Goal: Task Accomplishment & Management: Use online tool/utility

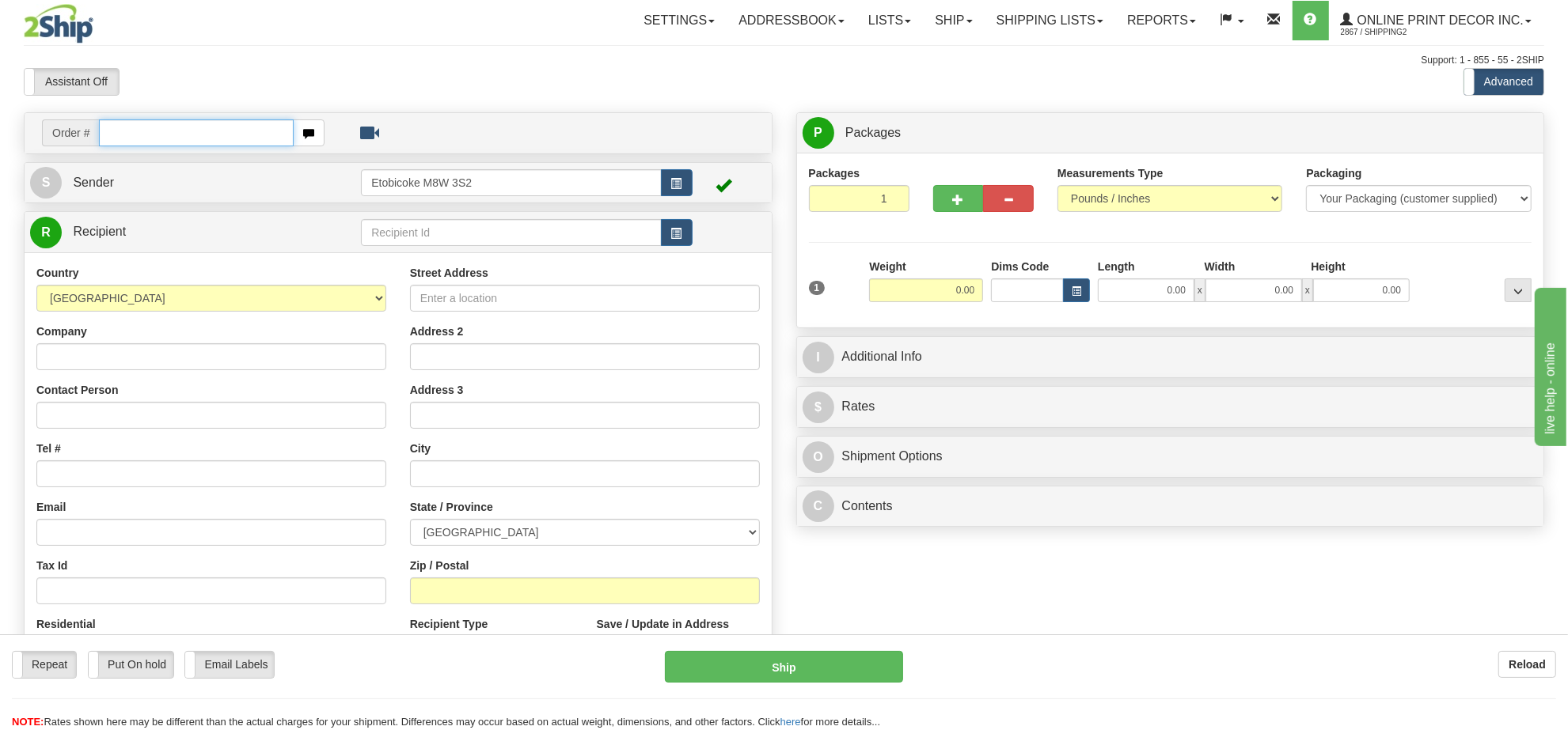
click at [195, 119] on input "text" at bounding box center [196, 132] width 195 height 27
type input "ca-423003"
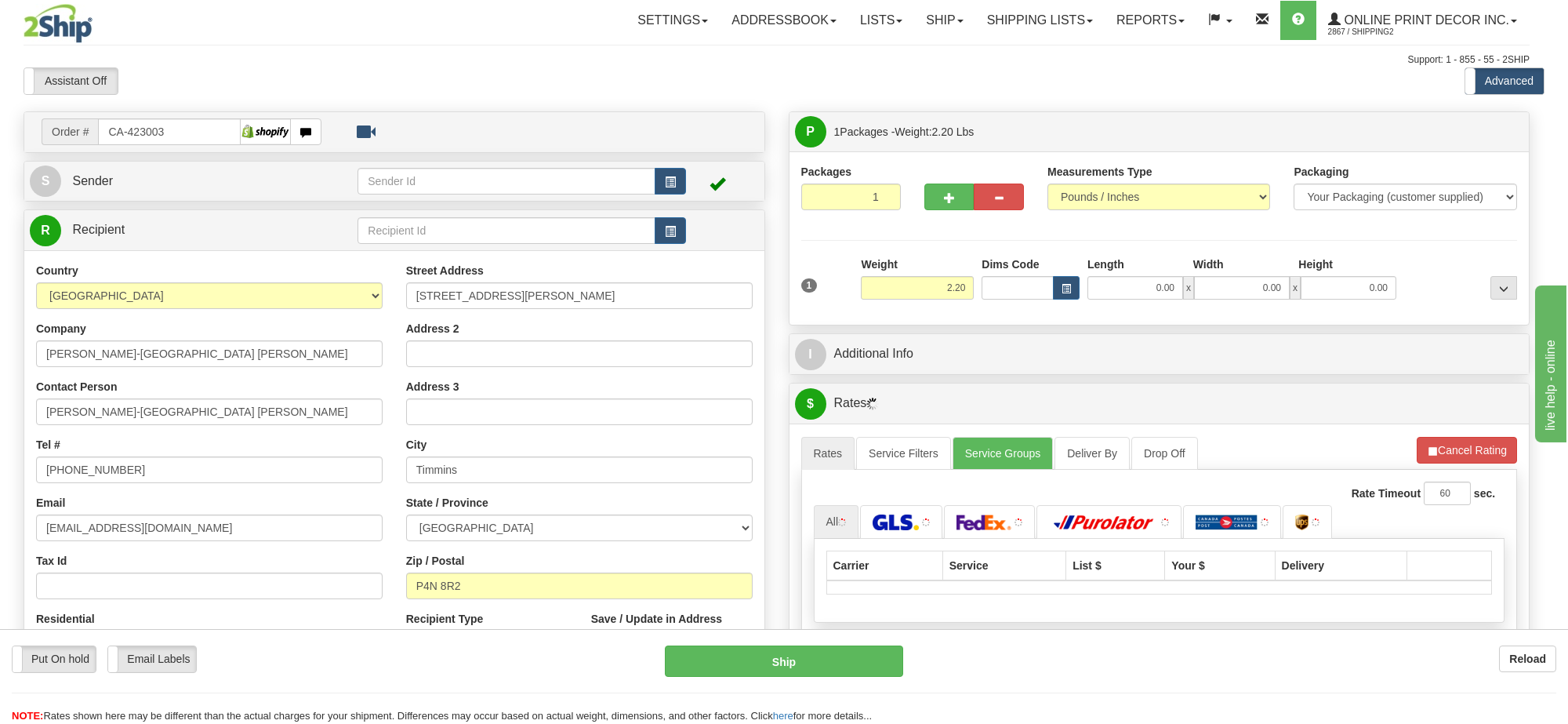
type input "TIMMINS"
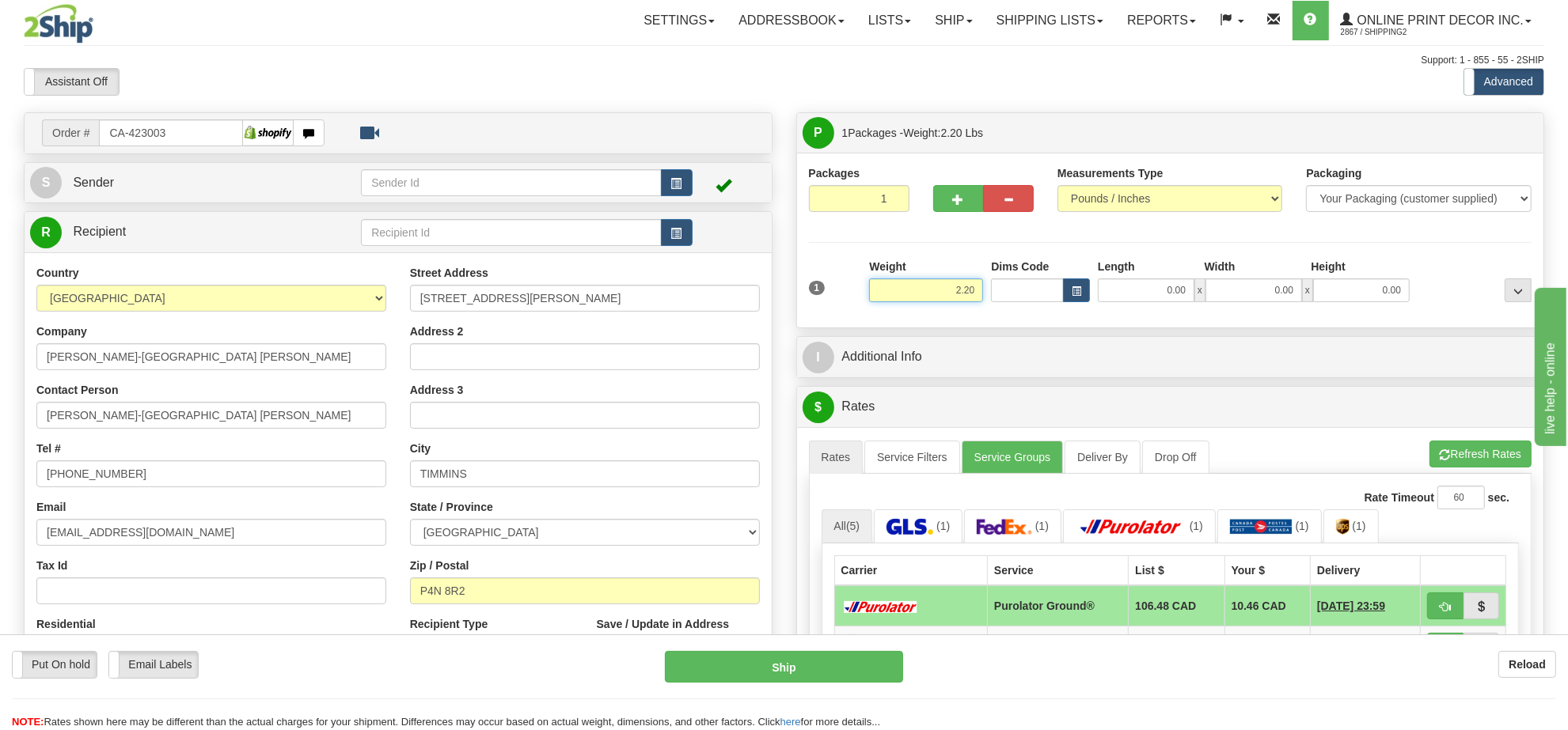
click at [912, 290] on input "2.20" at bounding box center [926, 291] width 114 height 24
type input "12.00"
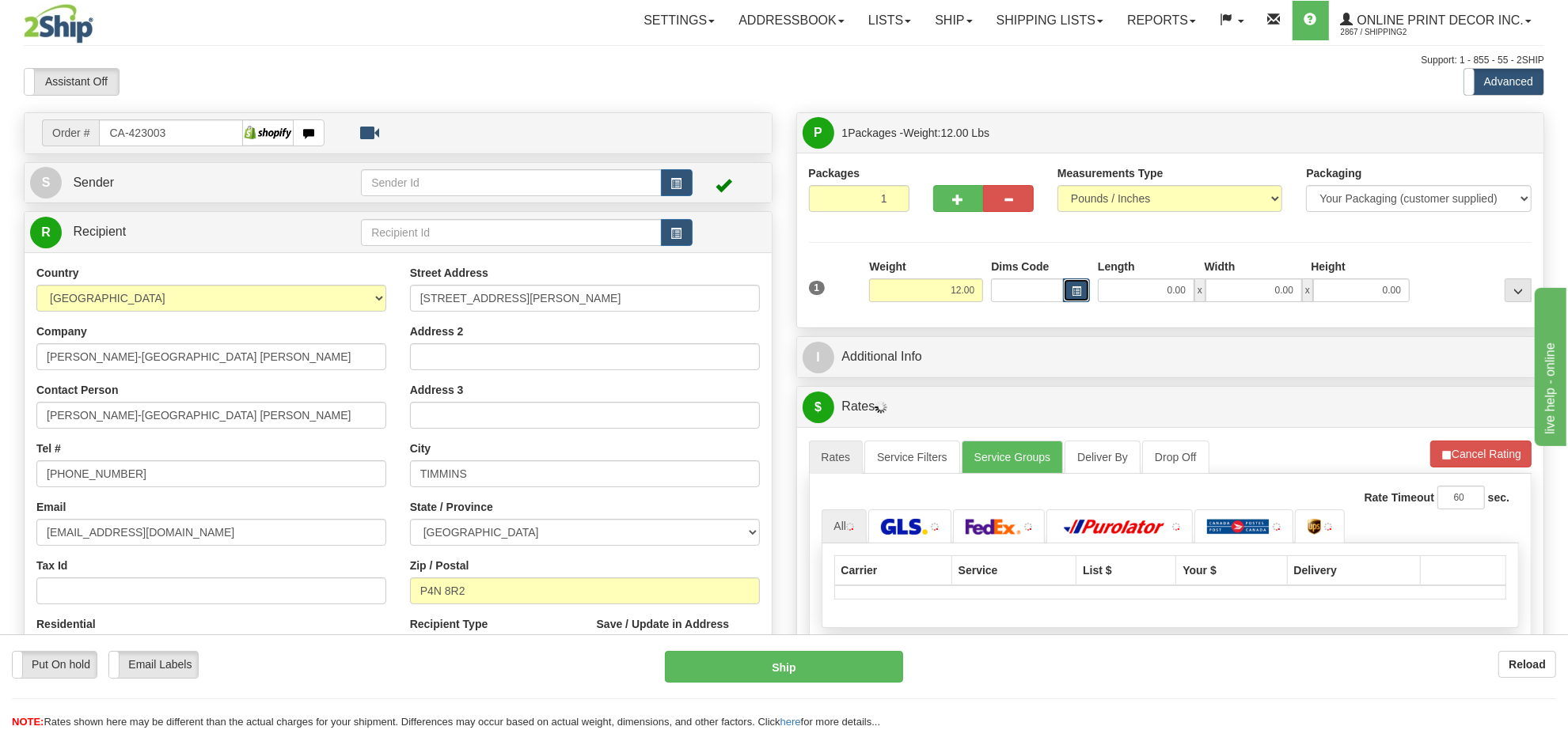
click at [1068, 291] on button "button" at bounding box center [1075, 291] width 27 height 24
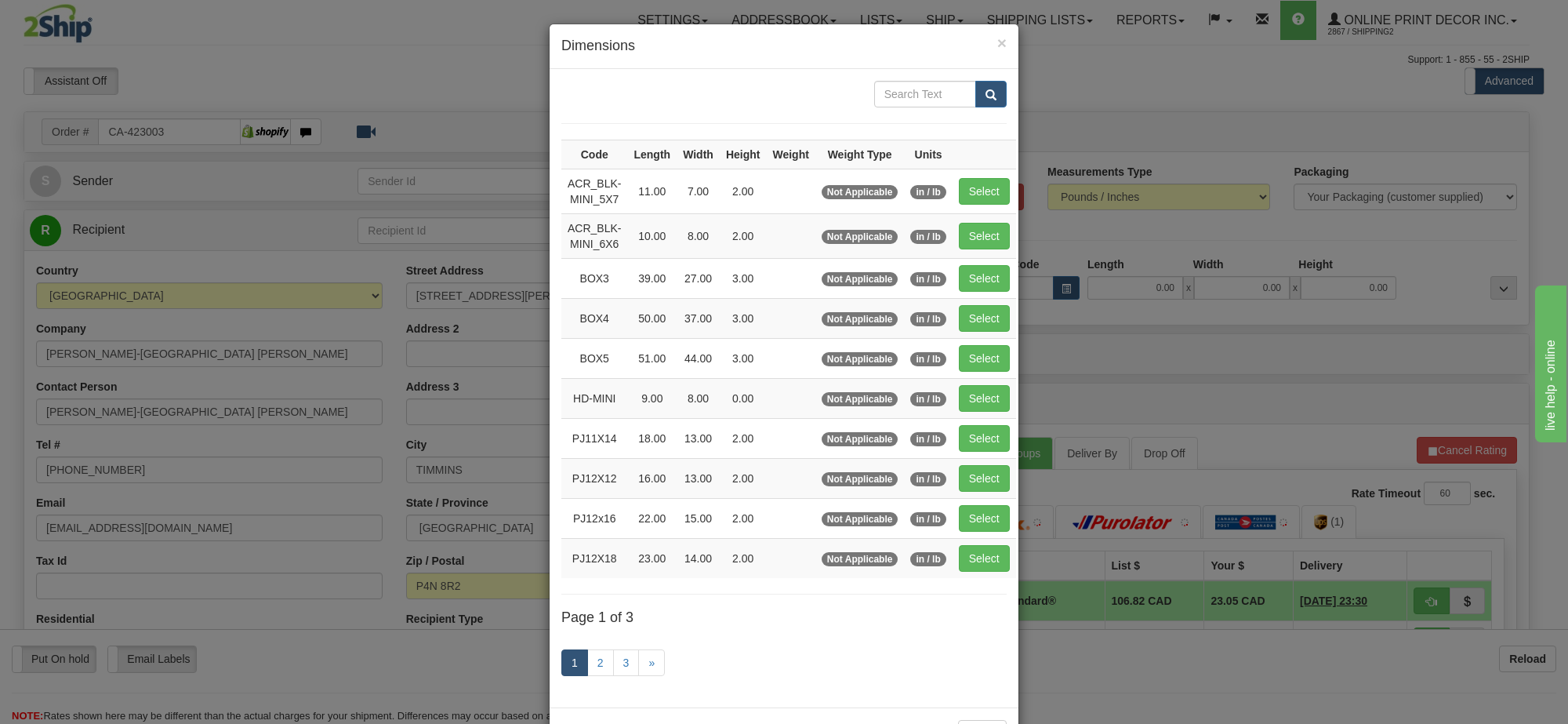
click at [986, 336] on td "Select" at bounding box center [984, 318] width 64 height 40
click at [986, 322] on button "Select" at bounding box center [984, 318] width 51 height 26
type input "BOX4"
type input "50.00"
type input "37.00"
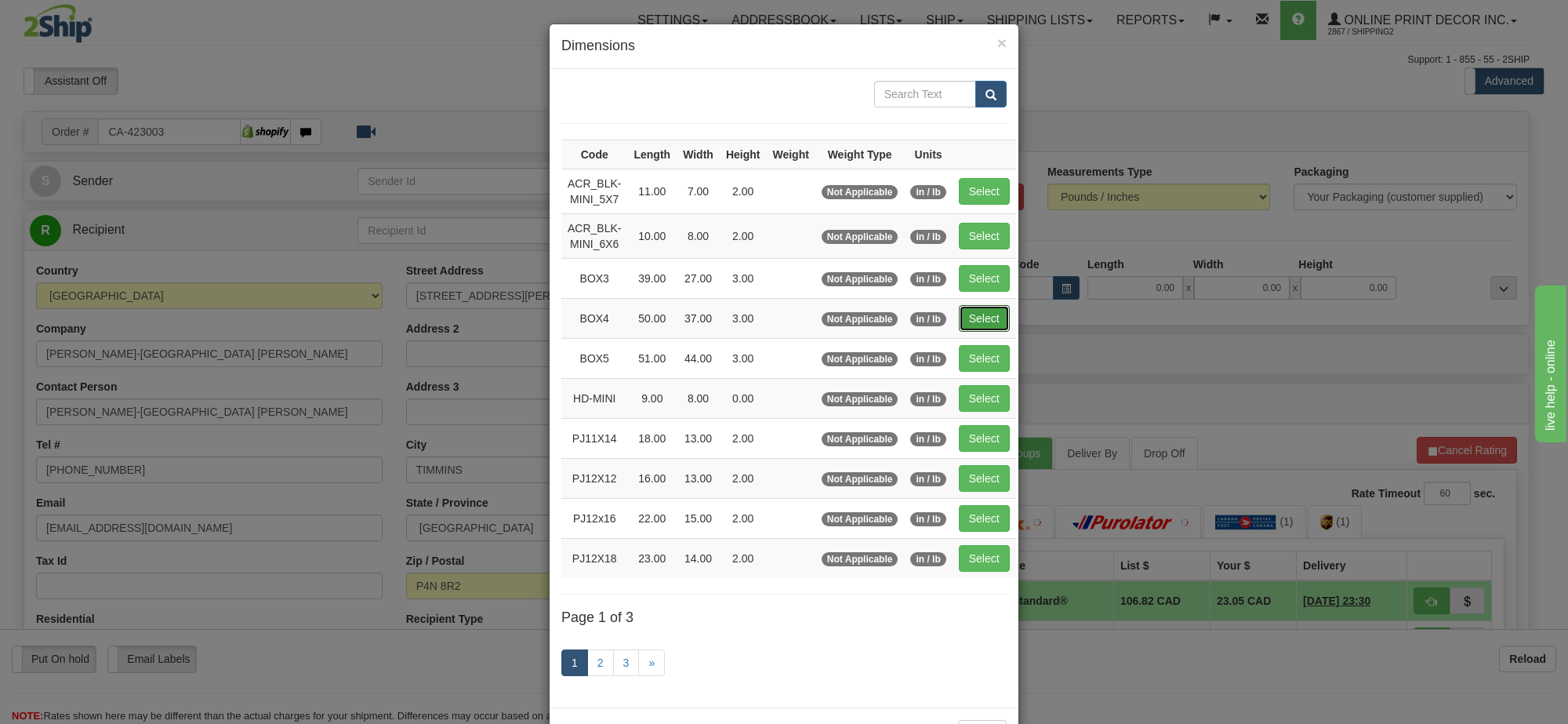
type input "3.00"
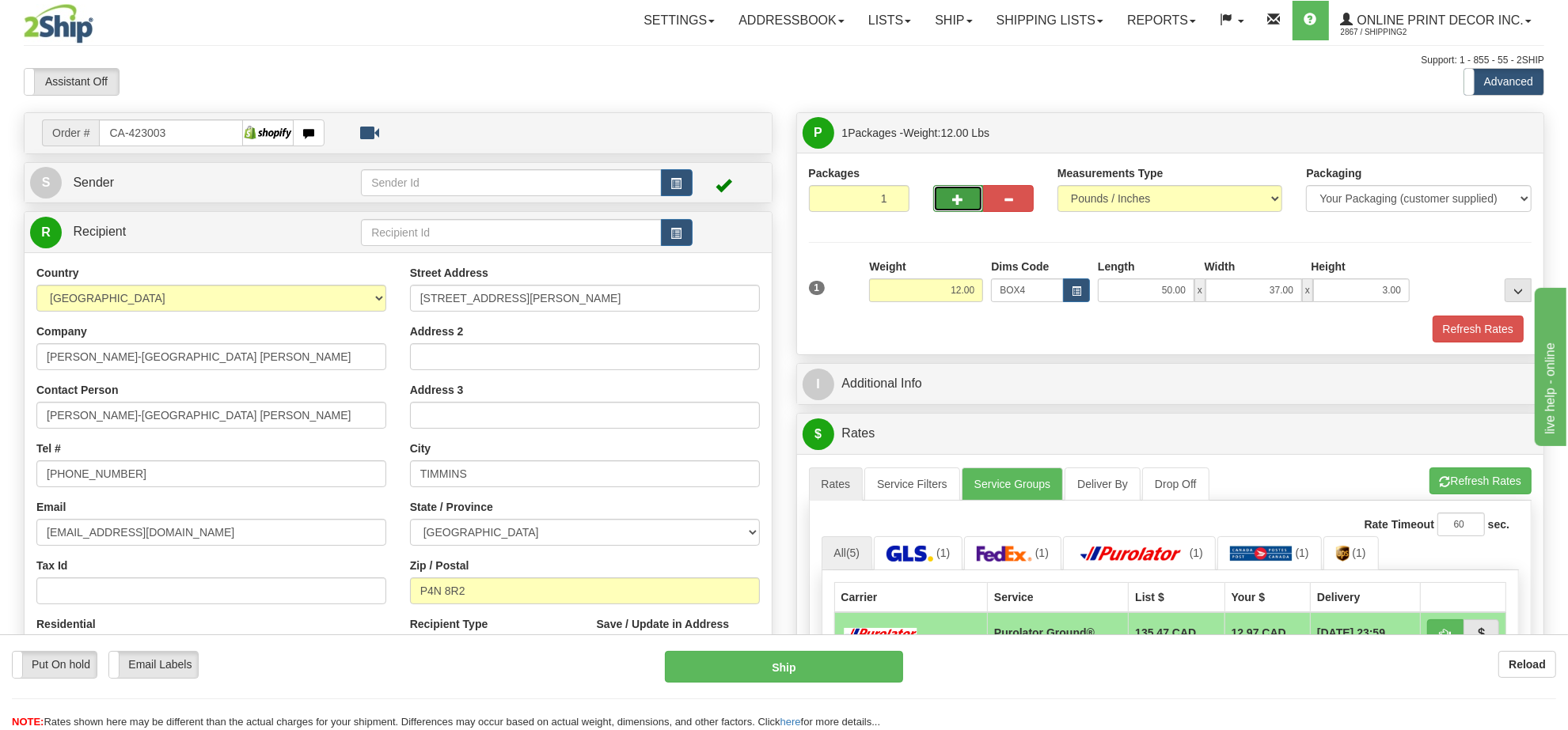
click at [946, 205] on button "button" at bounding box center [958, 198] width 50 height 27
radio input "true"
type input "2"
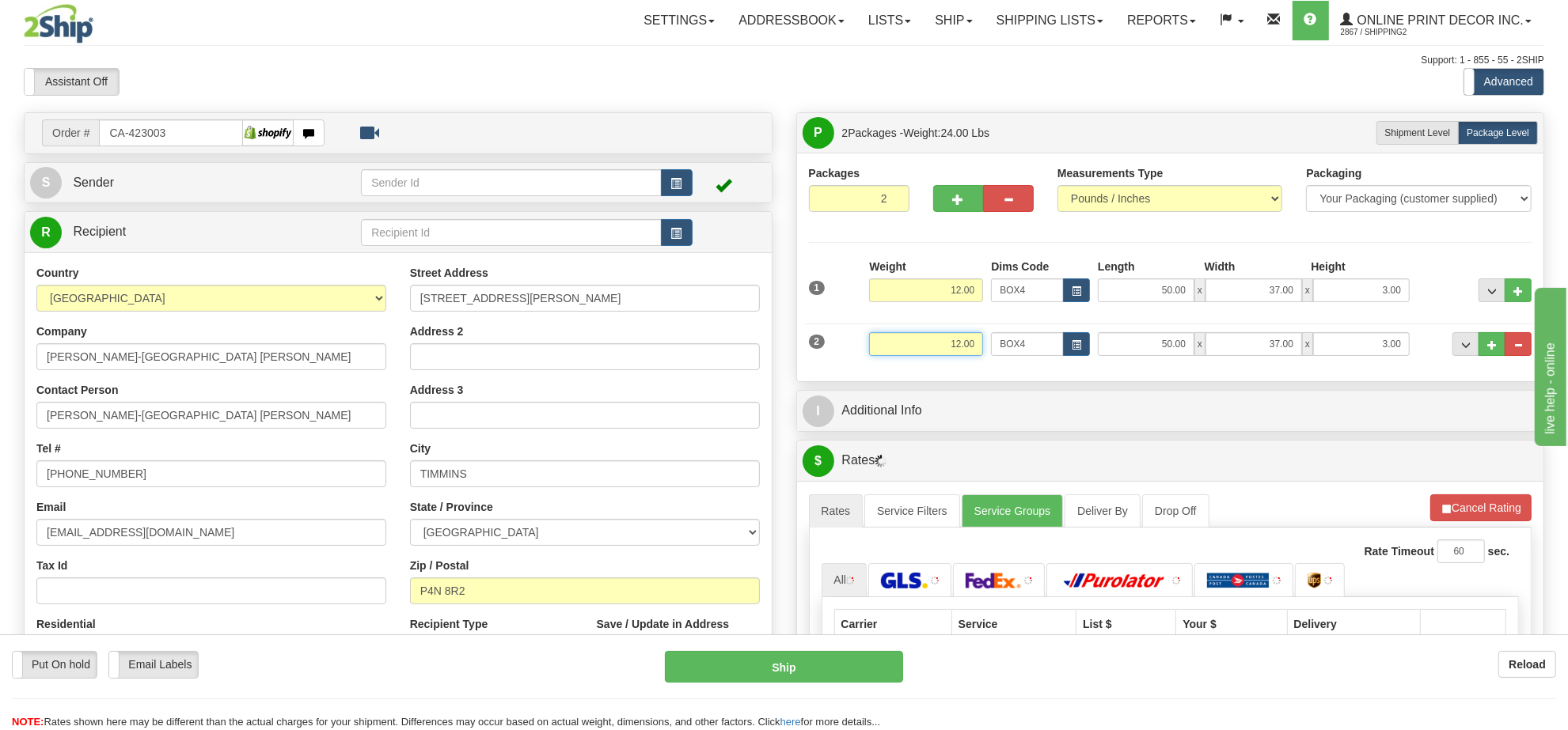
click at [959, 345] on input "12.00" at bounding box center [926, 344] width 114 height 24
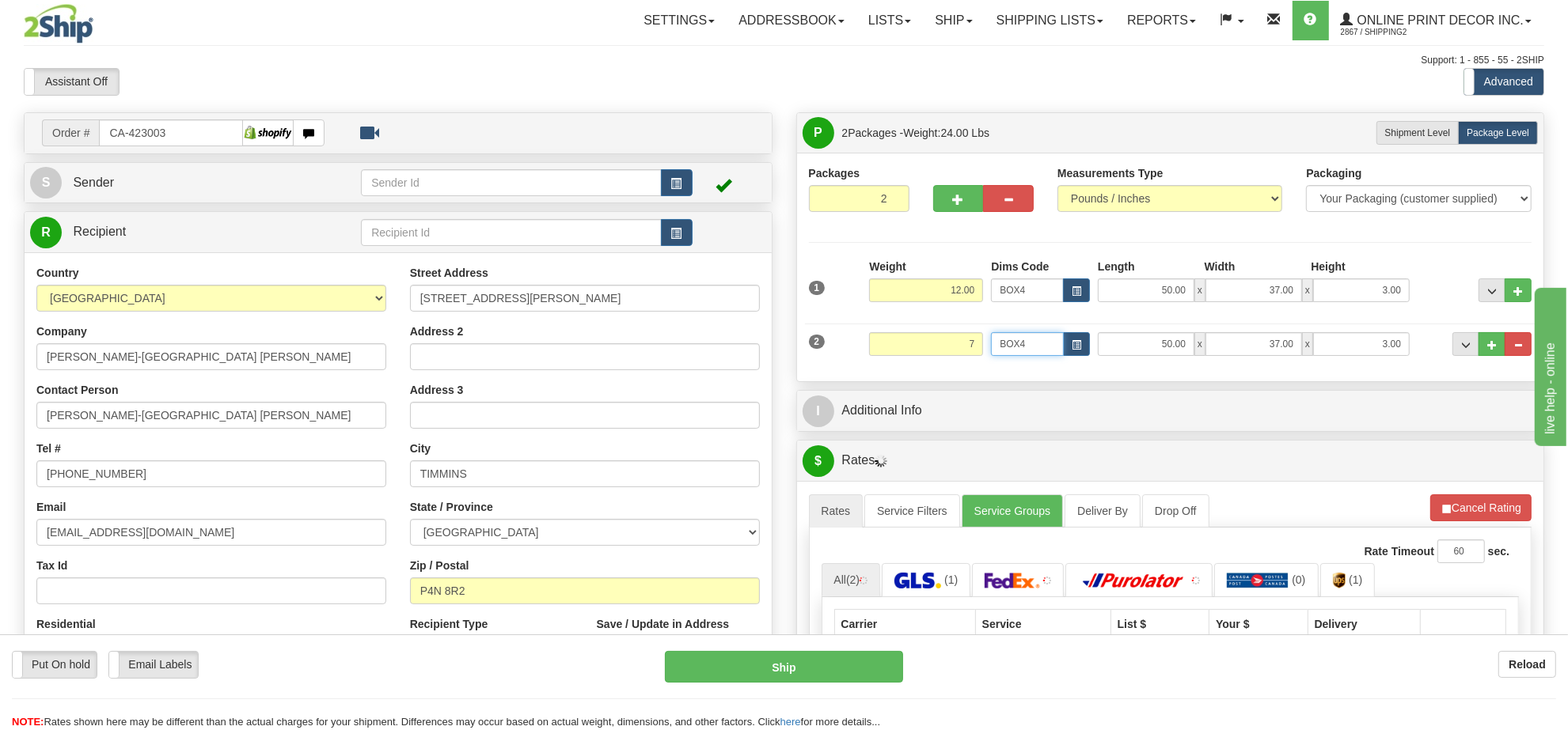
type input "7.00"
click at [1052, 338] on input "BOX4" at bounding box center [1027, 344] width 72 height 24
drag, startPoint x: 1061, startPoint y: 342, endPoint x: 1096, endPoint y: 353, distance: 36.7
click at [1068, 344] on div "BOX4" at bounding box center [1040, 344] width 99 height 24
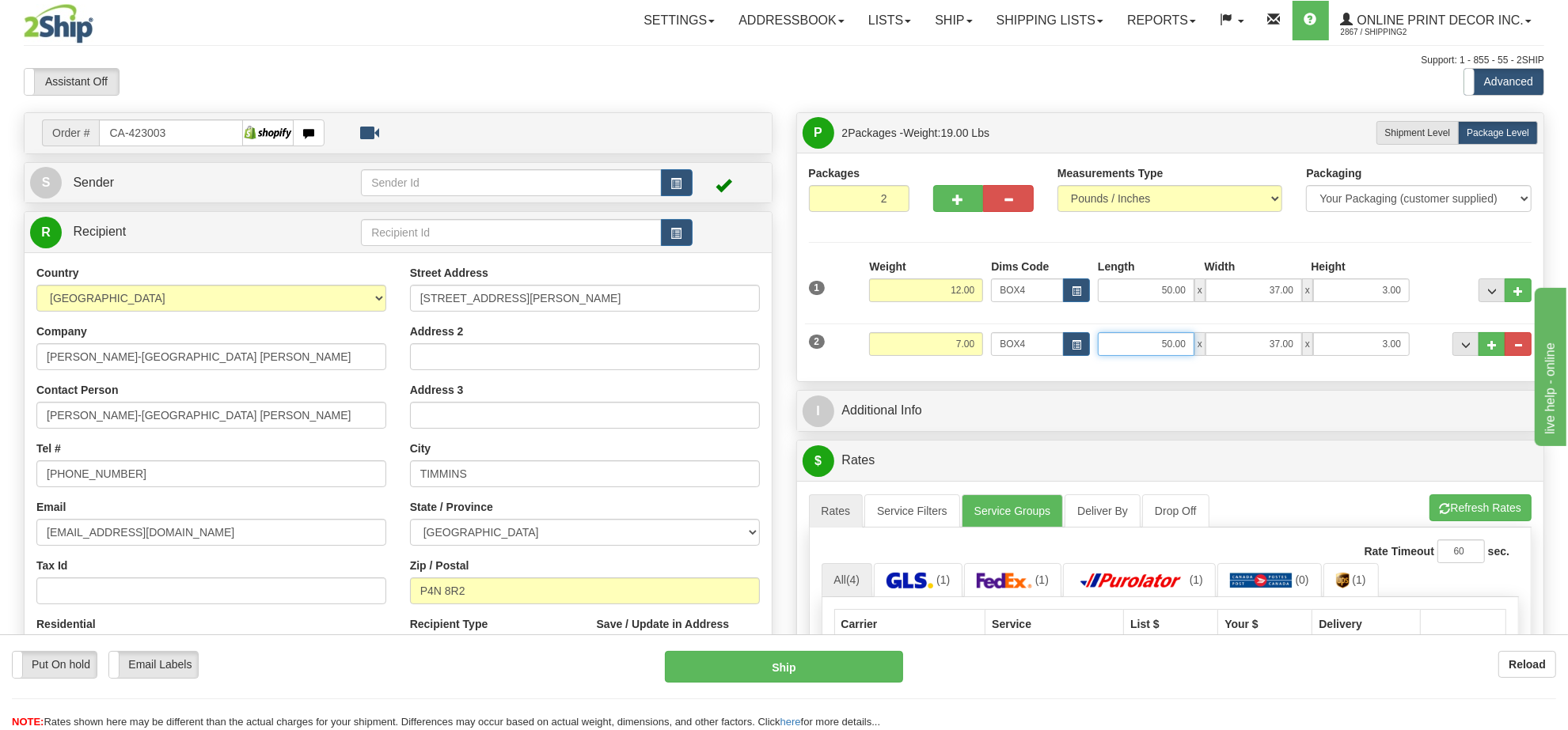
click at [1094, 354] on div "50.00 x 37.00 x 3.00" at bounding box center [1253, 344] width 319 height 24
click at [1080, 354] on button "button" at bounding box center [1075, 344] width 27 height 24
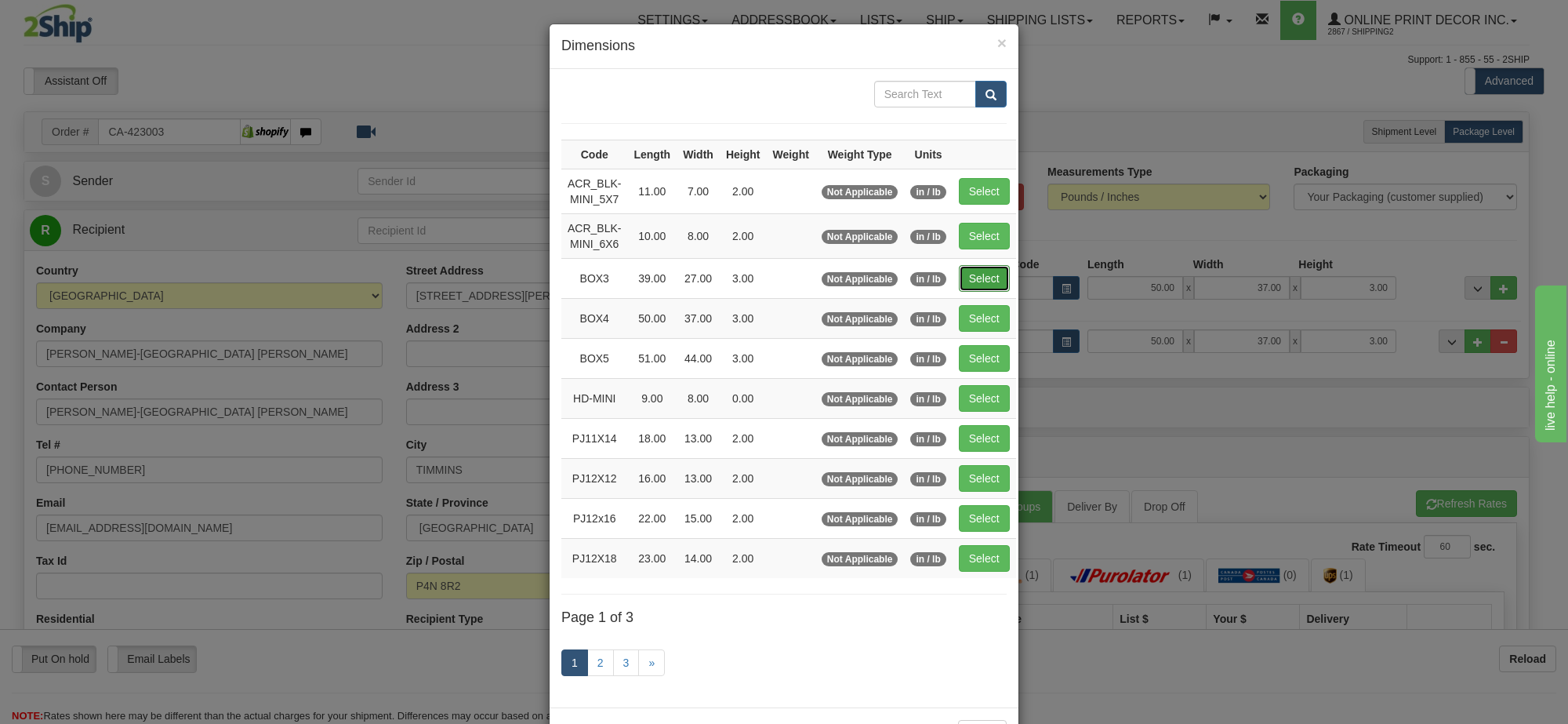
click at [981, 283] on button "Select" at bounding box center [984, 278] width 51 height 26
type input "BOX3"
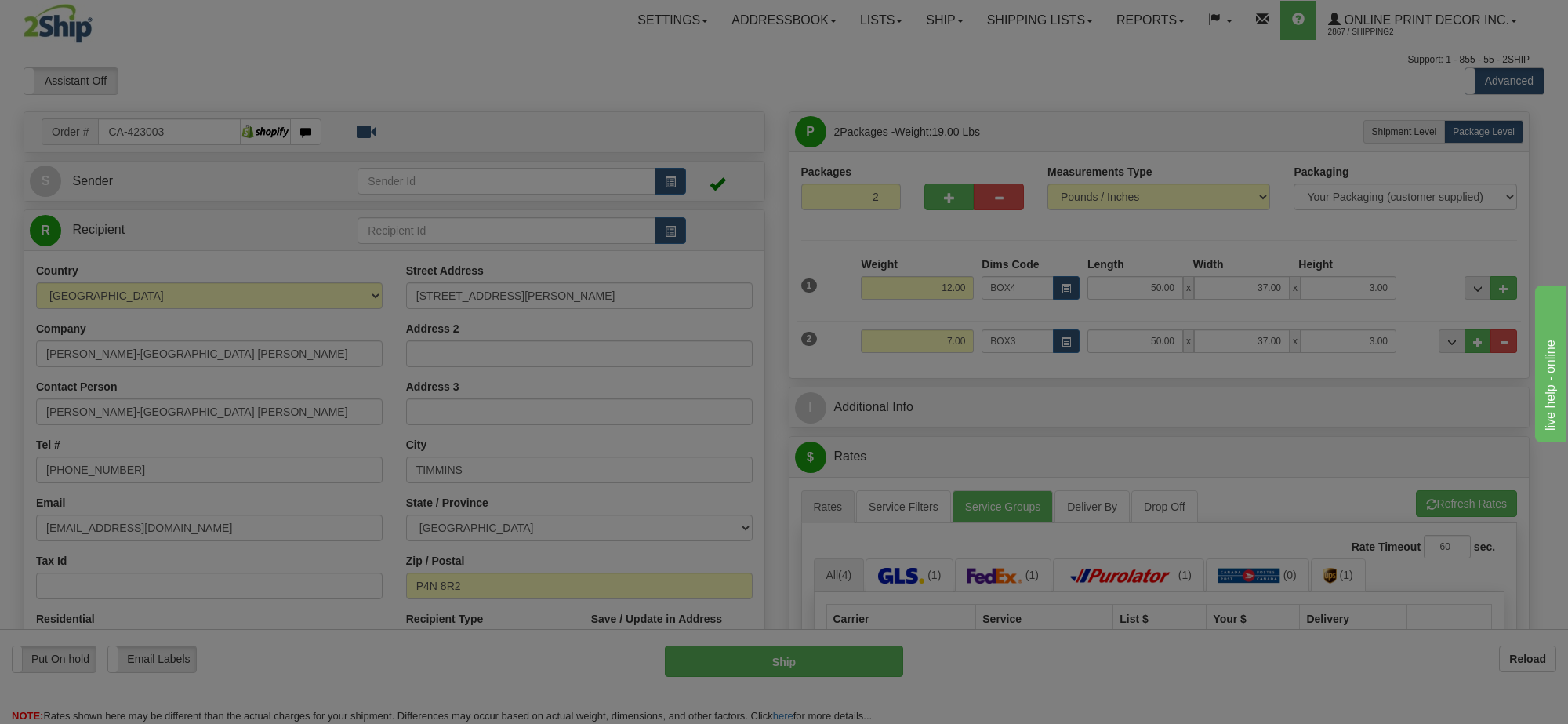
type input "39.00"
type input "27.00"
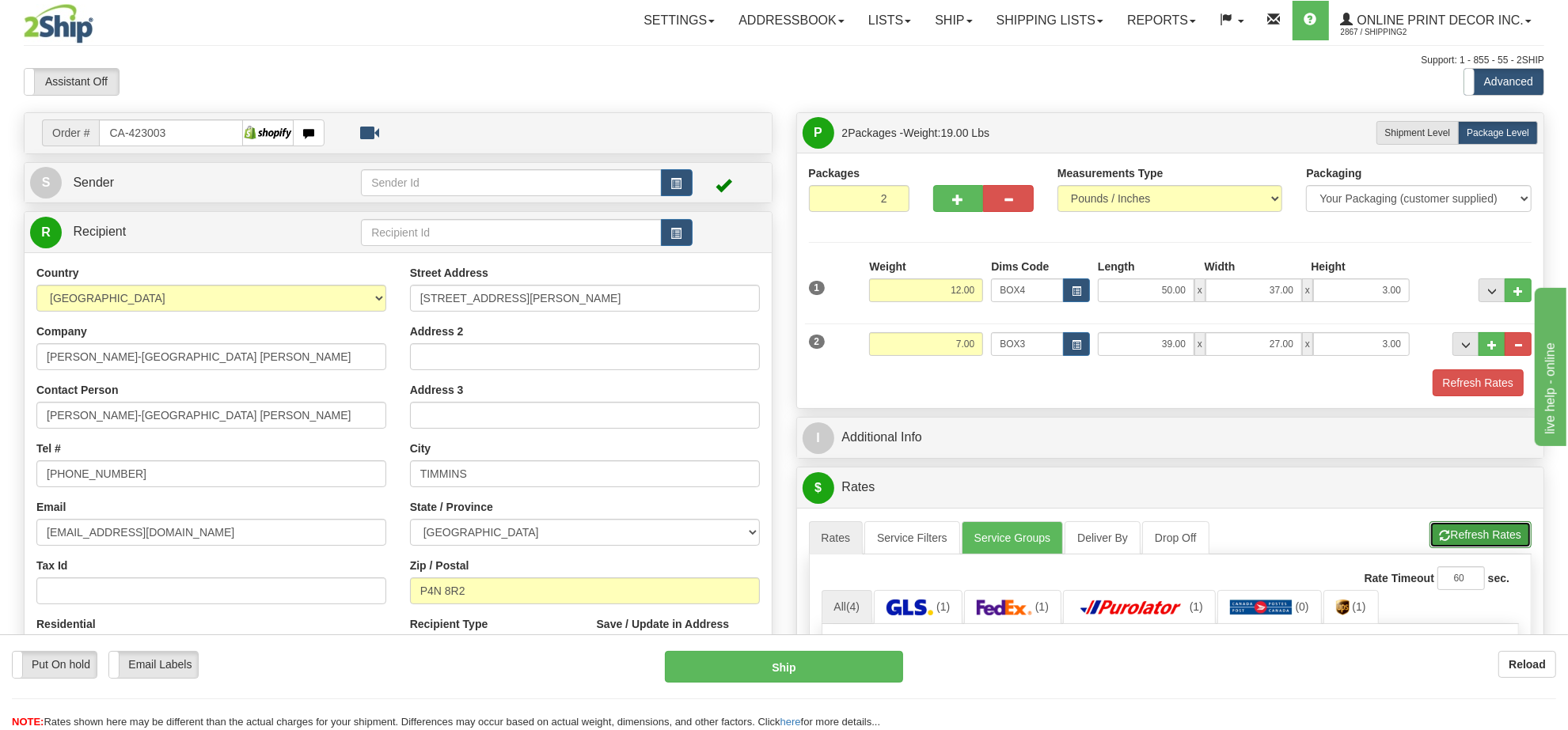
click at [1473, 530] on button "Refresh Rates" at bounding box center [1480, 534] width 102 height 27
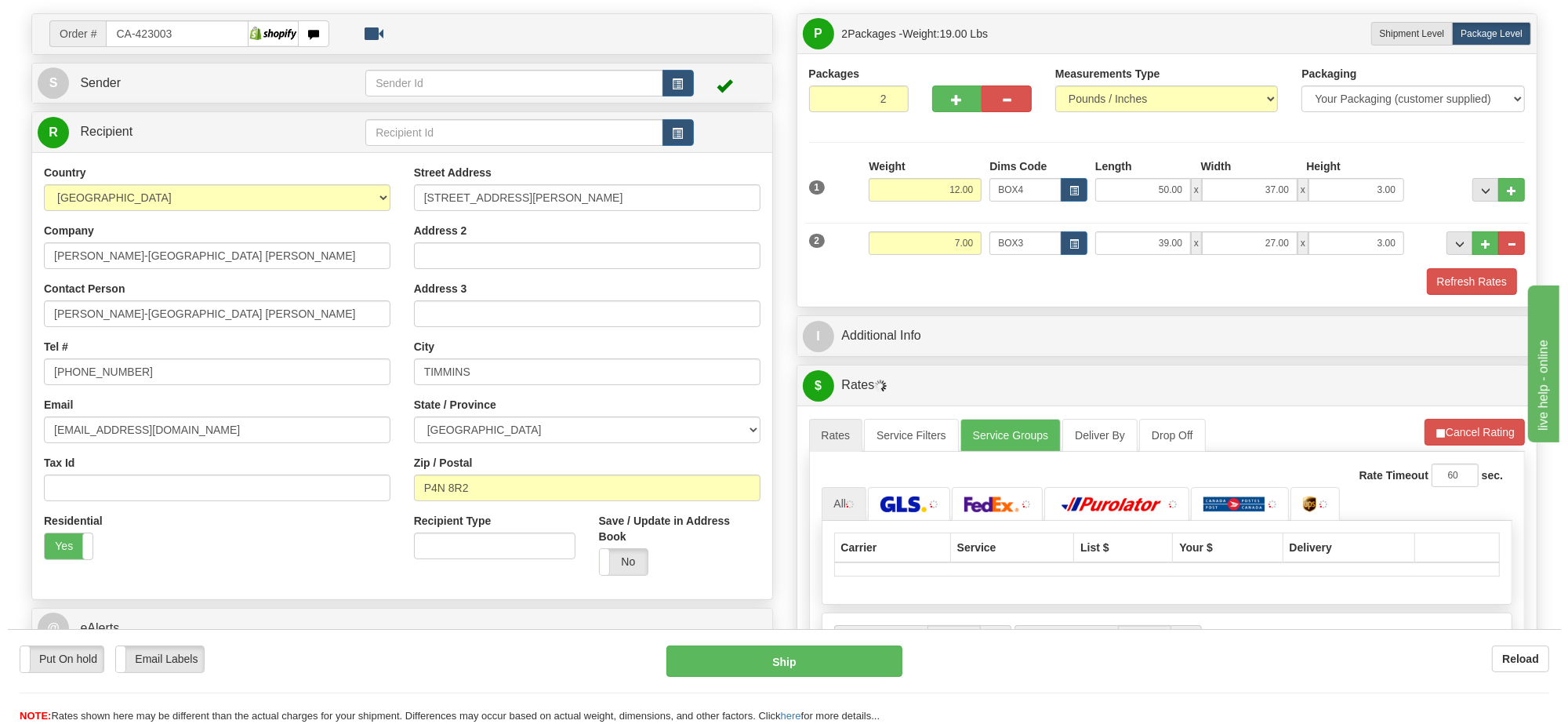
scroll to position [196, 0]
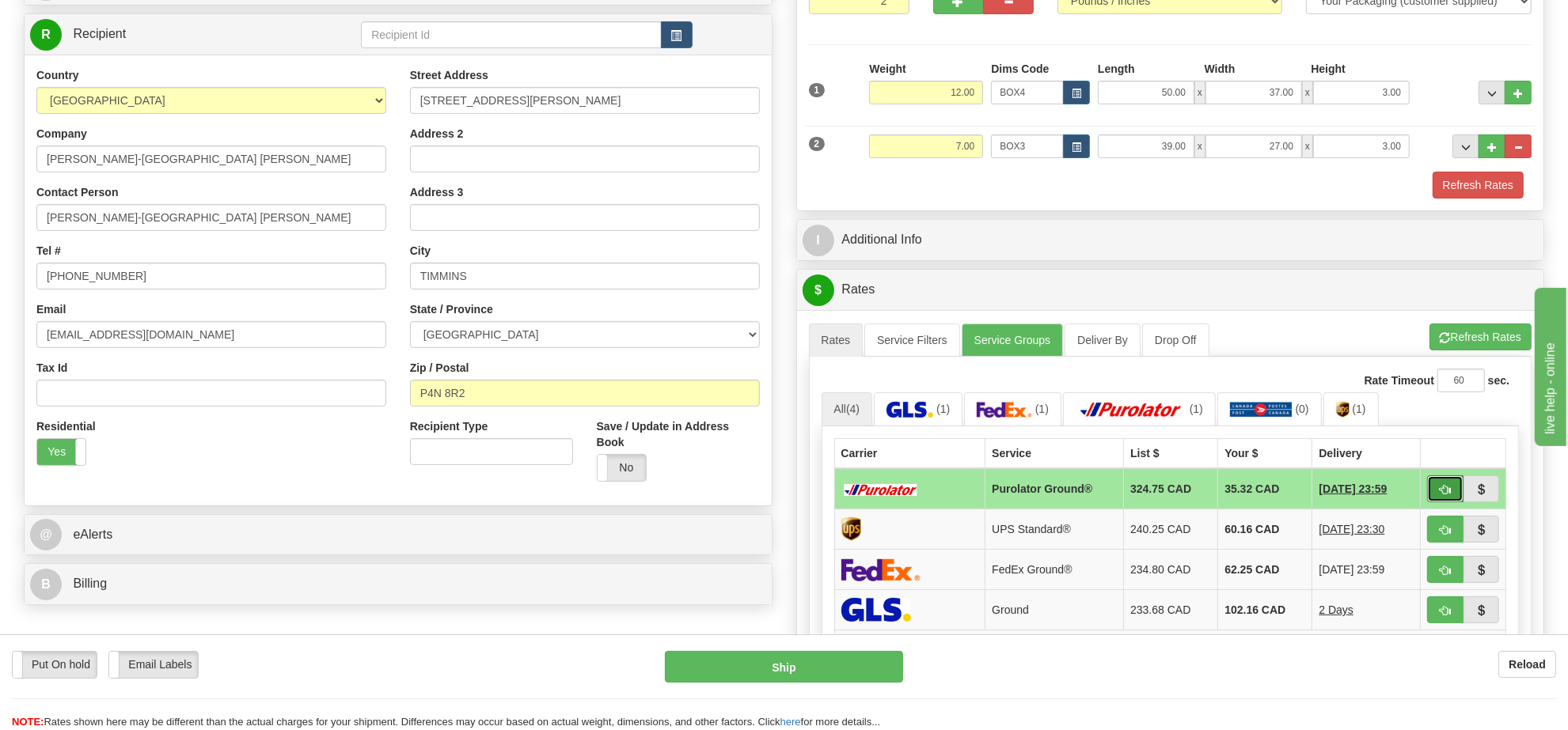
click at [1437, 492] on button "button" at bounding box center [1445, 488] width 37 height 27
type input "260"
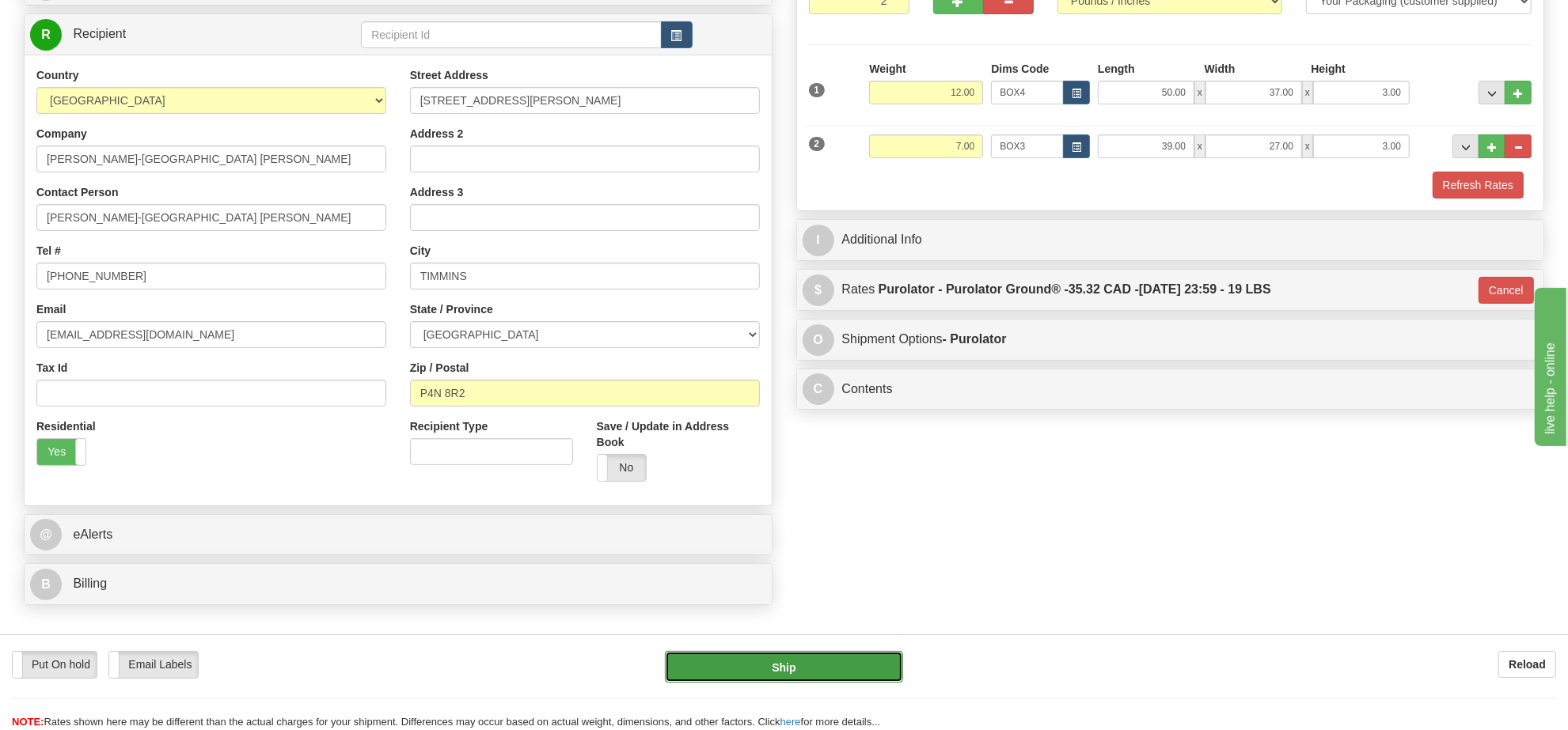
click at [884, 669] on button "Ship" at bounding box center [783, 667] width 238 height 31
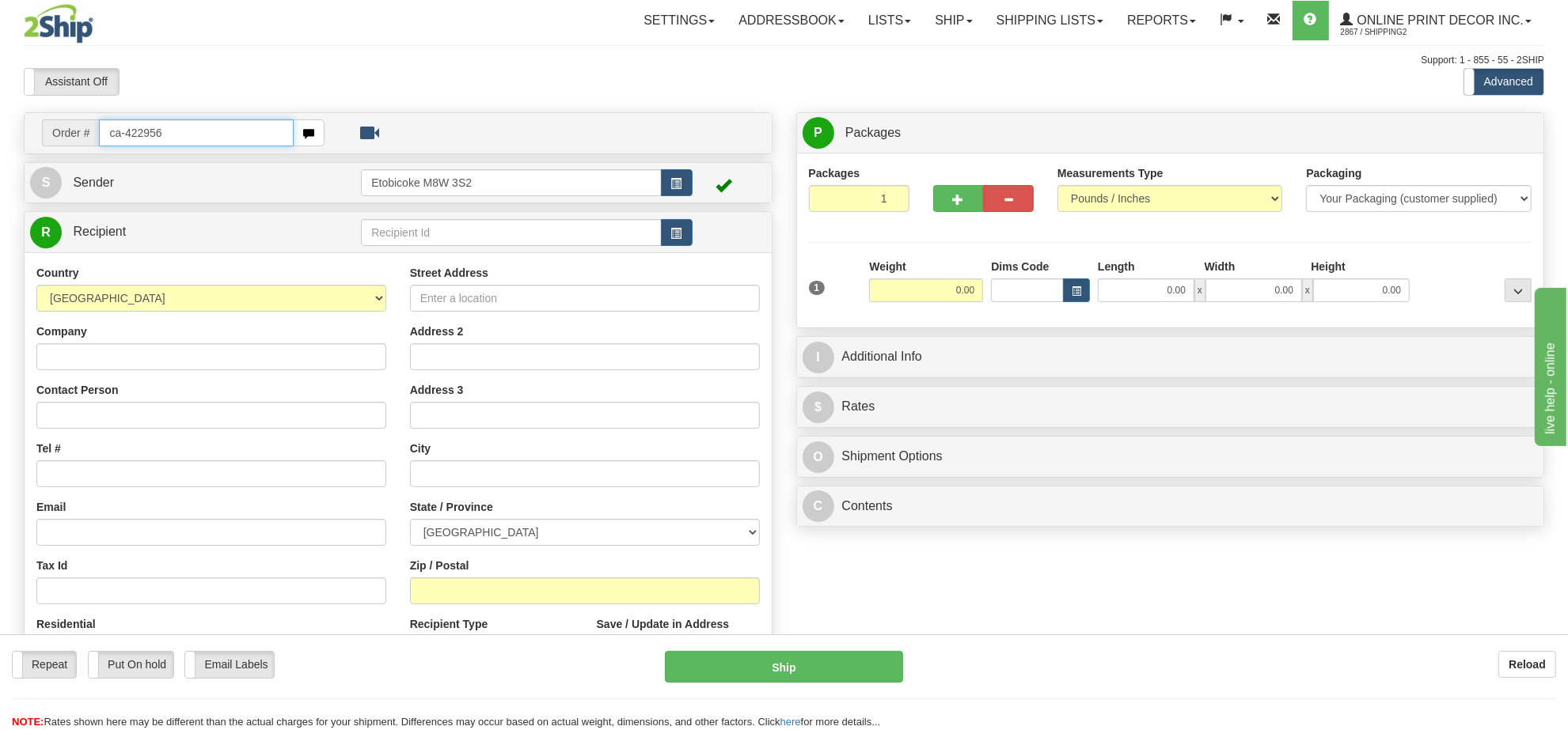
type input "ca-422956"
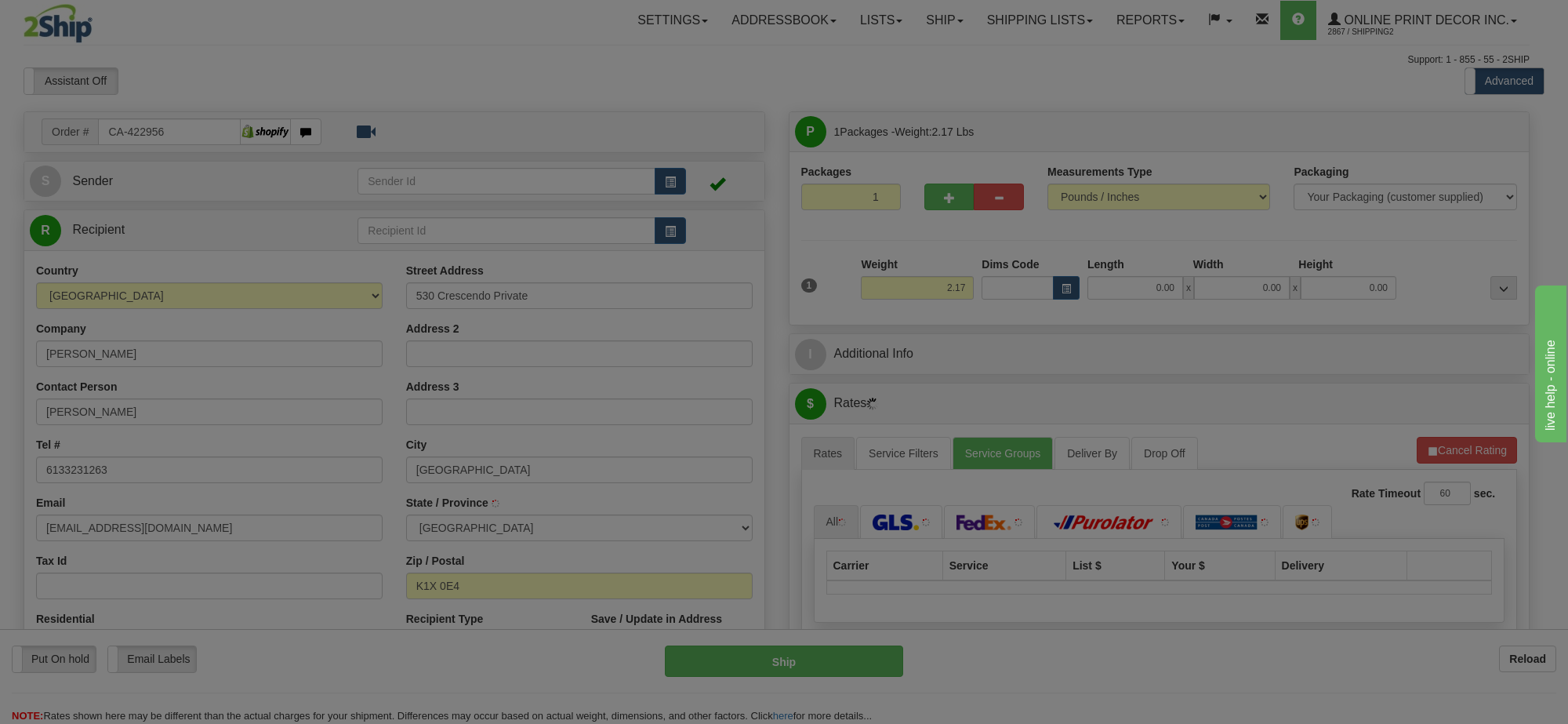
type input "GLOUCESTER"
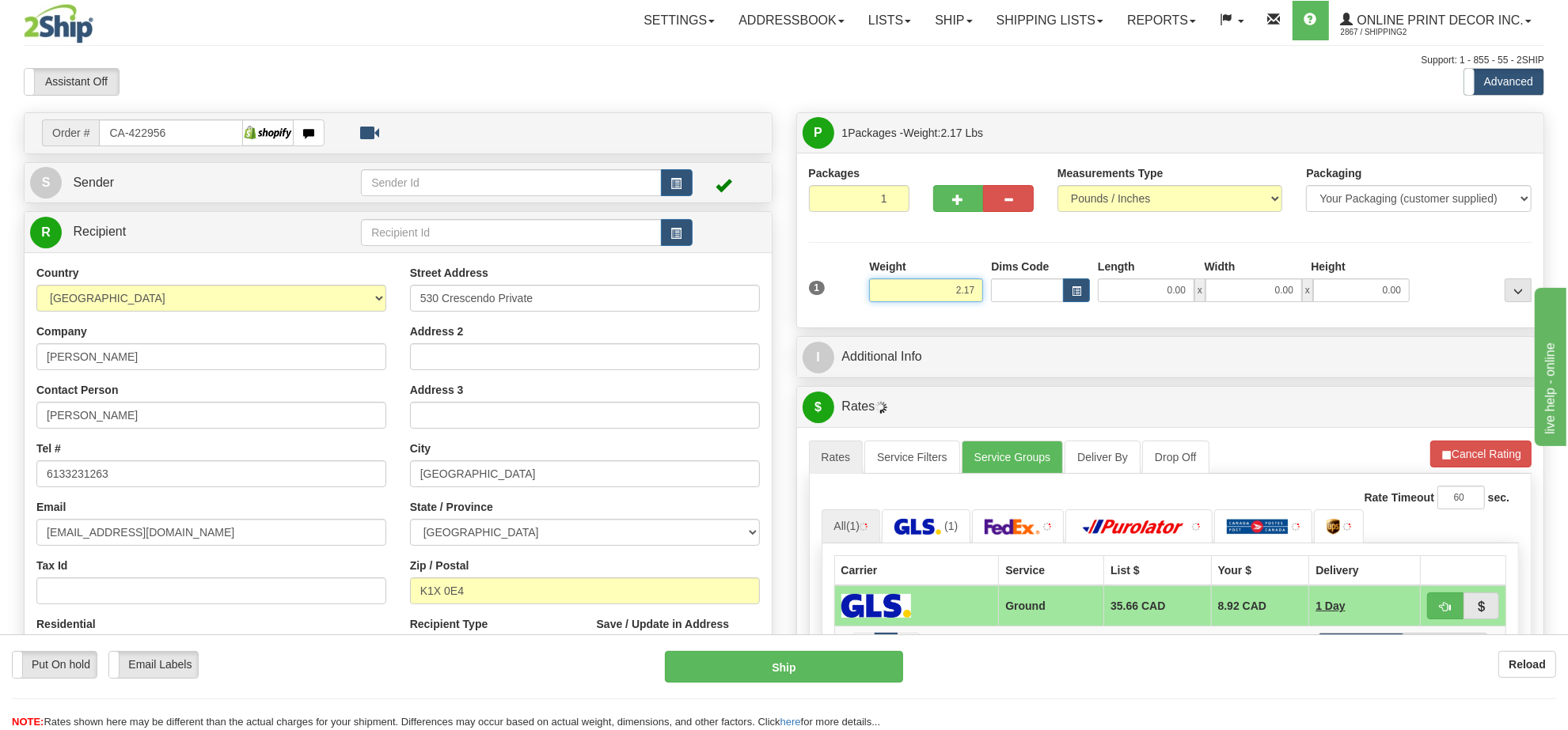
click at [955, 295] on input "2.17" at bounding box center [926, 291] width 114 height 24
click at [970, 291] on input "2.17" at bounding box center [926, 291] width 114 height 24
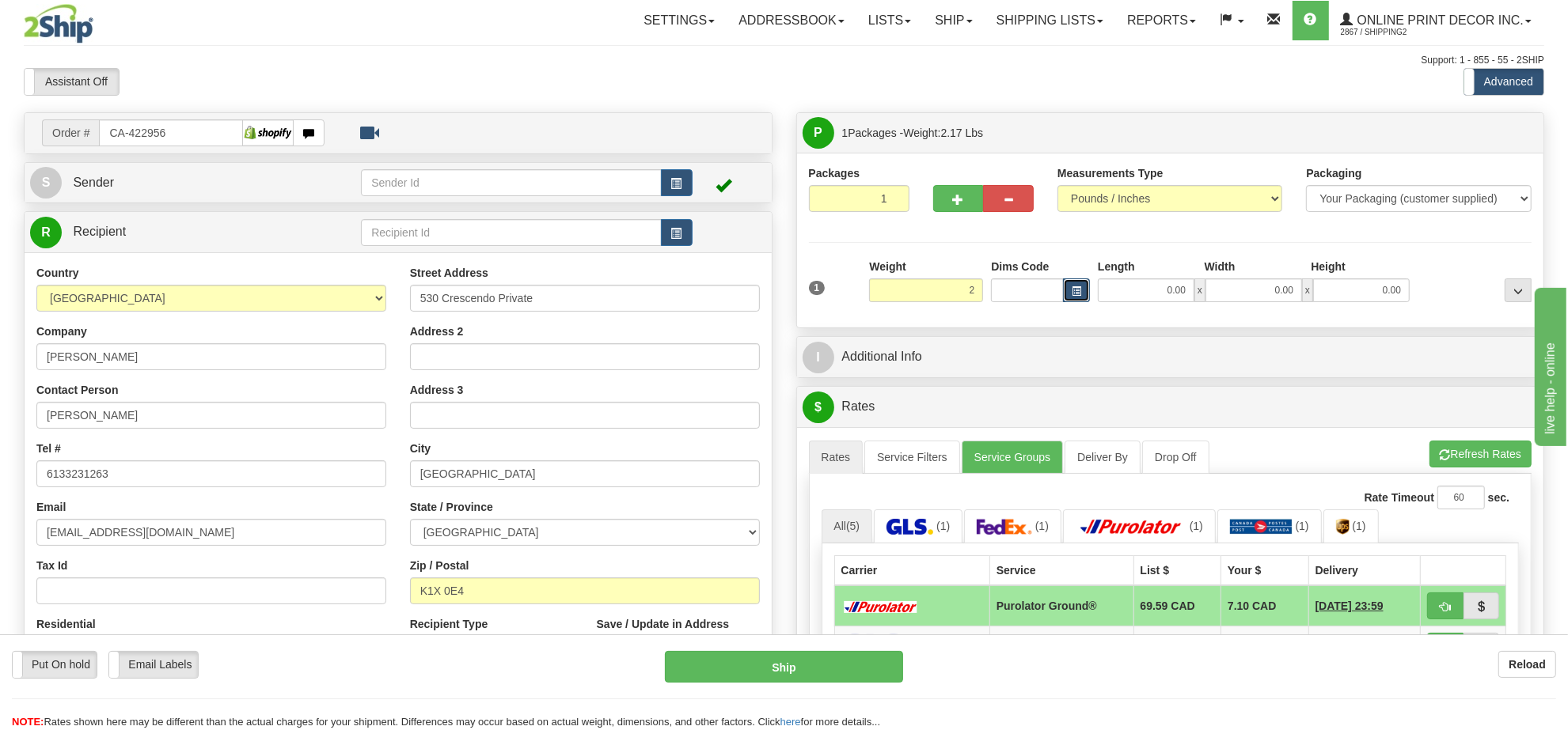
type input "2.00"
click at [1071, 286] on button "button" at bounding box center [1075, 291] width 27 height 24
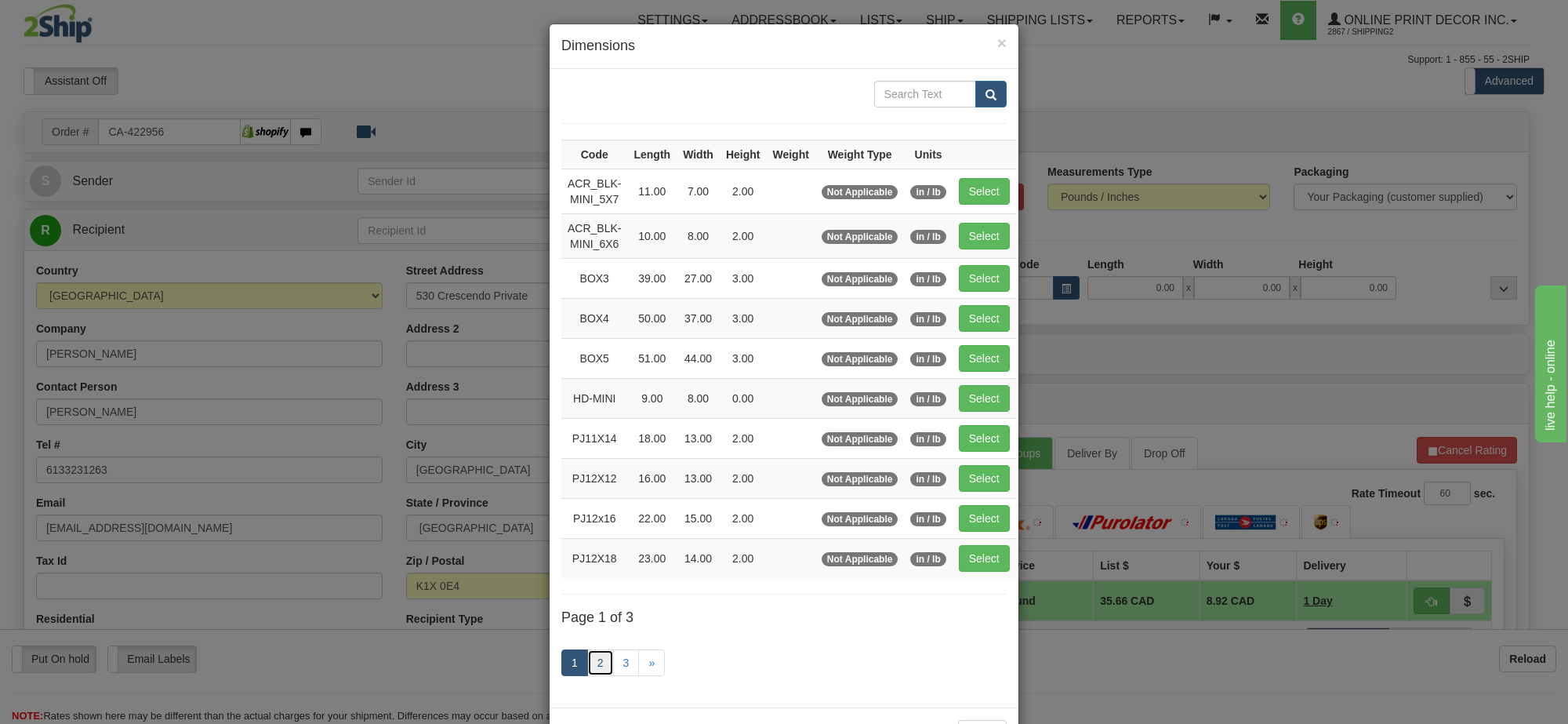
click at [592, 660] on link "2" at bounding box center [600, 662] width 26 height 26
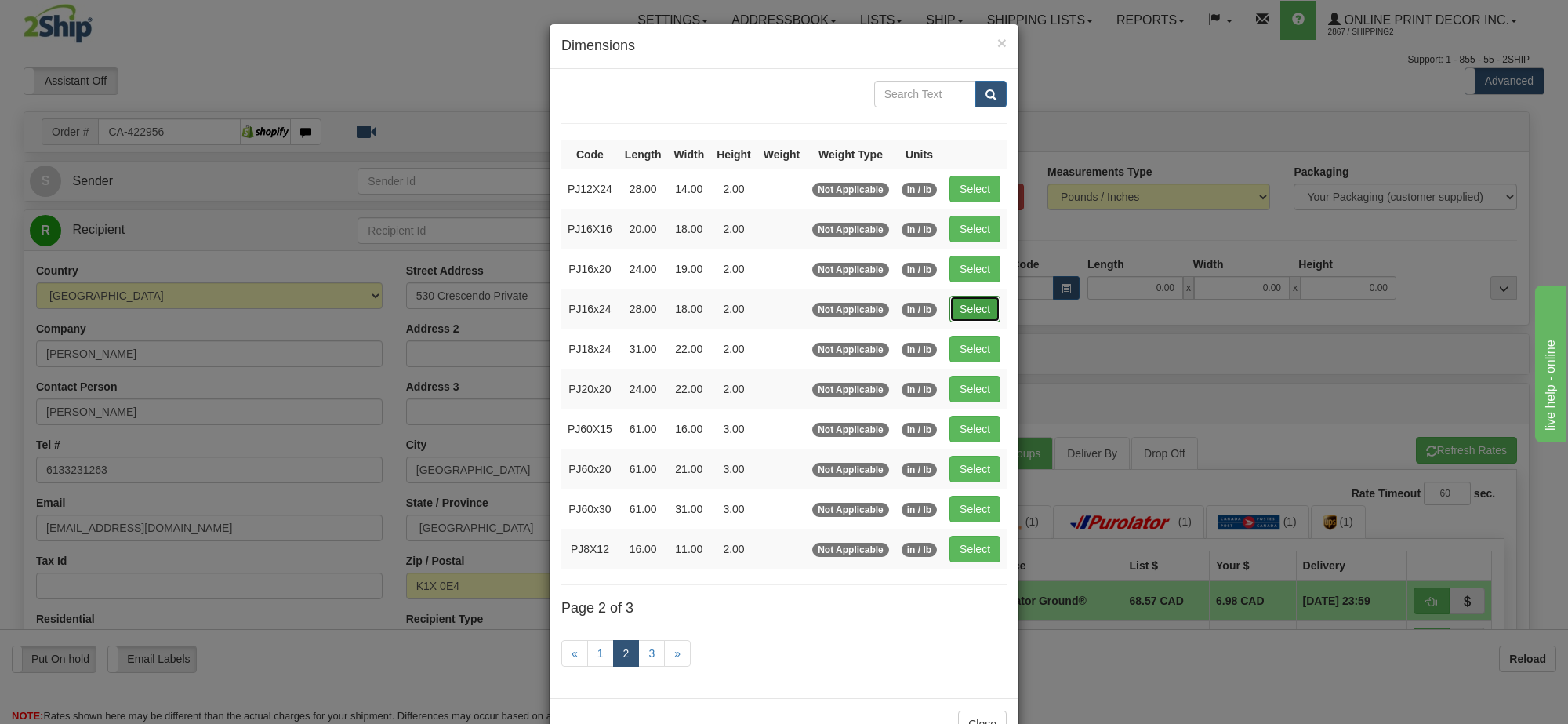
click at [989, 303] on button "Select" at bounding box center [974, 308] width 51 height 26
type input "PJ16x24"
type input "28.00"
type input "18.00"
type input "2.00"
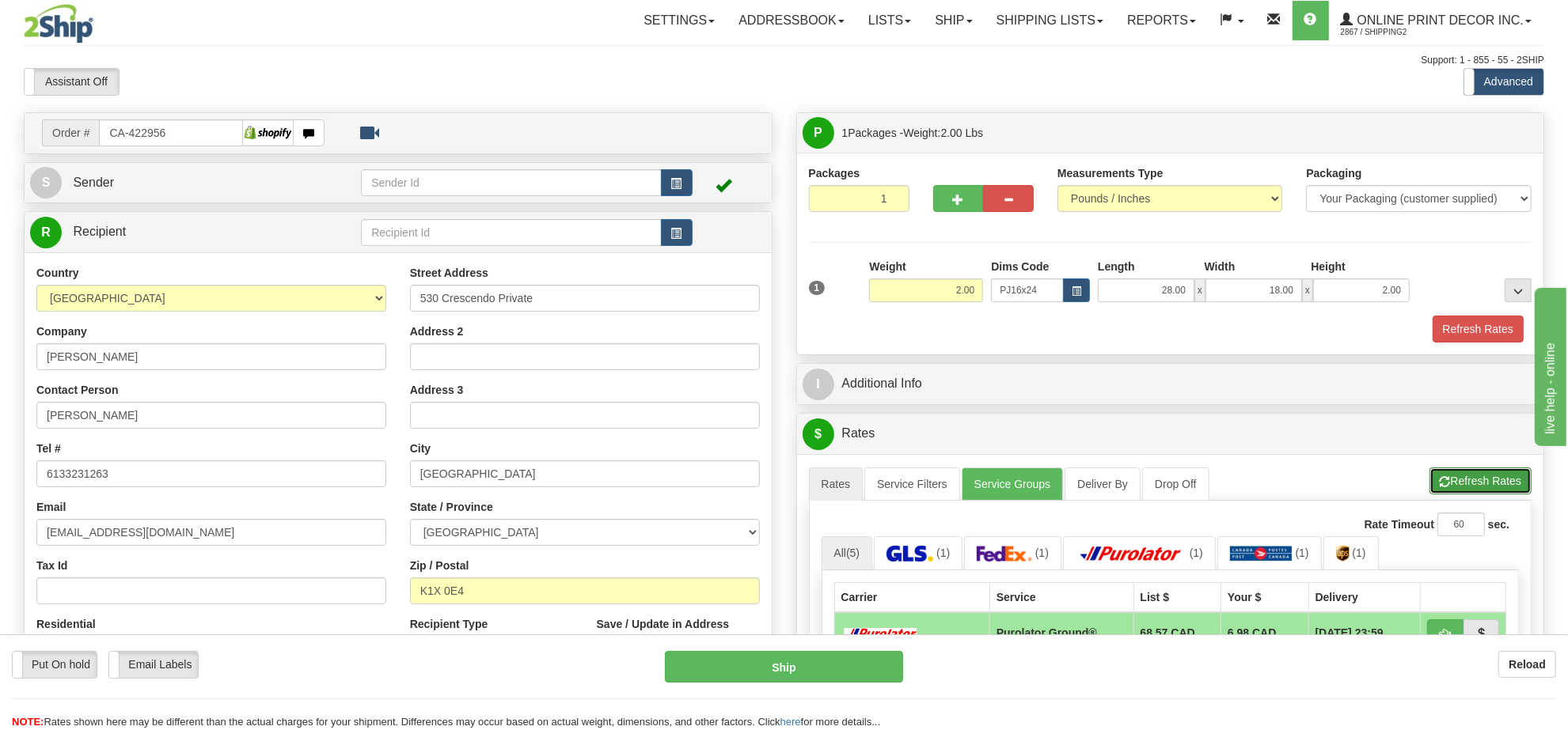
click at [1466, 482] on button "Refresh Rates" at bounding box center [1480, 481] width 102 height 27
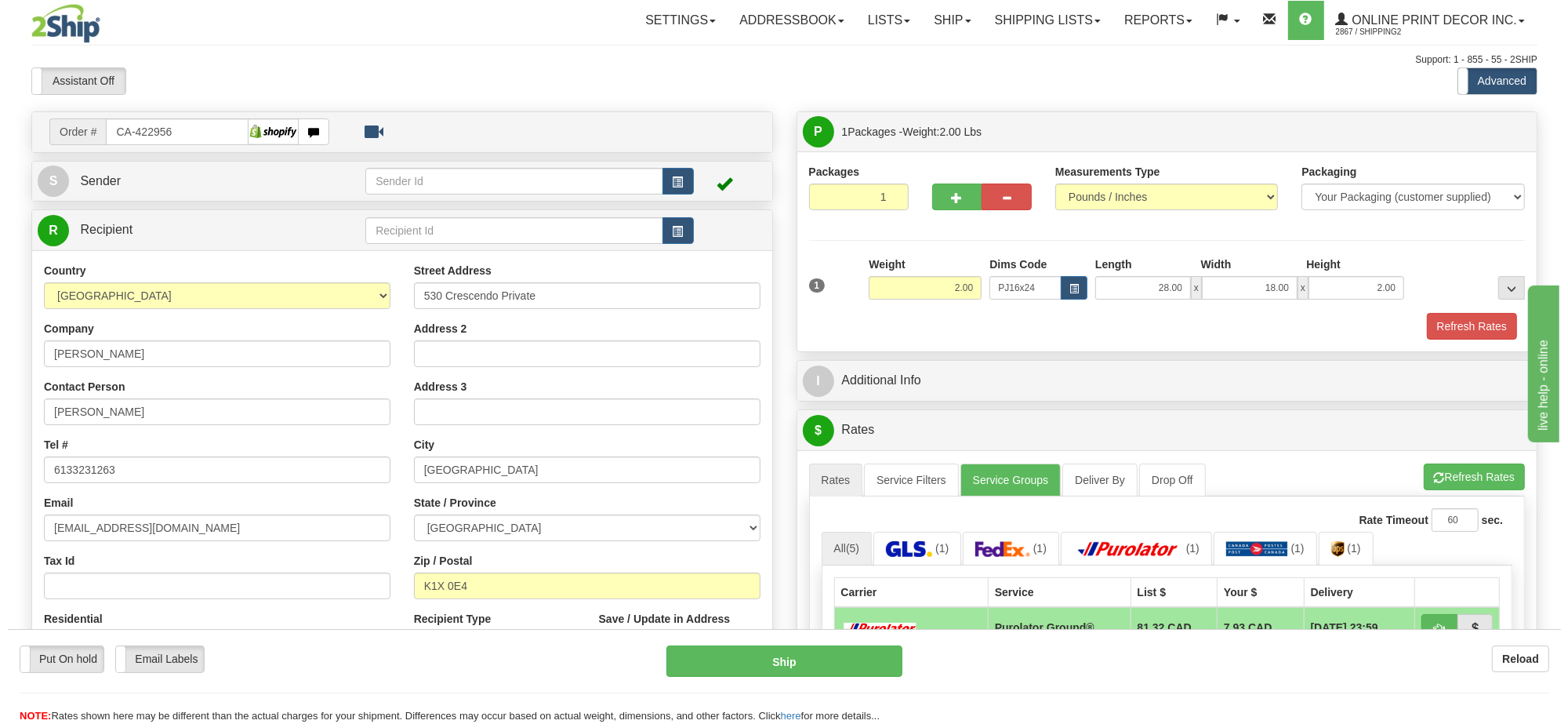
scroll to position [98, 0]
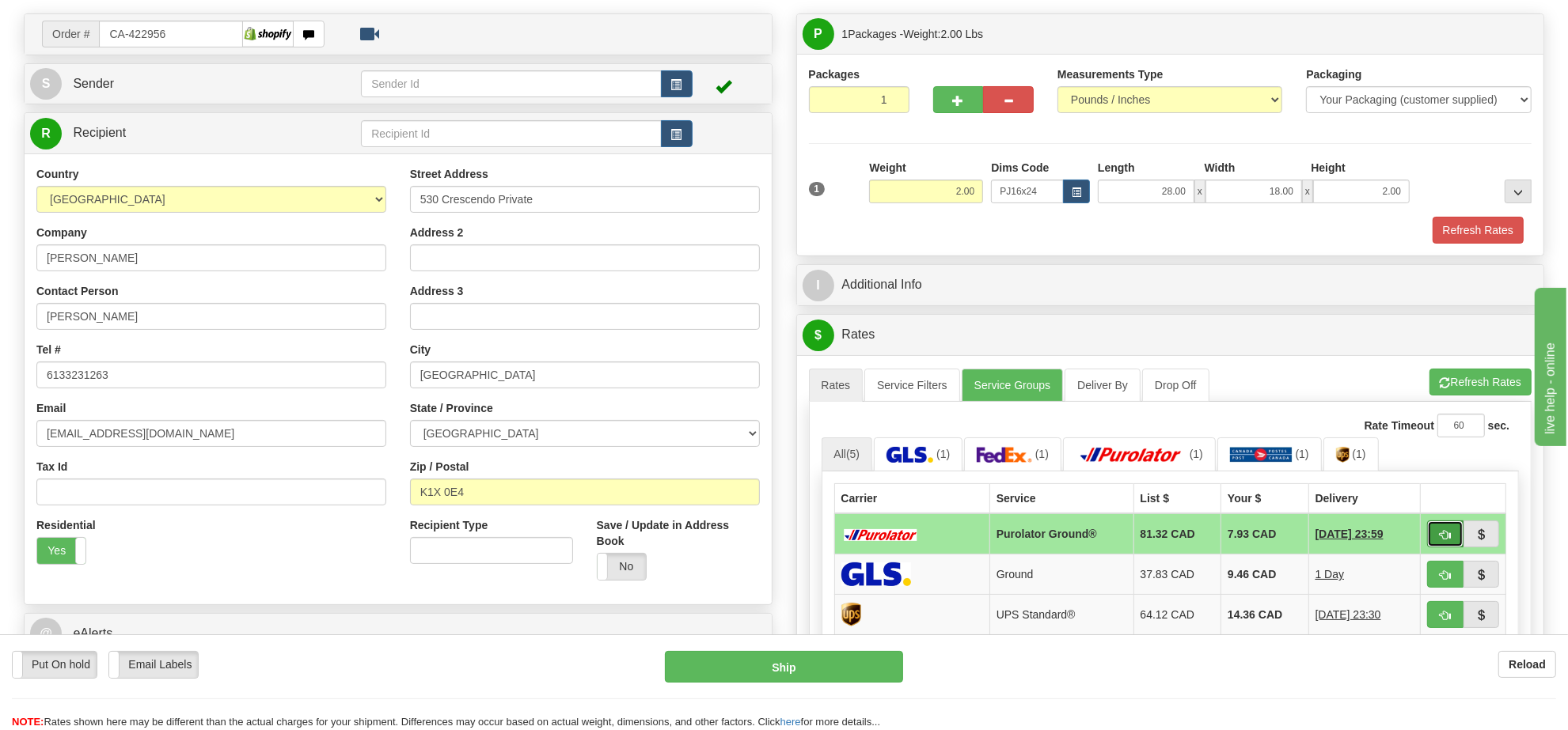
click at [1441, 537] on span "button" at bounding box center [1445, 535] width 11 height 10
type input "260"
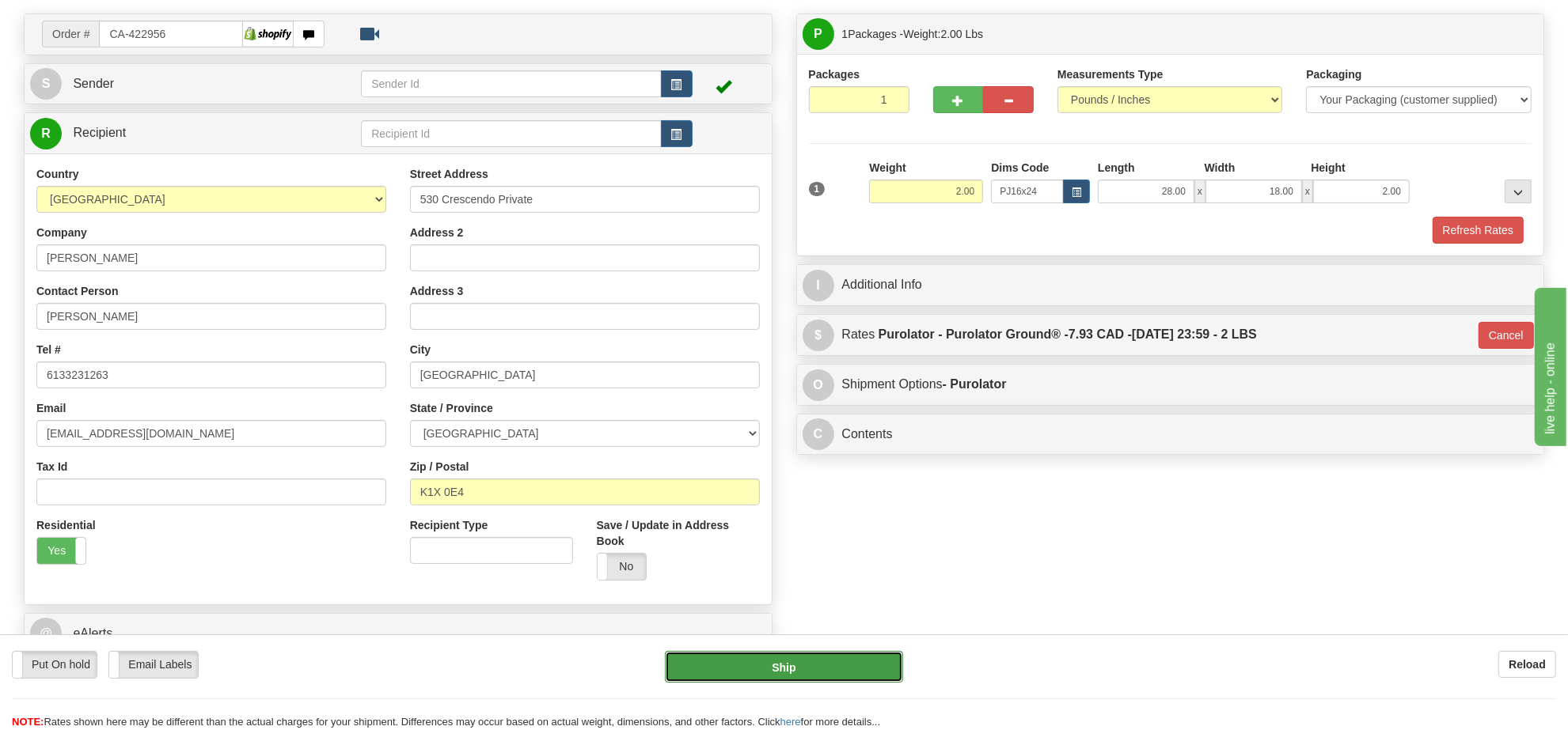
click at [874, 669] on button "Ship" at bounding box center [783, 667] width 238 height 31
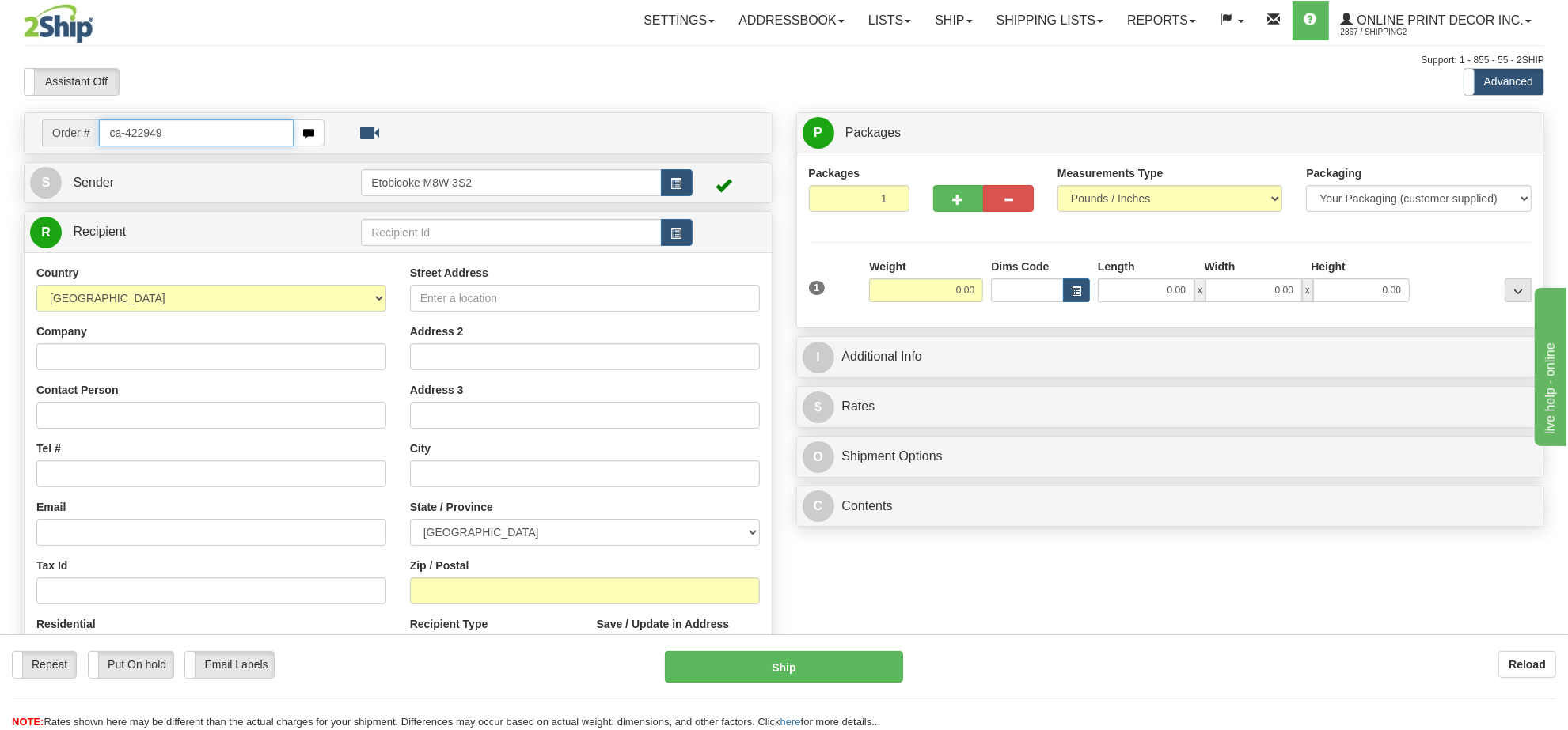
type input "ca-422949"
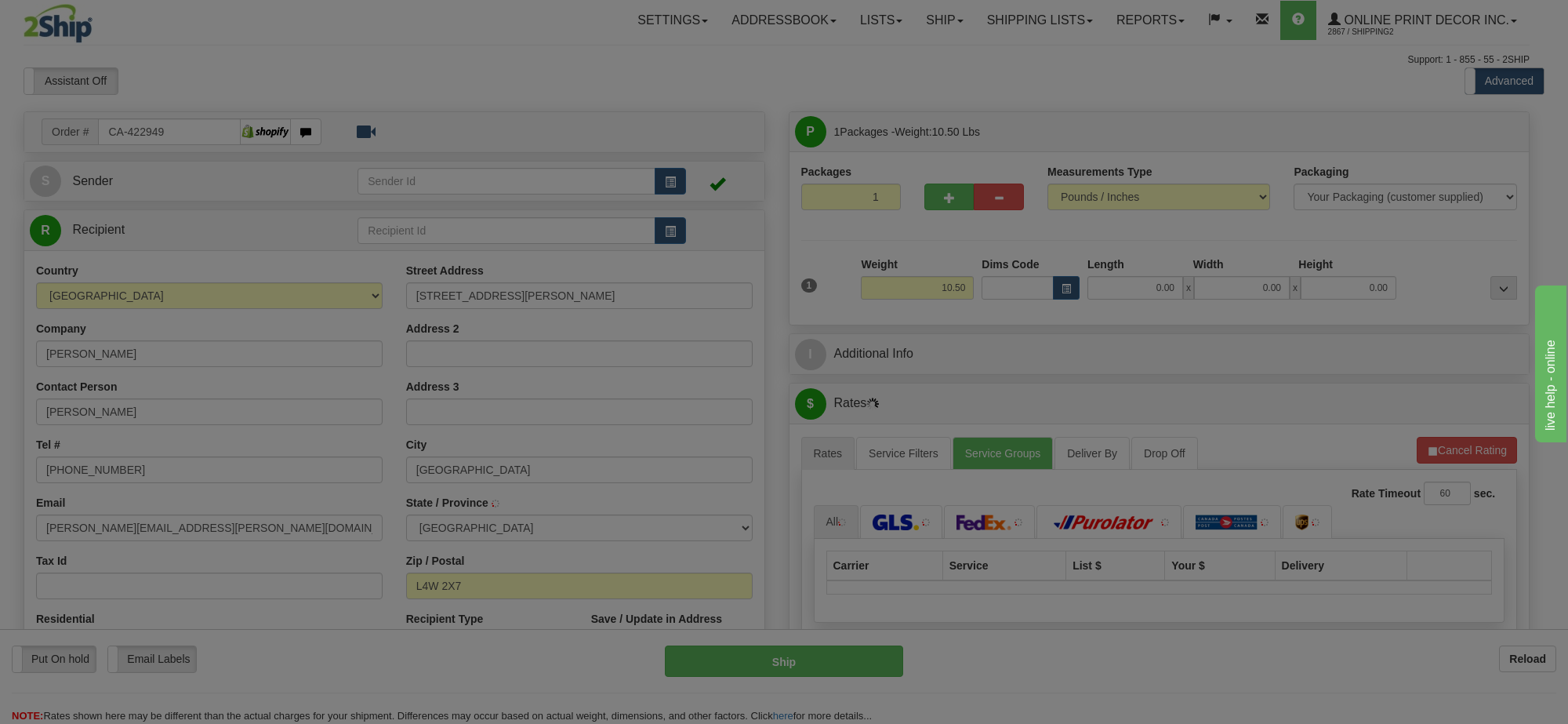
type input "[GEOGRAPHIC_DATA]"
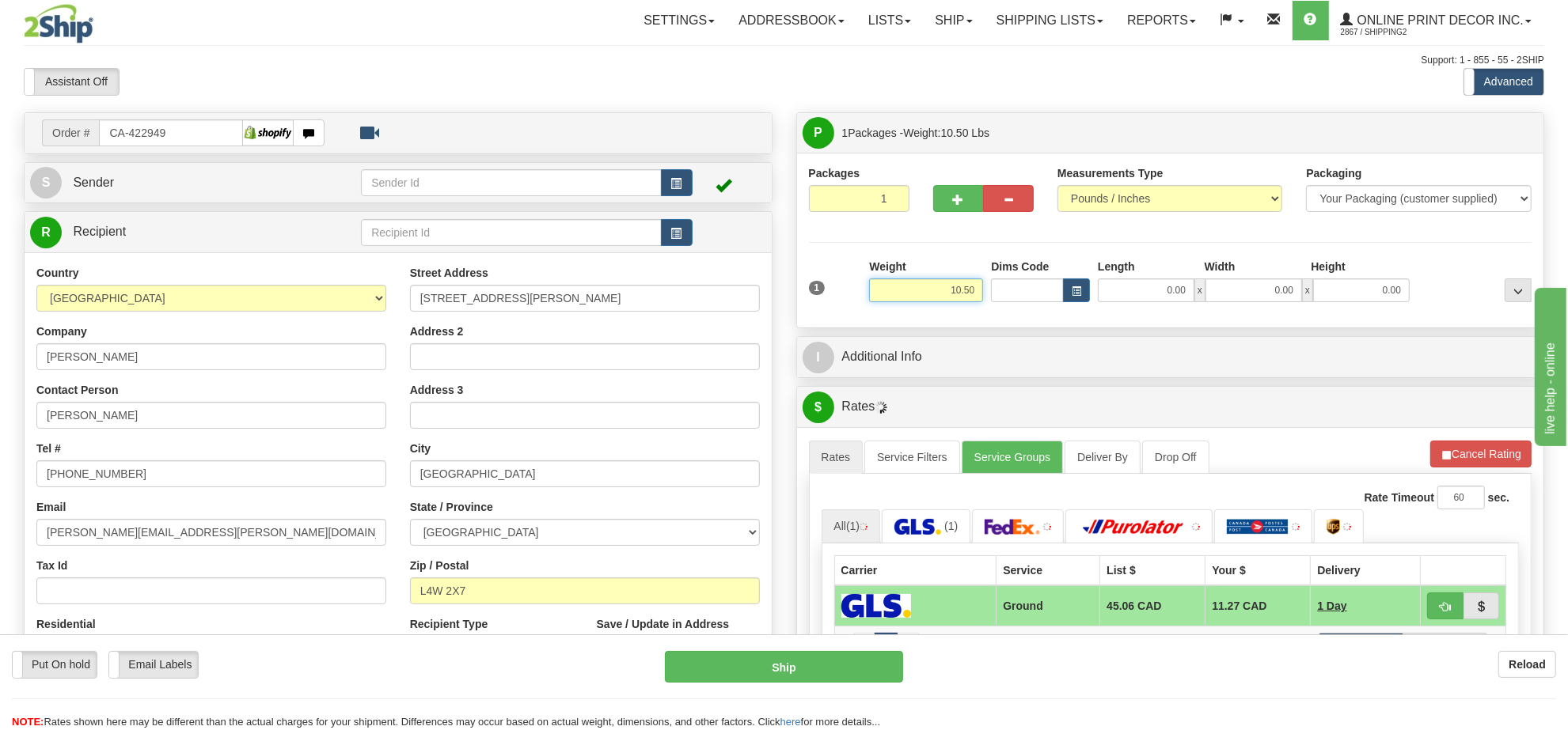
click at [939, 294] on input "10.50" at bounding box center [926, 291] width 114 height 24
click at [939, 293] on input "10.50" at bounding box center [926, 291] width 114 height 24
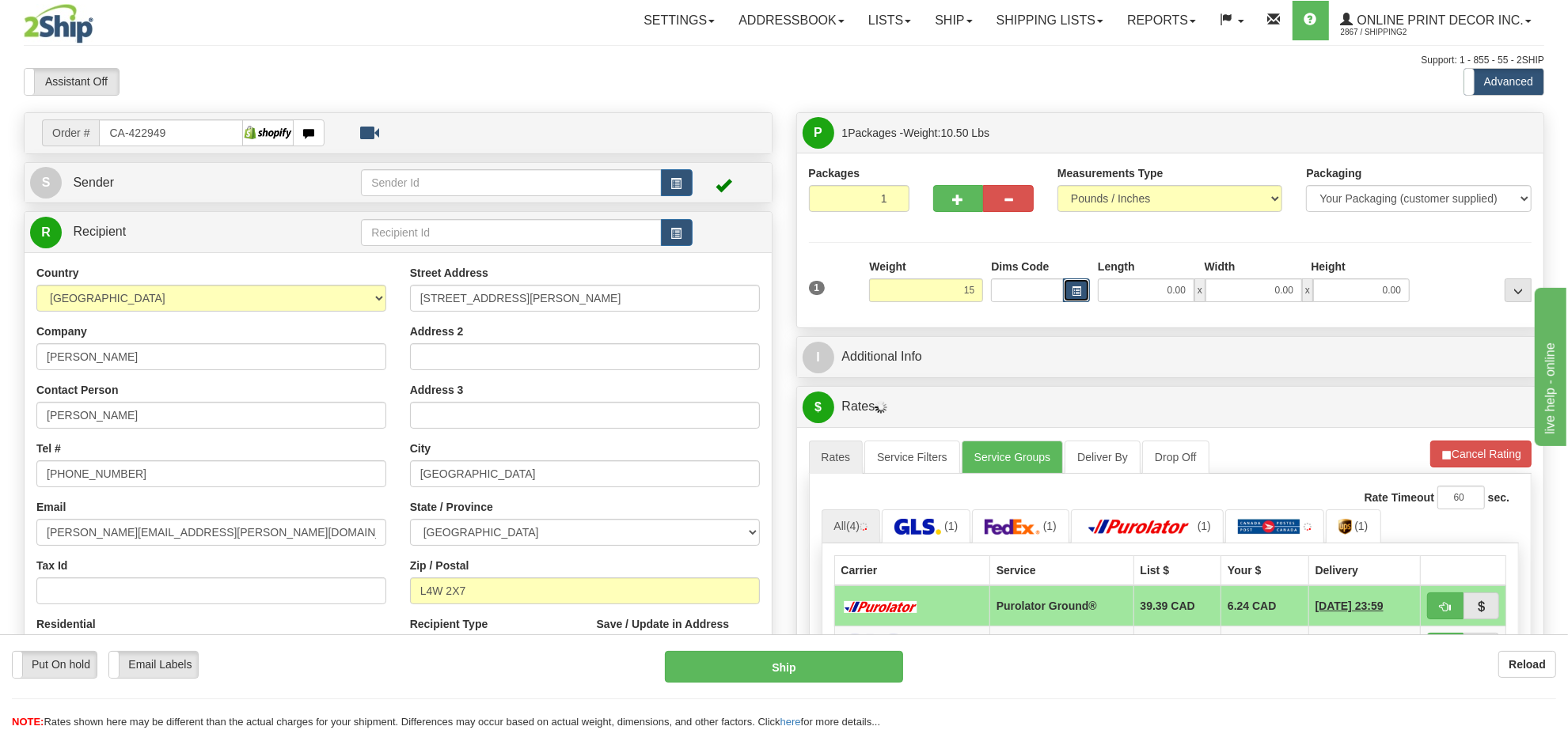
type input "15.00"
click at [1071, 285] on button "button" at bounding box center [1075, 291] width 27 height 24
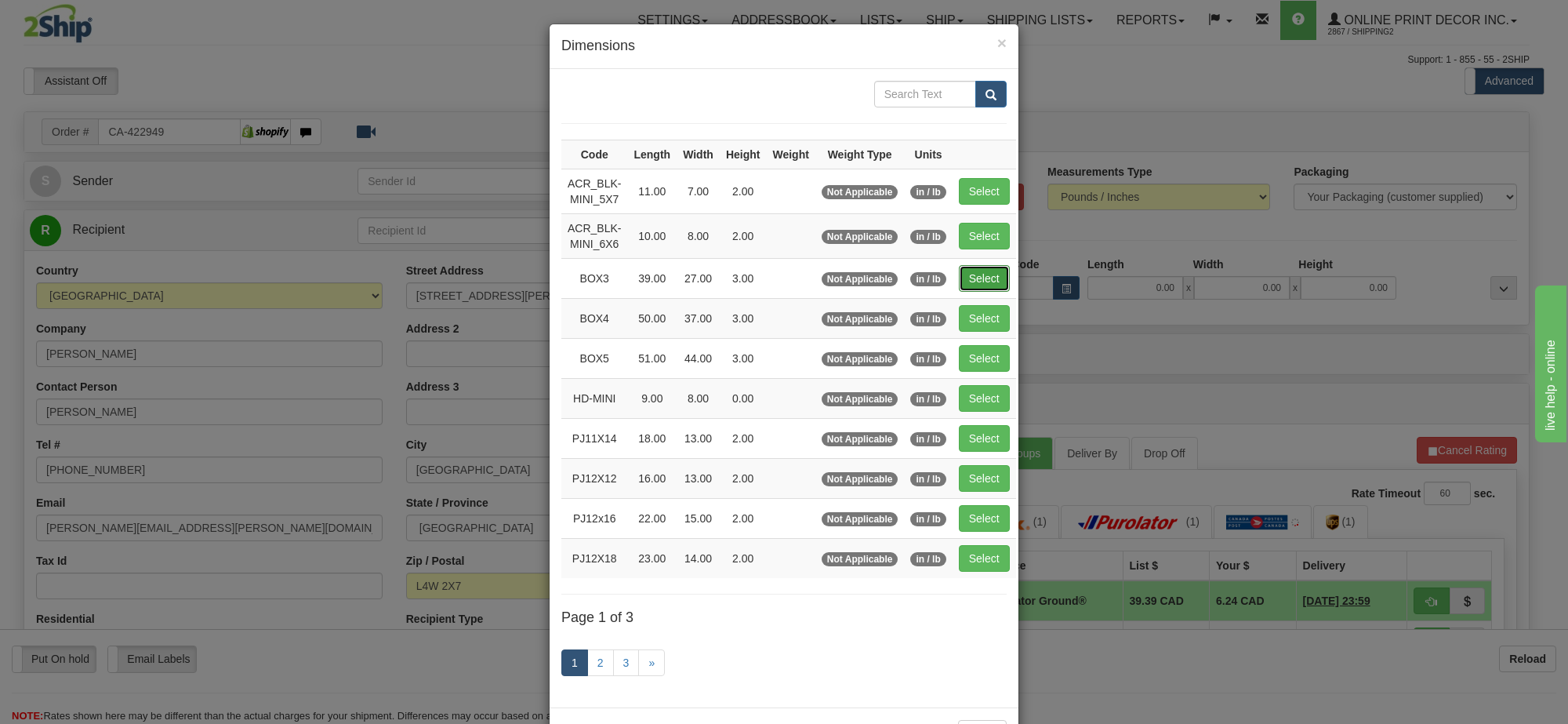
click at [963, 284] on button "Select" at bounding box center [984, 278] width 51 height 26
type input "BOX3"
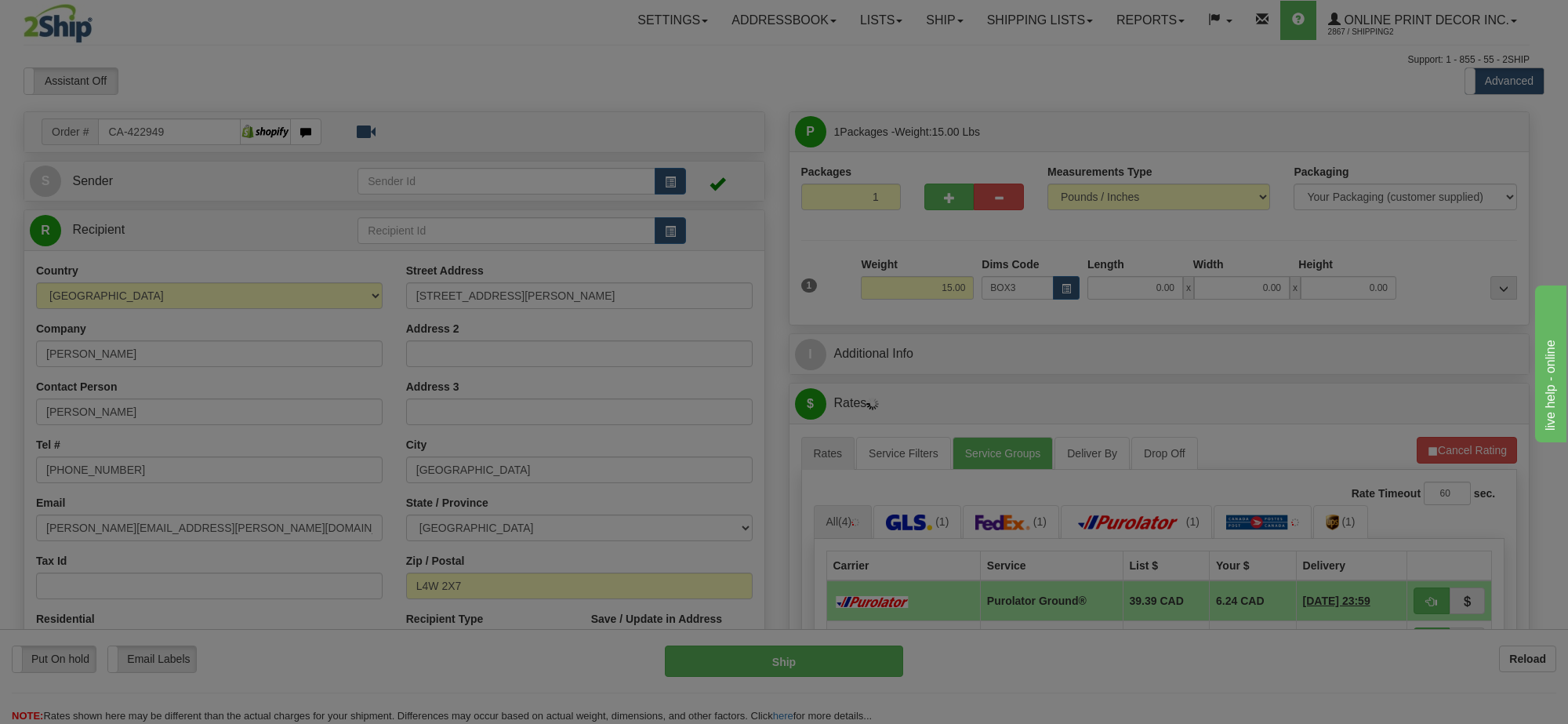
type input "39.00"
type input "27.00"
type input "3.00"
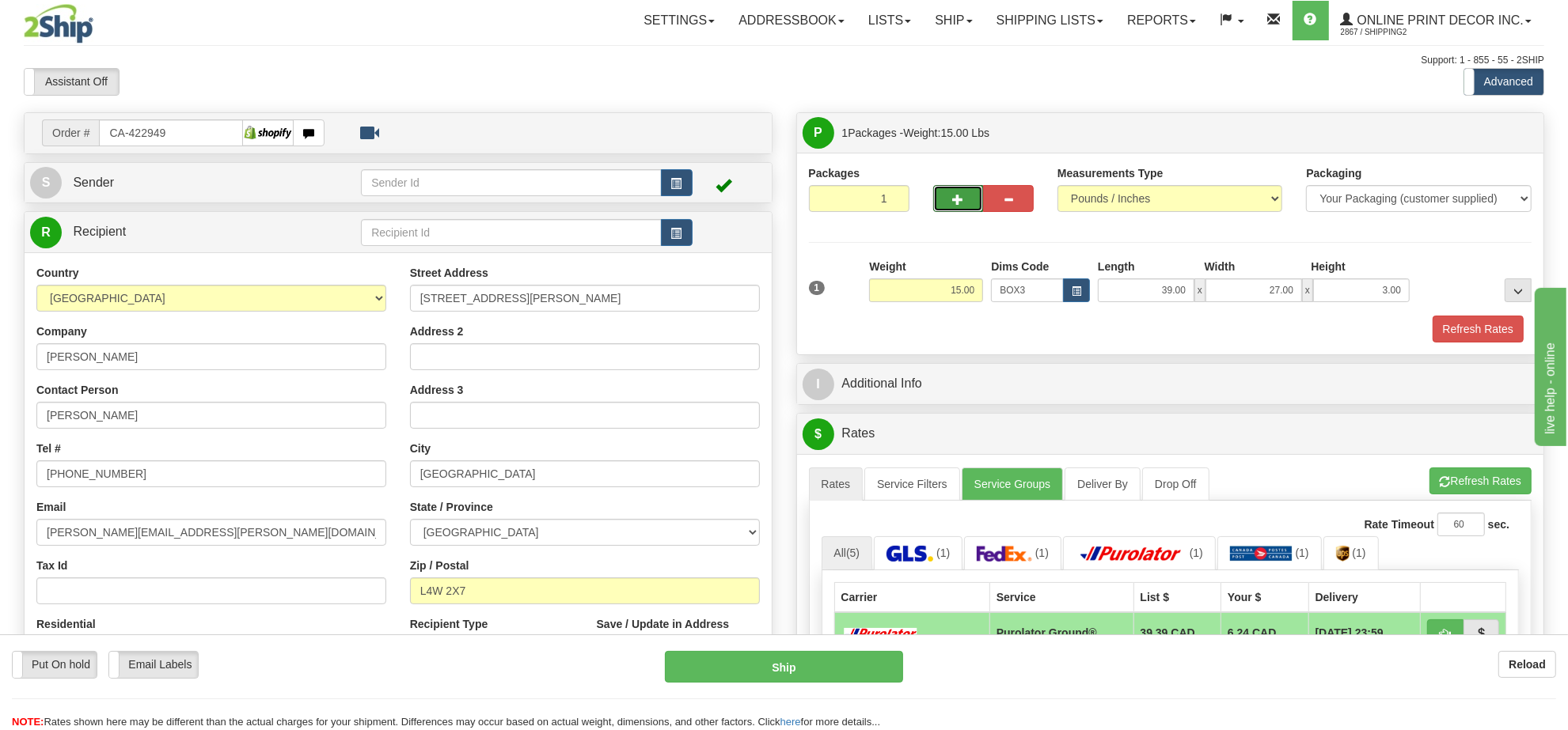
click at [962, 199] on span "button" at bounding box center [958, 199] width 11 height 10
radio input "true"
type input "2"
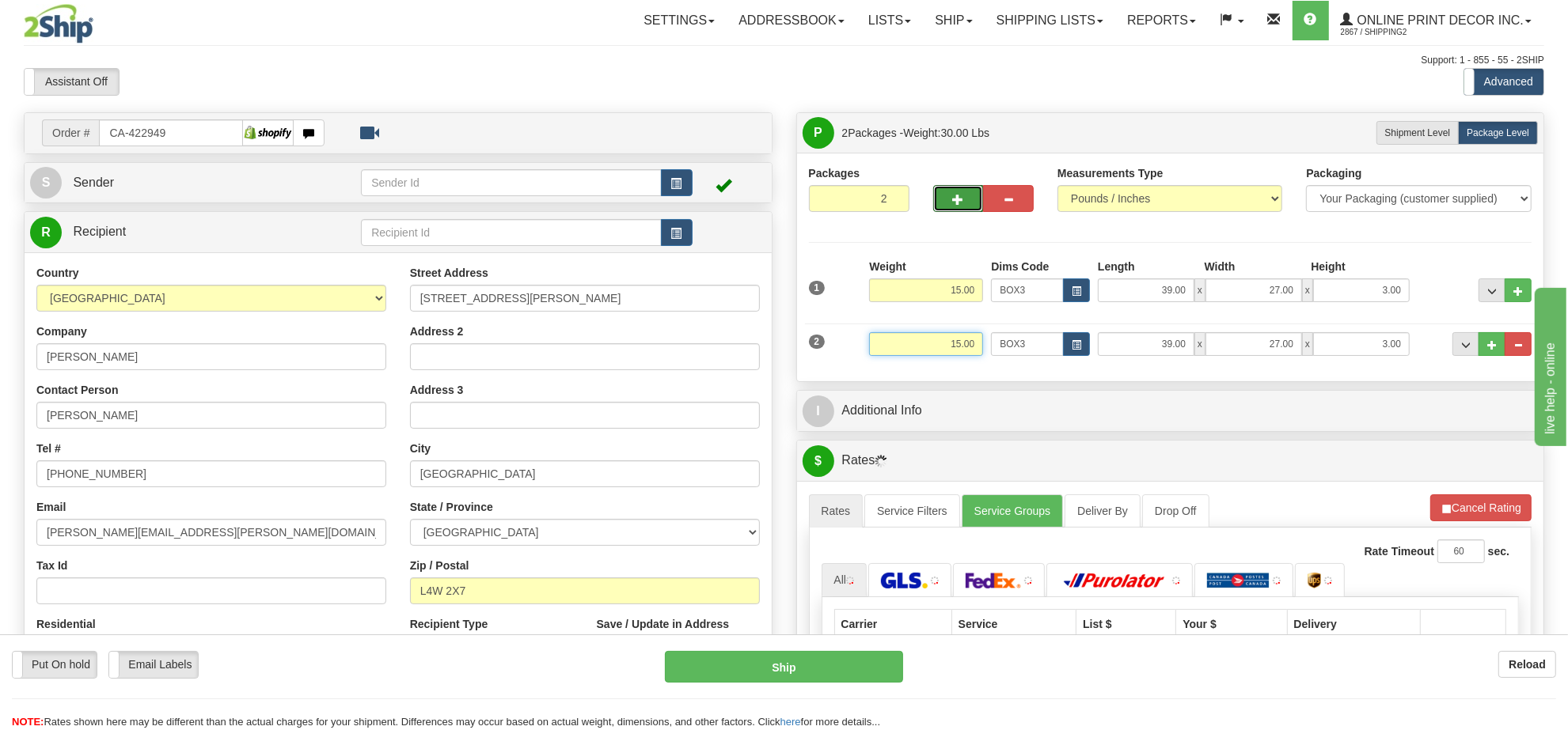
click at [954, 352] on input "15.00" at bounding box center [926, 344] width 114 height 24
type input "8.00"
click at [1442, 501] on button "Cancel Rating" at bounding box center [1481, 507] width 101 height 27
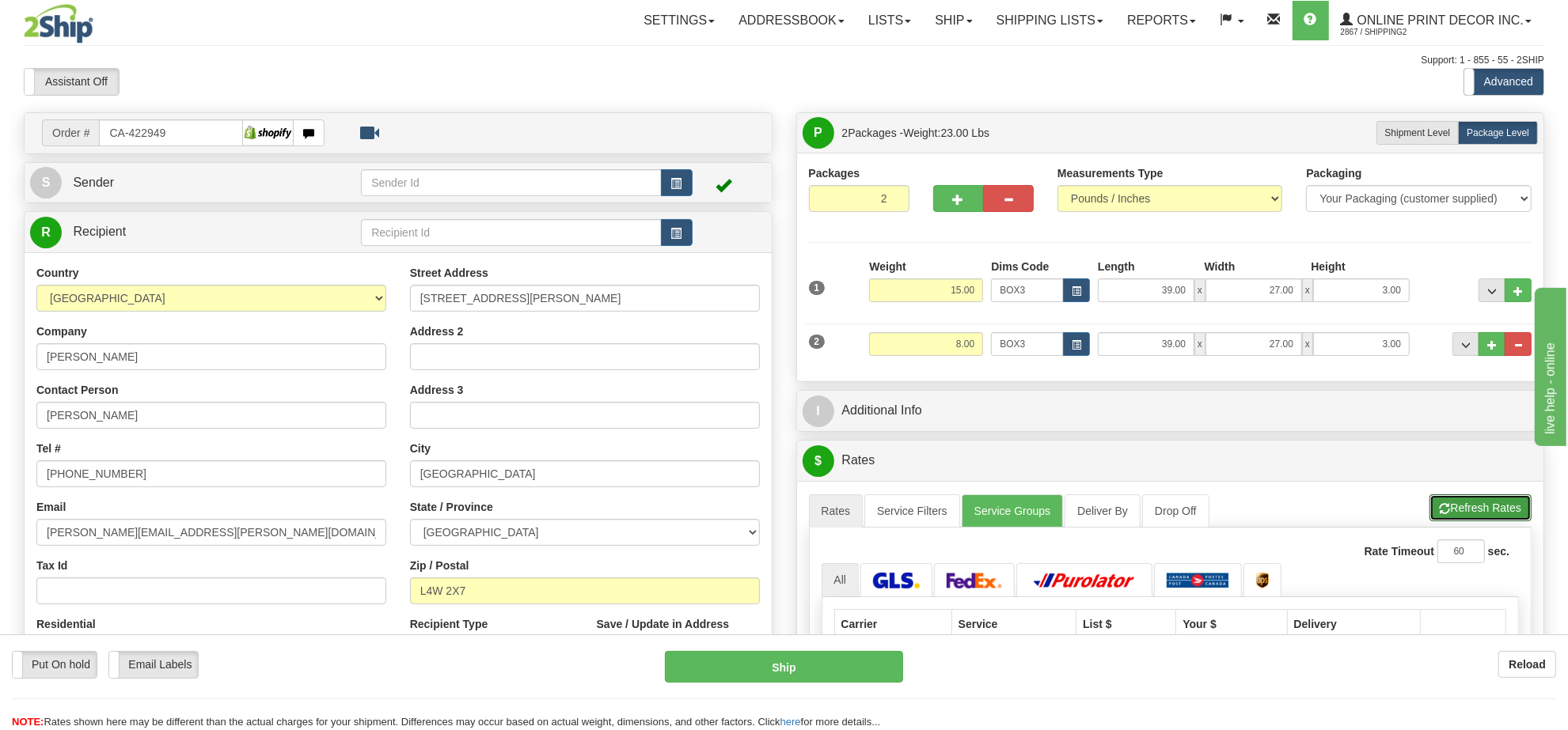
click at [1442, 501] on button "Refresh Rates" at bounding box center [1480, 507] width 102 height 27
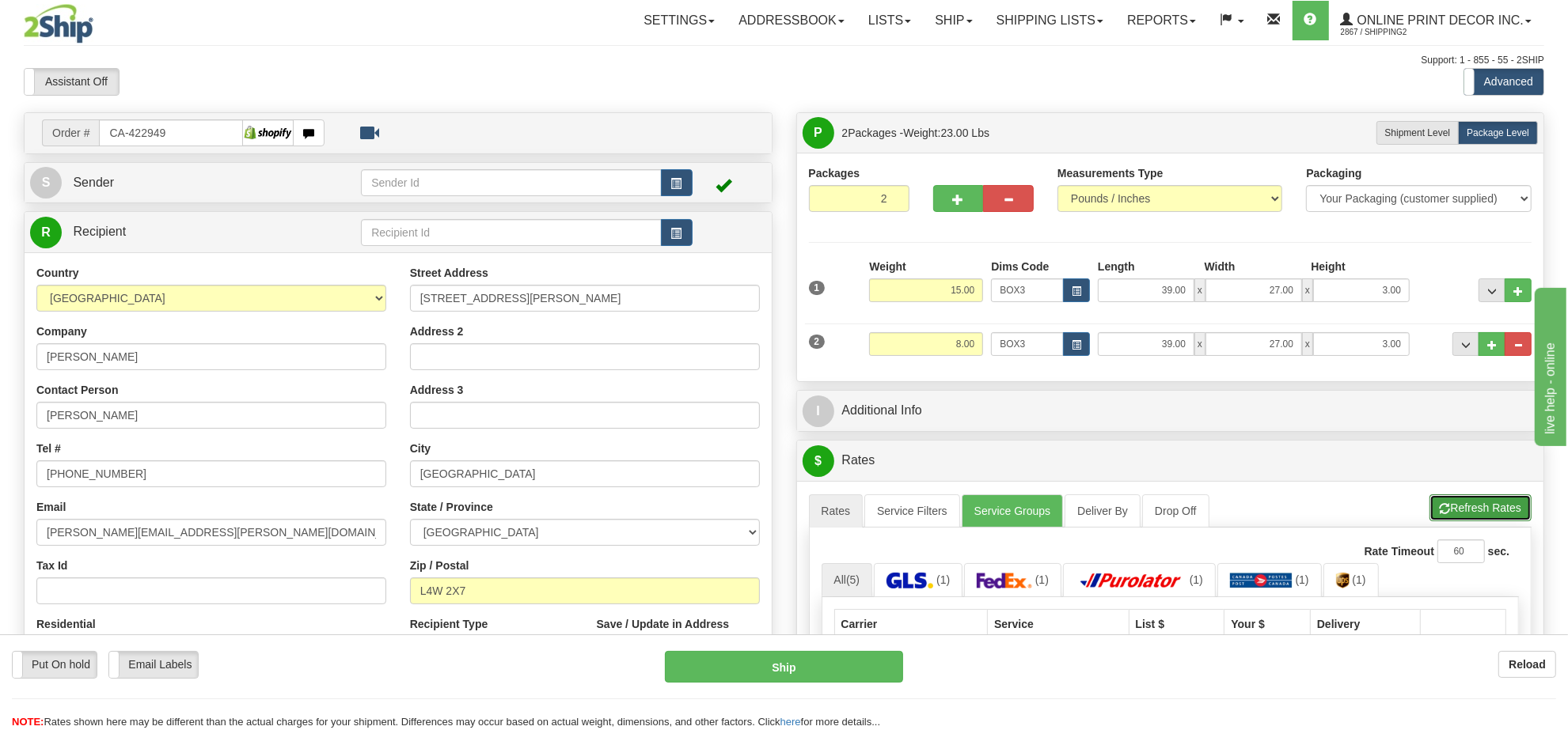
click at [1447, 511] on span "button" at bounding box center [1445, 508] width 11 height 10
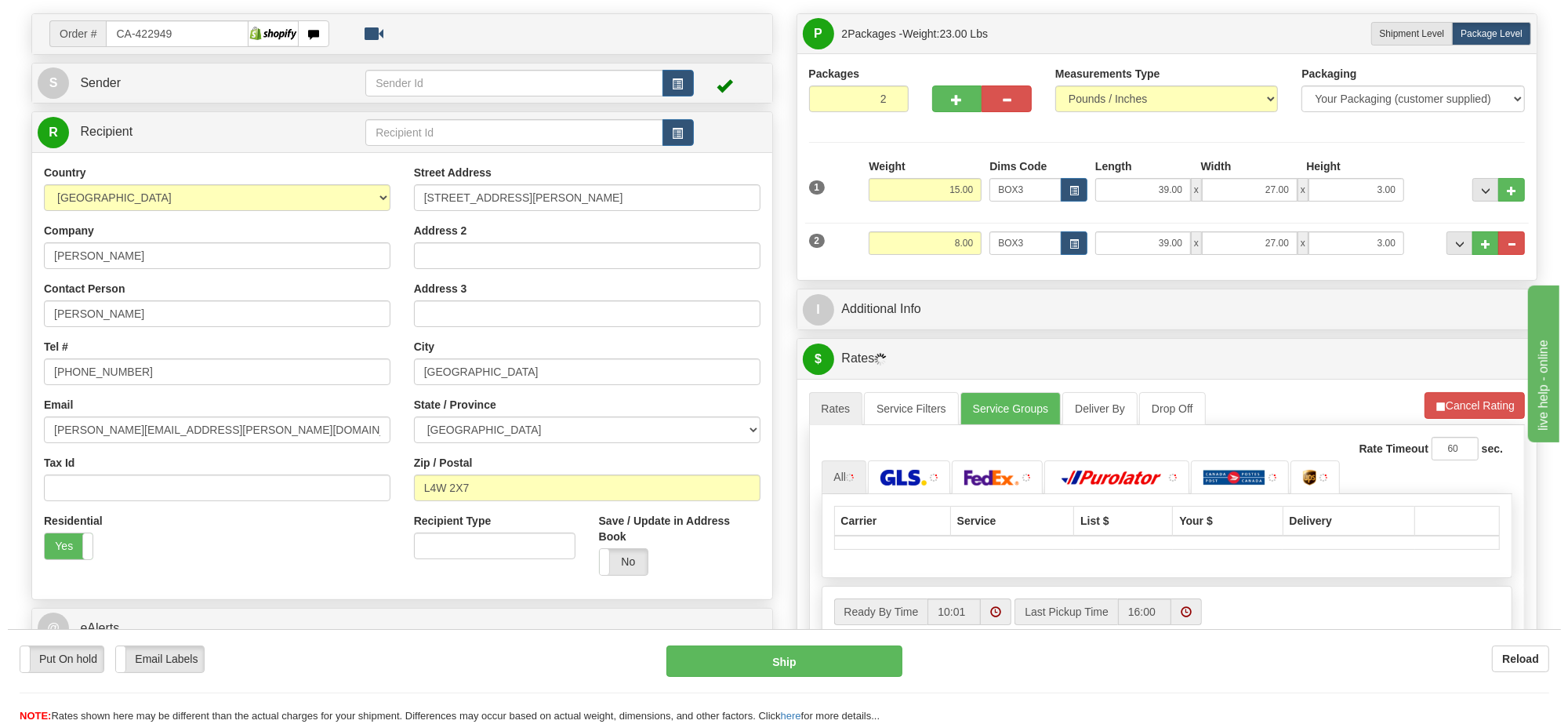
scroll to position [196, 0]
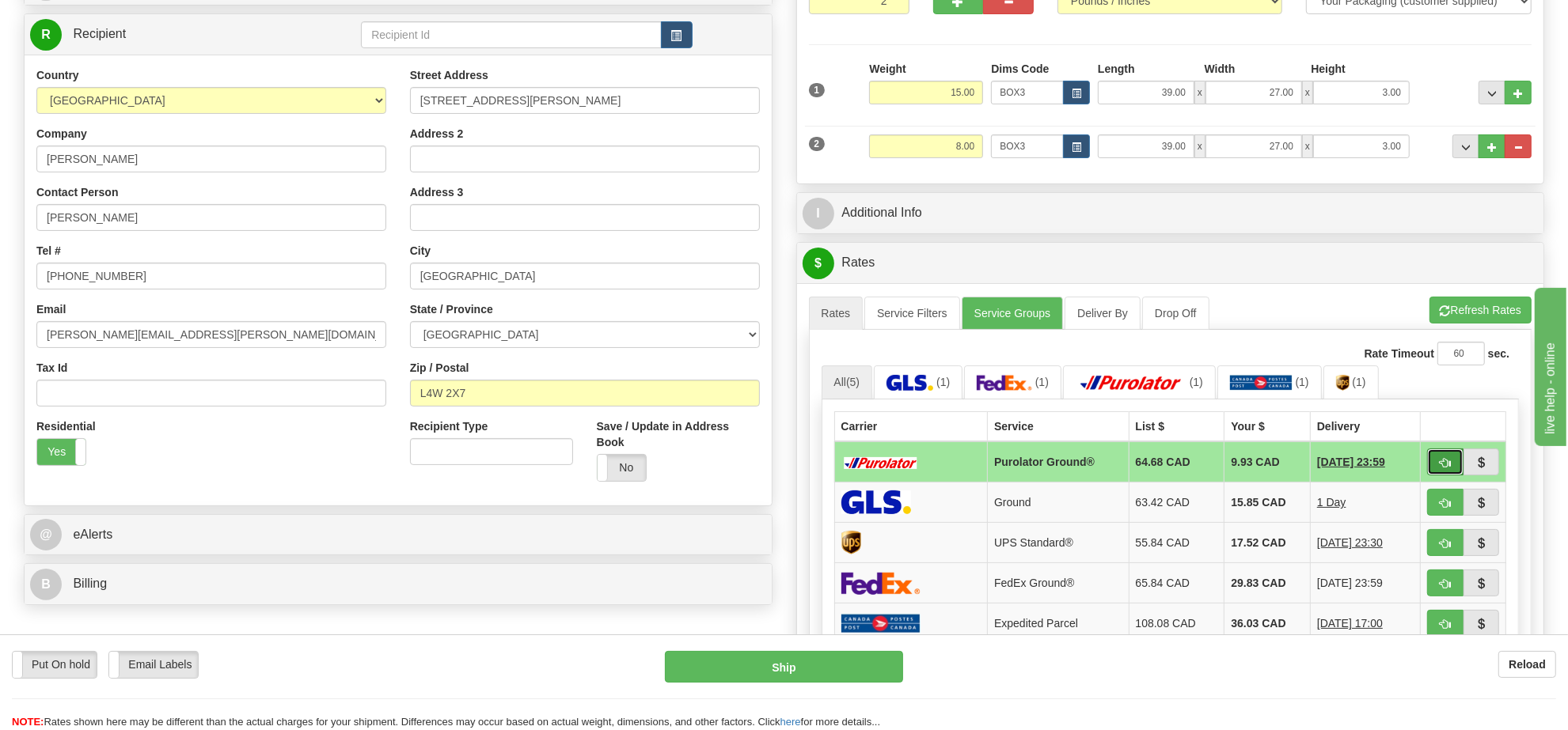
click at [1430, 459] on button "button" at bounding box center [1445, 461] width 37 height 27
type input "260"
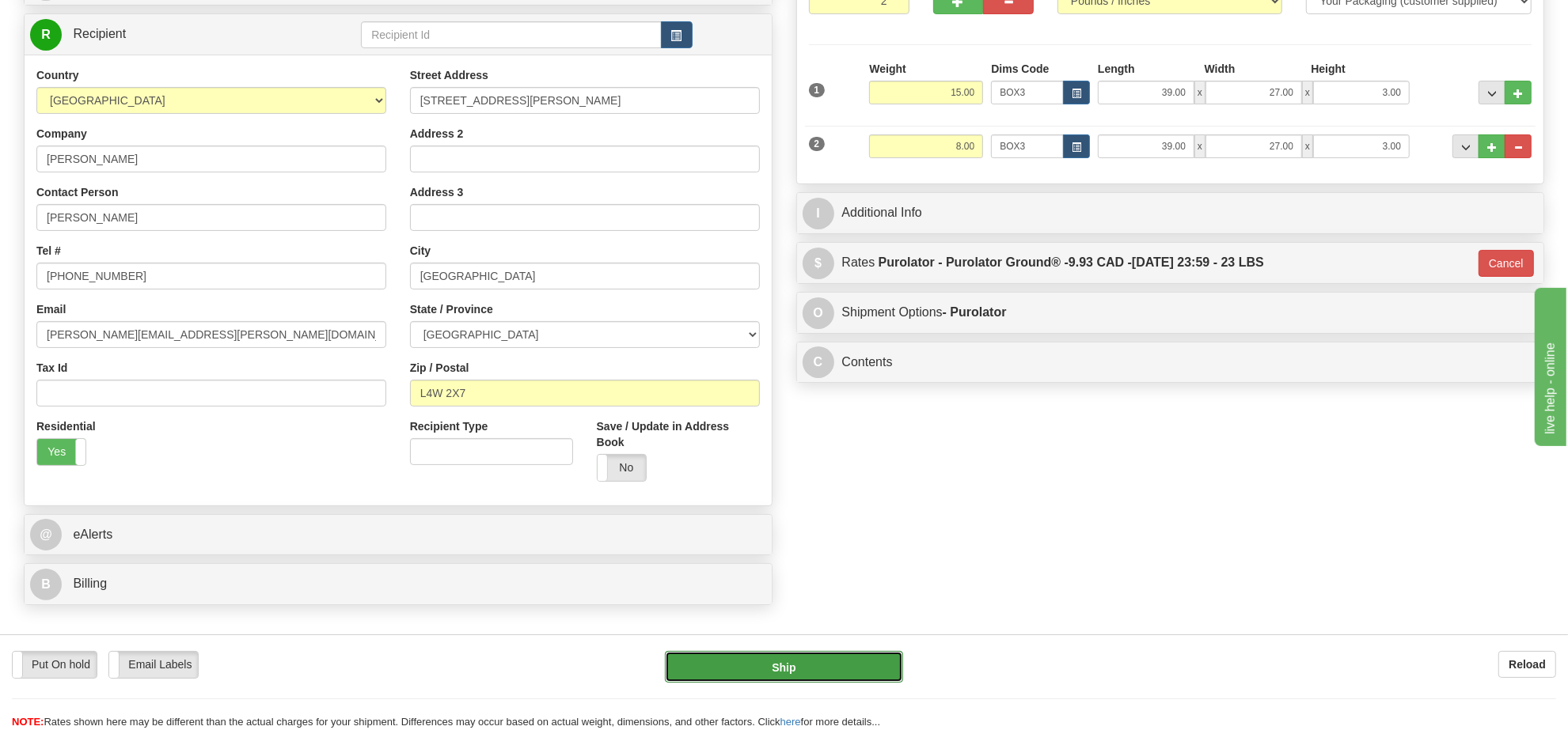
click at [892, 670] on button "Ship" at bounding box center [783, 667] width 238 height 31
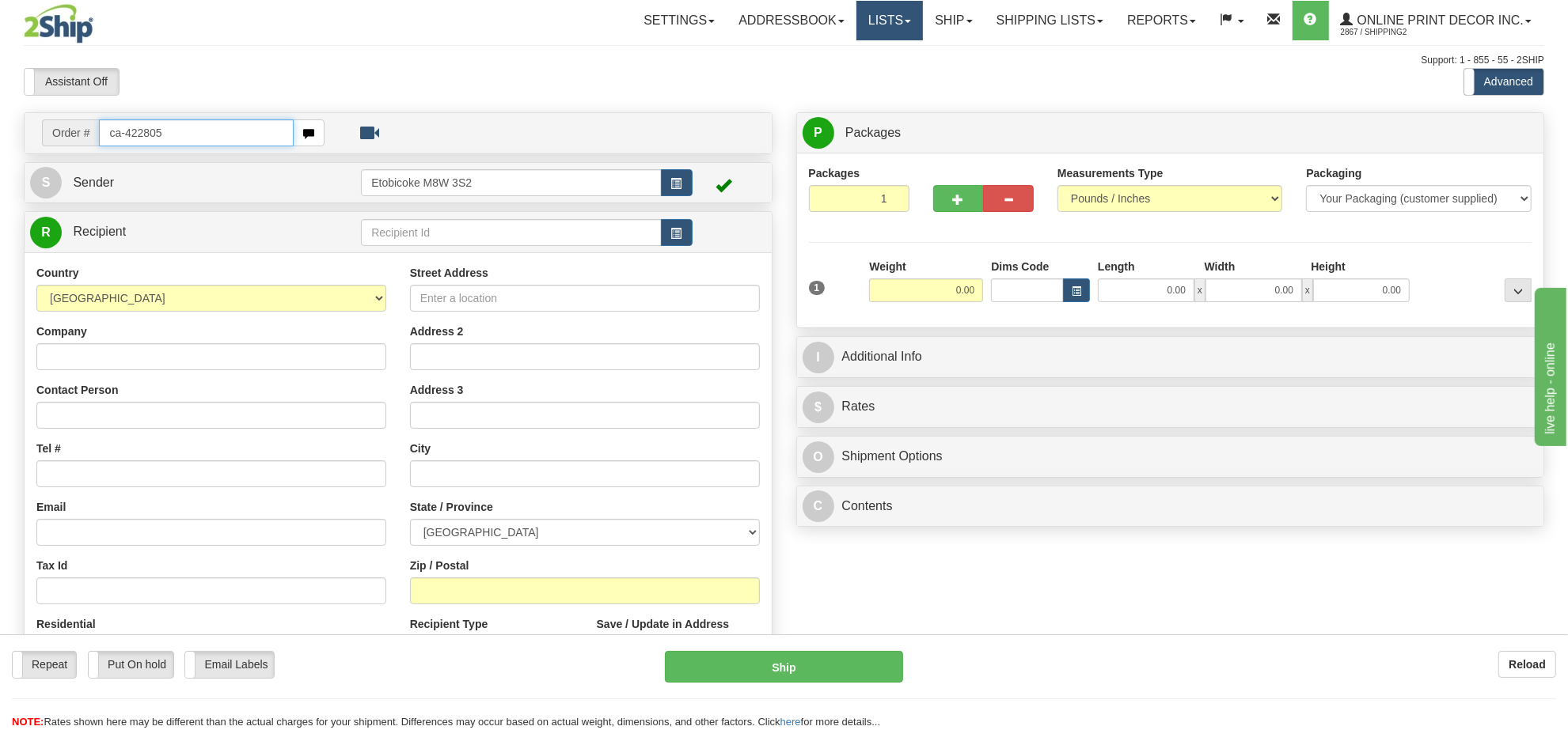
type input "ca-422805"
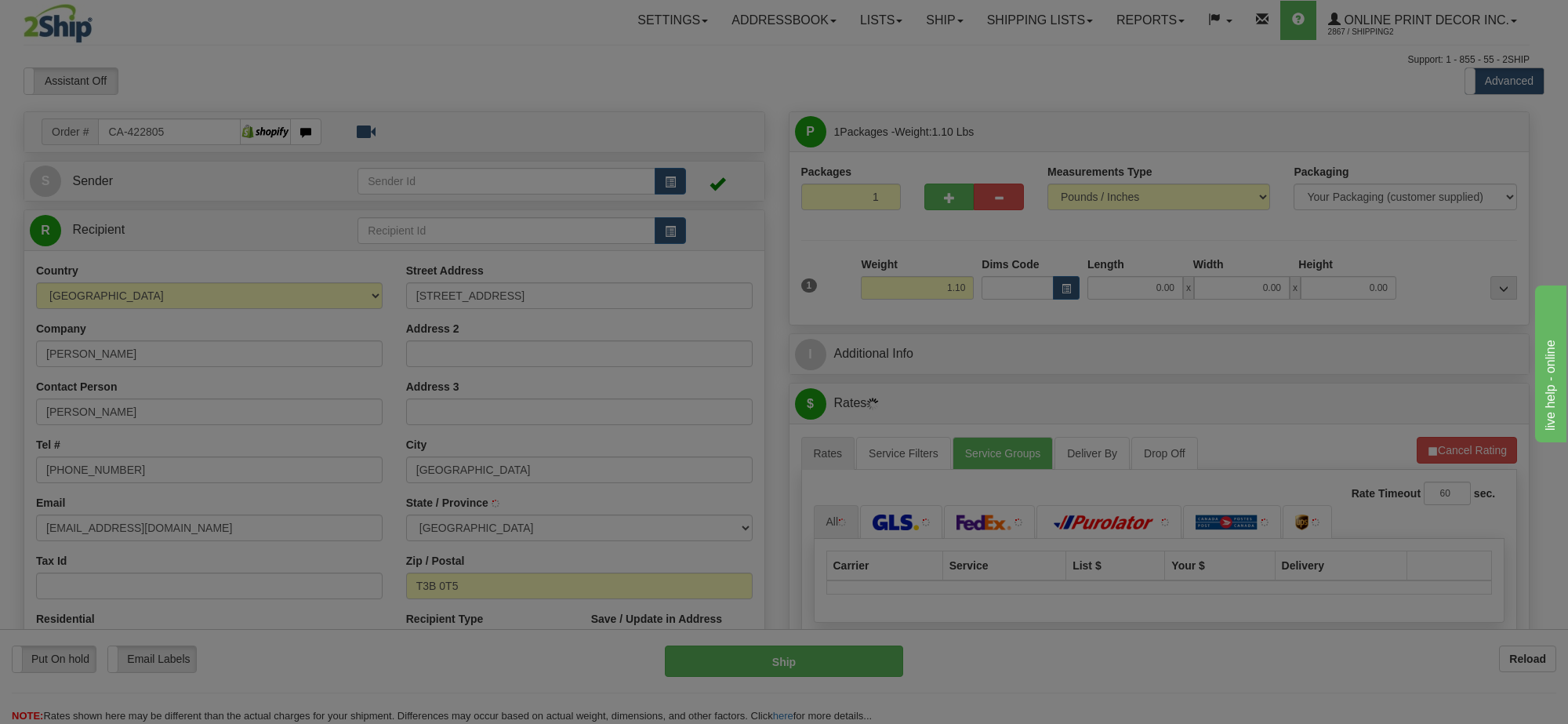
type input "CALGARY"
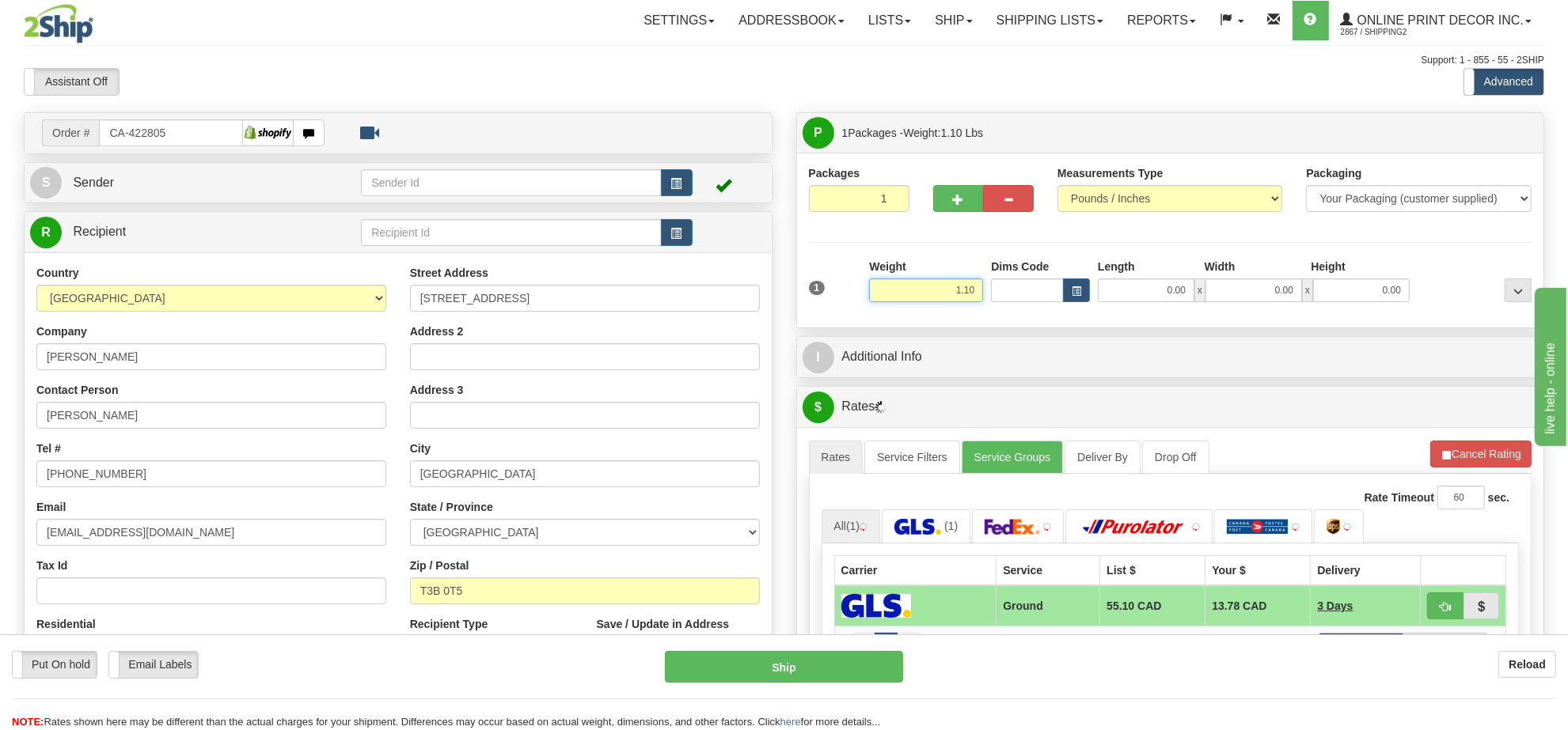
click at [947, 289] on input "1.10" at bounding box center [926, 291] width 114 height 24
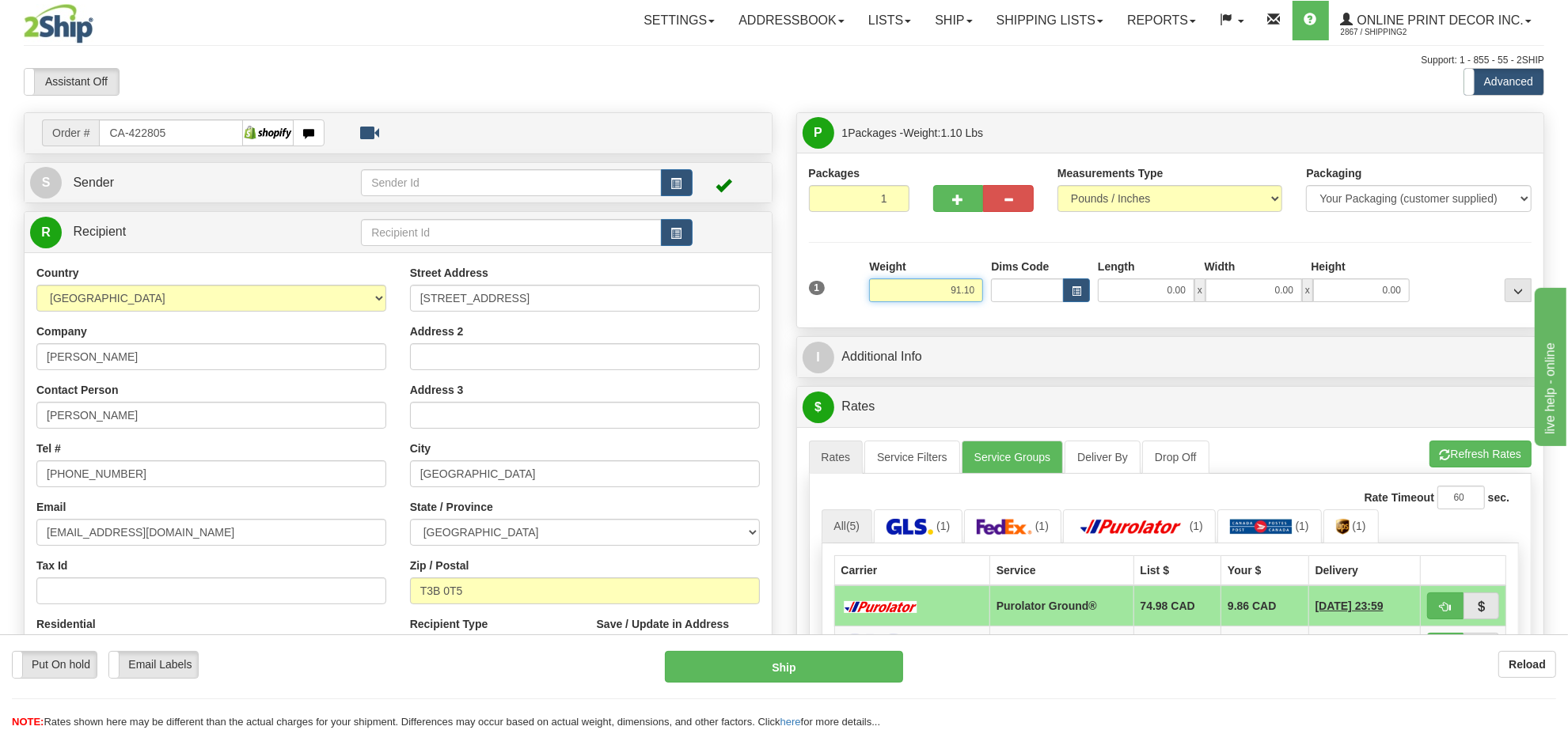
click at [971, 295] on input "91.10" at bounding box center [926, 291] width 114 height 24
type input "9.00"
click at [1085, 295] on button "button" at bounding box center [1075, 291] width 27 height 24
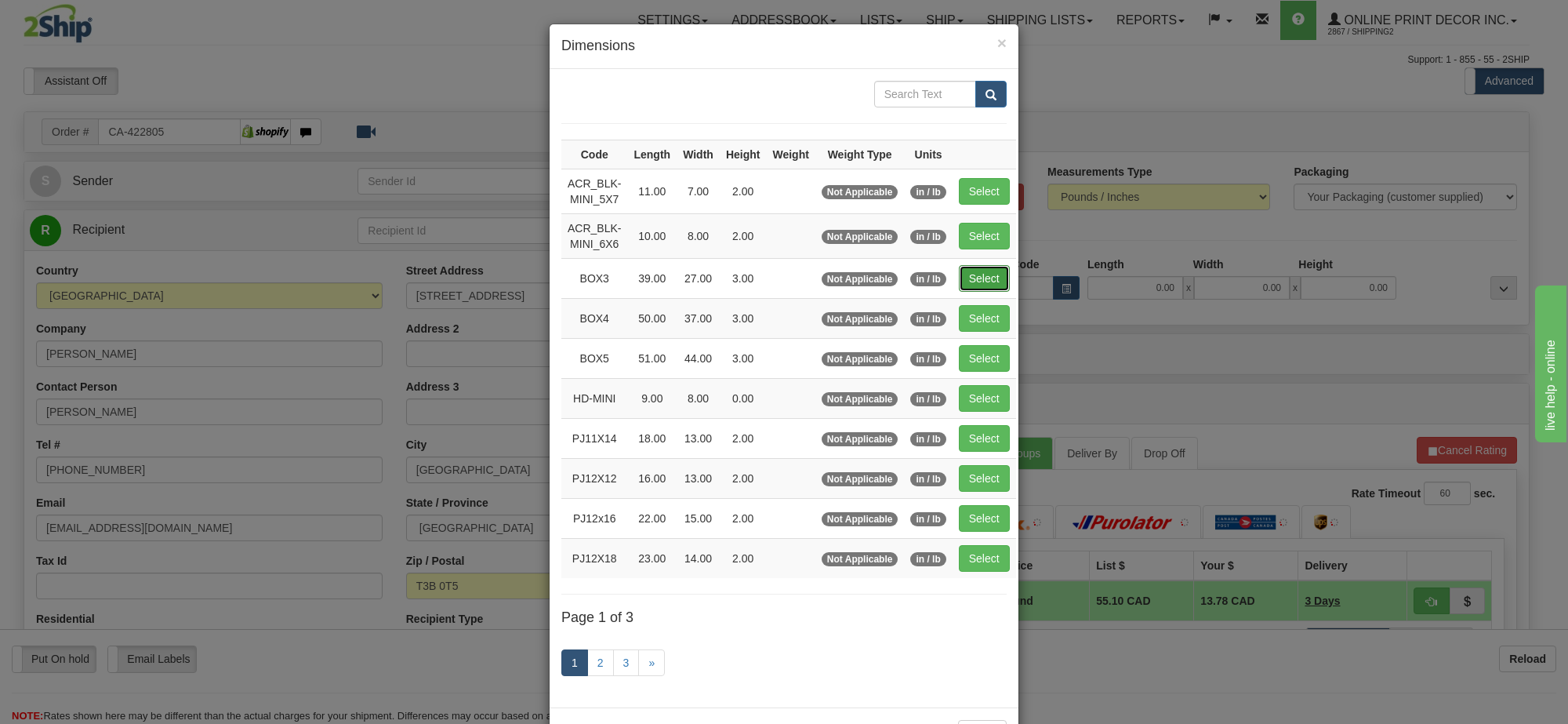
click at [969, 279] on button "Select" at bounding box center [984, 278] width 51 height 26
type input "BOX3"
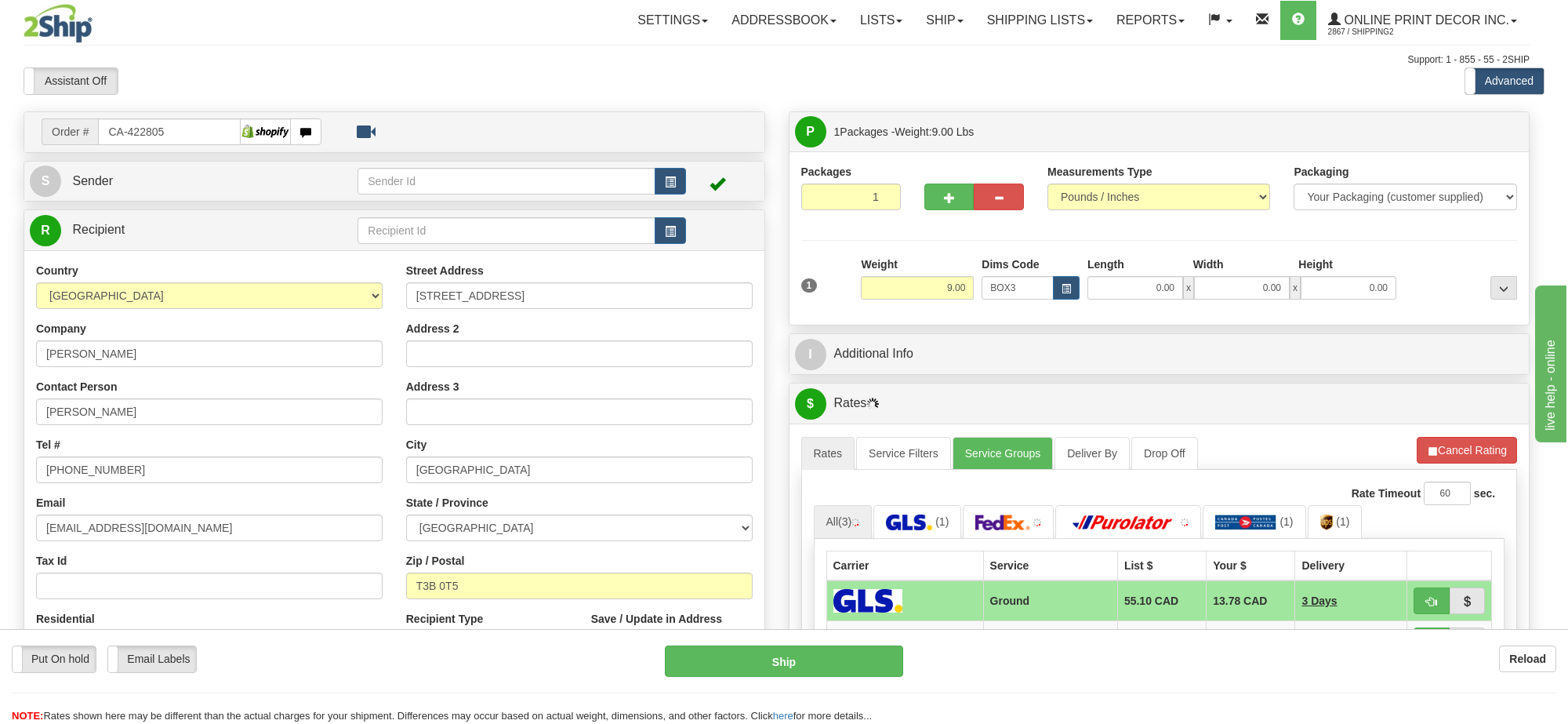
type input "39.00"
type input "27.00"
type input "3.00"
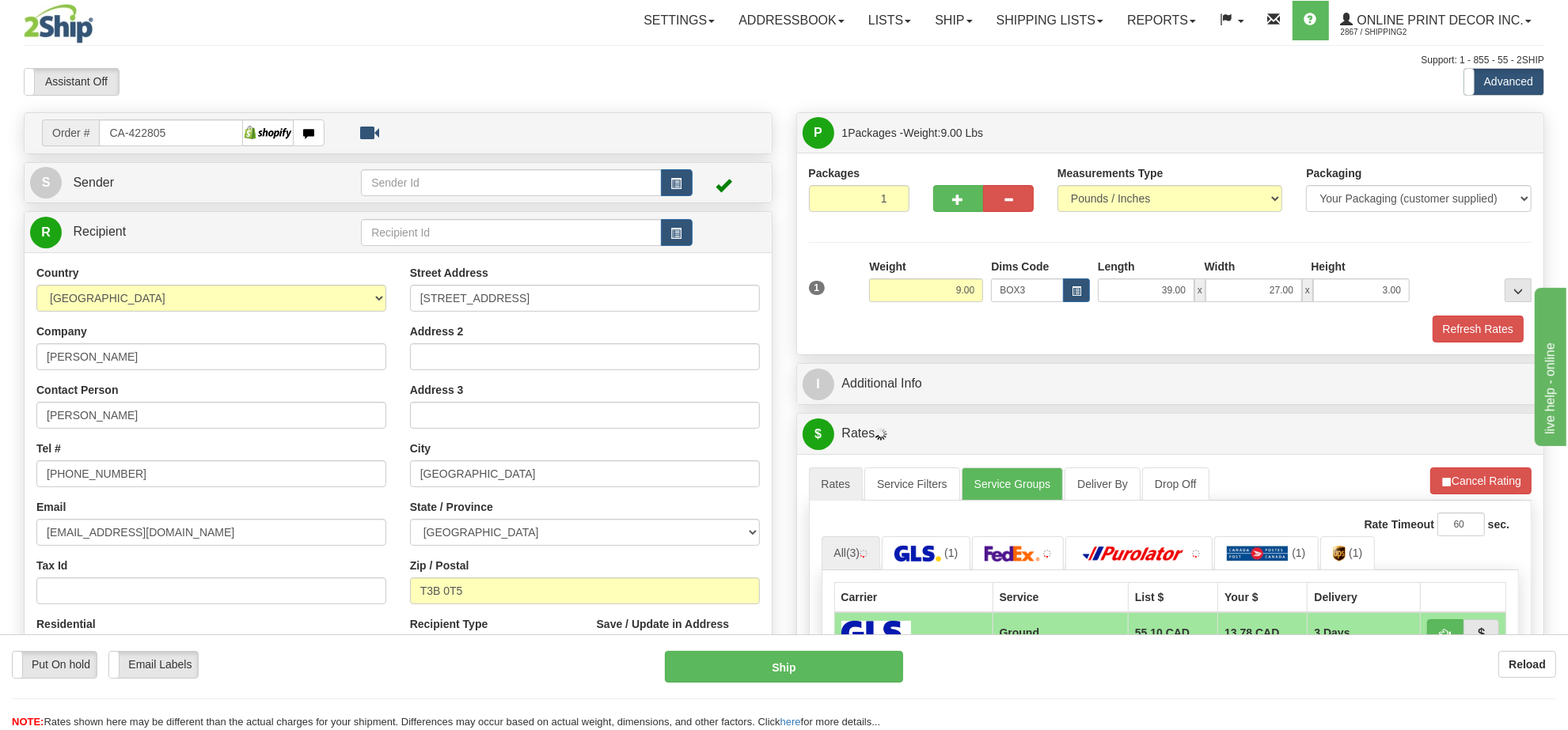
click at [1470, 463] on div "A change has been made which could impact your rate estimate. To ensure the est…" at bounding box center [1171, 685] width 747 height 463
click at [1464, 488] on button "Cancel Rating" at bounding box center [1481, 481] width 101 height 27
click at [1464, 488] on button "Refresh Rates" at bounding box center [1480, 481] width 102 height 27
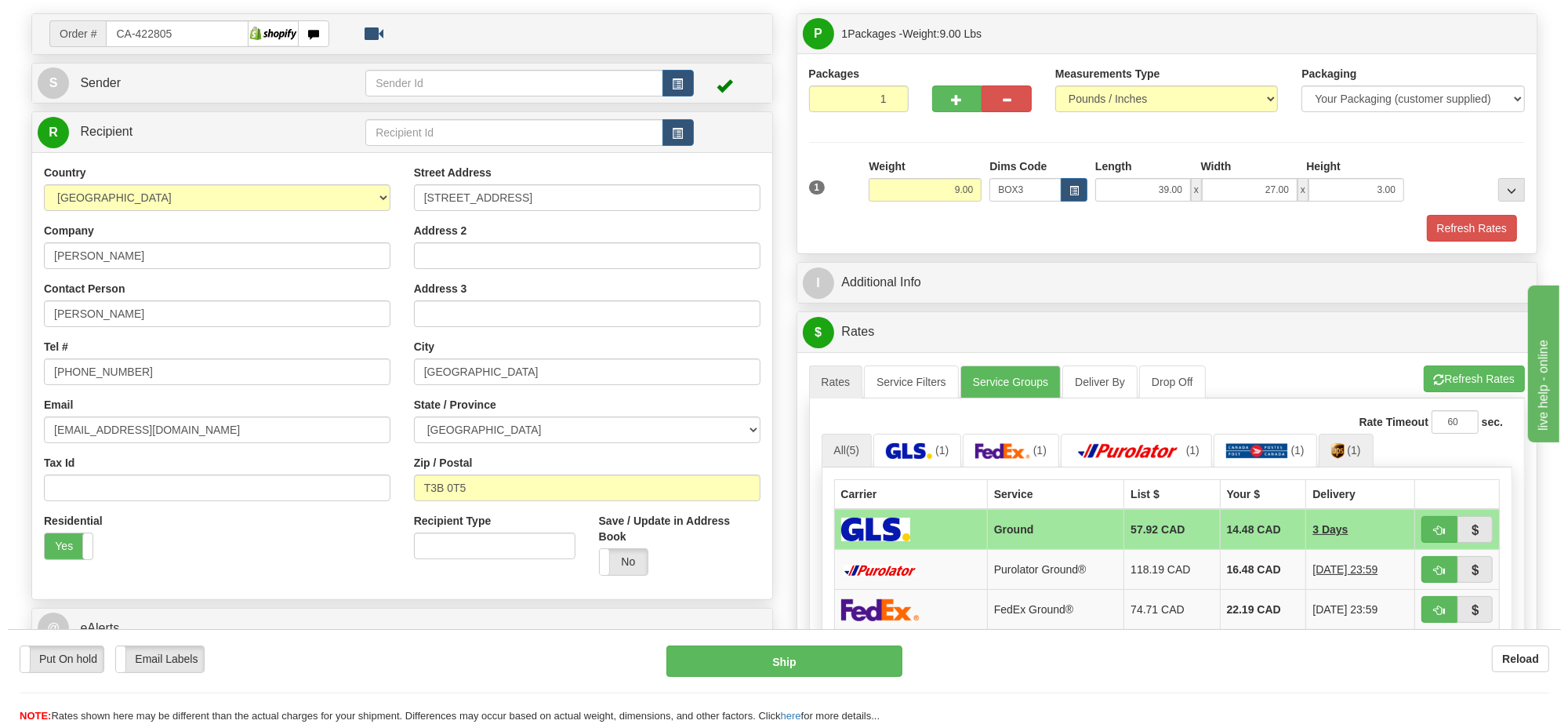
scroll to position [196, 0]
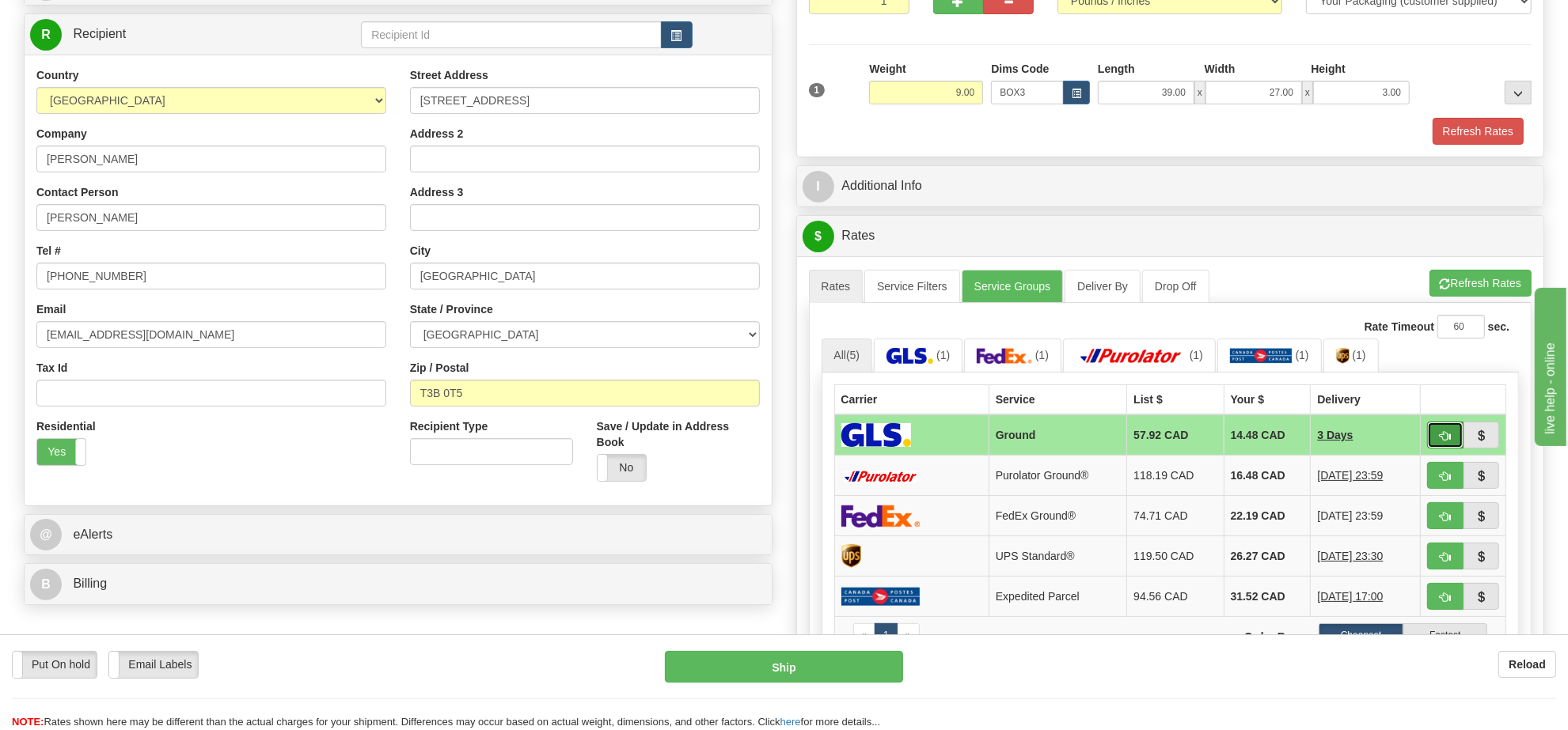
click at [1447, 440] on span "button" at bounding box center [1445, 436] width 11 height 10
type input "1"
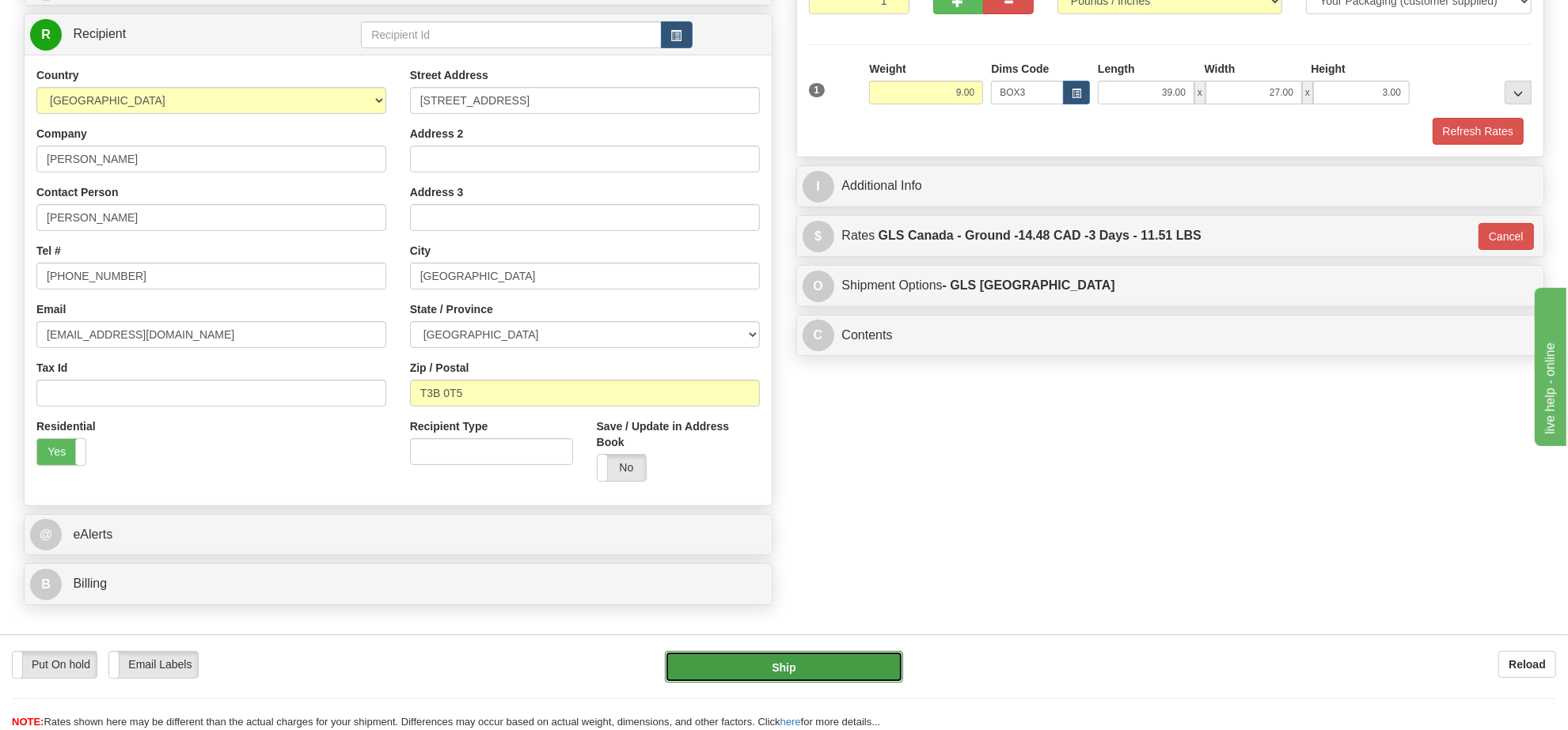
click at [805, 658] on button "Ship" at bounding box center [783, 667] width 238 height 31
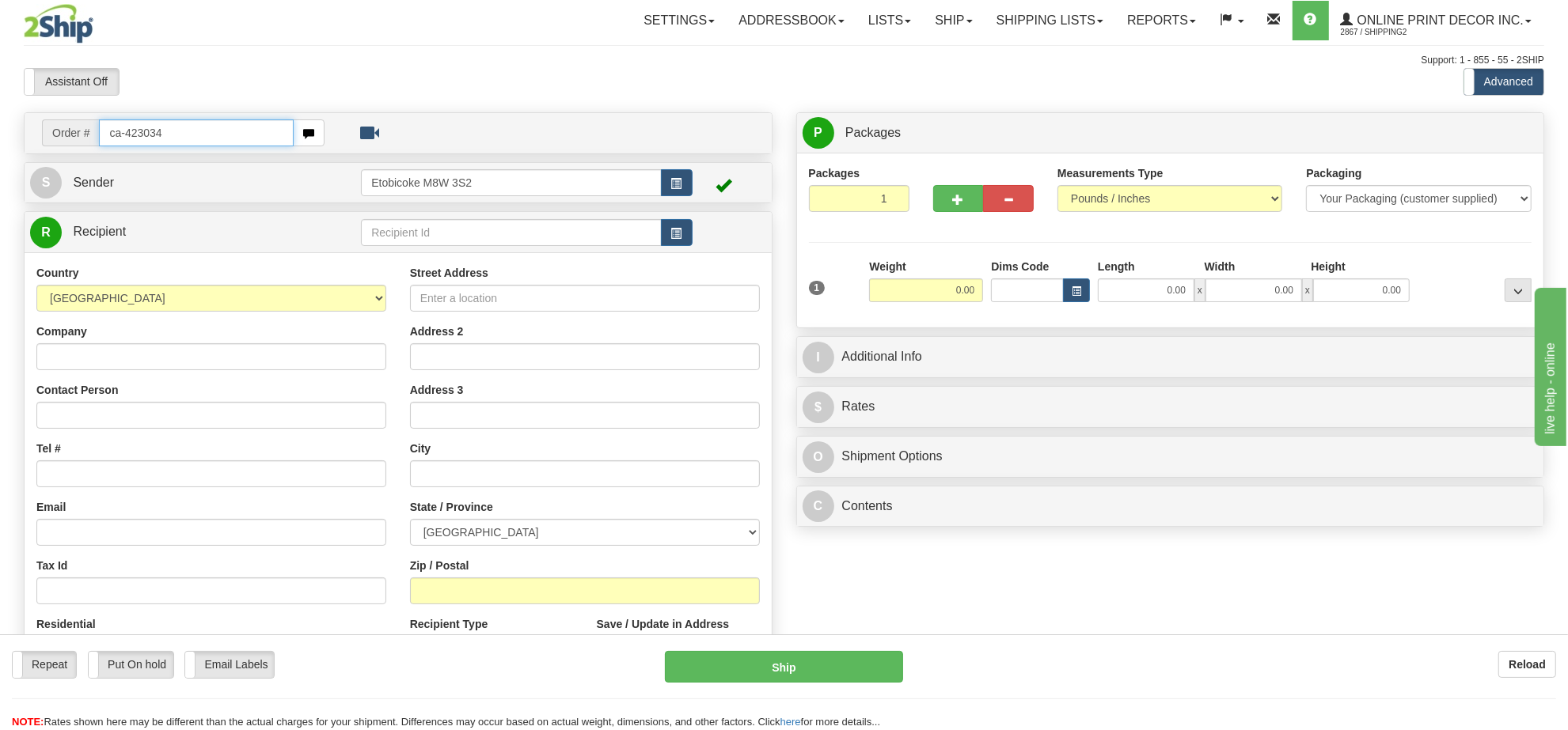
type input "ca-423034"
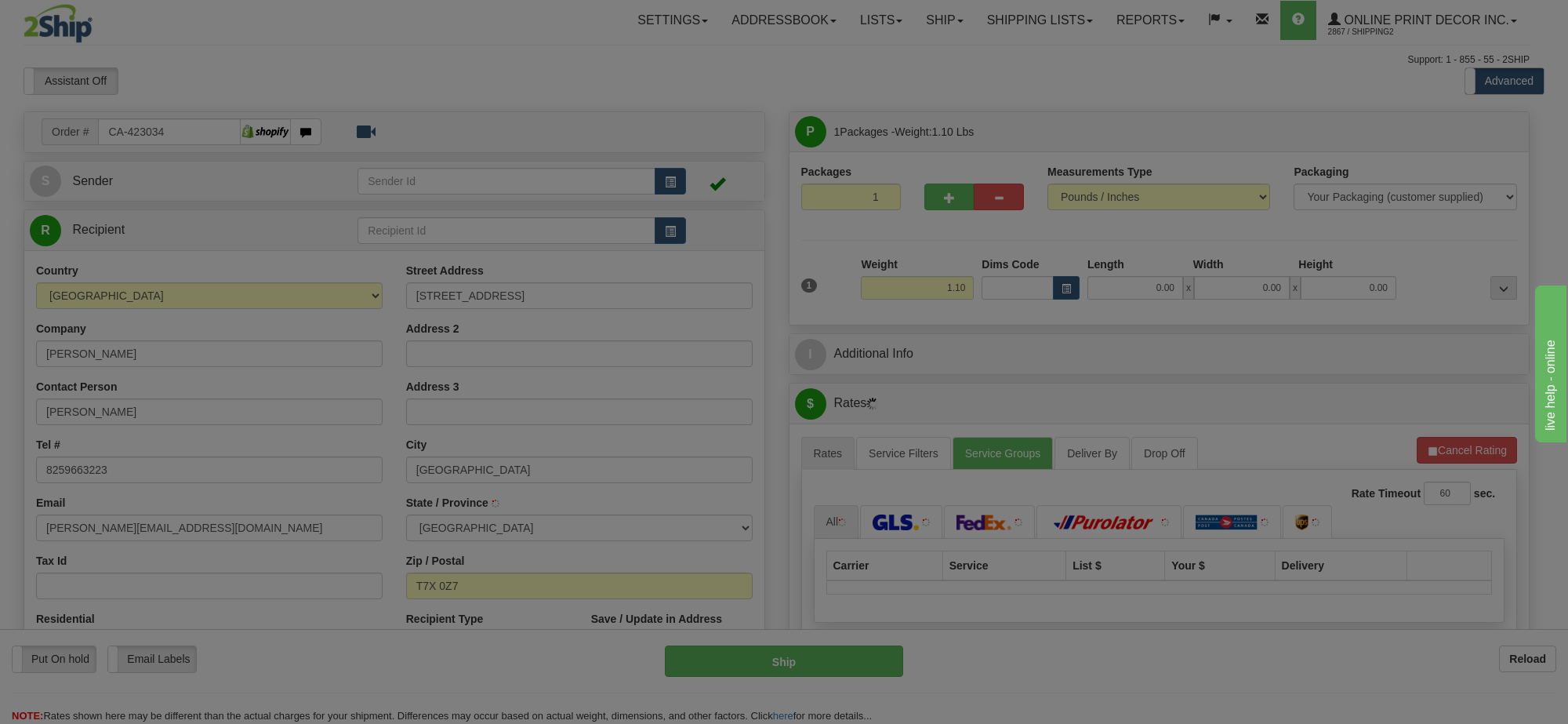
type input "SPRUCE GROVE"
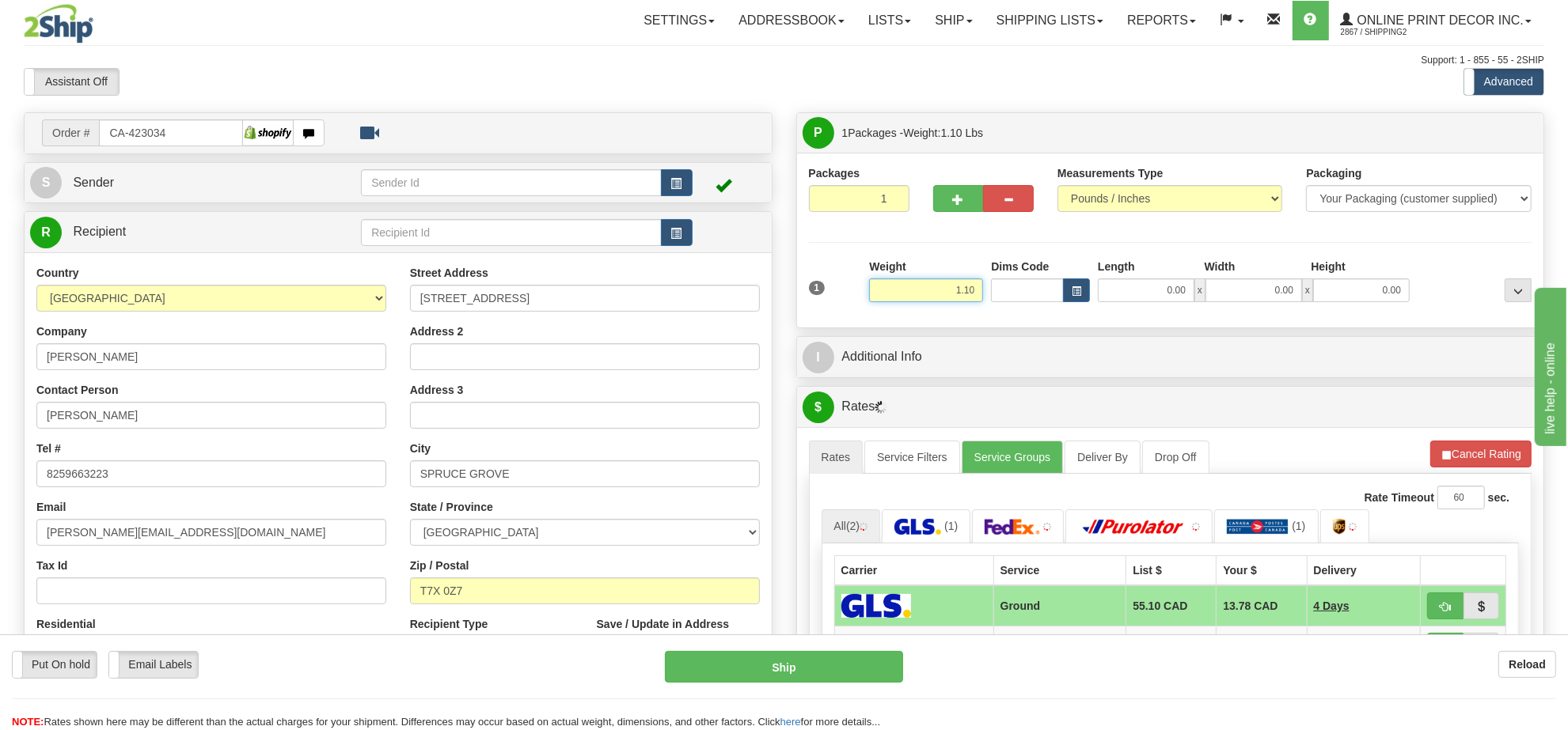
click at [910, 302] on input "1.10" at bounding box center [926, 291] width 114 height 24
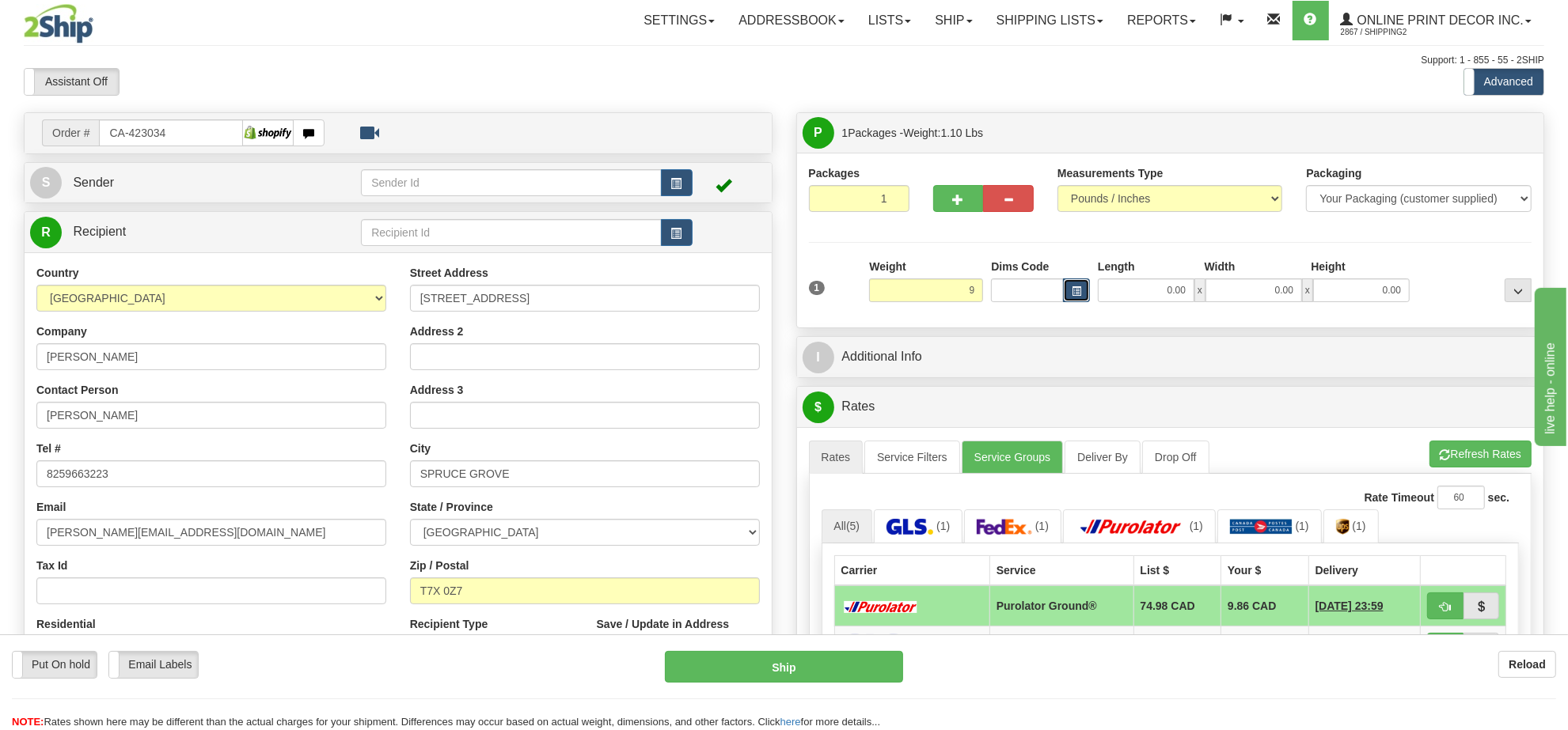
type input "9.00"
click at [1073, 287] on span "button" at bounding box center [1076, 291] width 9 height 8
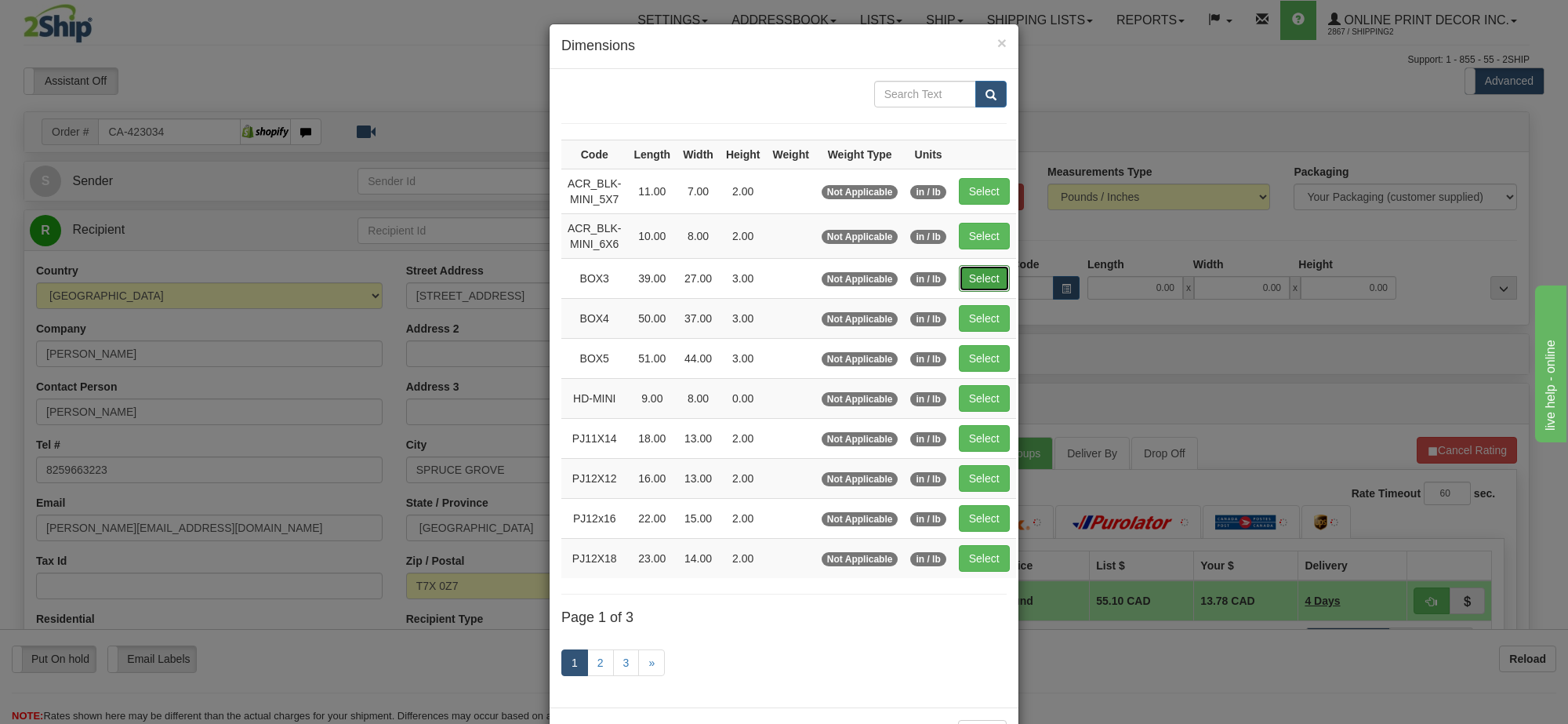
click at [981, 271] on button "Select" at bounding box center [984, 278] width 51 height 26
type input "BOX3"
type input "39.00"
type input "27.00"
type input "3.00"
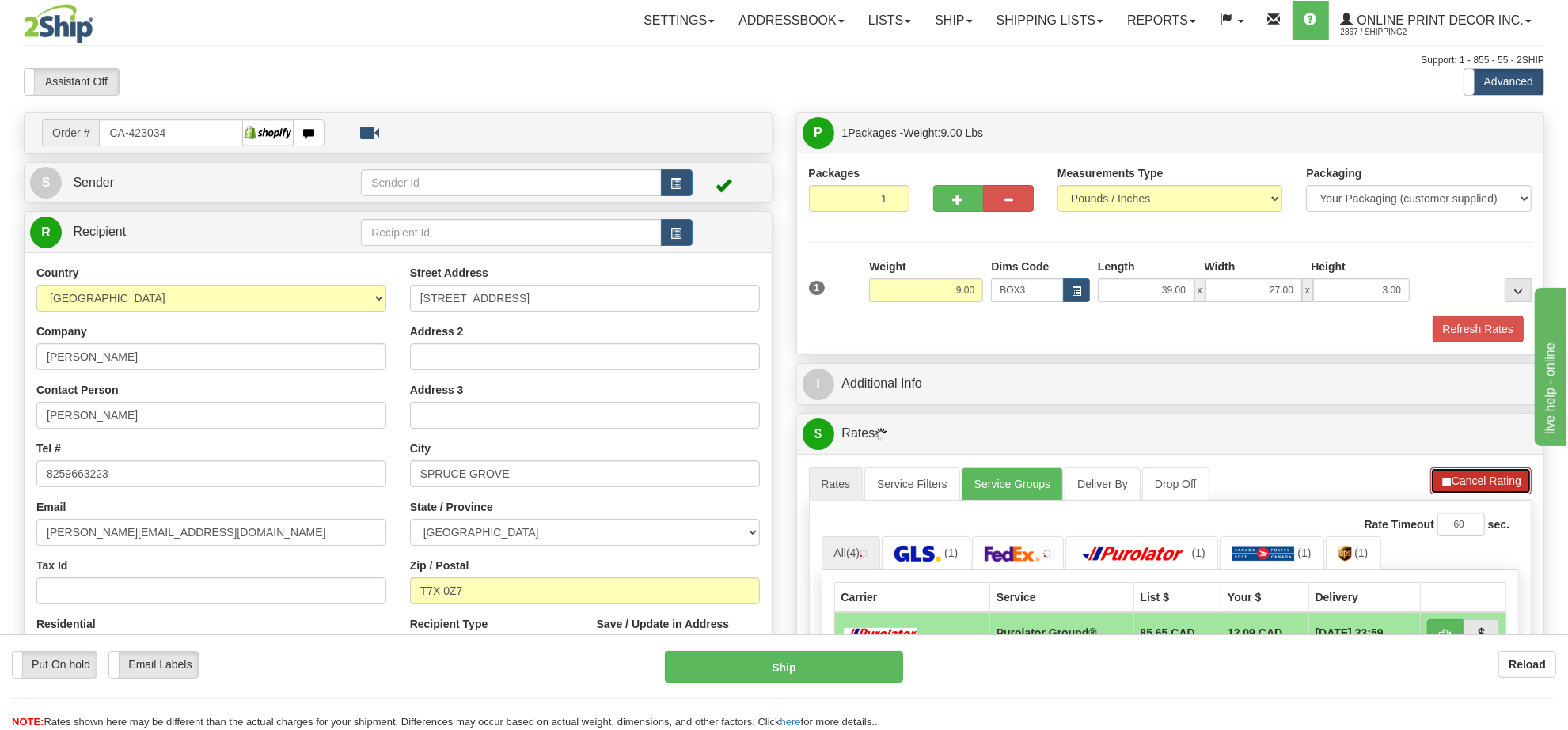
click at [1437, 484] on li "Refresh Rates Cancel Rating" at bounding box center [1481, 481] width 101 height 27
click at [1440, 484] on span "button" at bounding box center [1445, 481] width 11 height 10
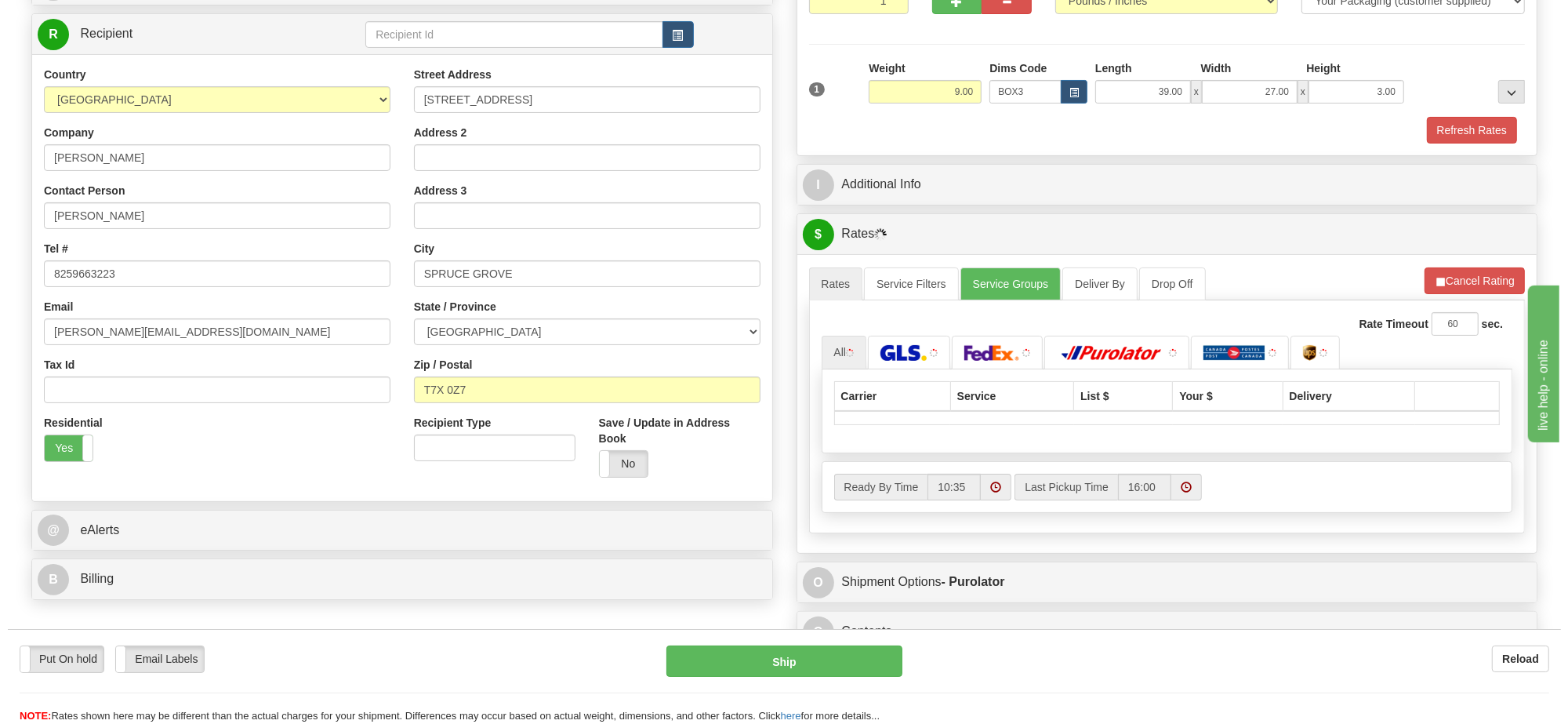
scroll to position [294, 0]
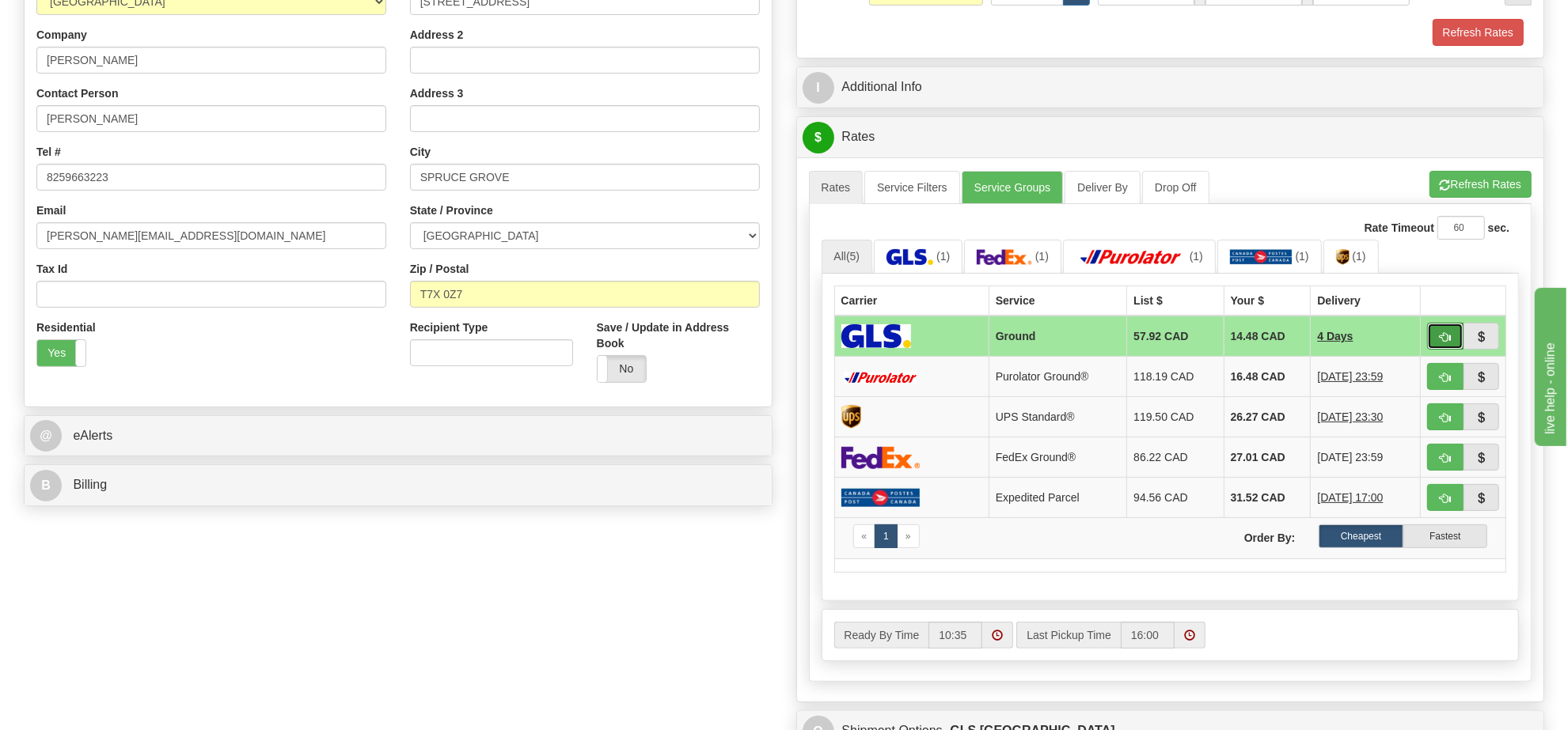
click at [1440, 342] on span "button" at bounding box center [1445, 337] width 11 height 10
type input "1"
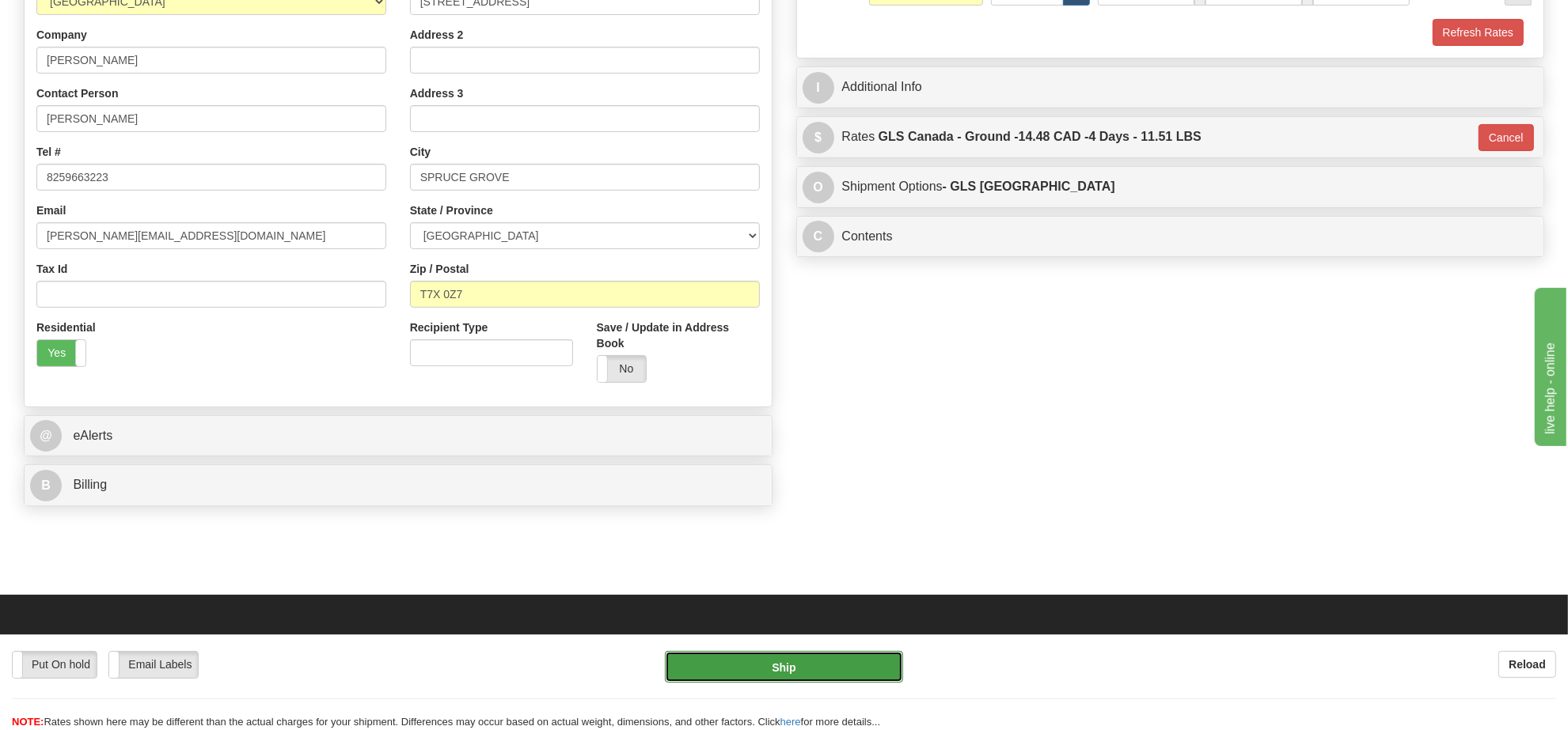
click at [791, 670] on button "Ship" at bounding box center [783, 667] width 238 height 31
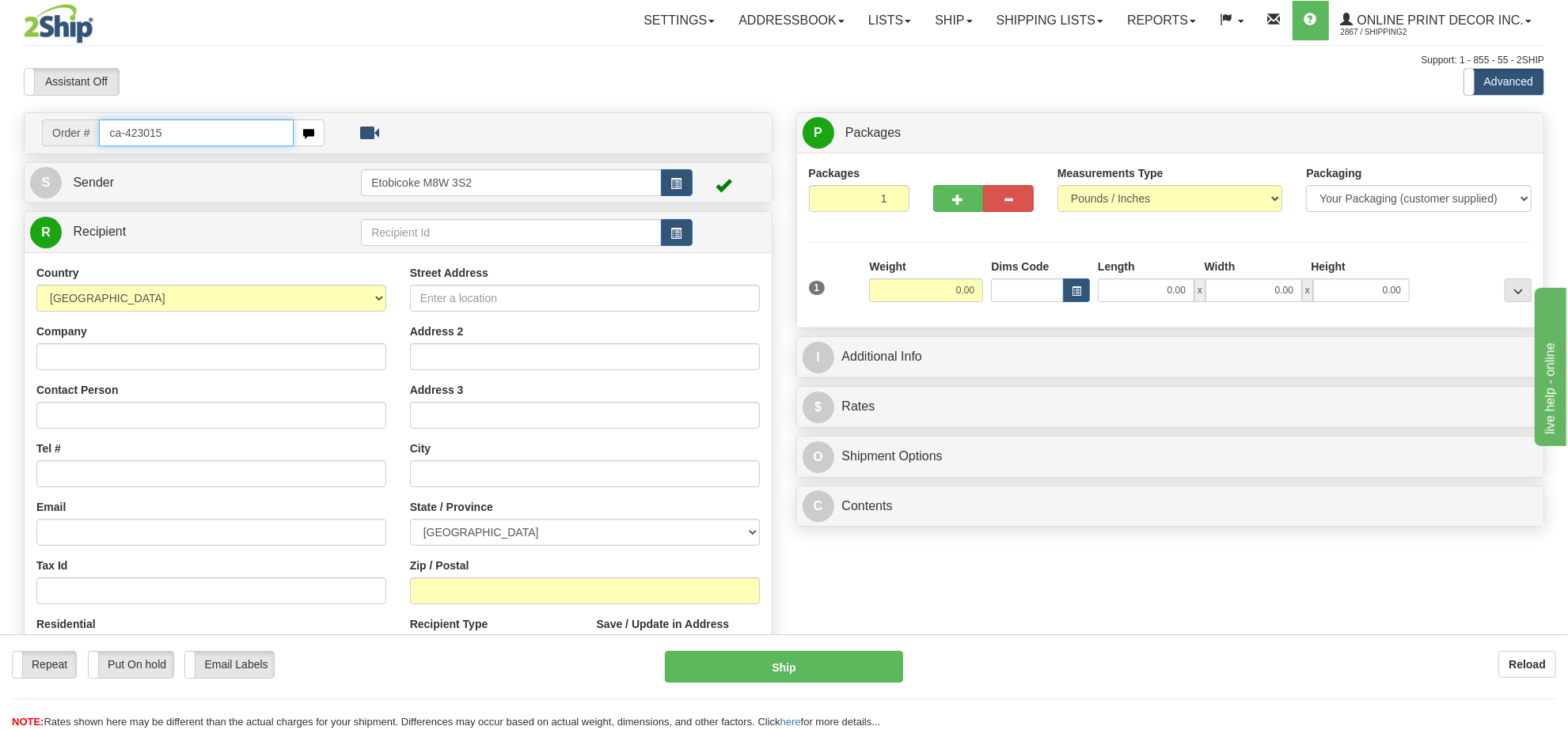
type input "ca-423015"
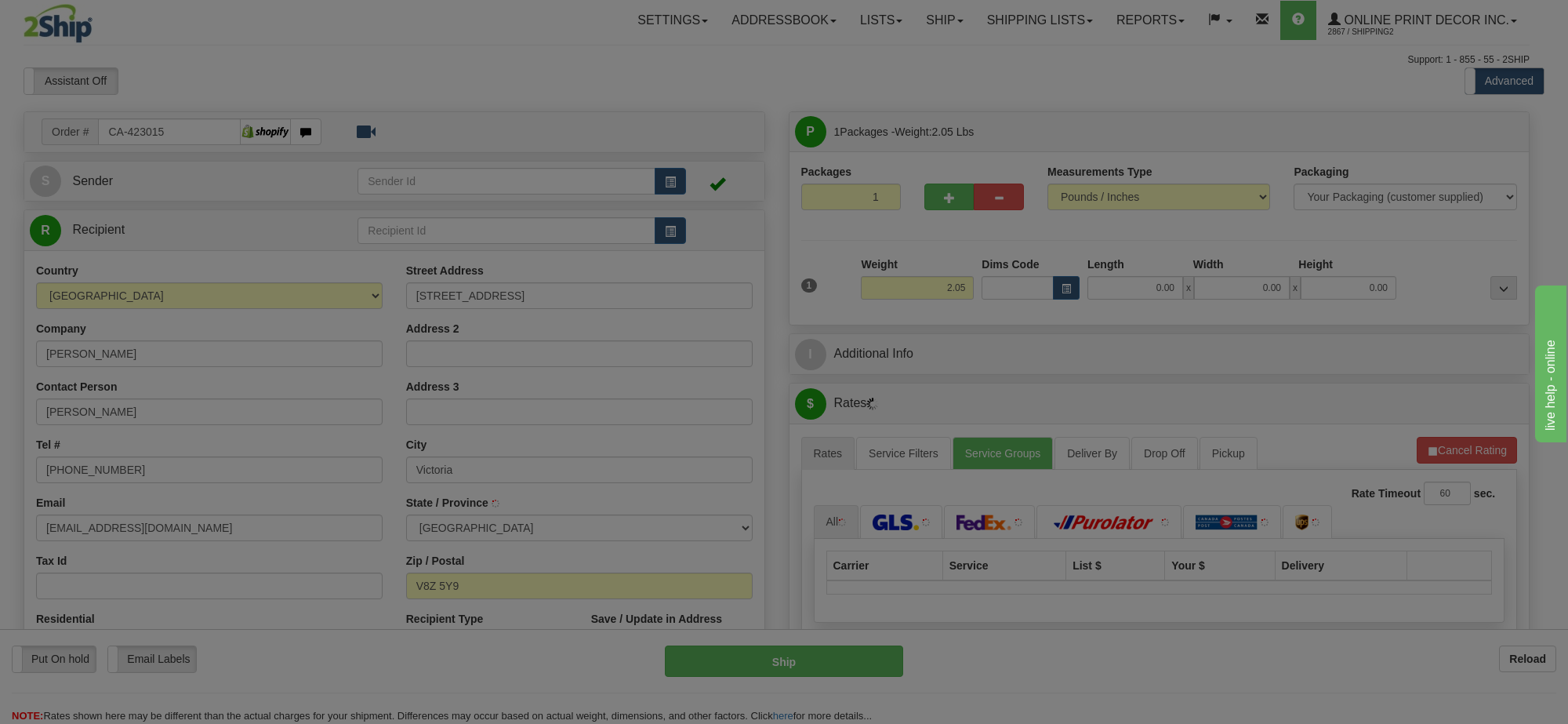
type input "VICTORIA"
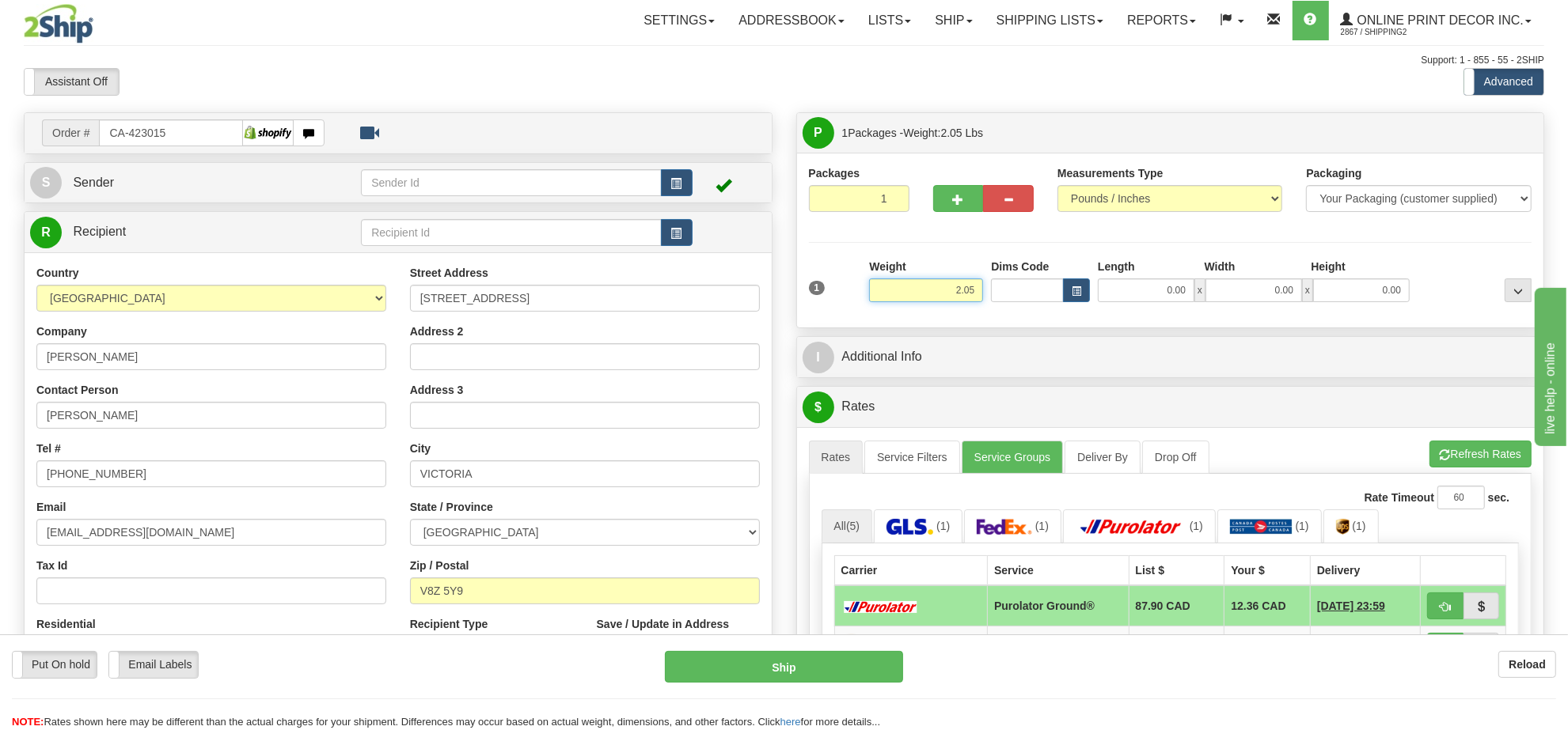
click at [955, 289] on input "2.05" at bounding box center [926, 291] width 114 height 24
click at [1072, 295] on span "button" at bounding box center [1076, 291] width 9 height 8
type input "2.00"
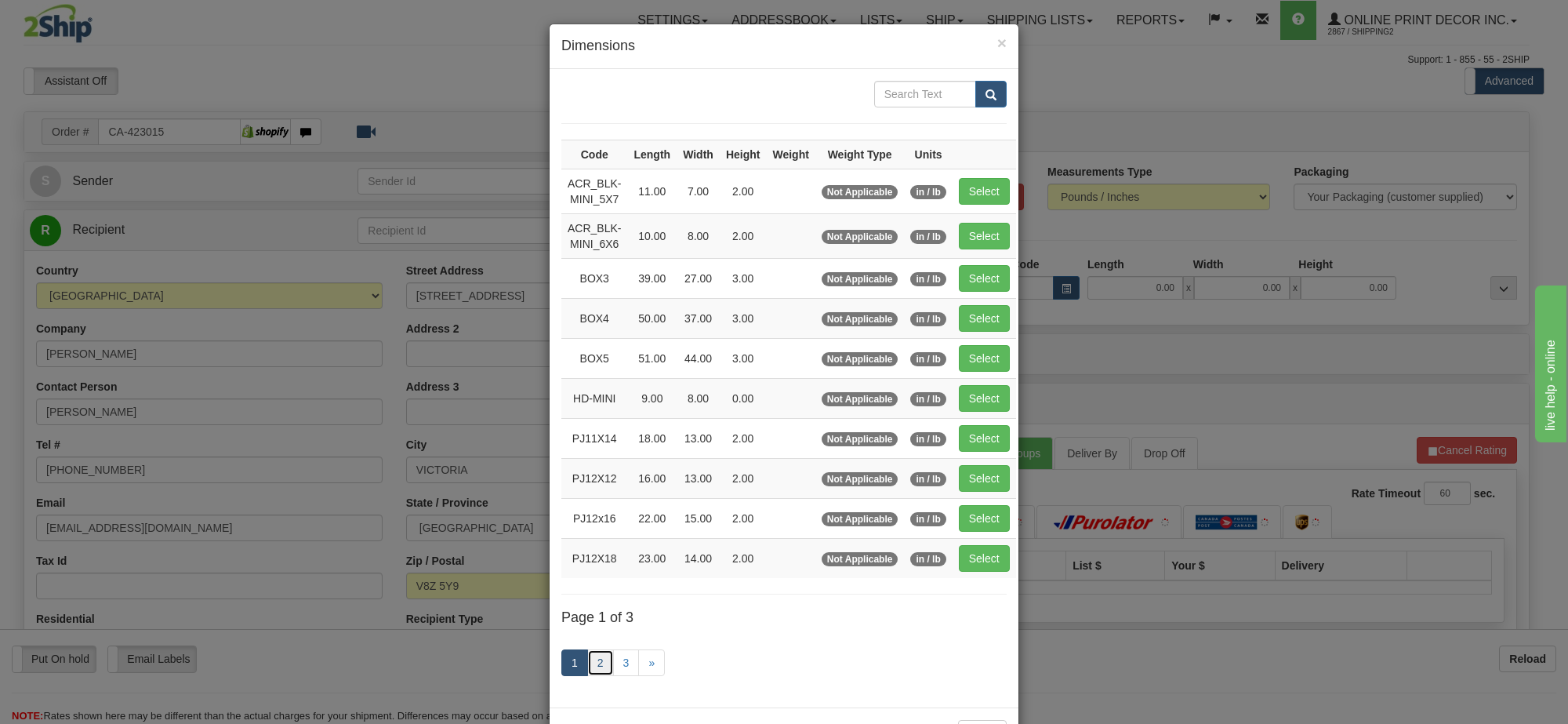
click at [590, 676] on link "2" at bounding box center [600, 662] width 26 height 26
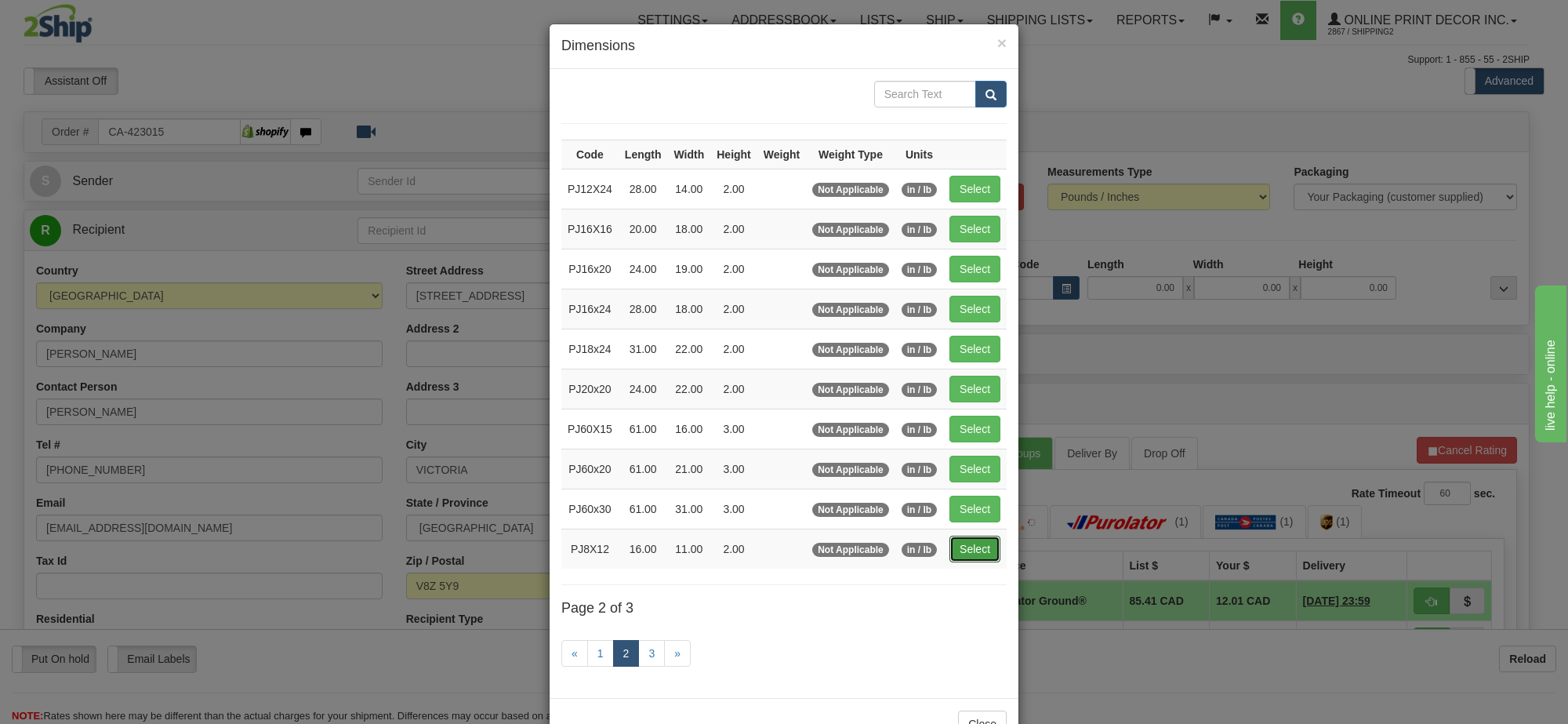
drag, startPoint x: 951, startPoint y: 562, endPoint x: 971, endPoint y: 558, distance: 20.4
click at [951, 561] on button "Select" at bounding box center [974, 548] width 51 height 26
type input "PJ8X12"
type input "16.00"
type input "11.00"
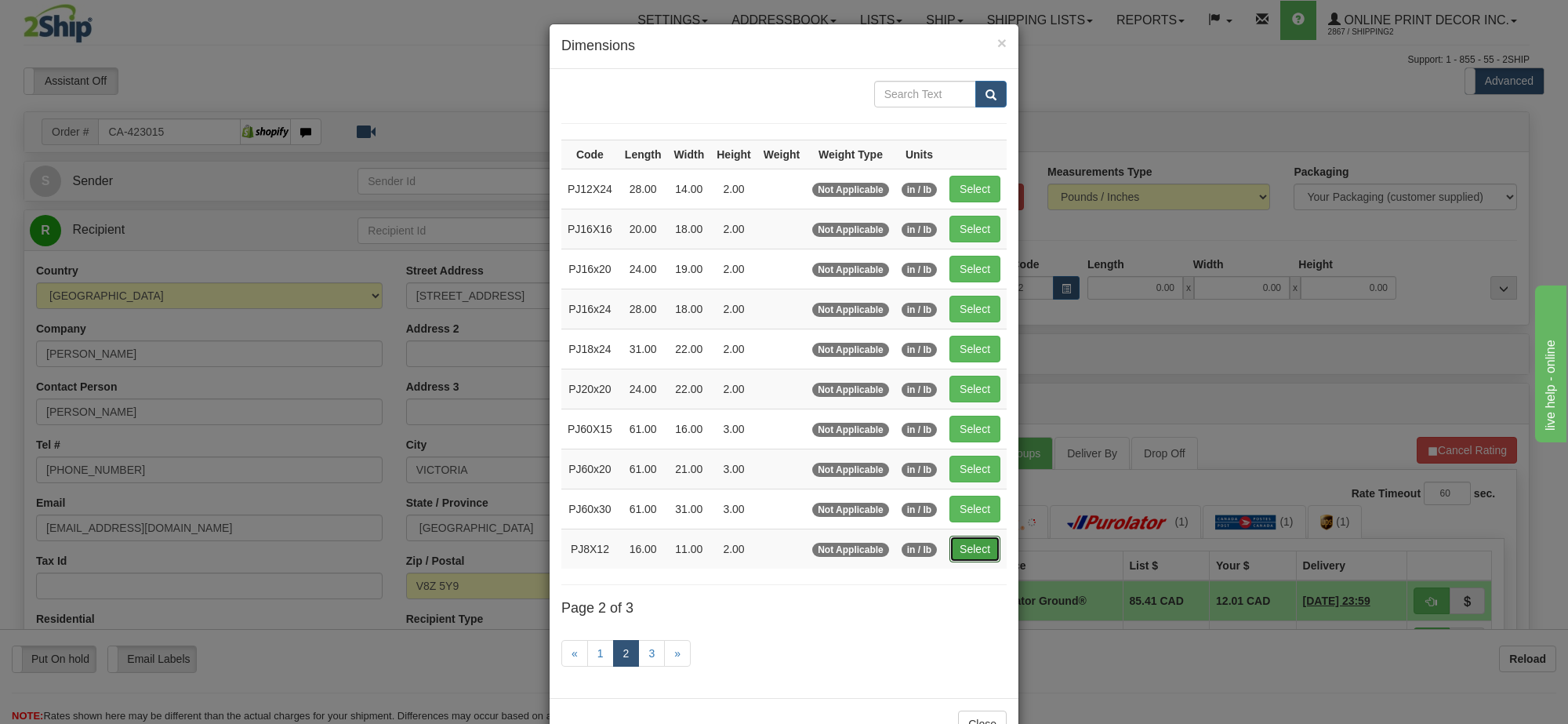
type input "2.00"
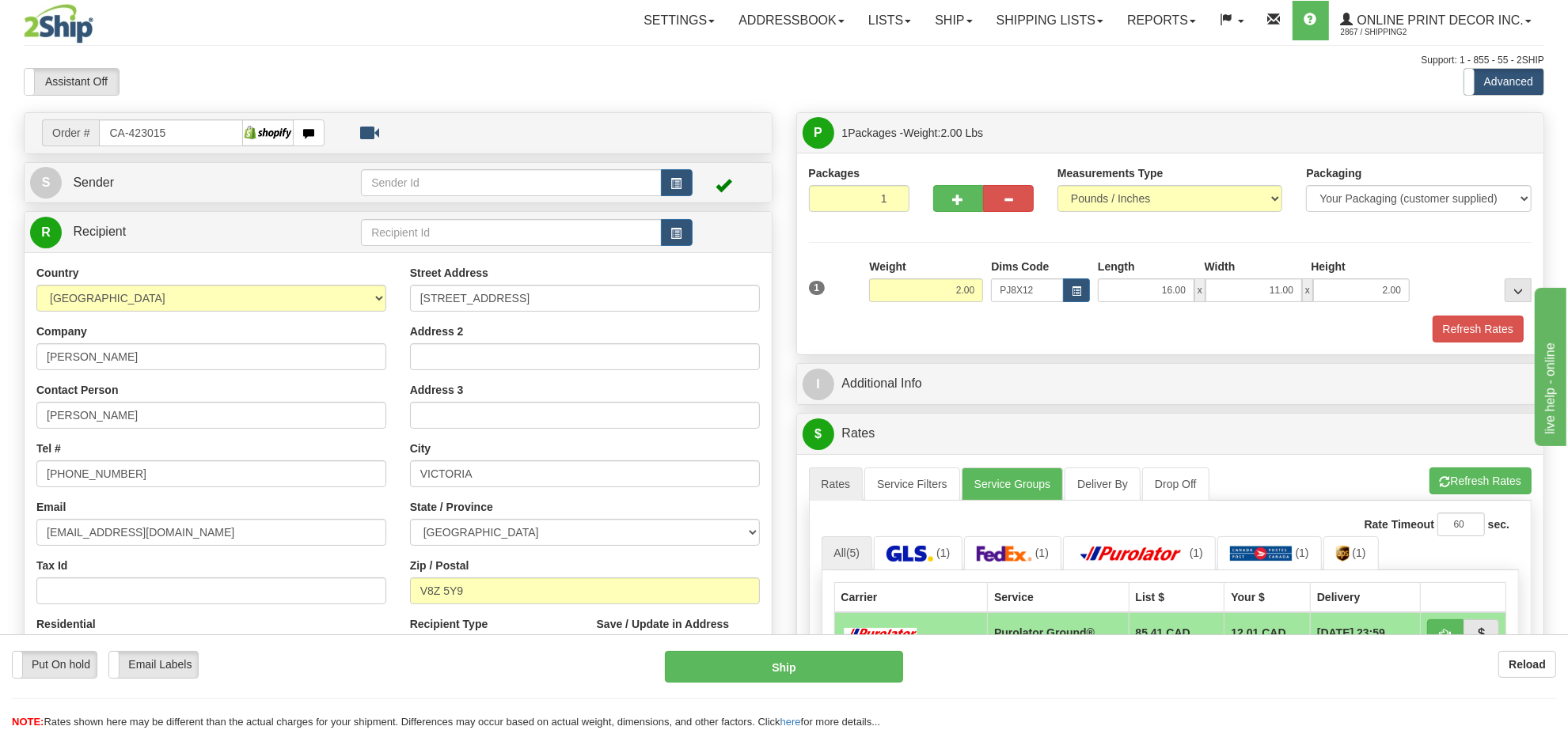
click at [1458, 491] on li "Refresh Rates Cancel Rating" at bounding box center [1480, 481] width 102 height 27
click at [1458, 491] on button "Refresh Rates" at bounding box center [1480, 481] width 102 height 27
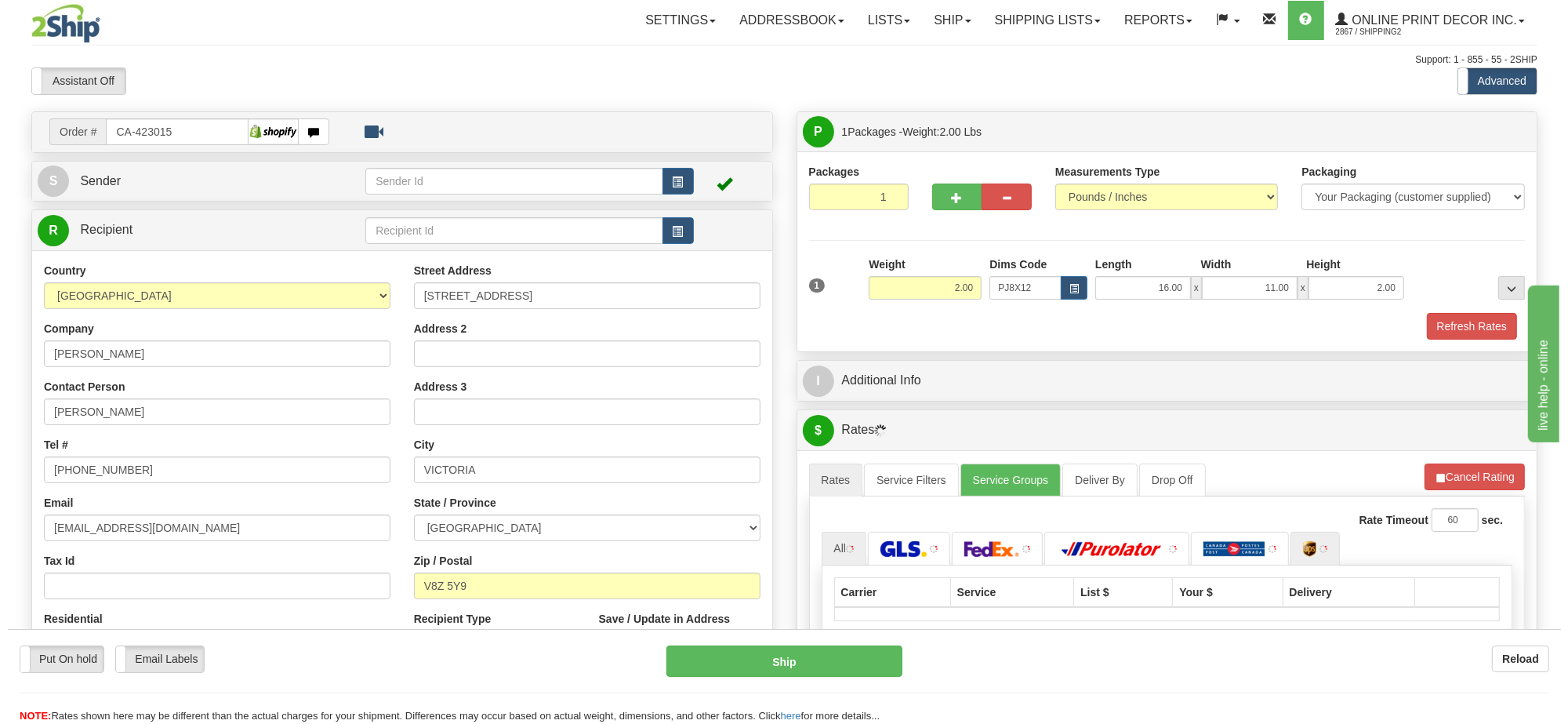
scroll to position [98, 0]
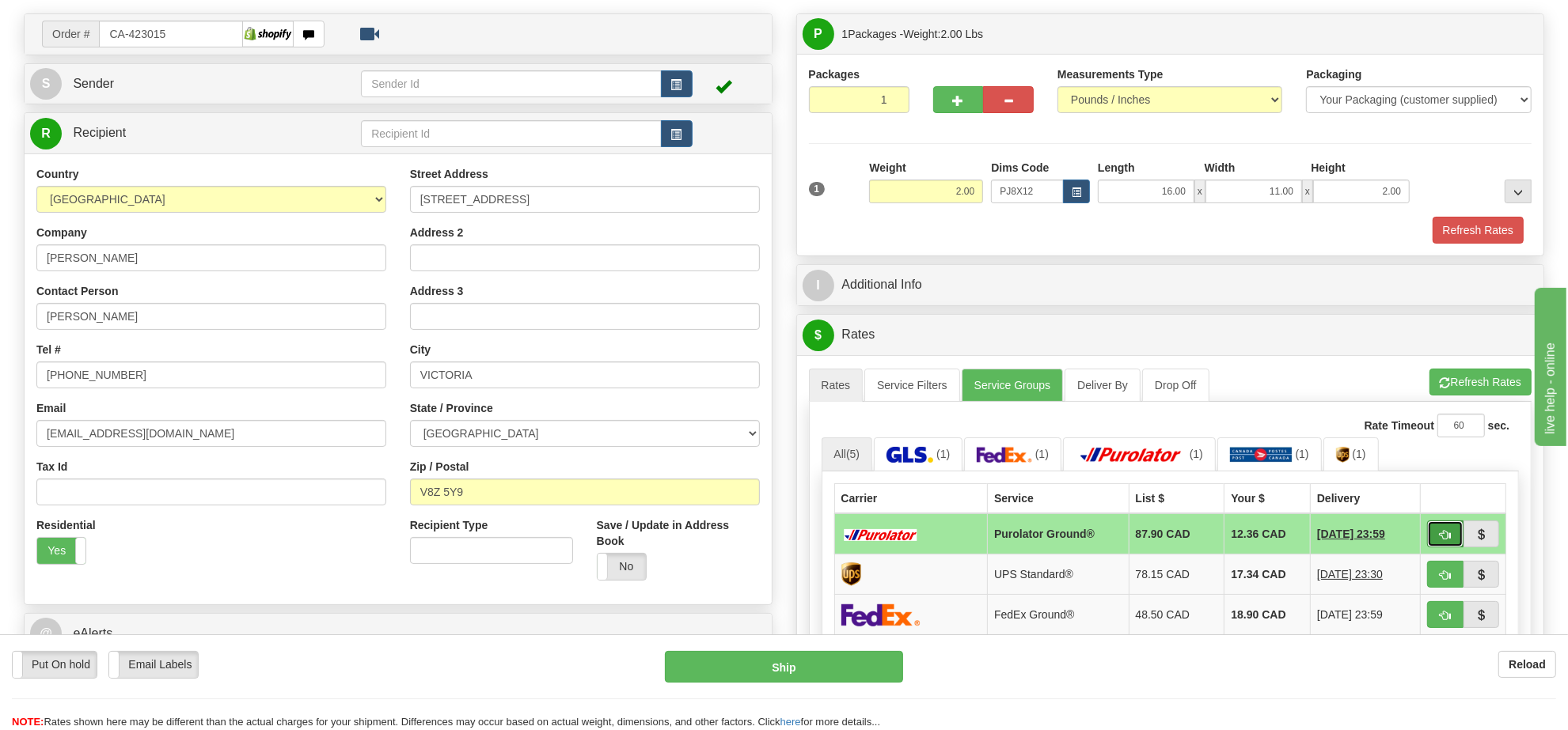
click at [1434, 537] on button "button" at bounding box center [1445, 534] width 37 height 27
type input "260"
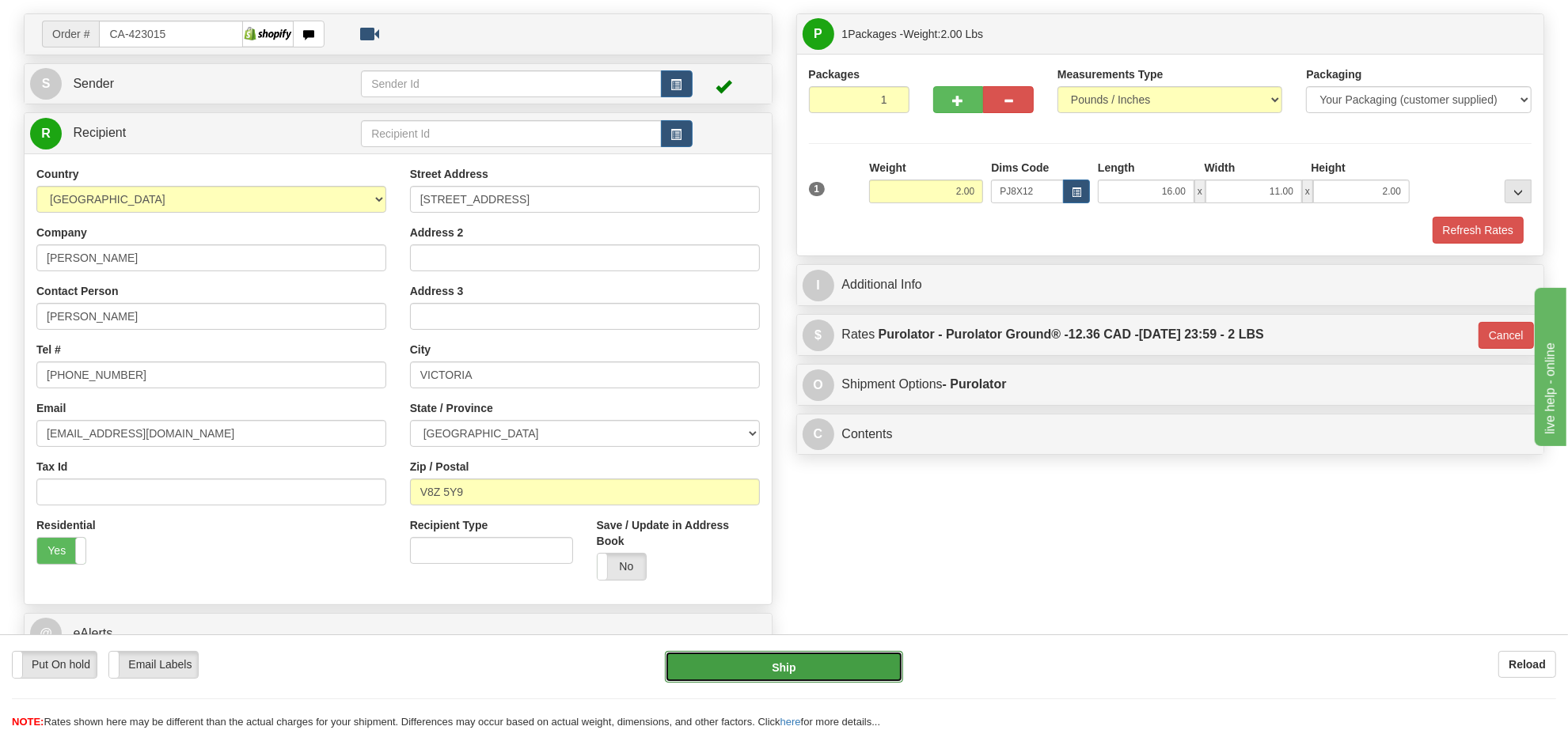
click at [863, 670] on button "Ship" at bounding box center [783, 667] width 238 height 31
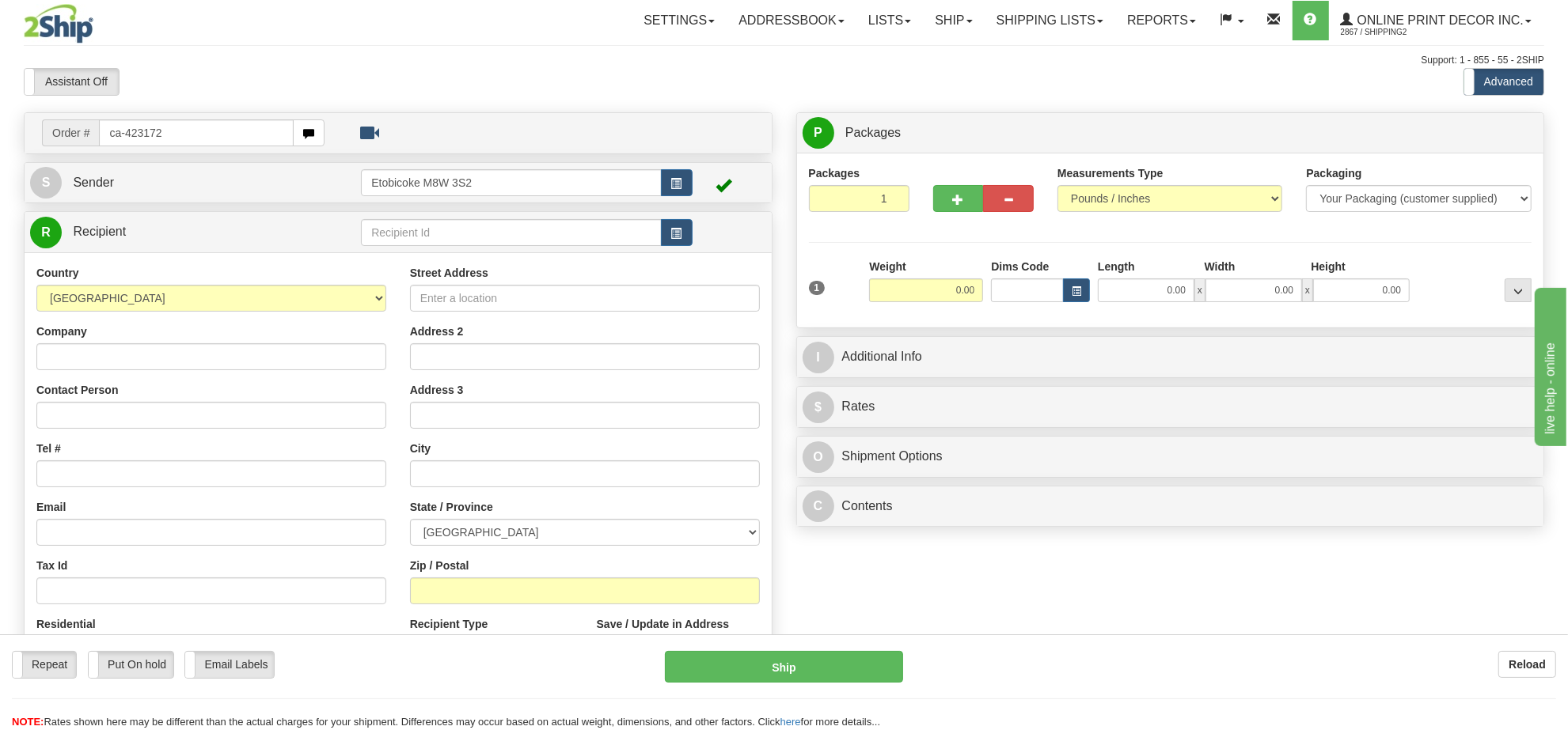
type input "ca-423172"
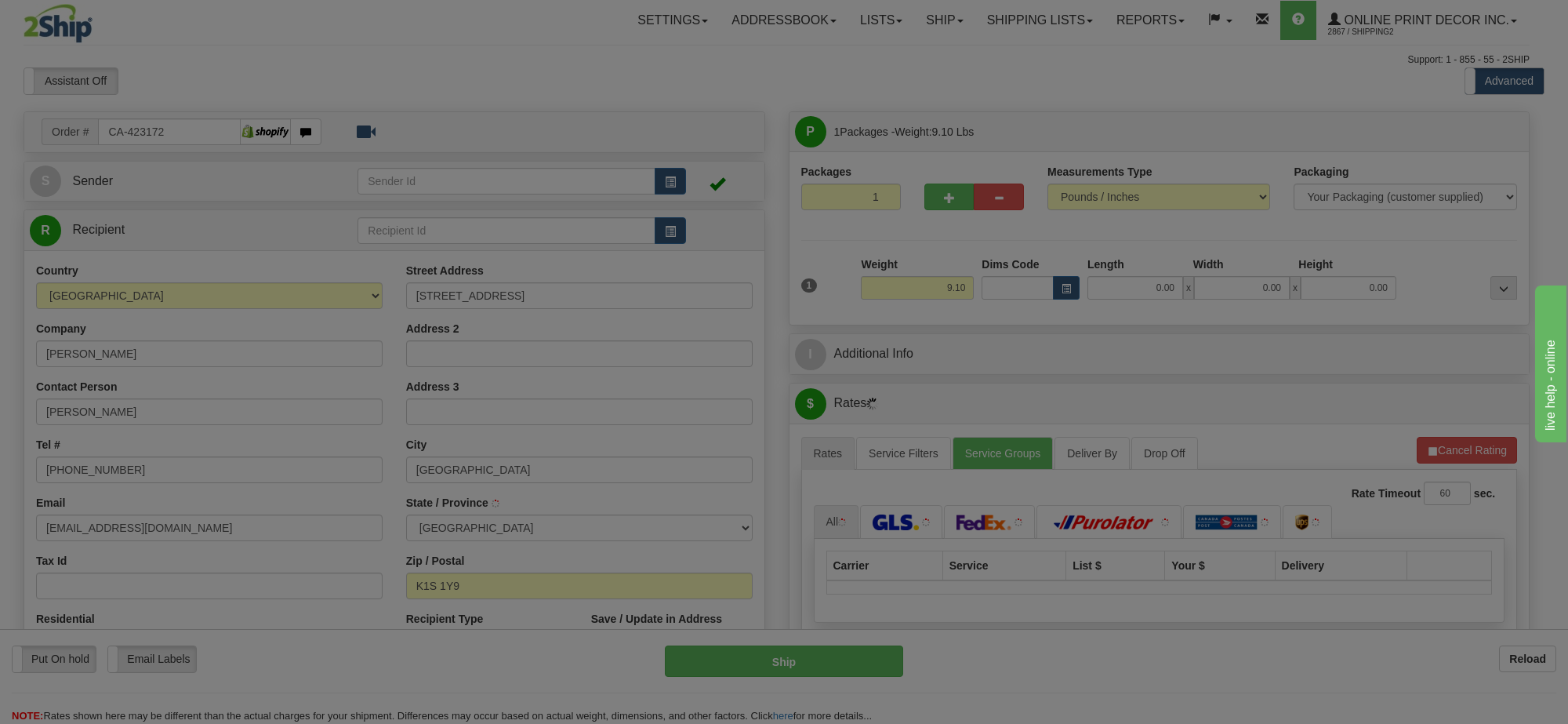
type input "[GEOGRAPHIC_DATA]"
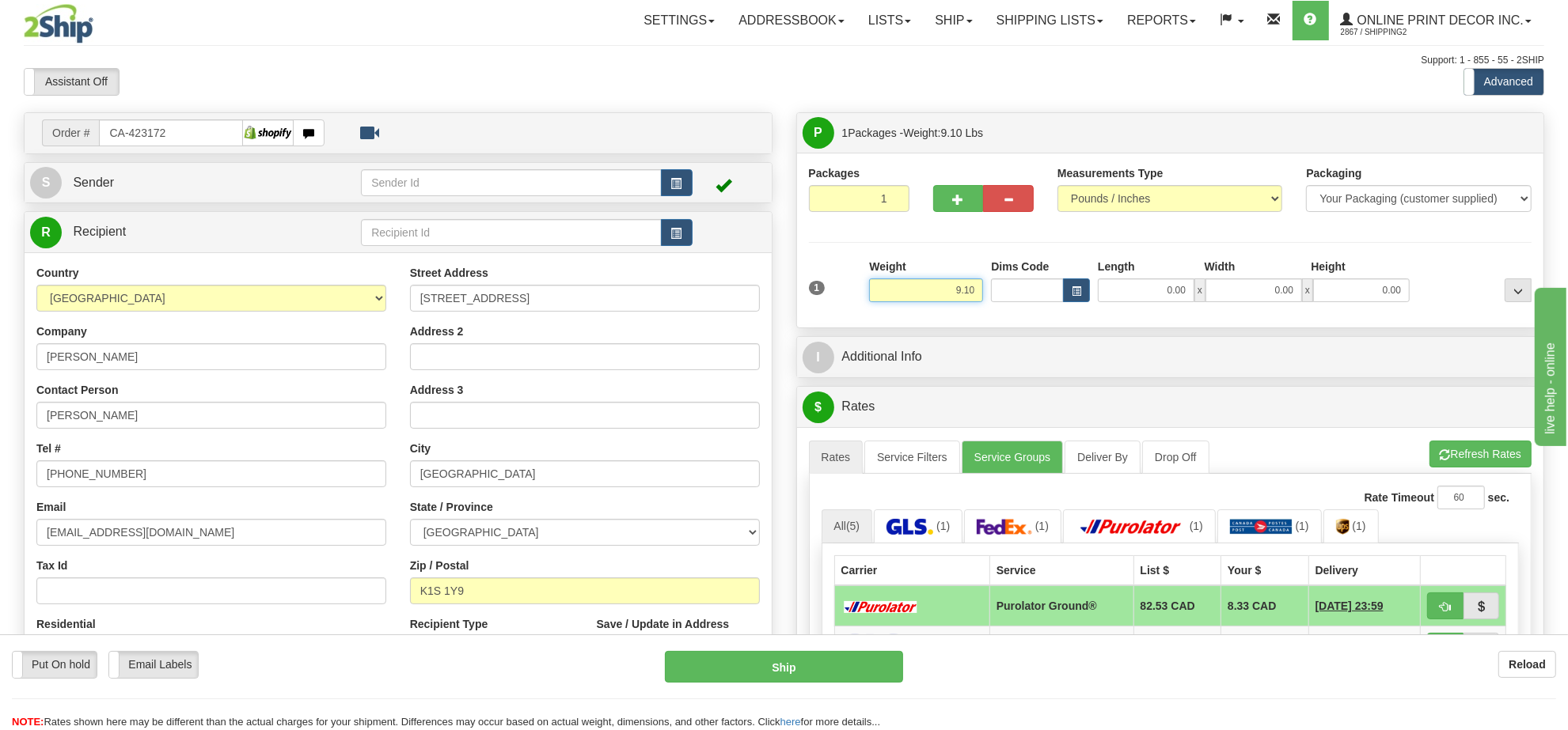
click at [943, 293] on input "9.10" at bounding box center [926, 291] width 114 height 24
type input "14.00"
click at [1067, 289] on button "button" at bounding box center [1075, 291] width 27 height 24
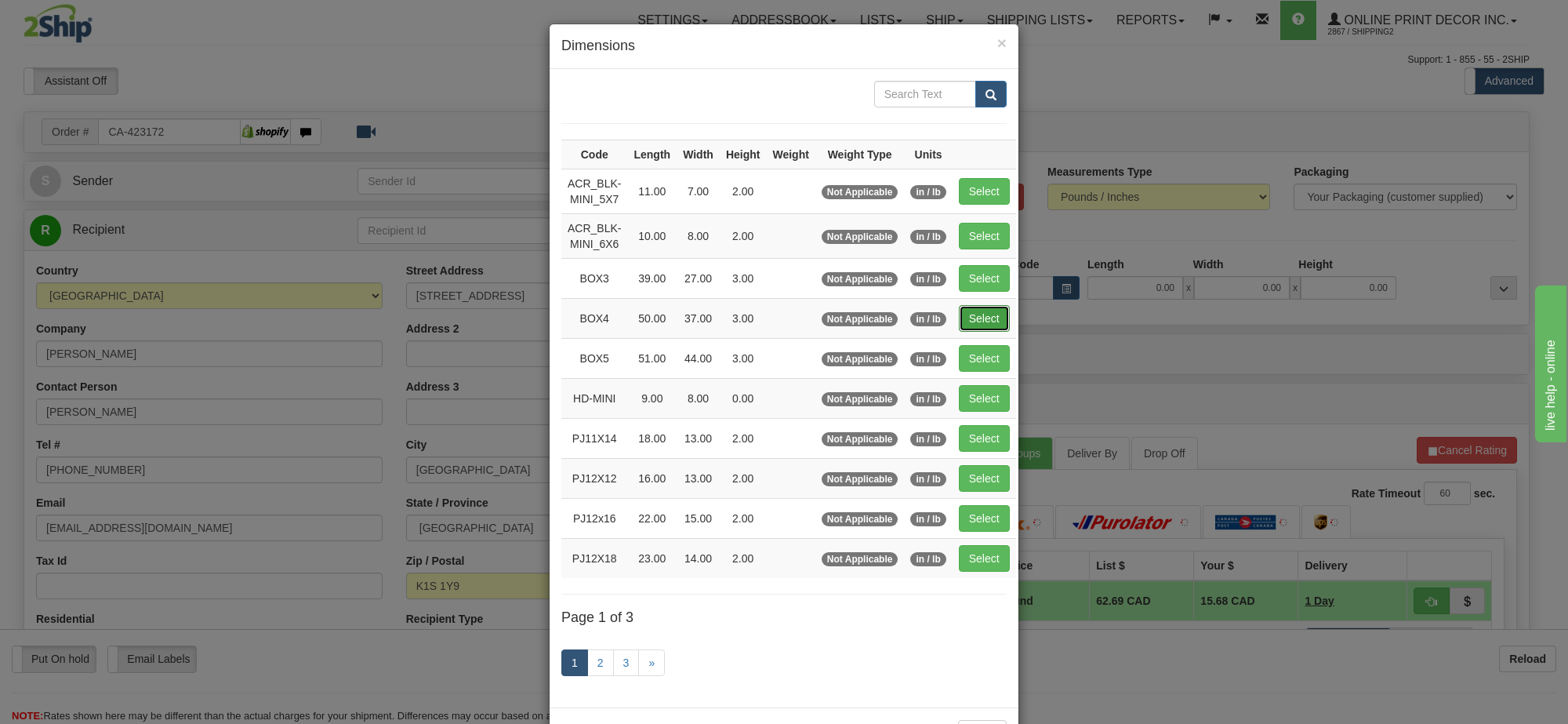
click at [996, 315] on button "Select" at bounding box center [984, 318] width 51 height 26
type input "BOX4"
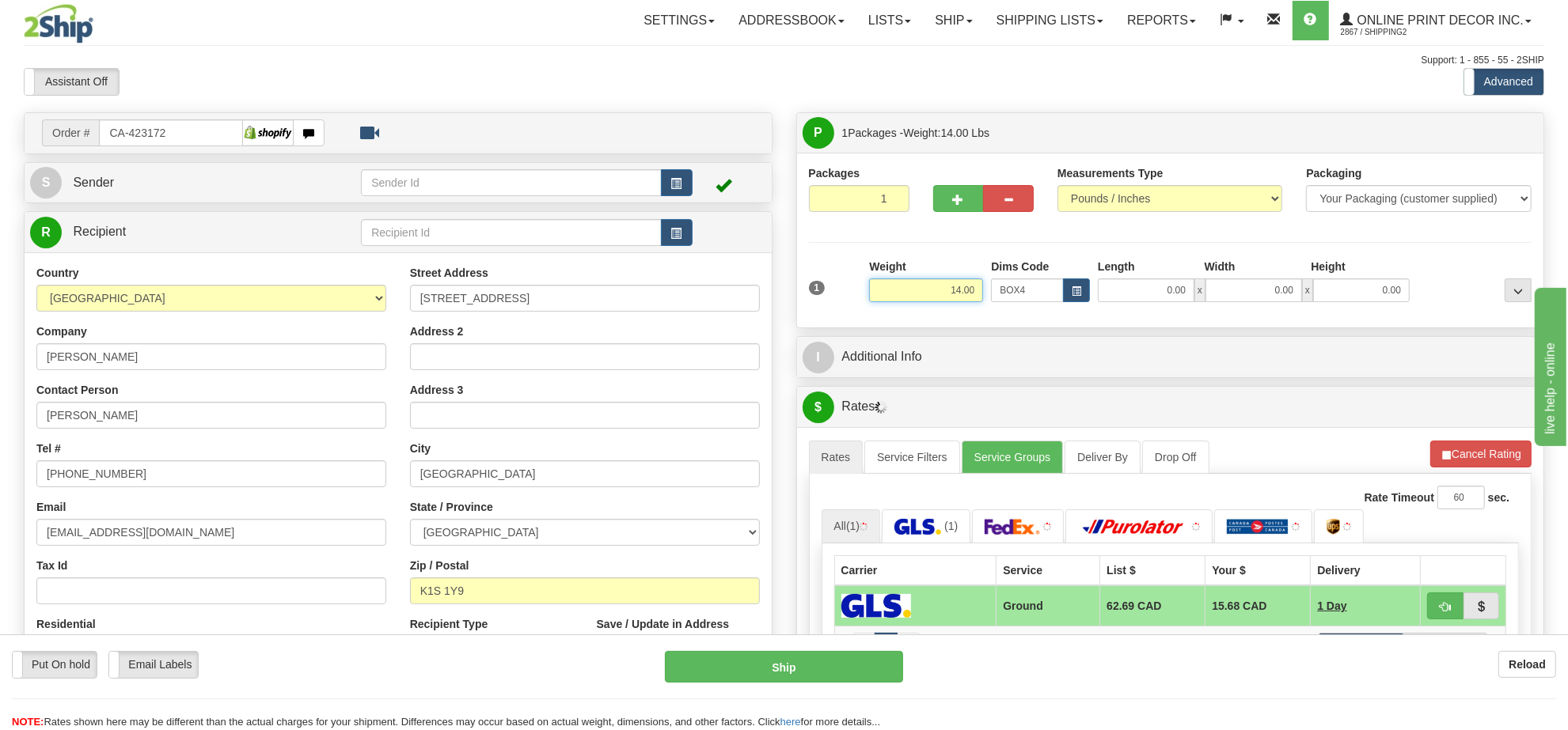
click at [970, 289] on input "14.00" at bounding box center [926, 291] width 114 height 24
type input "50.00"
type input "37.00"
type input "3.00"
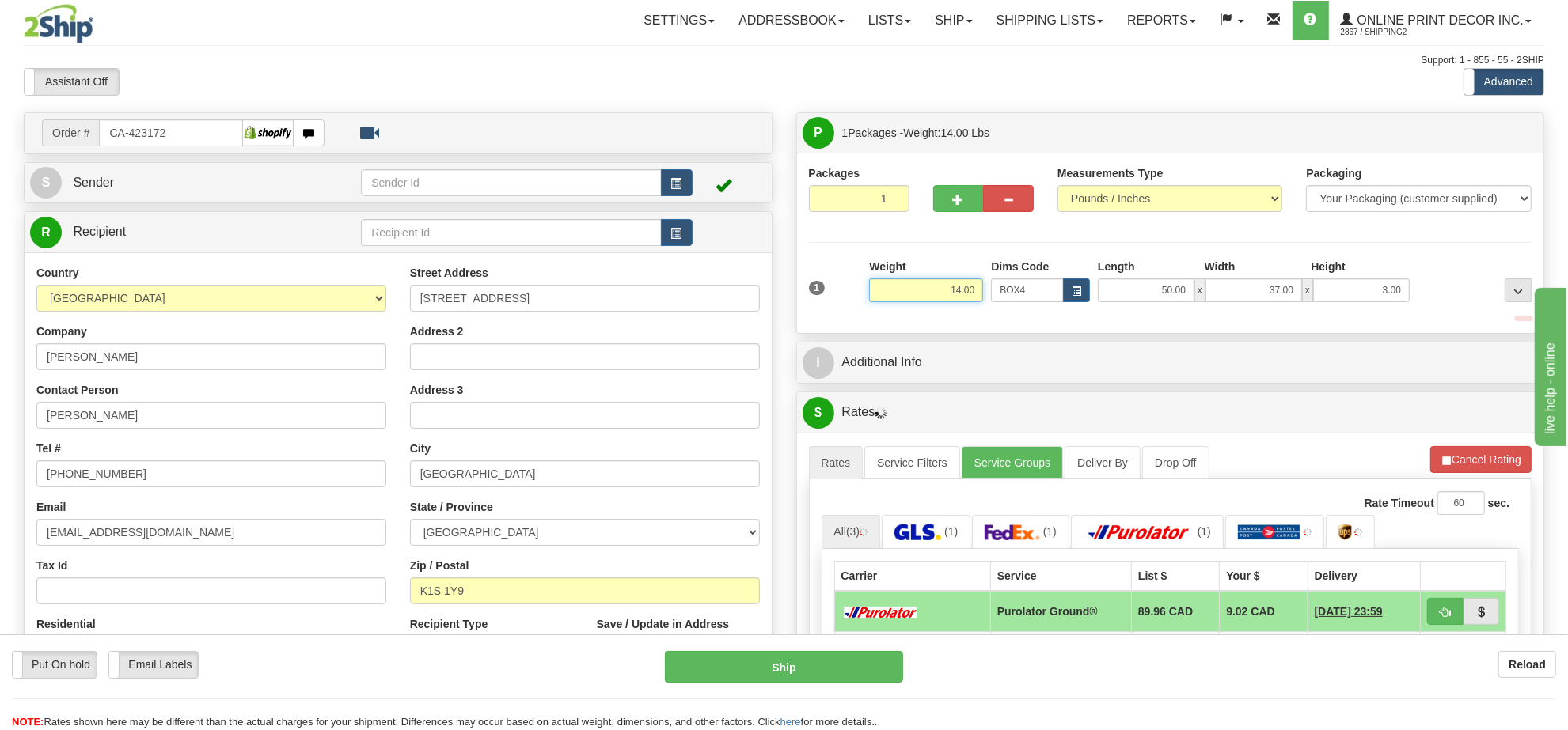
click at [970, 289] on input "14.00" at bounding box center [926, 291] width 114 height 24
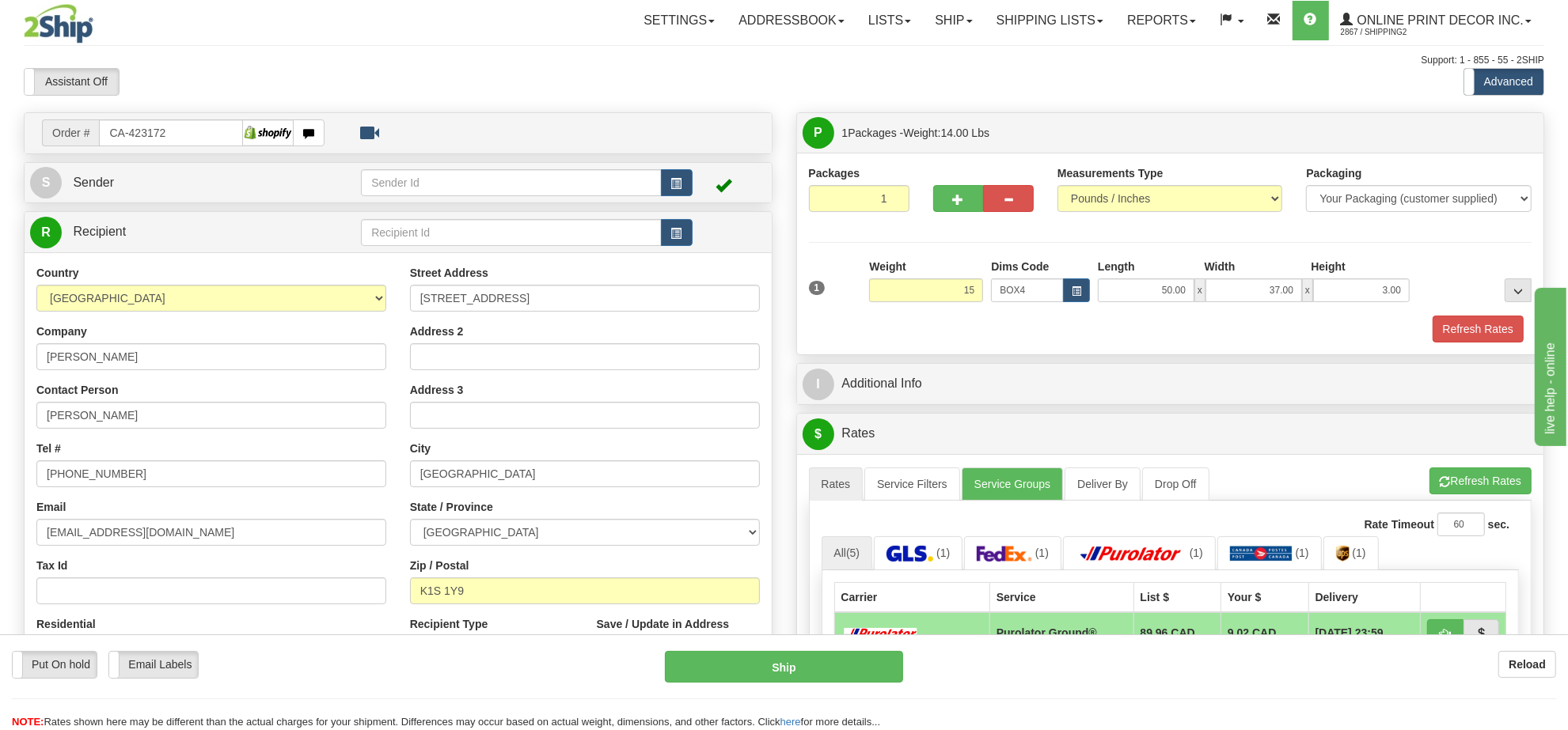
type input "15.00"
click at [1444, 474] on li "Refresh Rates Cancel Rating" at bounding box center [1480, 481] width 102 height 27
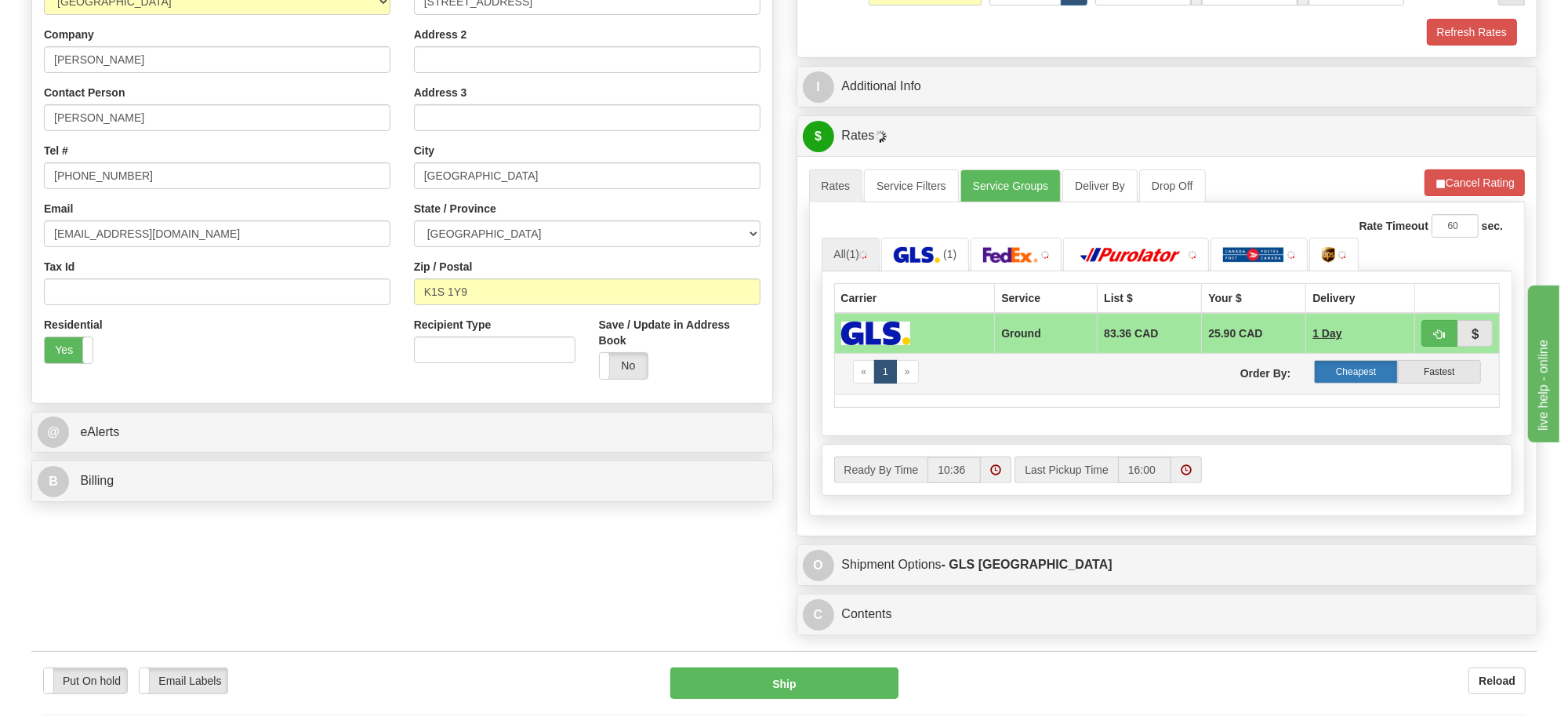
scroll to position [98, 0]
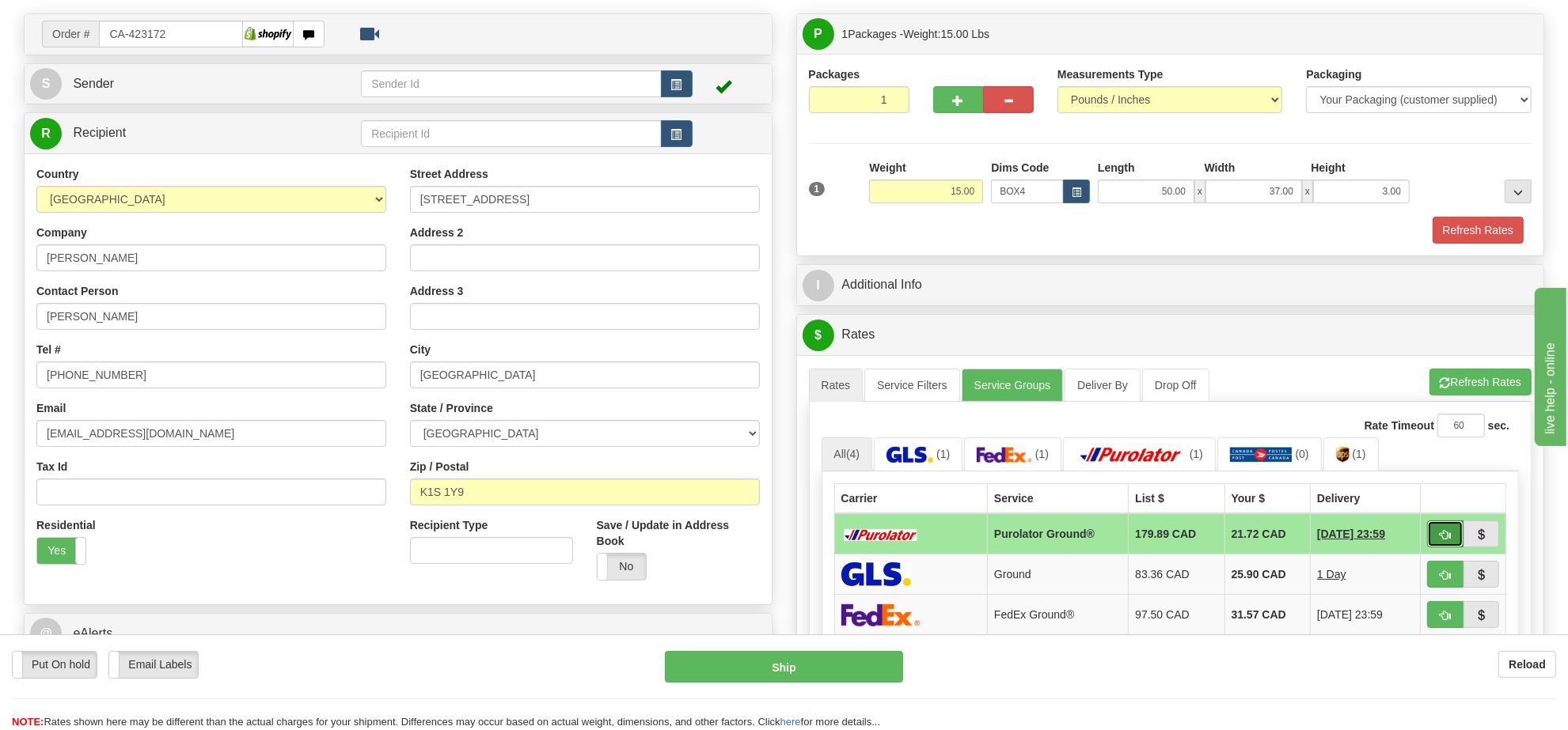
click at [1445, 540] on span "button" at bounding box center [1445, 535] width 11 height 10
type input "260"
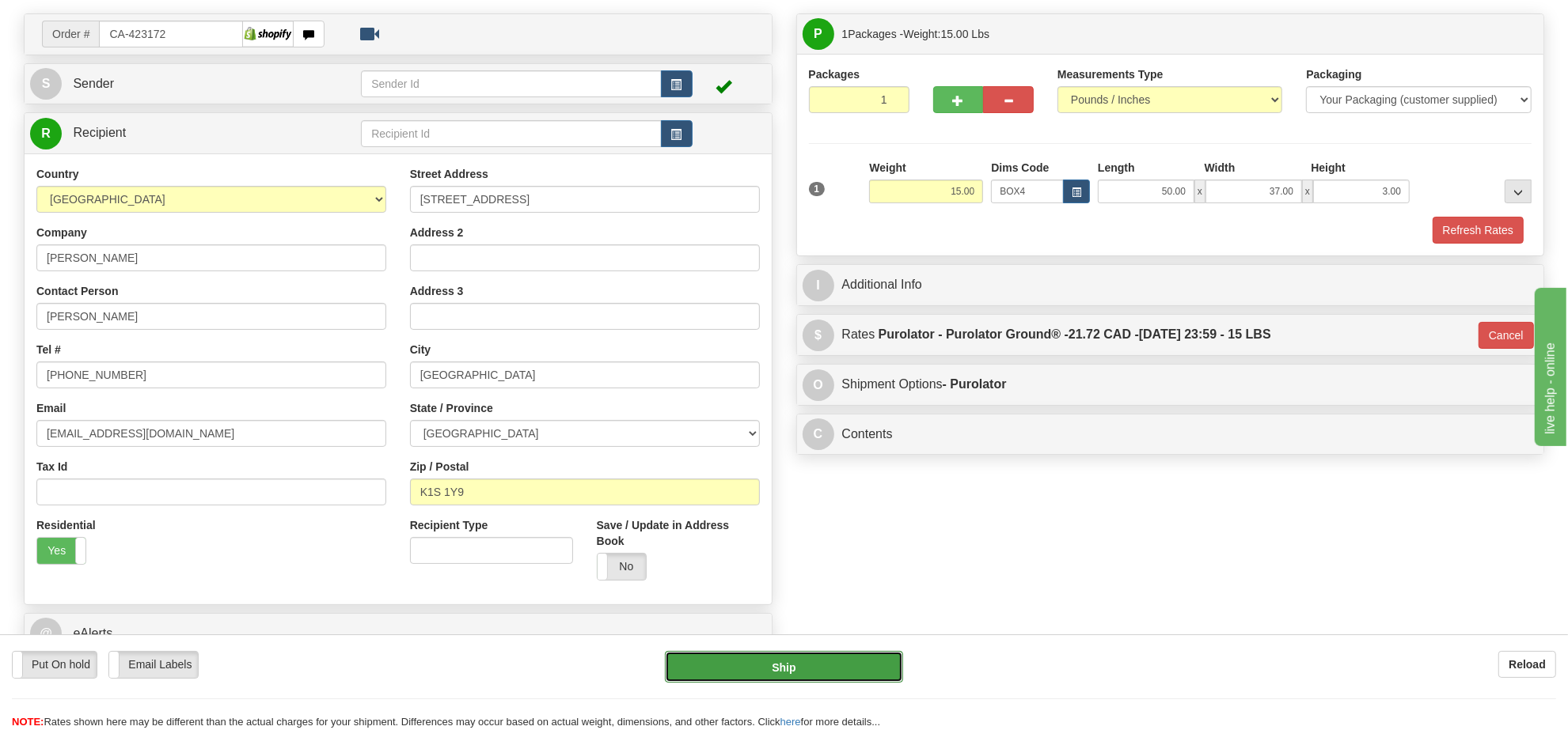
click at [868, 658] on button "Ship" at bounding box center [783, 667] width 238 height 31
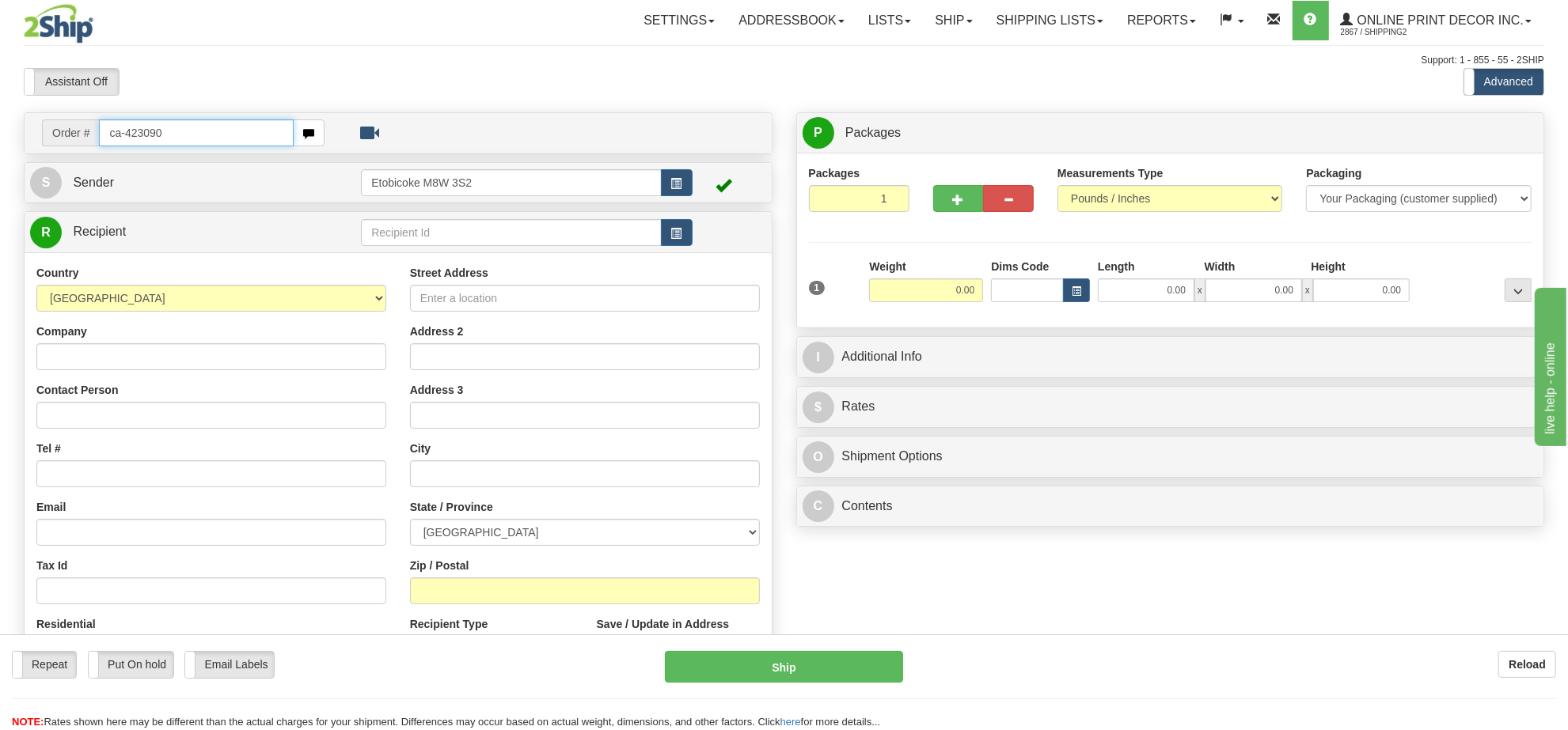
type input "ca-423090"
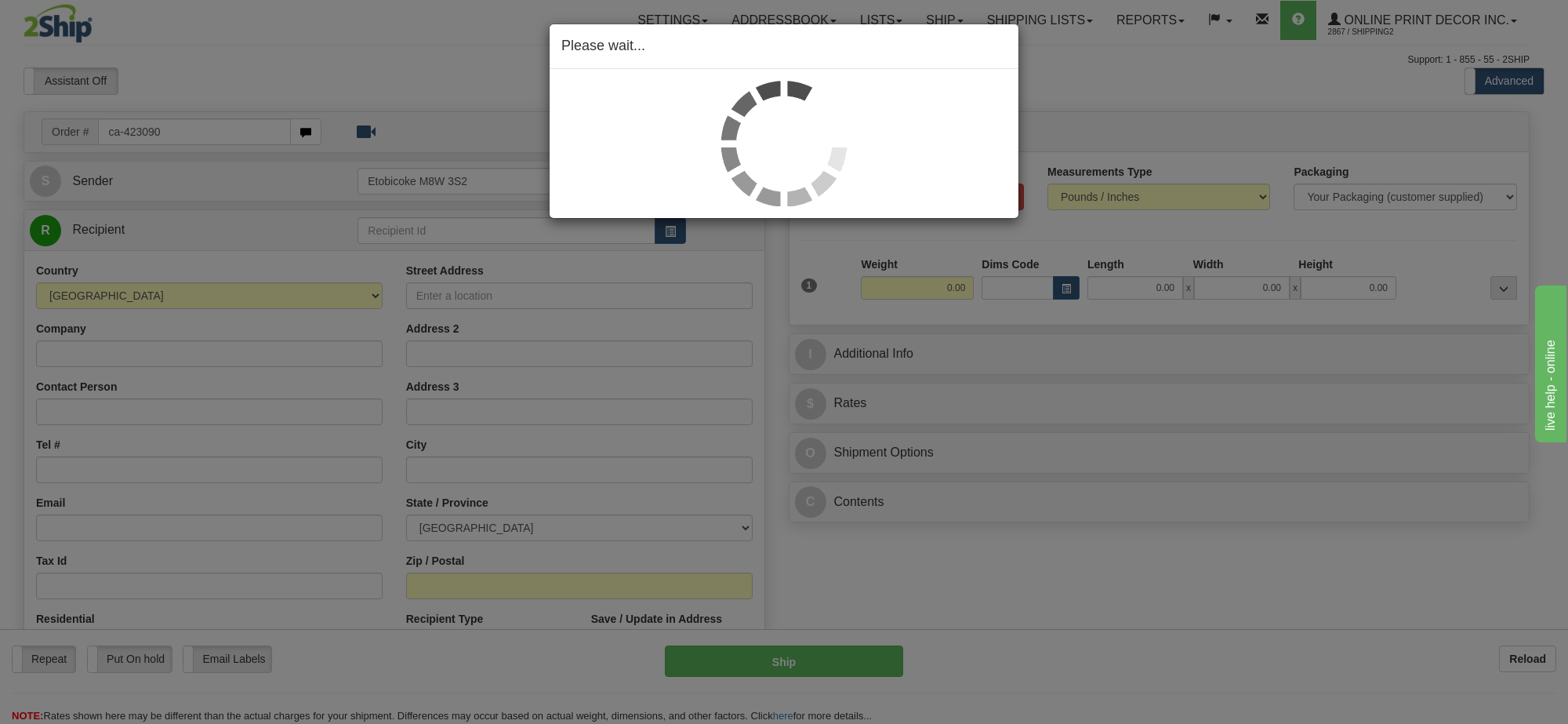
click at [944, 284] on div "Please wait..." at bounding box center [784, 362] width 1568 height 724
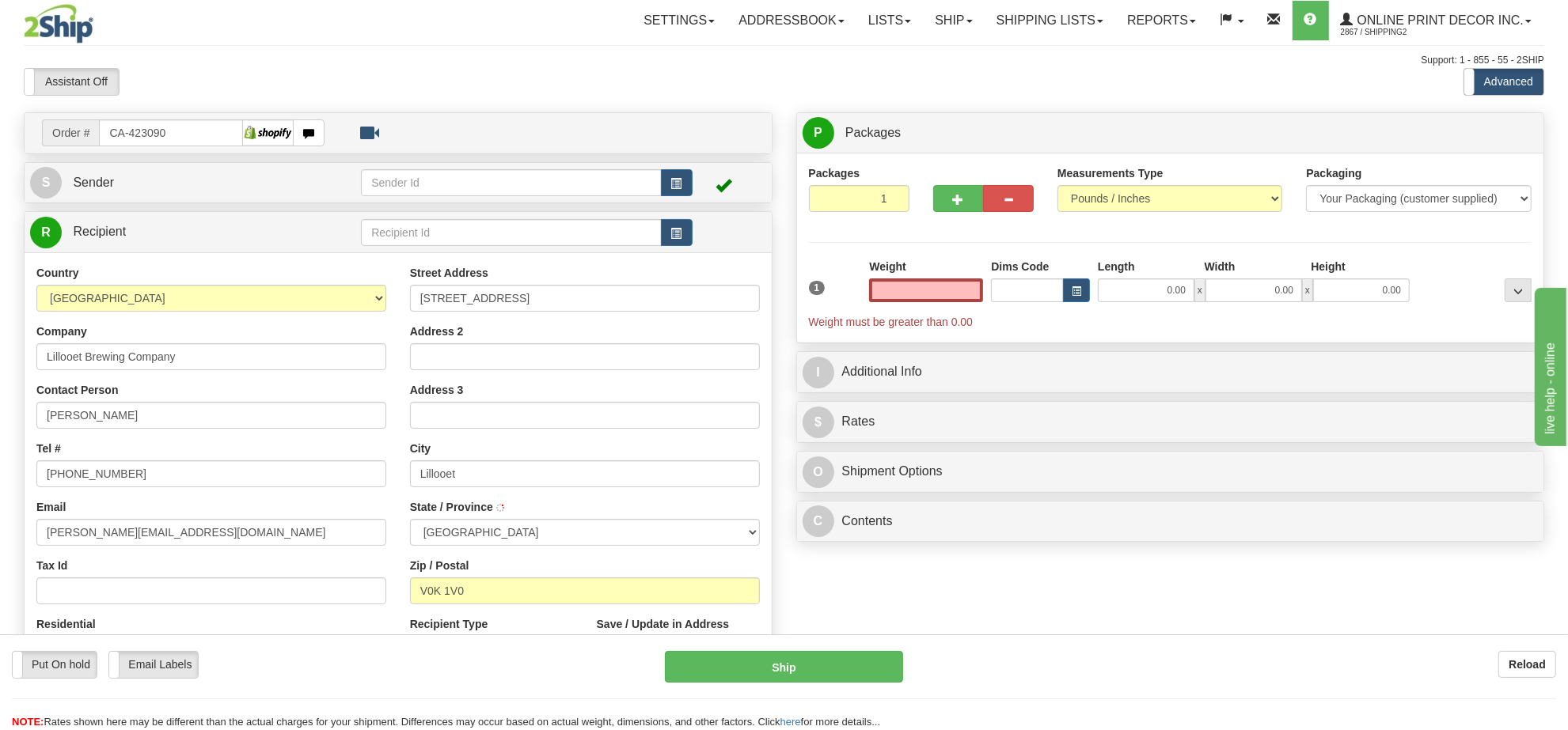
type input "LILLOOET"
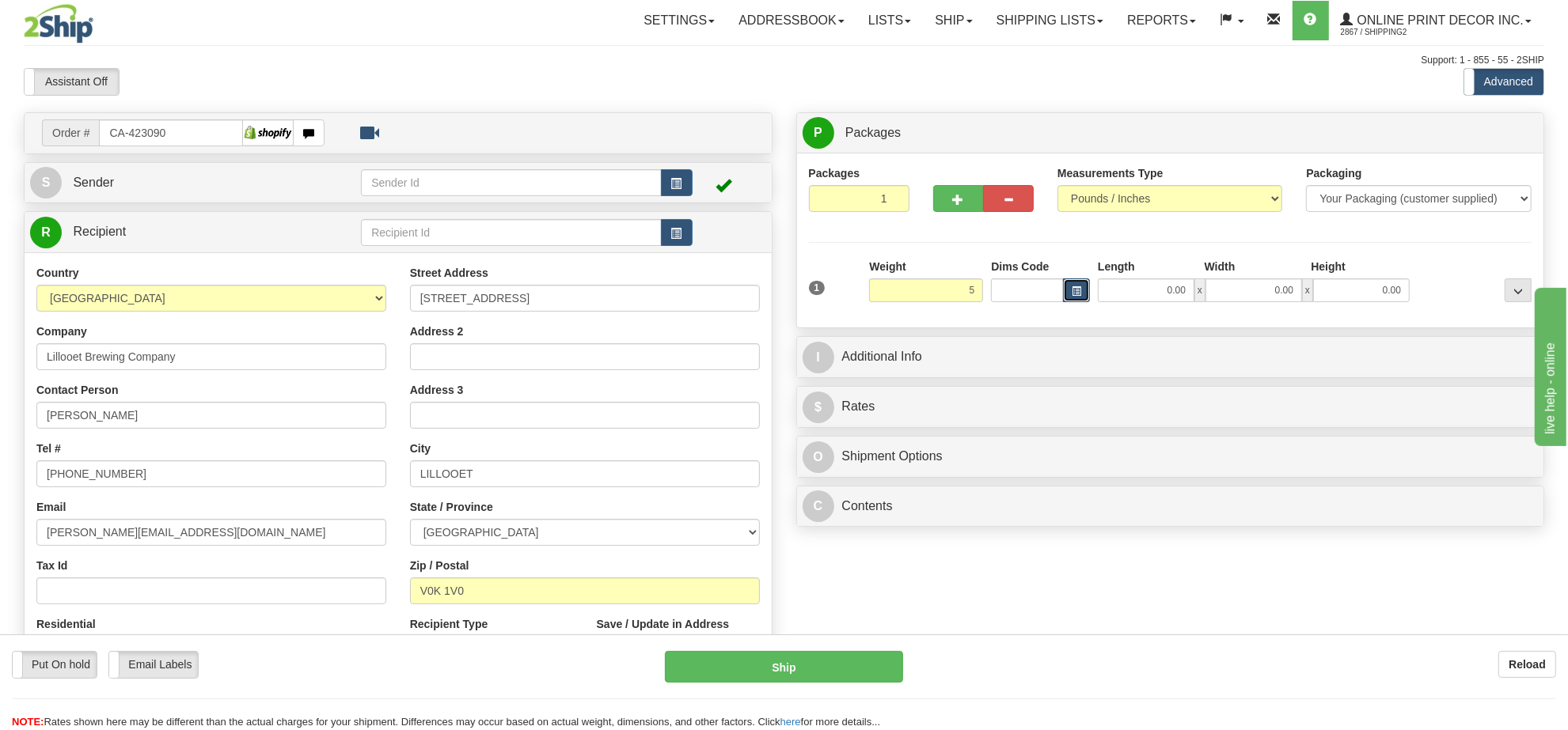
type input "5.00"
click at [1089, 291] on button "button" at bounding box center [1075, 291] width 27 height 24
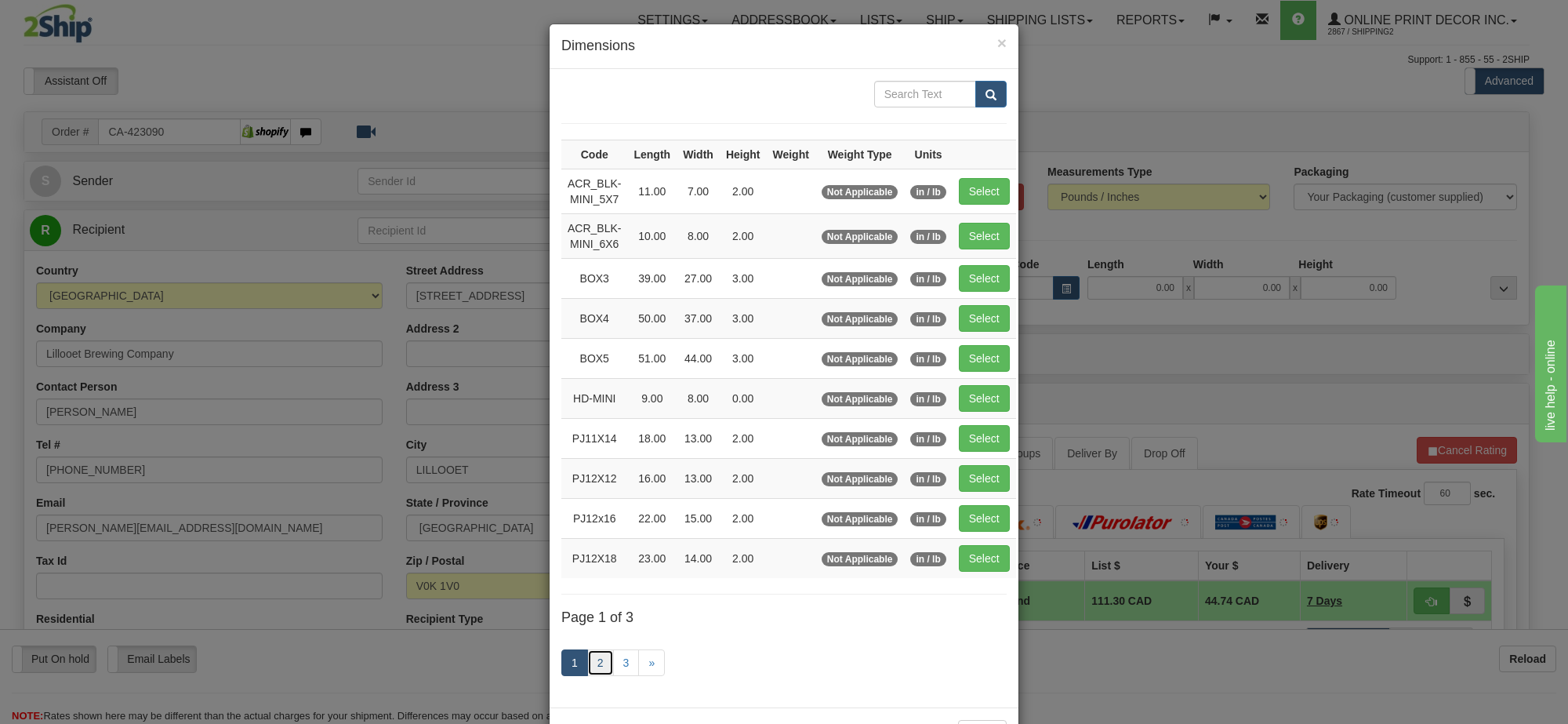
click at [594, 675] on link "2" at bounding box center [600, 662] width 26 height 26
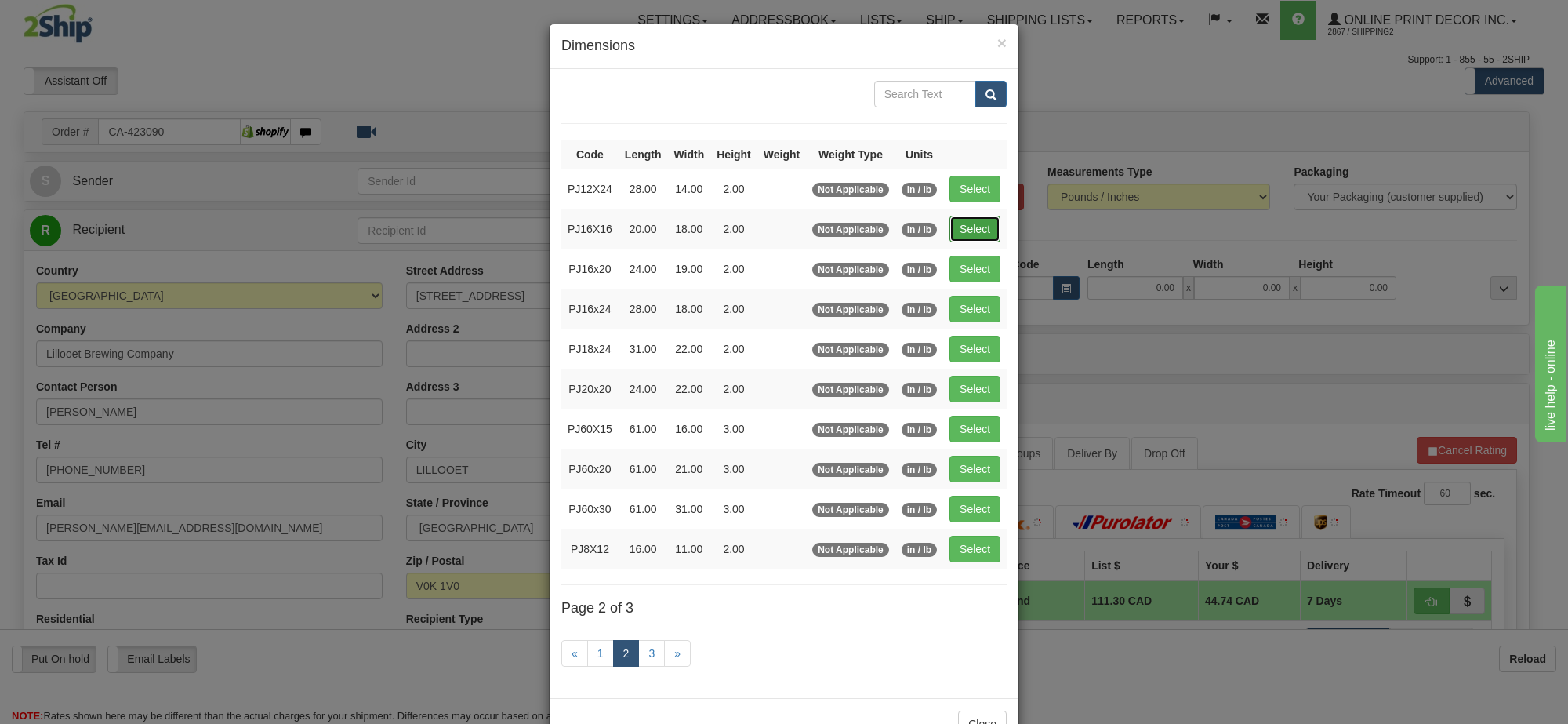
click at [977, 231] on button "Select" at bounding box center [974, 228] width 51 height 26
type input "PJ16X16"
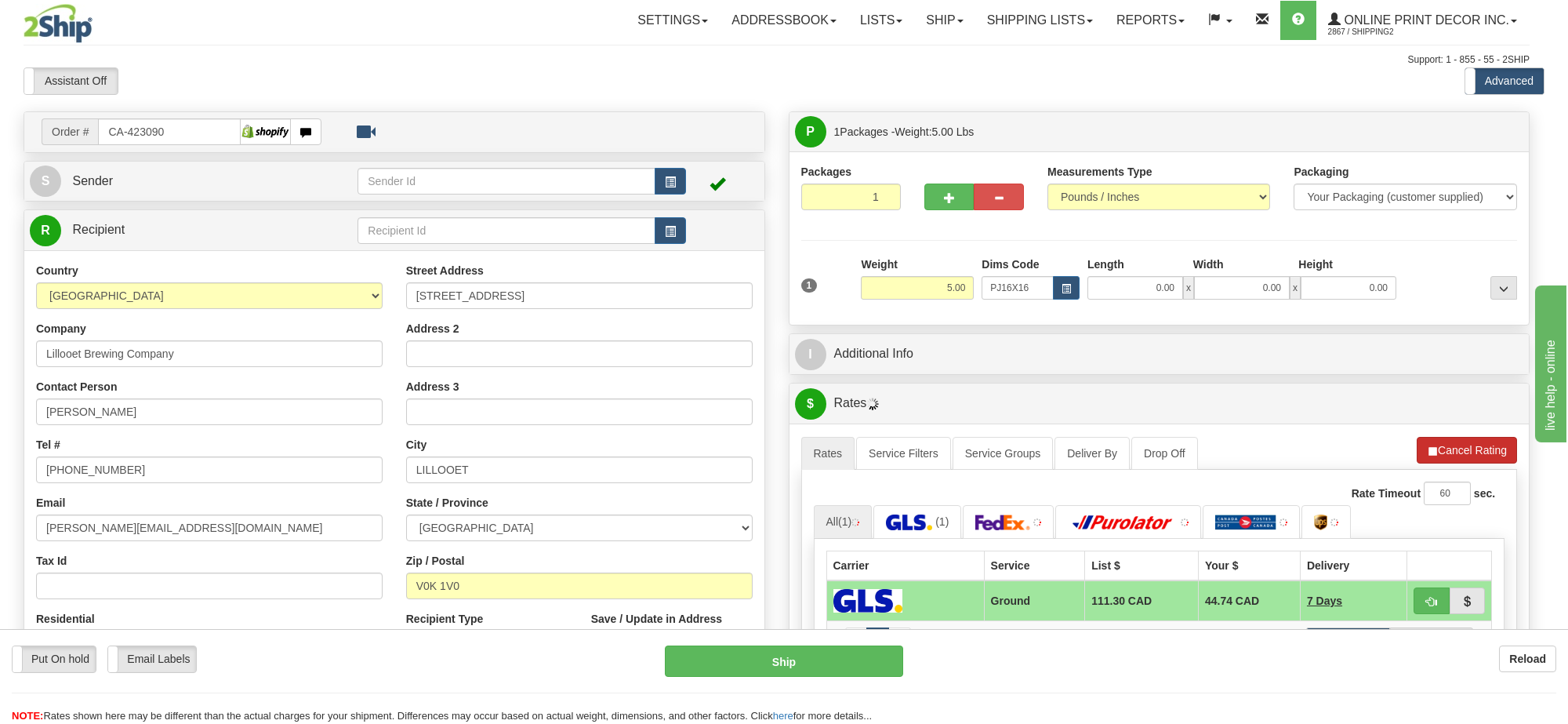
type input "20.00"
type input "18.00"
type input "2.00"
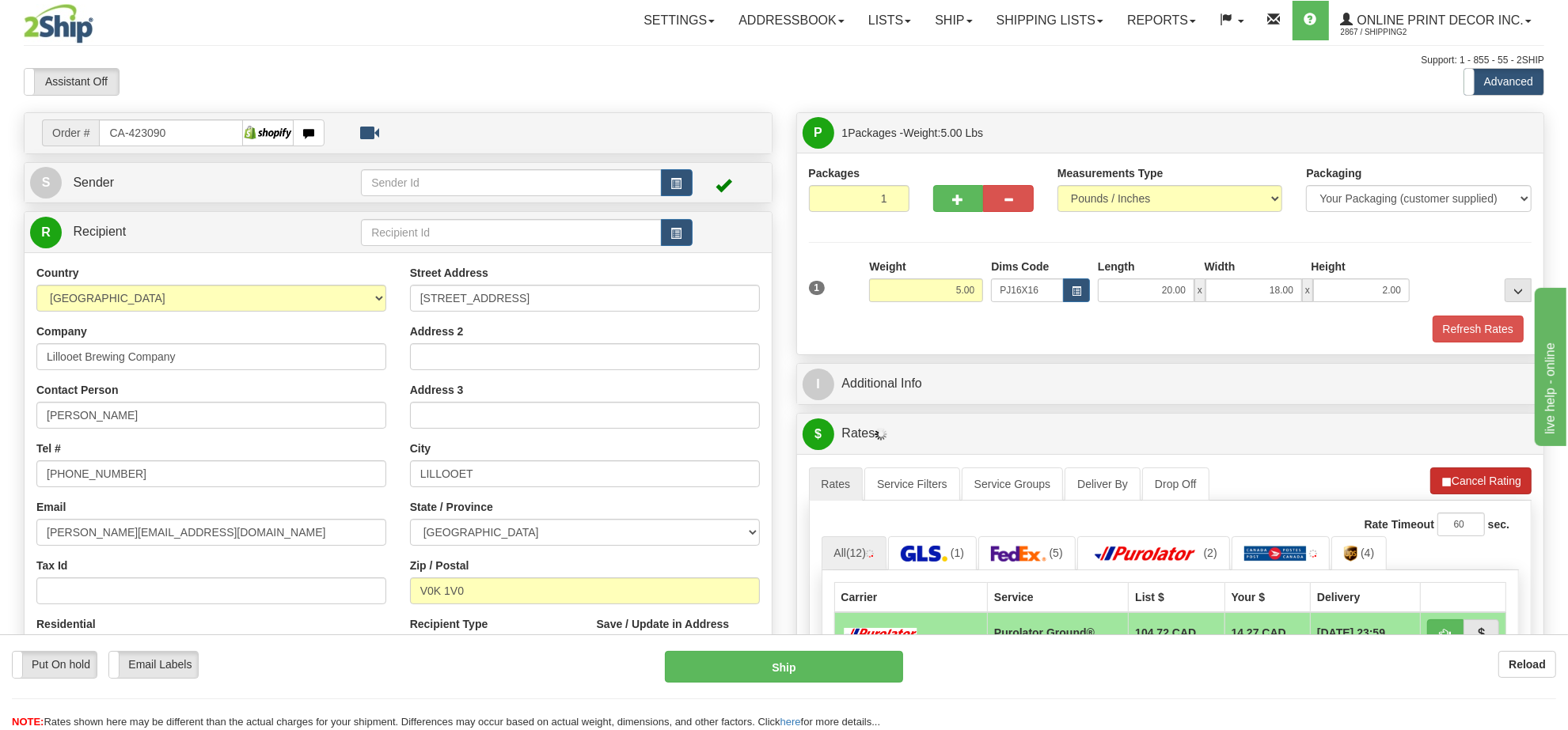
click at [1460, 475] on li "Refresh Rates Cancel Rating" at bounding box center [1481, 481] width 101 height 27
click at [1460, 475] on button "Refresh Rates" at bounding box center [1480, 481] width 102 height 27
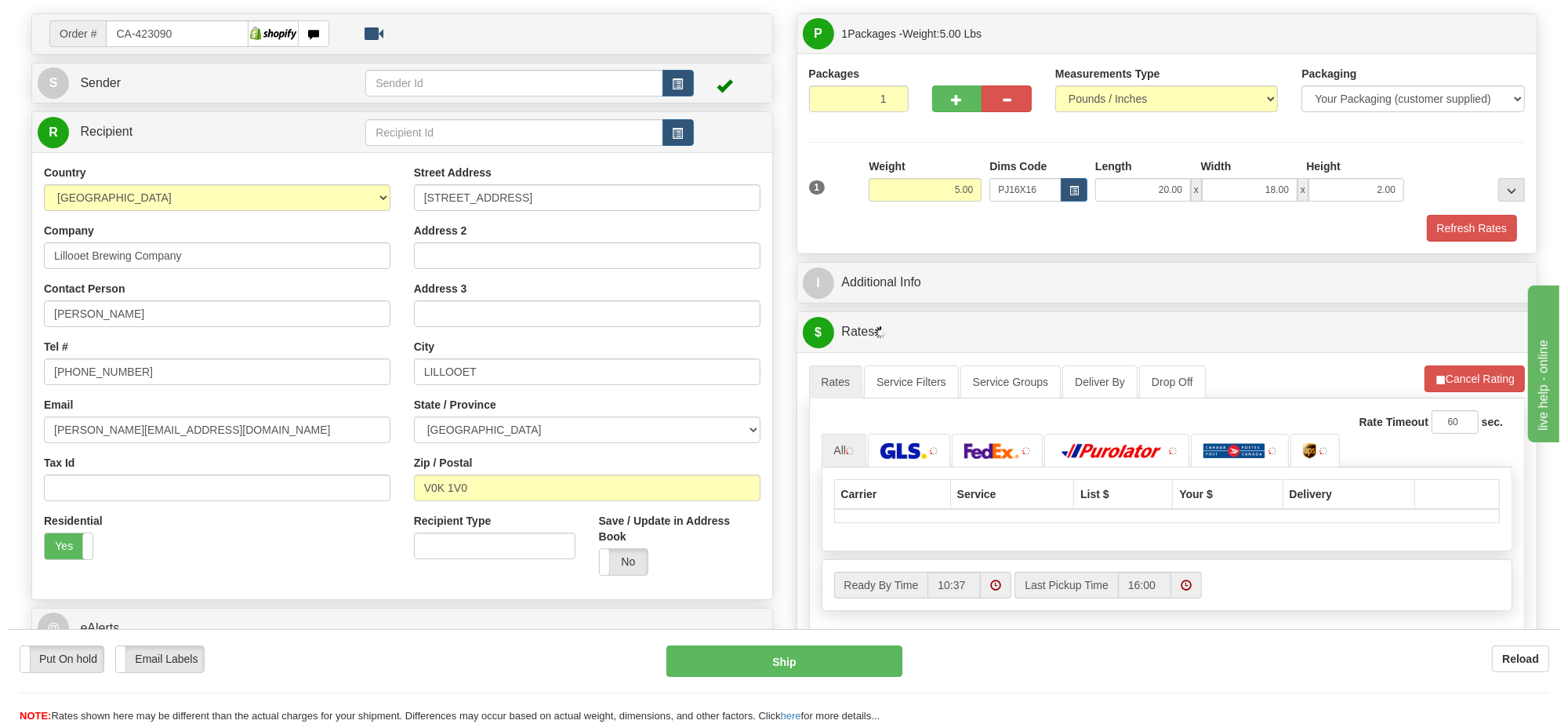
scroll to position [196, 0]
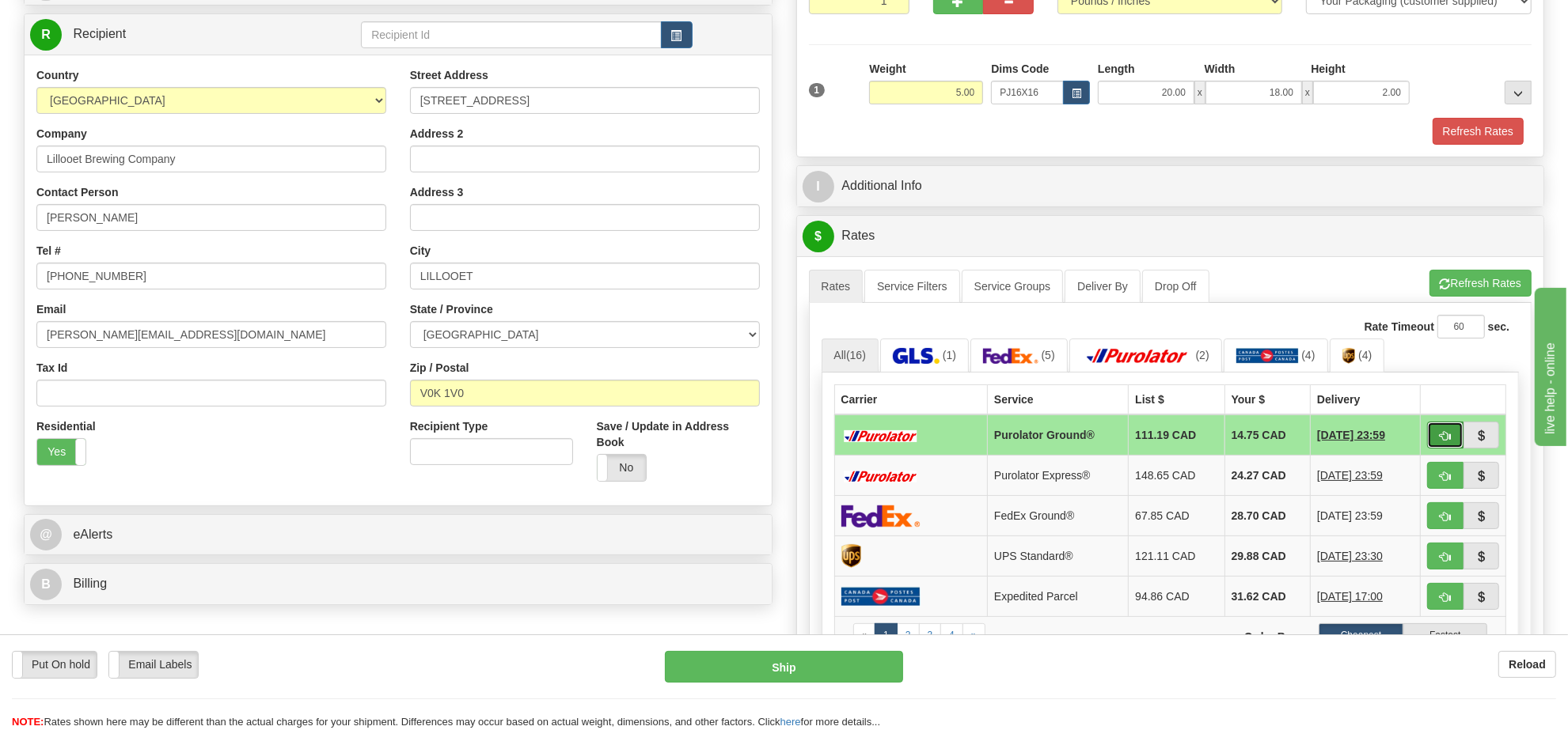
click at [1434, 443] on button "button" at bounding box center [1445, 435] width 37 height 27
type input "260"
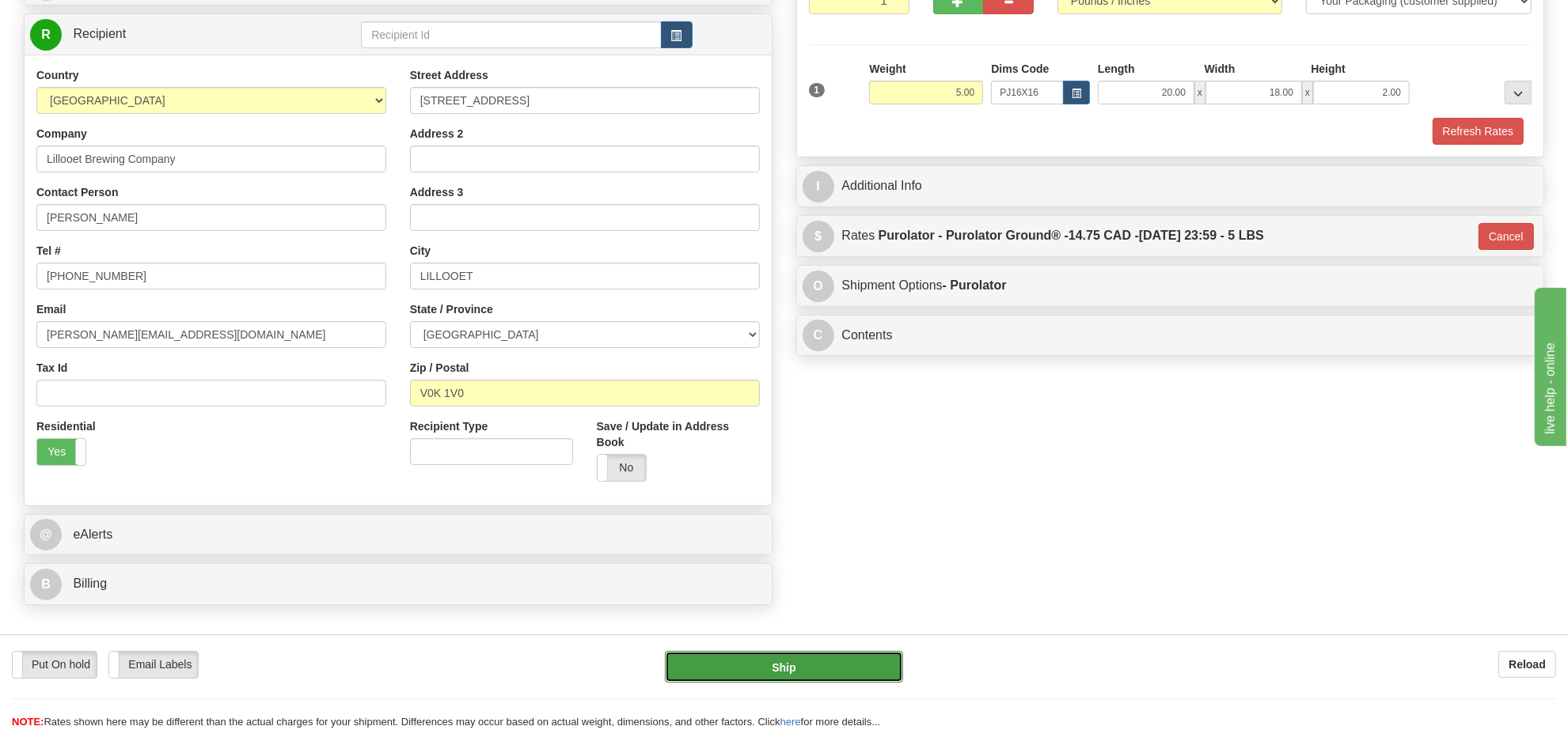
click at [821, 662] on button "Ship" at bounding box center [783, 667] width 238 height 31
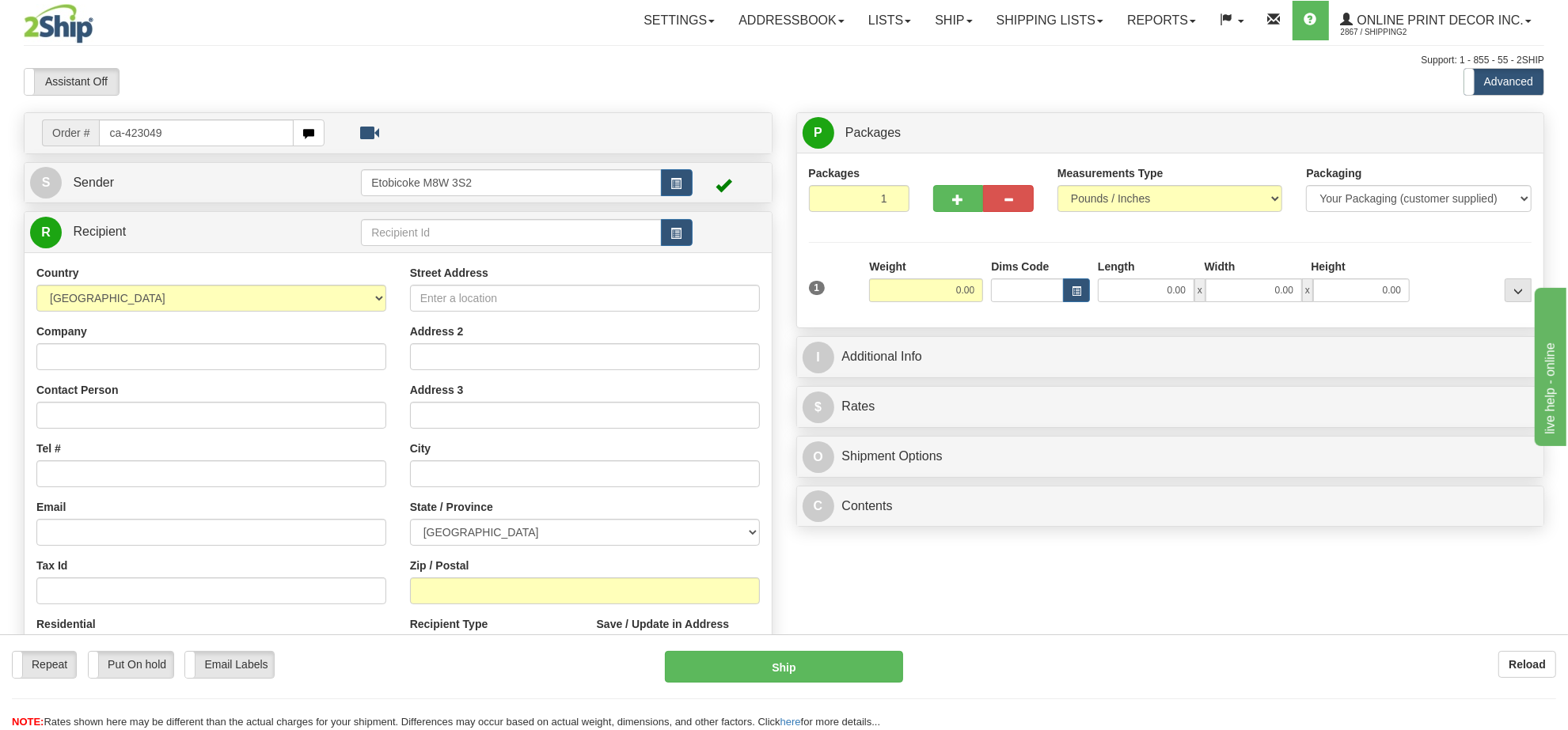
type input "ca-423049"
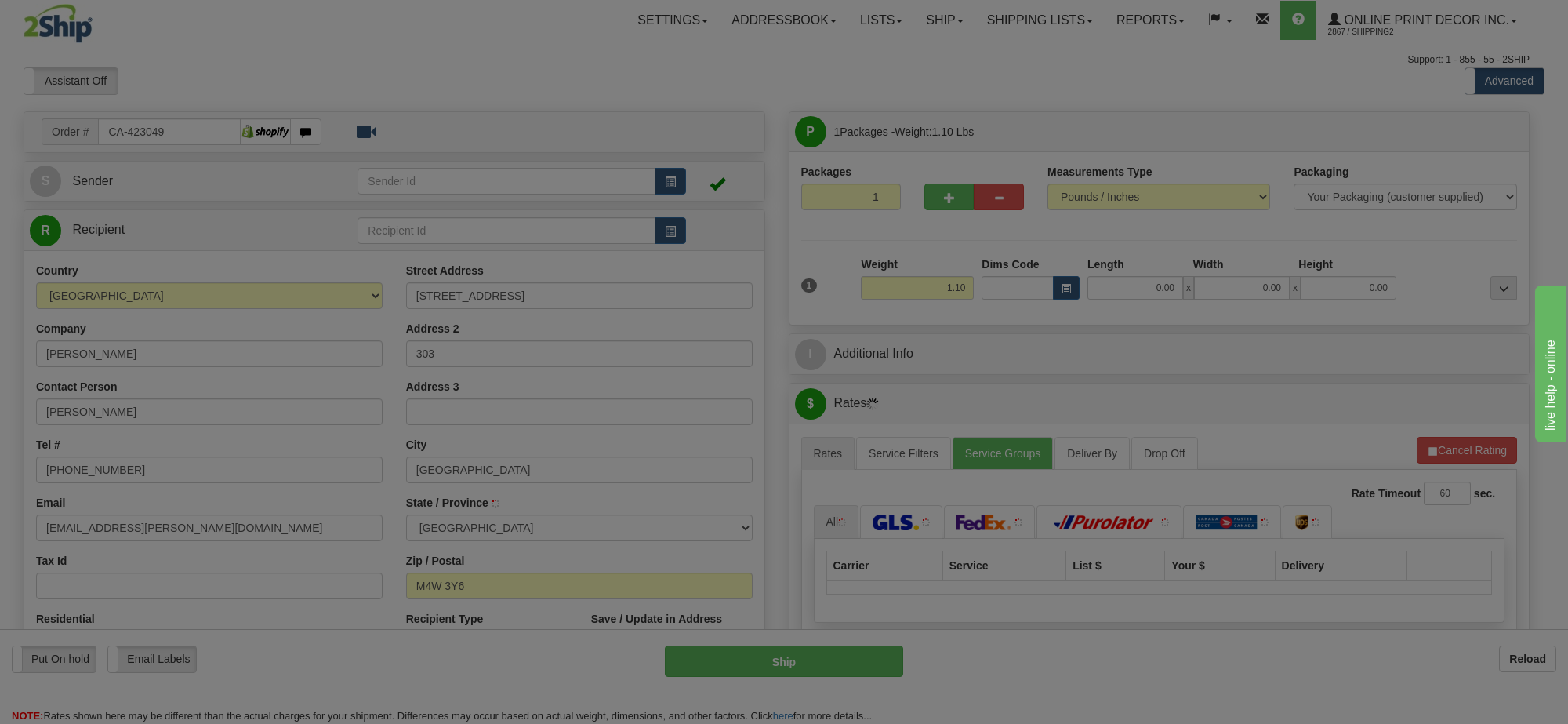
type input "[GEOGRAPHIC_DATA]"
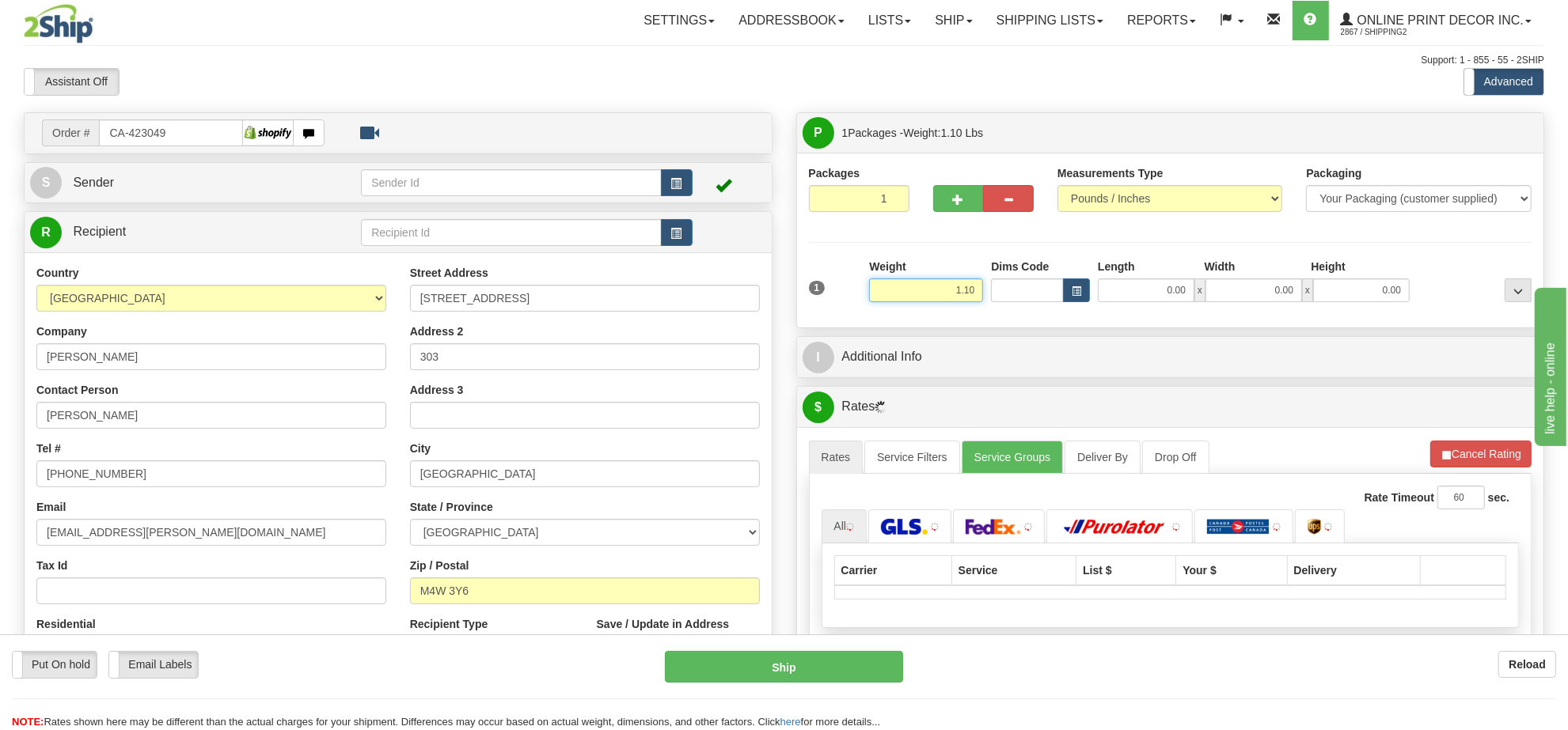
click at [958, 291] on input "1.10" at bounding box center [926, 291] width 114 height 24
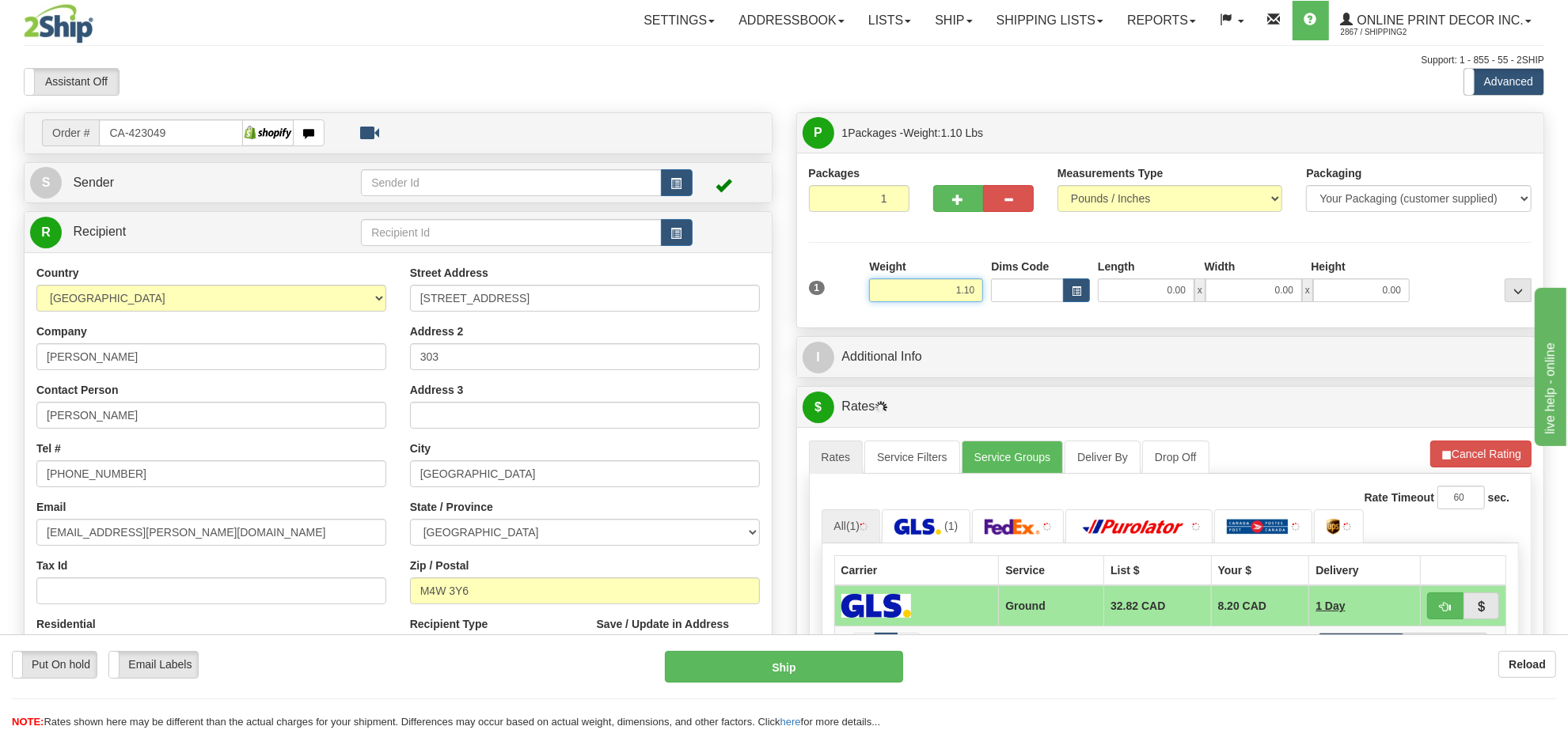
click at [958, 291] on input "1.10" at bounding box center [926, 291] width 114 height 24
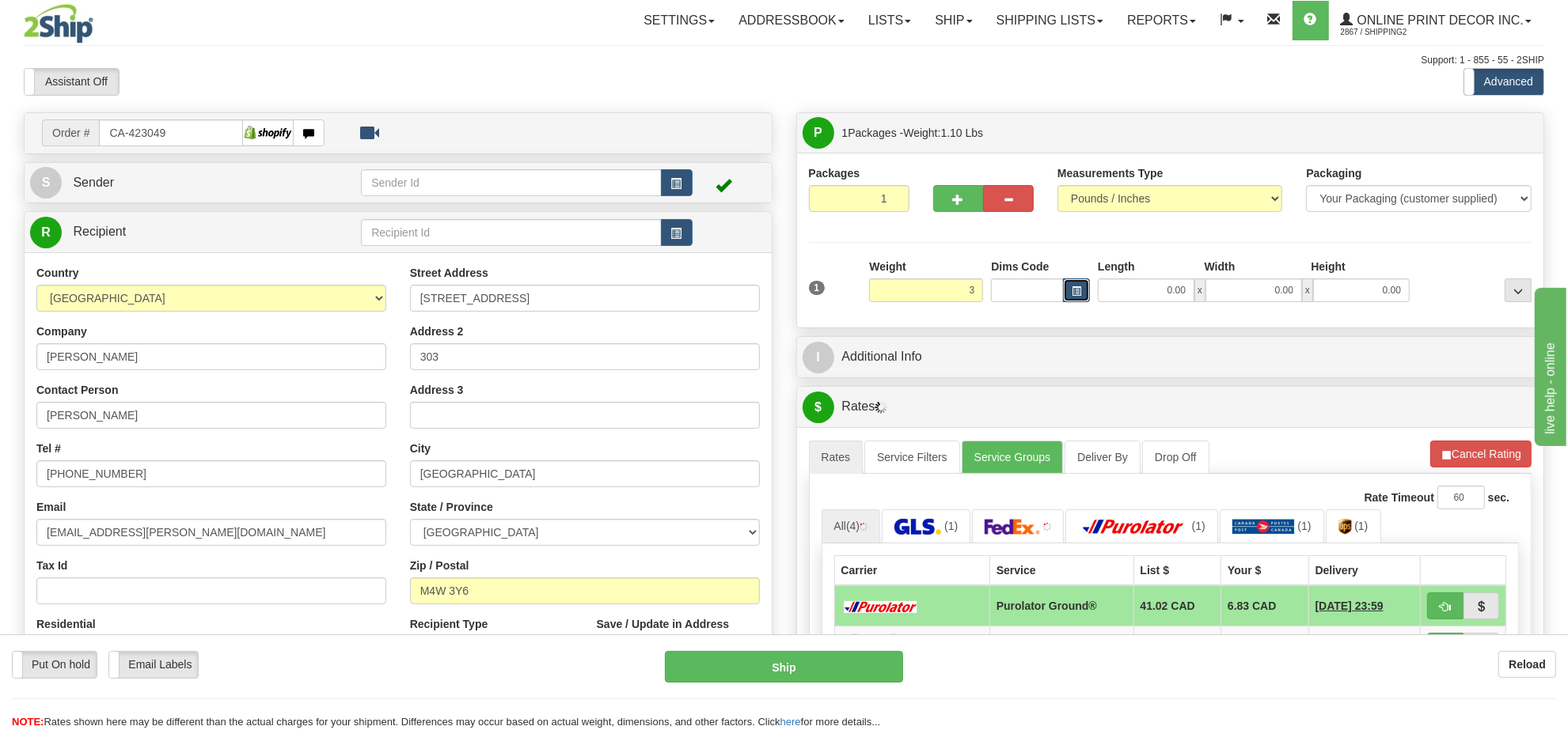
type input "3.00"
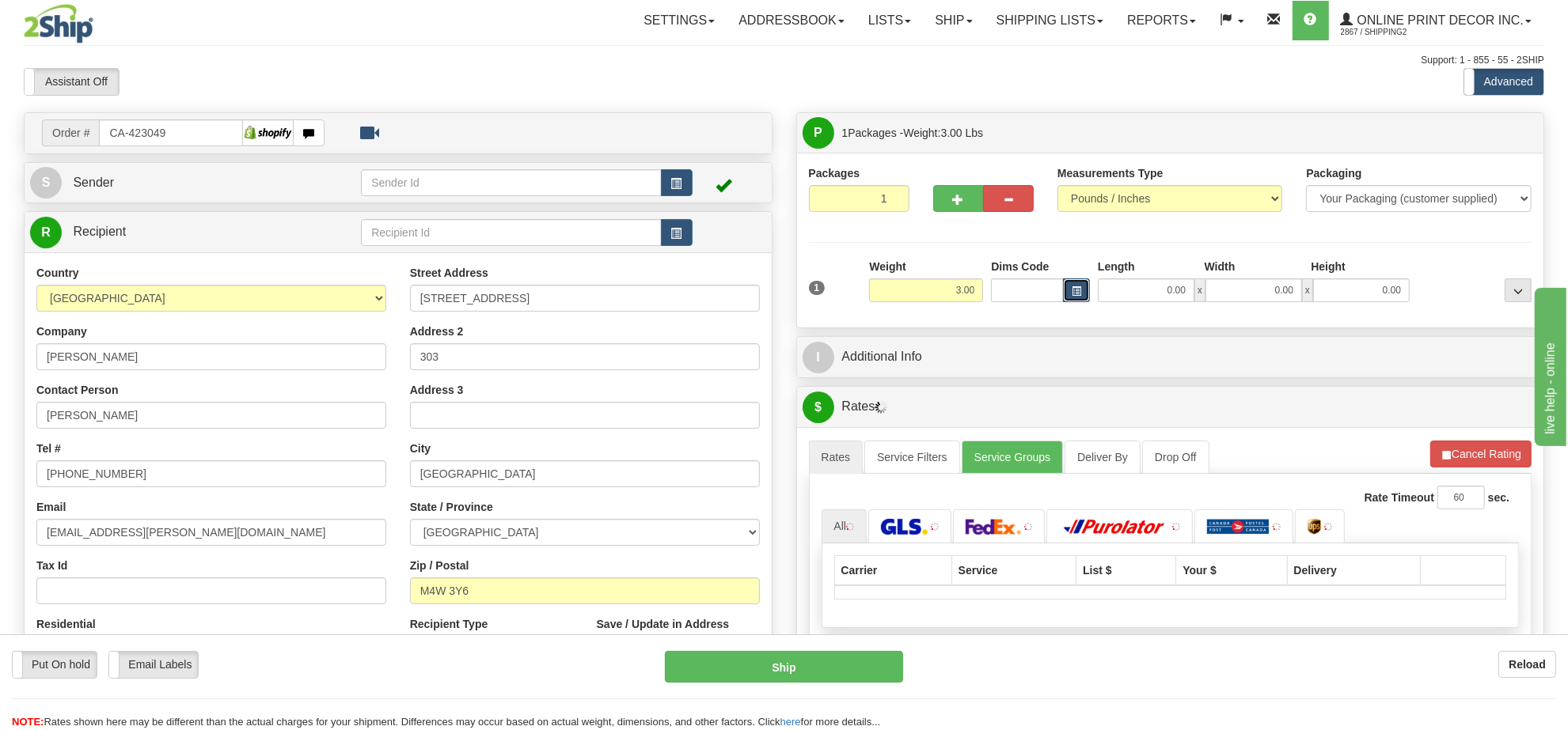
click at [1079, 291] on span "button" at bounding box center [1076, 291] width 9 height 8
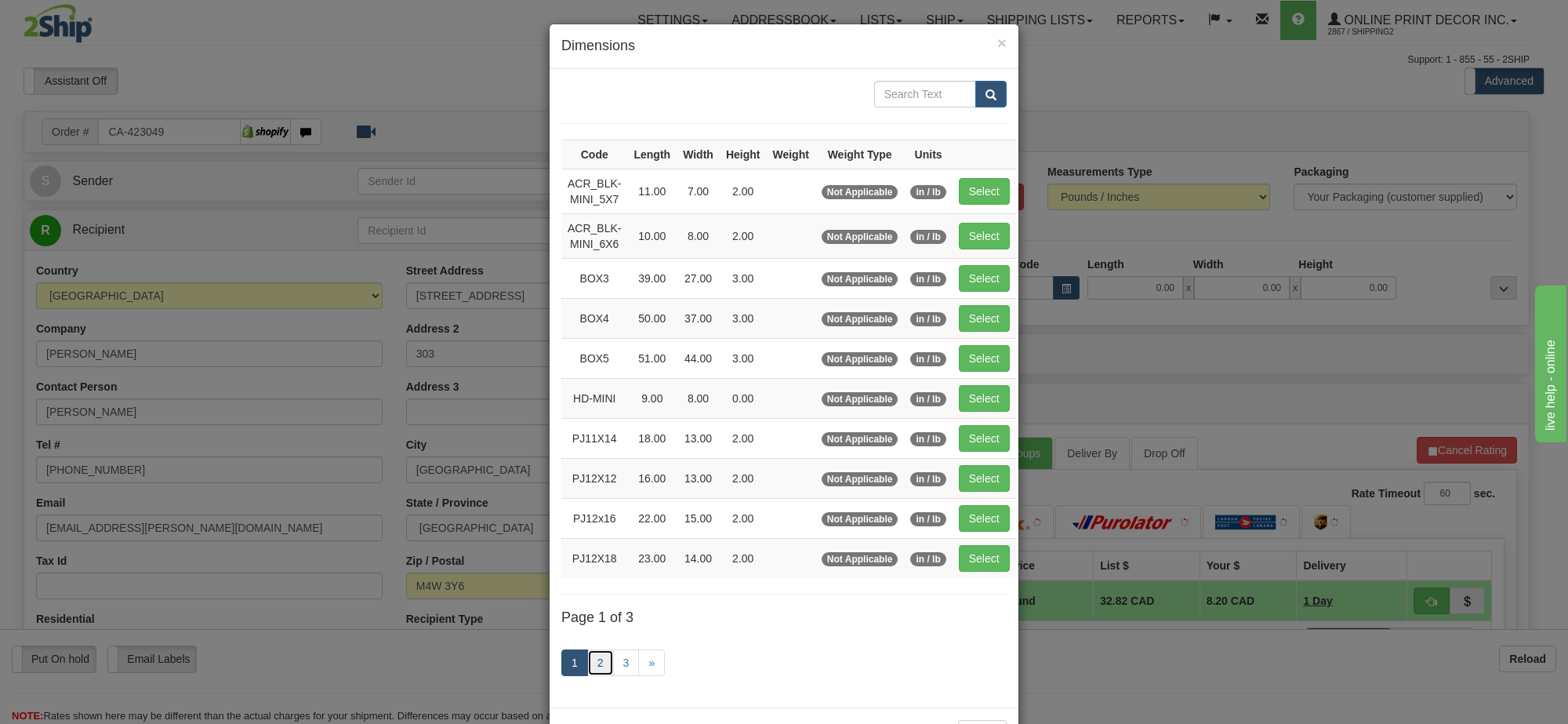
click at [587, 676] on link "2" at bounding box center [600, 662] width 26 height 26
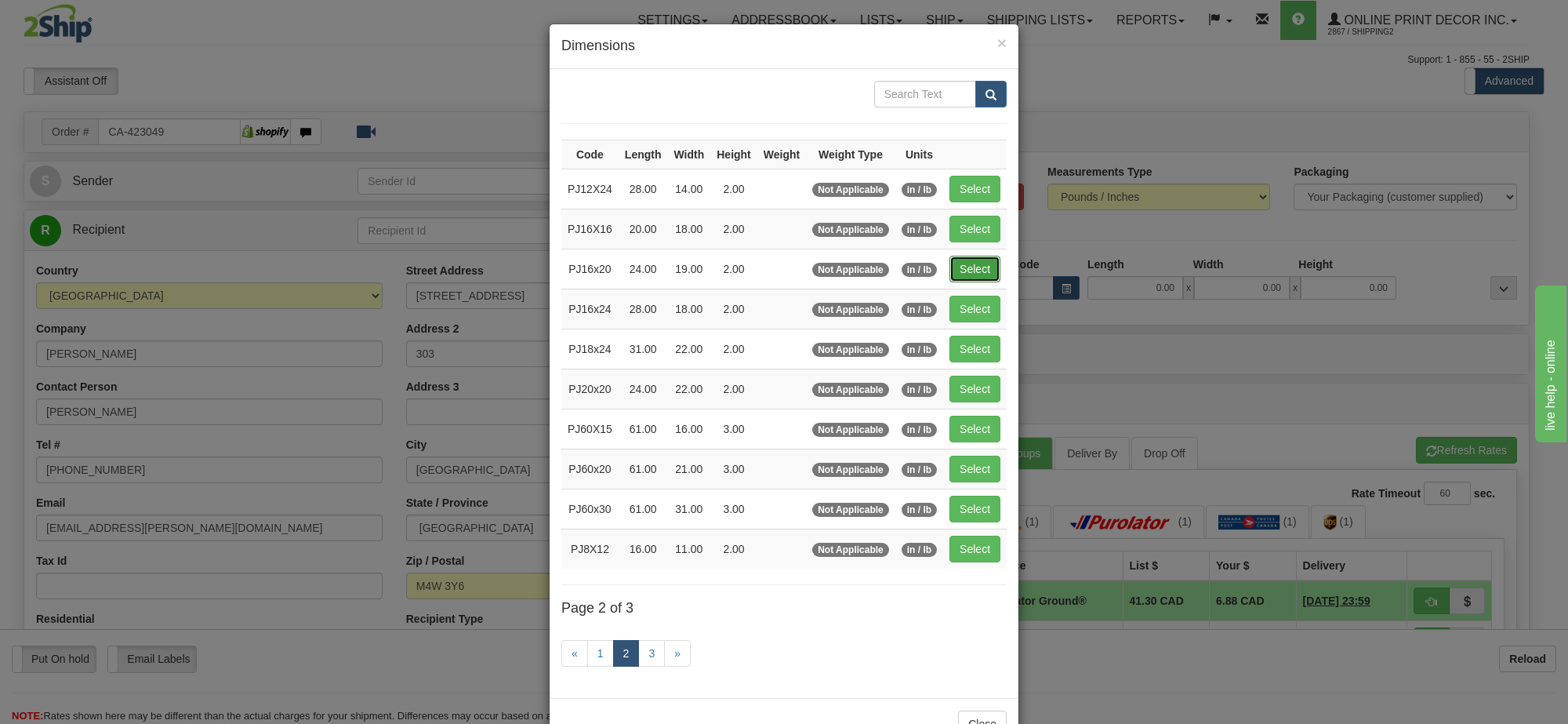
click at [955, 277] on button "Select" at bounding box center [974, 268] width 51 height 26
type input "PJ16x20"
type input "24.00"
type input "19.00"
type input "2.00"
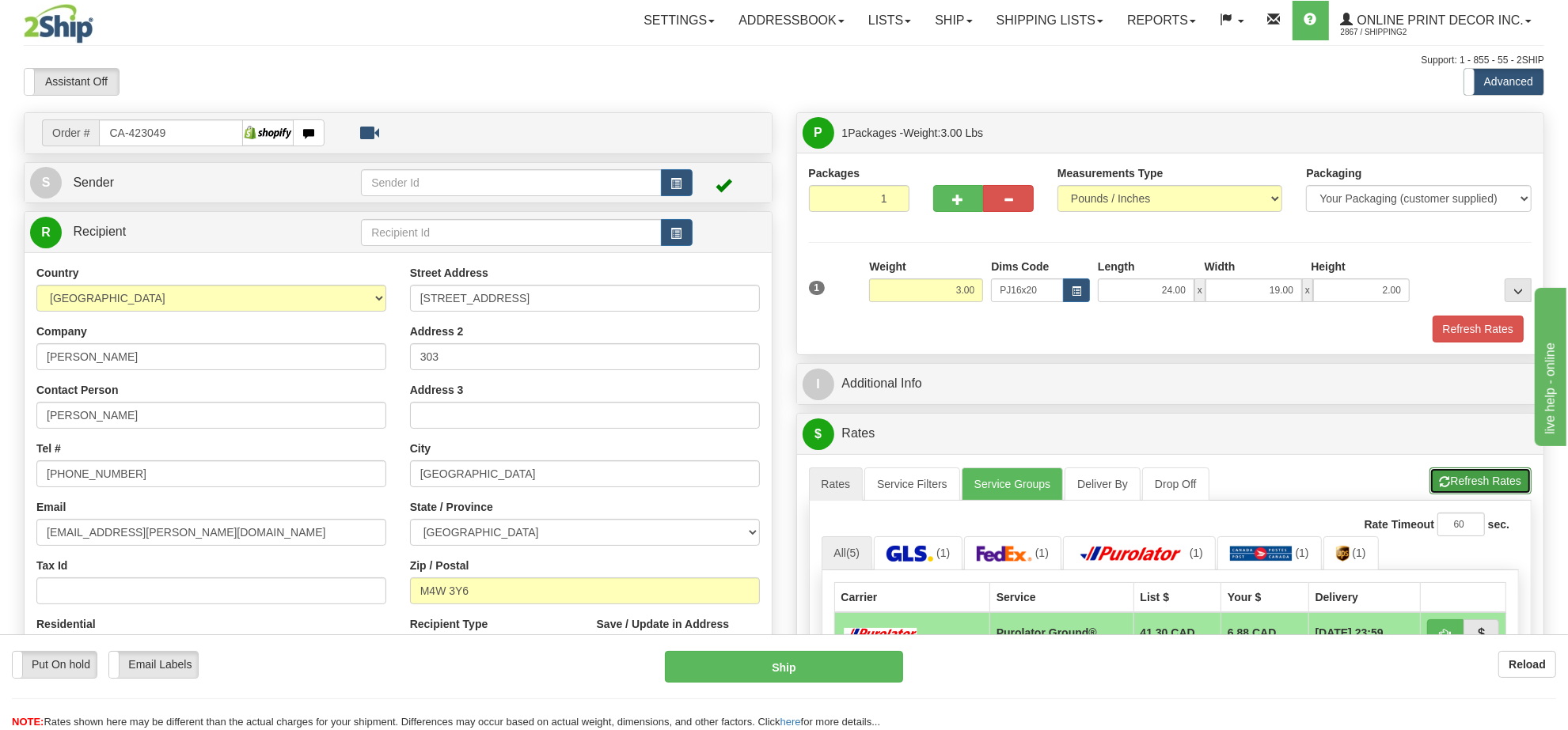
click at [1516, 476] on button "Refresh Rates" at bounding box center [1480, 481] width 102 height 27
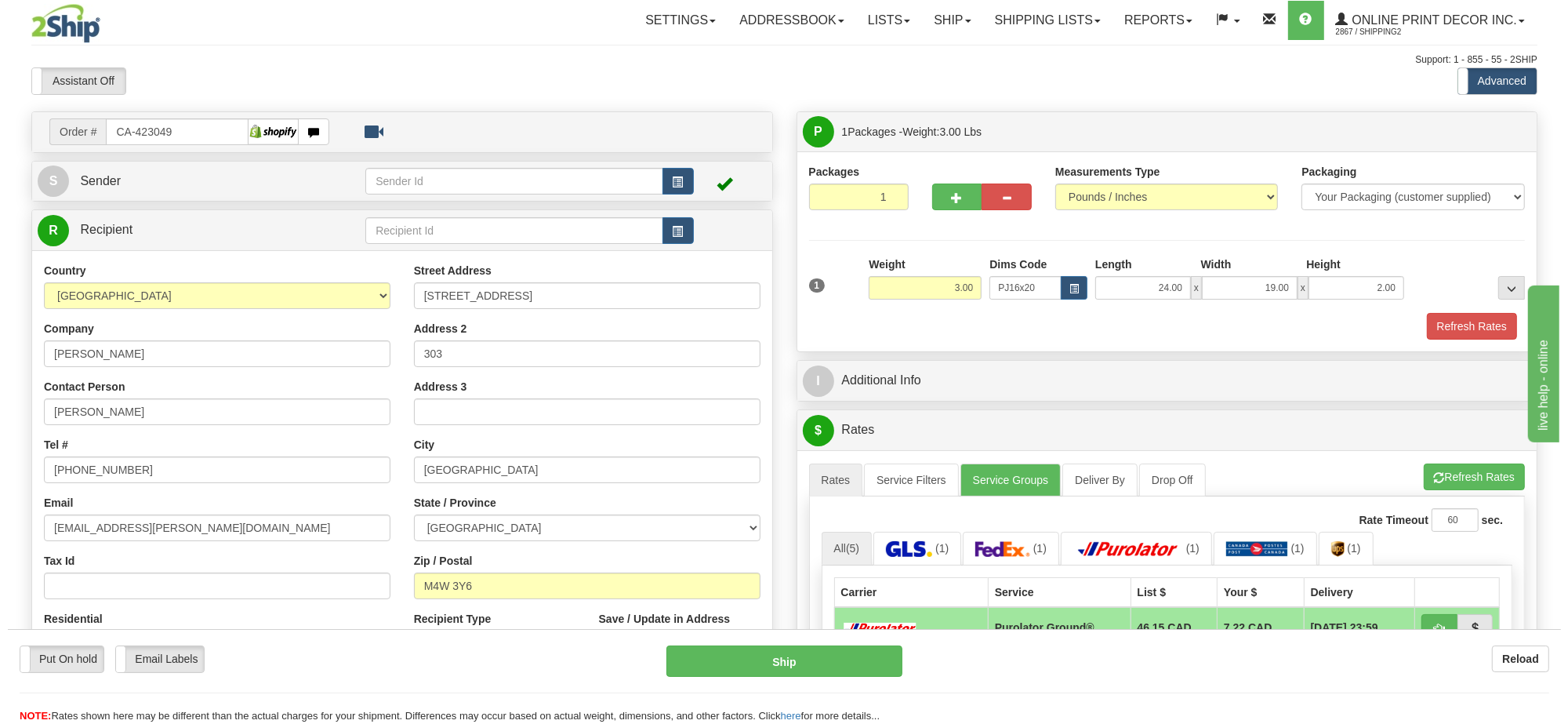
scroll to position [98, 0]
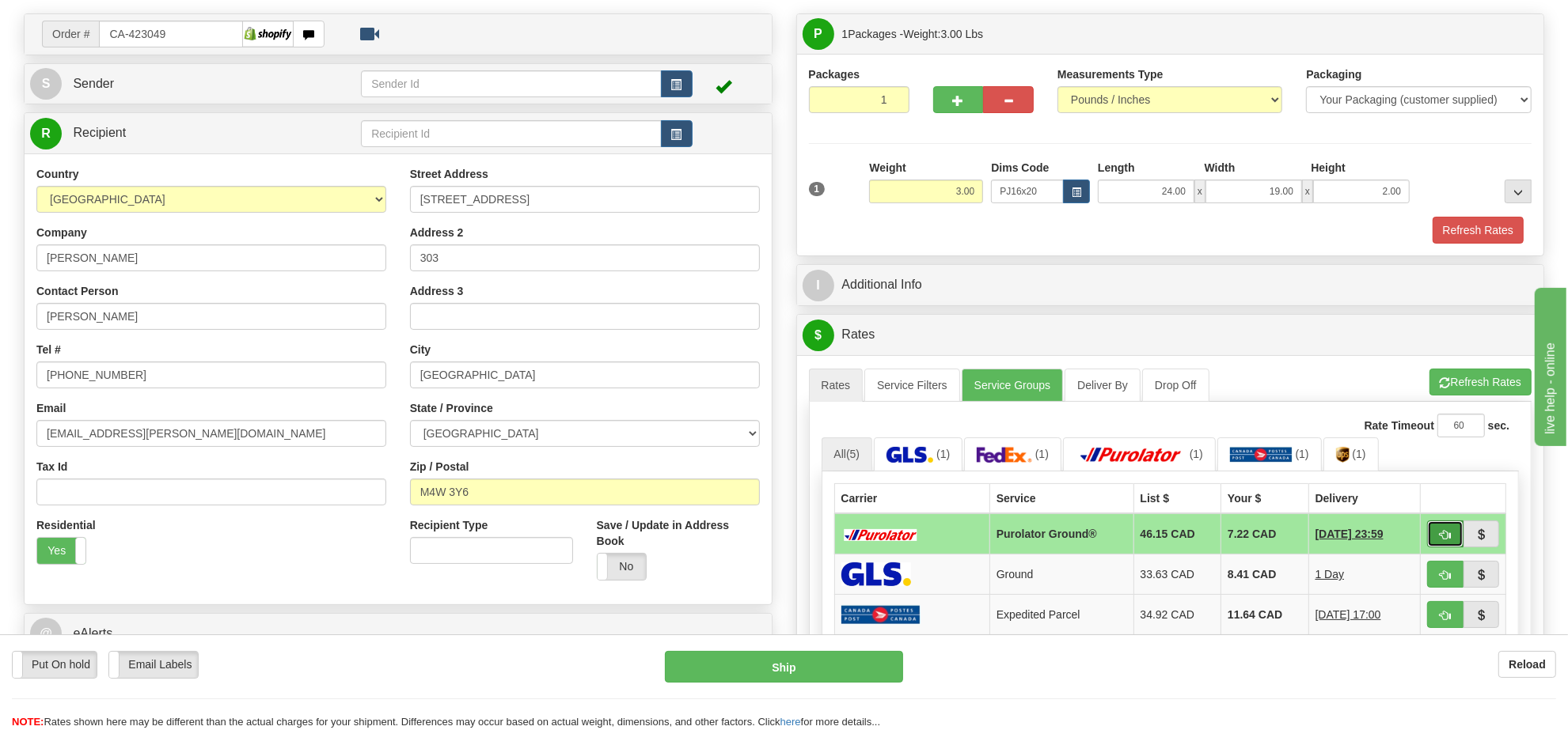
click at [1445, 539] on span "button" at bounding box center [1445, 535] width 11 height 10
type input "260"
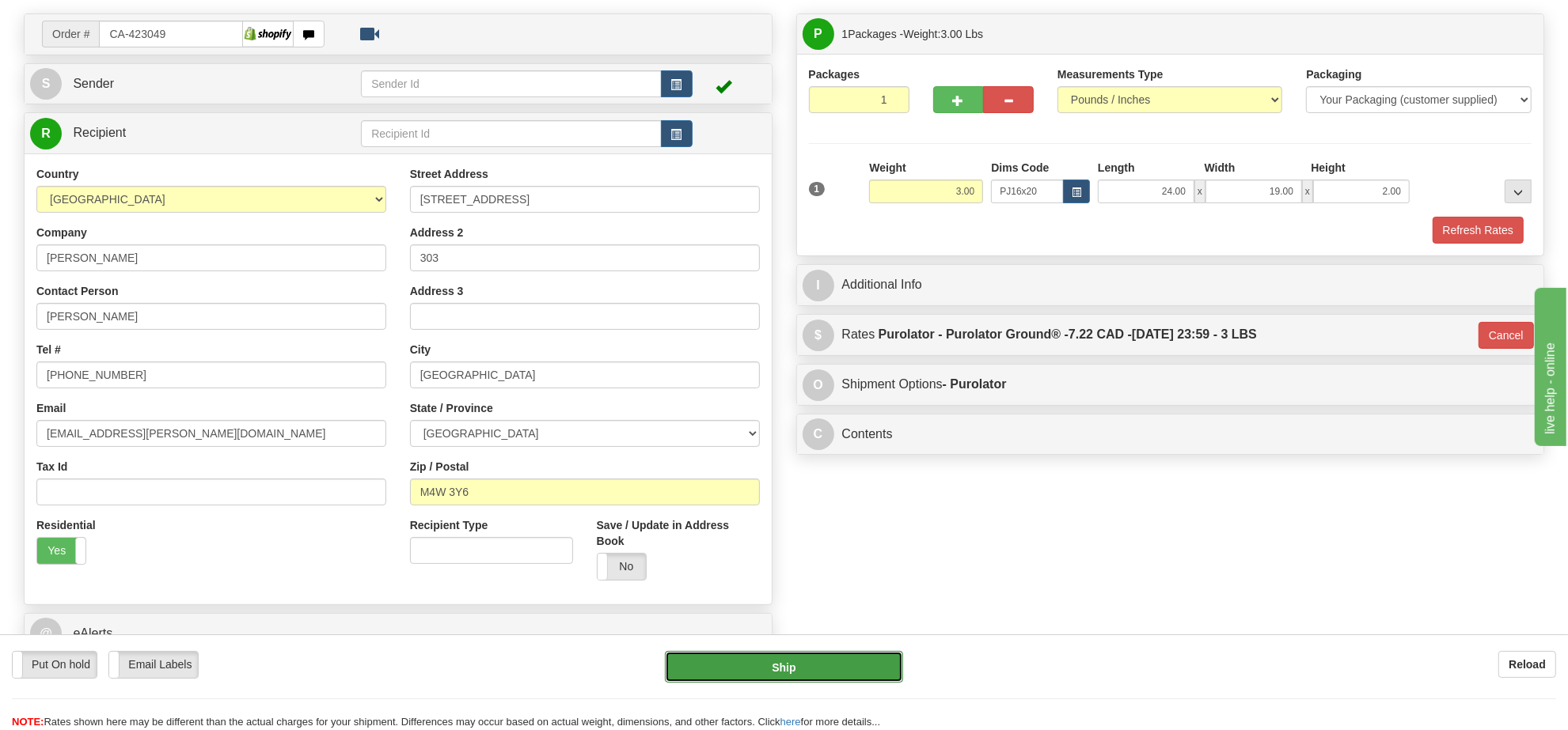
click at [844, 669] on button "Ship" at bounding box center [783, 667] width 238 height 31
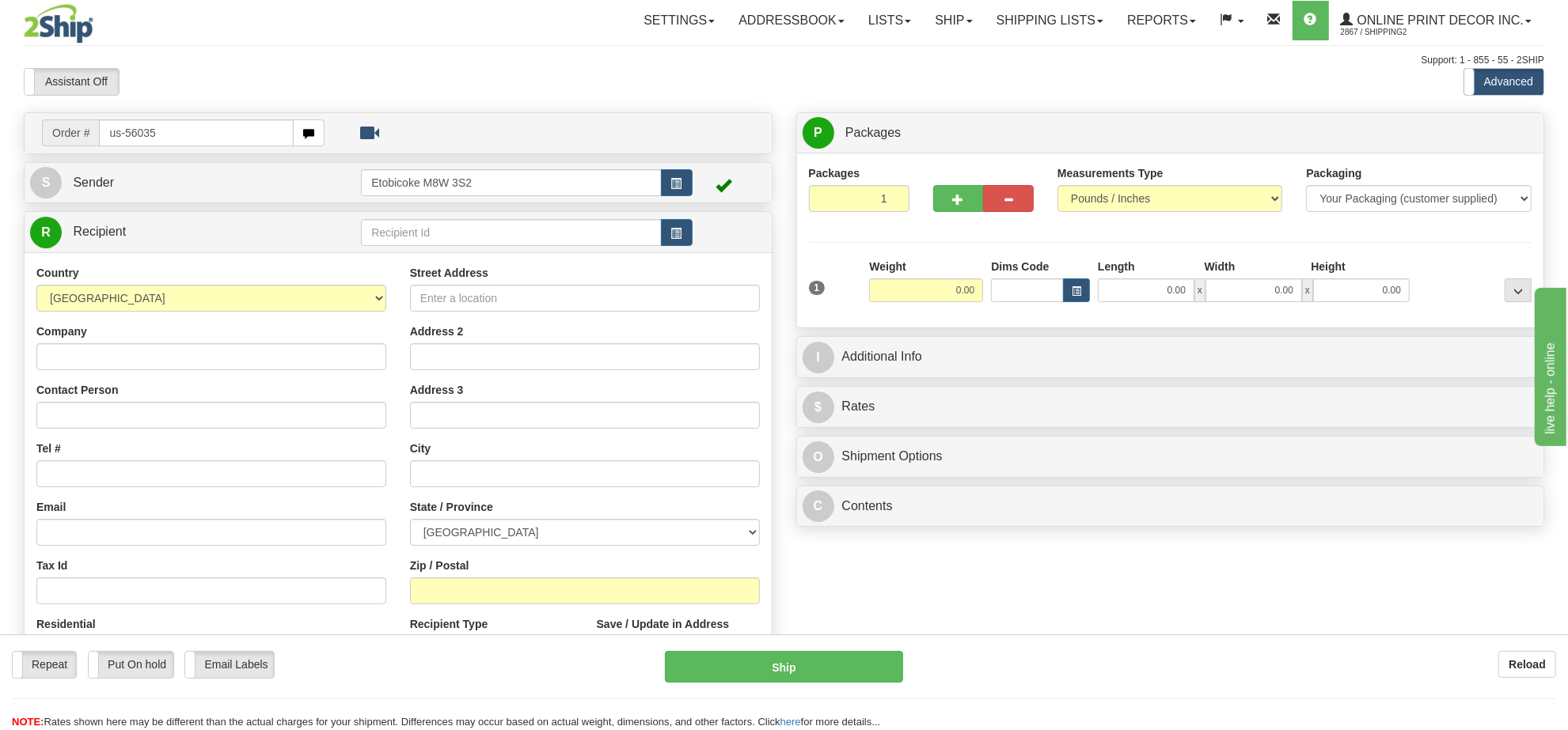
type input "us-56035"
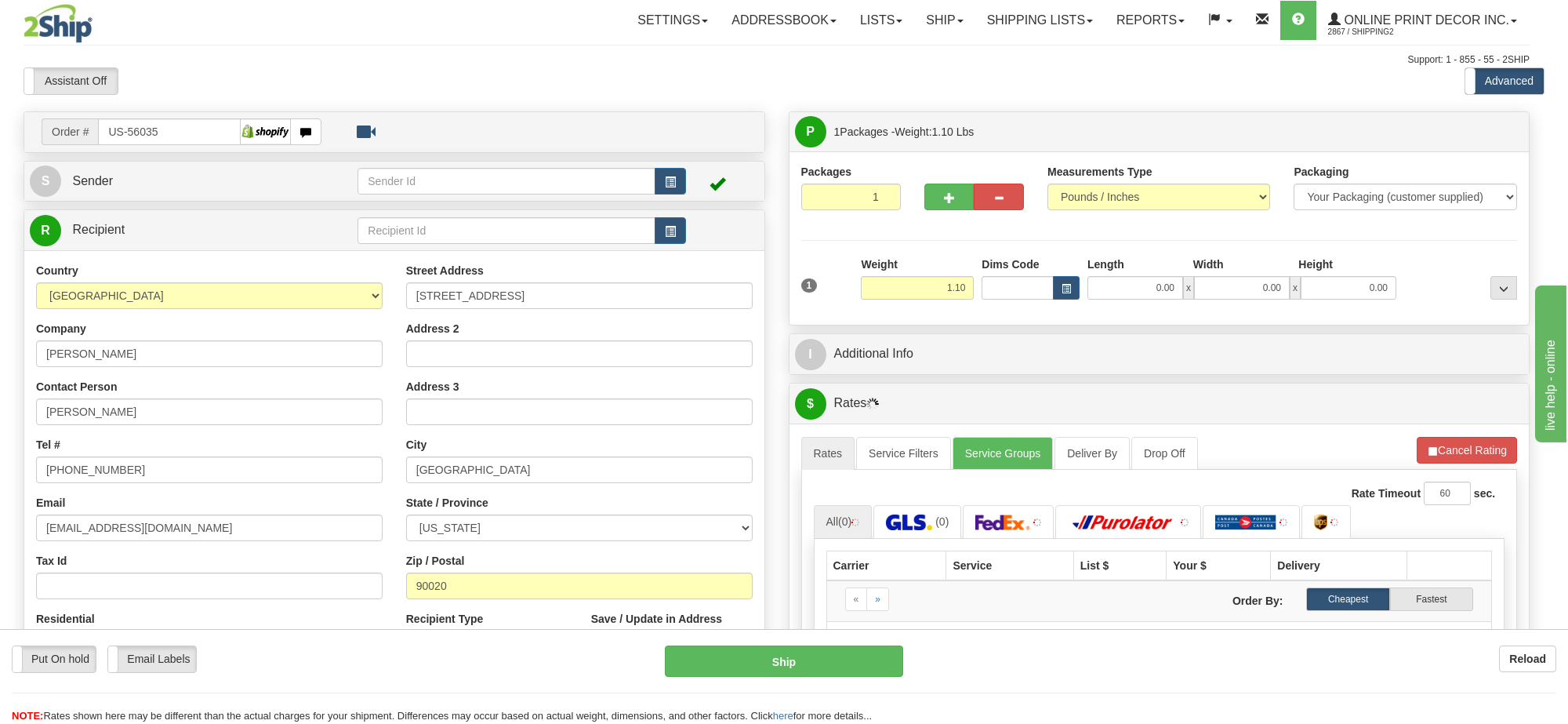
type input "[GEOGRAPHIC_DATA]"
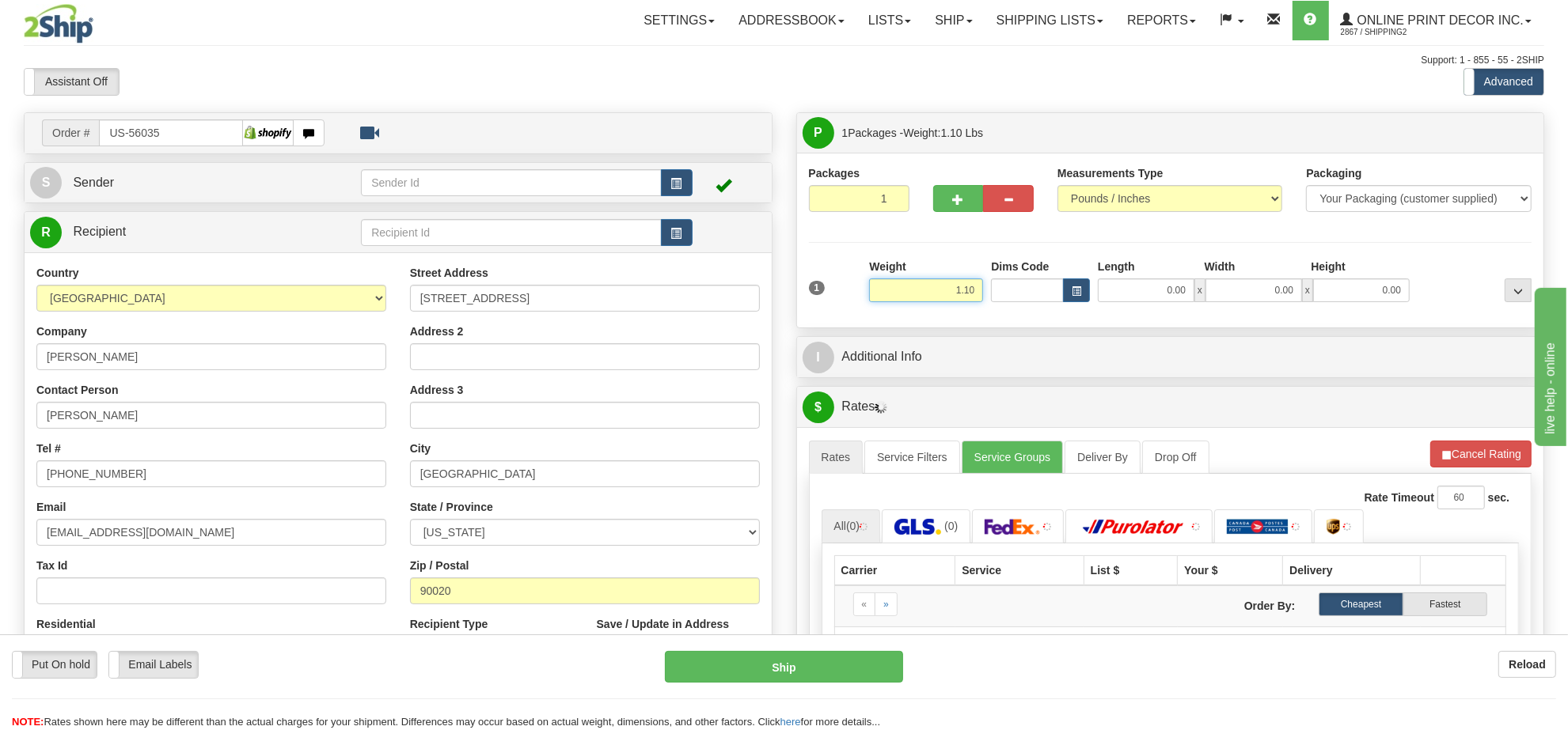
click at [905, 290] on input "1.10" at bounding box center [926, 291] width 114 height 24
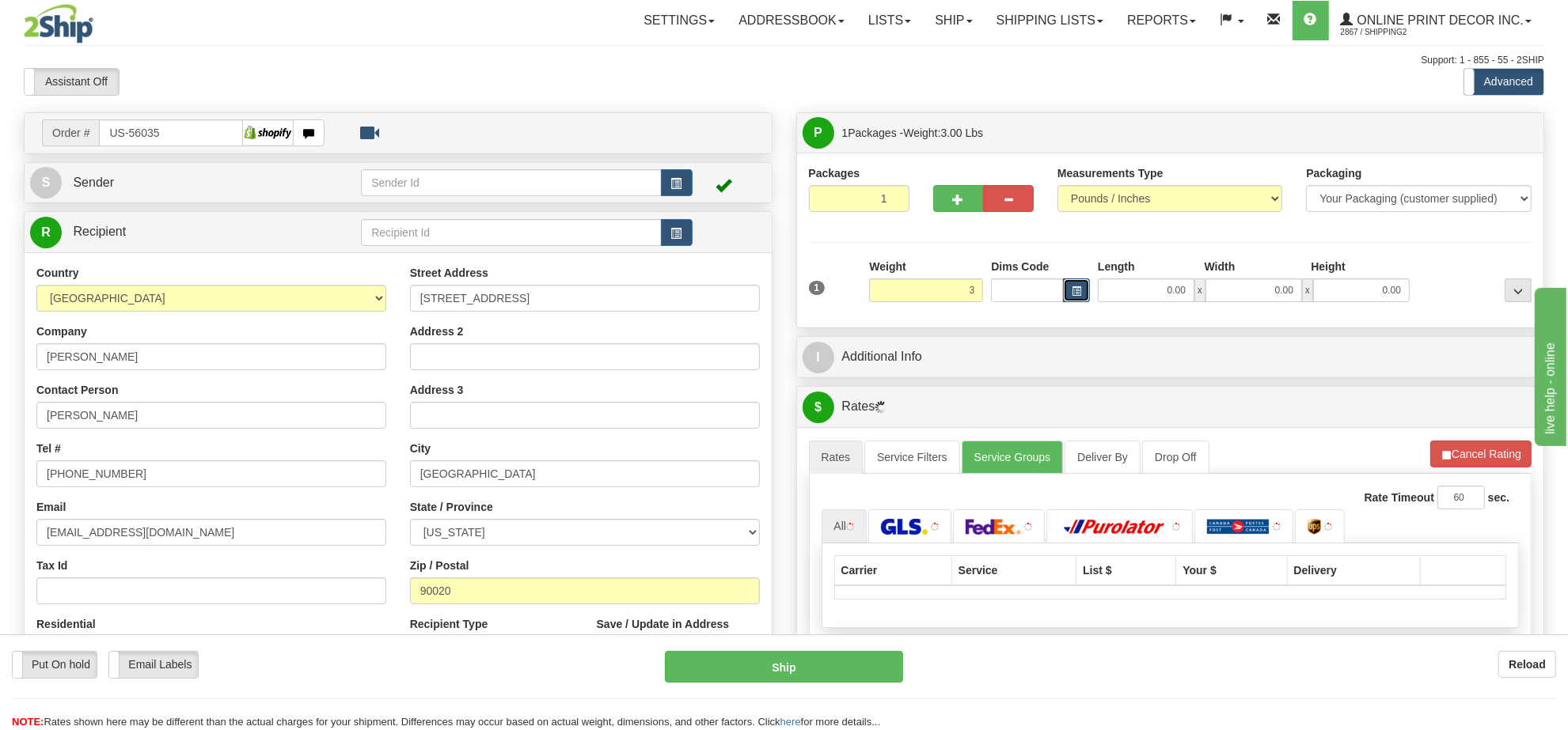
type input "3.00"
click at [1086, 293] on button "button" at bounding box center [1075, 291] width 27 height 24
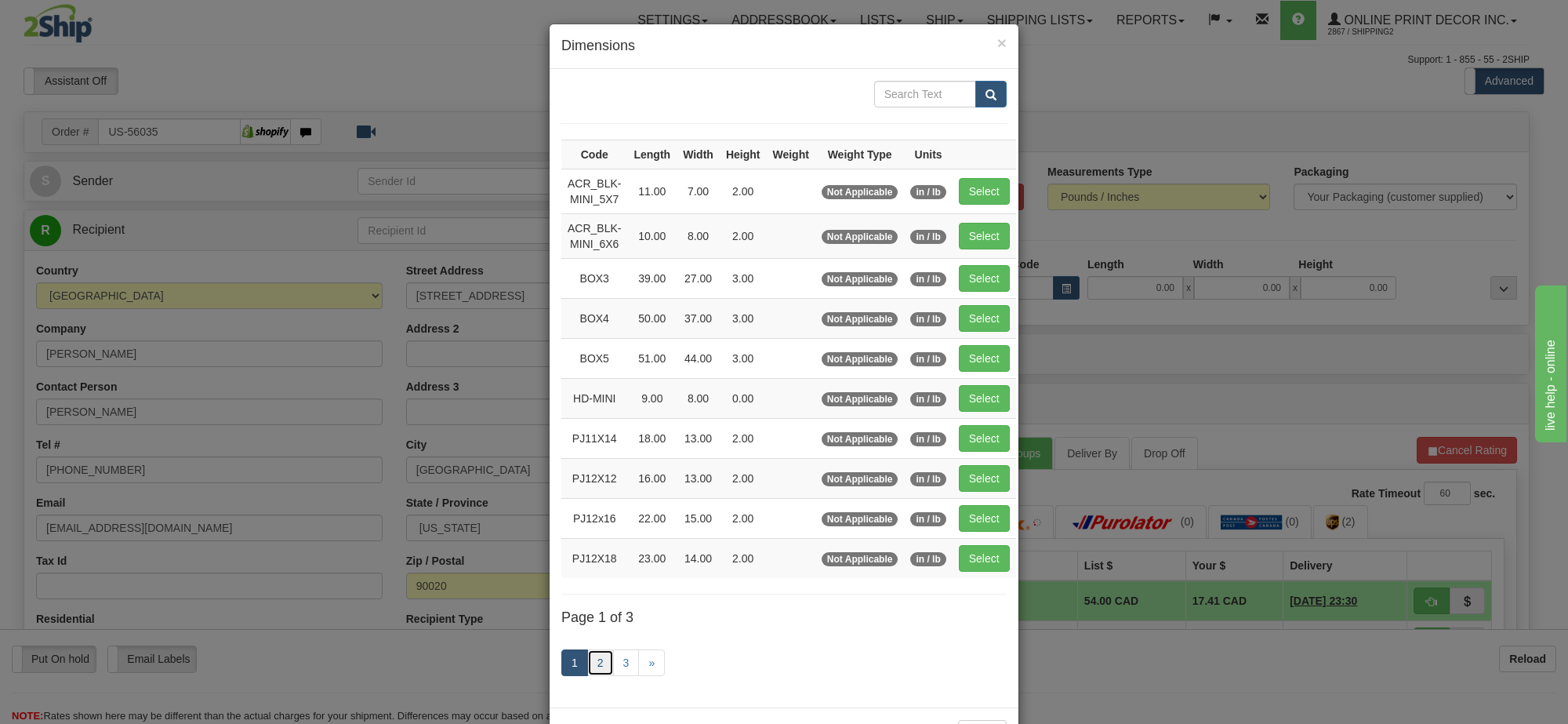
click at [602, 676] on link "2" at bounding box center [600, 662] width 26 height 26
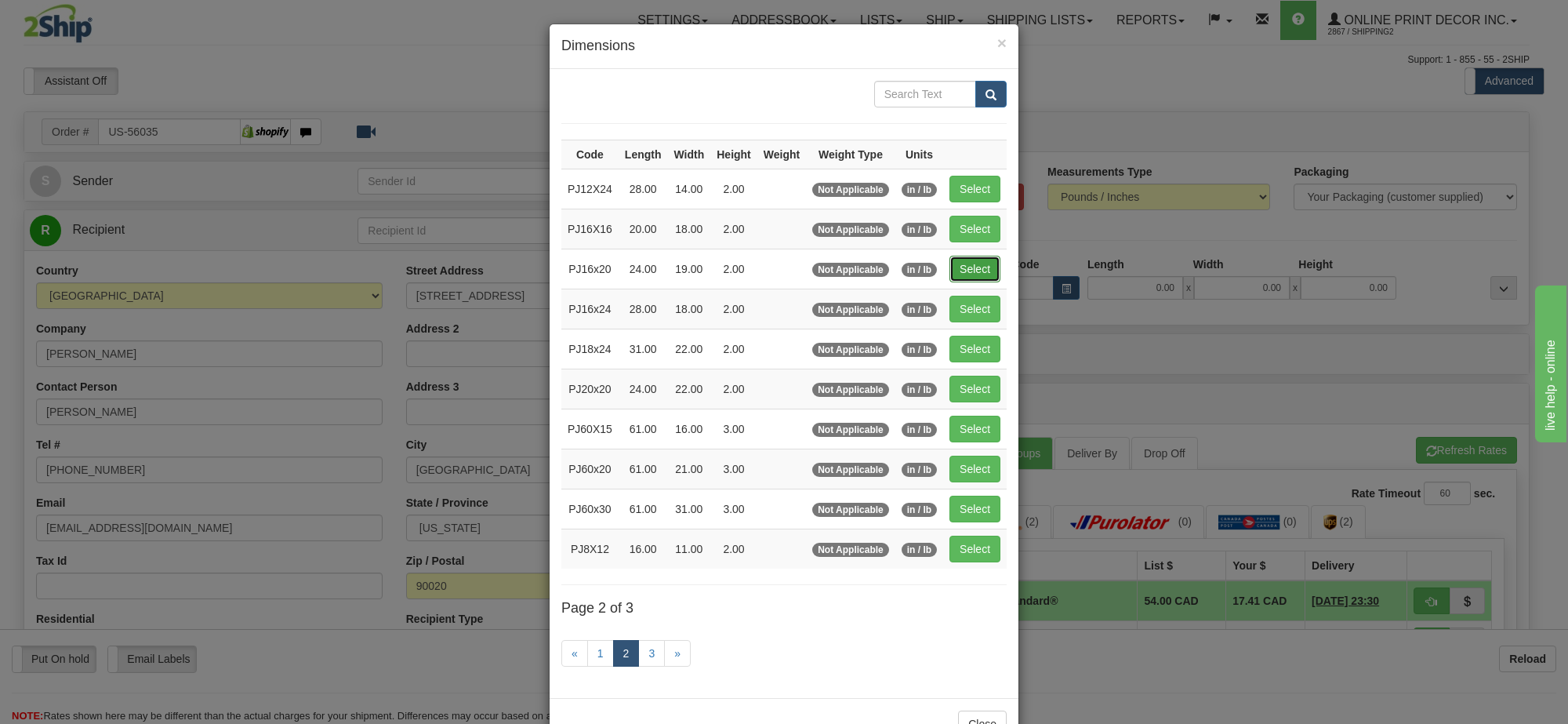
click at [994, 277] on button "Select" at bounding box center [974, 268] width 51 height 26
type input "PJ16x20"
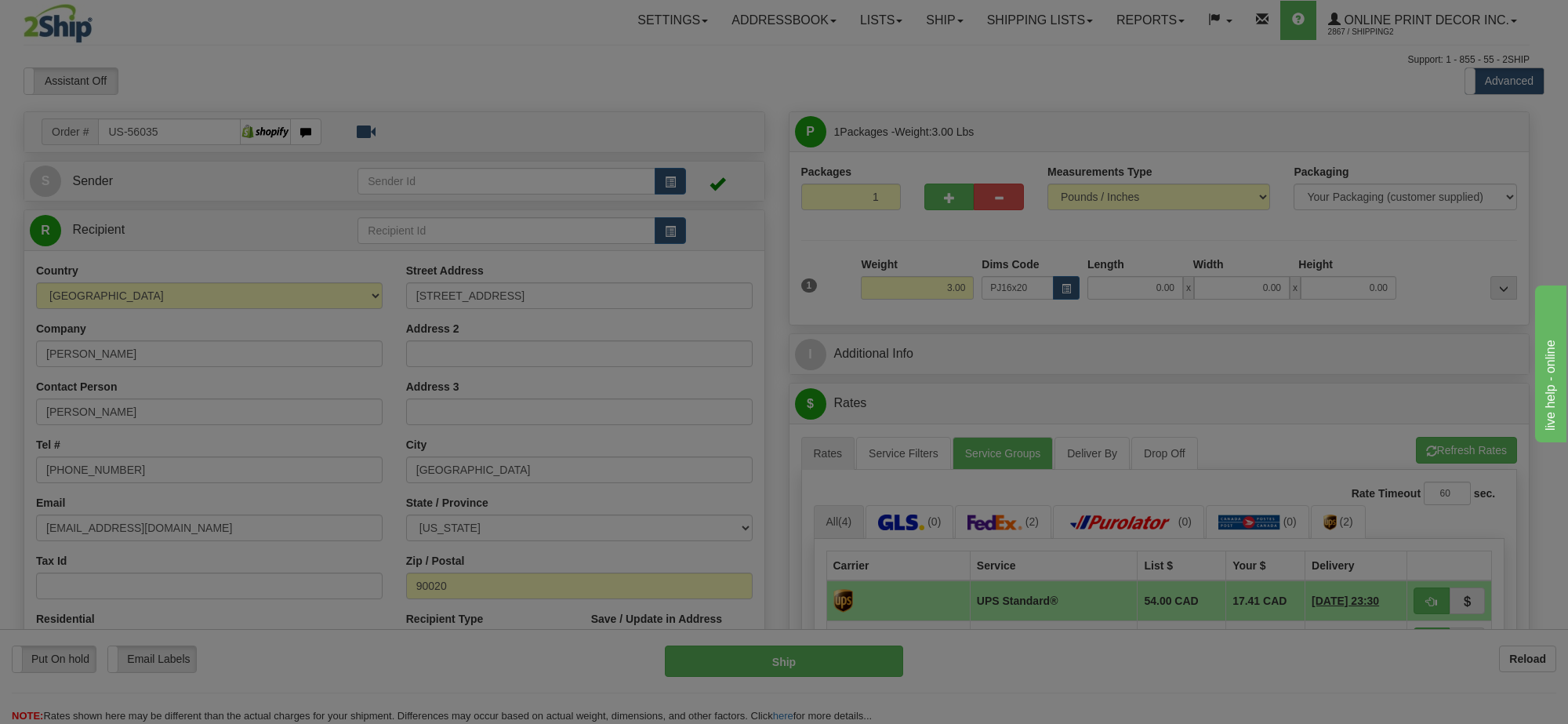
type input "24.00"
type input "19.00"
type input "2.00"
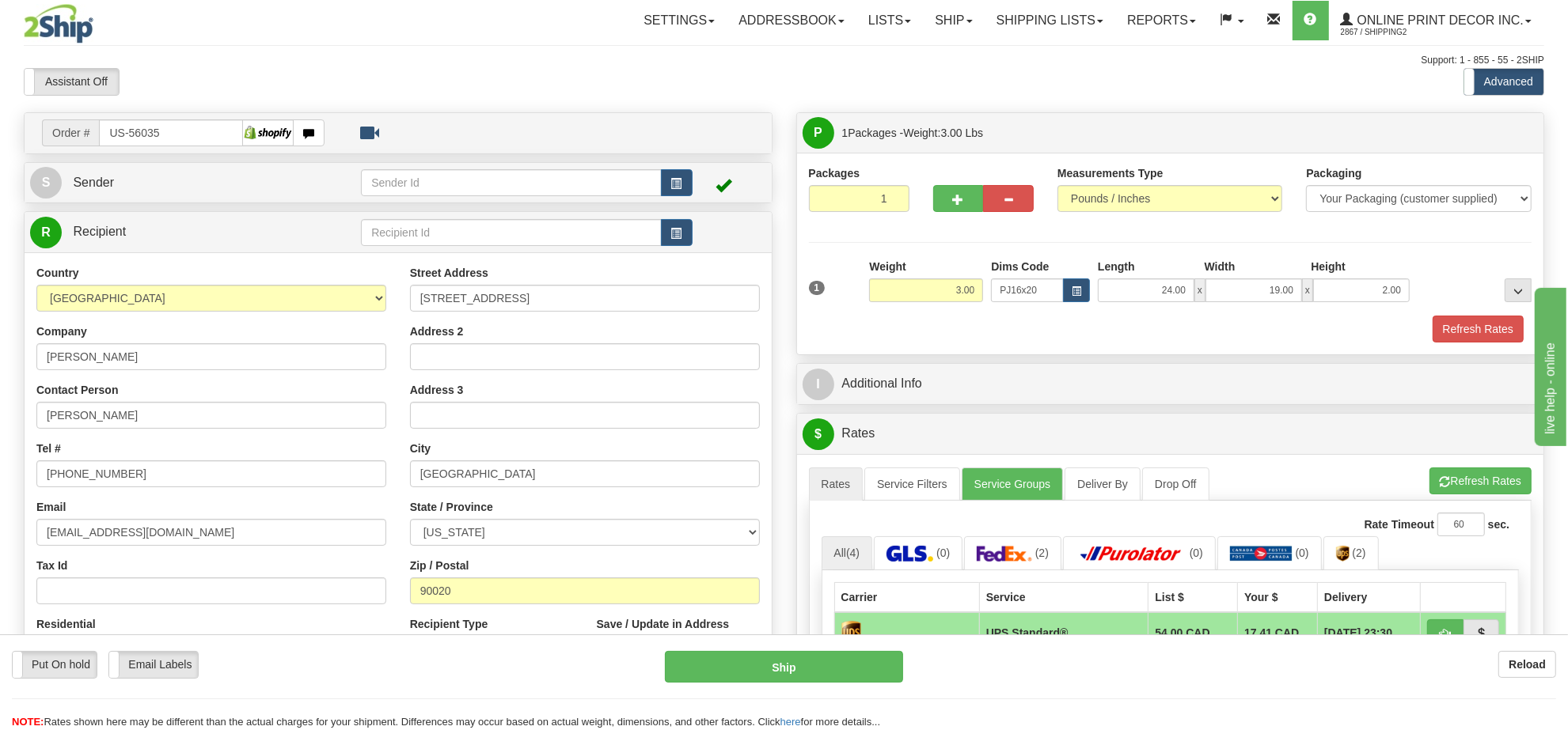
scroll to position [99, 0]
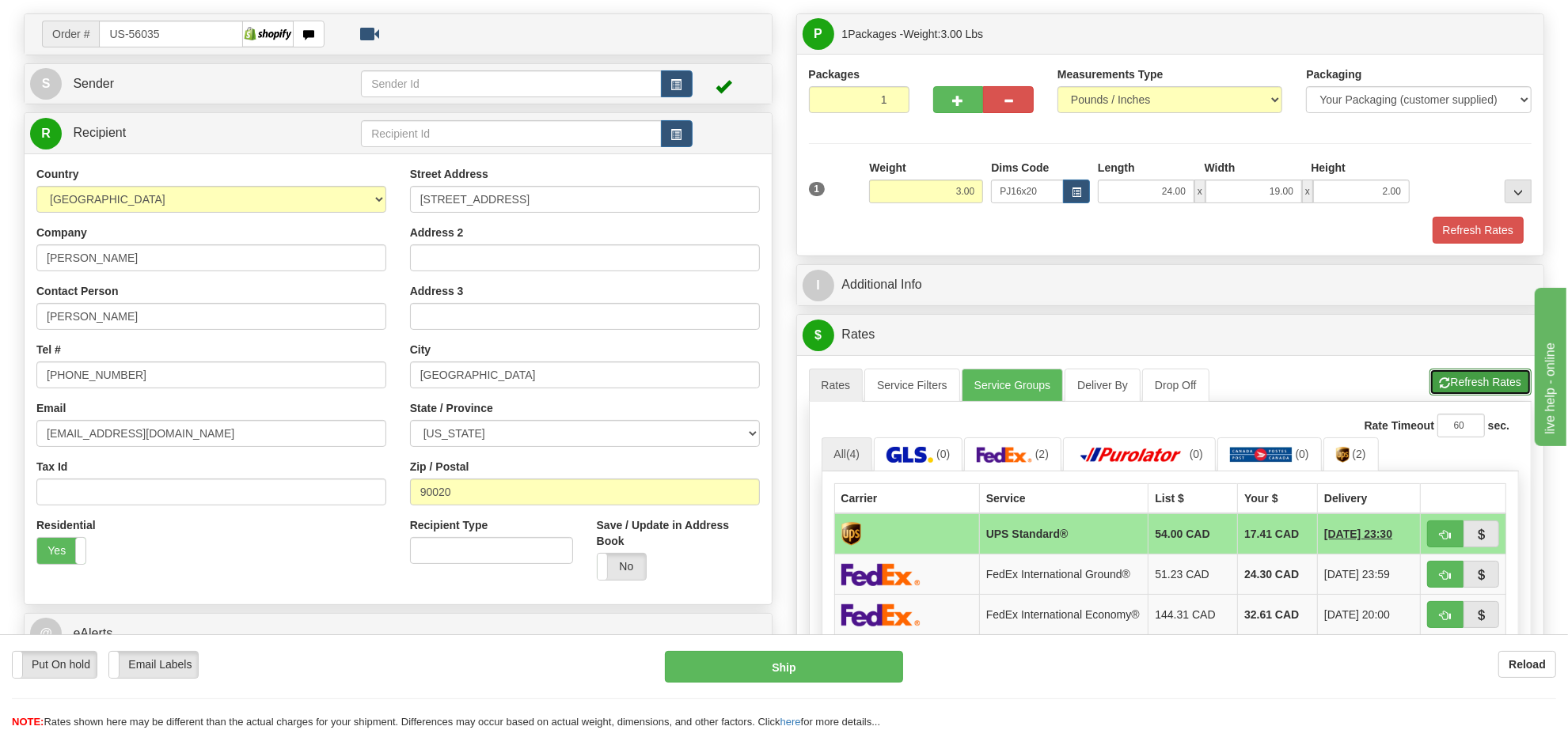
click at [1464, 395] on button "Refresh Rates" at bounding box center [1480, 382] width 102 height 27
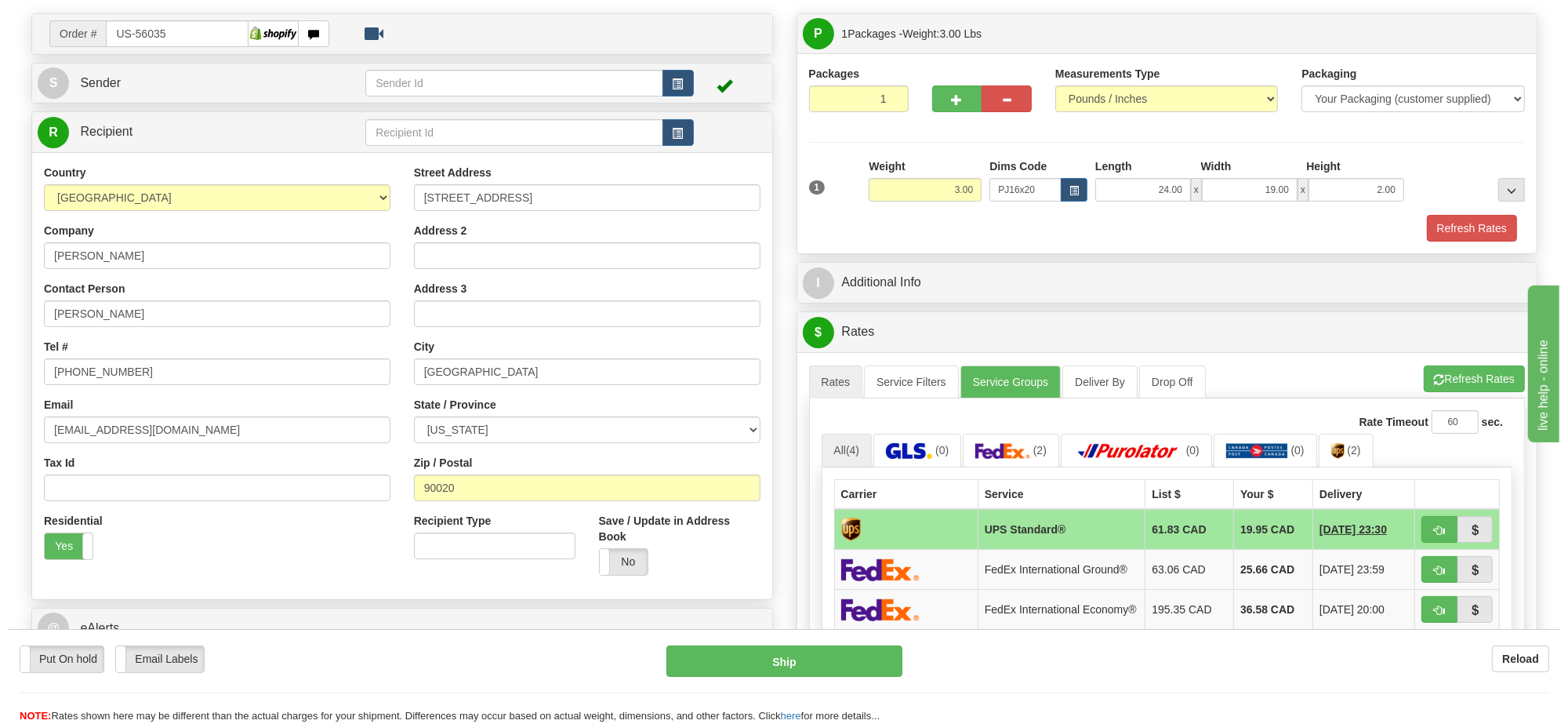
scroll to position [196, 0]
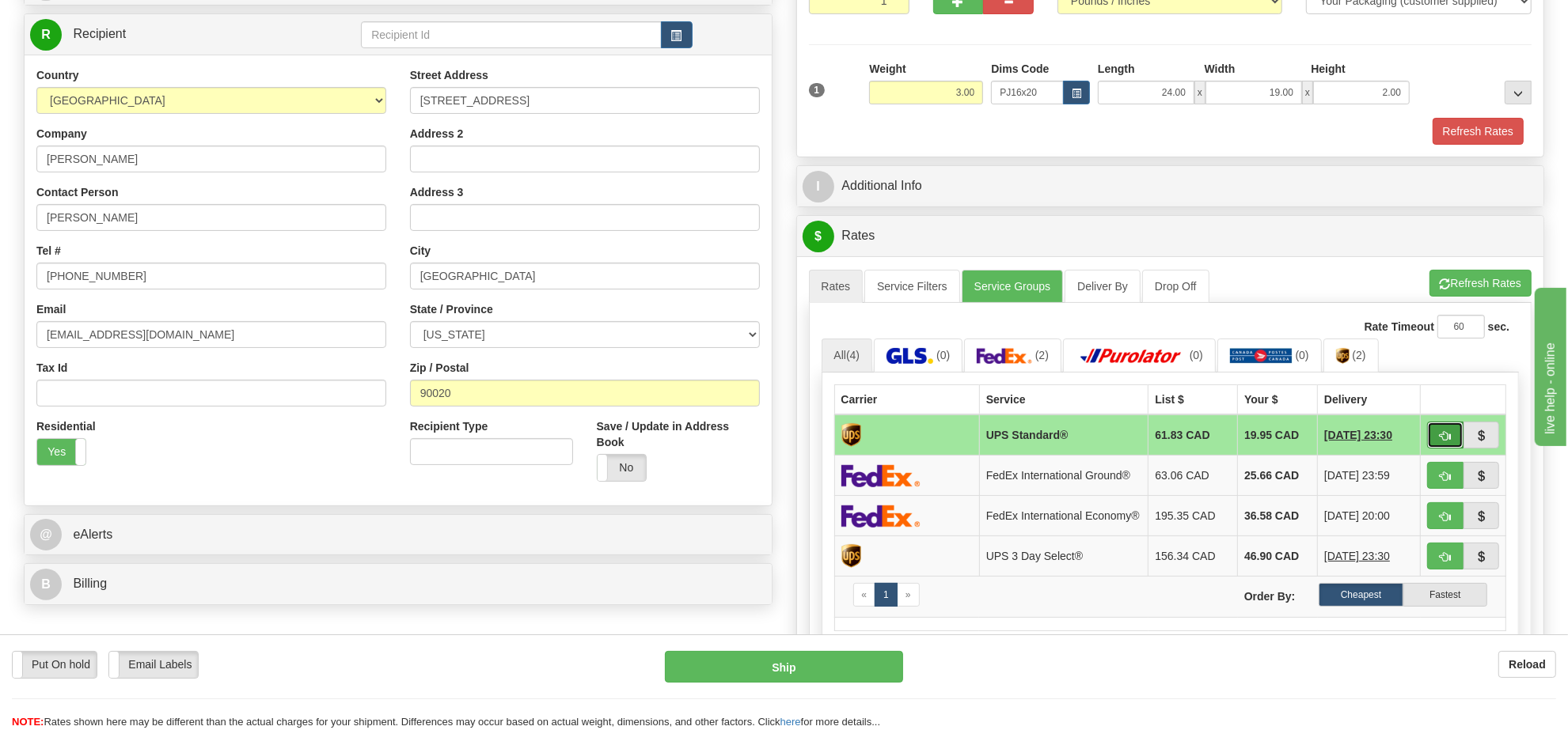
click at [1440, 437] on span "button" at bounding box center [1445, 436] width 11 height 10
type input "11"
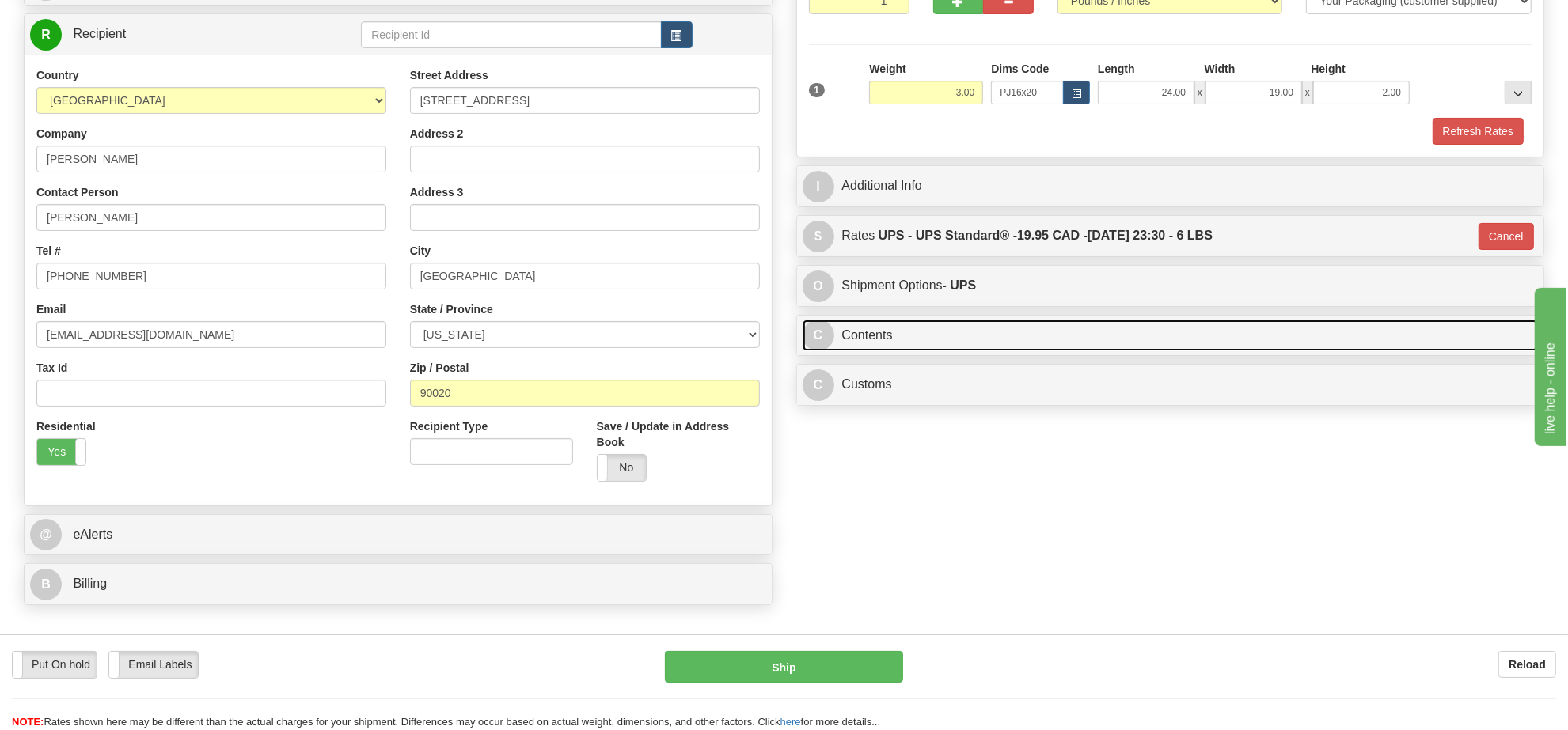
drag, startPoint x: 872, startPoint y: 340, endPoint x: 953, endPoint y: 356, distance: 82.6
click at [873, 340] on link "C Contents" at bounding box center [1171, 335] width 736 height 32
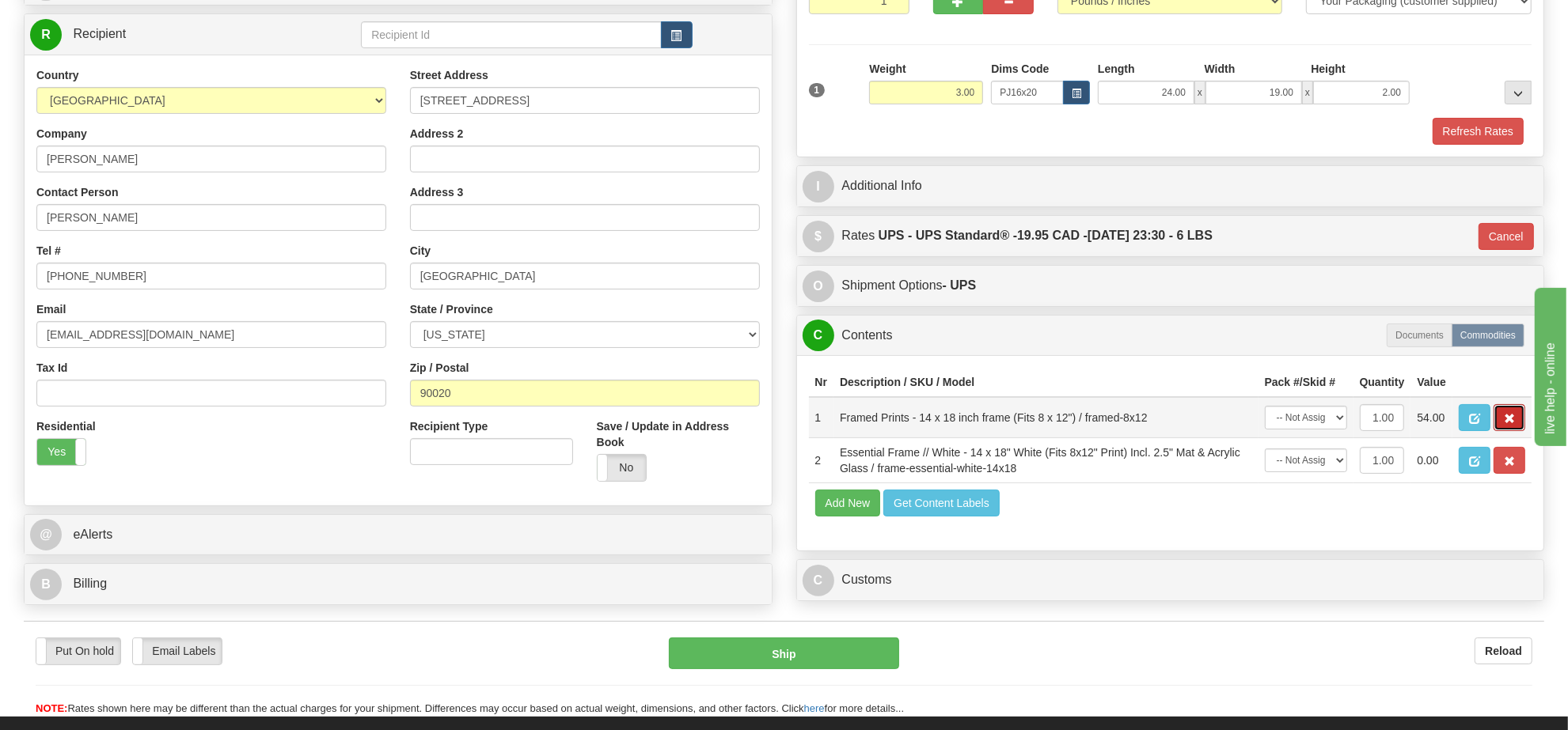
click at [1521, 431] on button "button" at bounding box center [1509, 417] width 31 height 27
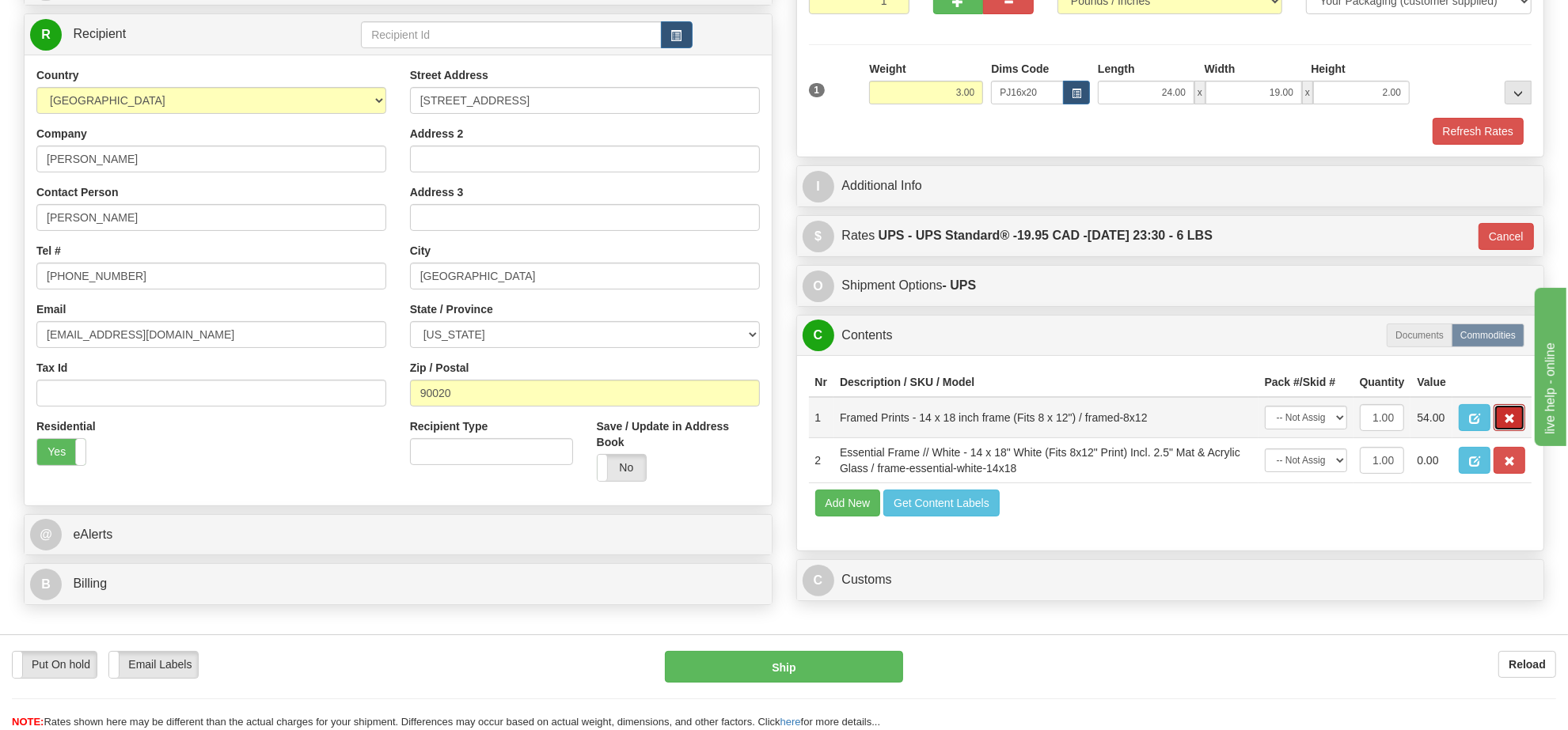
click at [1521, 431] on button "button" at bounding box center [1509, 417] width 31 height 27
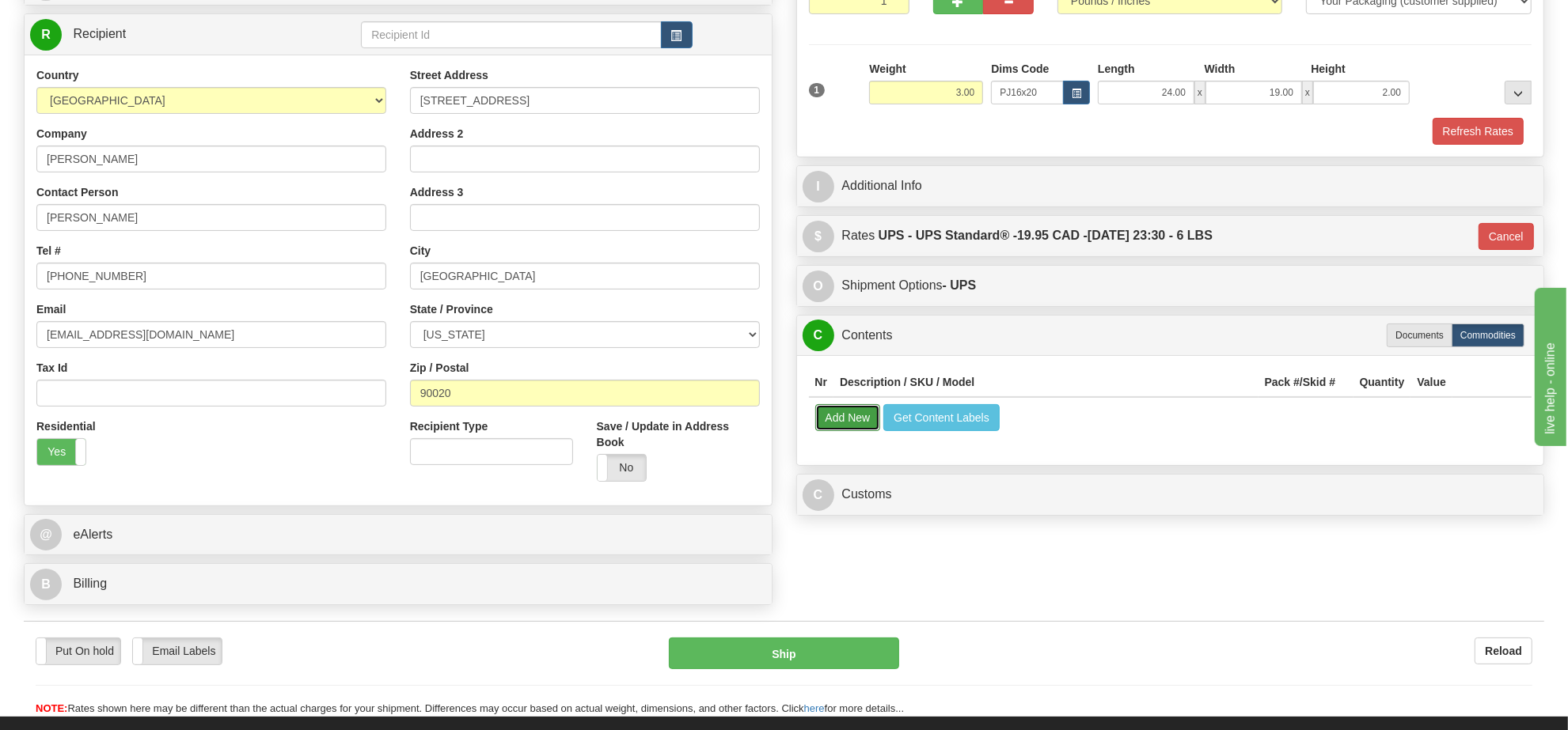
click at [847, 431] on button "Add New" at bounding box center [848, 417] width 66 height 27
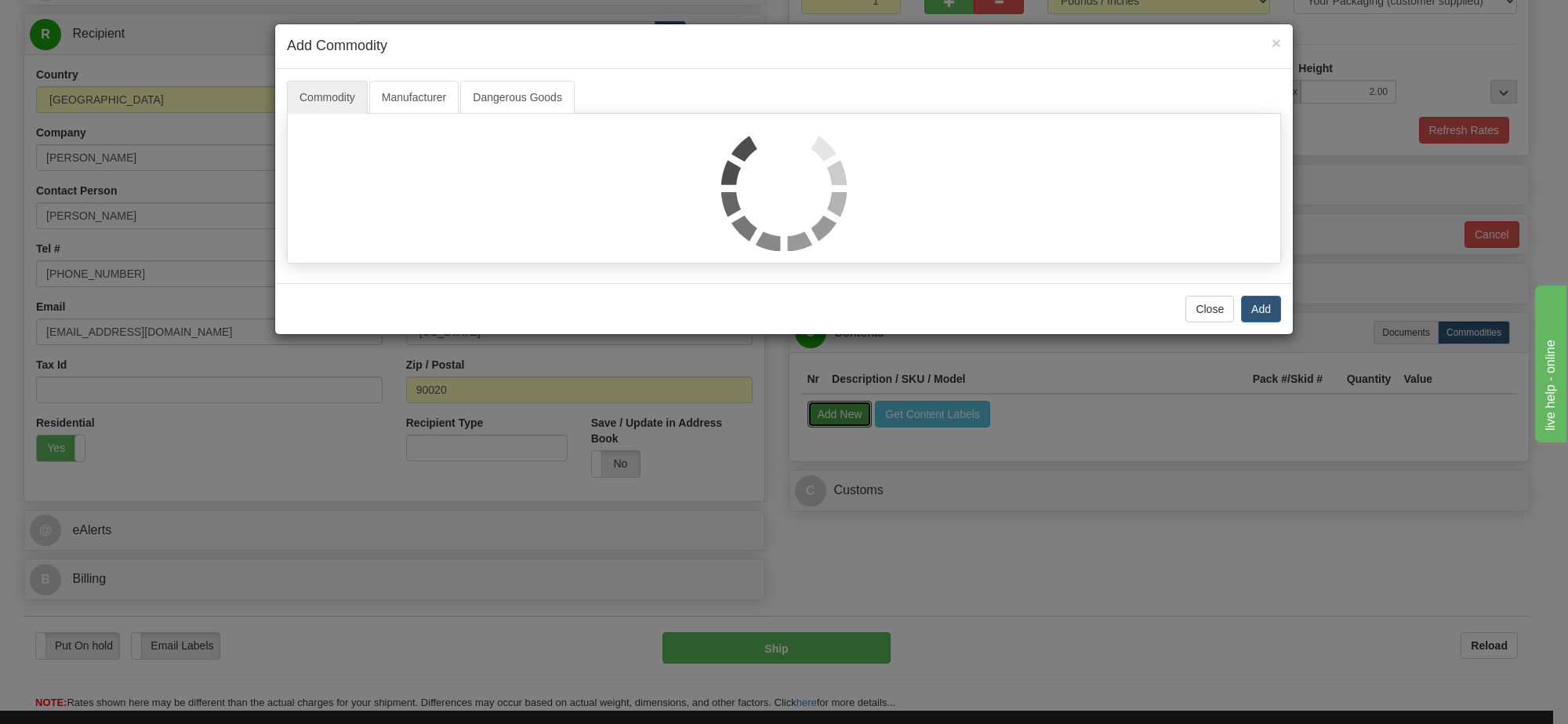
select select
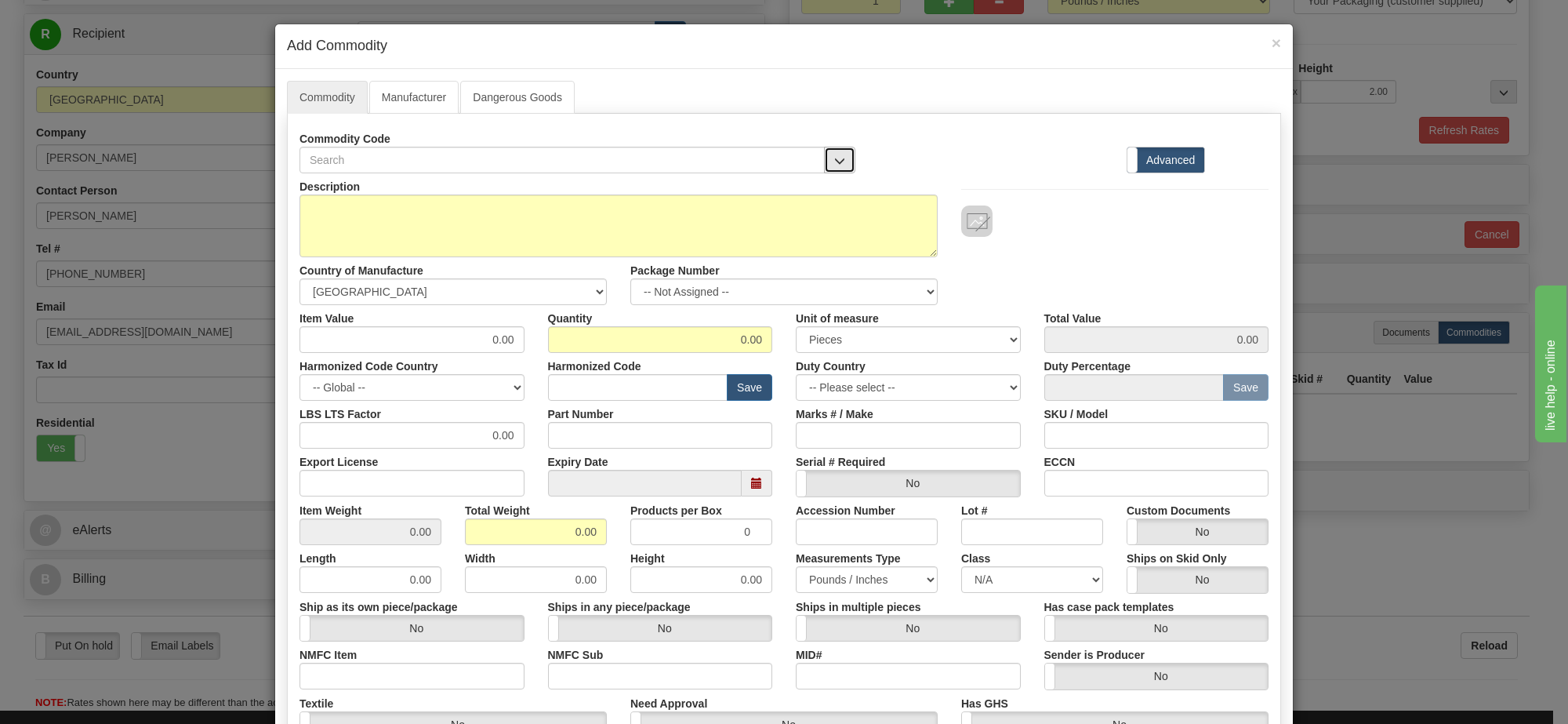
click at [844, 161] on button "button" at bounding box center [839, 159] width 31 height 26
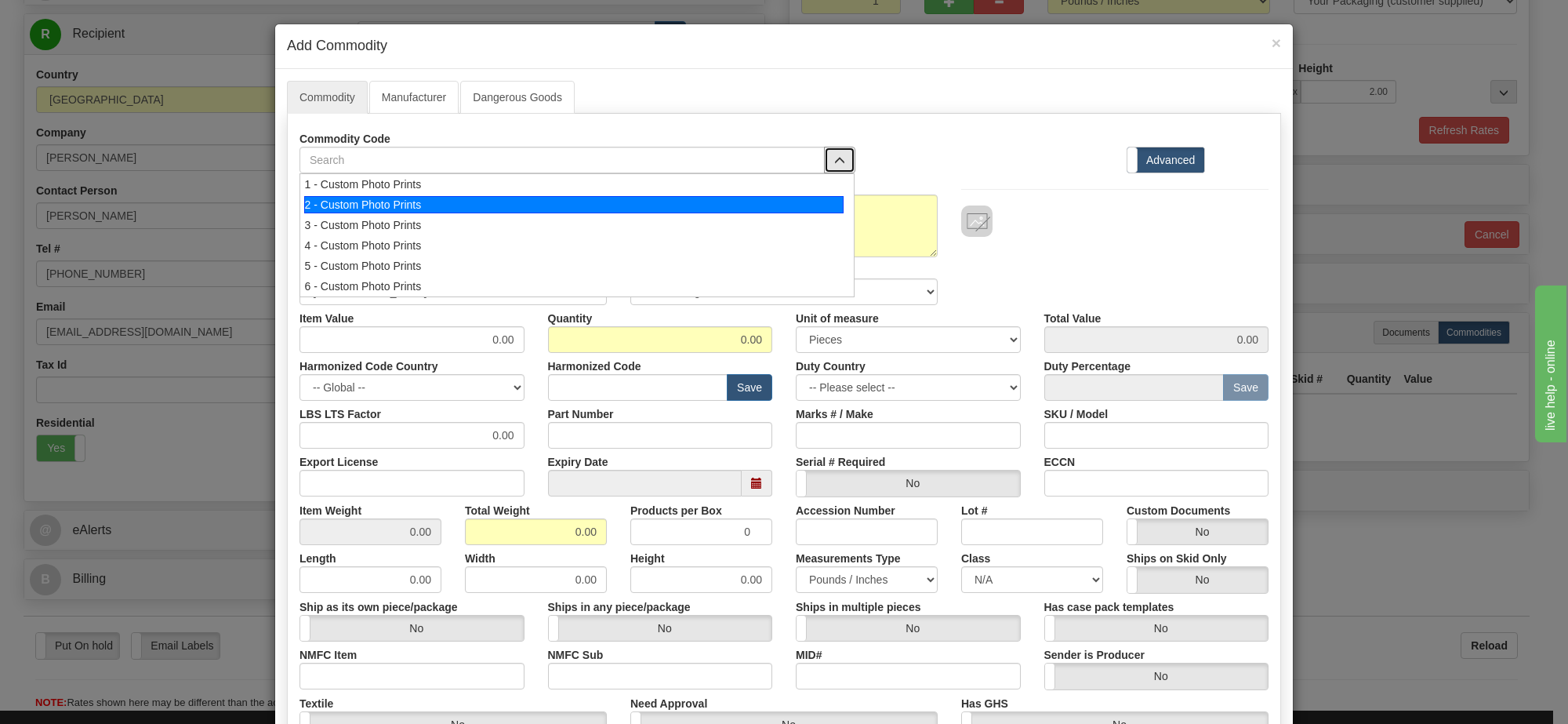
click at [798, 196] on div "2 - Custom Photo Prints" at bounding box center [574, 205] width 540 height 17
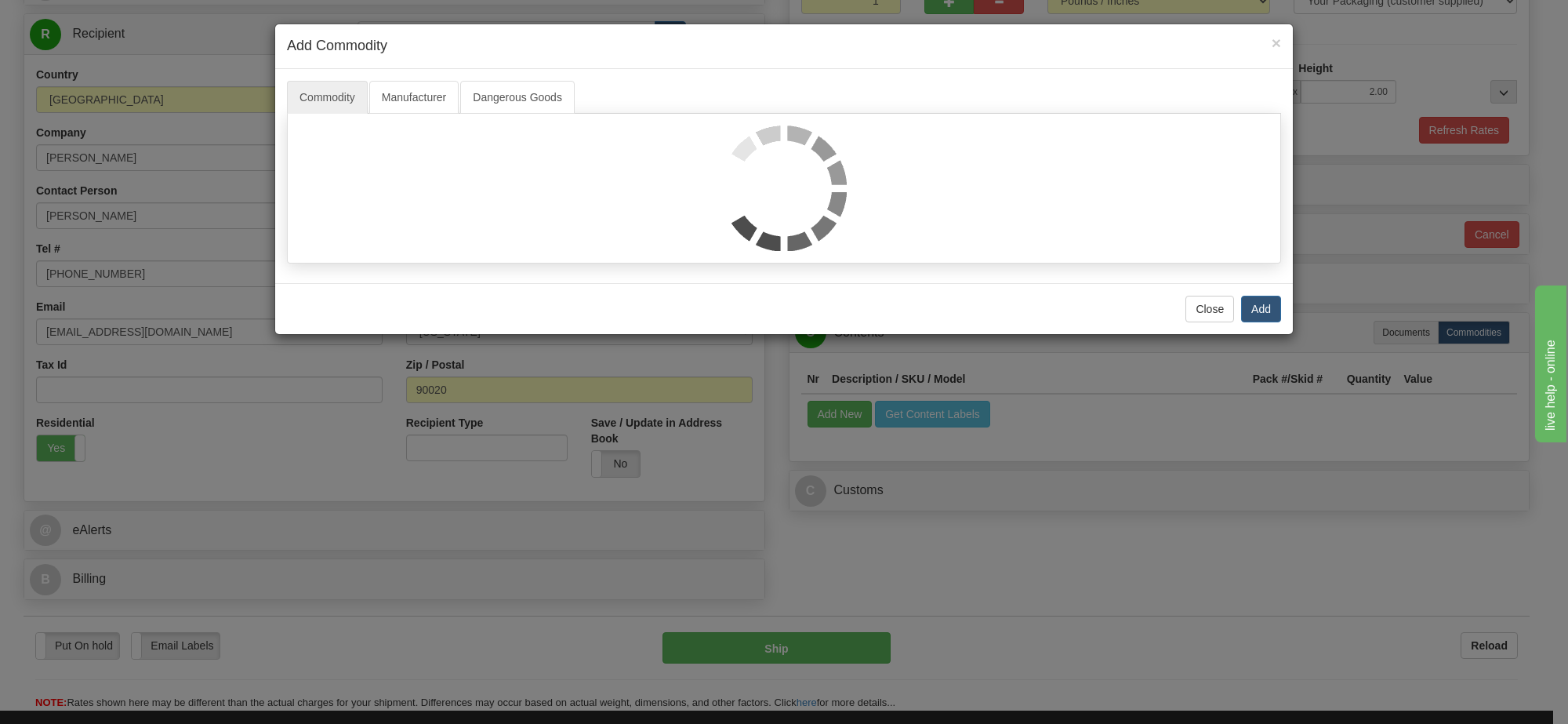
select select "1"
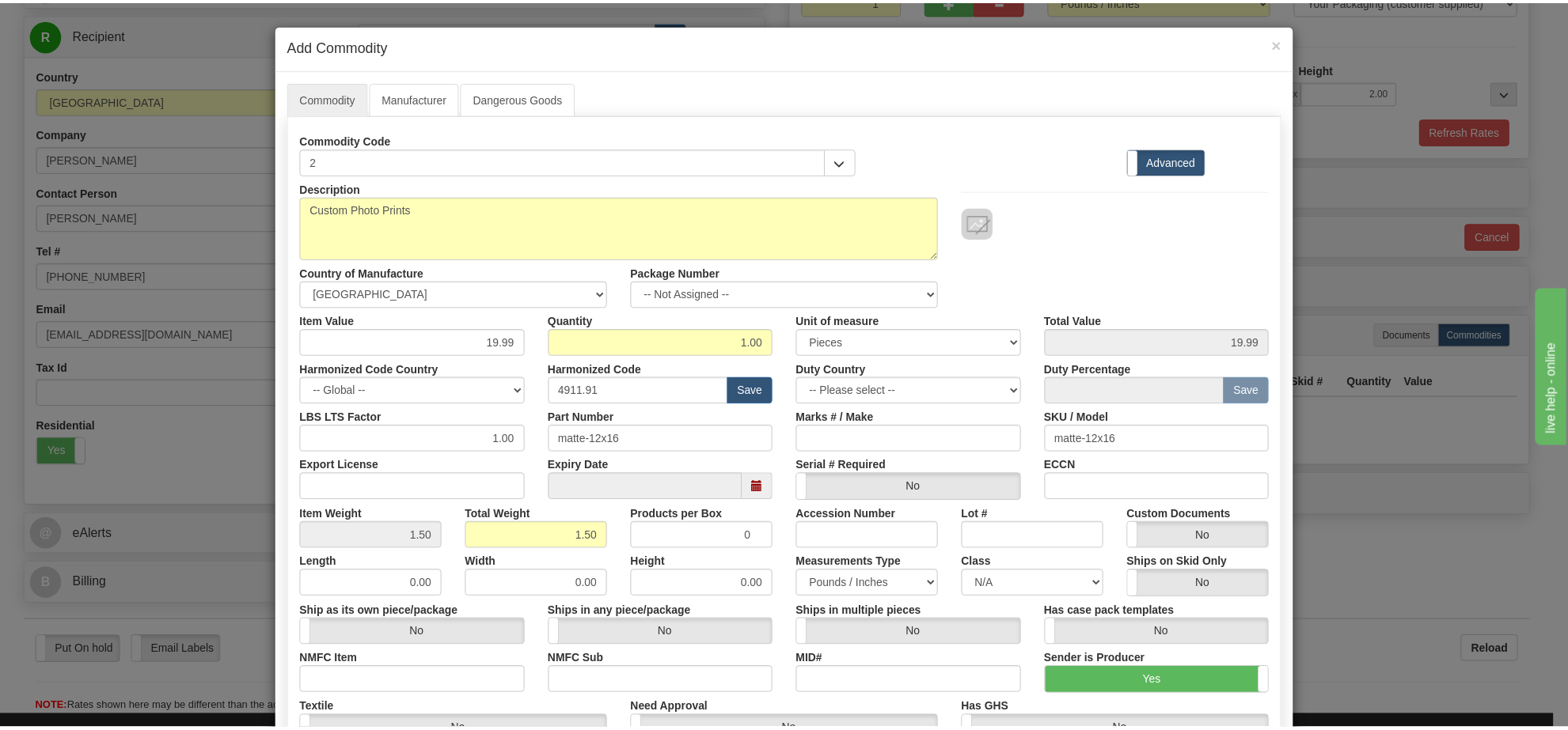
scroll to position [2, 0]
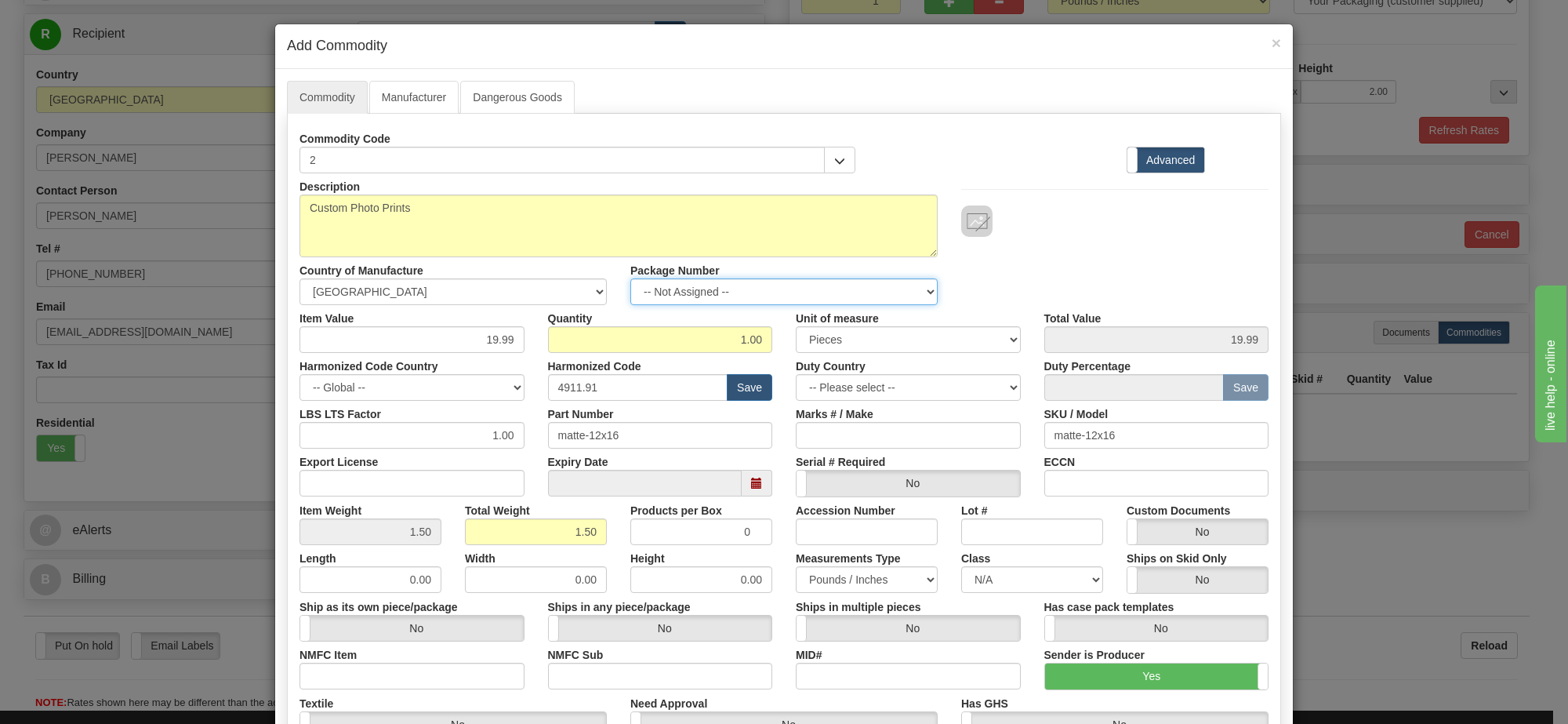
click at [815, 292] on select "-- Not Assigned -- Item 1" at bounding box center [784, 291] width 307 height 26
select select "0"
click at [630, 279] on select "-- Not Assigned -- Item 1" at bounding box center [784, 291] width 307 height 26
click at [406, 92] on link "Manufacturer" at bounding box center [414, 97] width 89 height 33
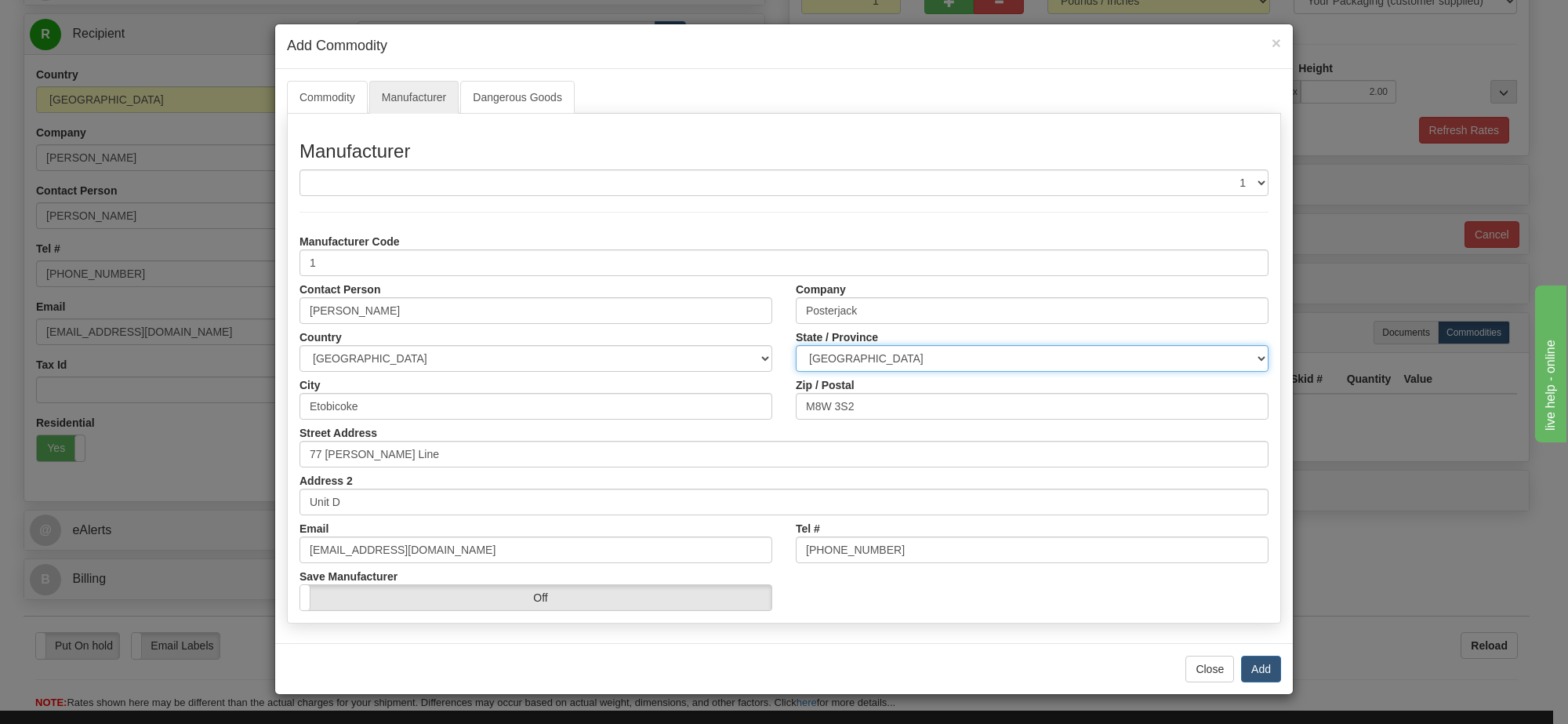
click at [949, 362] on select "ALBERTA BRITISH COLUMBIA MANITOBA NEW BRUNSWICK NEWFOUNDLAND NOVA SCOTIA NUNAVU…" at bounding box center [1032, 357] width 473 height 26
select select "ON"
click at [795, 346] on select "ALBERTA BRITISH COLUMBIA MANITOBA NEW BRUNSWICK NEWFOUNDLAND NOVA SCOTIA NUNAVU…" at bounding box center [1032, 357] width 473 height 26
click at [1255, 663] on button "Add" at bounding box center [1261, 669] width 40 height 26
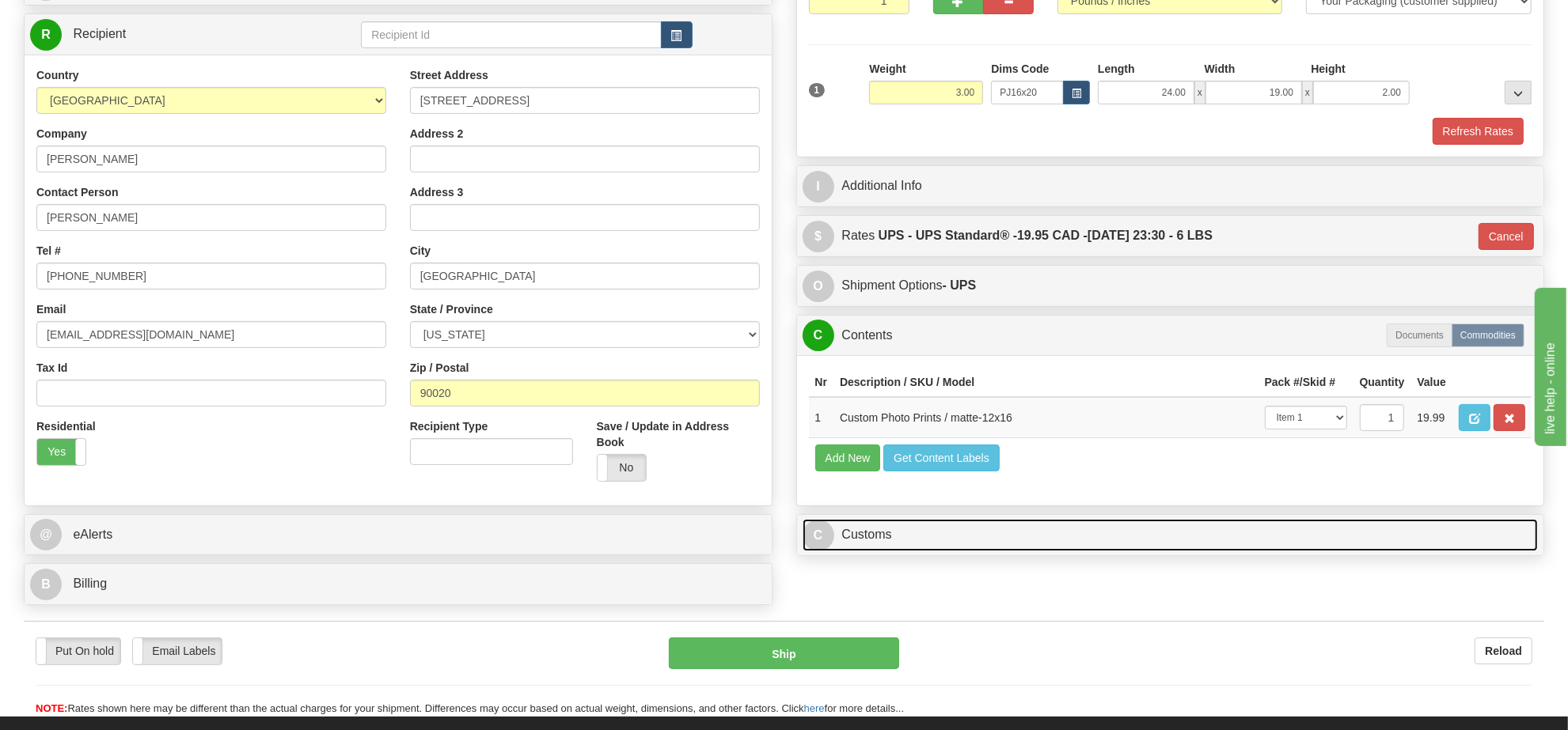
click at [999, 551] on link "C Customs" at bounding box center [1171, 535] width 736 height 32
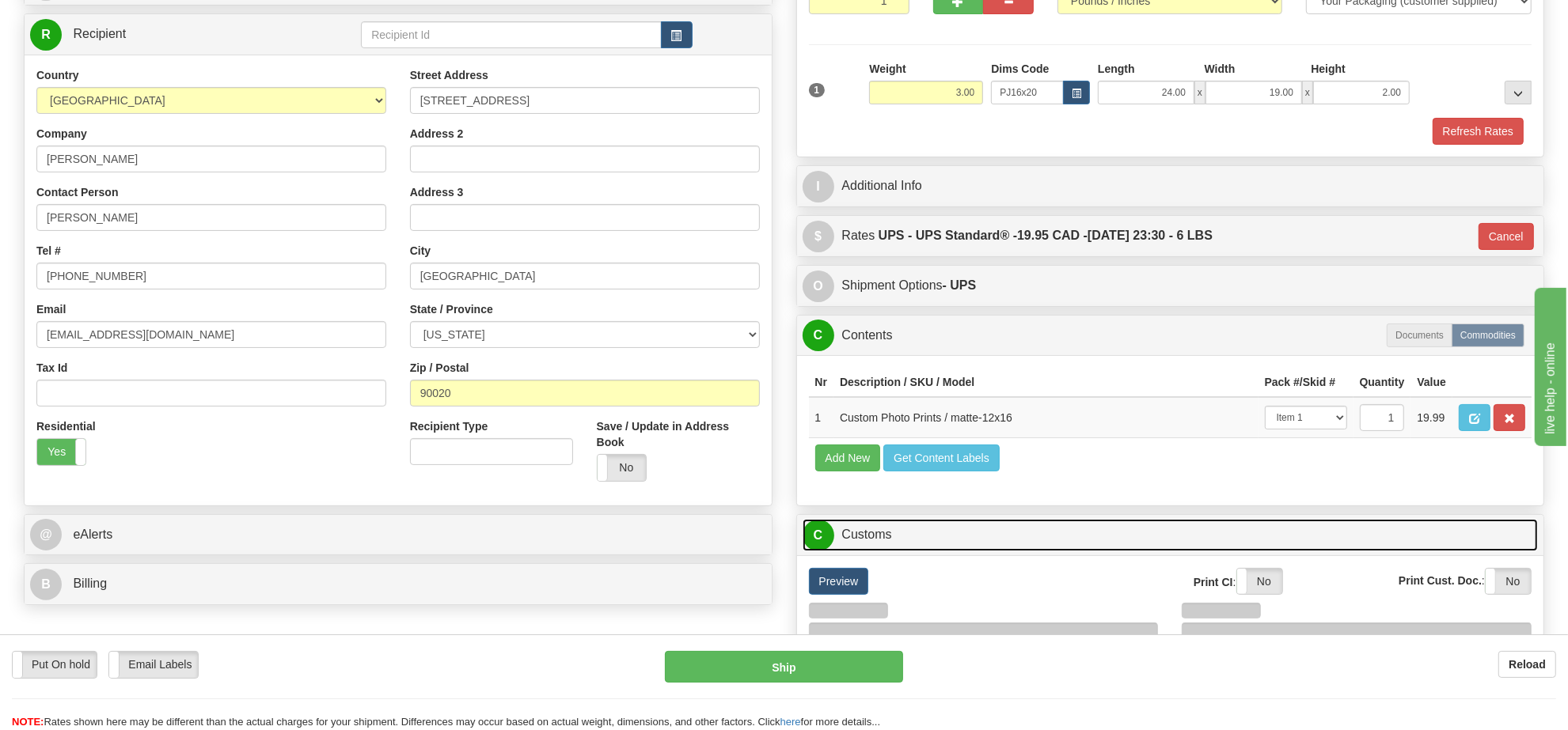
scroll to position [296, 0]
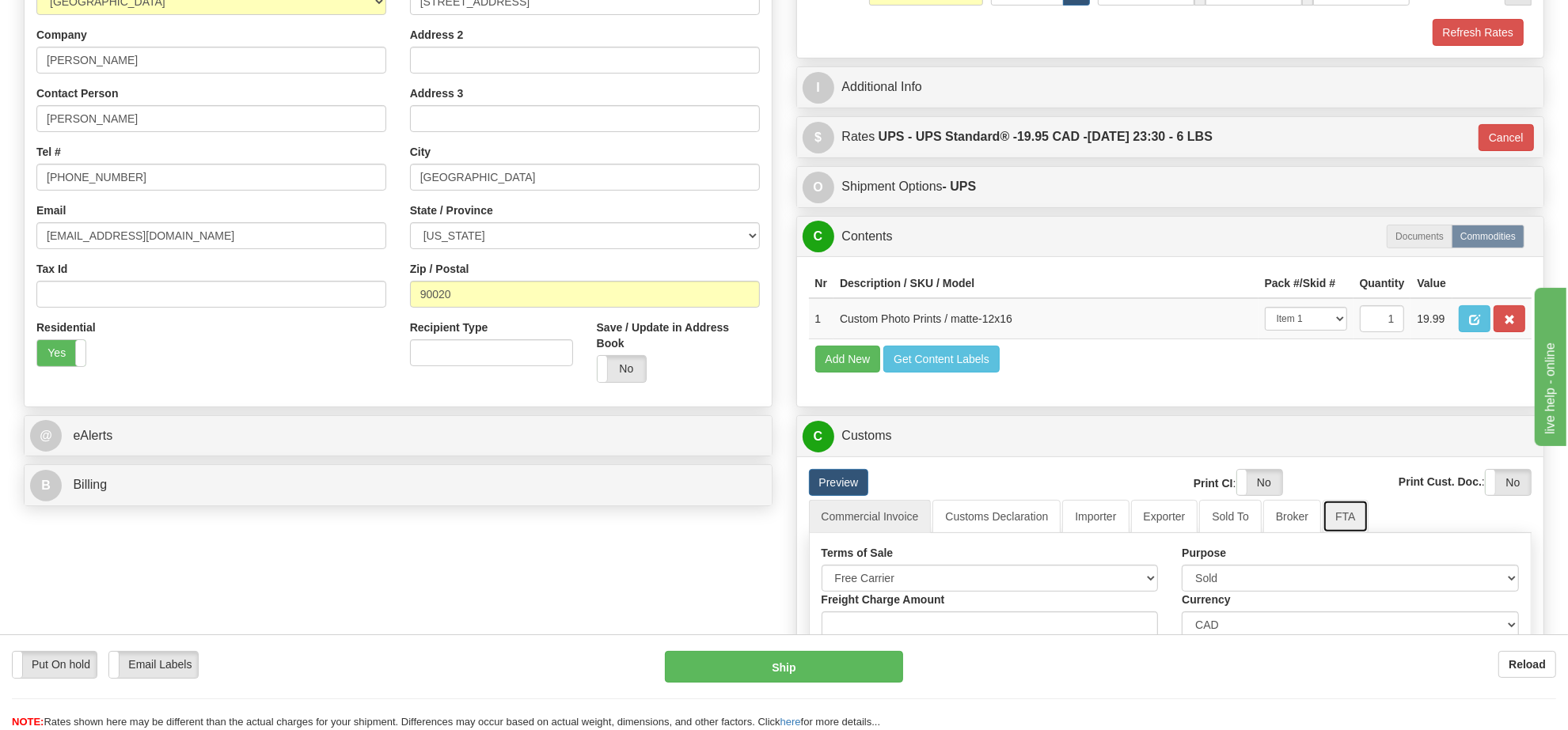
click at [1322, 533] on link "FTA" at bounding box center [1344, 516] width 45 height 33
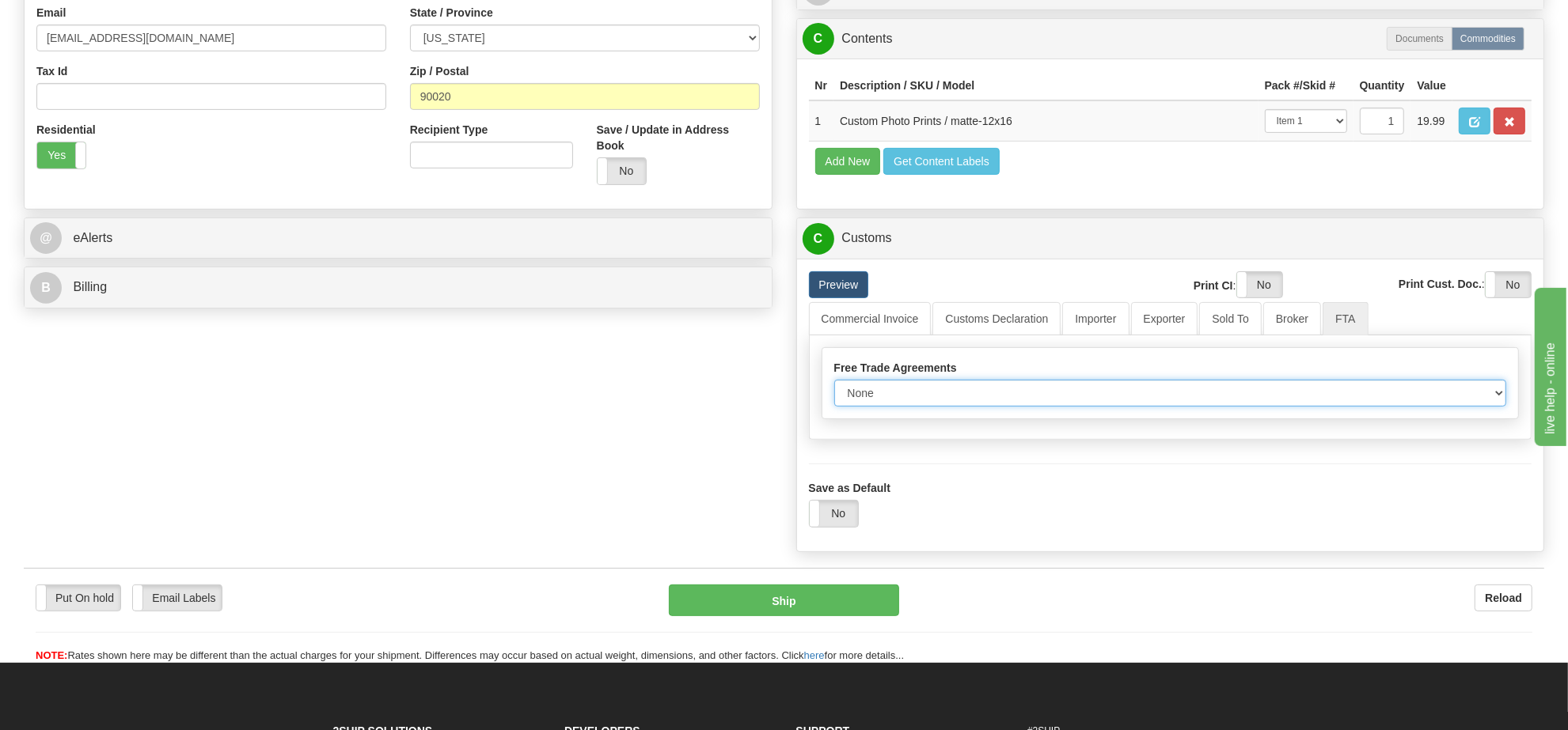
drag, startPoint x: 1079, startPoint y: 428, endPoint x: 1077, endPoint y: 440, distance: 12.2
click at [1079, 406] on select "None Other USMCA CETA CUKTCA" at bounding box center [1170, 393] width 673 height 27
select select "1"
click at [834, 406] on select "None Other USMCA CETA CUKTCA" at bounding box center [1170, 393] width 673 height 27
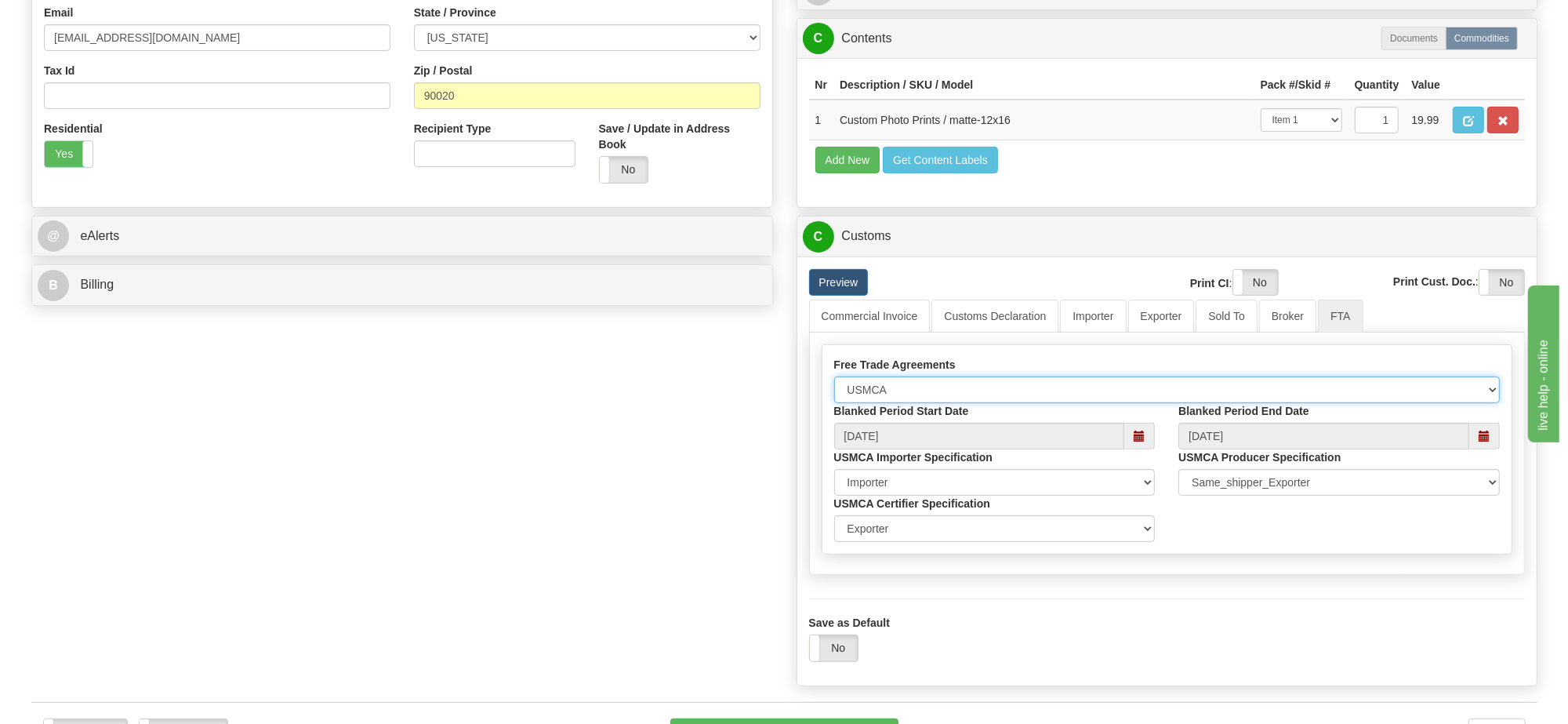
scroll to position [687, 0]
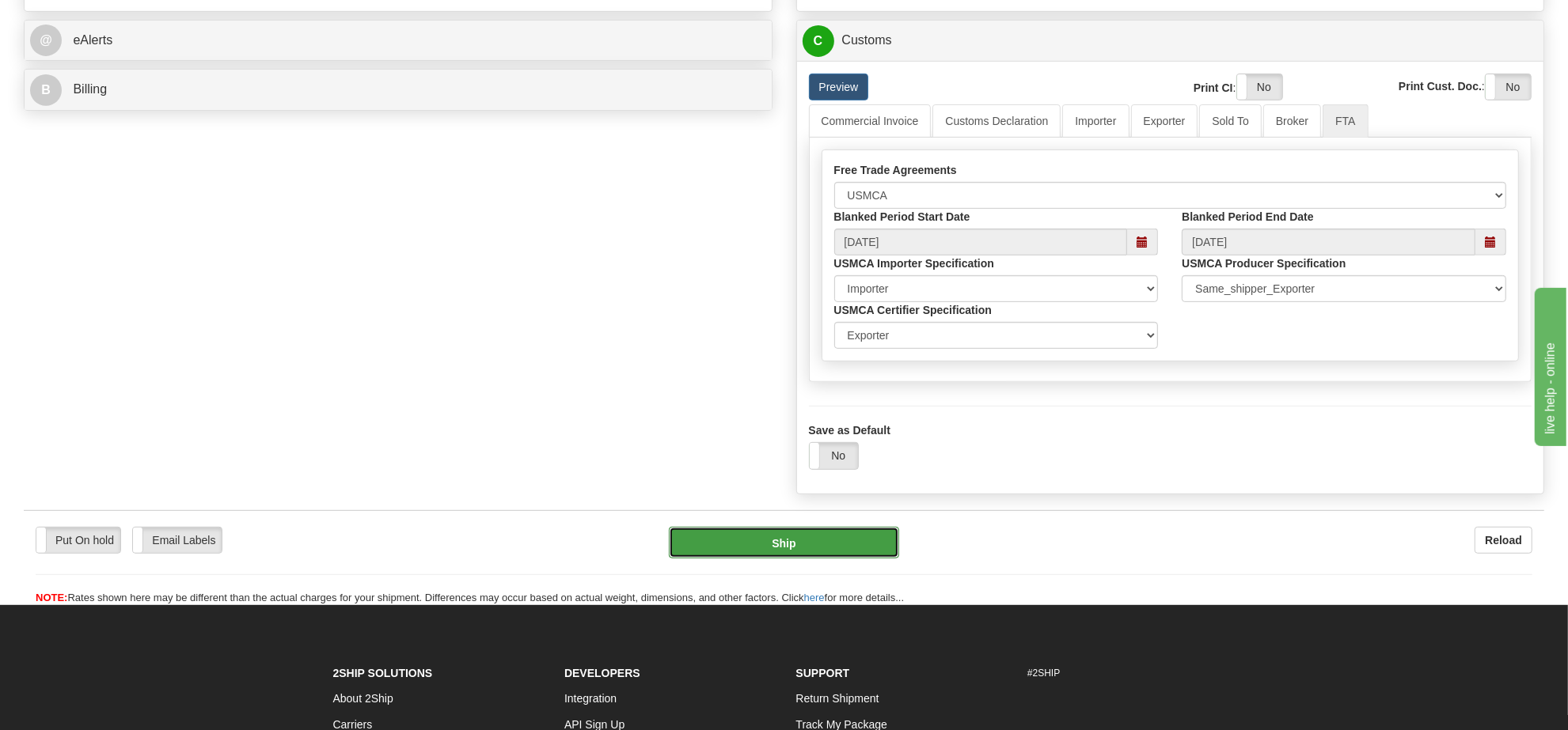
click at [866, 559] on button "Ship" at bounding box center [784, 542] width 229 height 31
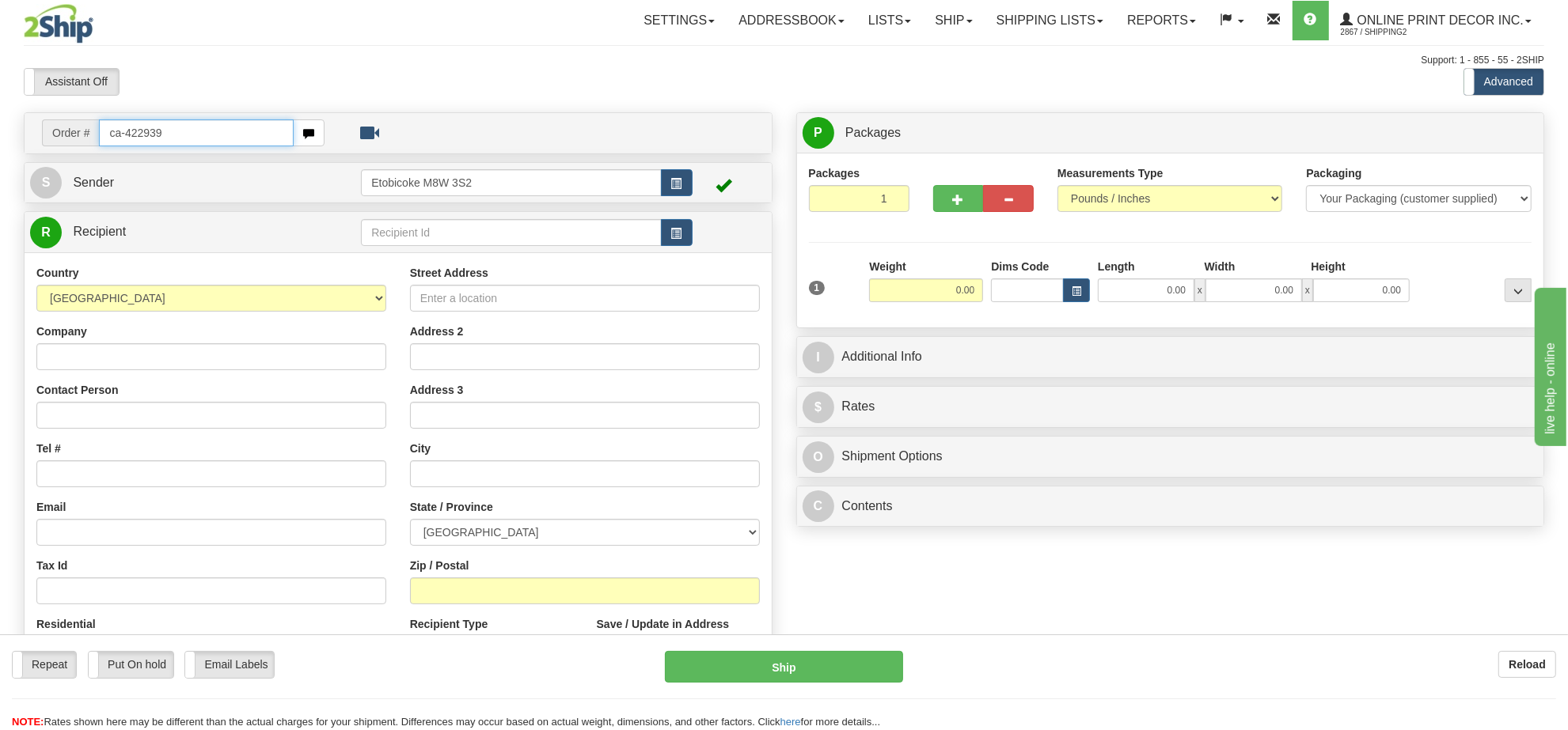
type input "ca-422939"
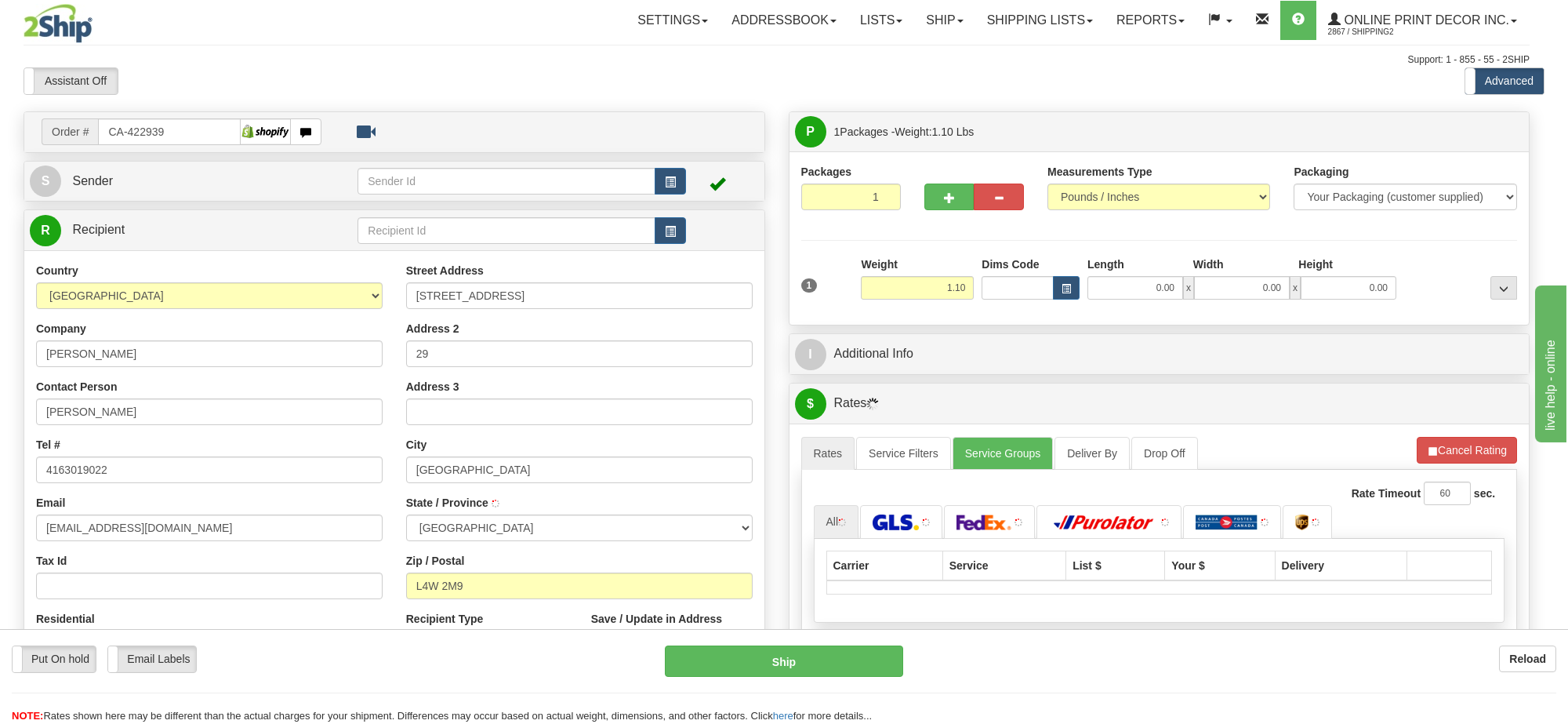
type input "MISSISSAUGA"
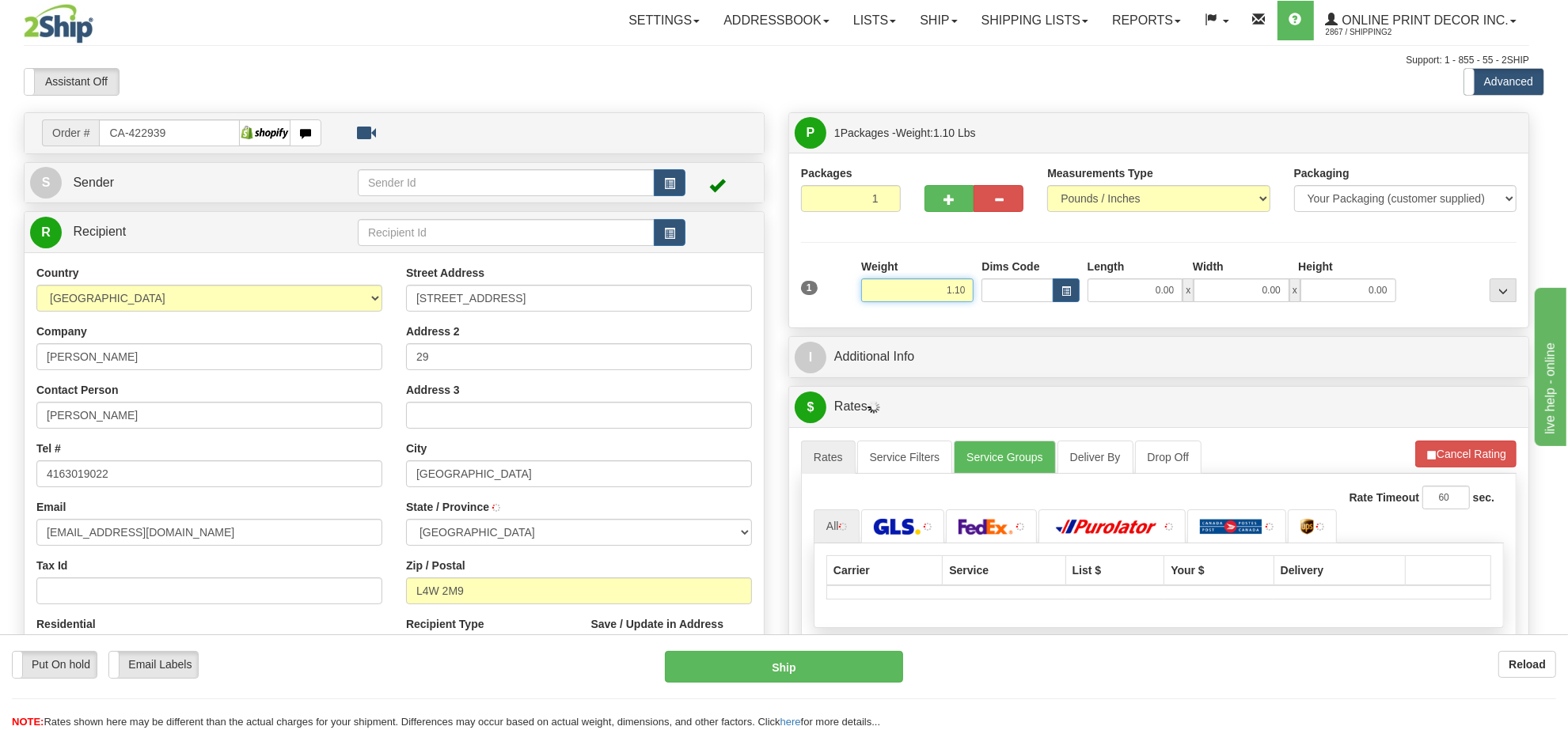
click at [932, 297] on input "1.10" at bounding box center [917, 291] width 112 height 24
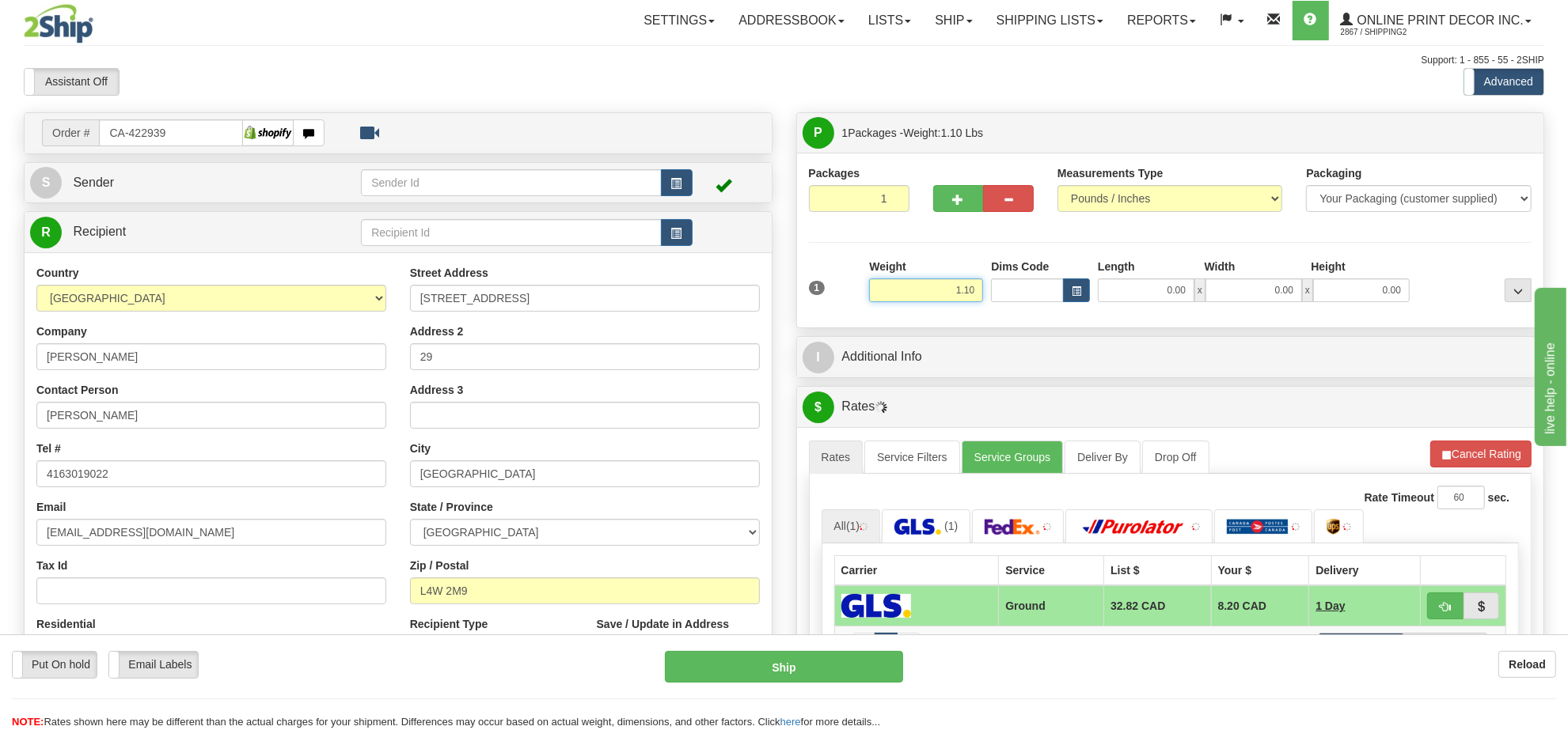
click at [932, 297] on input "1.10" at bounding box center [926, 291] width 114 height 24
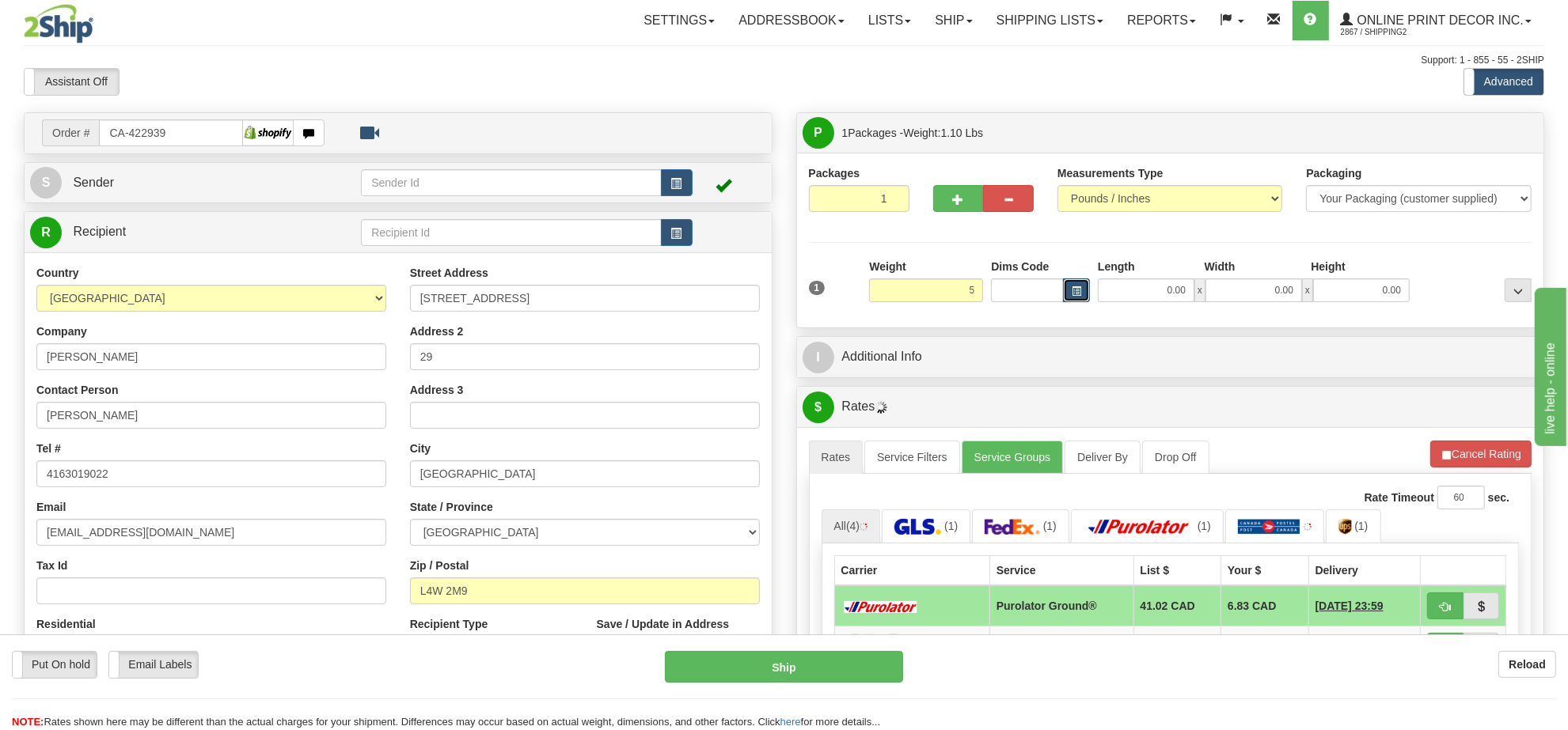
type input "5.00"
click at [1076, 291] on span "button" at bounding box center [1076, 291] width 9 height 8
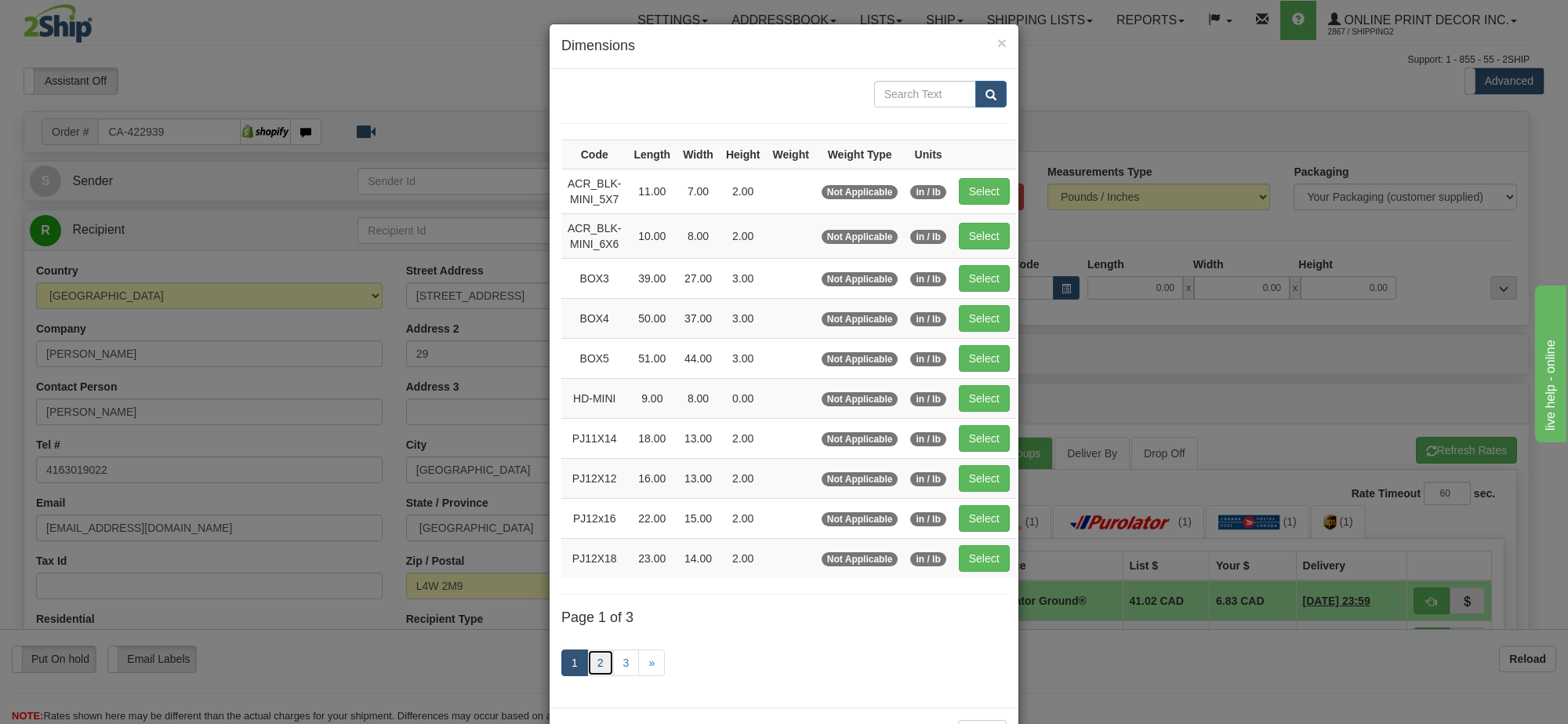
click at [601, 673] on link "2" at bounding box center [600, 662] width 26 height 26
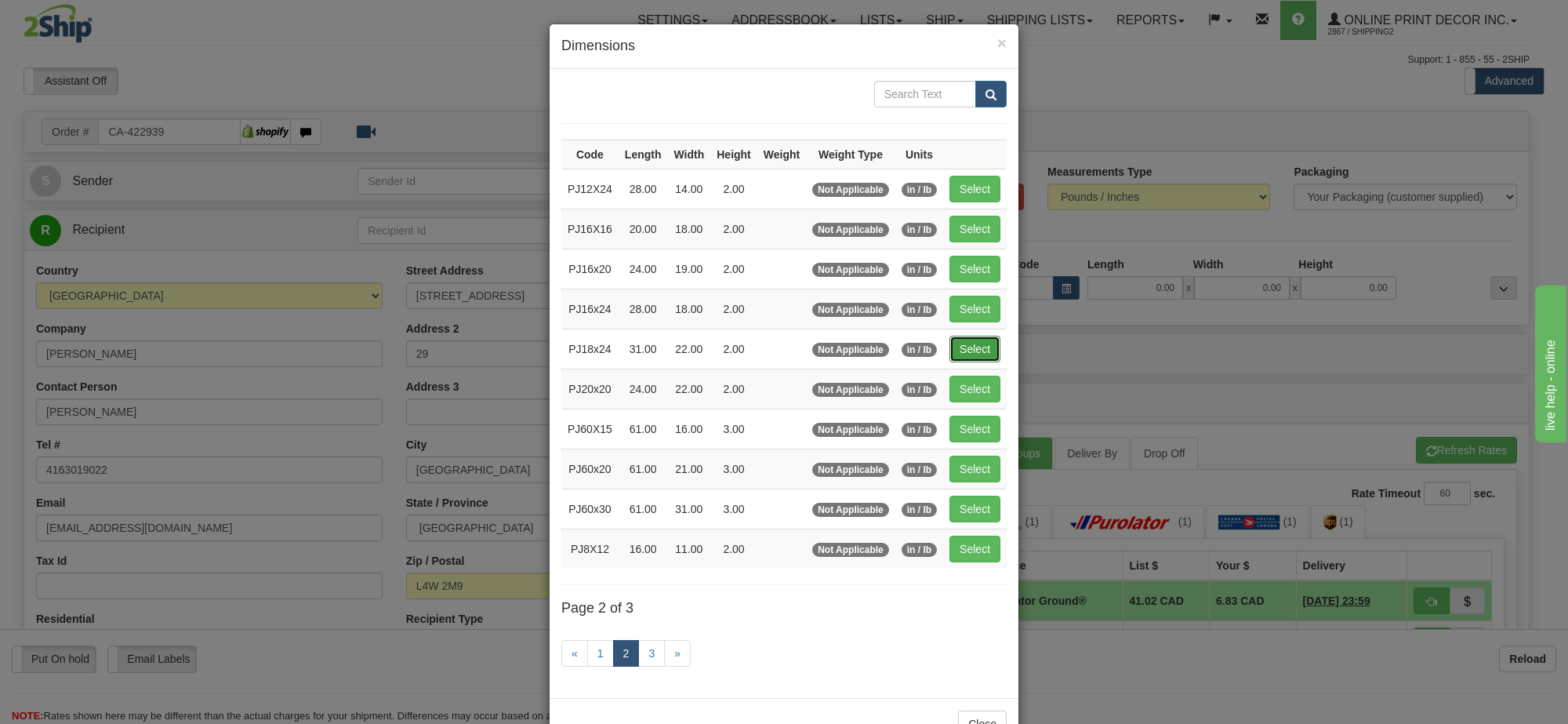
click at [965, 351] on button "Select" at bounding box center [974, 348] width 51 height 26
type input "PJ18x24"
type input "31.00"
type input "22.00"
type input "2.00"
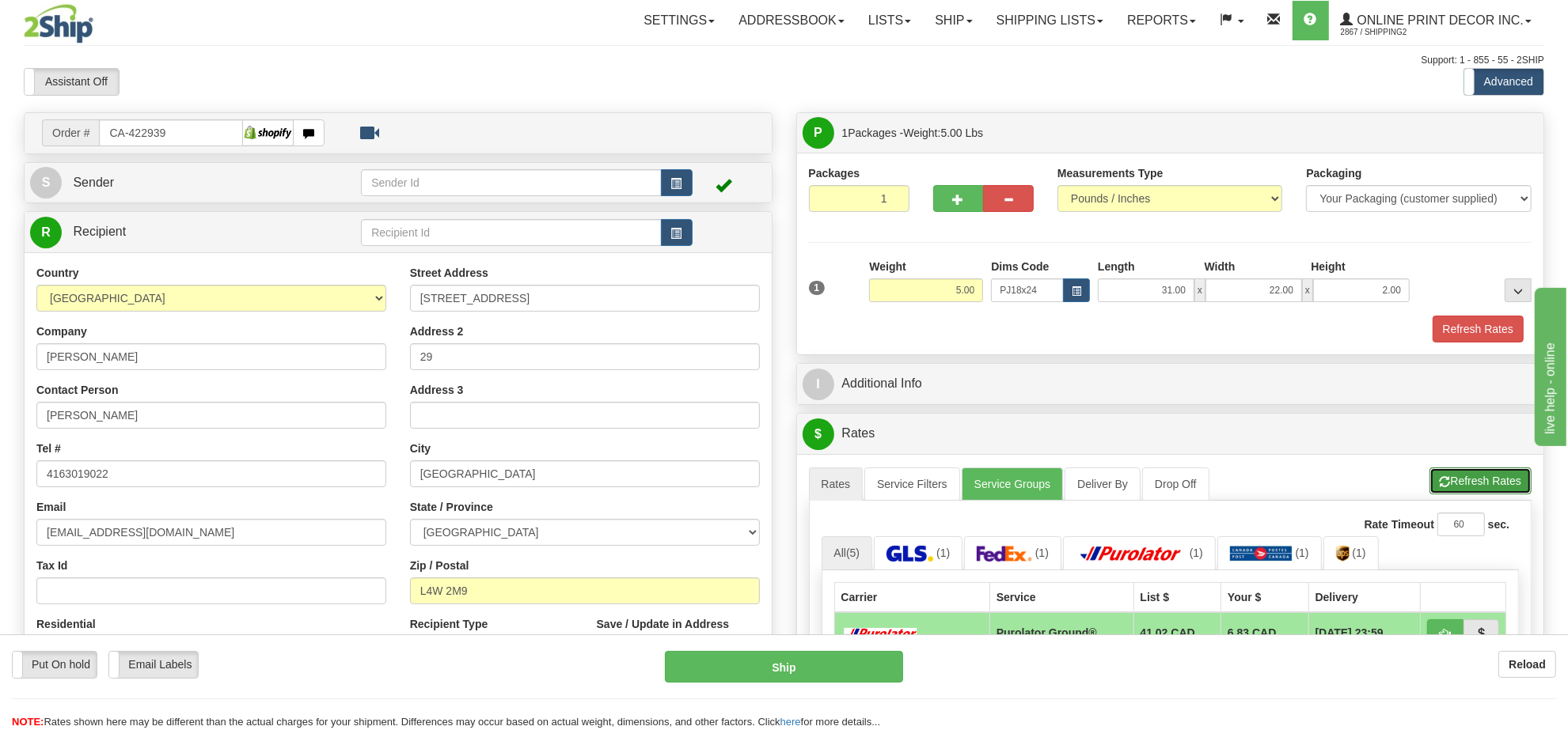
click at [1440, 484] on span "button" at bounding box center [1445, 481] width 11 height 10
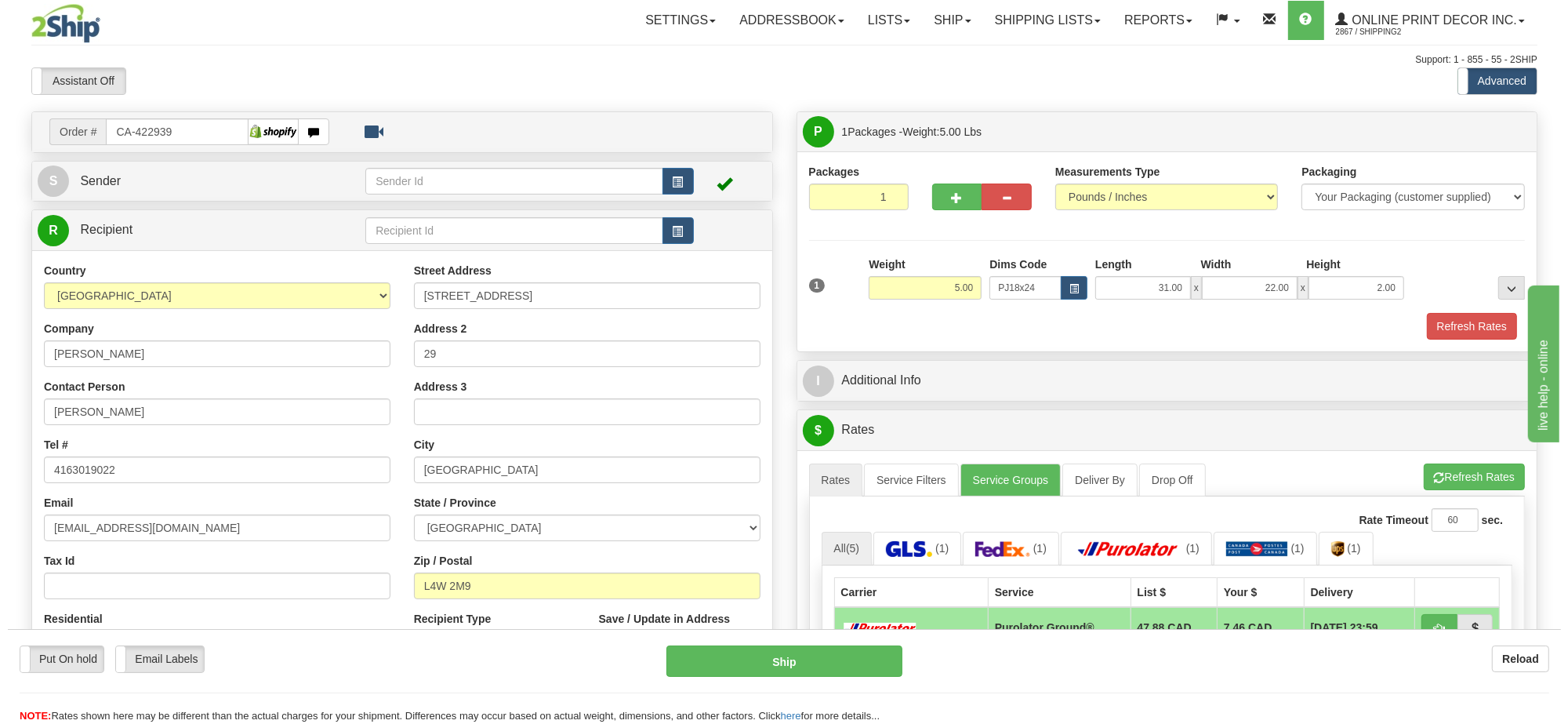
scroll to position [196, 0]
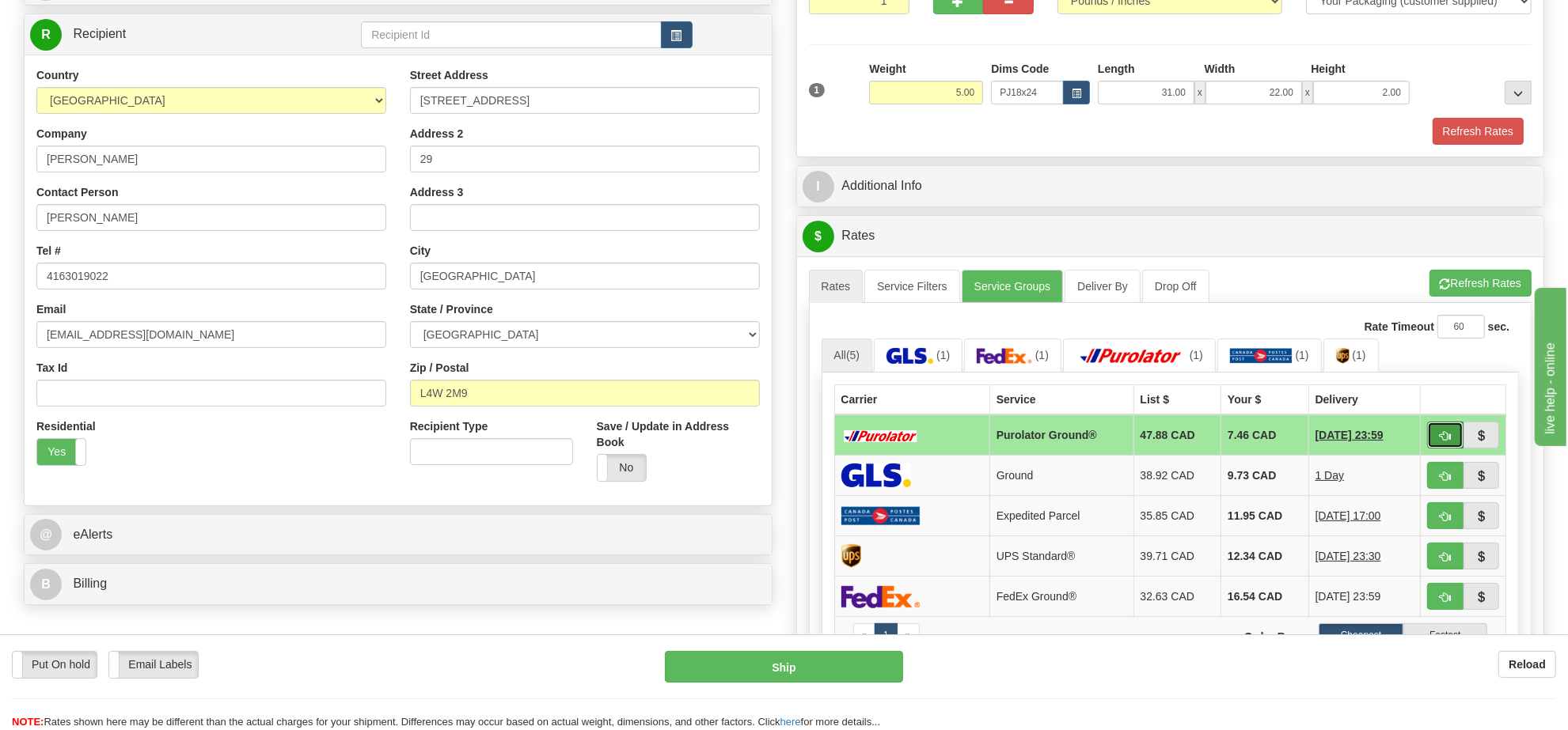
click at [1437, 445] on button "button" at bounding box center [1445, 435] width 37 height 27
type input "260"
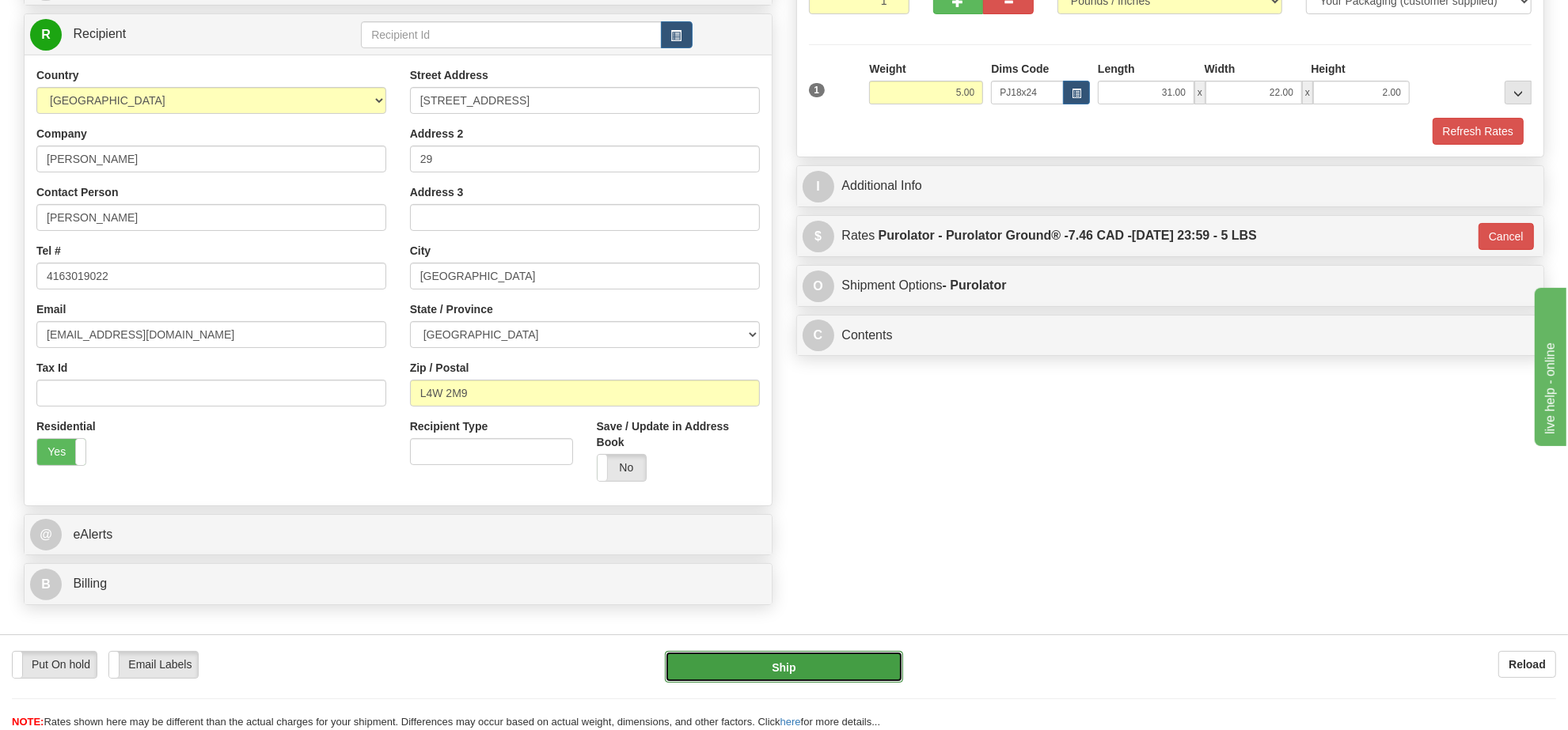
click at [838, 664] on button "Ship" at bounding box center [783, 667] width 238 height 31
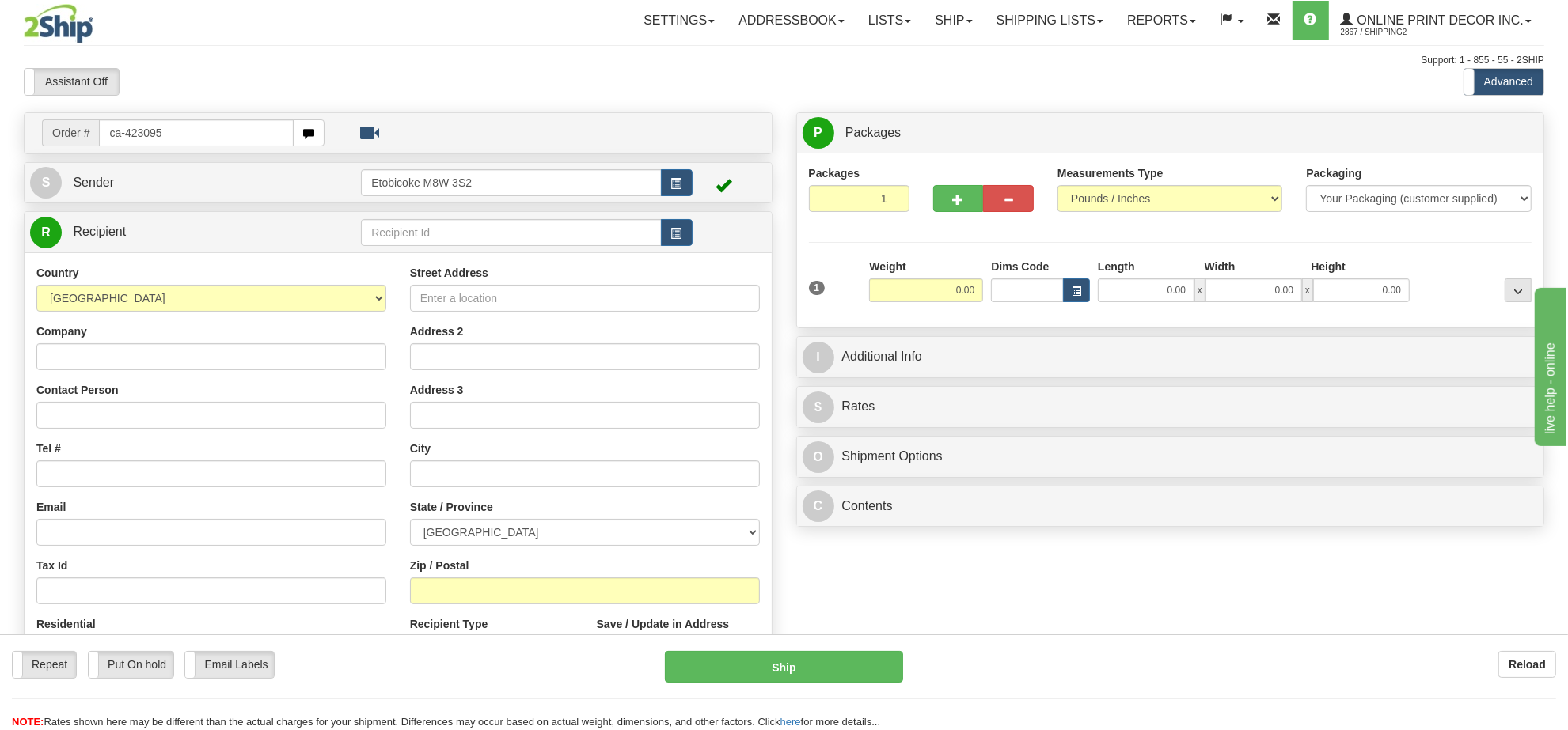
type input "ca-423095"
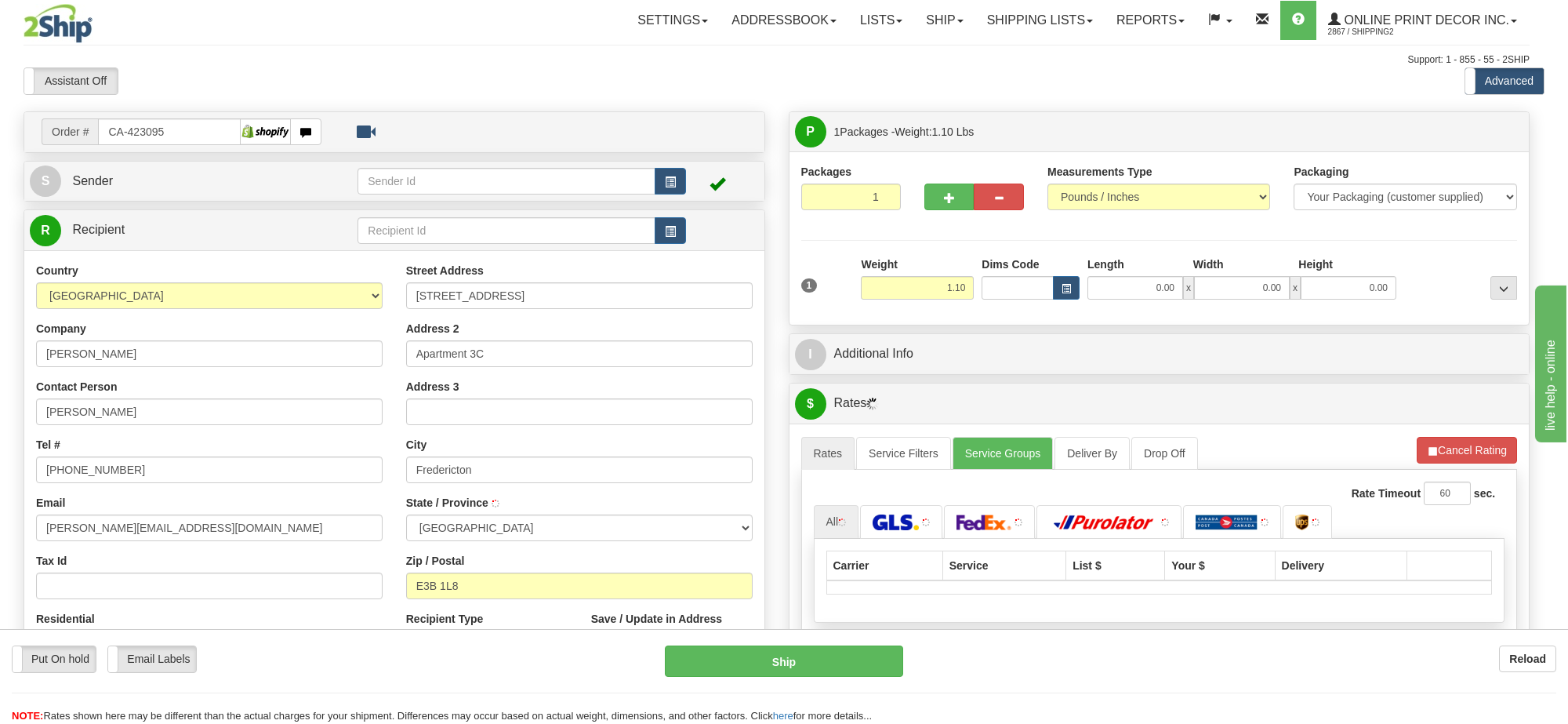
type input "FREDERICTON"
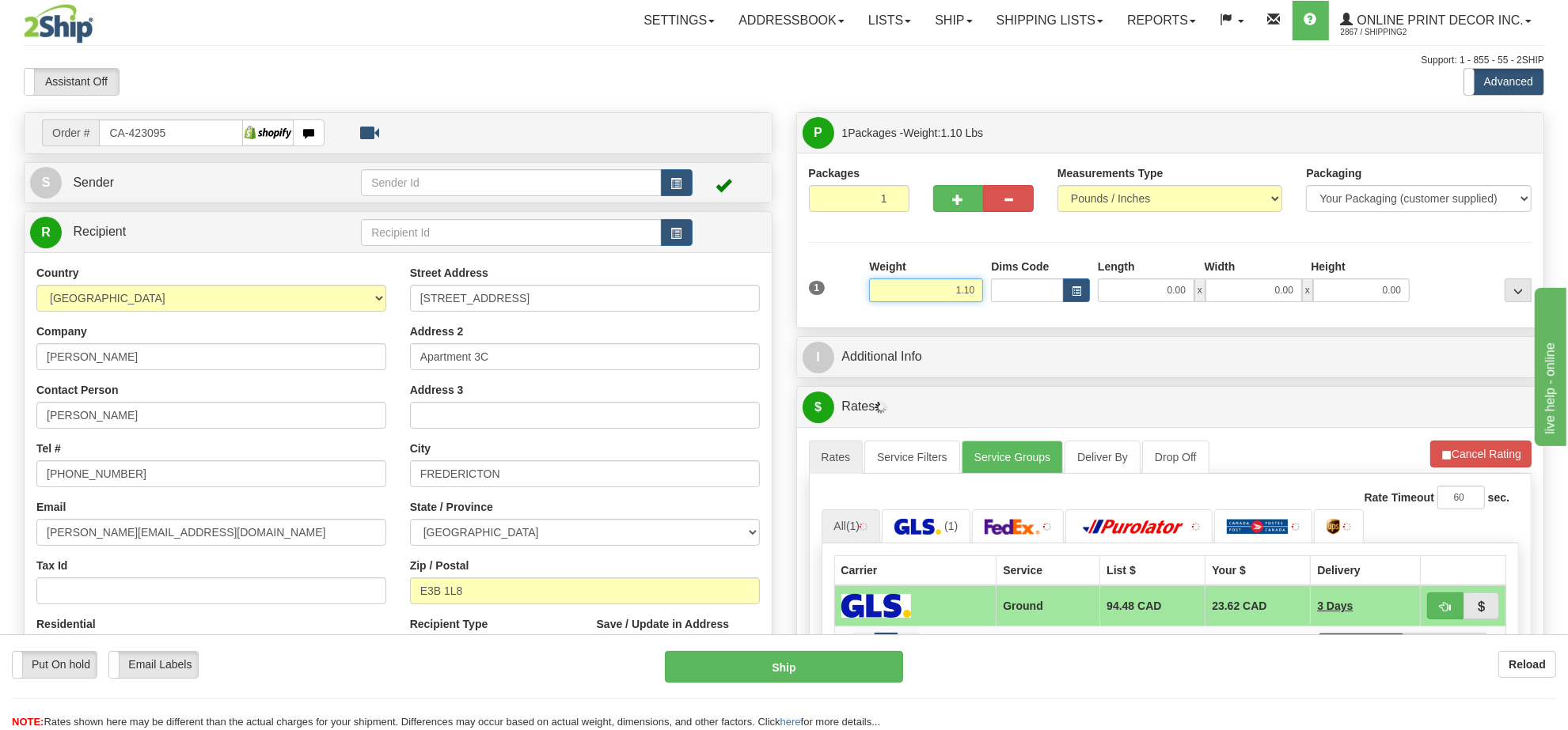
click at [944, 295] on input "1.10" at bounding box center [926, 291] width 114 height 24
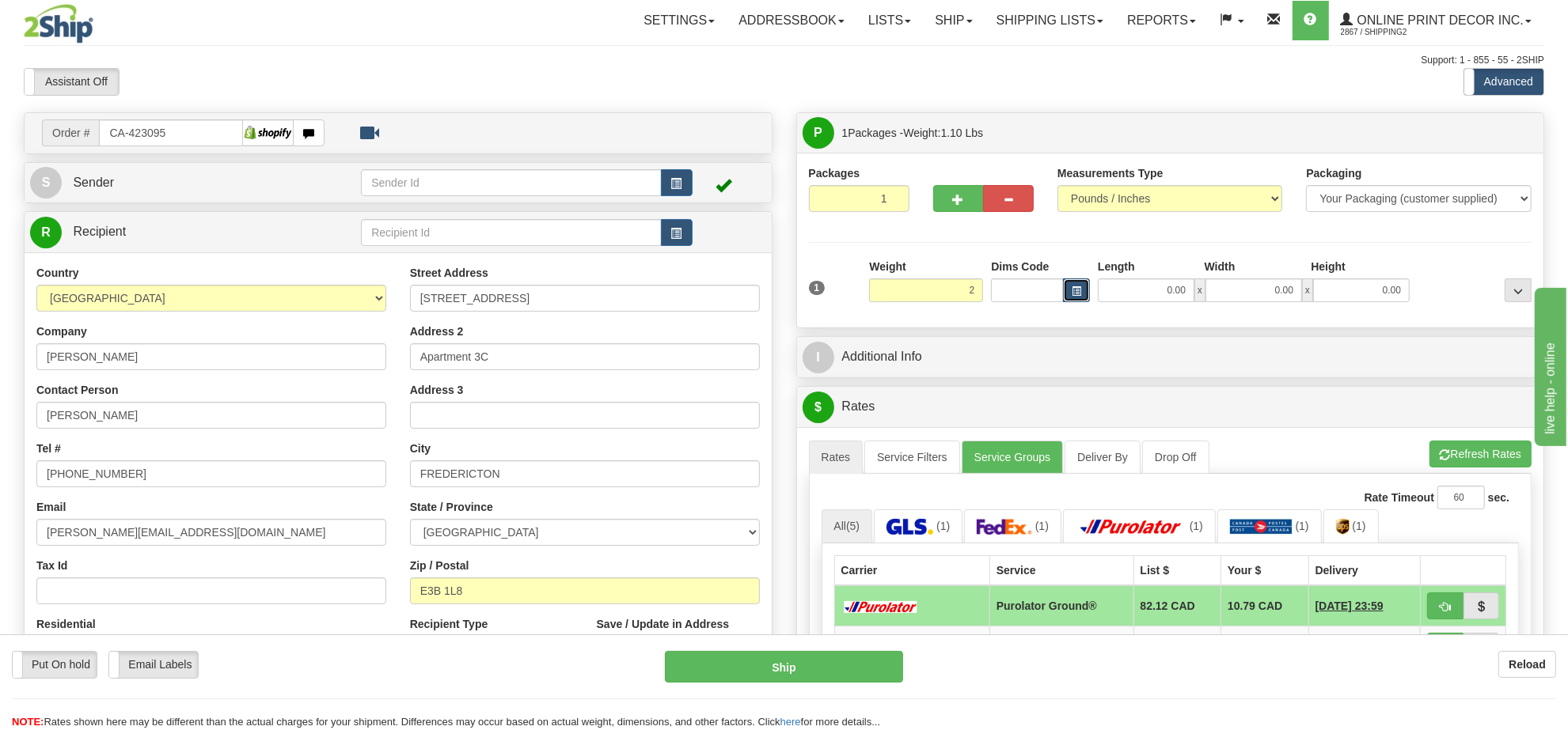
type input "2.00"
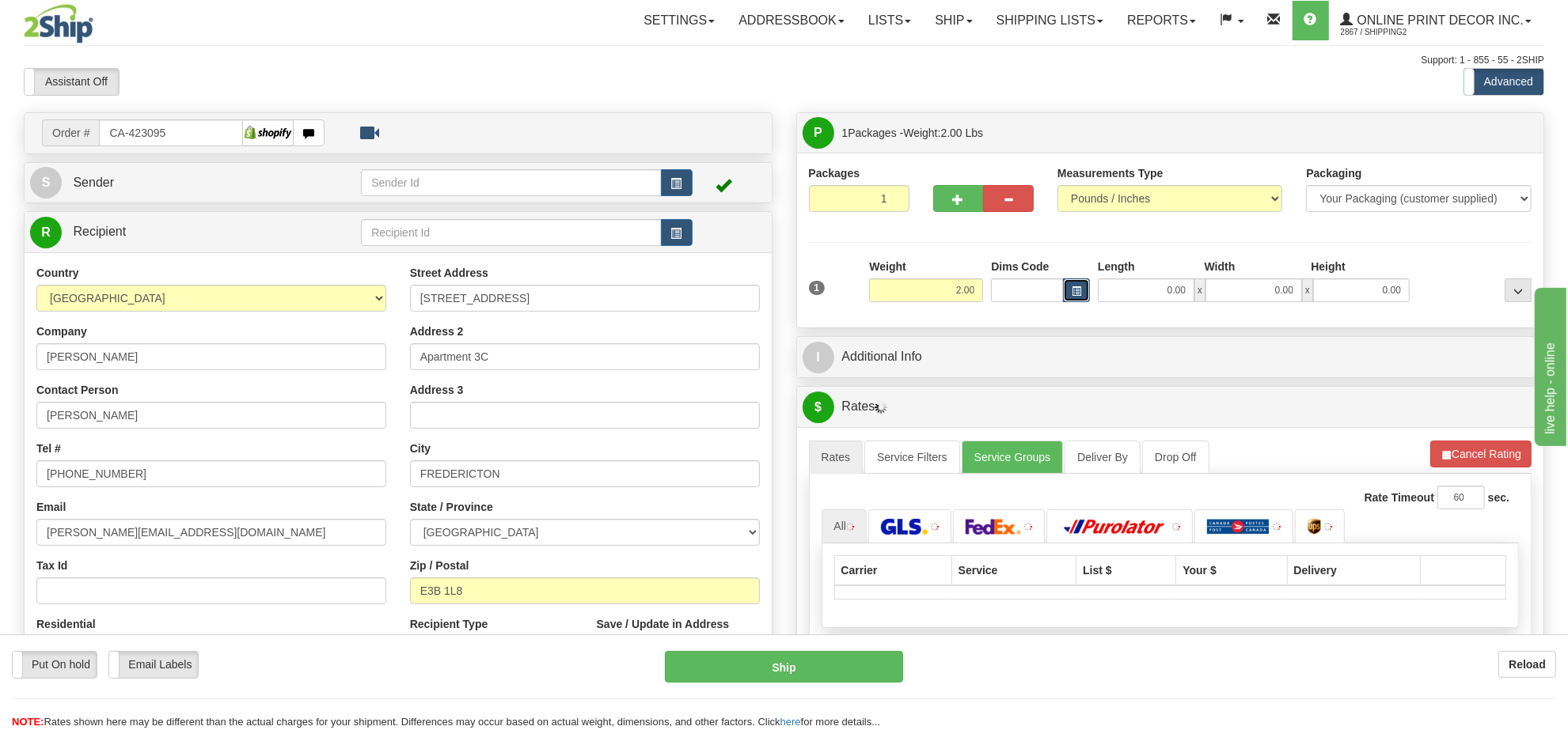
click at [1082, 295] on button "button" at bounding box center [1075, 291] width 27 height 24
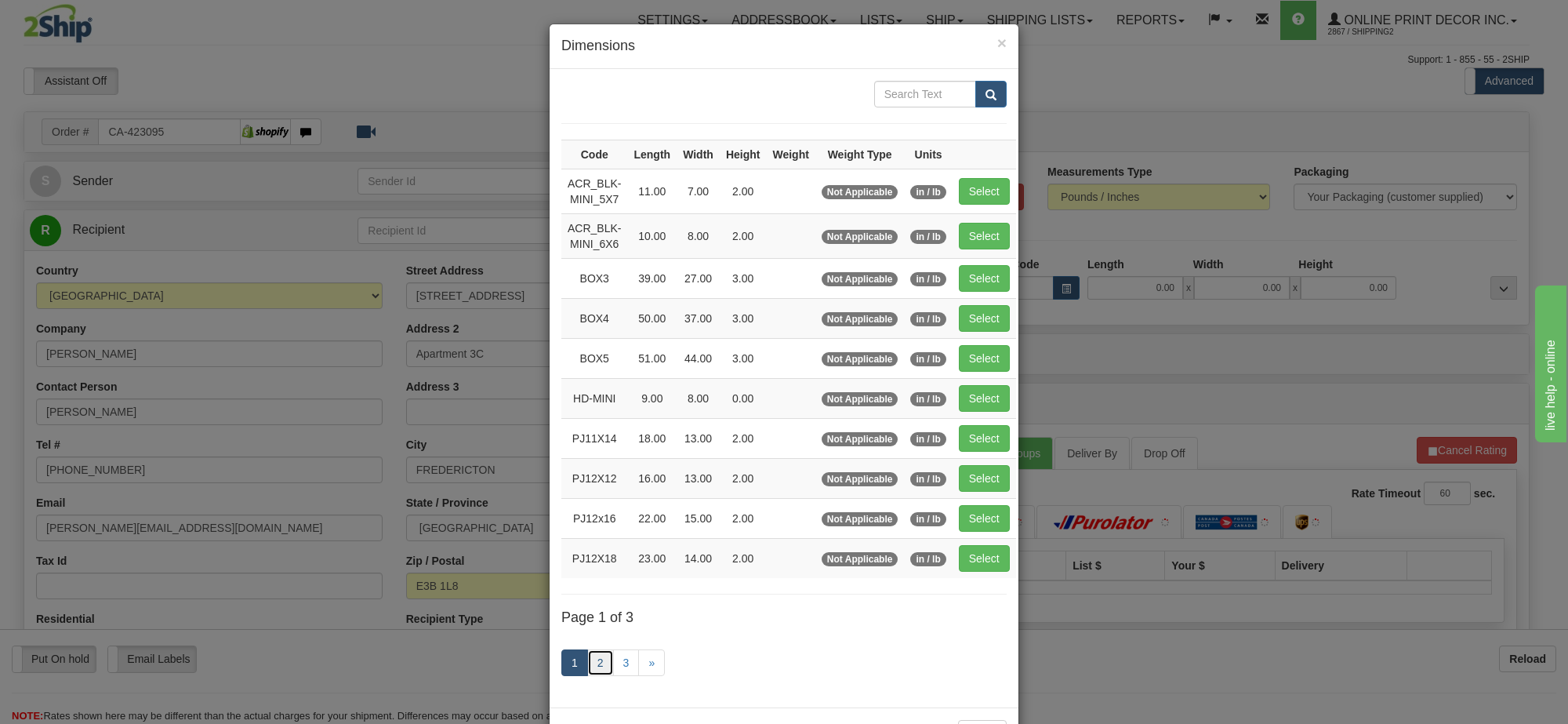
click at [594, 670] on link "2" at bounding box center [600, 662] width 26 height 26
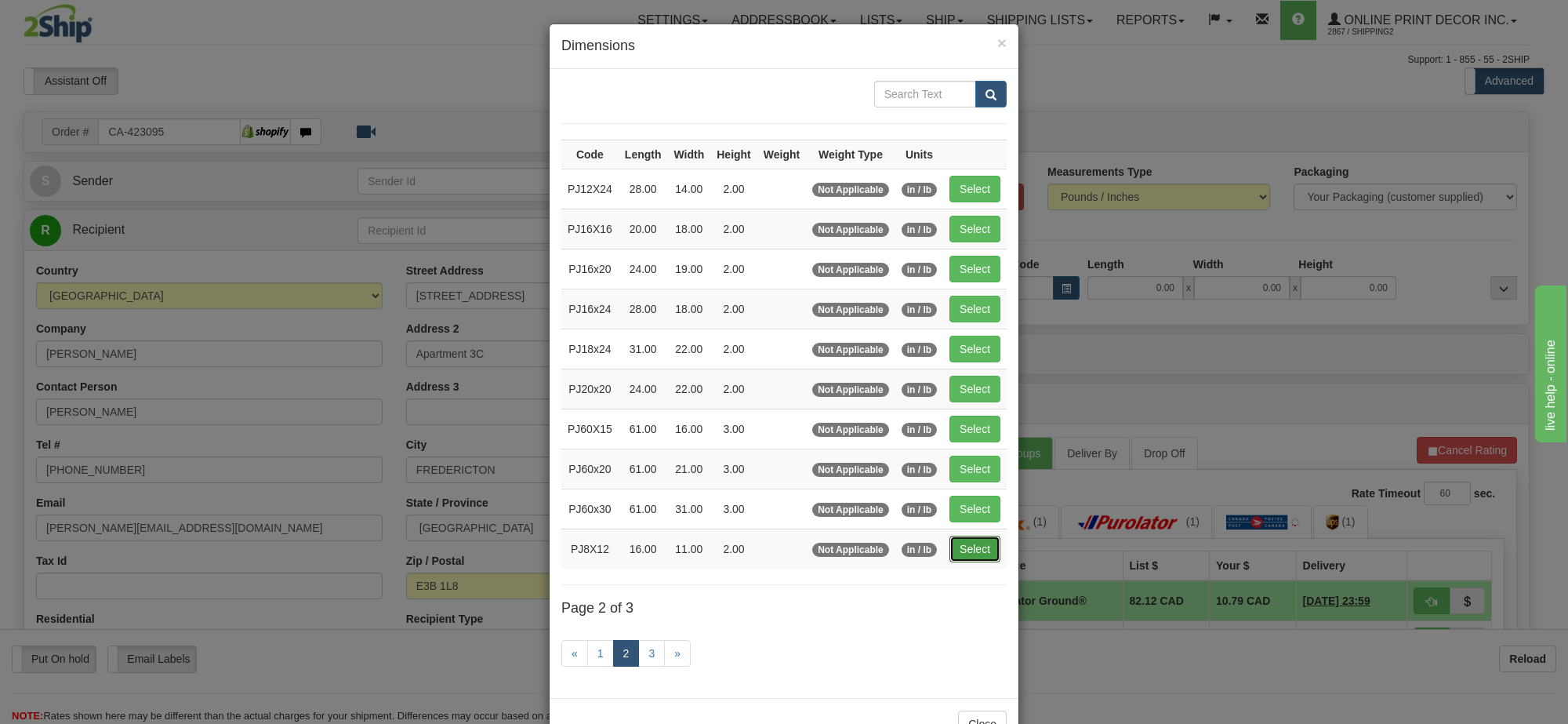
drag, startPoint x: 958, startPoint y: 558, endPoint x: 1273, endPoint y: 539, distance: 315.6
click at [961, 556] on button "Select" at bounding box center [974, 548] width 51 height 26
type input "PJ8X12"
type input "16.00"
type input "11.00"
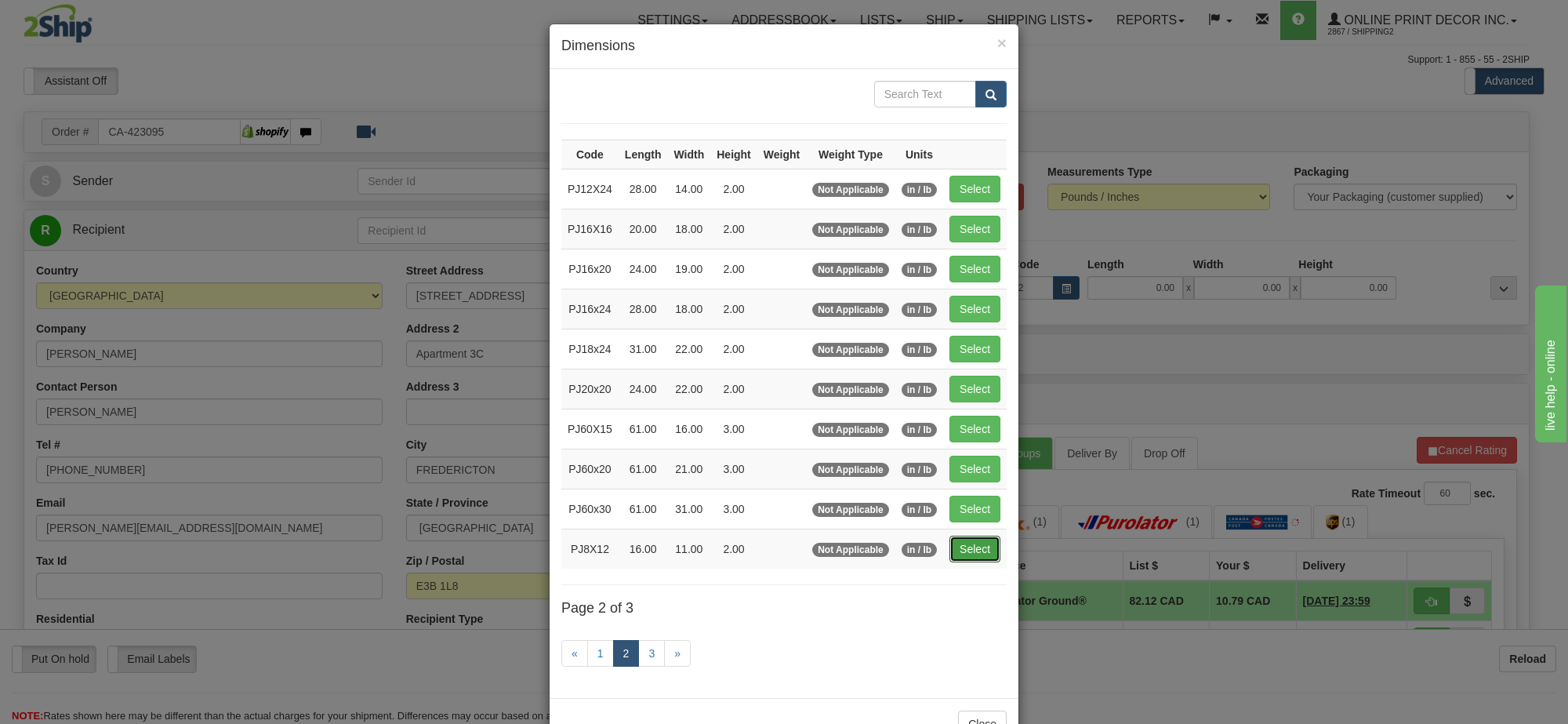
type input "2.00"
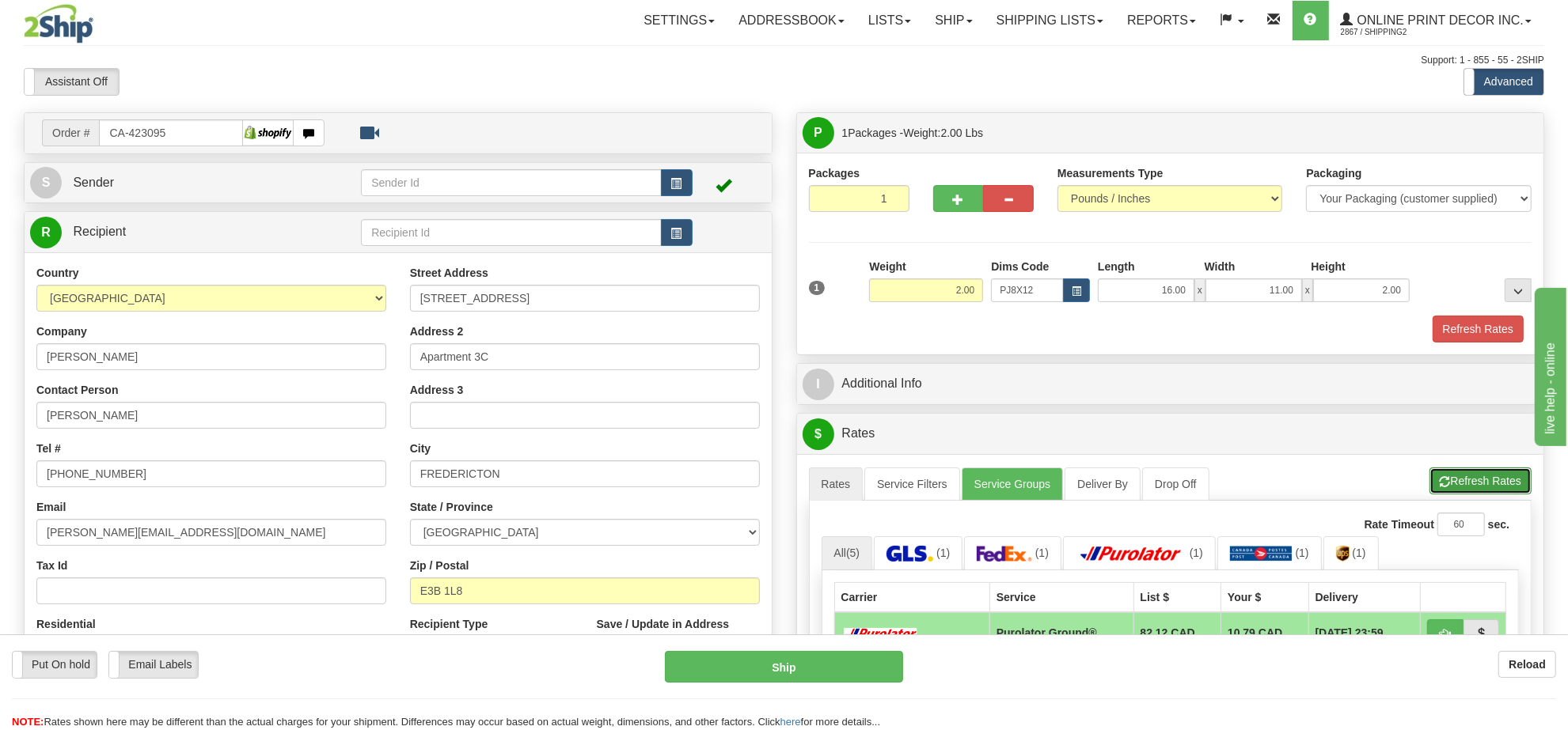
click at [1507, 492] on button "Refresh Rates" at bounding box center [1480, 481] width 102 height 27
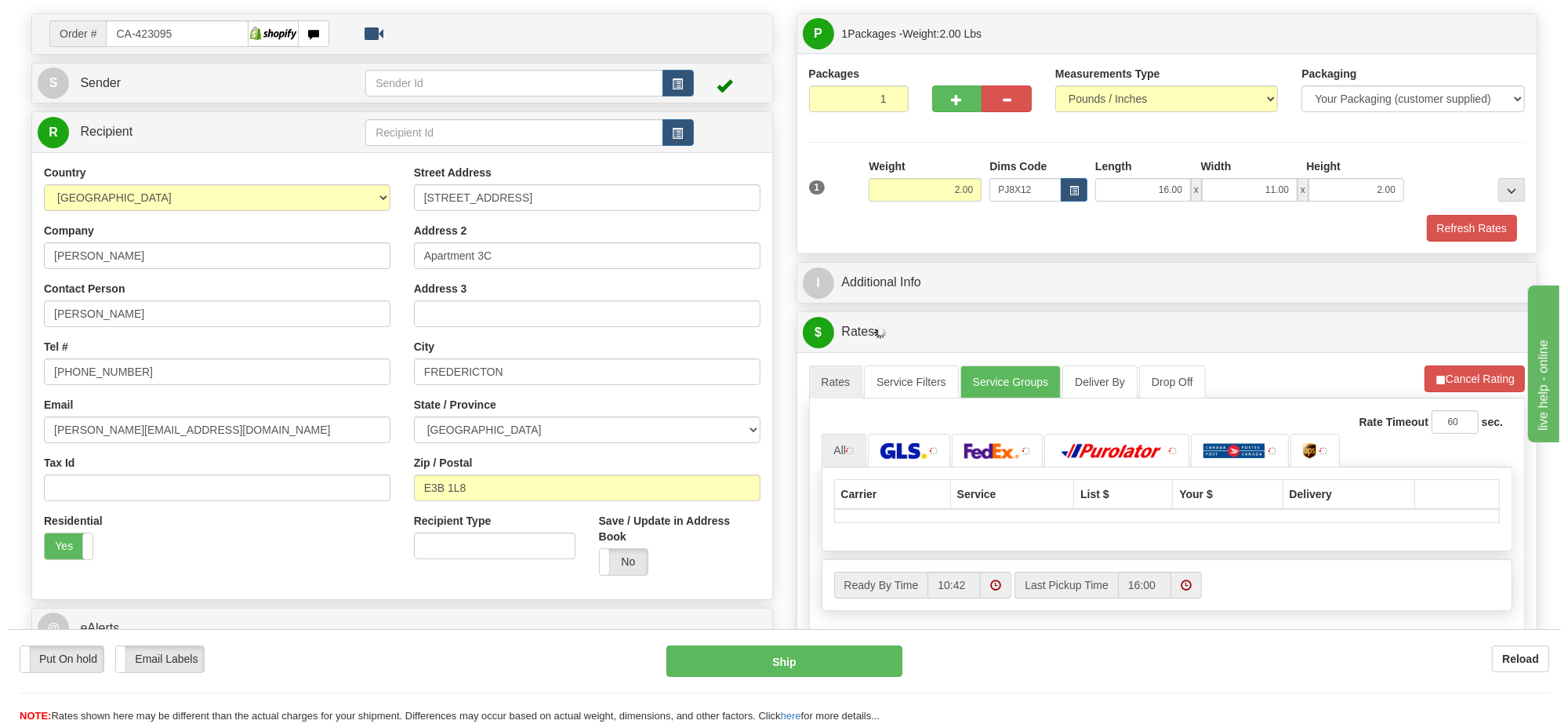
scroll to position [196, 0]
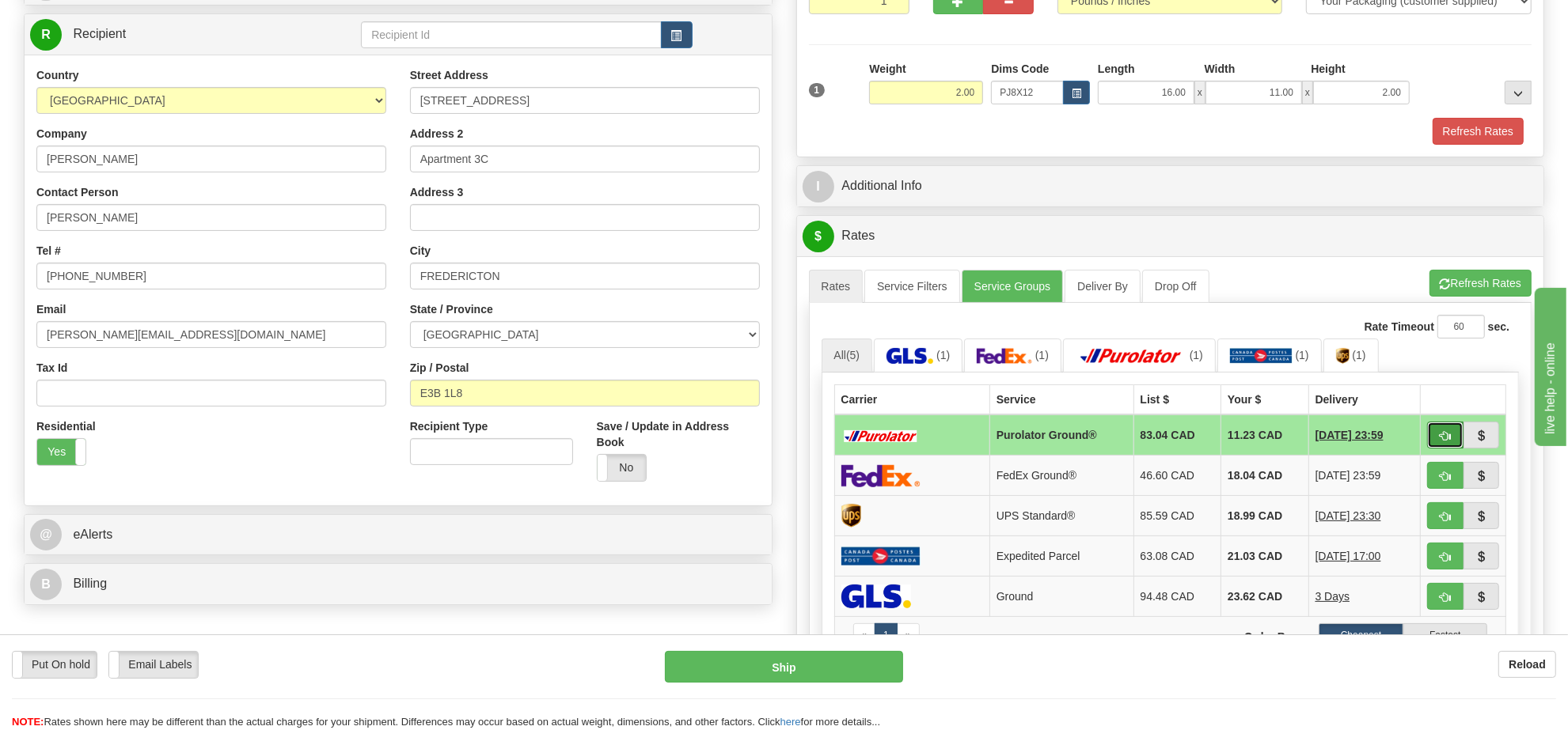
click at [1445, 439] on span "button" at bounding box center [1445, 436] width 11 height 10
type input "260"
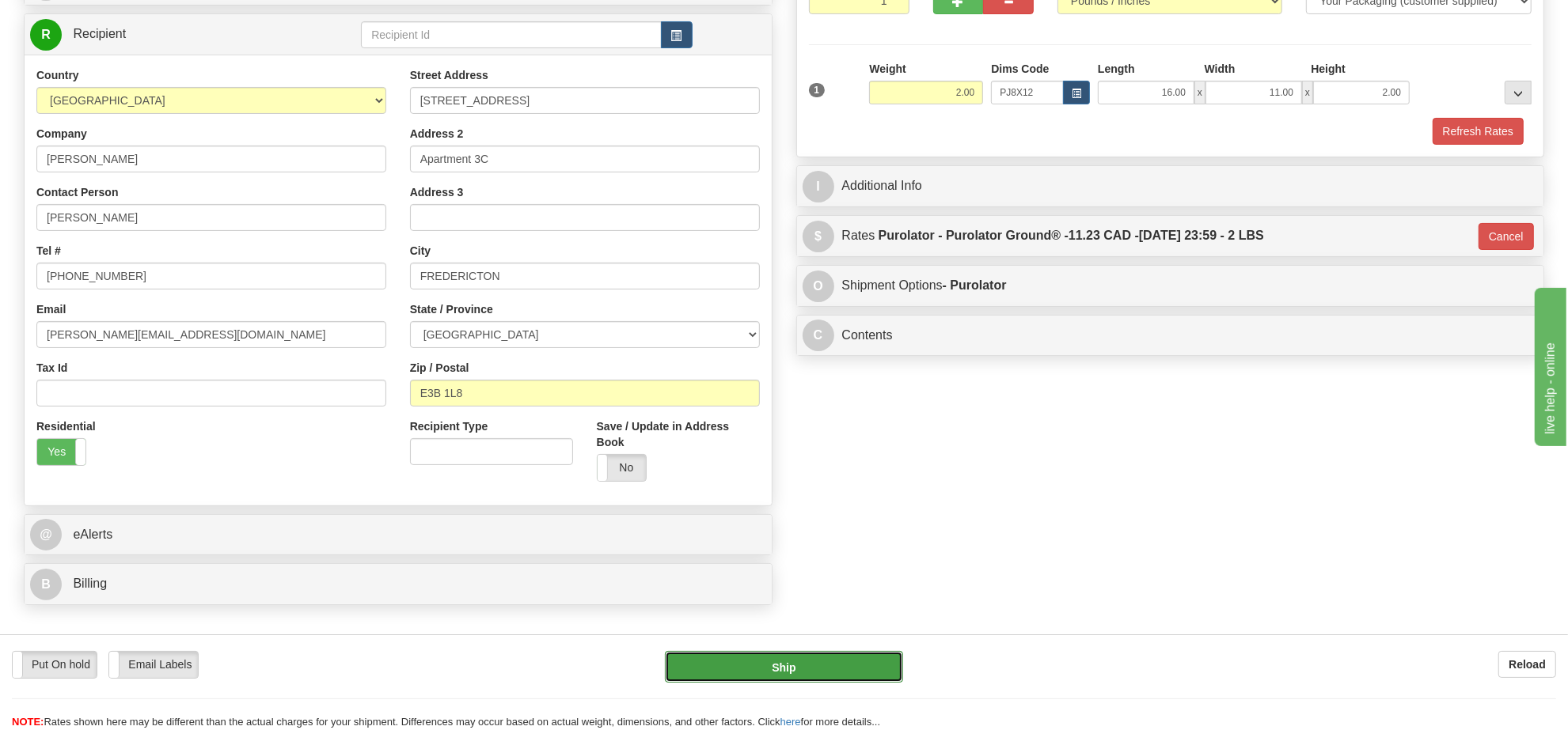
click at [792, 663] on button "Ship" at bounding box center [783, 667] width 238 height 31
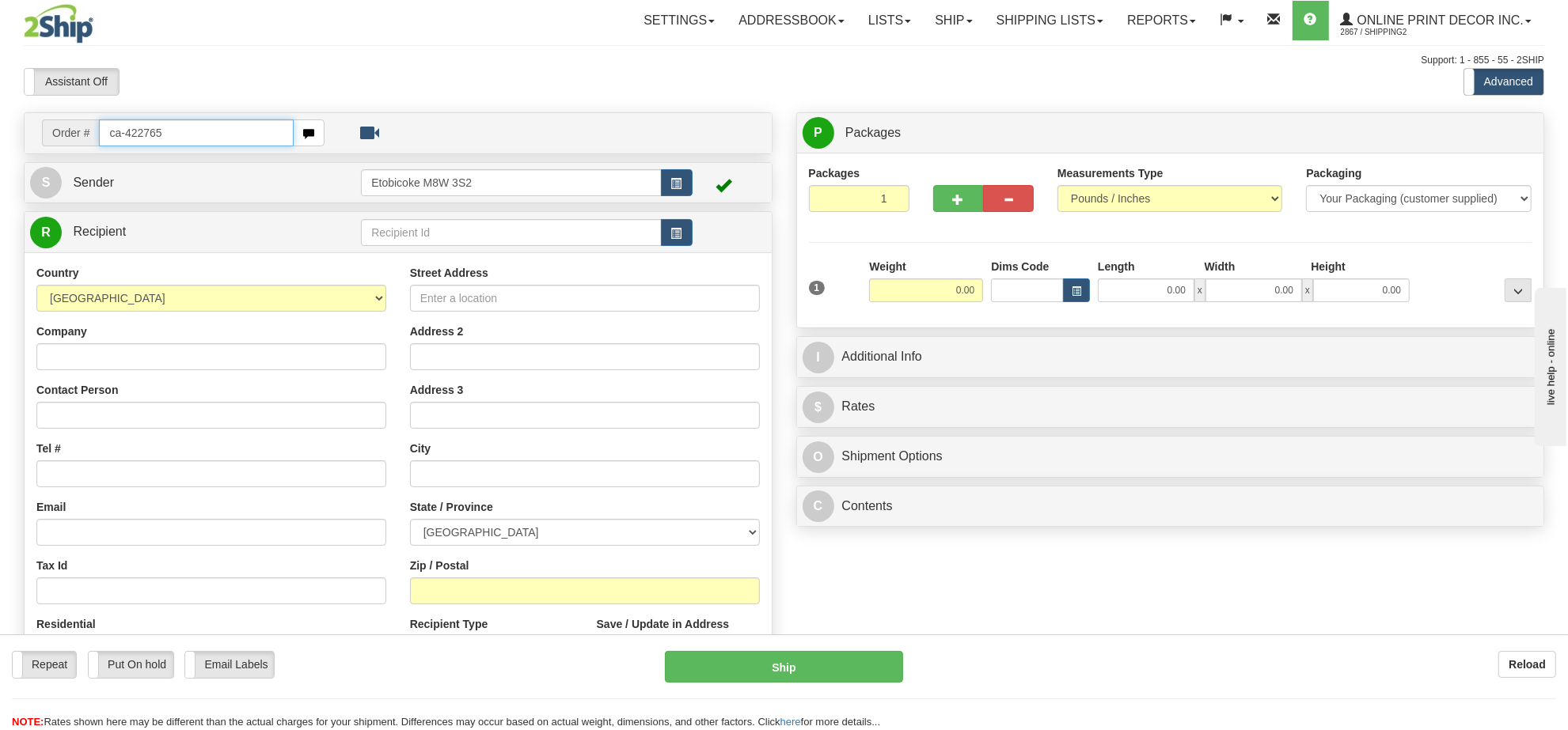
type input "ca-422765"
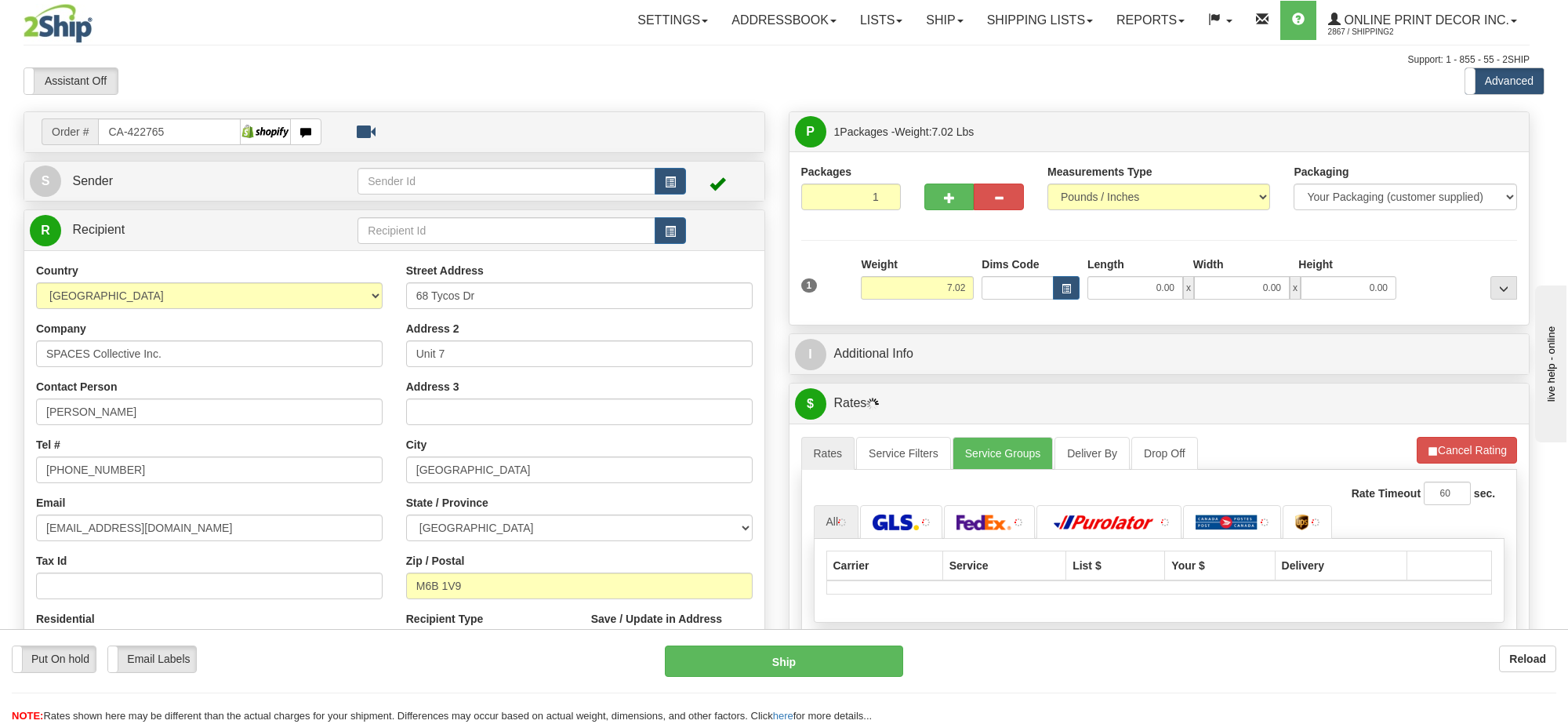
type input "NORTH YORK"
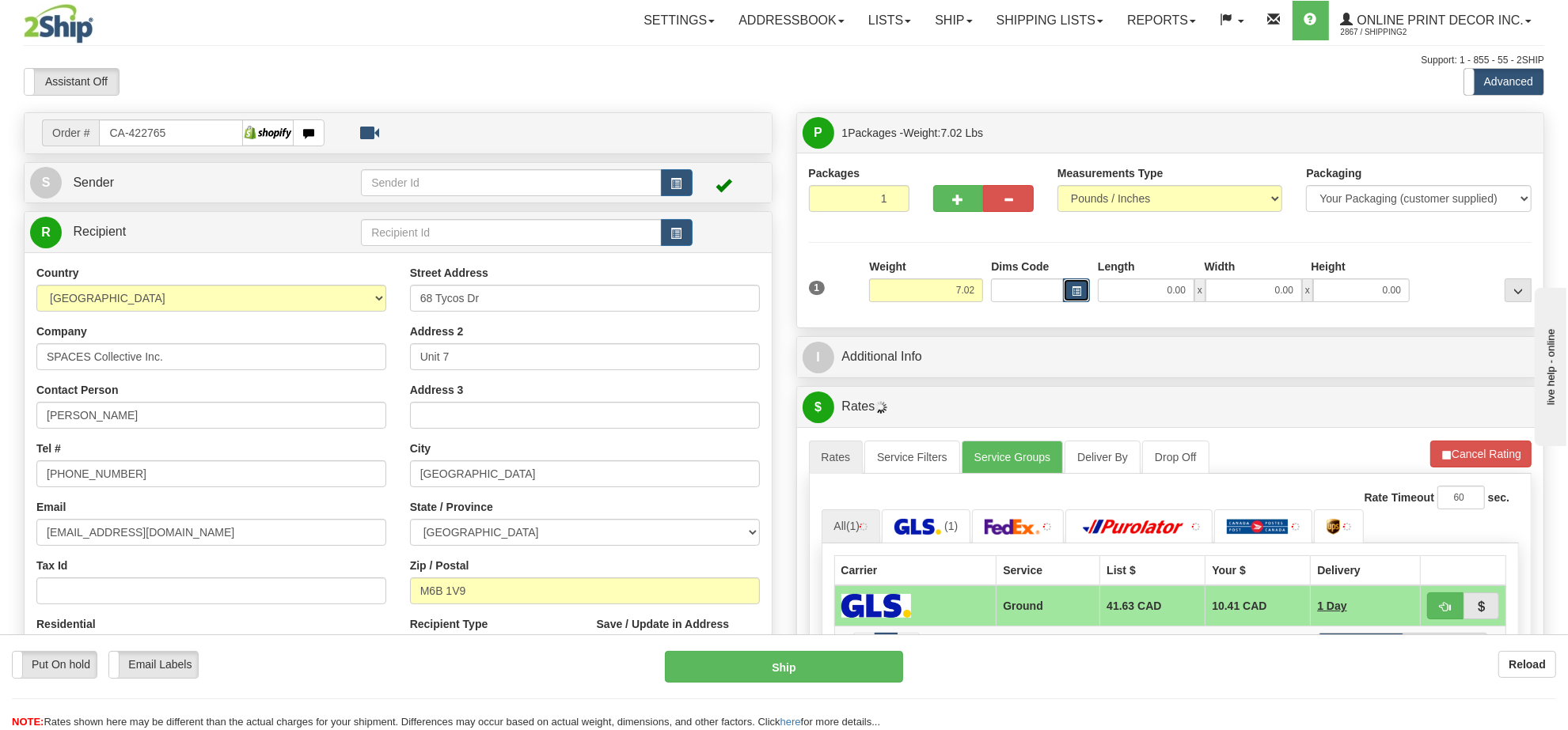
click at [1073, 289] on span "button" at bounding box center [1076, 291] width 9 height 8
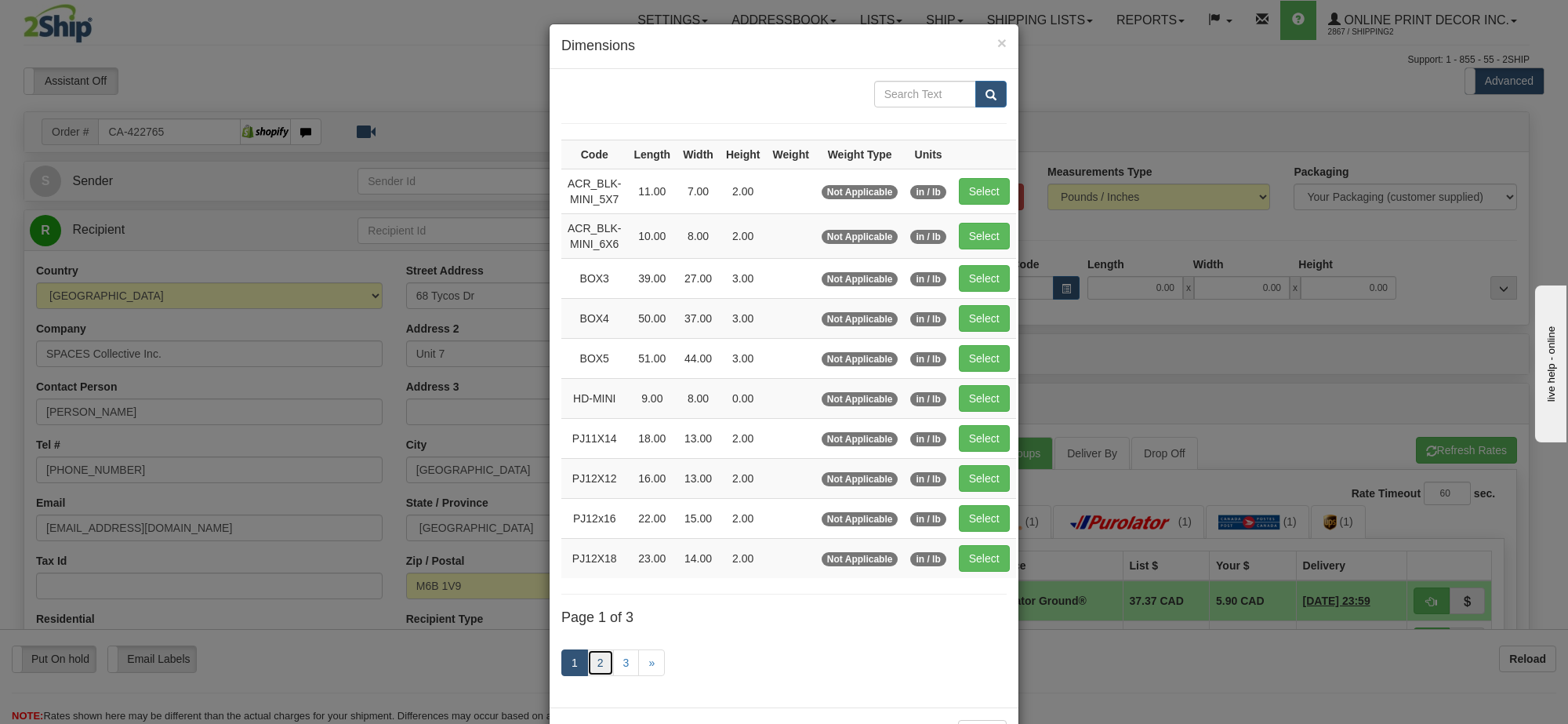
click at [601, 663] on link "2" at bounding box center [600, 662] width 26 height 26
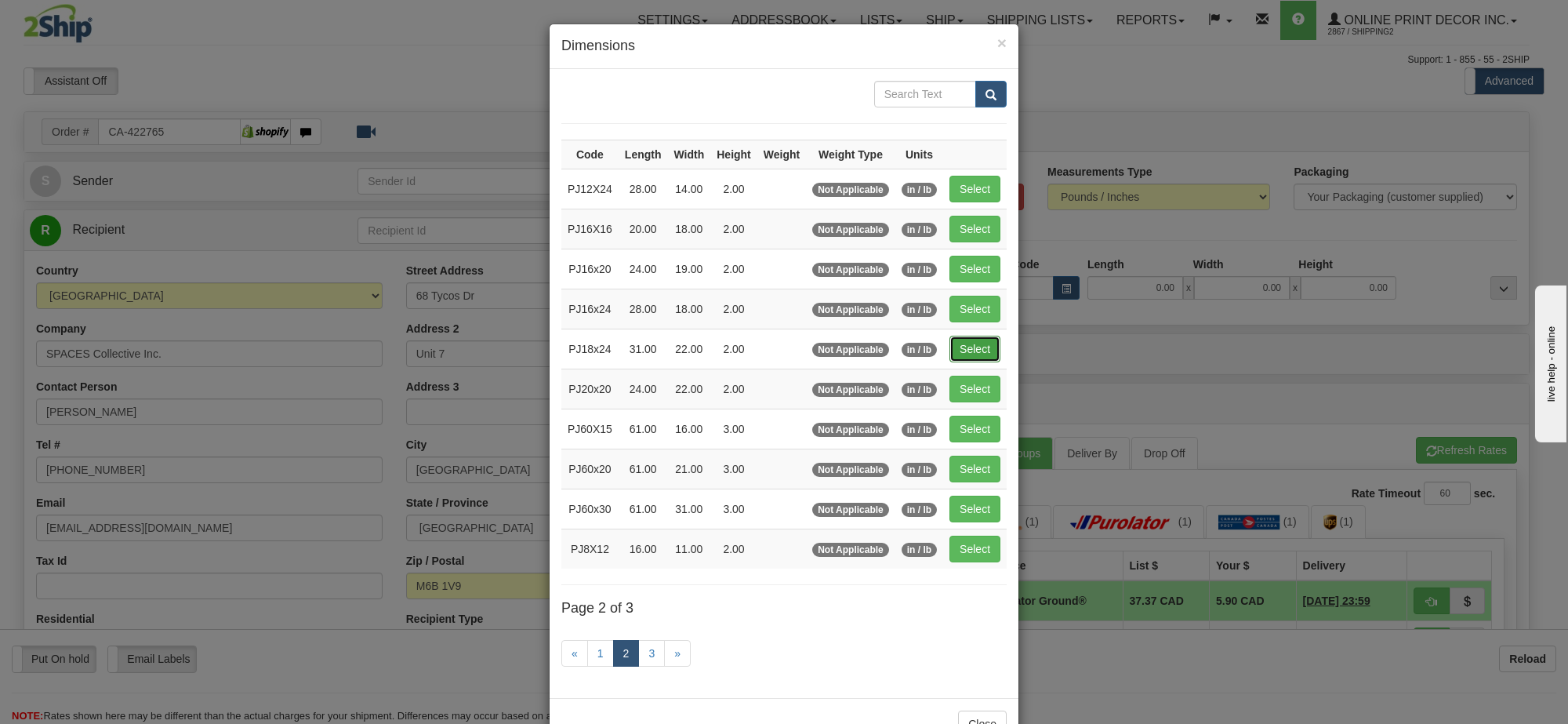
click at [982, 341] on button "Select" at bounding box center [974, 348] width 51 height 26
type input "PJ18x24"
type input "31.00"
type input "22.00"
type input "2.00"
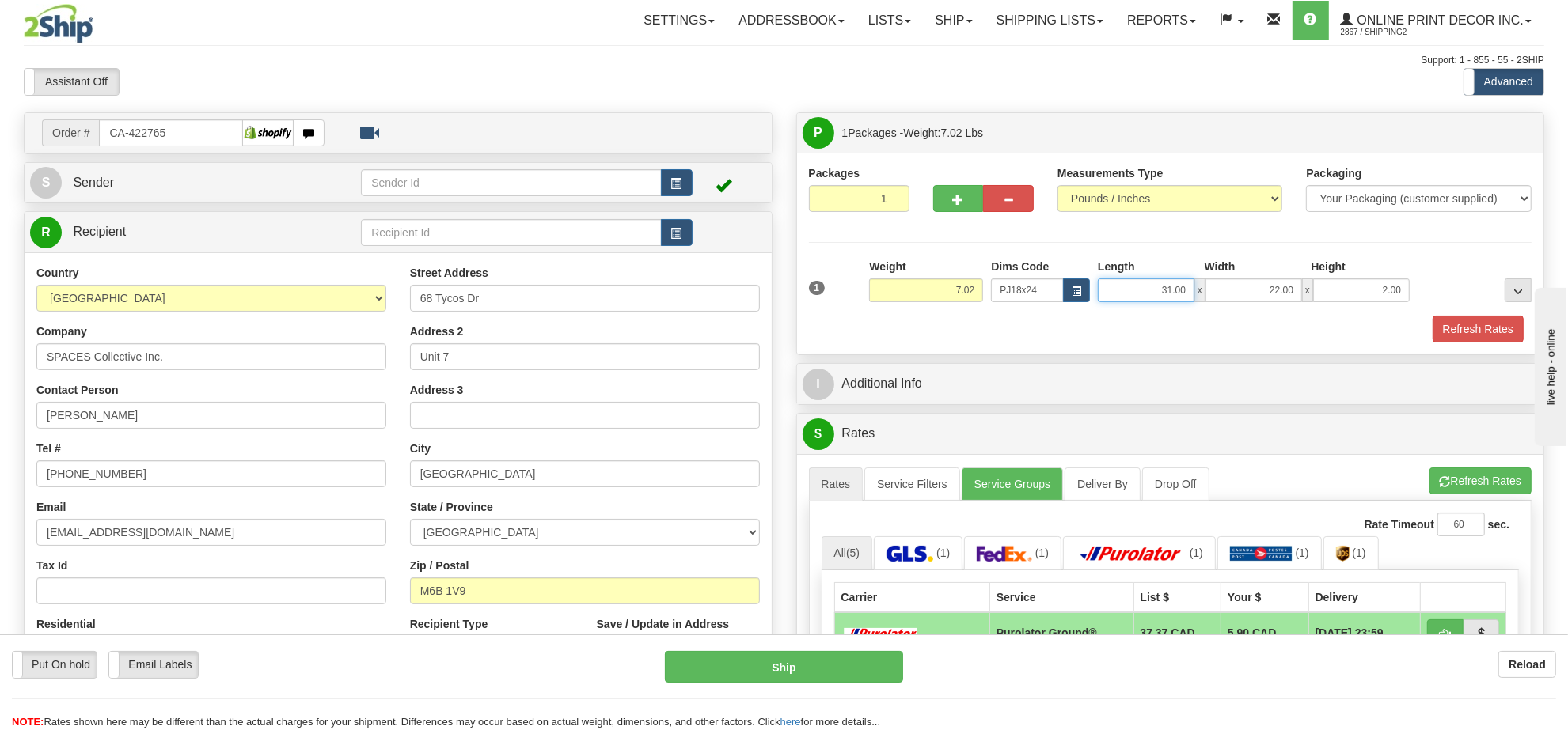
click at [1142, 298] on input "31.00" at bounding box center [1145, 291] width 96 height 24
click at [1276, 294] on input "22.00" at bounding box center [1253, 291] width 96 height 24
type input "7.00"
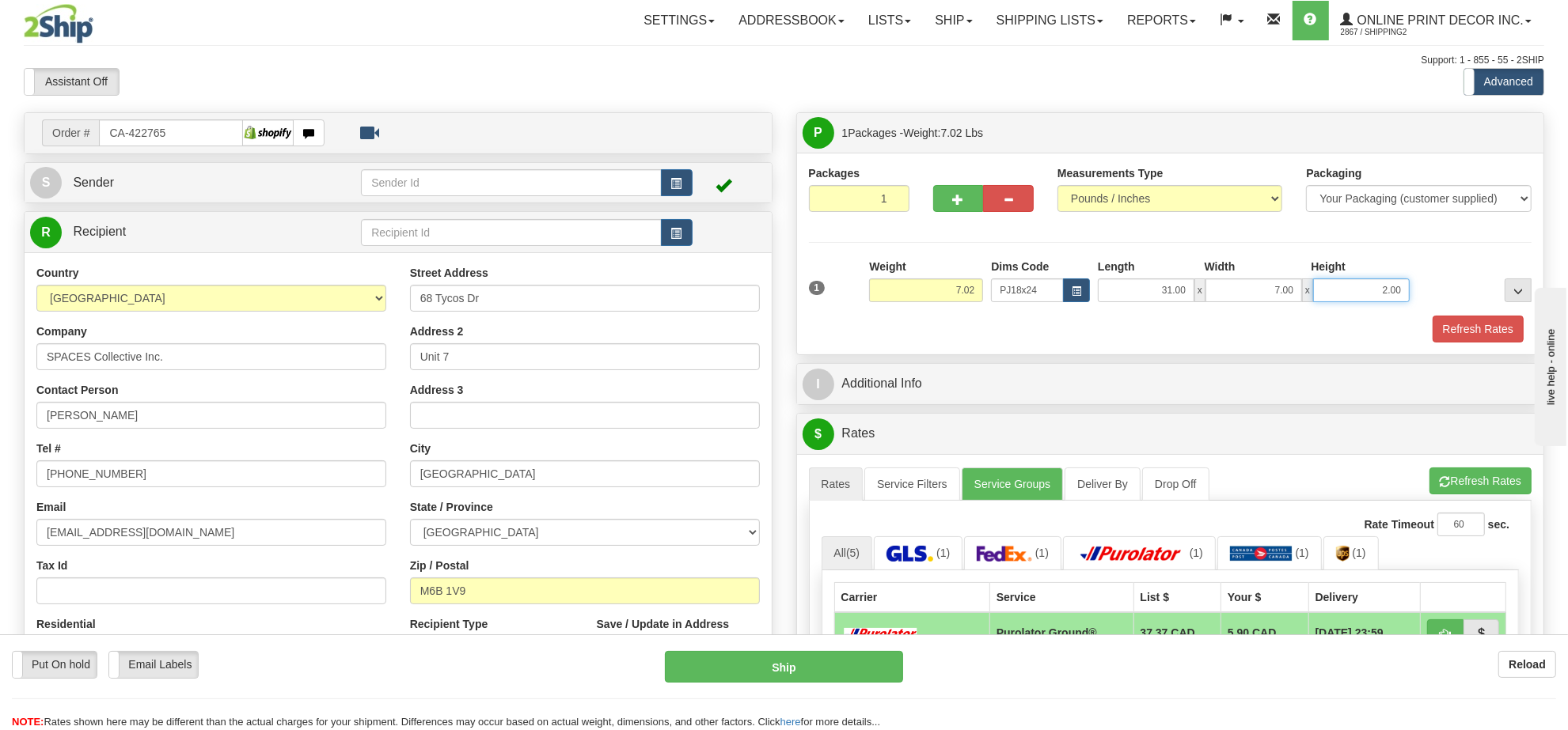
click at [1383, 297] on input "2.00" at bounding box center [1361, 291] width 96 height 24
type input "3.00"
click at [958, 298] on input "7.02" at bounding box center [926, 291] width 114 height 24
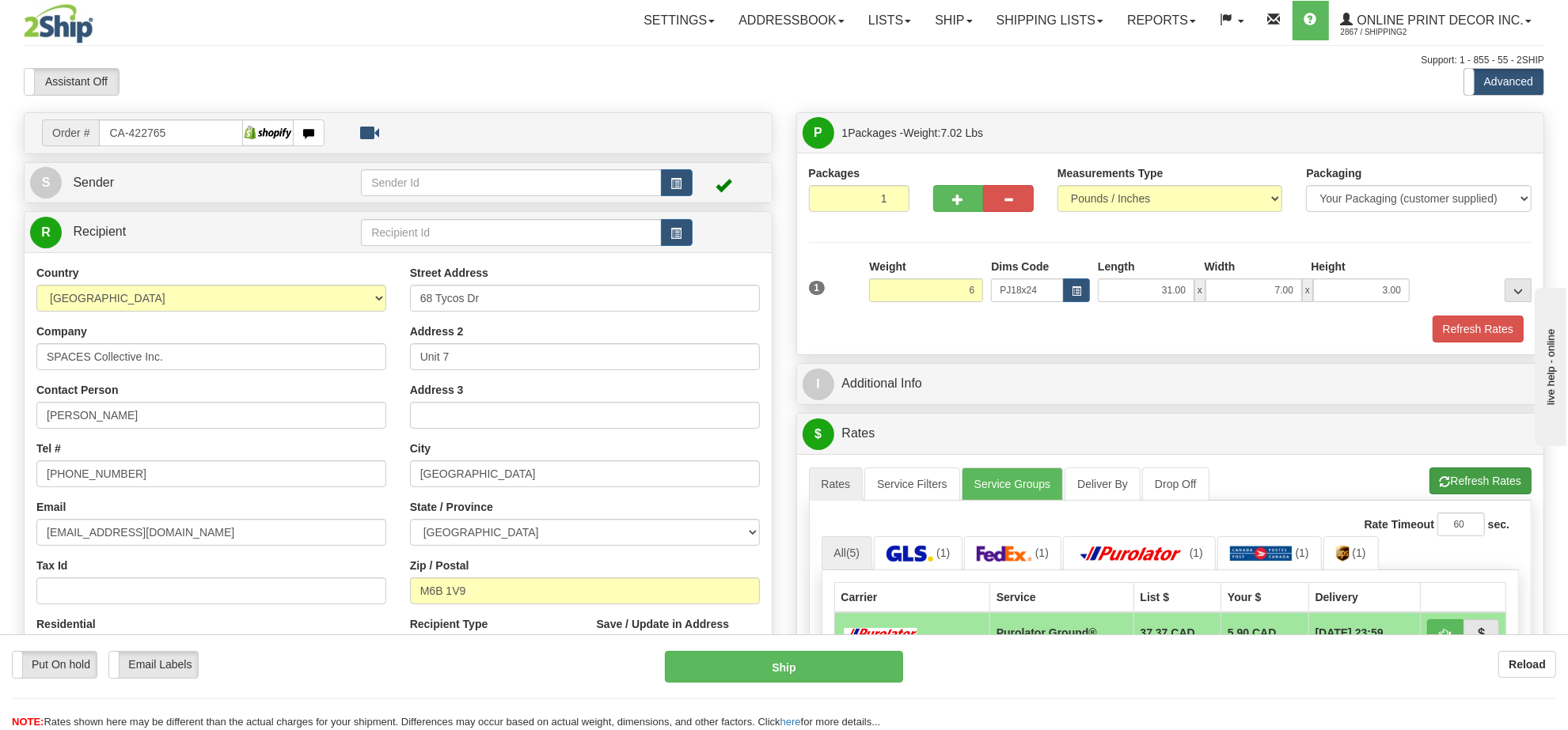
click at [1499, 488] on li "Refresh Rates Cancel Rating" at bounding box center [1480, 481] width 102 height 27
type input "6.00"
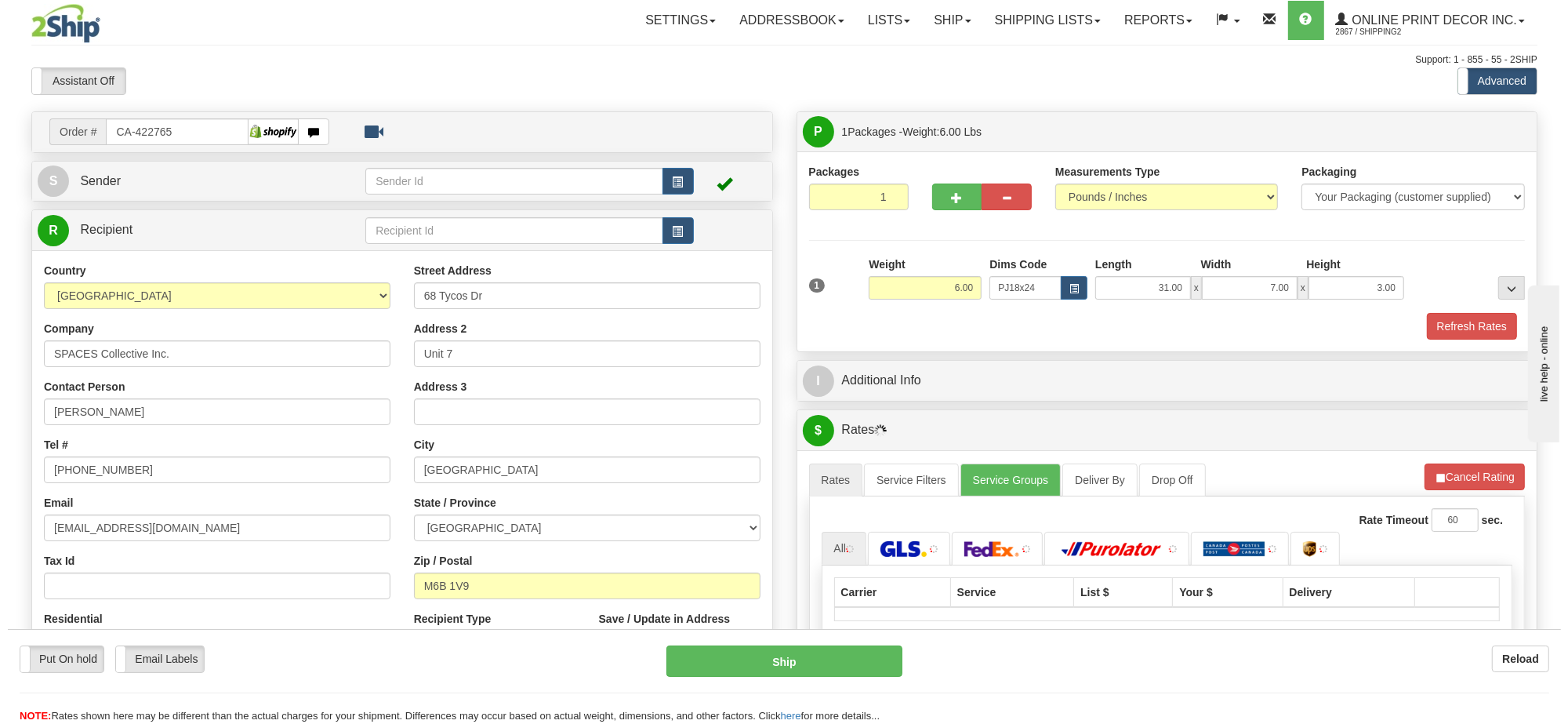
scroll to position [196, 0]
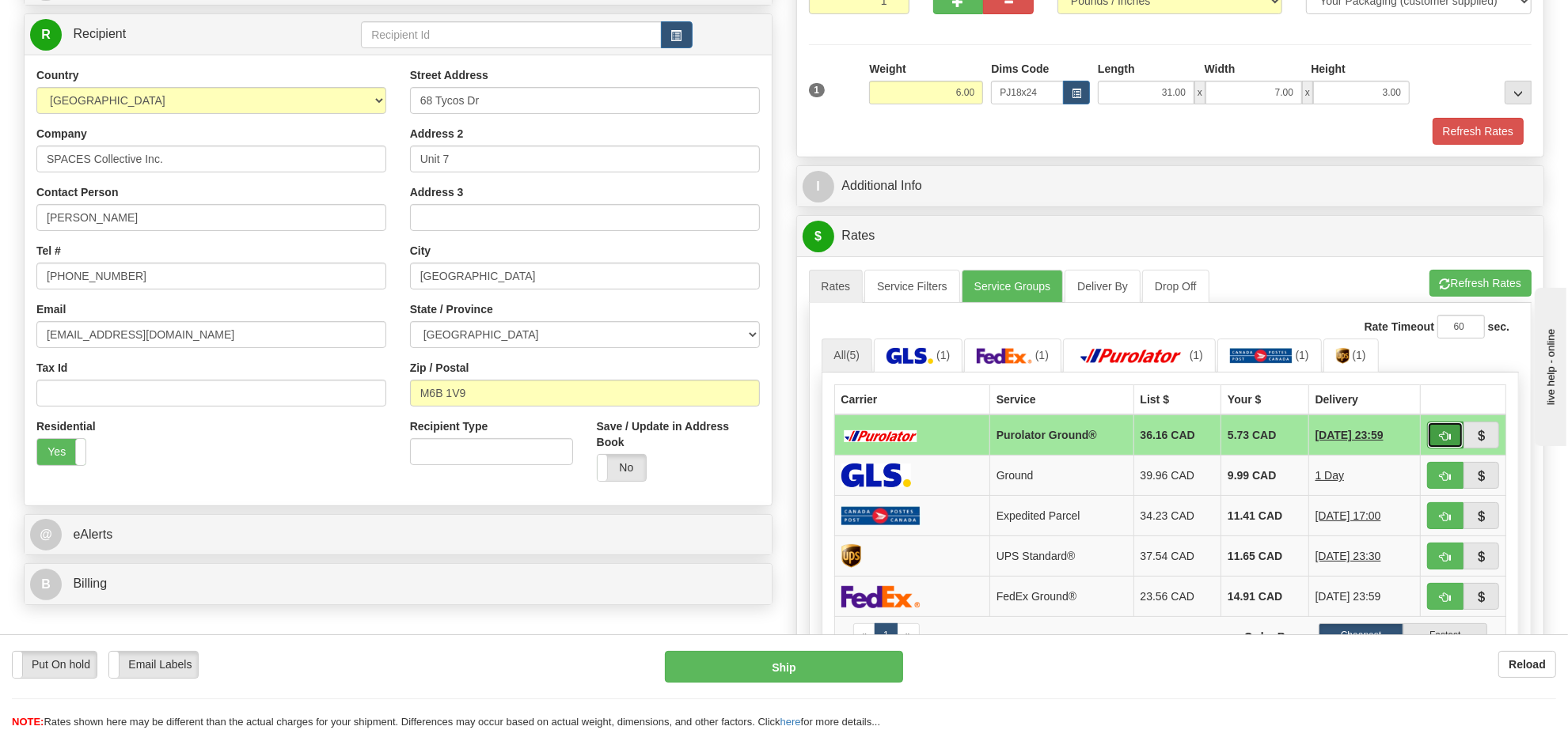
click at [1439, 448] on button "button" at bounding box center [1445, 435] width 37 height 27
type input "260"
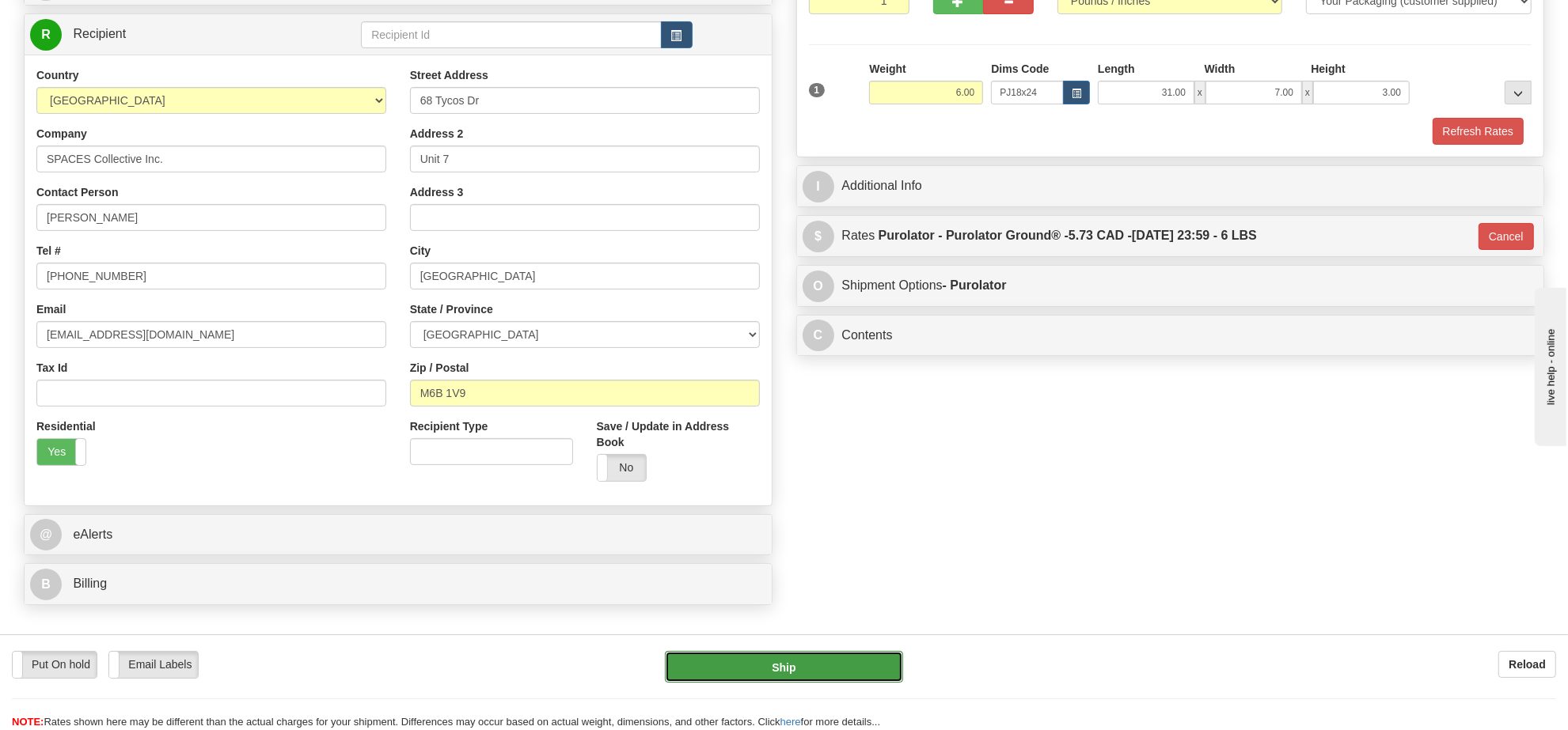
click at [839, 675] on button "Ship" at bounding box center [783, 667] width 238 height 31
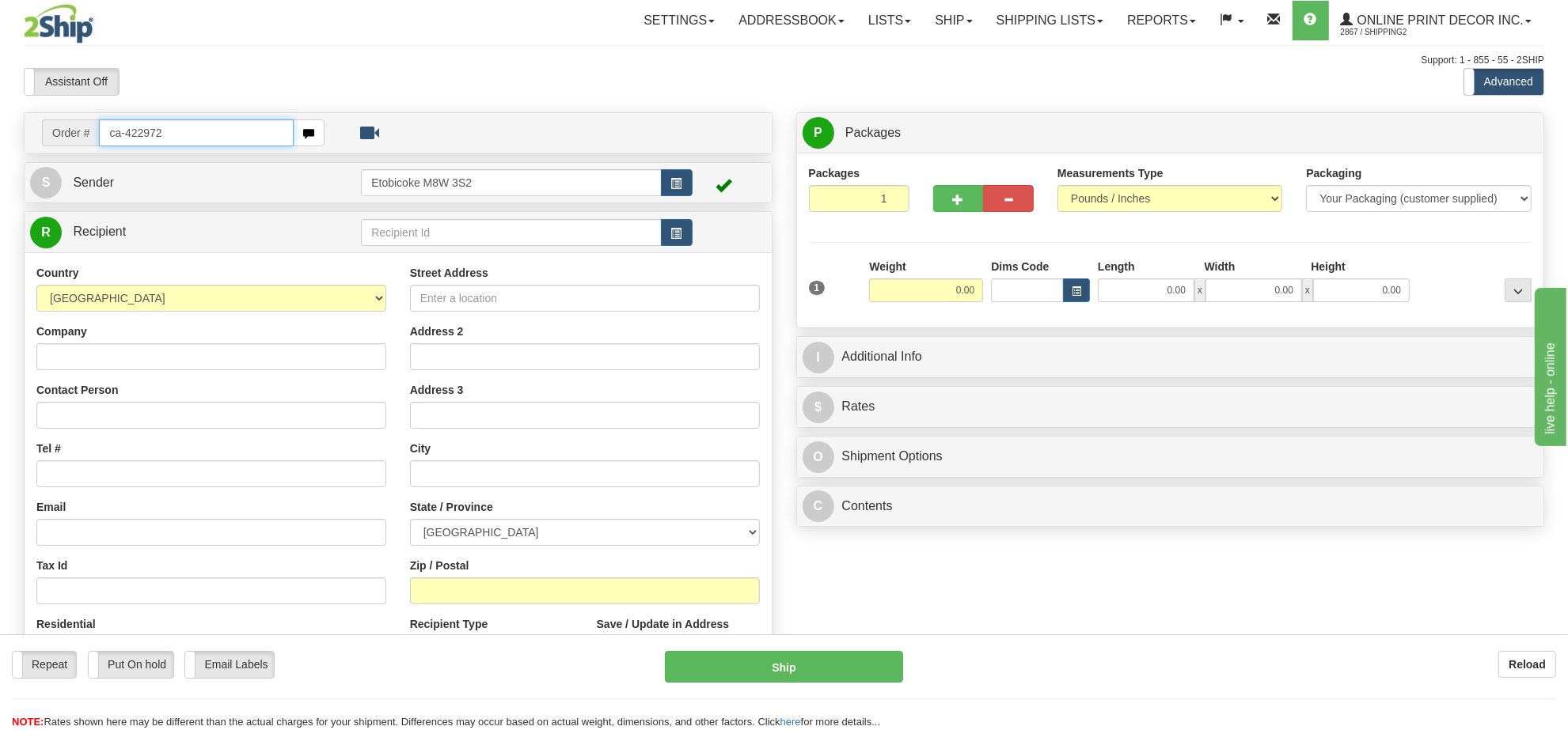
type input "ca-422972"
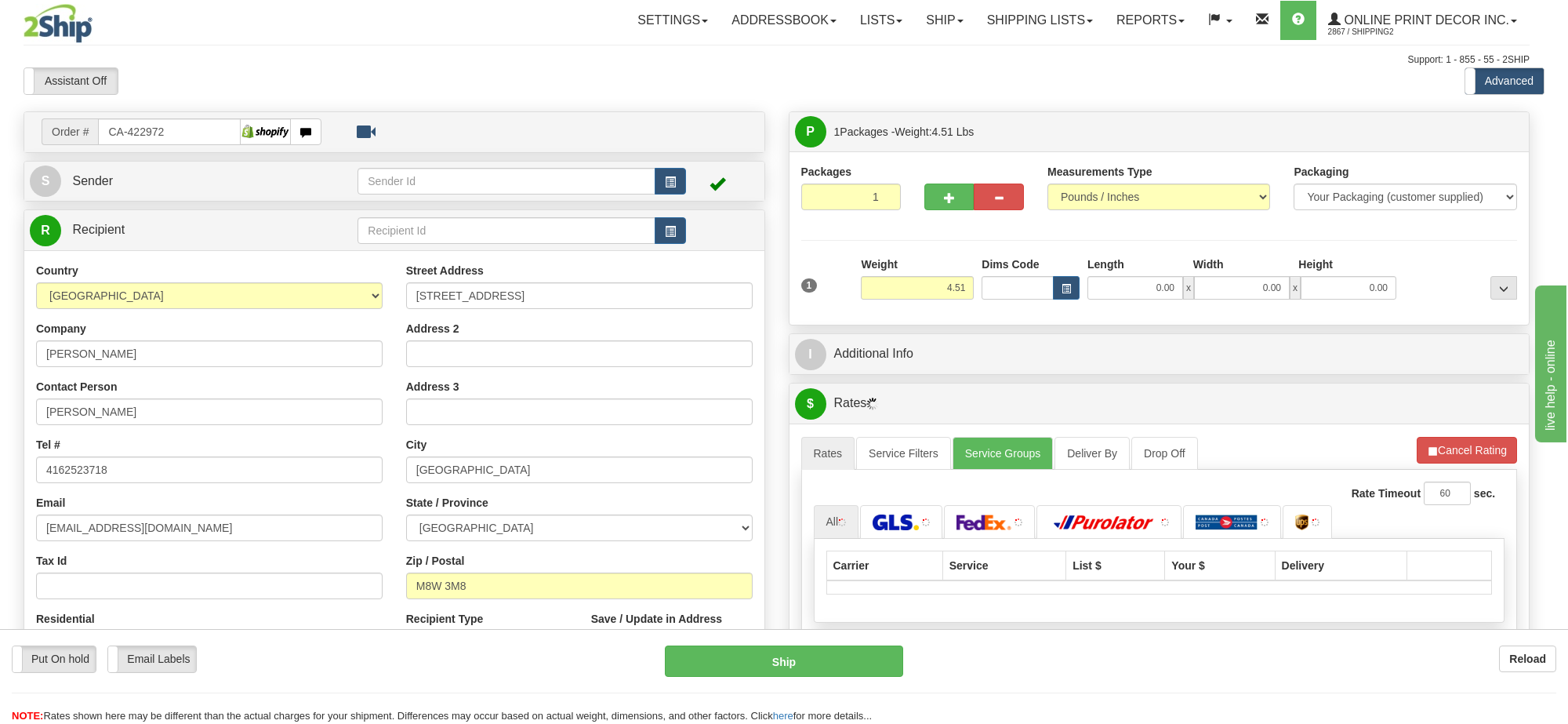
type input "ETOBICOKE"
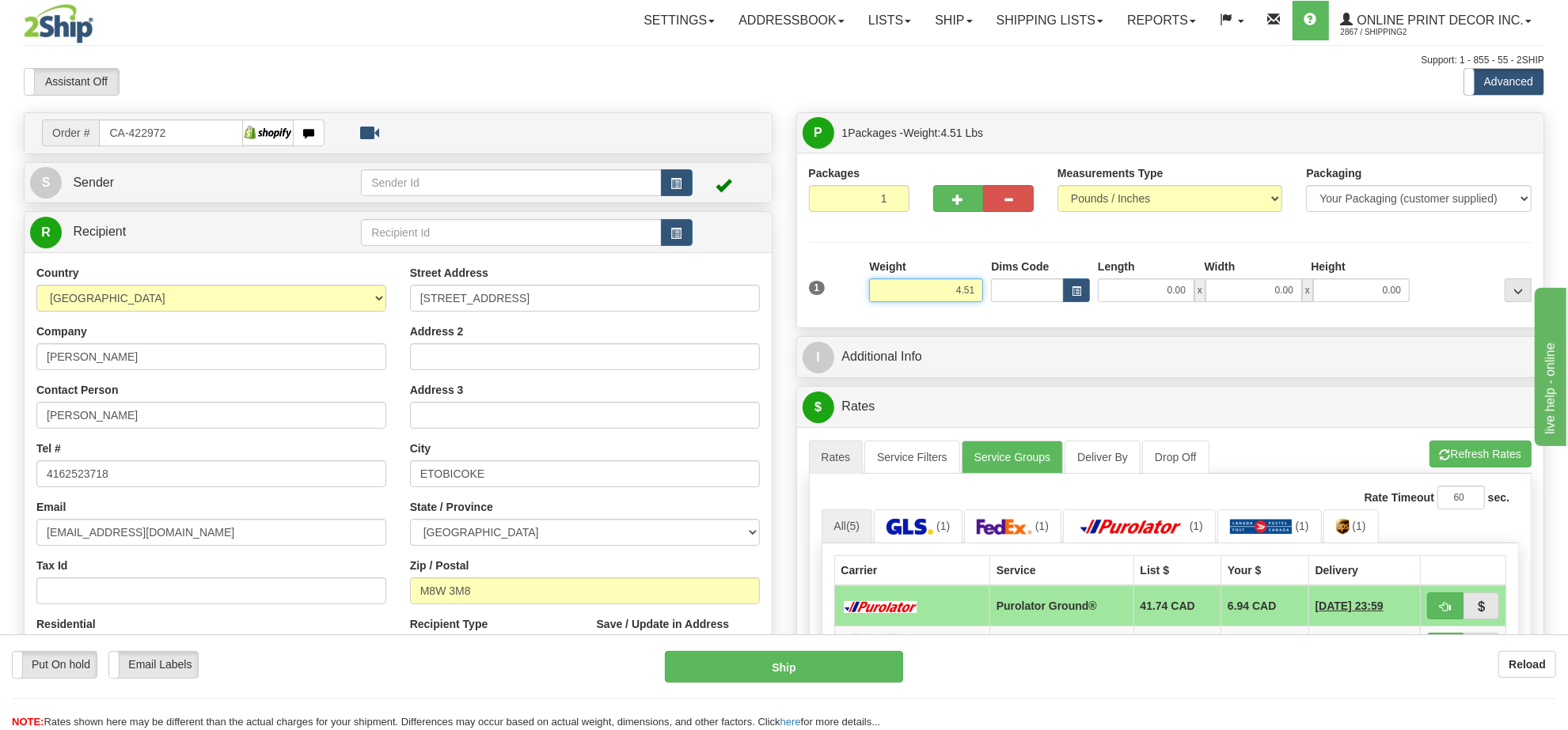
click at [960, 298] on input "4.51" at bounding box center [926, 291] width 114 height 24
click at [962, 221] on div at bounding box center [983, 195] width 124 height 61
click at [962, 210] on button "button" at bounding box center [958, 198] width 50 height 27
radio input "true"
type input "2"
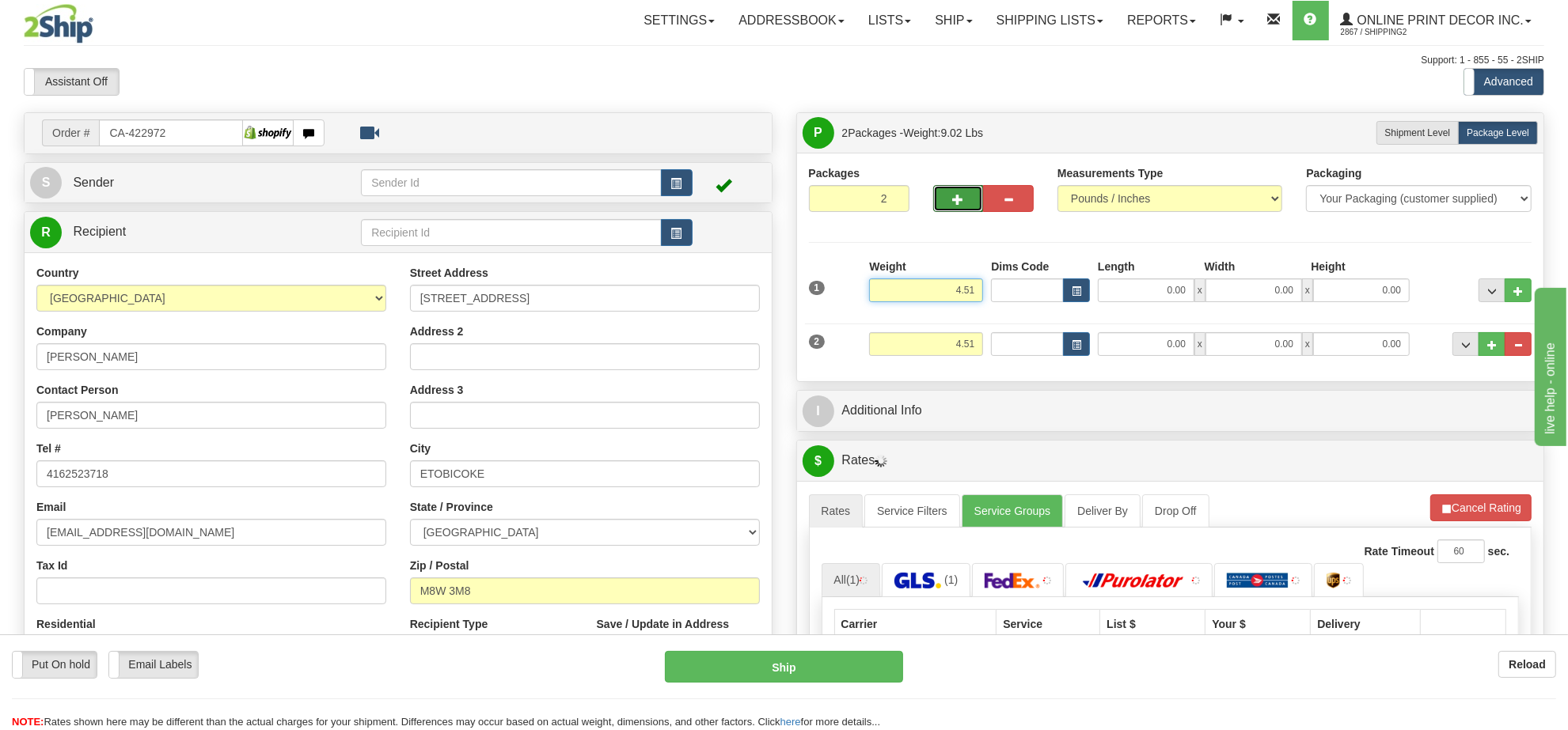
click at [960, 301] on input "4.51" at bounding box center [926, 291] width 114 height 24
click at [960, 299] on input "4.51" at bounding box center [926, 291] width 114 height 24
type input "4.00"
click at [1080, 290] on span "button" at bounding box center [1076, 291] width 9 height 8
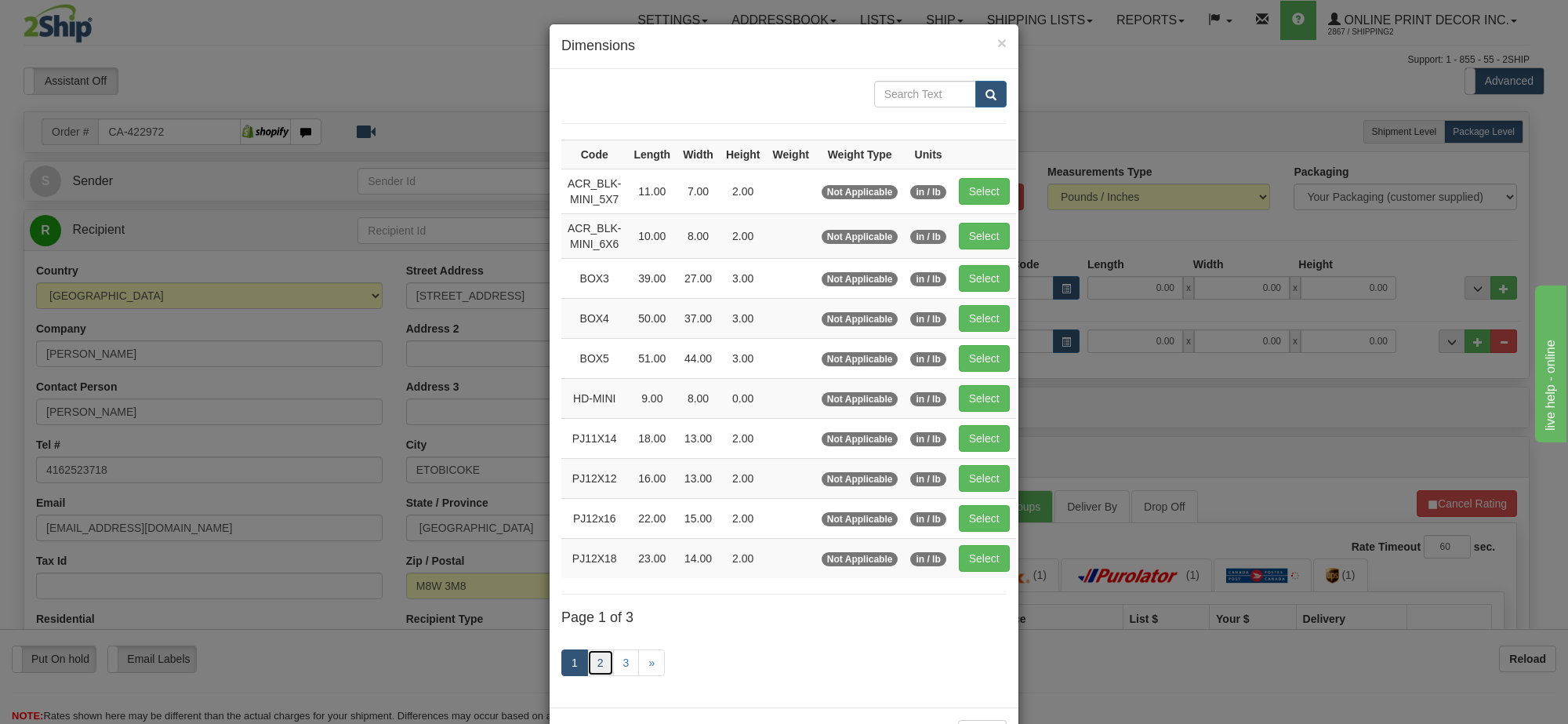
click at [594, 673] on link "2" at bounding box center [600, 662] width 26 height 26
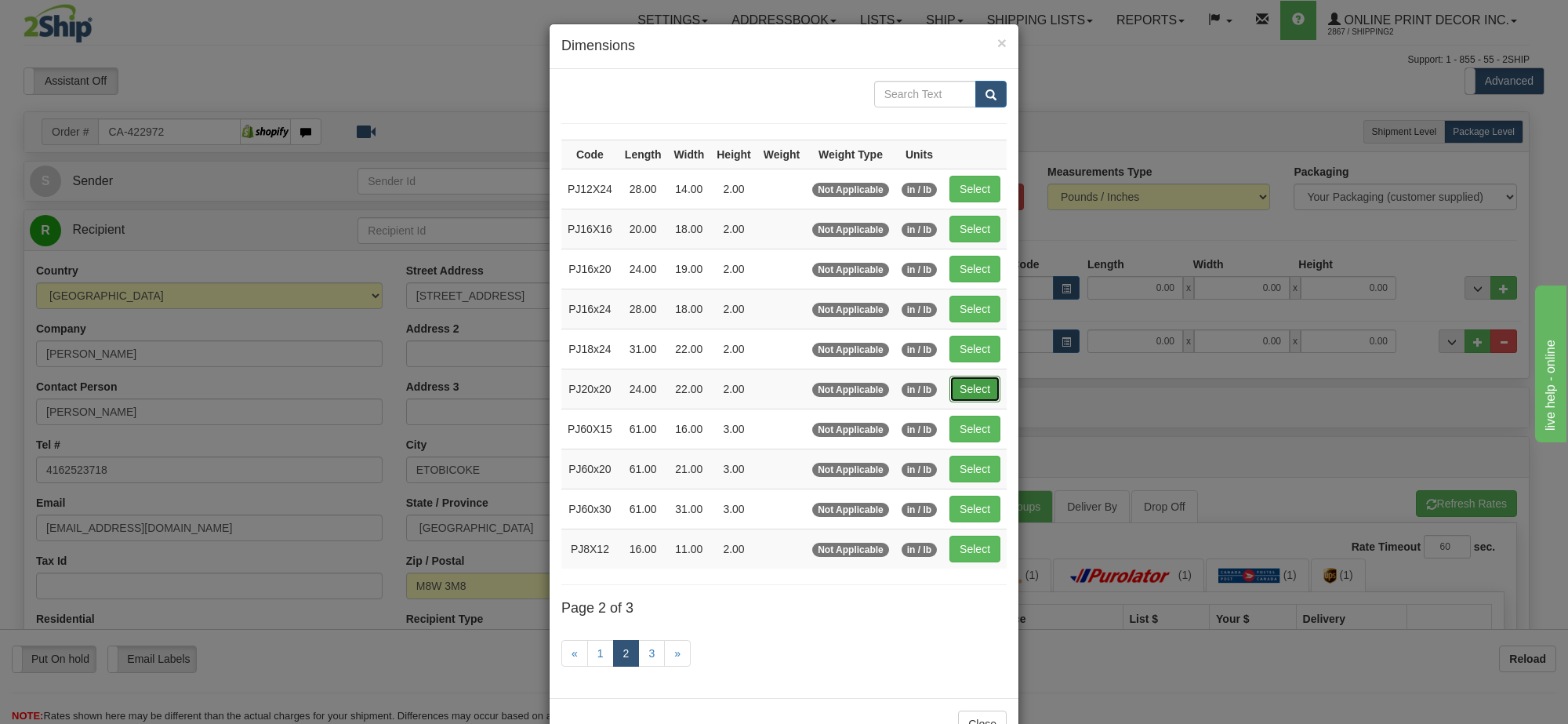
click at [968, 388] on button "Select" at bounding box center [974, 388] width 51 height 26
type input "PJ20x20"
type input "24.00"
type input "22.00"
type input "2.00"
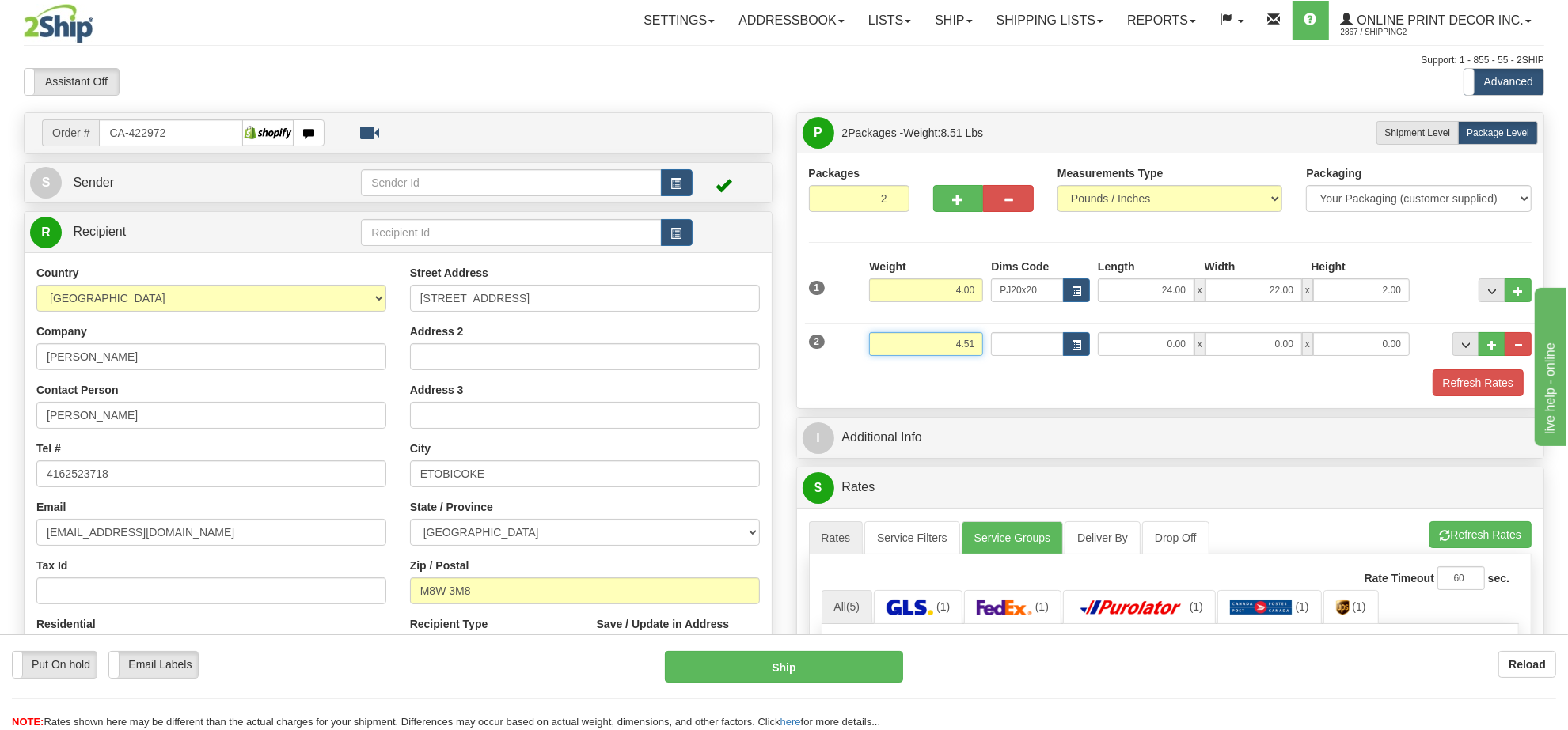
click at [944, 349] on input "4.51" at bounding box center [926, 344] width 114 height 24
type input "7.00"
click at [1072, 346] on span "button" at bounding box center [1076, 345] width 9 height 8
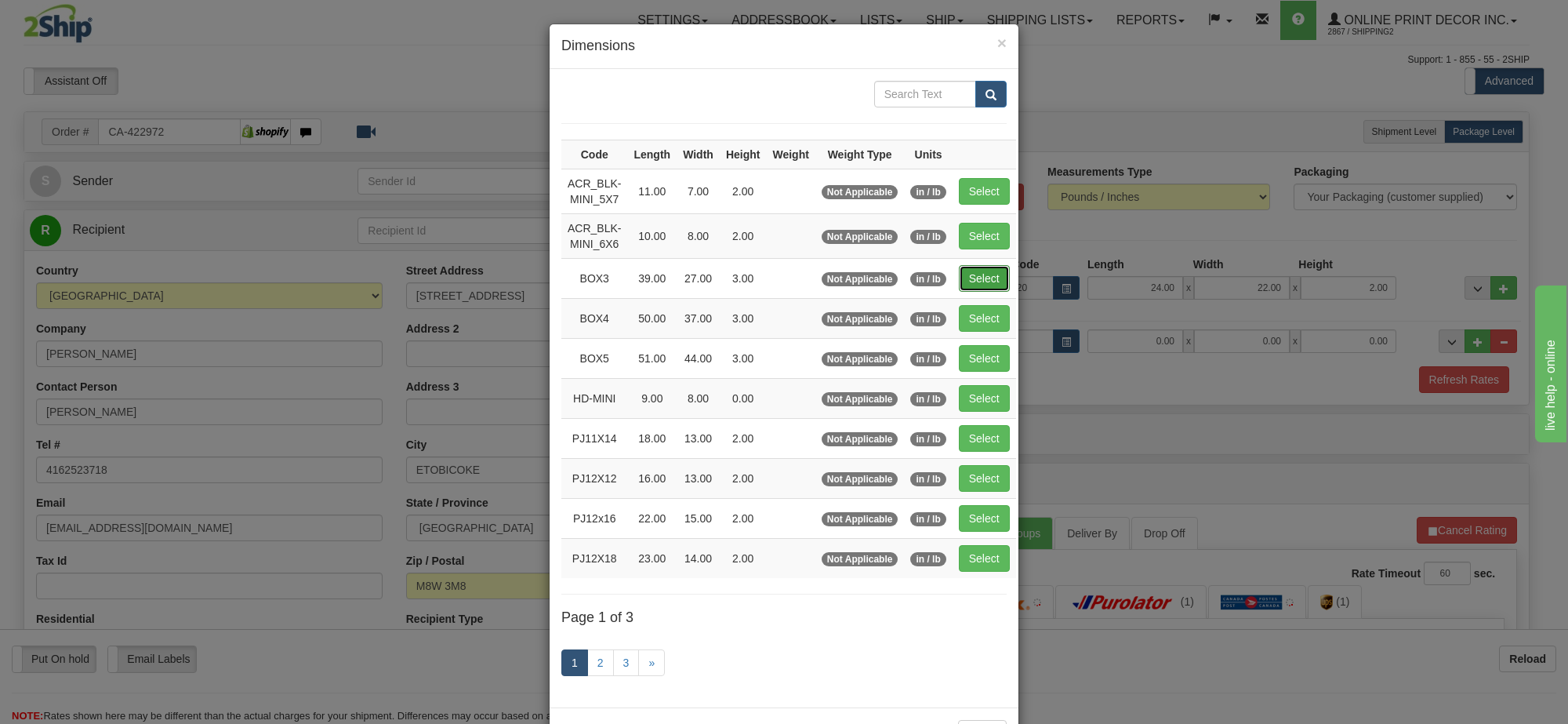
click at [971, 281] on button "Select" at bounding box center [984, 278] width 51 height 26
type input "BOX3"
type input "39.00"
type input "27.00"
type input "3.00"
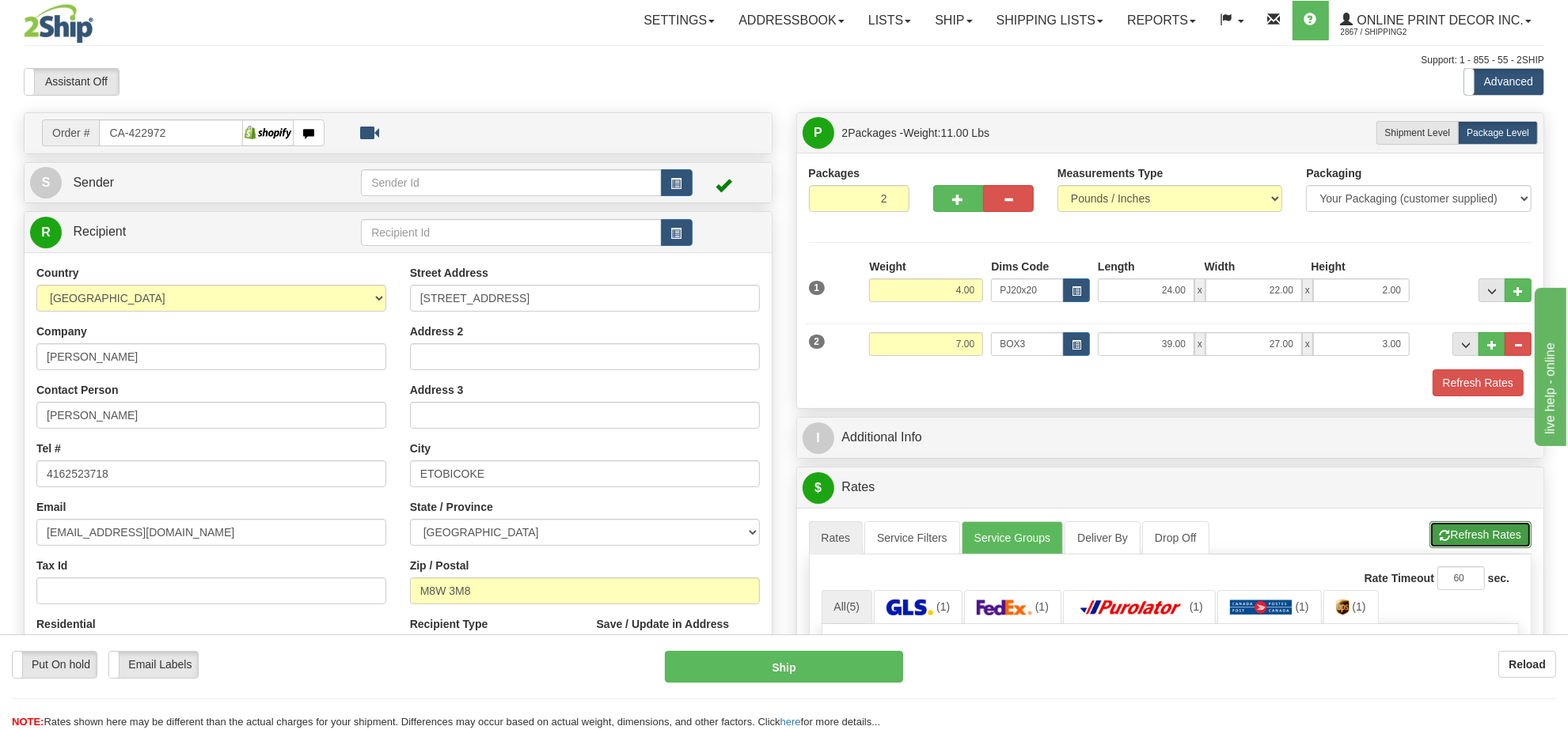
click at [1469, 547] on button "Refresh Rates" at bounding box center [1480, 534] width 102 height 27
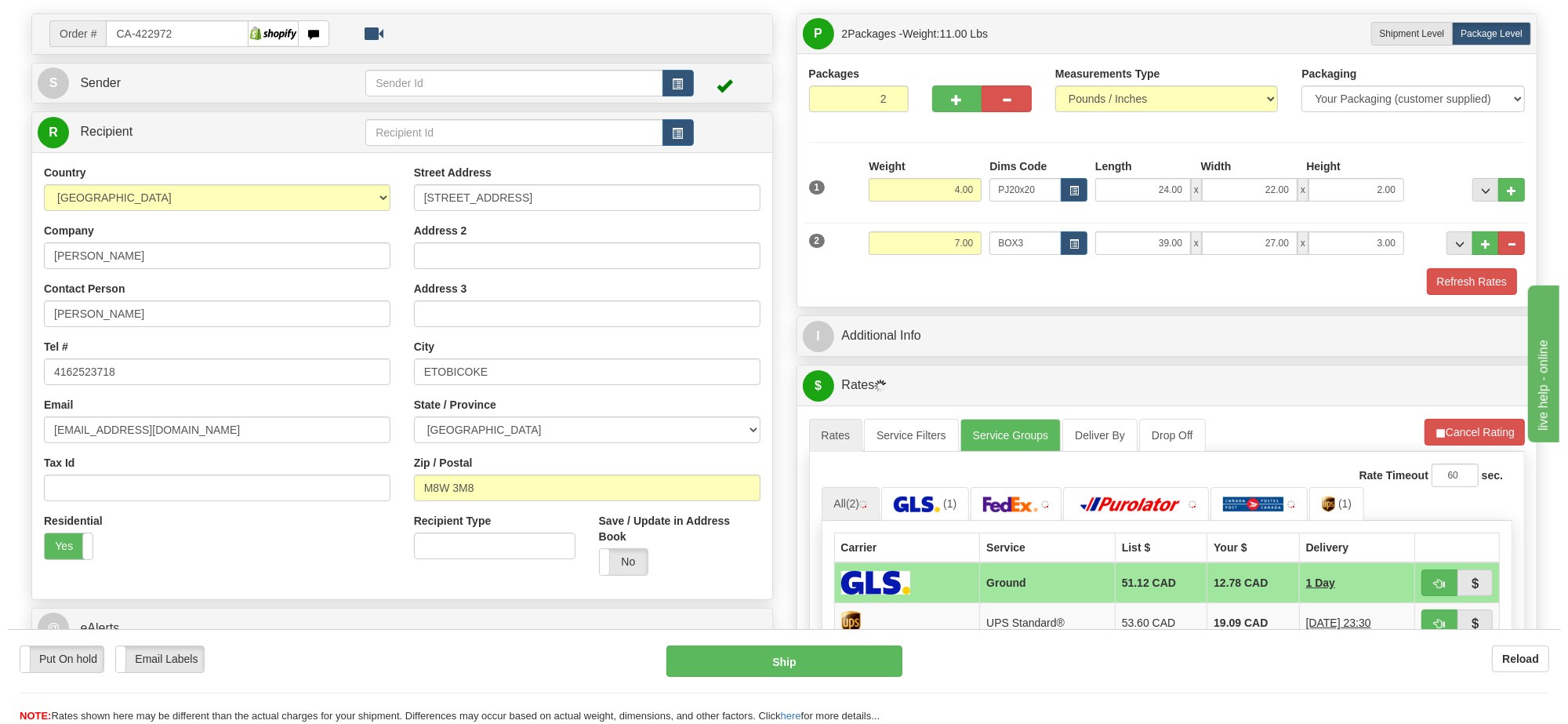
scroll to position [294, 0]
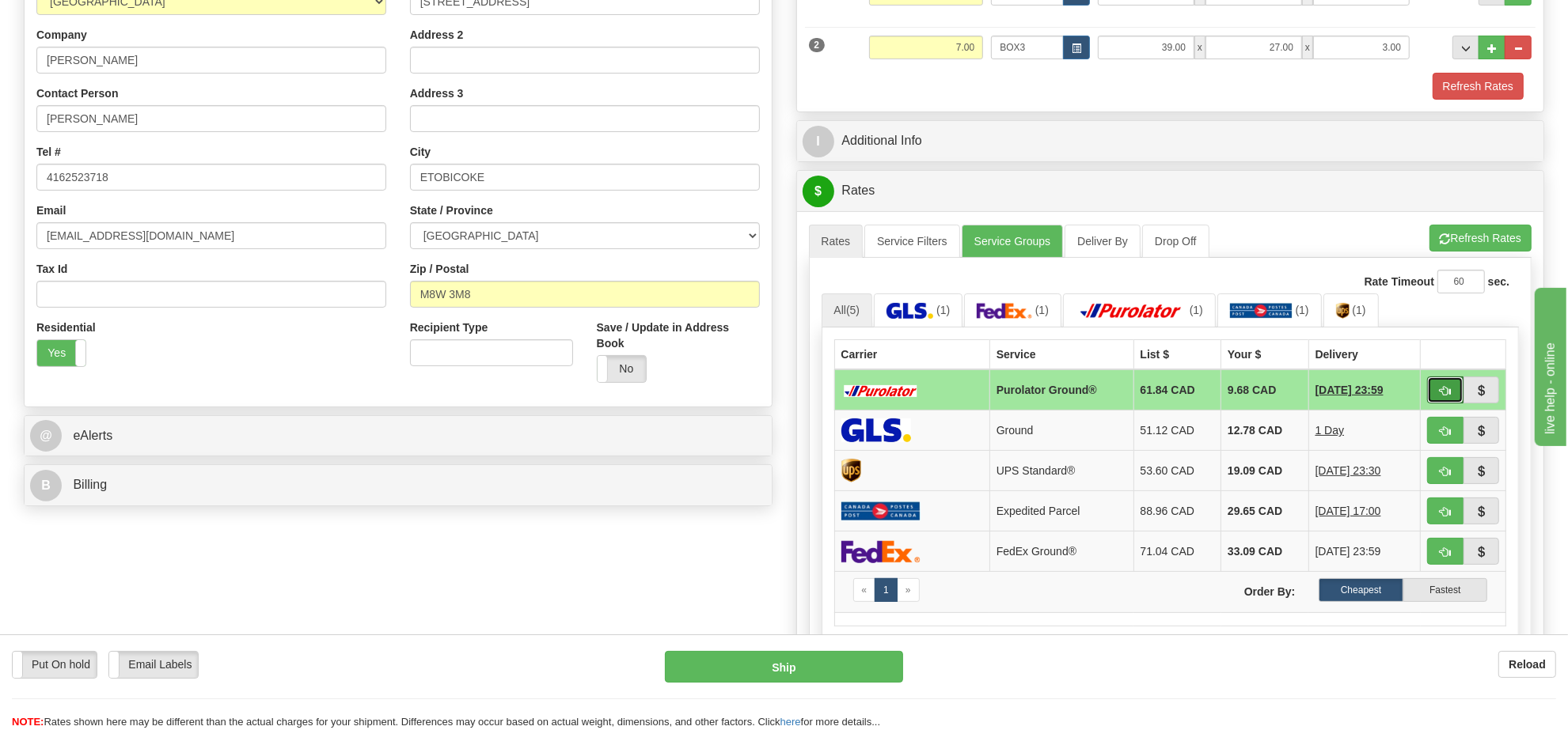
click at [1441, 395] on span "button" at bounding box center [1445, 391] width 11 height 10
type input "260"
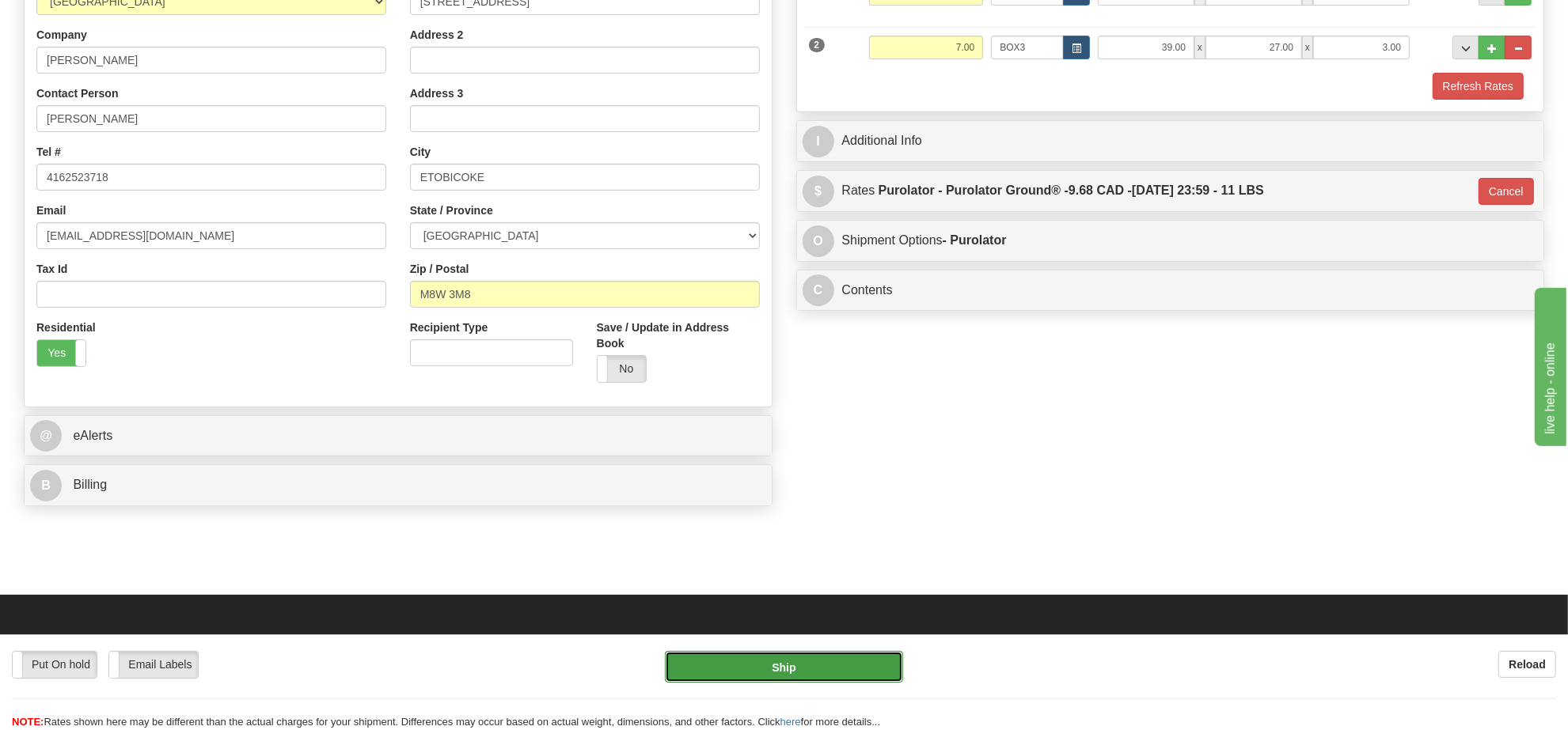
click at [884, 662] on button "Ship" at bounding box center [783, 667] width 238 height 31
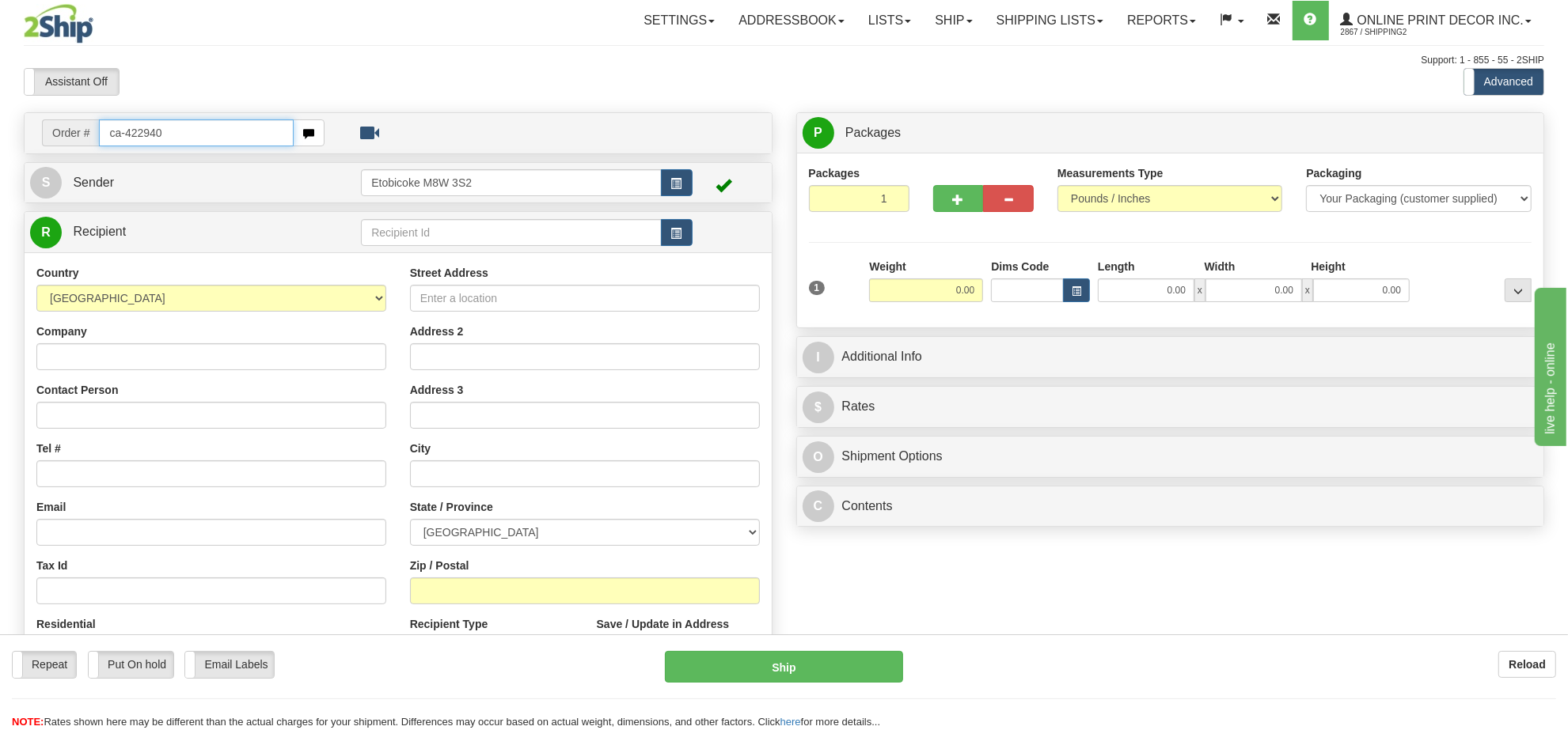
type input "ca-422940"
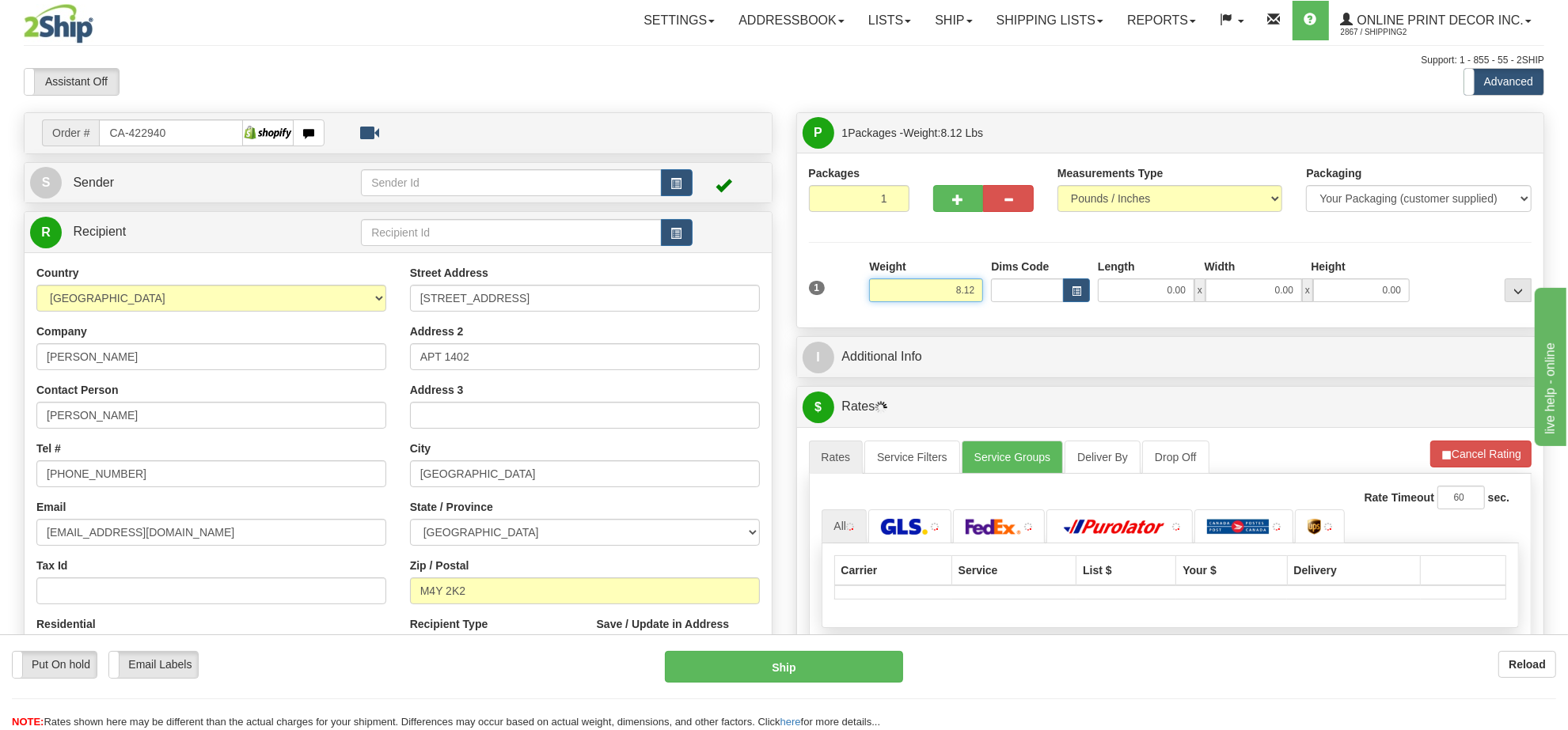
click at [955, 295] on input "8.12" at bounding box center [926, 291] width 114 height 24
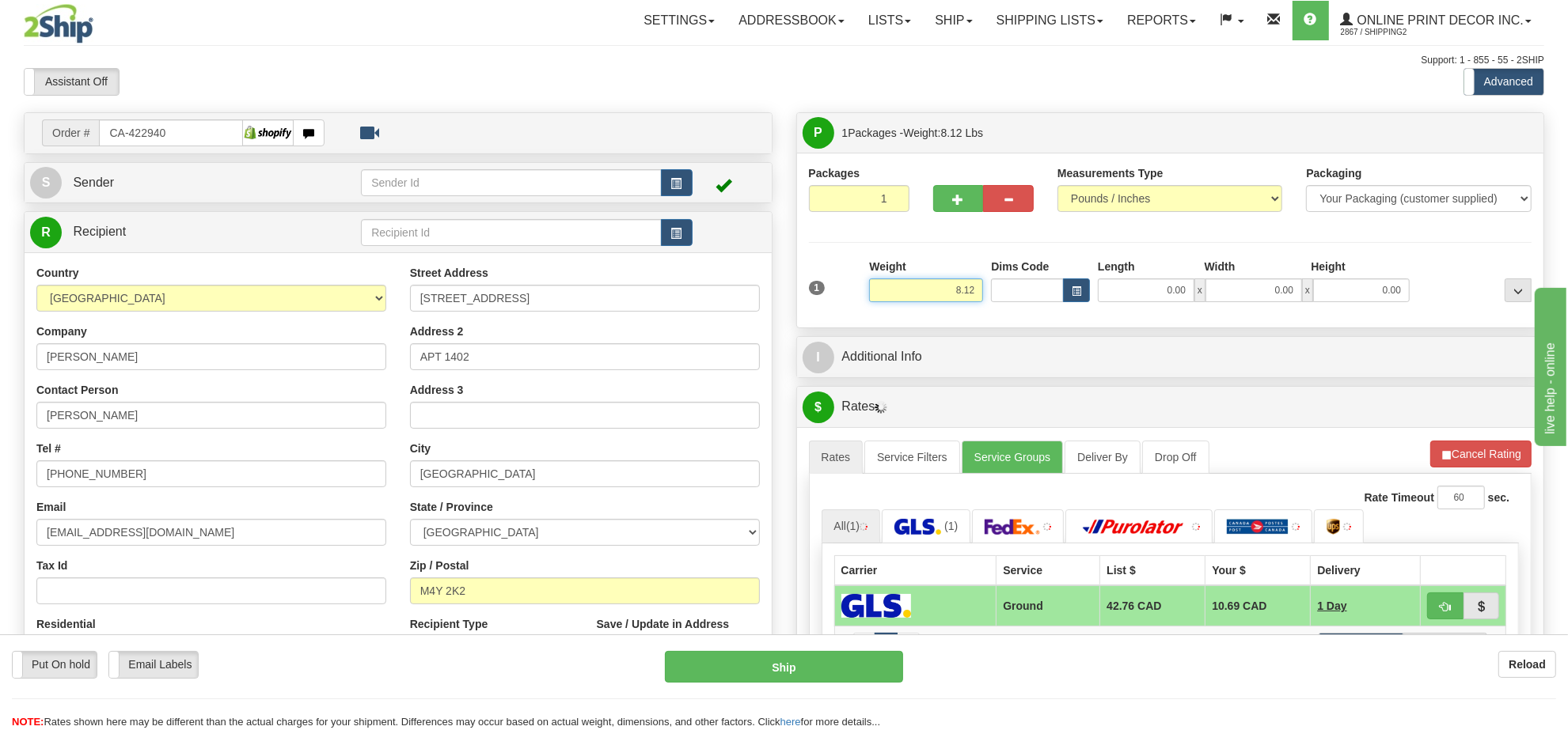
click at [955, 295] on input "8.12" at bounding box center [926, 291] width 114 height 24
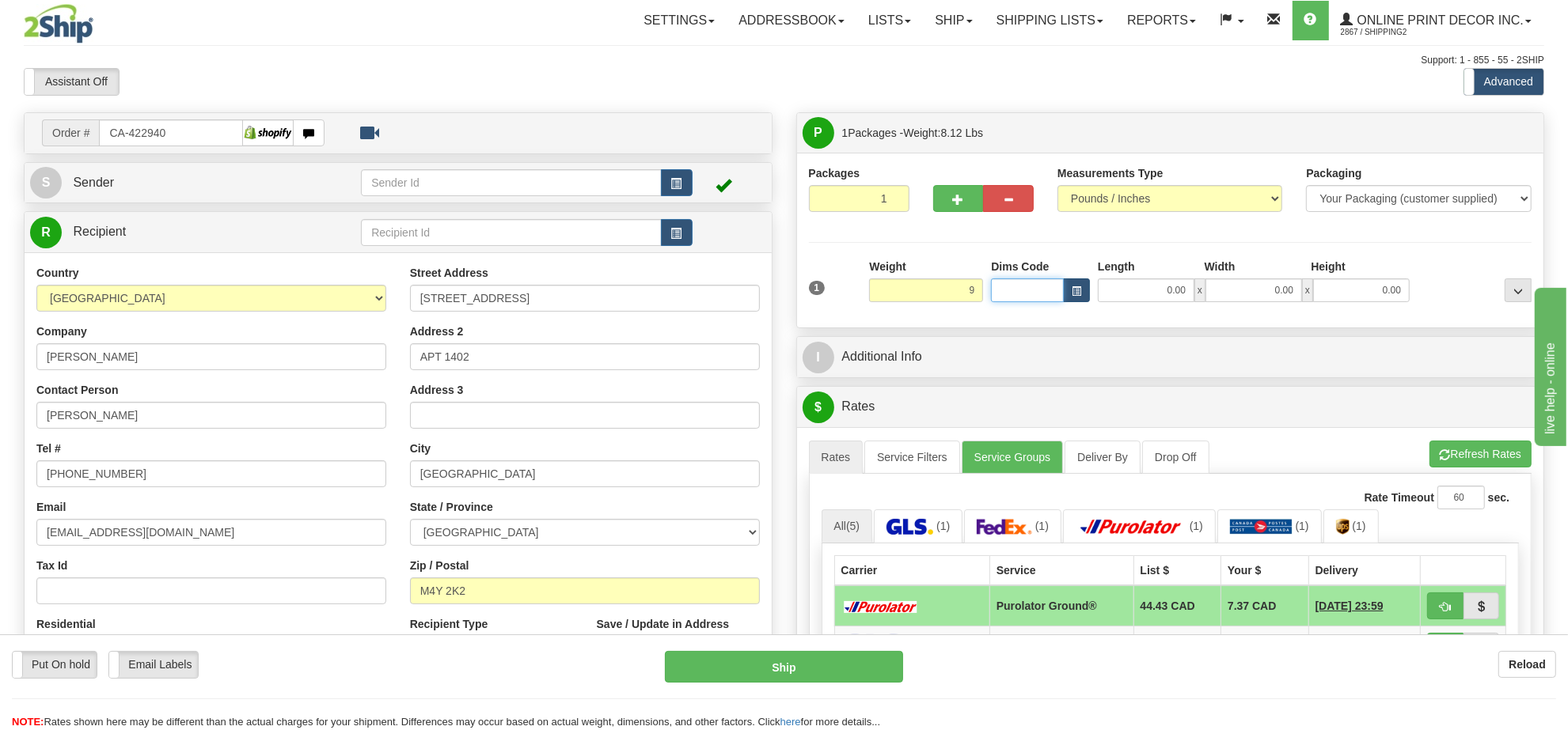
type input "9.00"
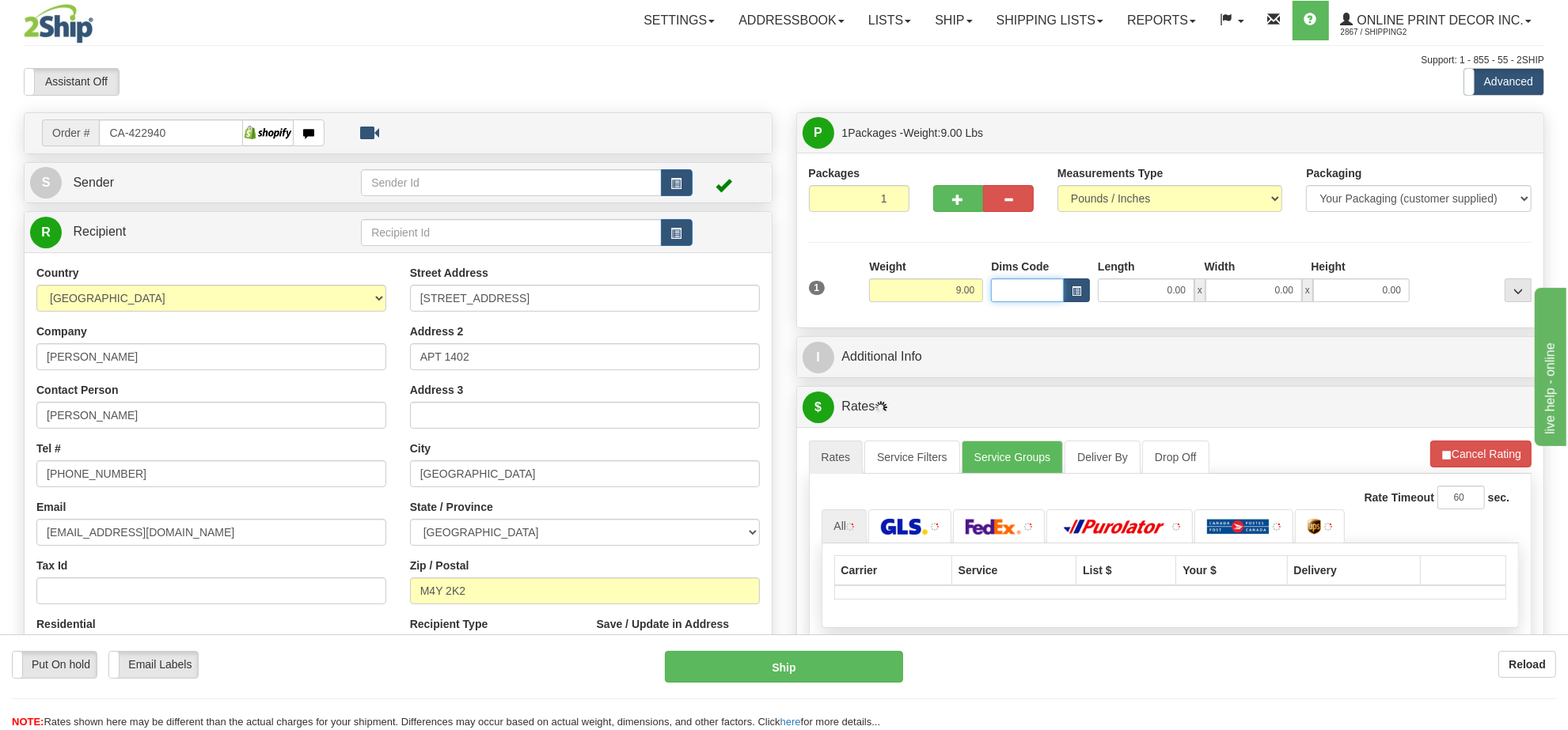
click at [1069, 287] on div at bounding box center [1040, 291] width 99 height 24
click at [1069, 287] on button "button" at bounding box center [1075, 291] width 27 height 24
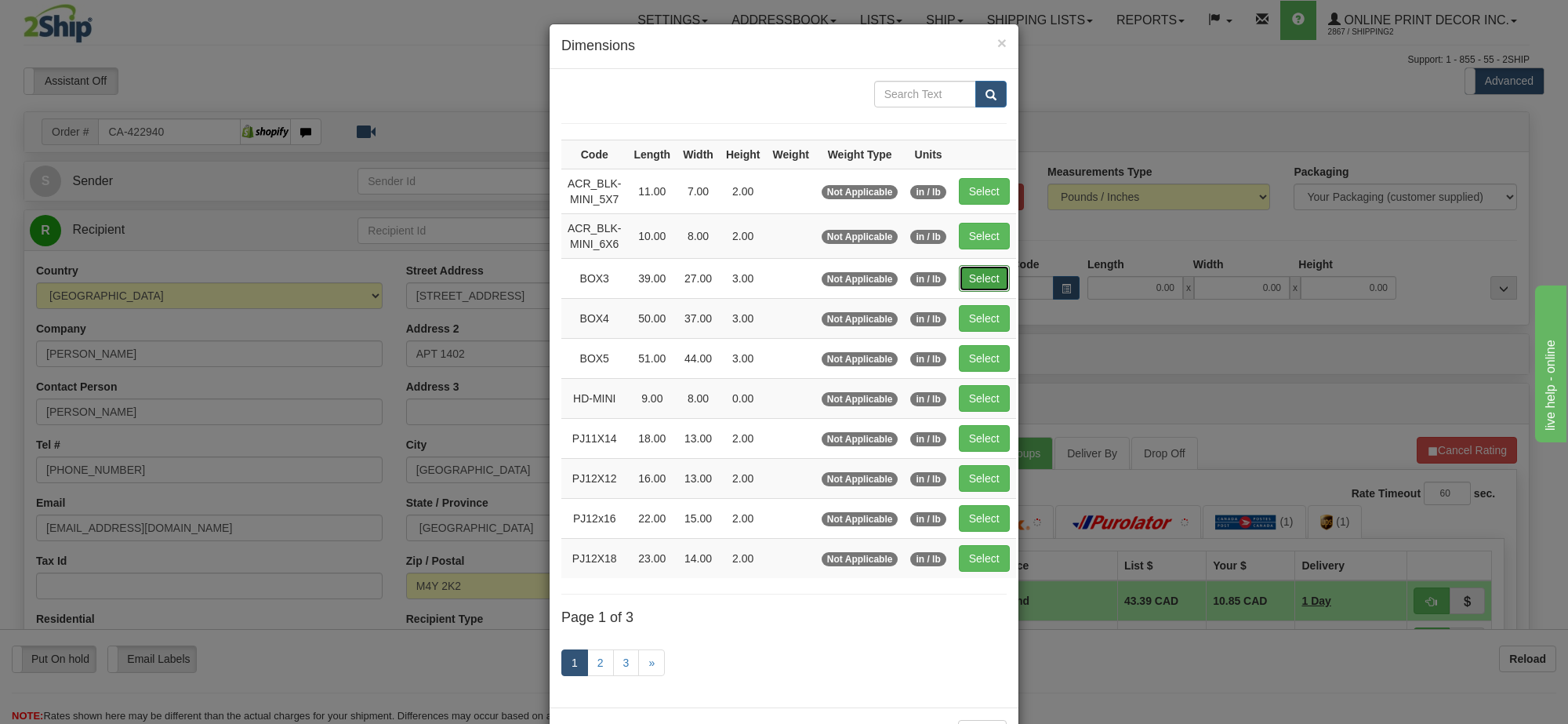
click at [995, 278] on button "Select" at bounding box center [984, 278] width 51 height 26
type input "BOX3"
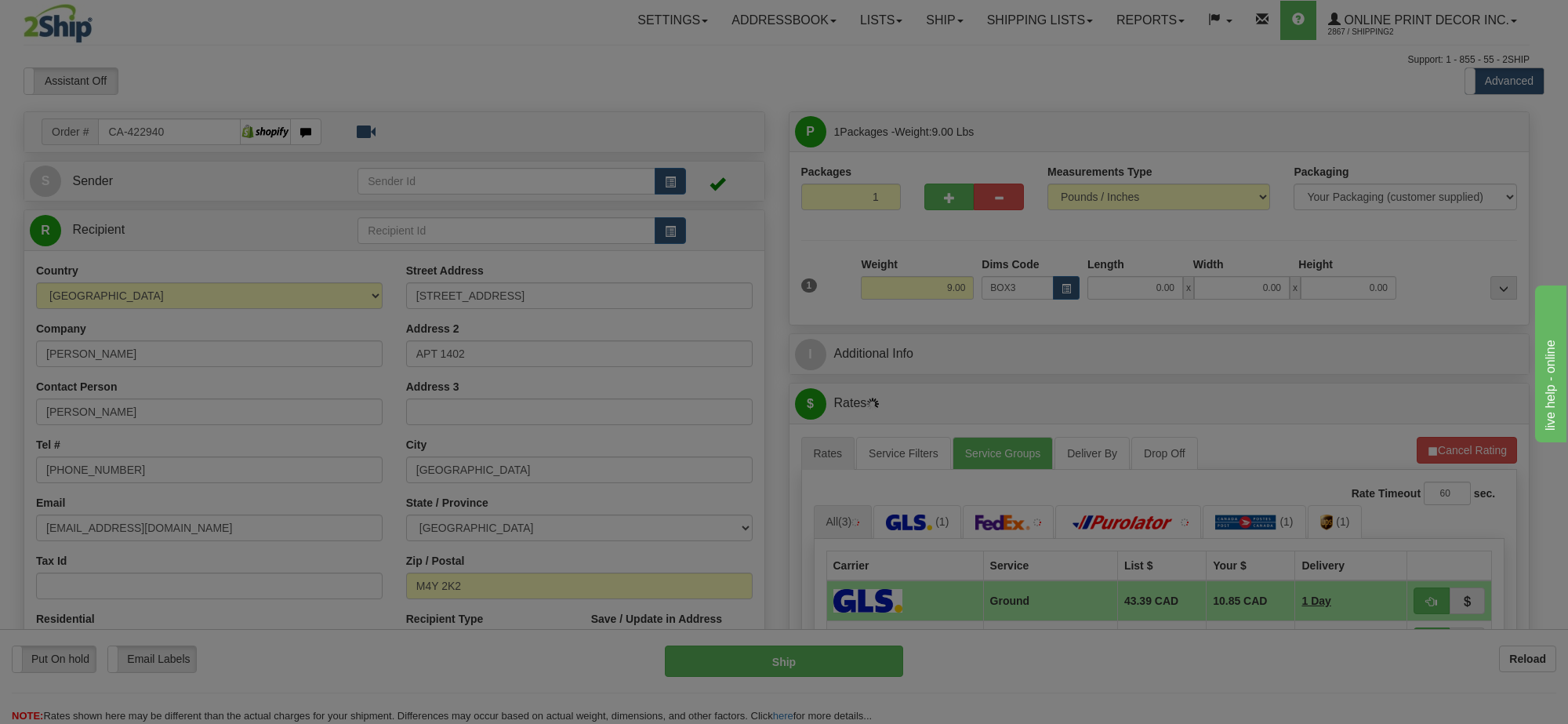
type input "39.00"
type input "27.00"
type input "3.00"
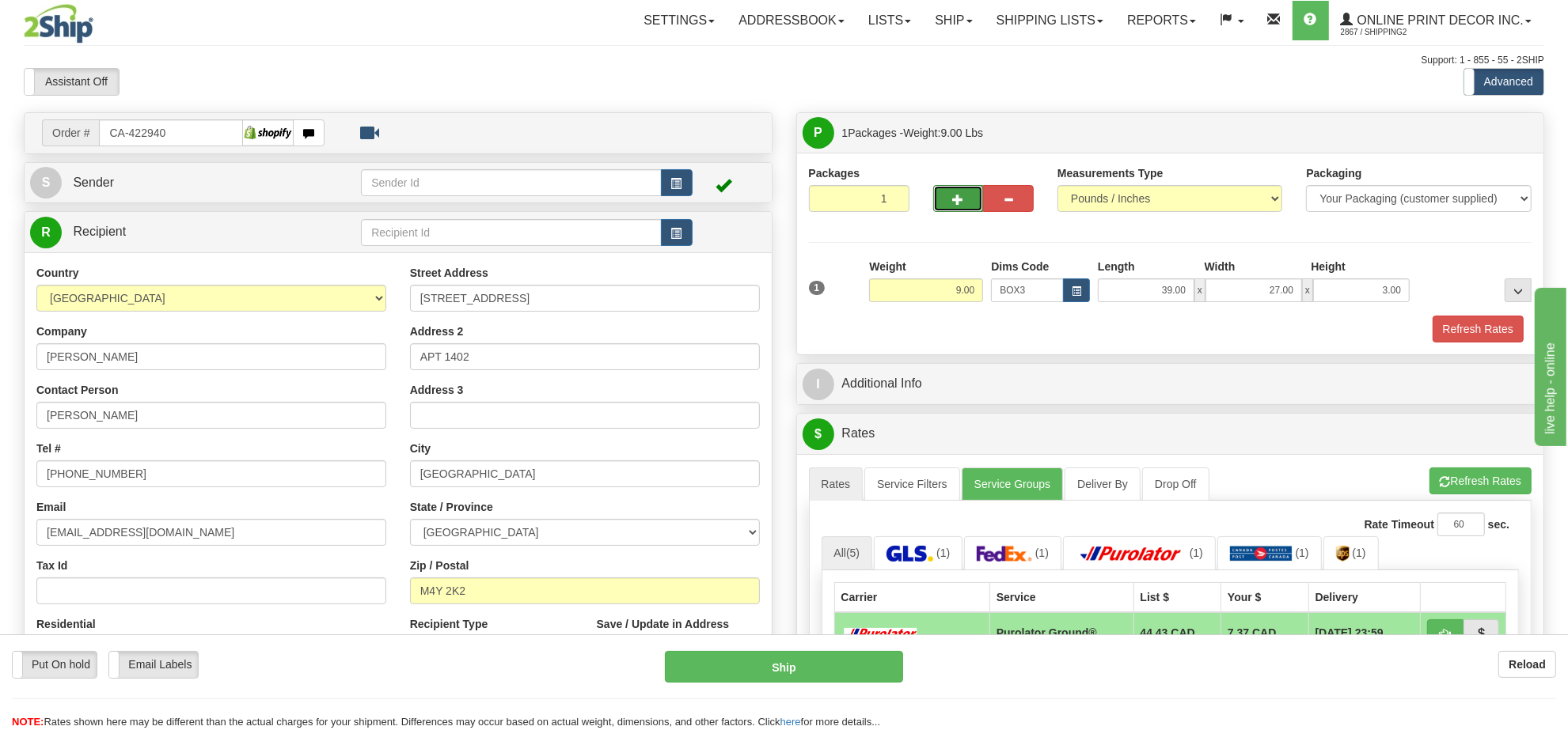
click at [959, 195] on span "button" at bounding box center [958, 199] width 11 height 10
radio input "true"
type input "2"
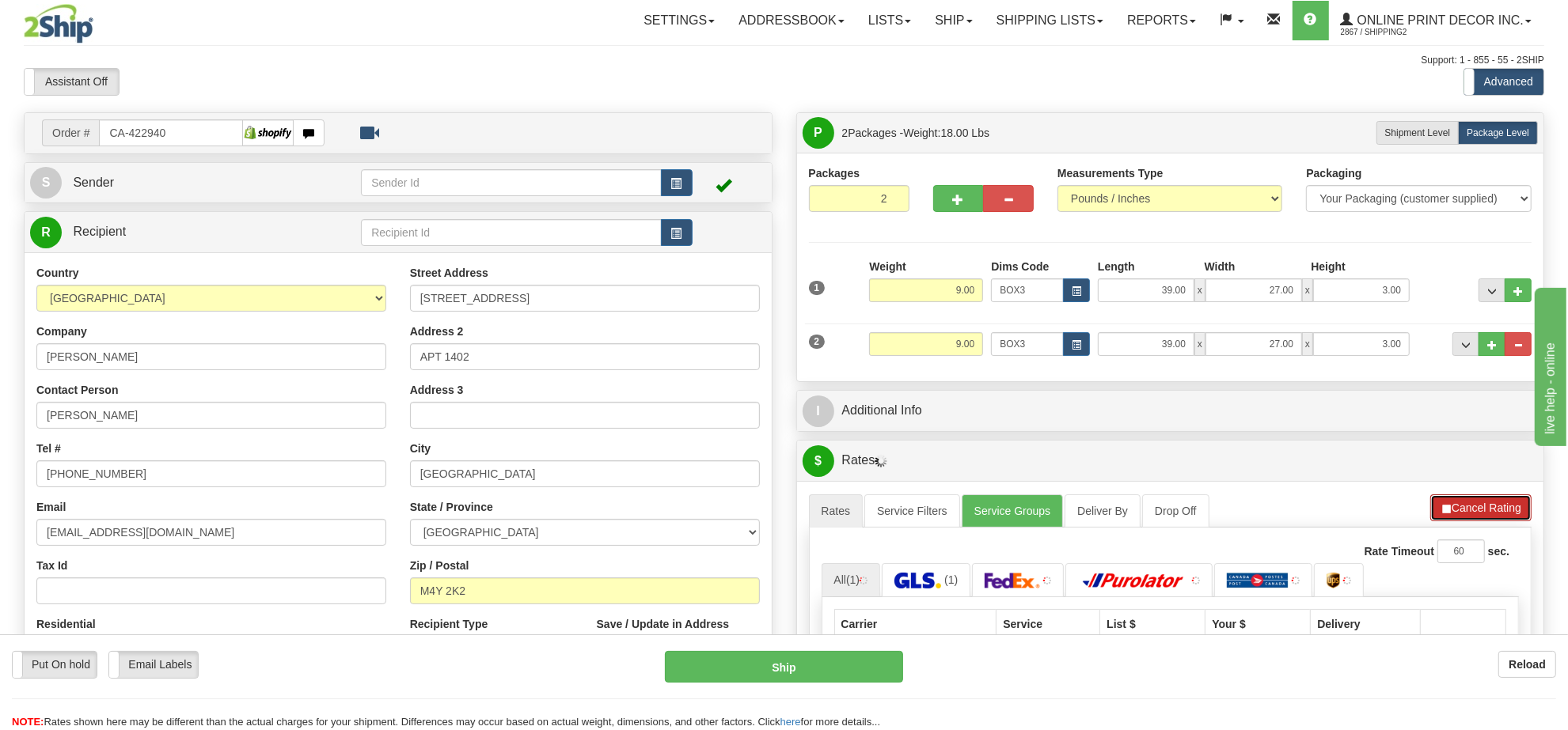
click at [1485, 510] on button "Cancel Rating" at bounding box center [1481, 507] width 101 height 27
click at [0, 0] on button "Refresh Rates" at bounding box center [0, 0] width 0 height 0
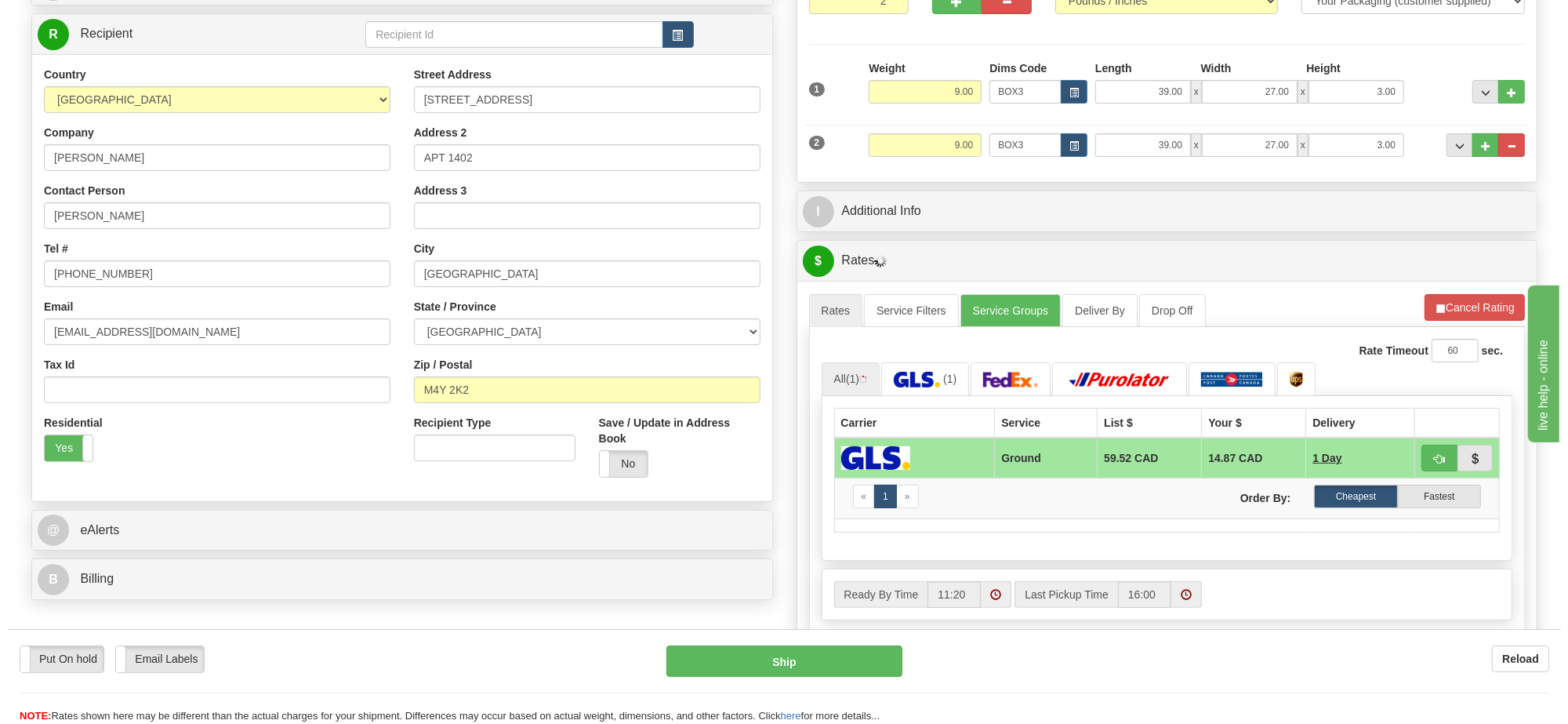
scroll to position [294, 0]
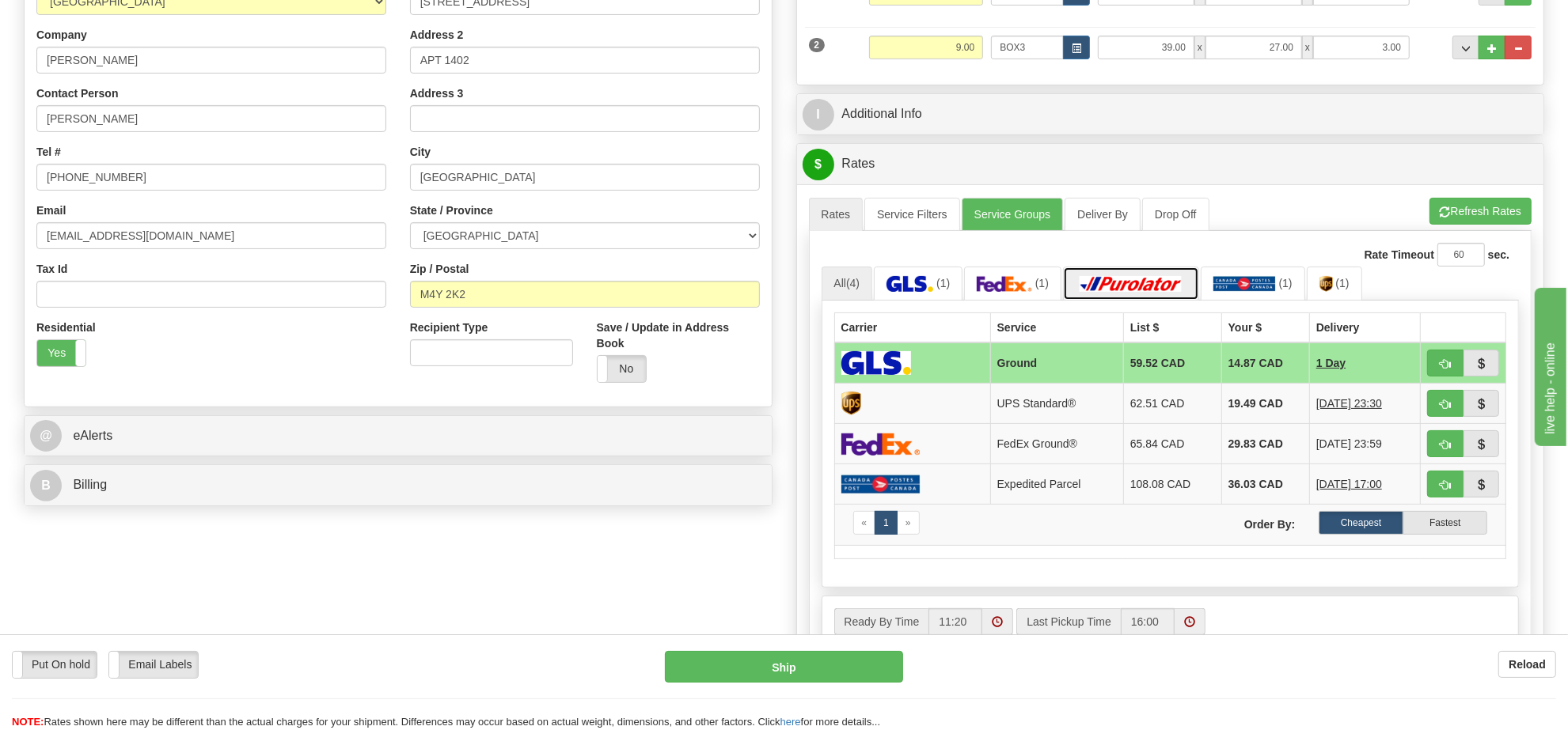
click at [1177, 292] on img at bounding box center [1130, 283] width 111 height 16
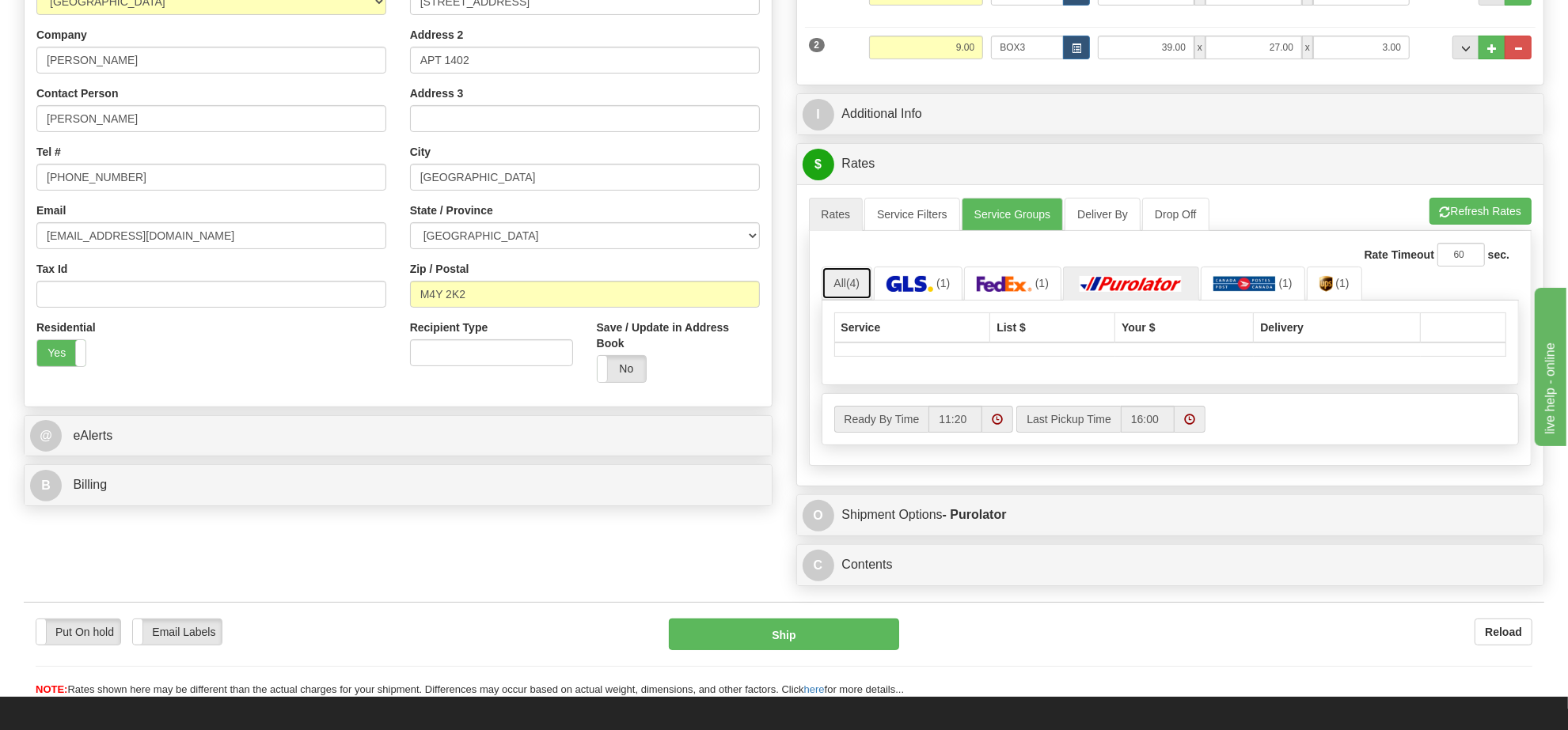
click at [849, 298] on link "All (4)" at bounding box center [847, 283] width 51 height 33
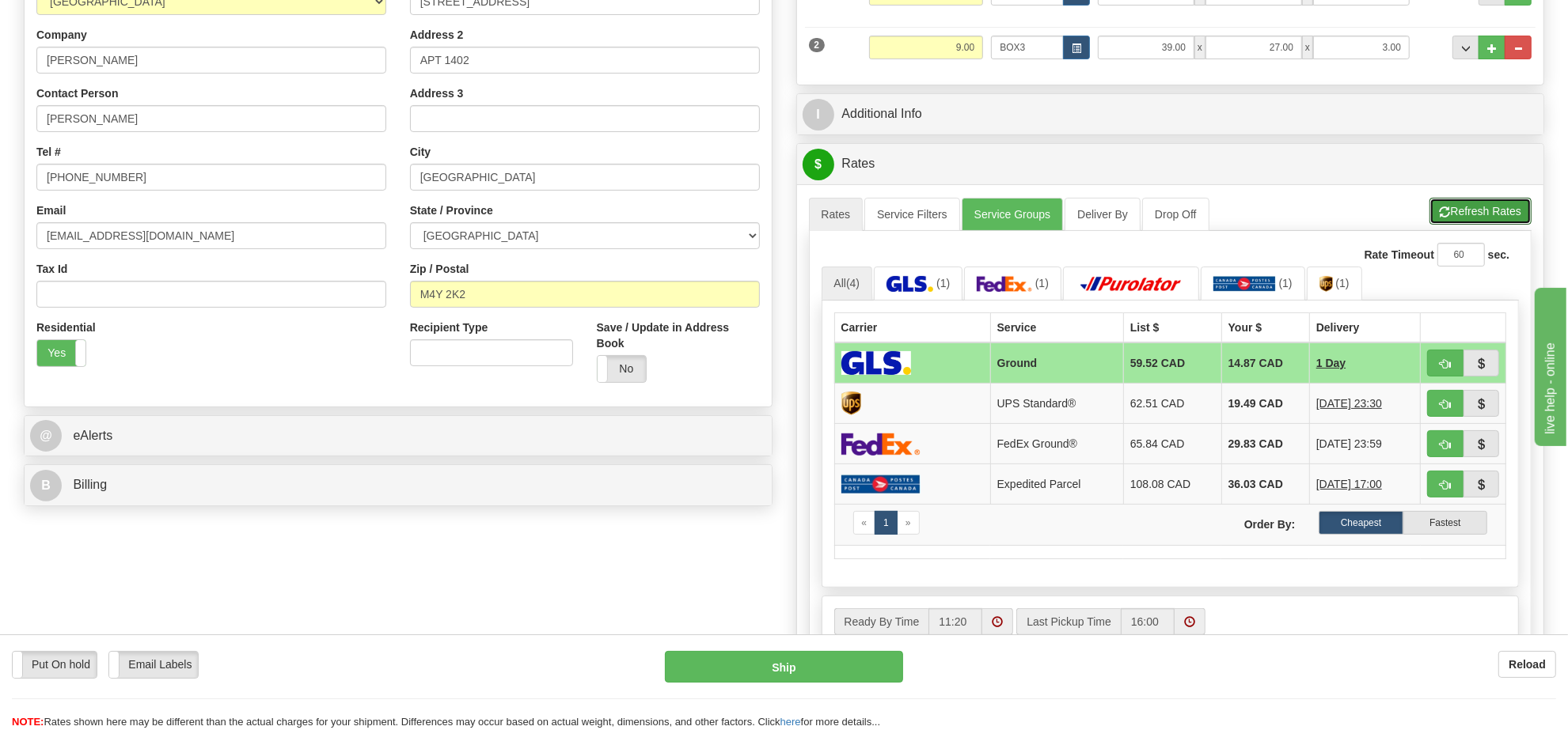
click at [1492, 218] on button "Refresh Rates" at bounding box center [1480, 211] width 102 height 27
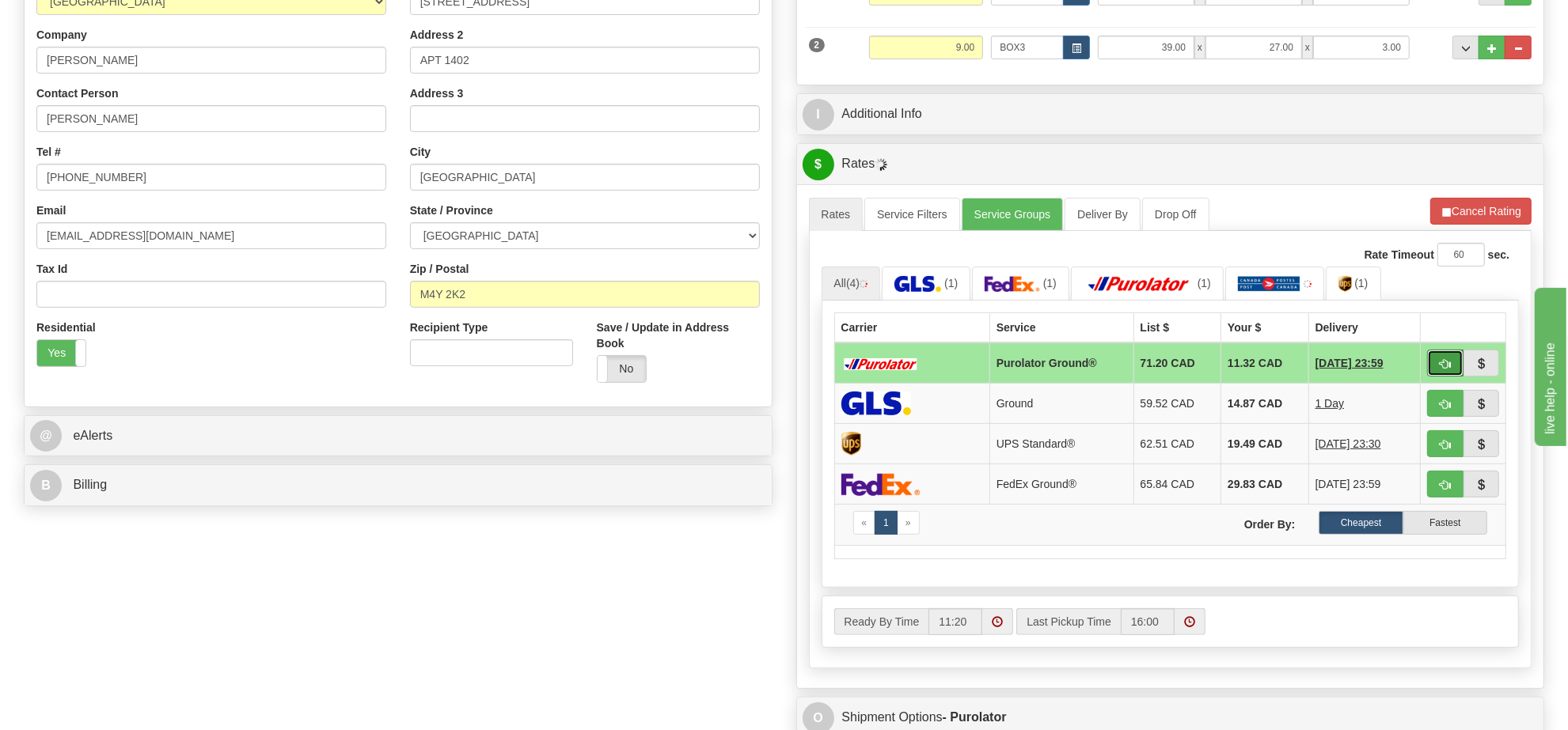
click at [1434, 373] on button "button" at bounding box center [1445, 362] width 37 height 27
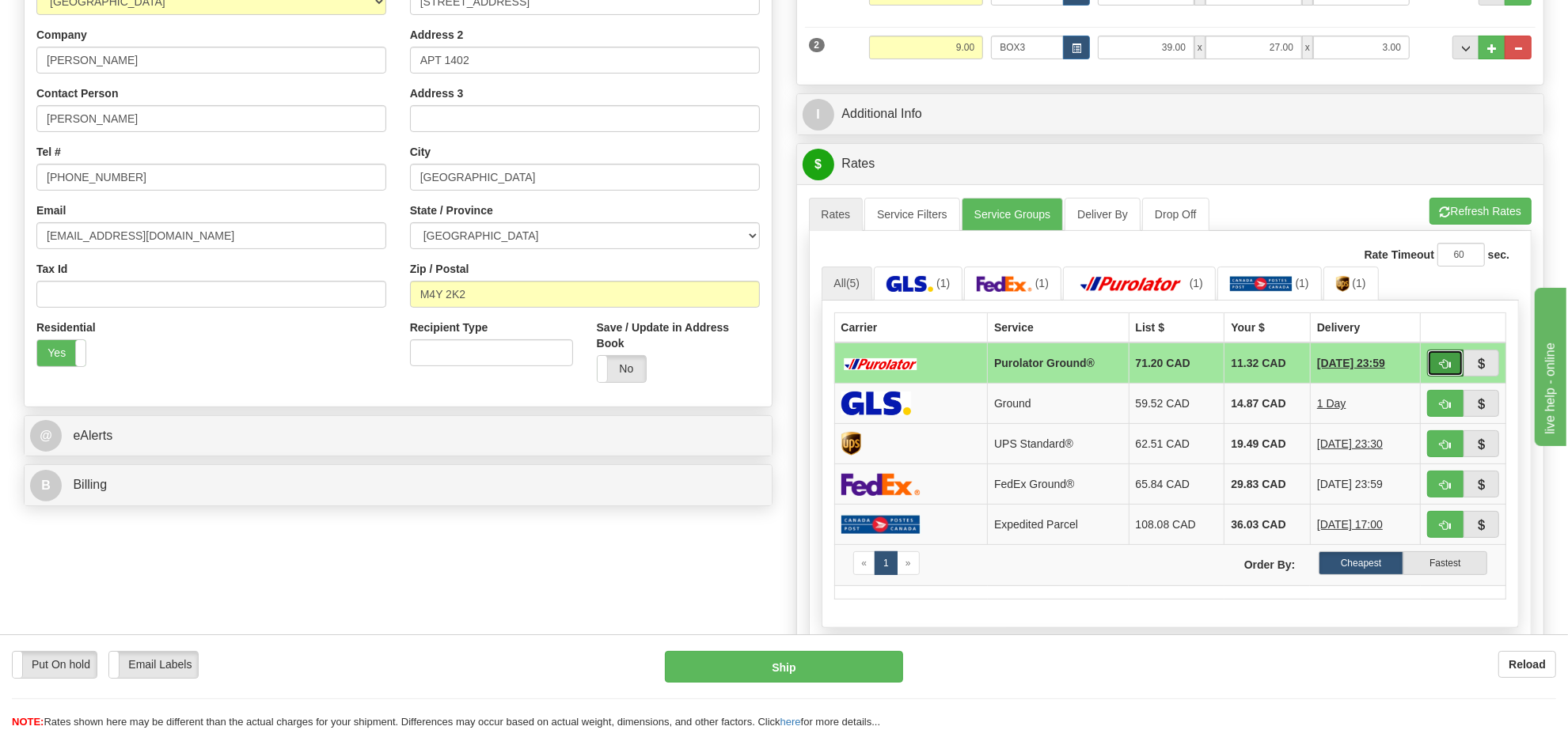
click at [1433, 373] on button "button" at bounding box center [1445, 362] width 37 height 27
type input "260"
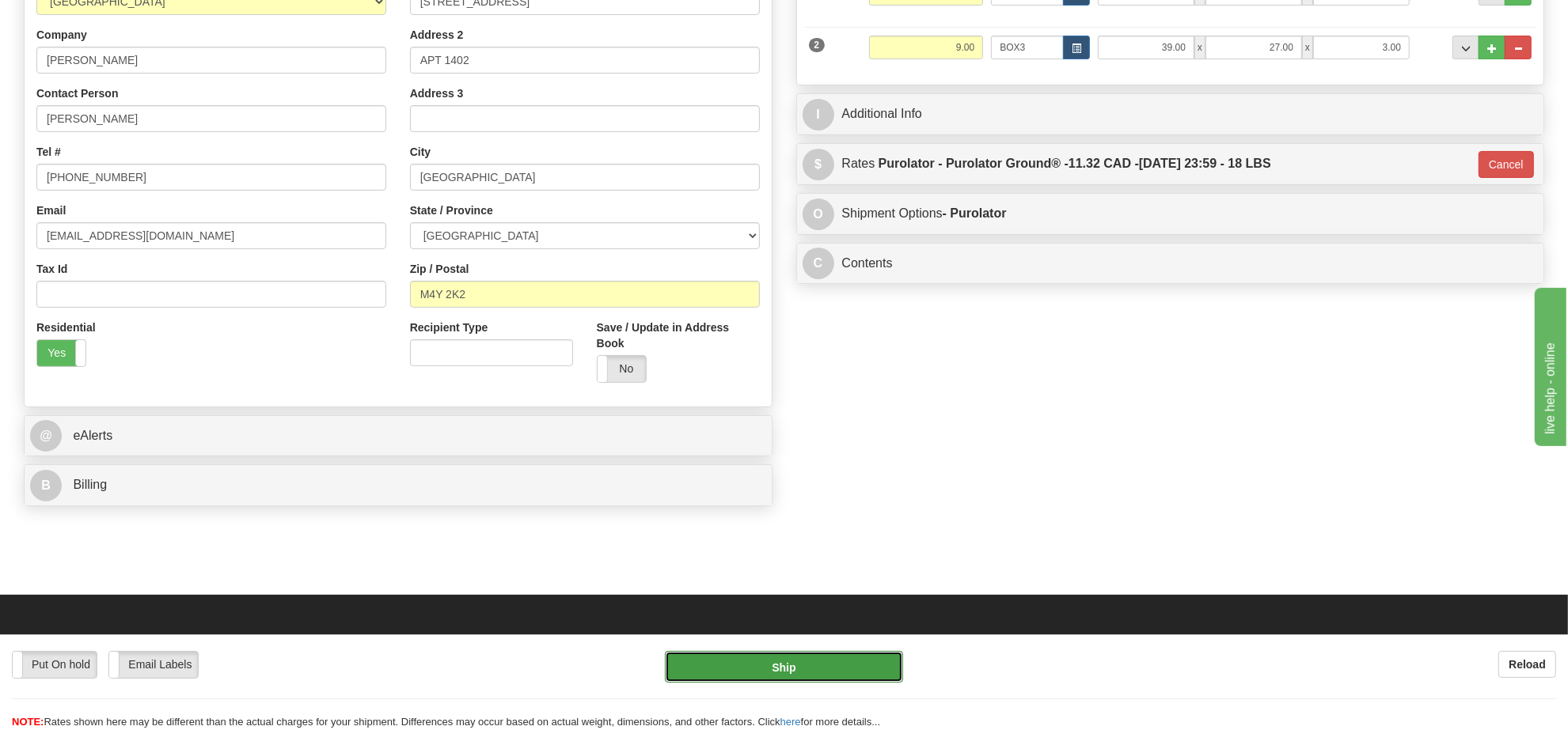
click at [775, 653] on button "Ship" at bounding box center [783, 667] width 238 height 31
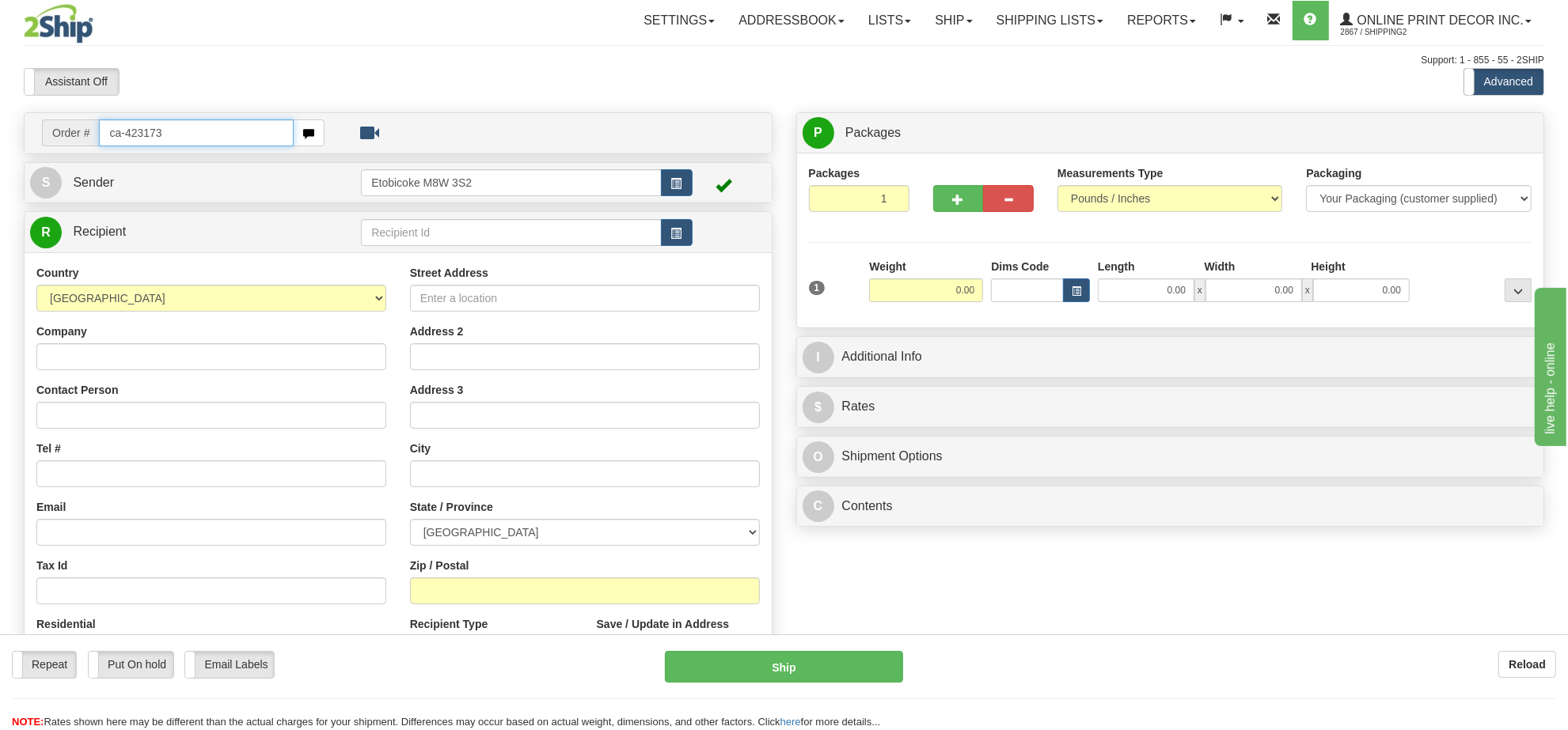
type input "ca-423173"
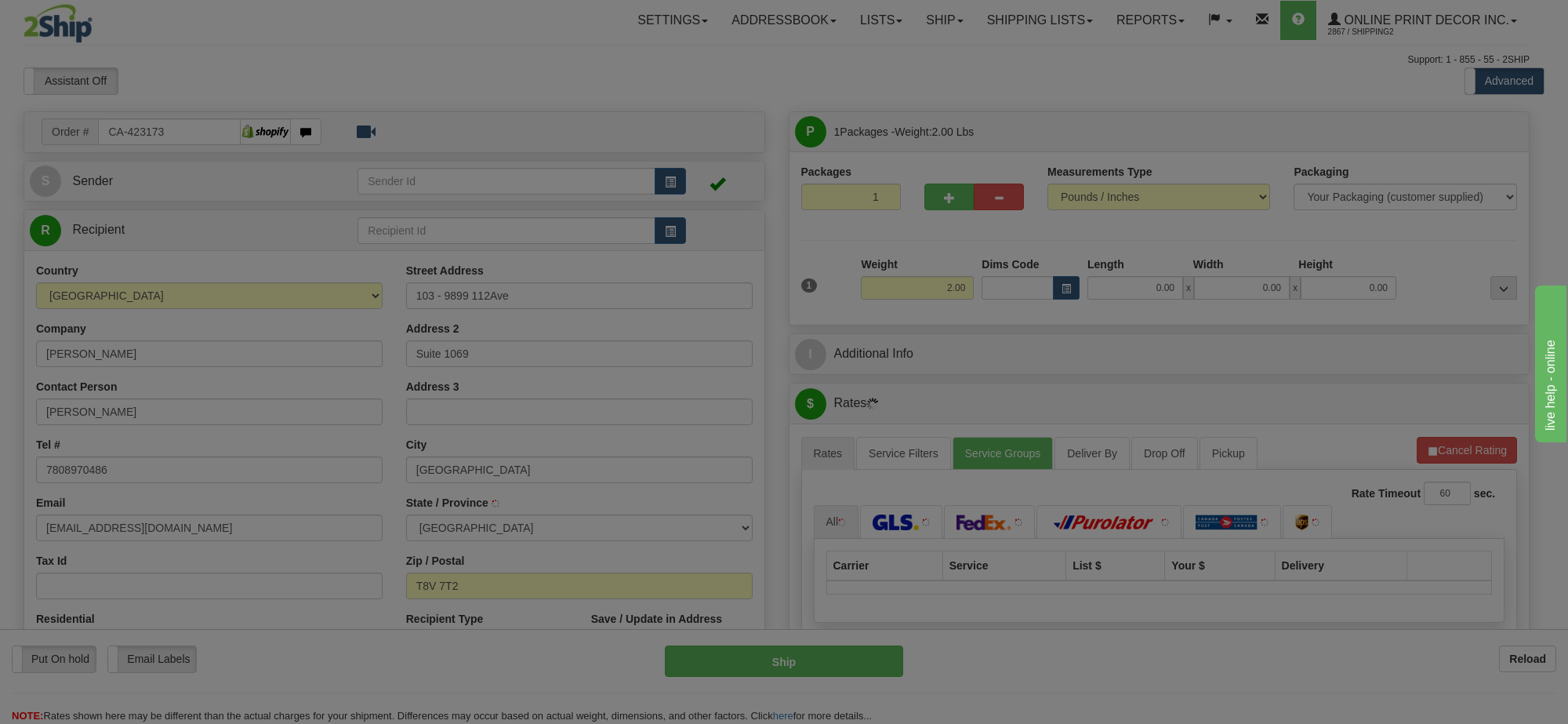
type input "GRANDE PRAIRIE"
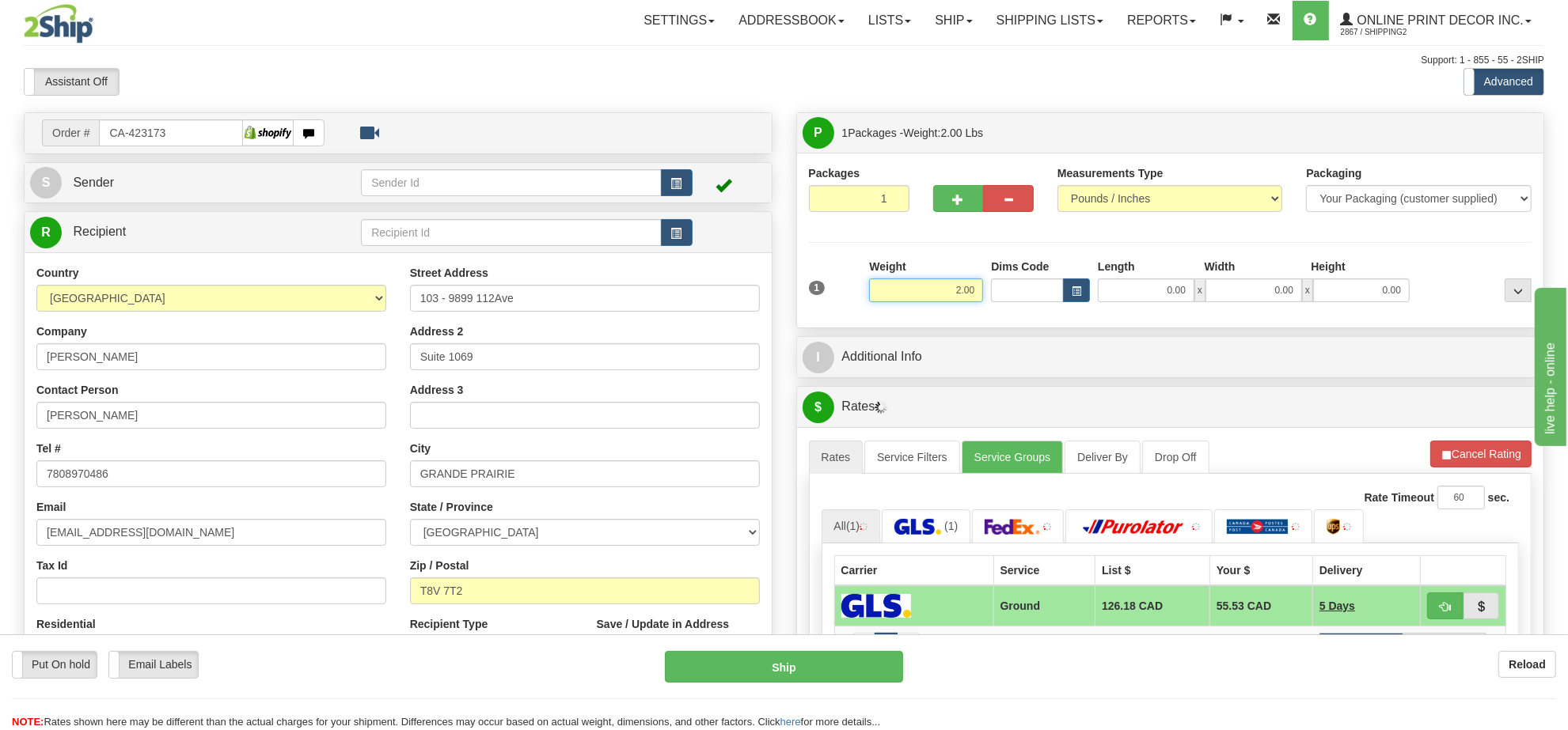
click at [907, 287] on input "2.00" at bounding box center [926, 291] width 114 height 24
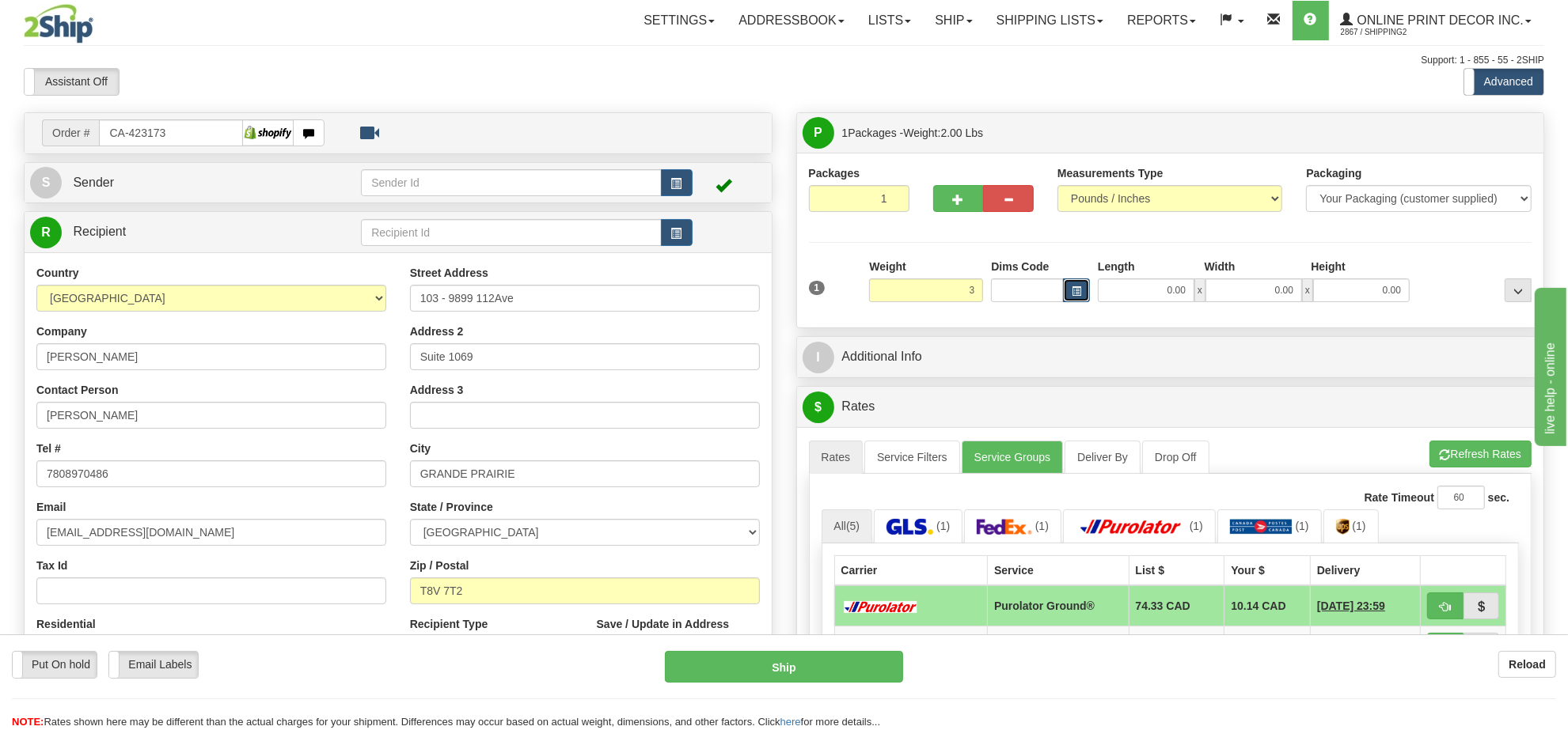
type input "3.00"
click at [1078, 289] on span "button" at bounding box center [1076, 291] width 9 height 8
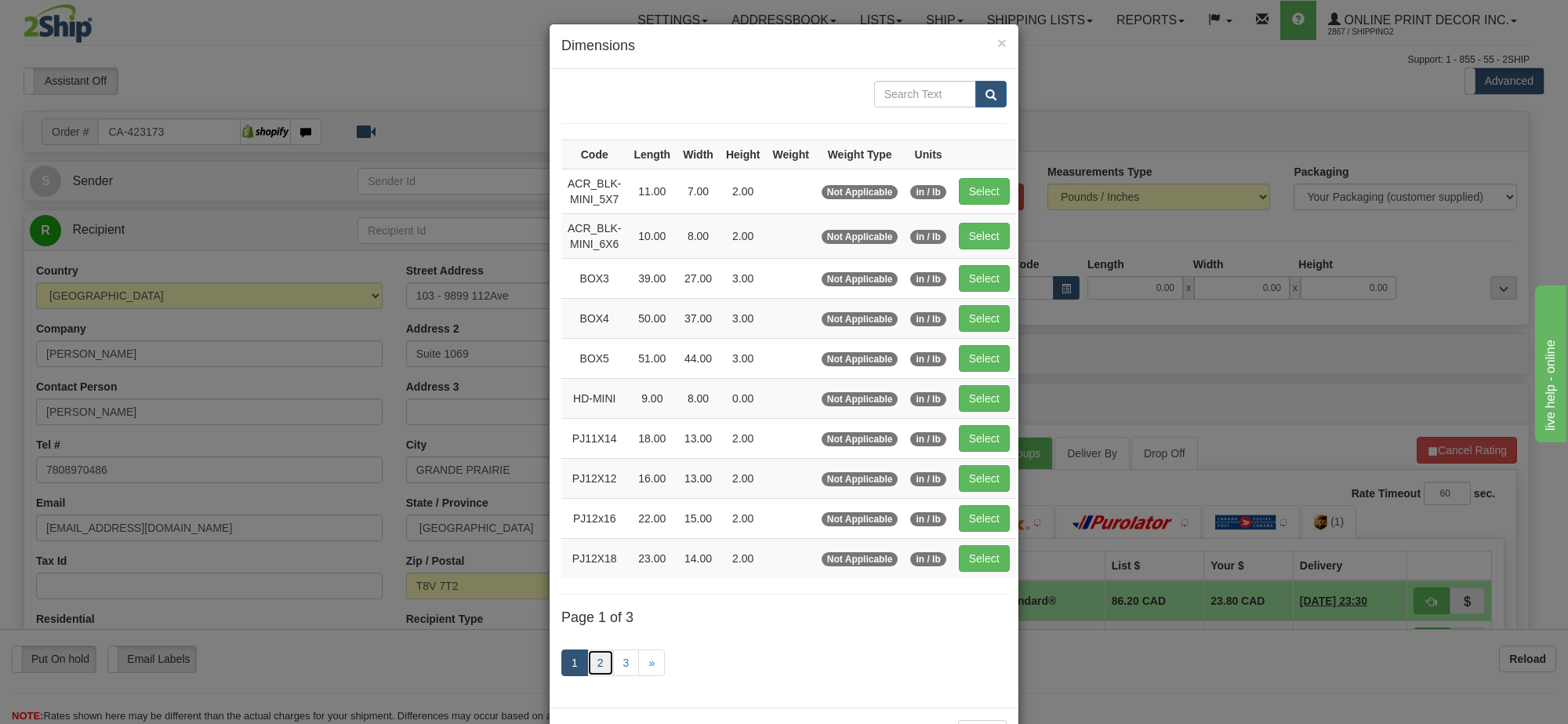
click at [602, 672] on link "2" at bounding box center [600, 662] width 26 height 26
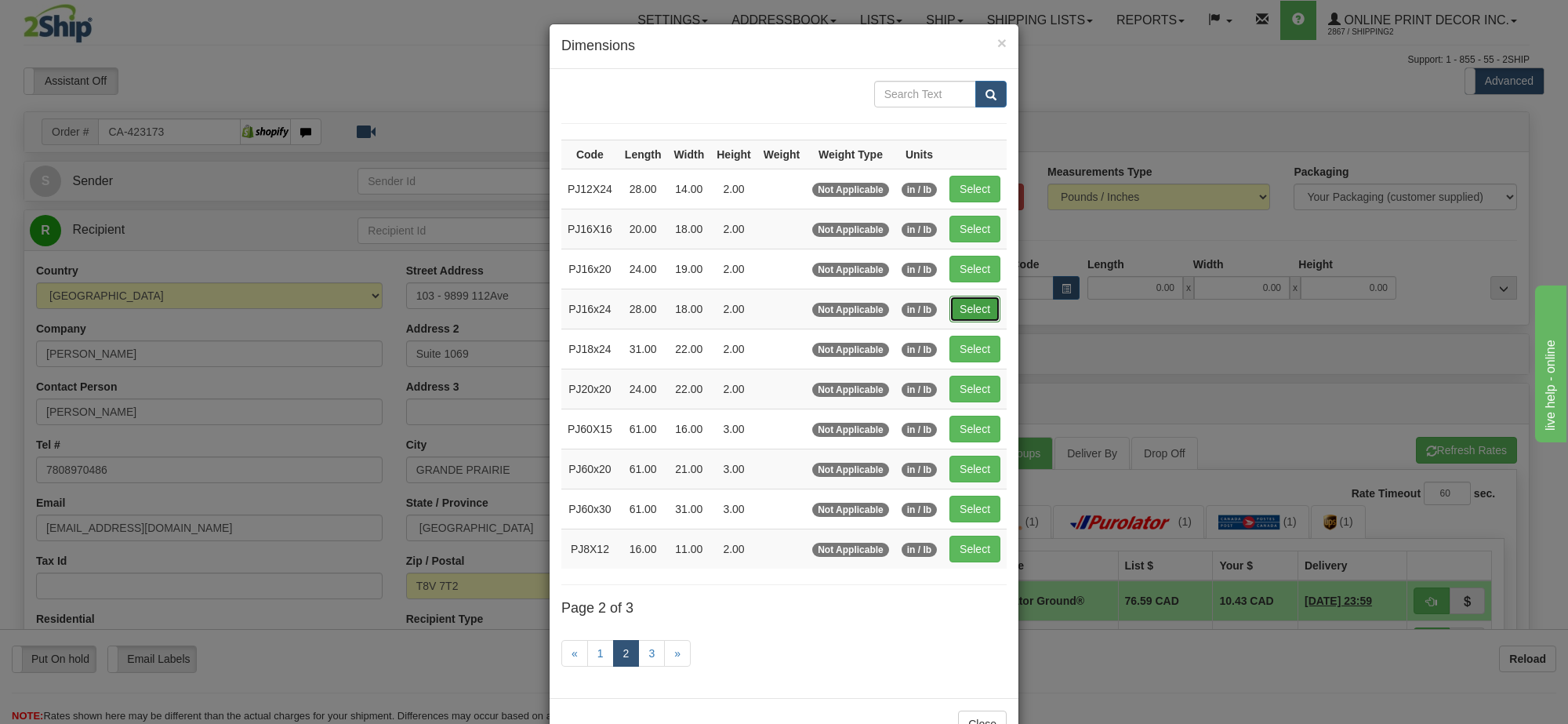
drag, startPoint x: 954, startPoint y: 305, endPoint x: 1331, endPoint y: 327, distance: 377.6
click at [954, 305] on button "Select" at bounding box center [974, 308] width 51 height 26
type input "PJ16x24"
type input "28.00"
type input "18.00"
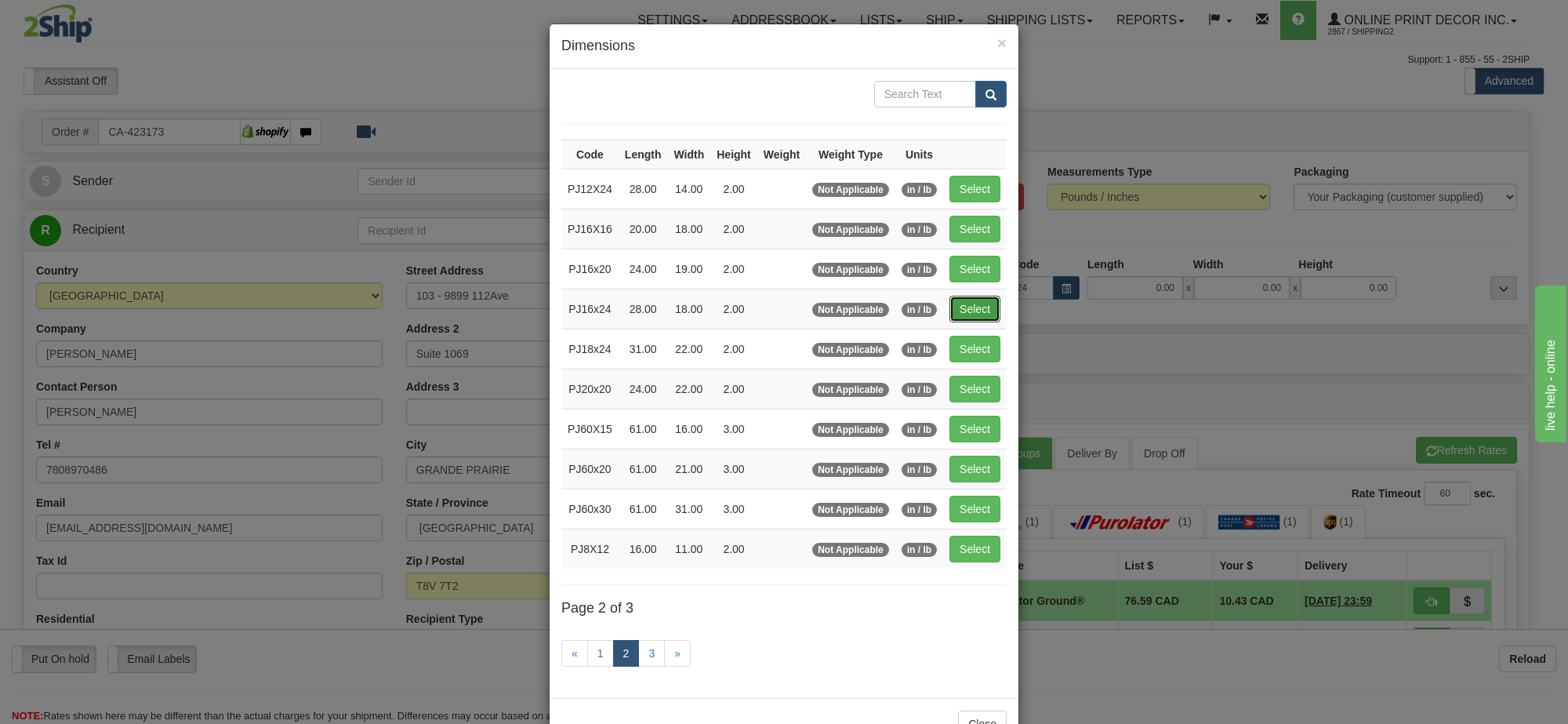
type input "2.00"
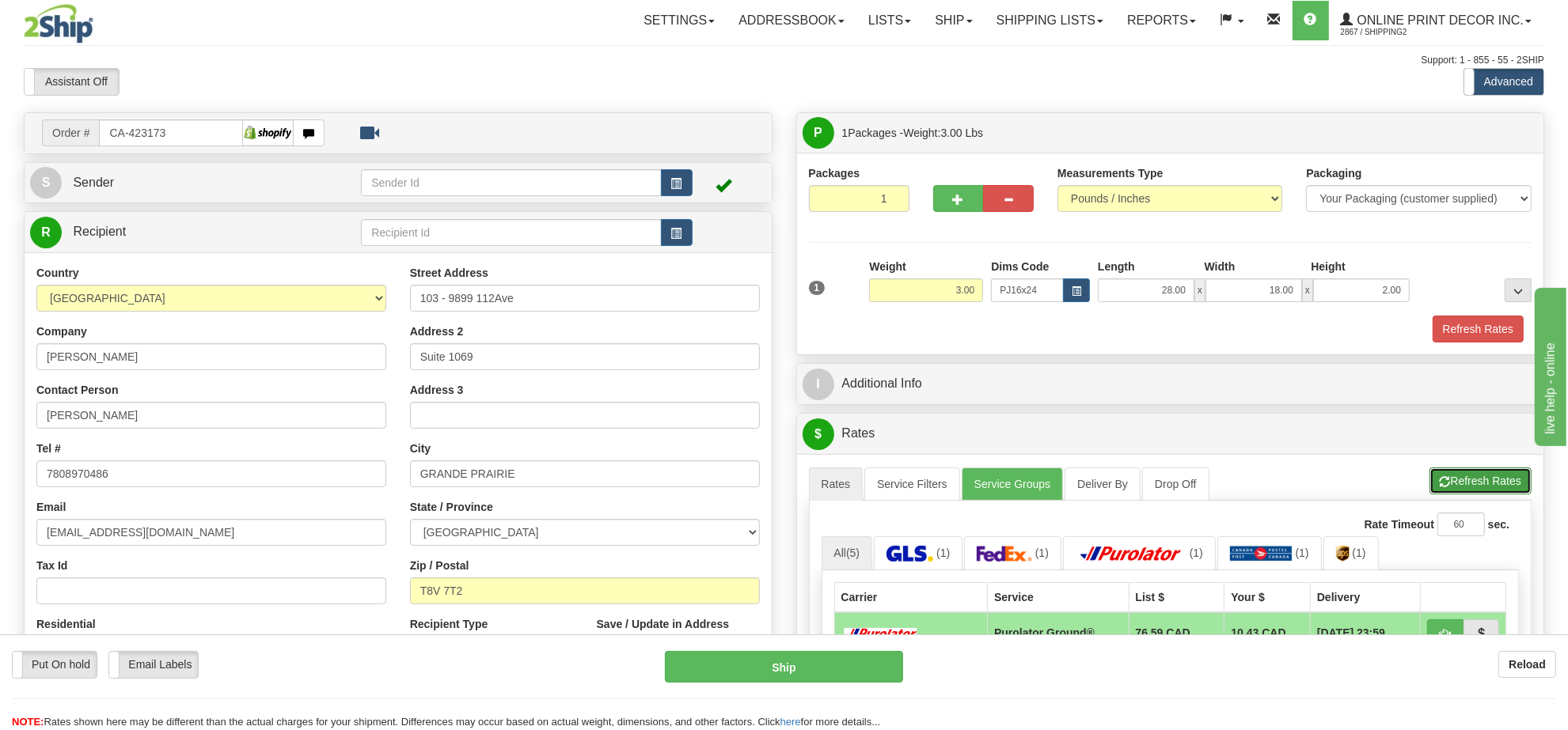
click at [1500, 484] on button "Refresh Rates" at bounding box center [1480, 481] width 102 height 27
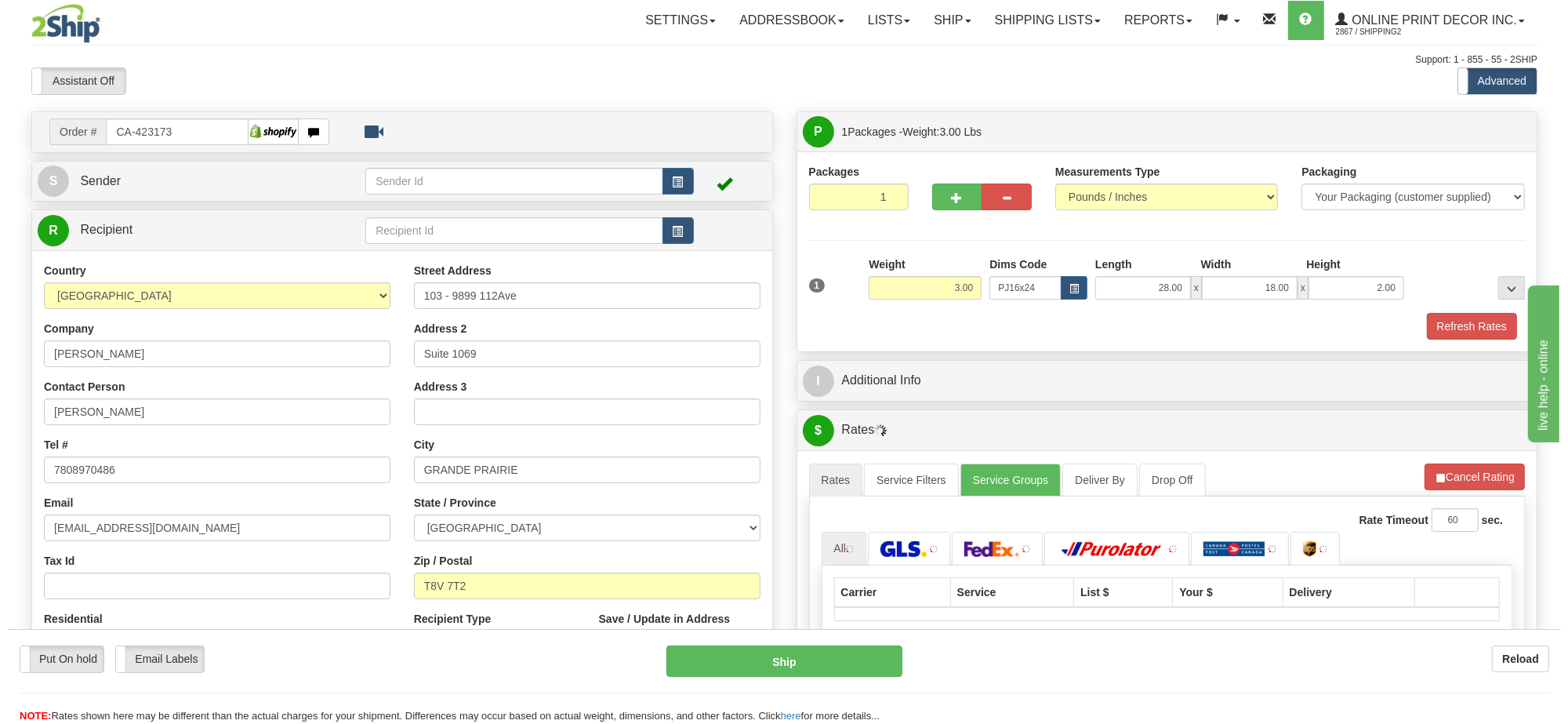
scroll to position [196, 0]
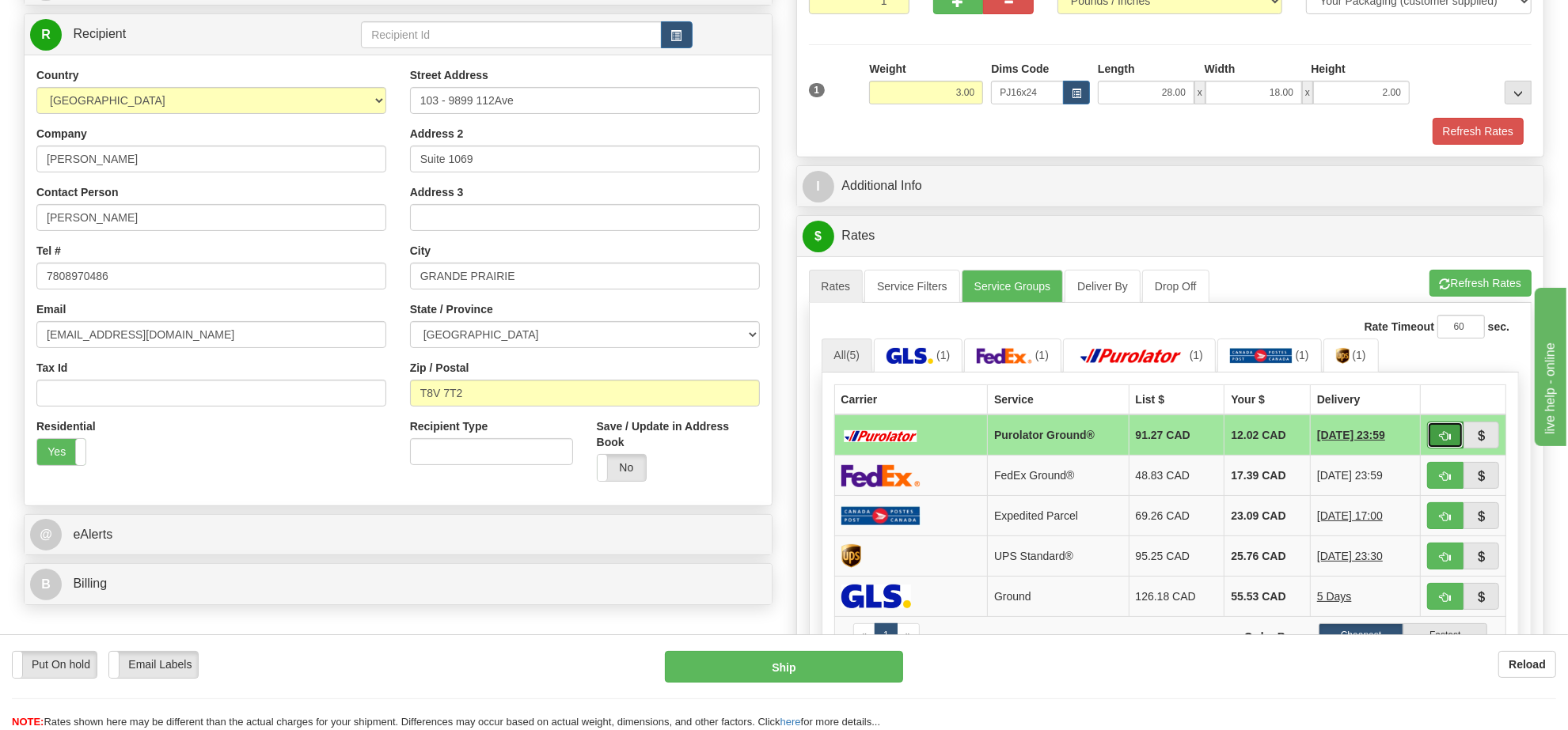
click at [1437, 447] on button "button" at bounding box center [1445, 435] width 37 height 27
type input "260"
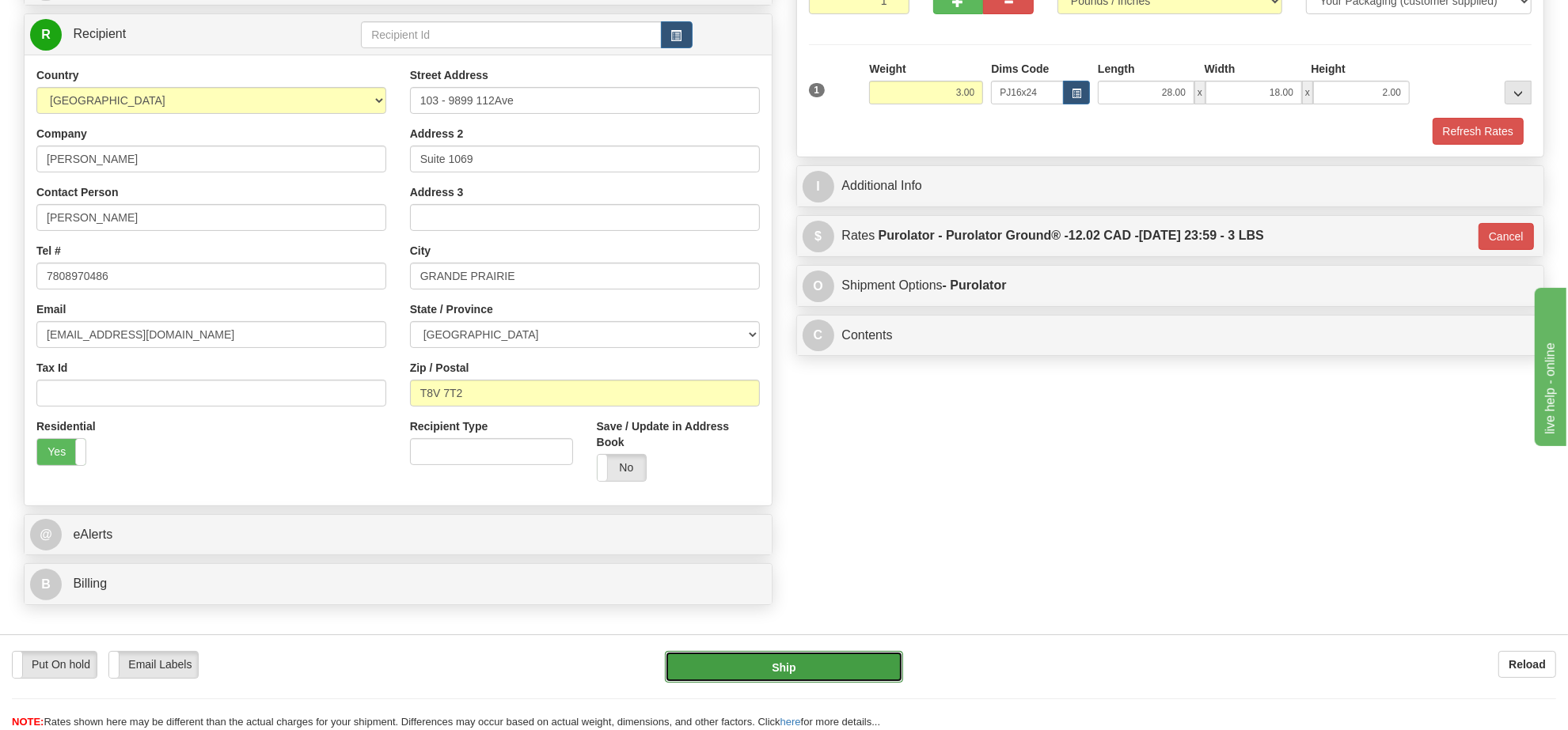
click at [836, 663] on button "Ship" at bounding box center [783, 667] width 238 height 31
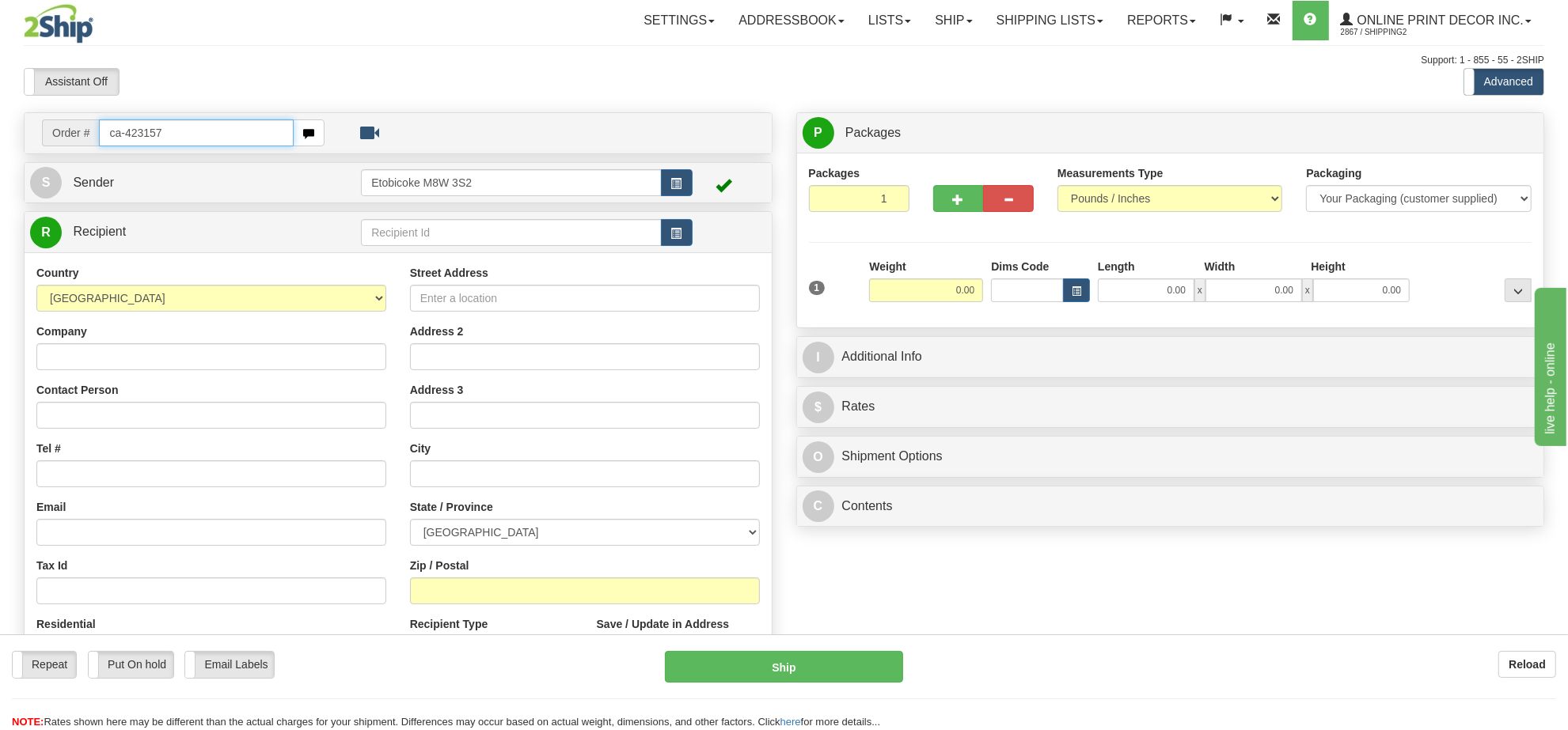
type input "ca-423157"
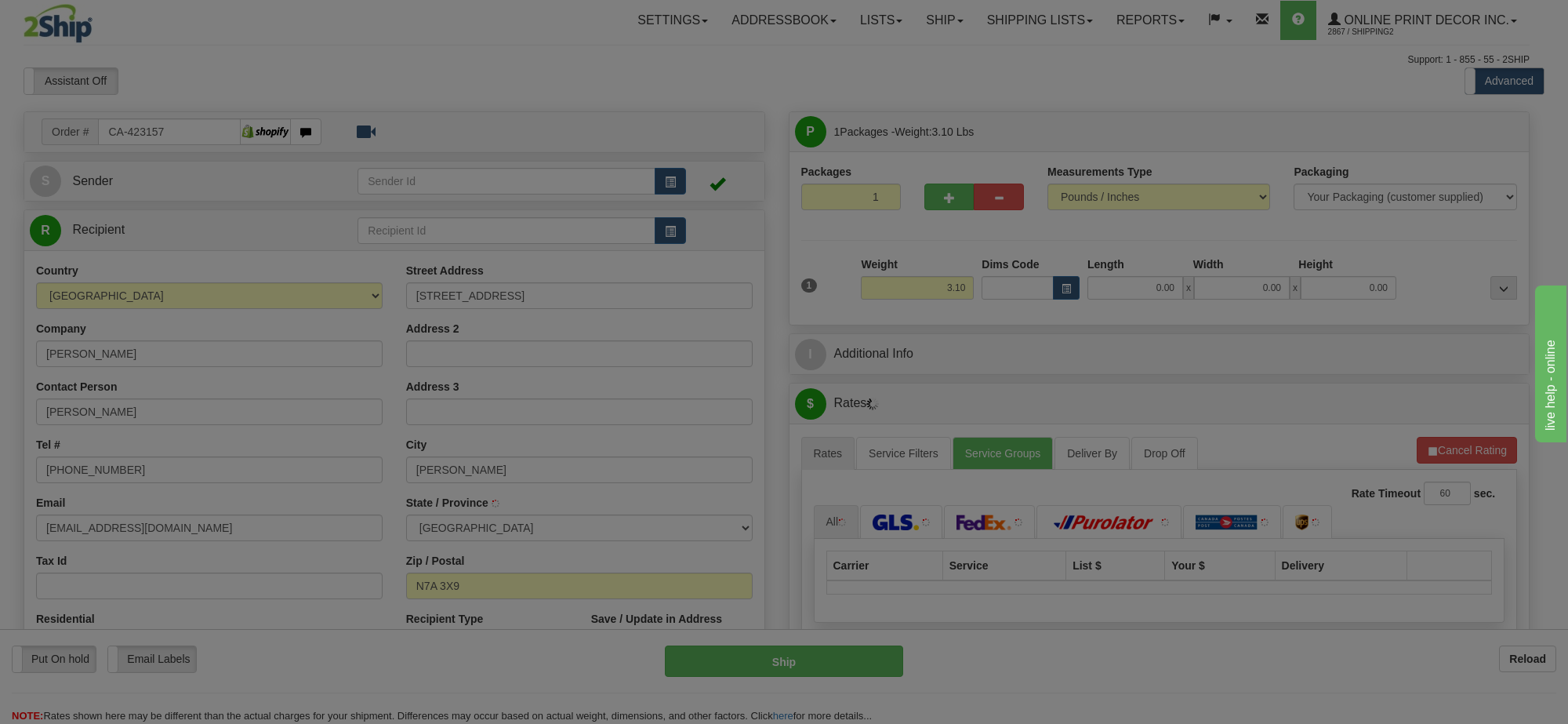
type input "GODERICH"
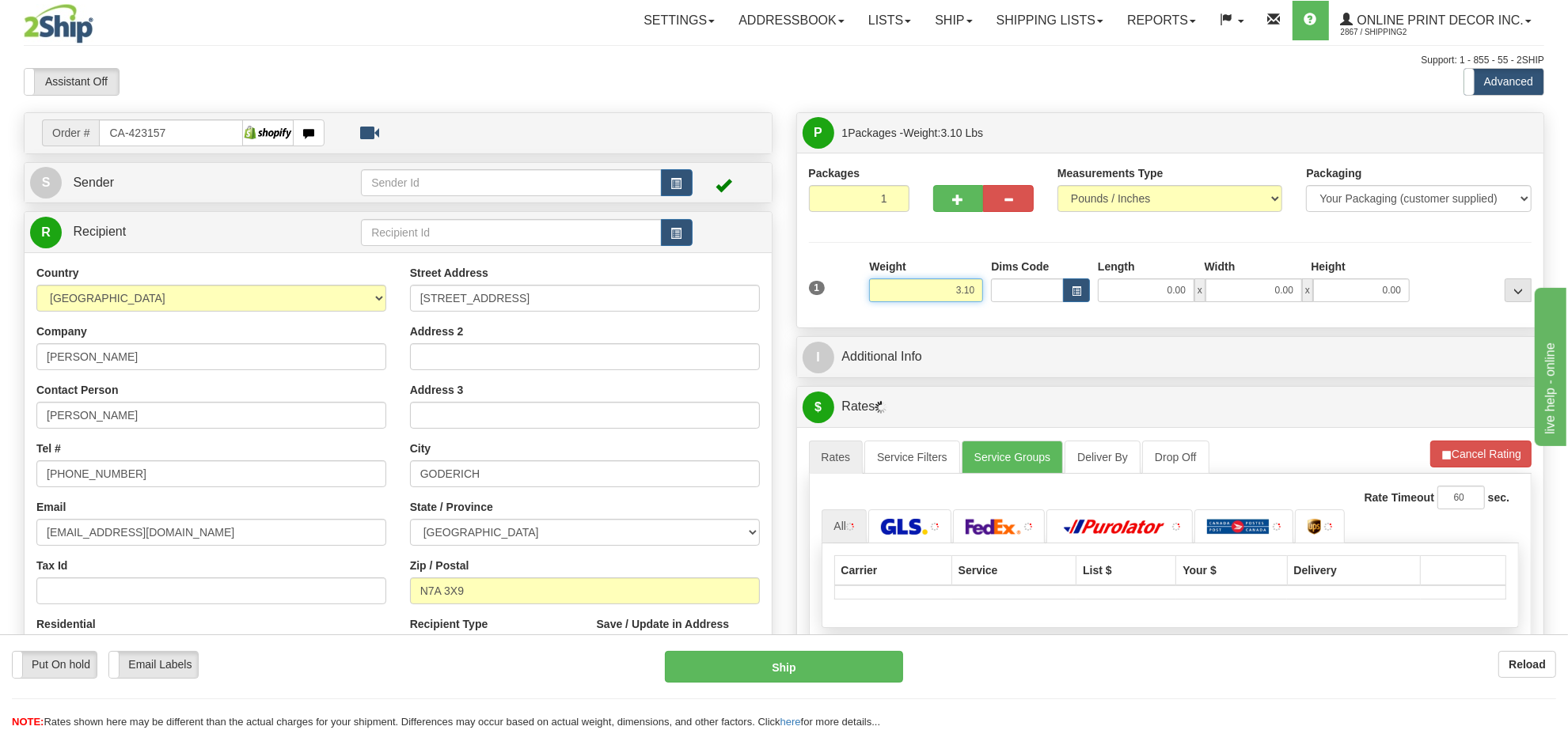
click at [948, 297] on input "3.10" at bounding box center [926, 291] width 114 height 24
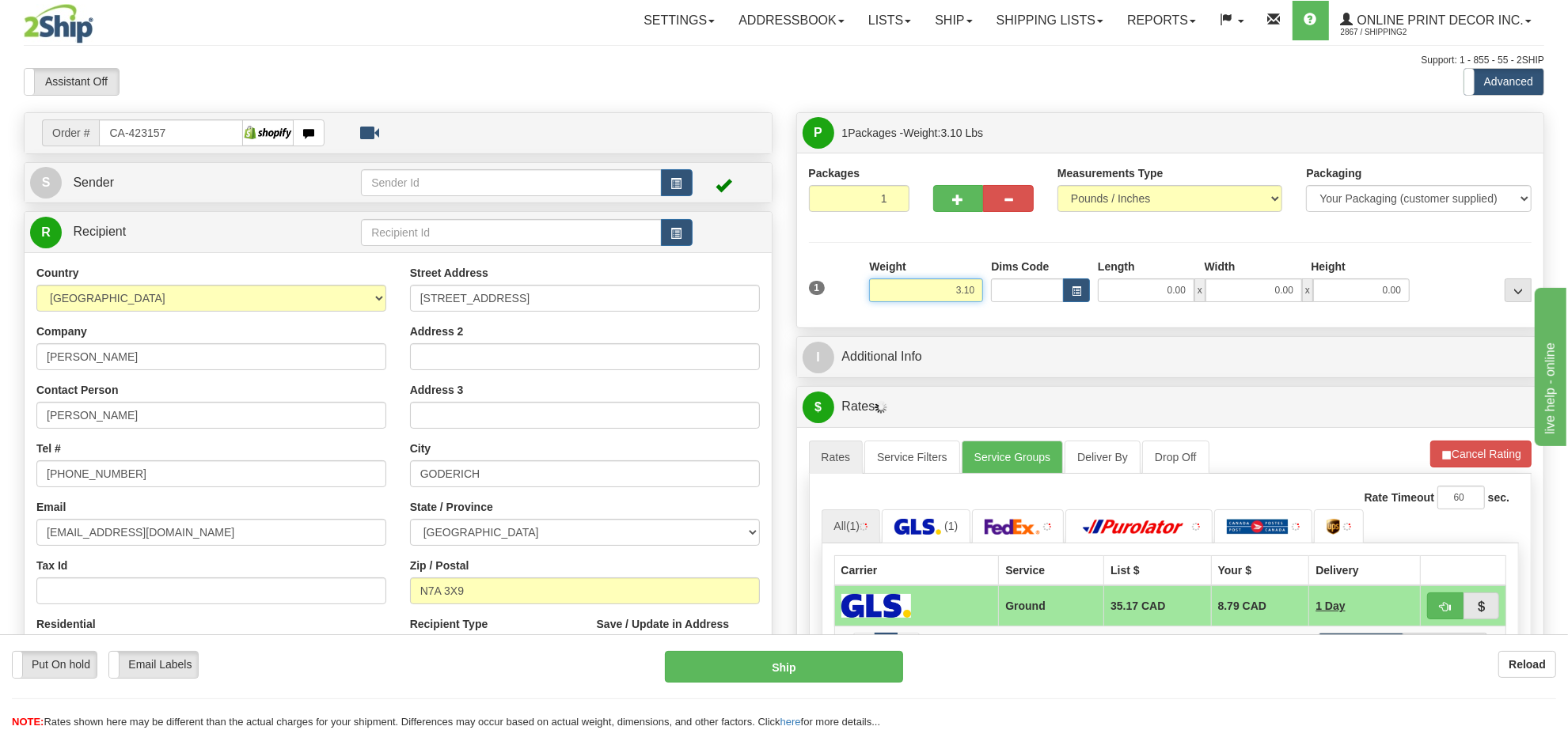
click at [948, 297] on input "3.10" at bounding box center [926, 291] width 114 height 24
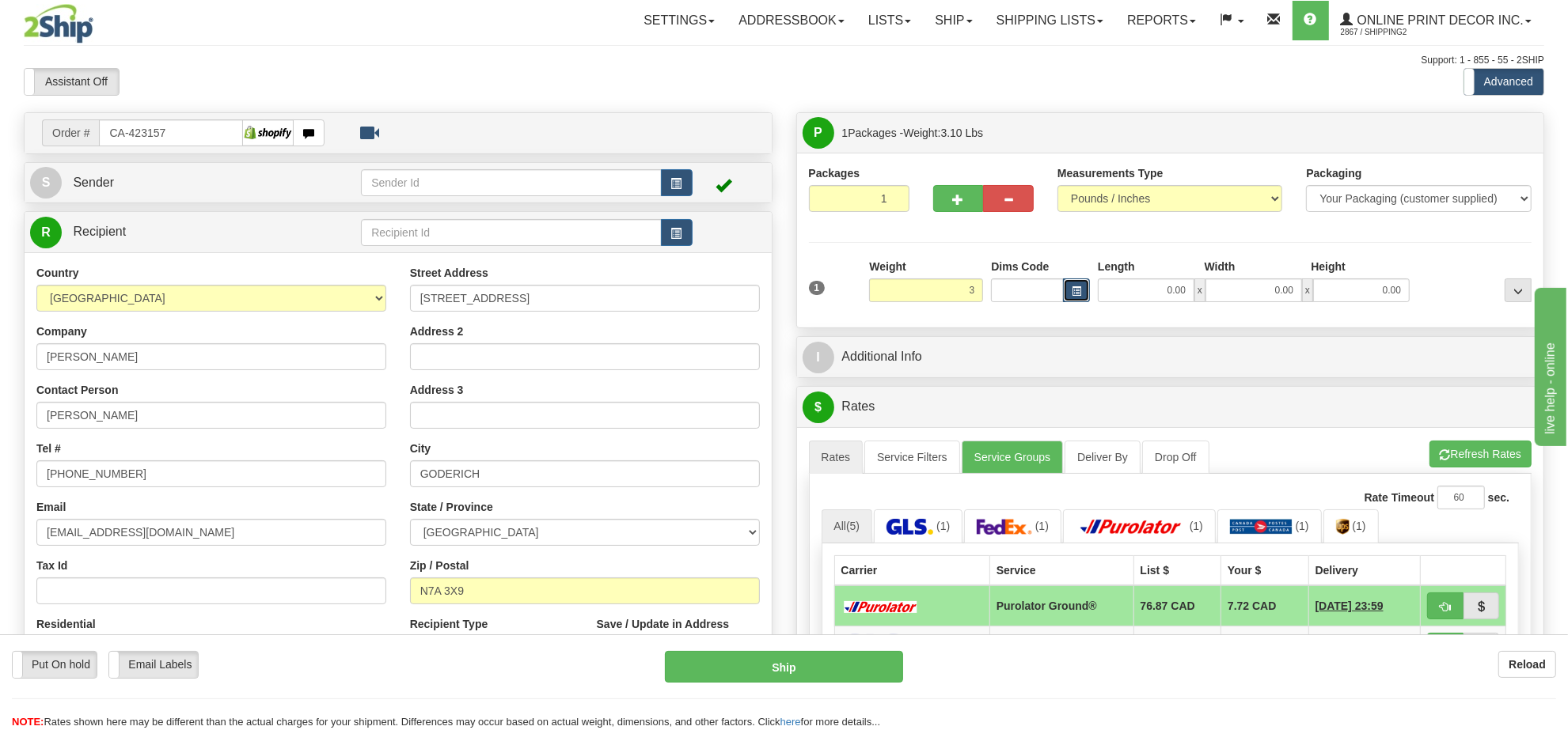
type input "3.00"
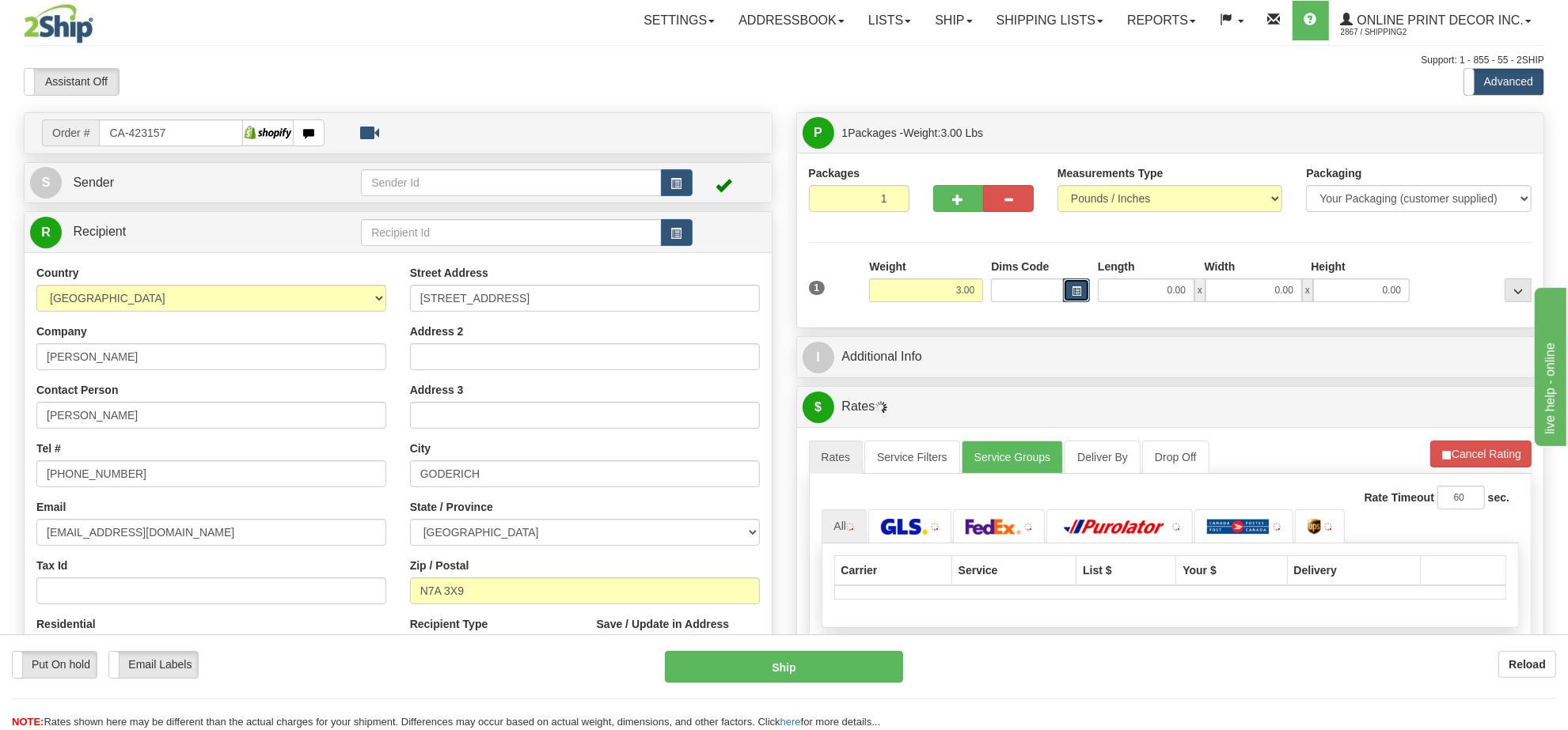
click at [1067, 289] on button "button" at bounding box center [1075, 291] width 27 height 24
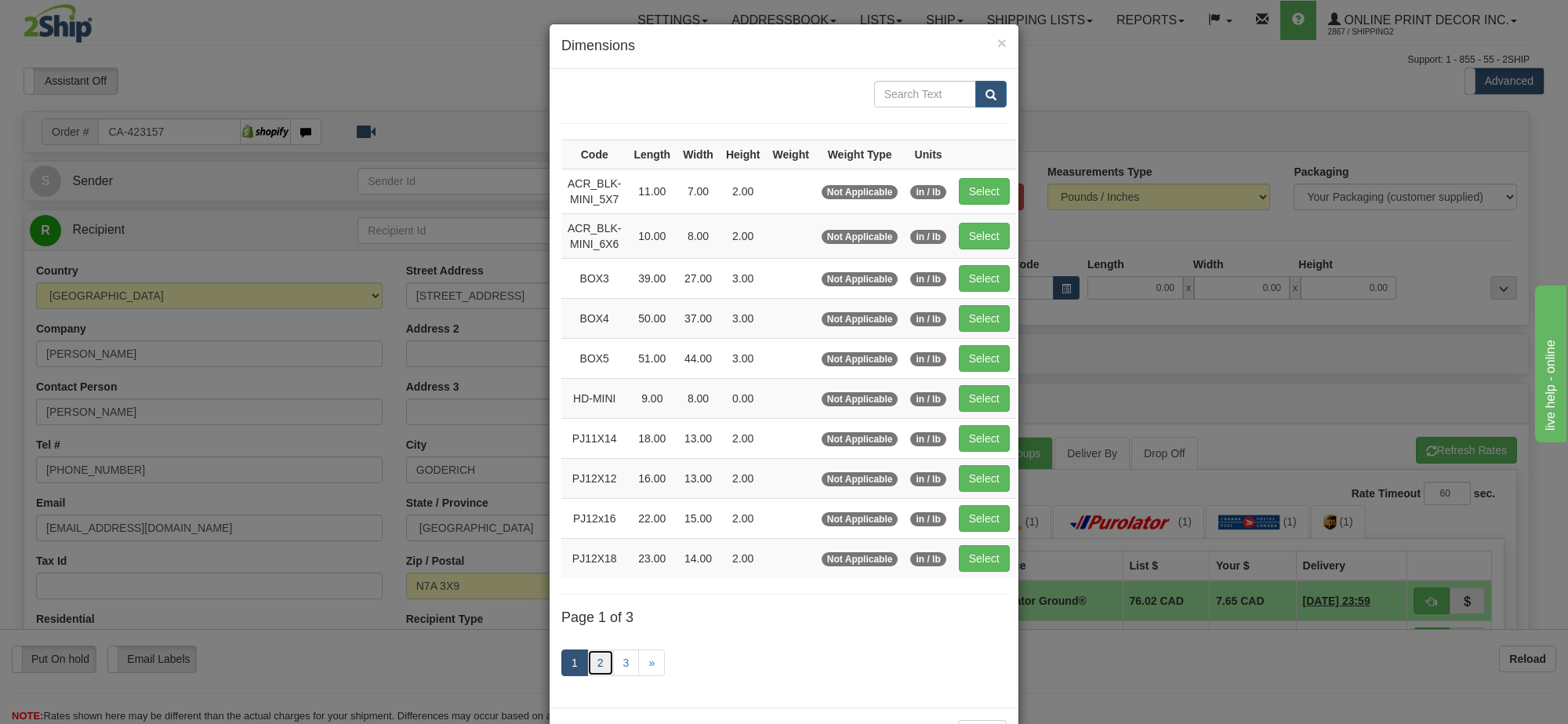
click at [595, 672] on link "2" at bounding box center [600, 662] width 26 height 26
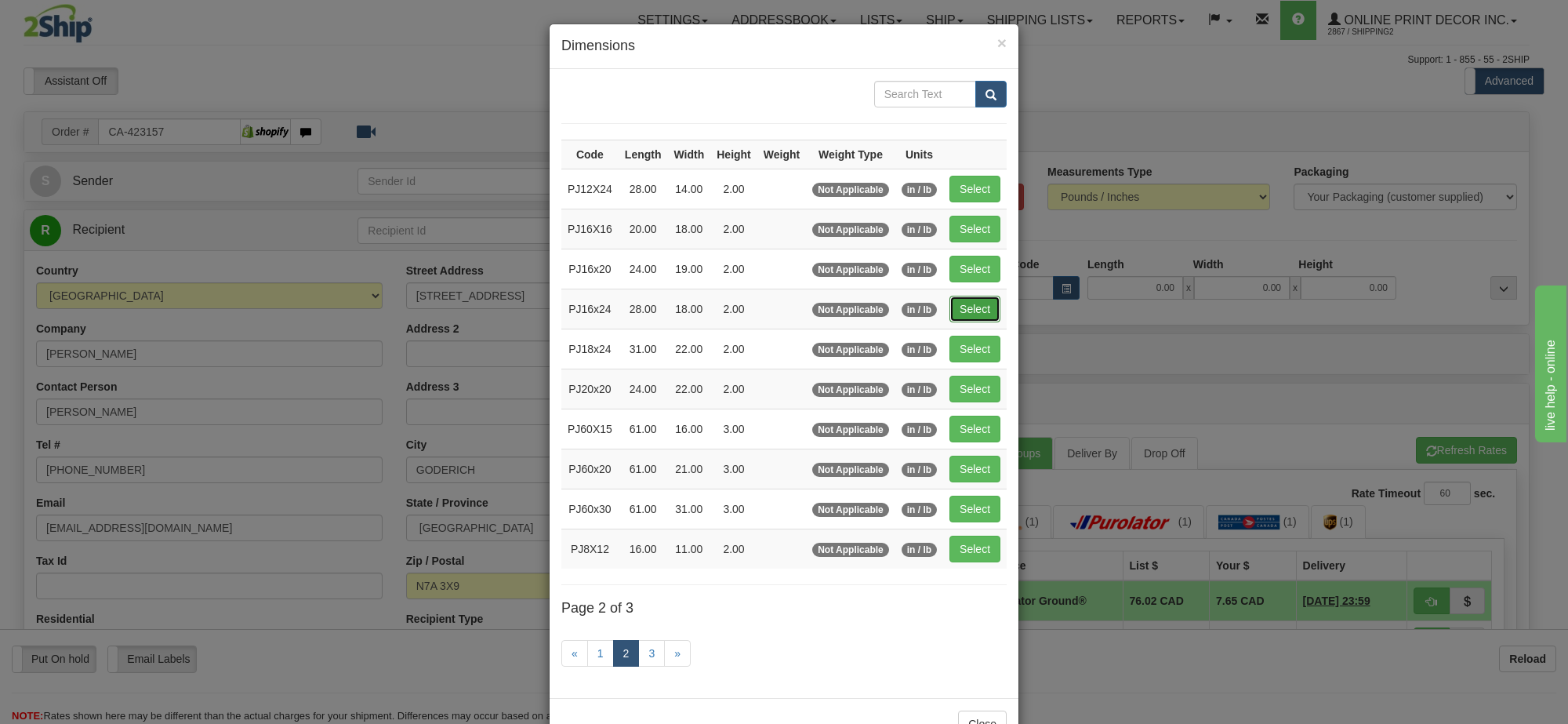
click at [978, 318] on button "Select" at bounding box center [974, 308] width 51 height 26
type input "PJ16x24"
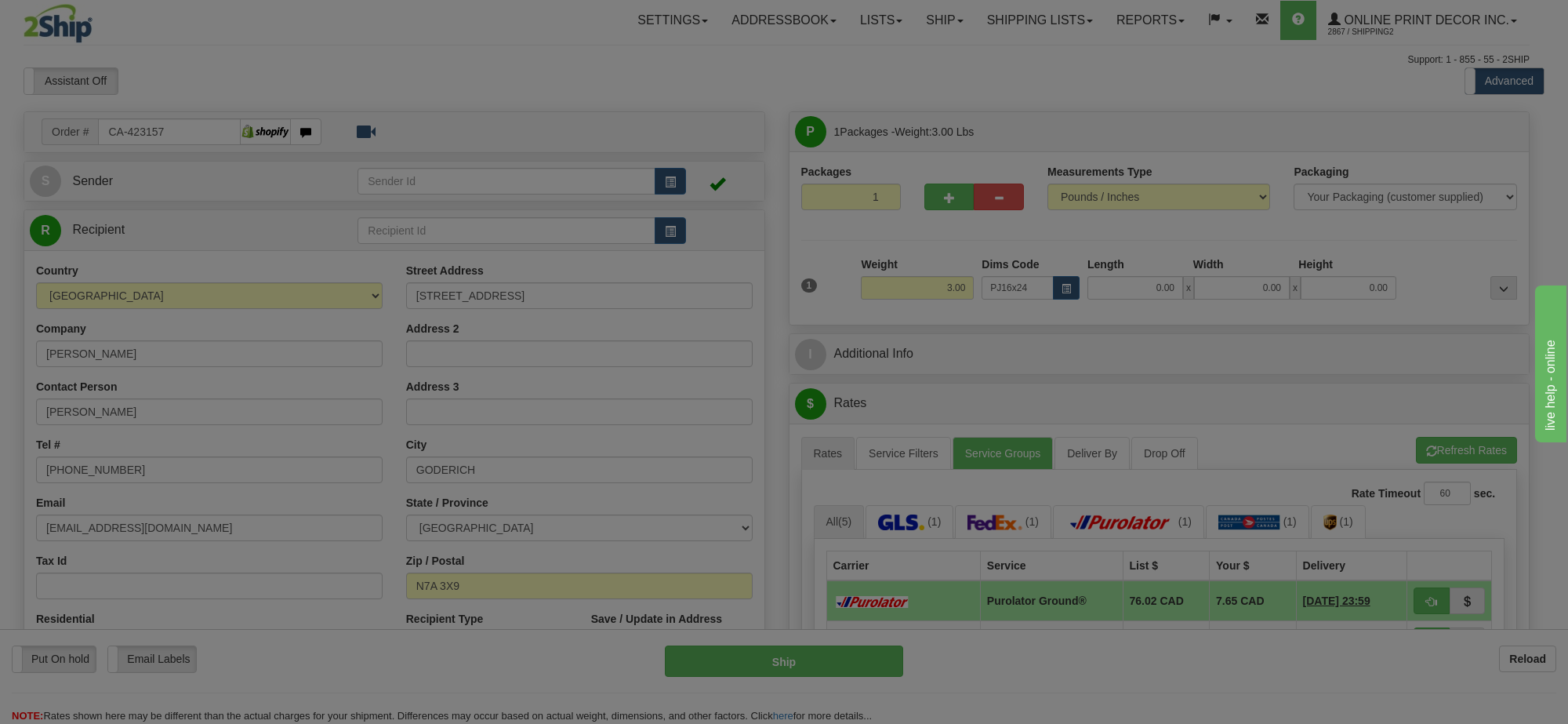
type input "28.00"
type input "18.00"
type input "2.00"
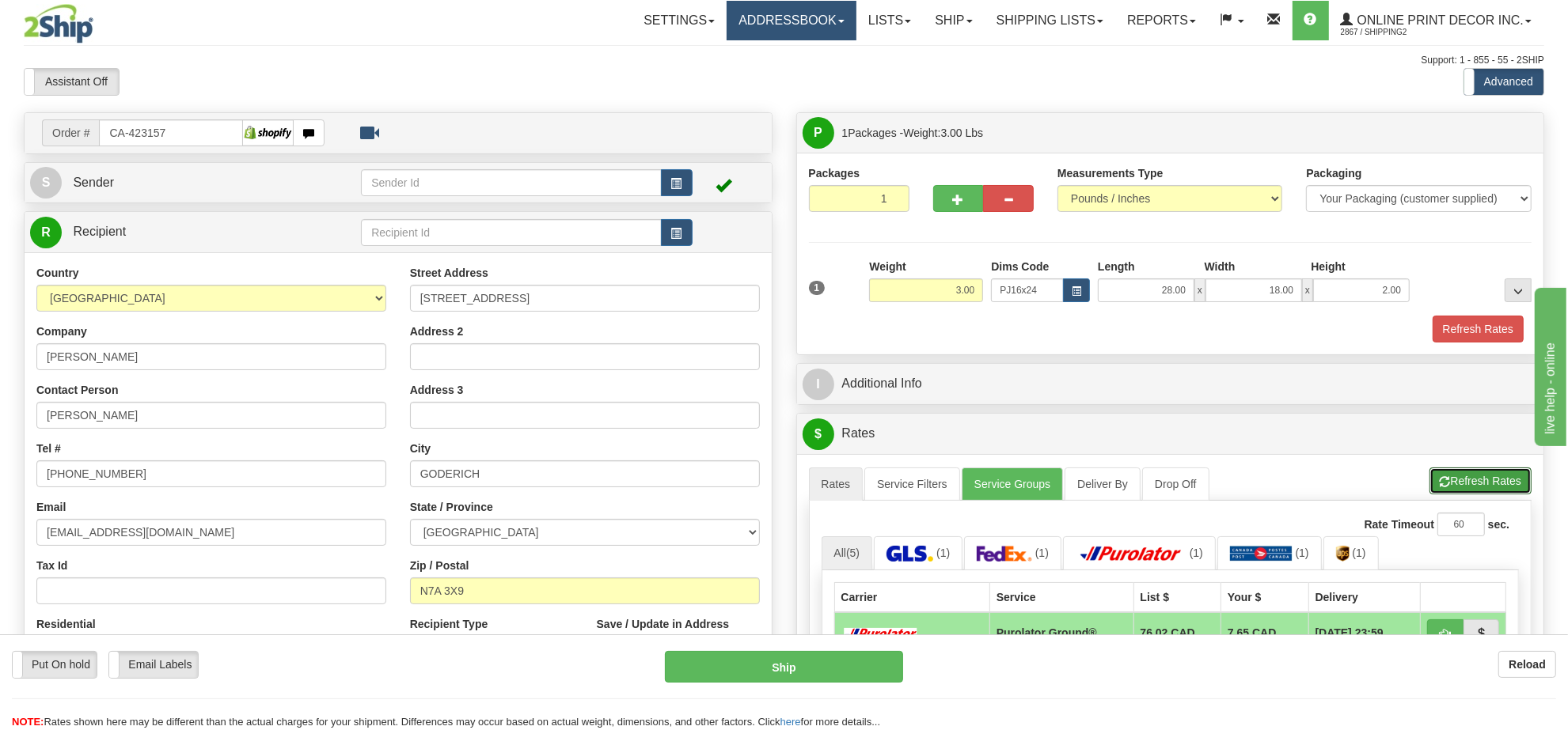
drag, startPoint x: 1473, startPoint y: 484, endPoint x: 749, endPoint y: 36, distance: 851.4
click at [1457, 477] on button "Refresh Rates" at bounding box center [1480, 481] width 102 height 27
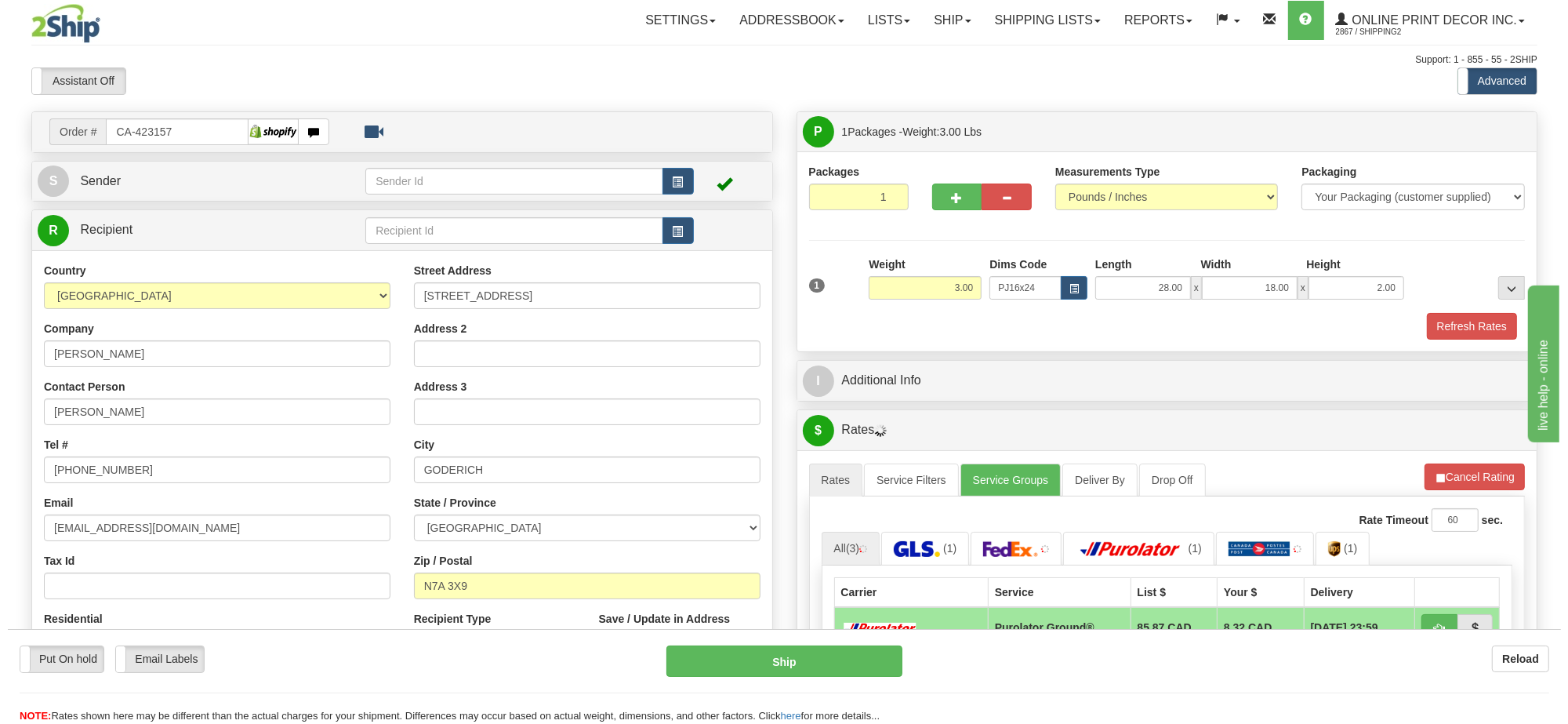
scroll to position [196, 0]
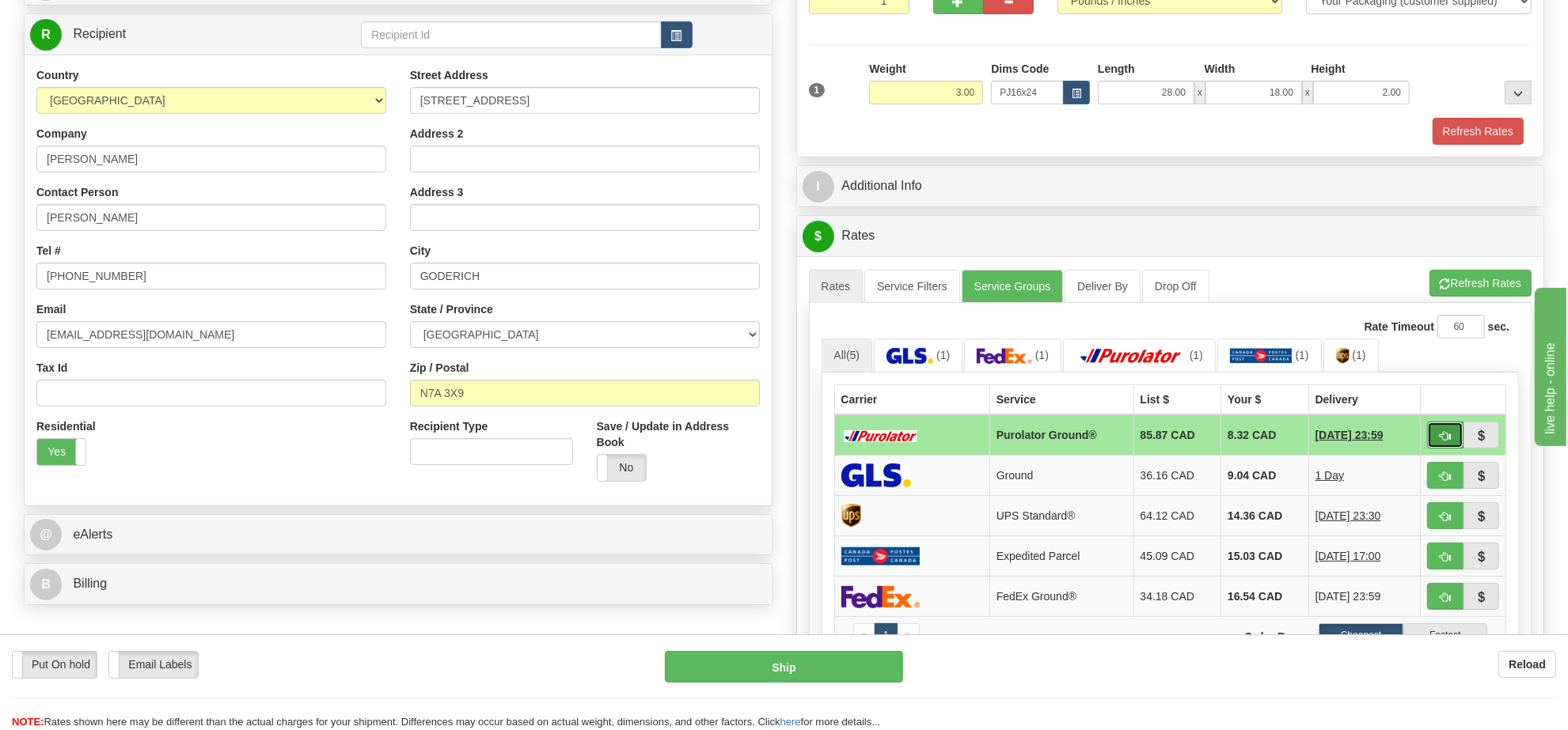
click at [1442, 441] on span "button" at bounding box center [1445, 436] width 11 height 10
type input "260"
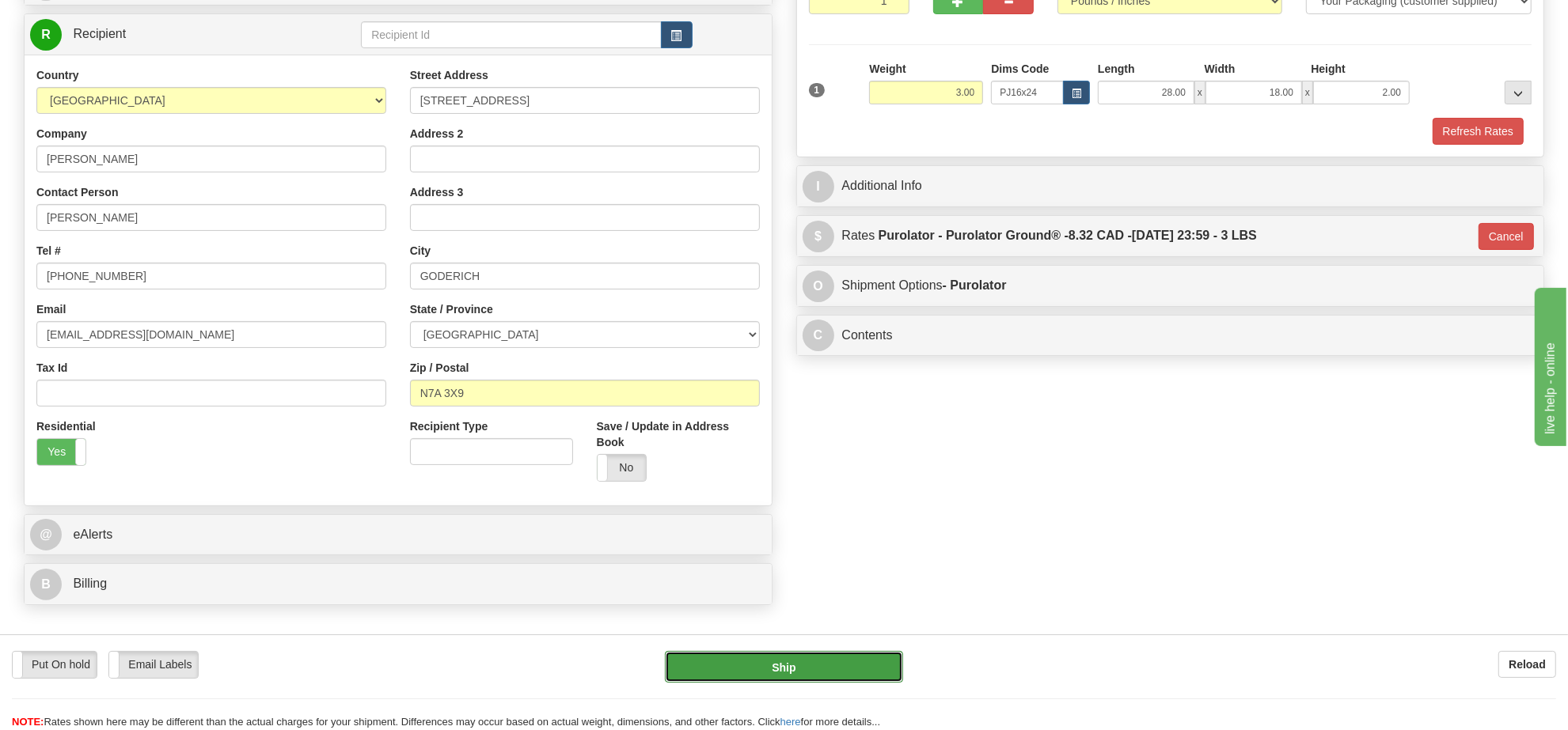
click at [843, 653] on button "Ship" at bounding box center [783, 667] width 238 height 31
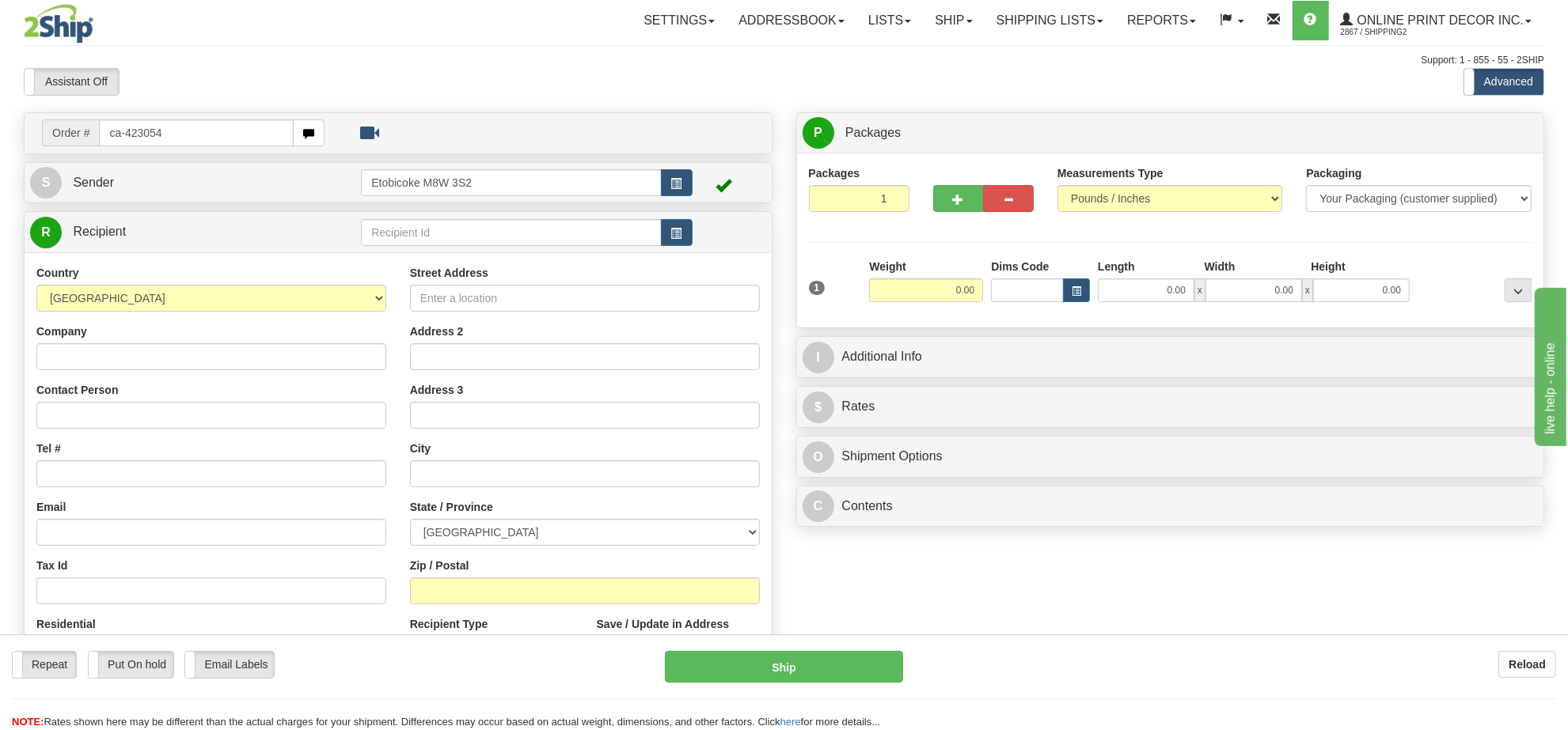
type input "ca-423054"
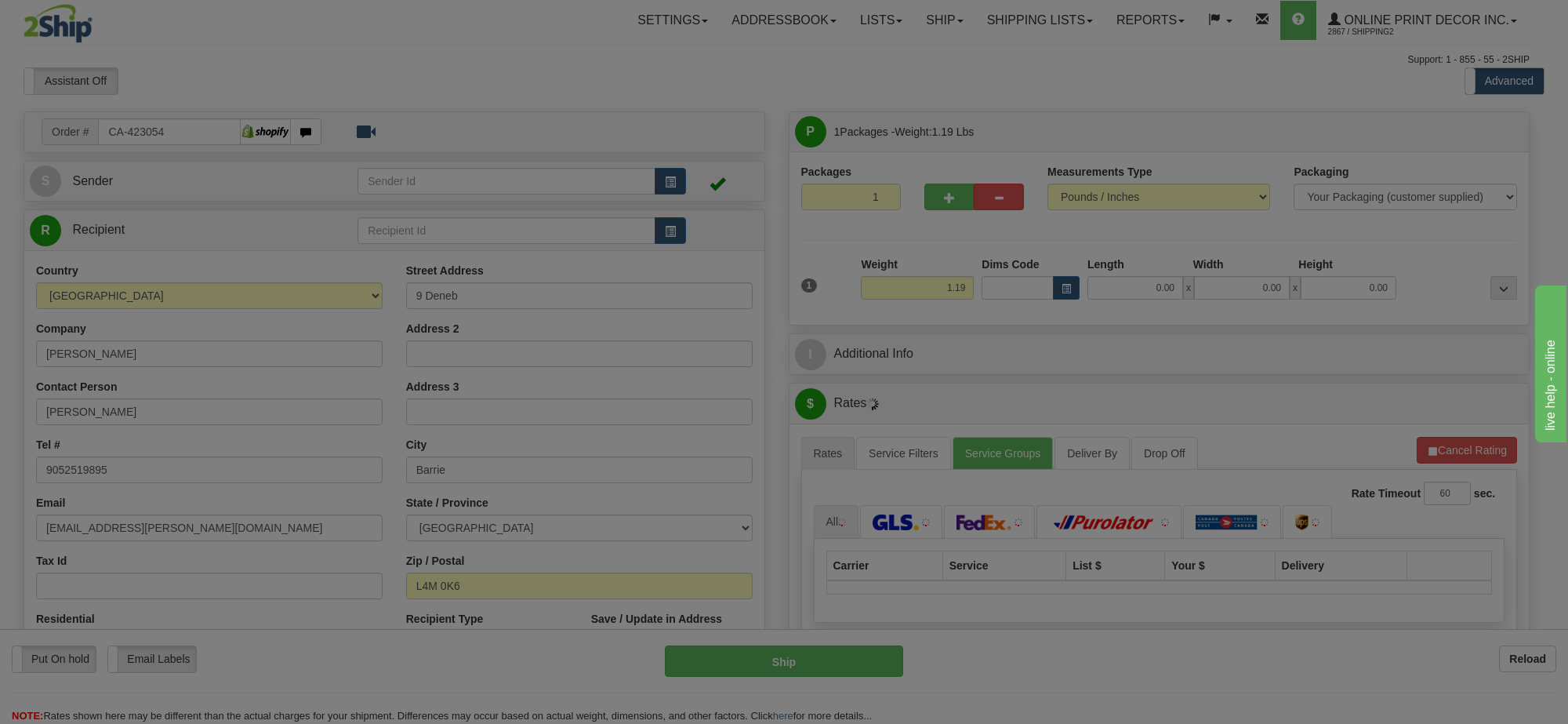
type input "BARRIE"
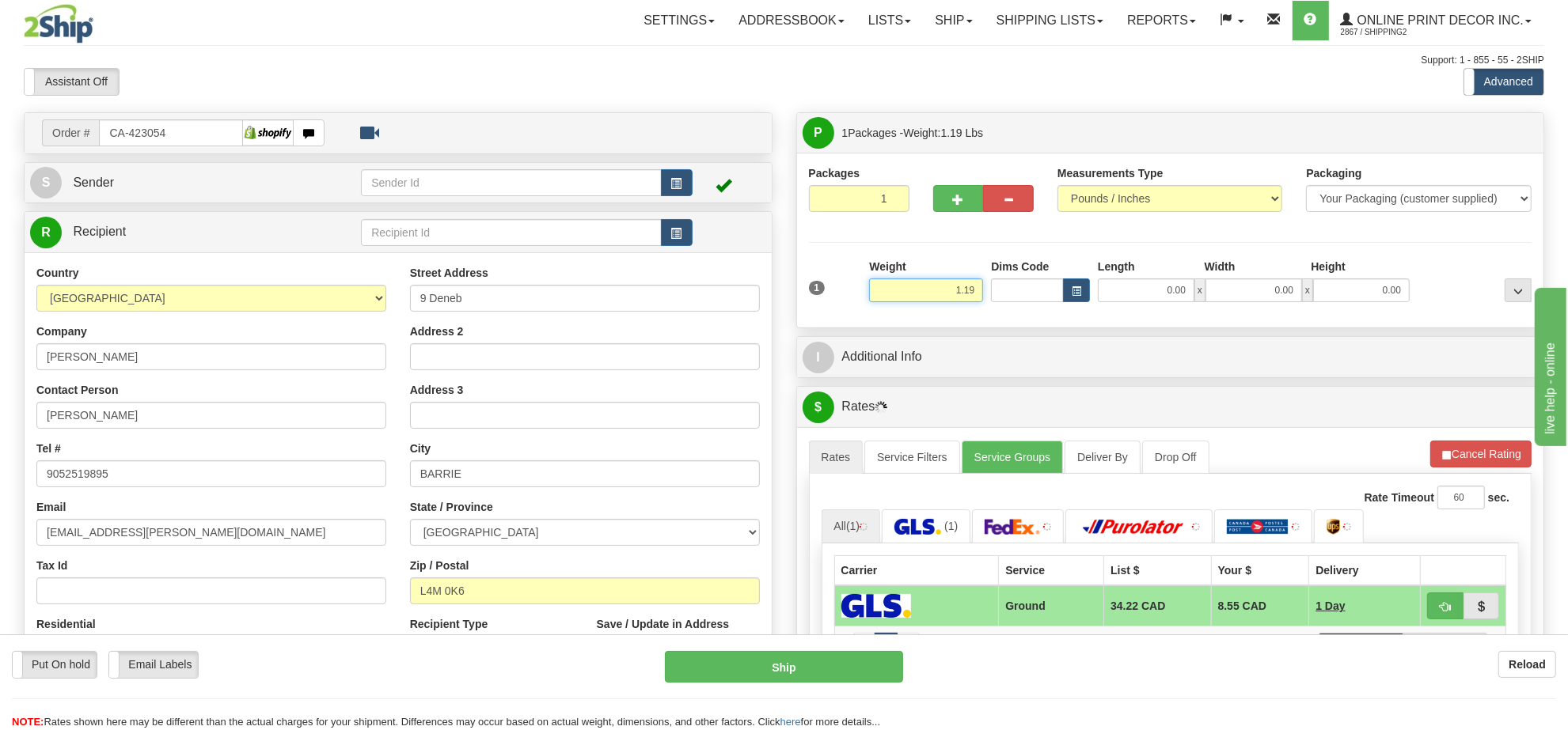
click at [947, 291] on input "1.19" at bounding box center [926, 291] width 114 height 24
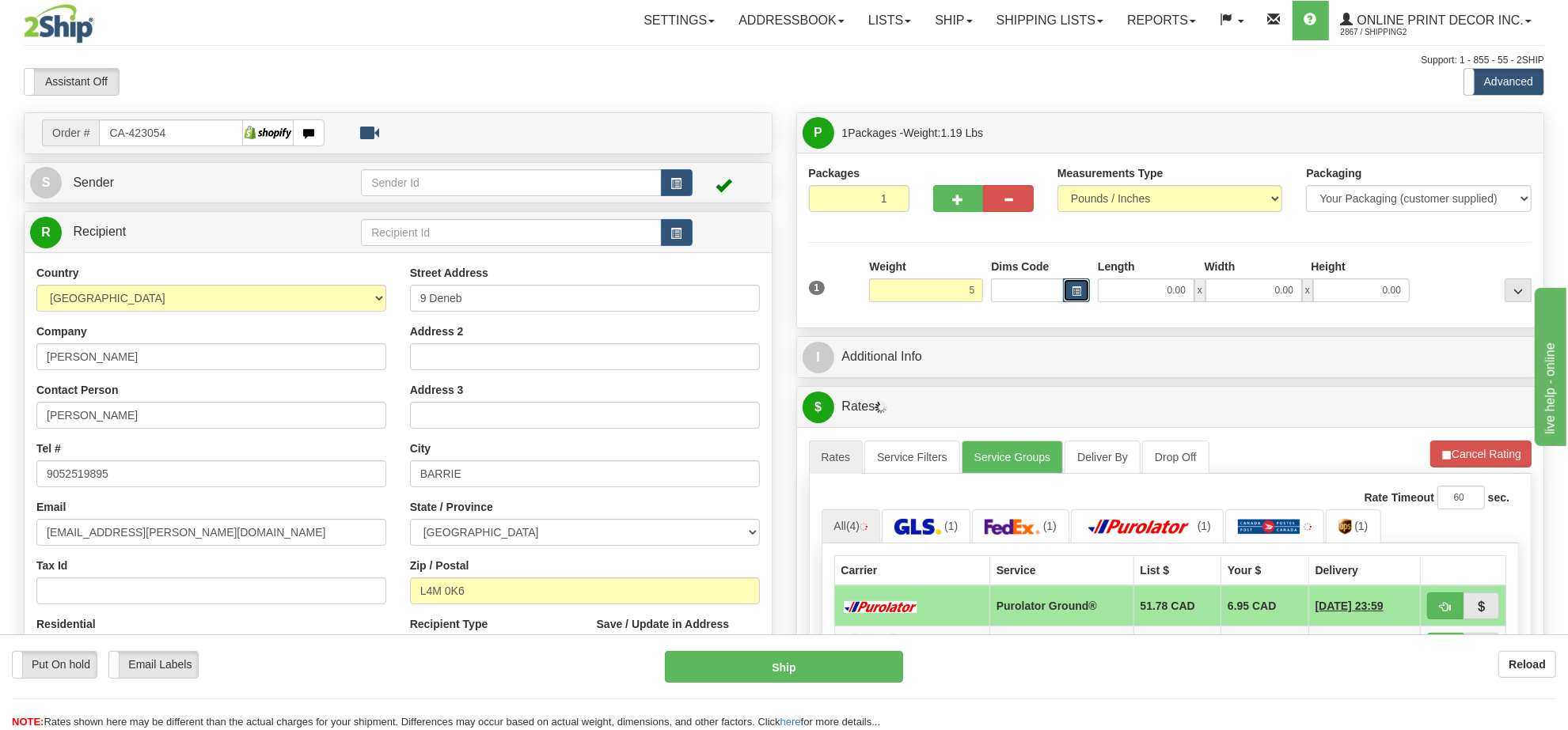
type input "5.00"
click at [1076, 296] on span "button" at bounding box center [1076, 291] width 9 height 8
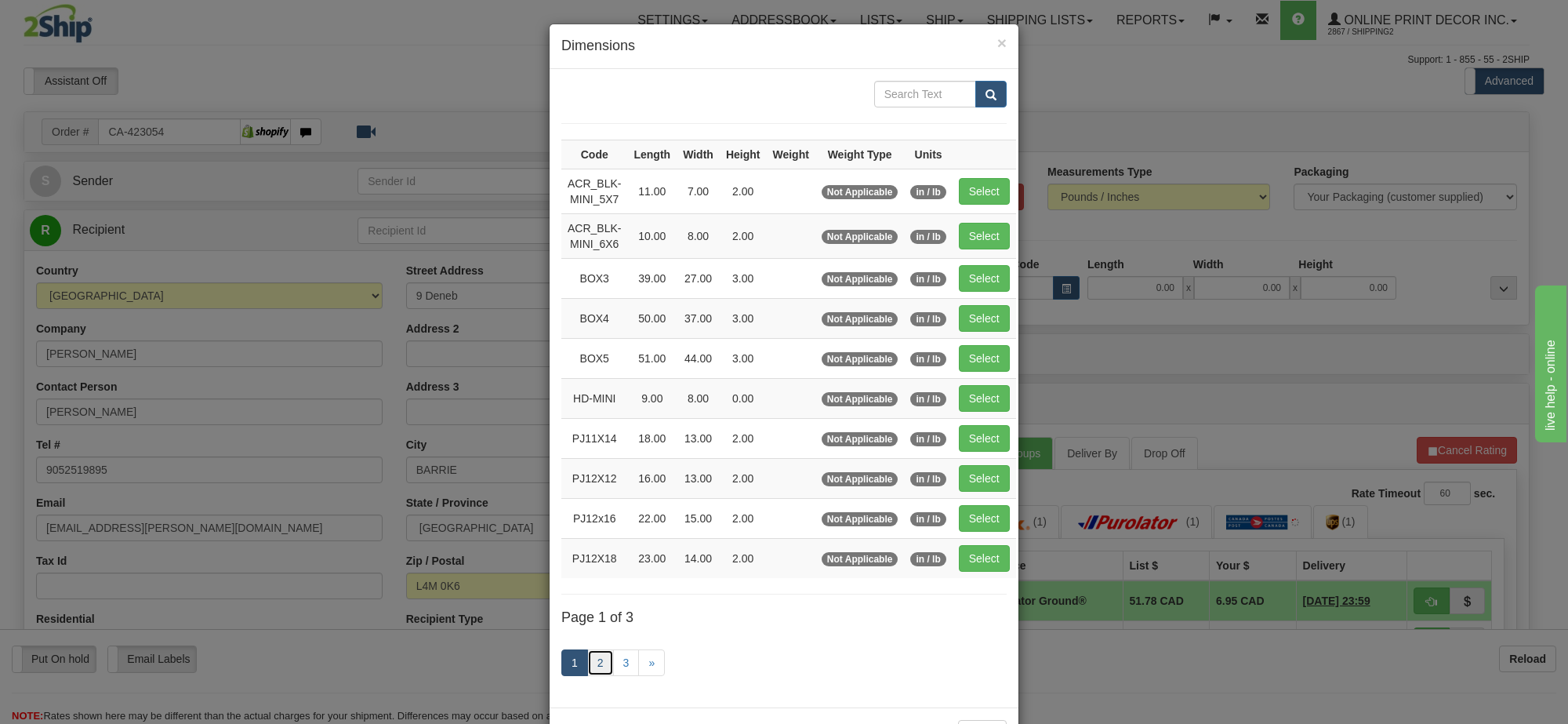
click at [588, 669] on link "2" at bounding box center [600, 662] width 26 height 26
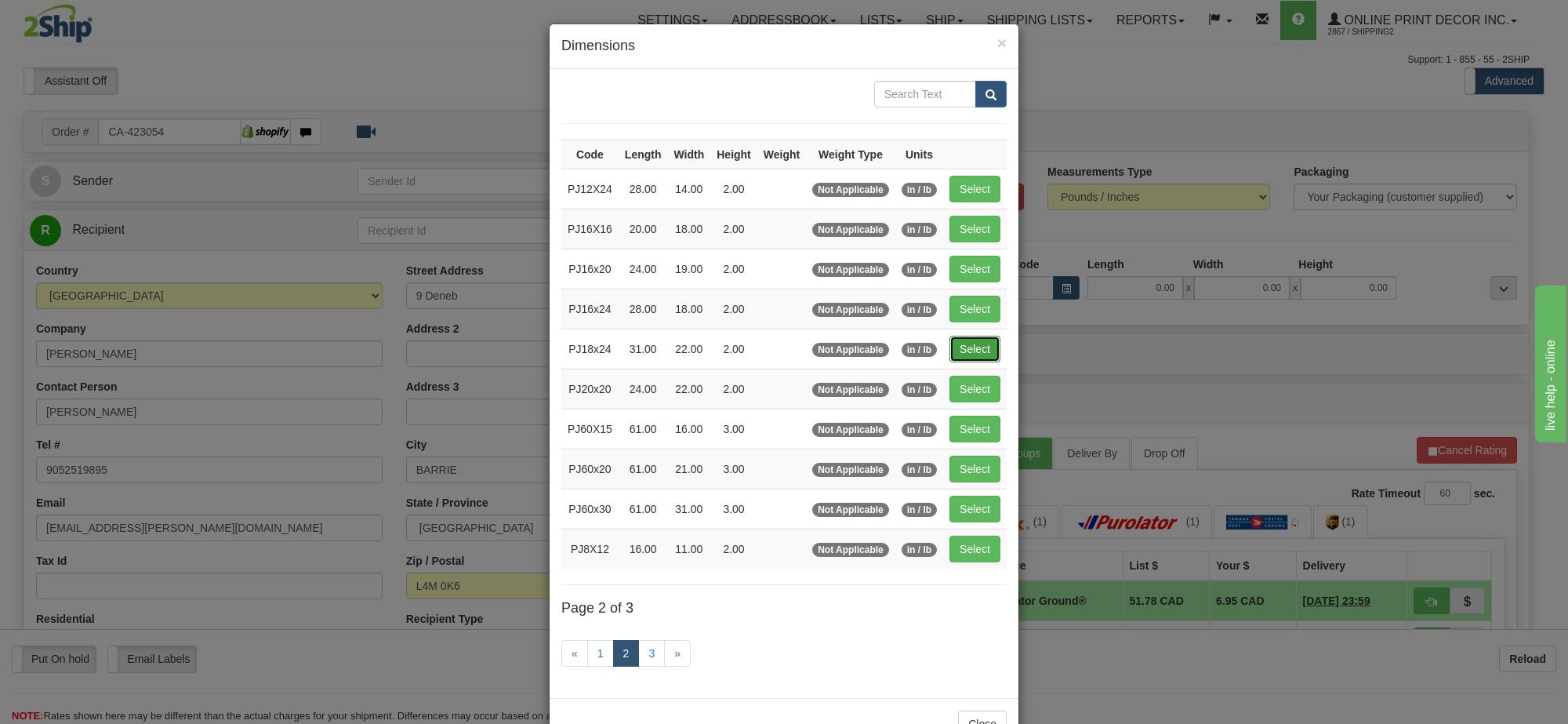
click at [974, 347] on button "Select" at bounding box center [974, 348] width 51 height 26
type input "PJ18x24"
type input "31.00"
type input "22.00"
type input "2.00"
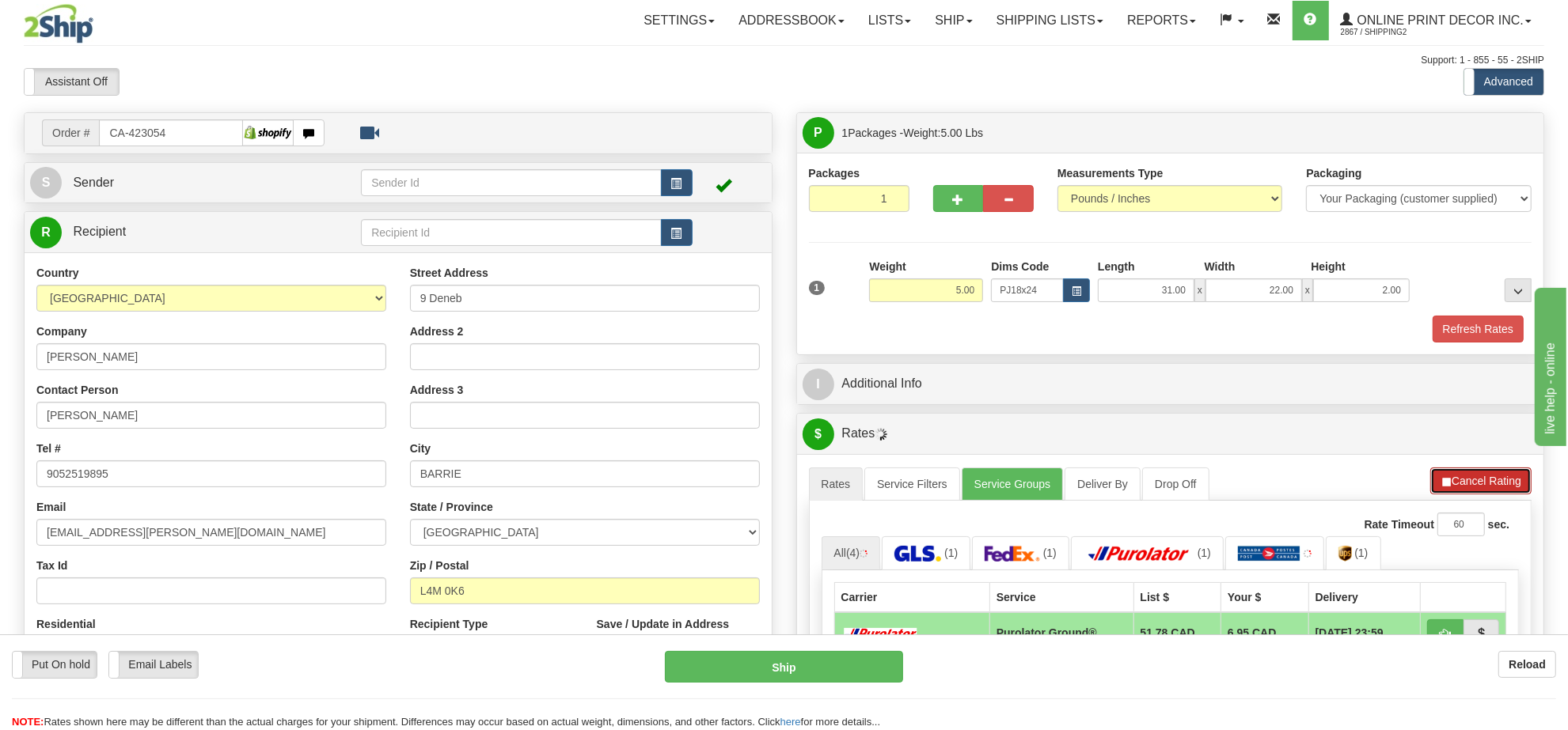
click at [1521, 485] on button "Cancel Rating" at bounding box center [1481, 481] width 101 height 27
click at [1519, 485] on button "Refresh Rates" at bounding box center [1480, 481] width 102 height 27
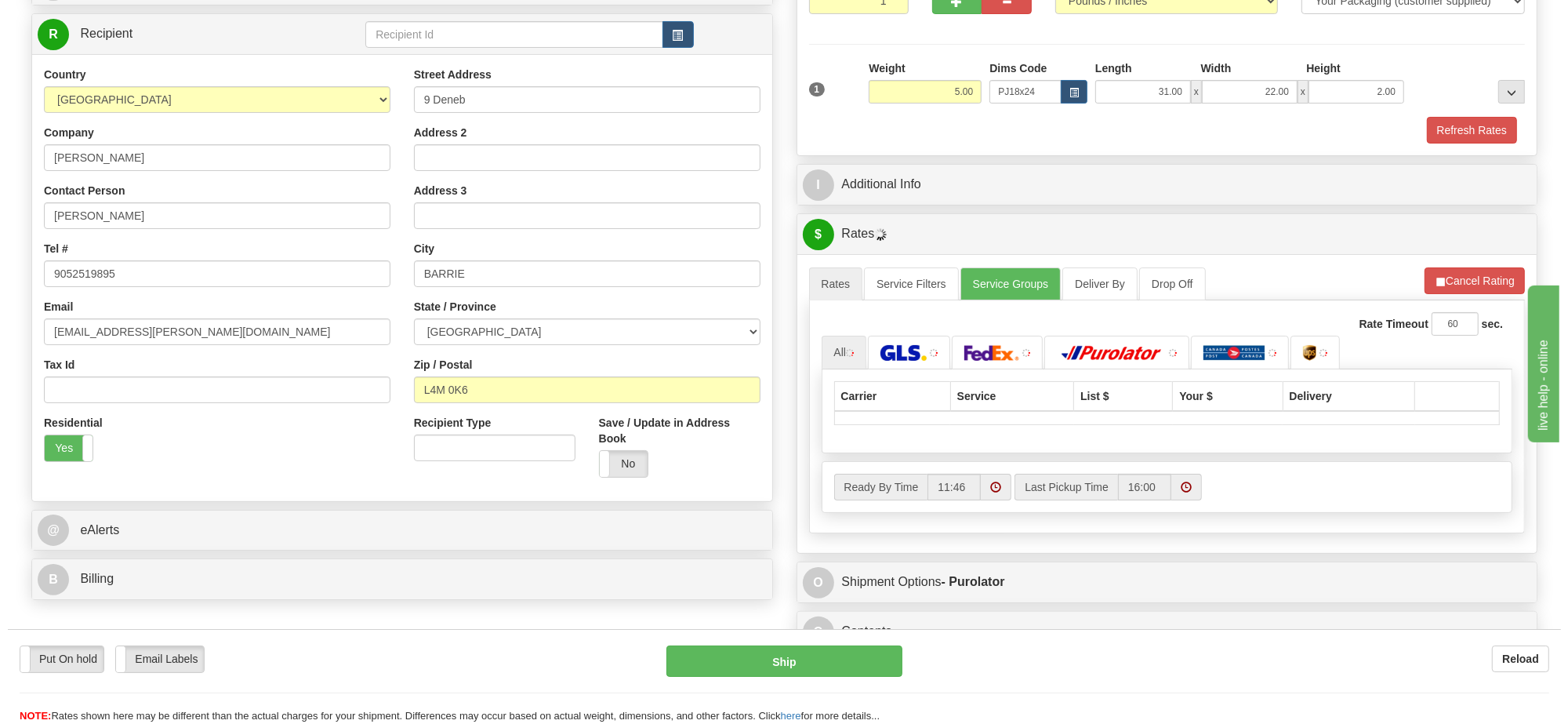
scroll to position [294, 0]
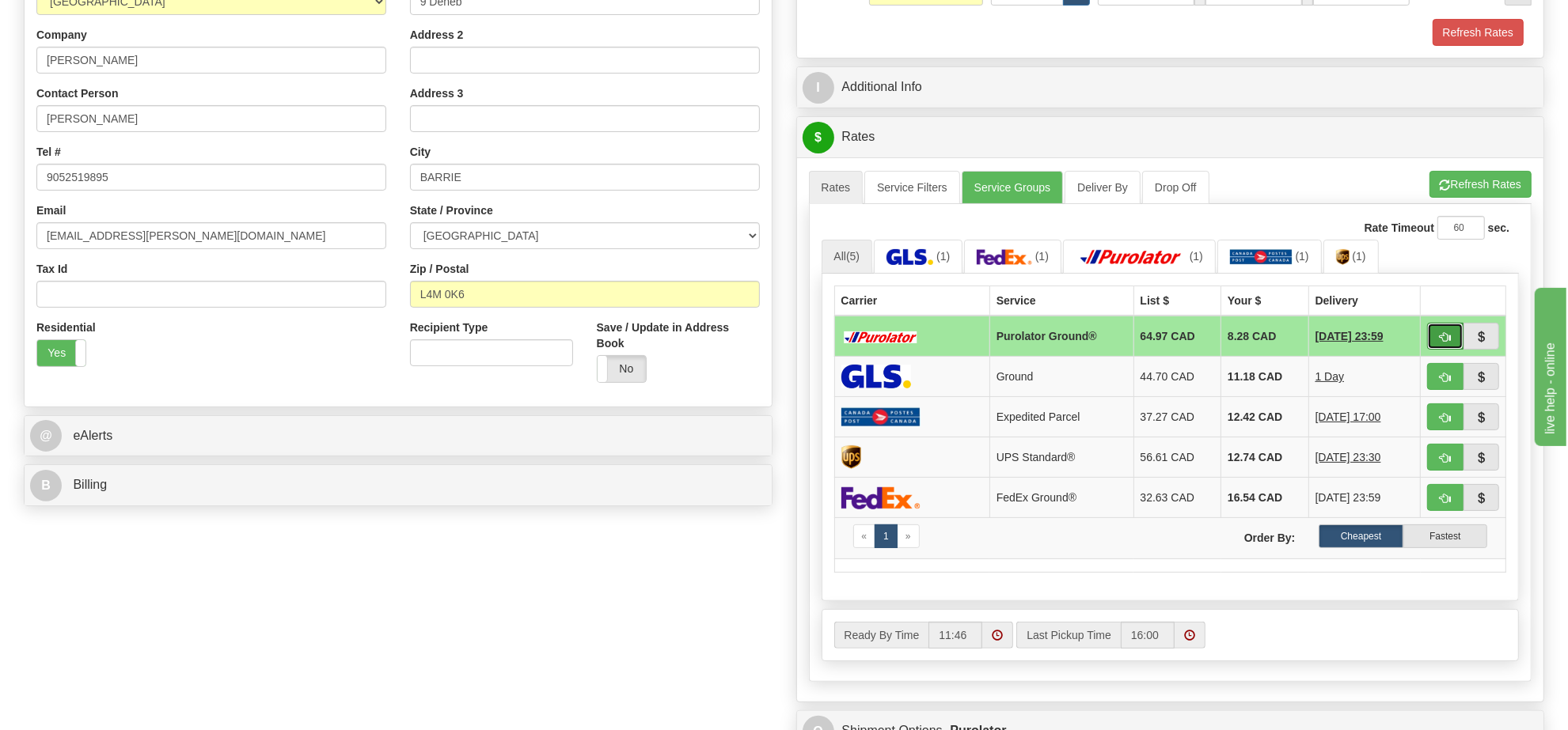
click at [1444, 337] on span "button" at bounding box center [1445, 337] width 11 height 10
type input "260"
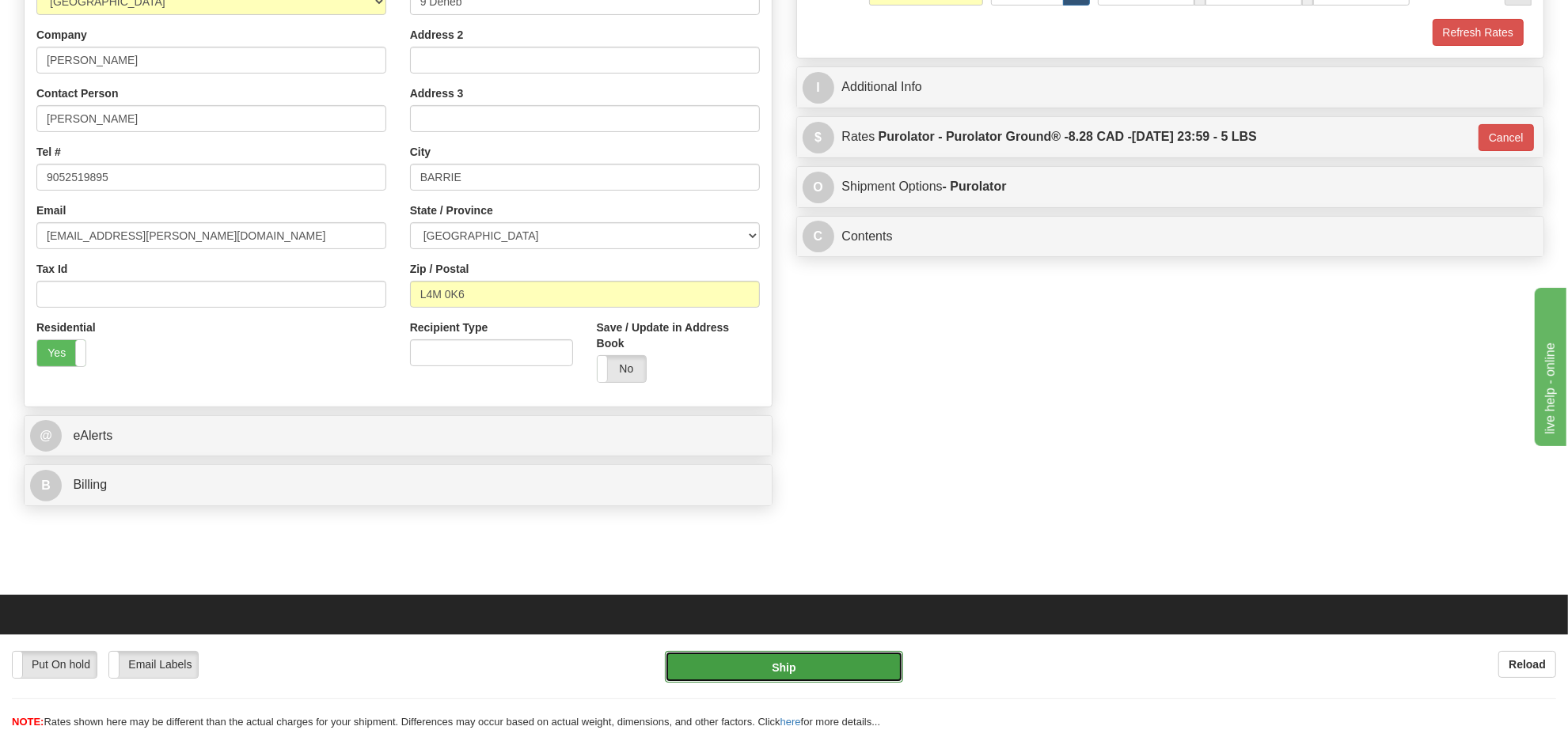
click at [763, 676] on button "Ship" at bounding box center [783, 667] width 238 height 31
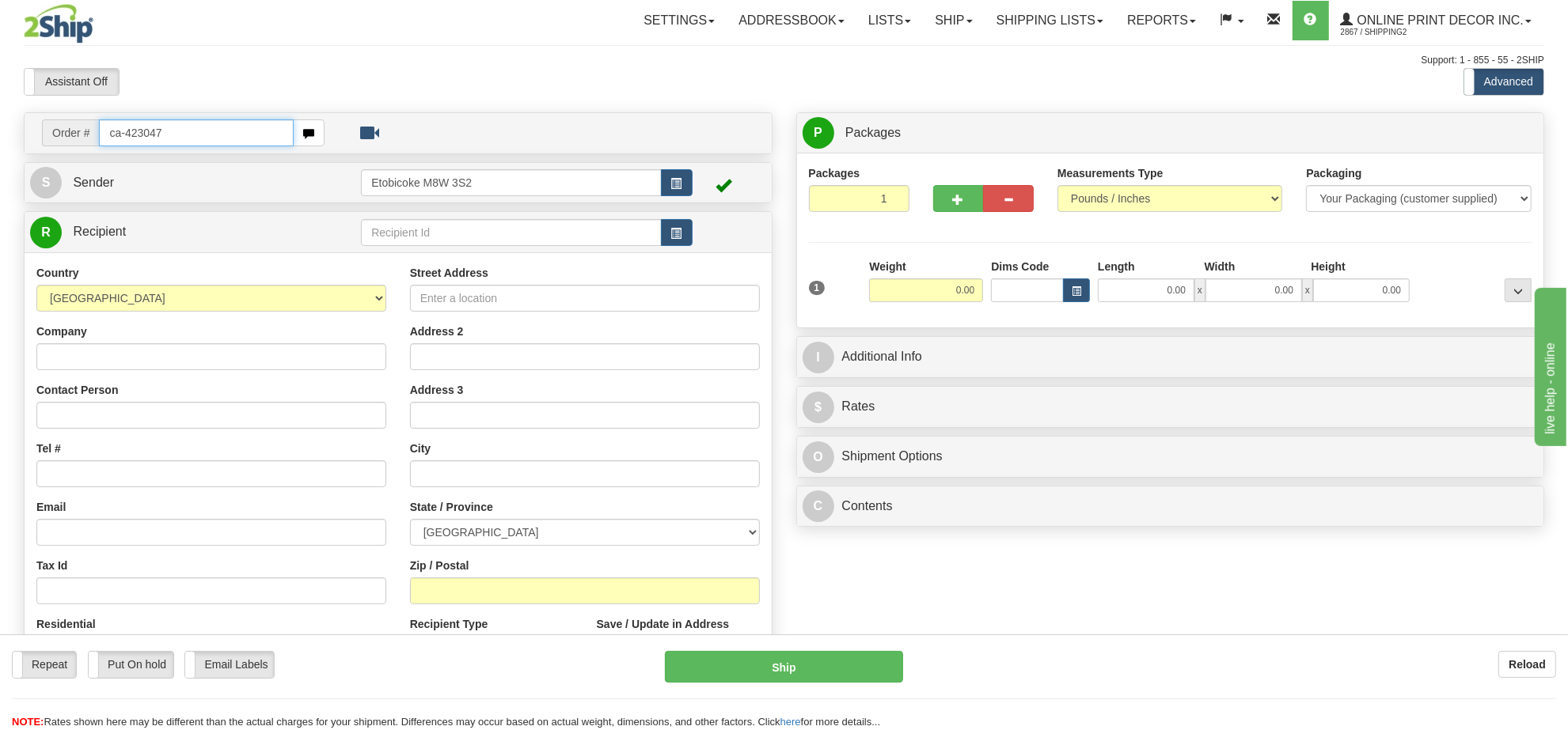
type input "ca-423047"
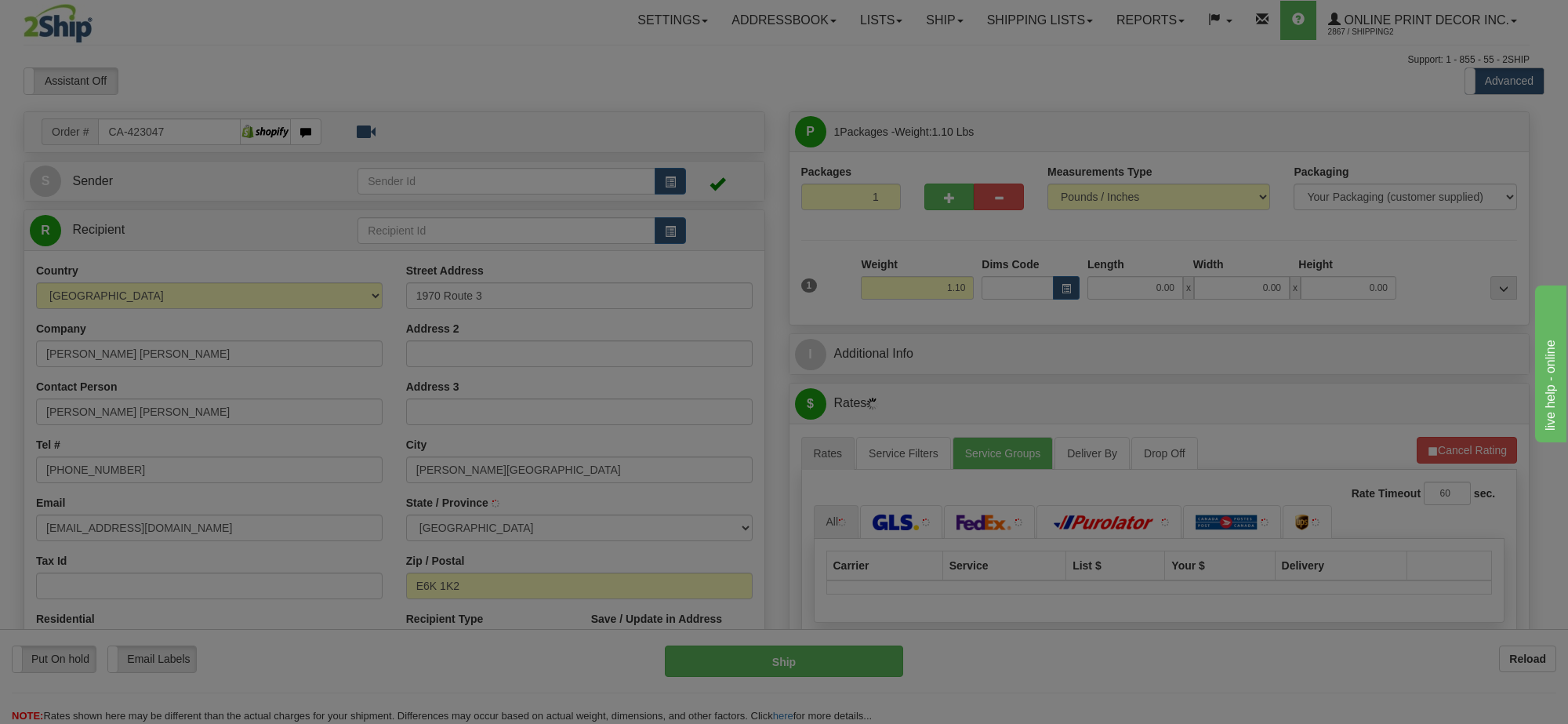
type input "[PERSON_NAME][GEOGRAPHIC_DATA]"
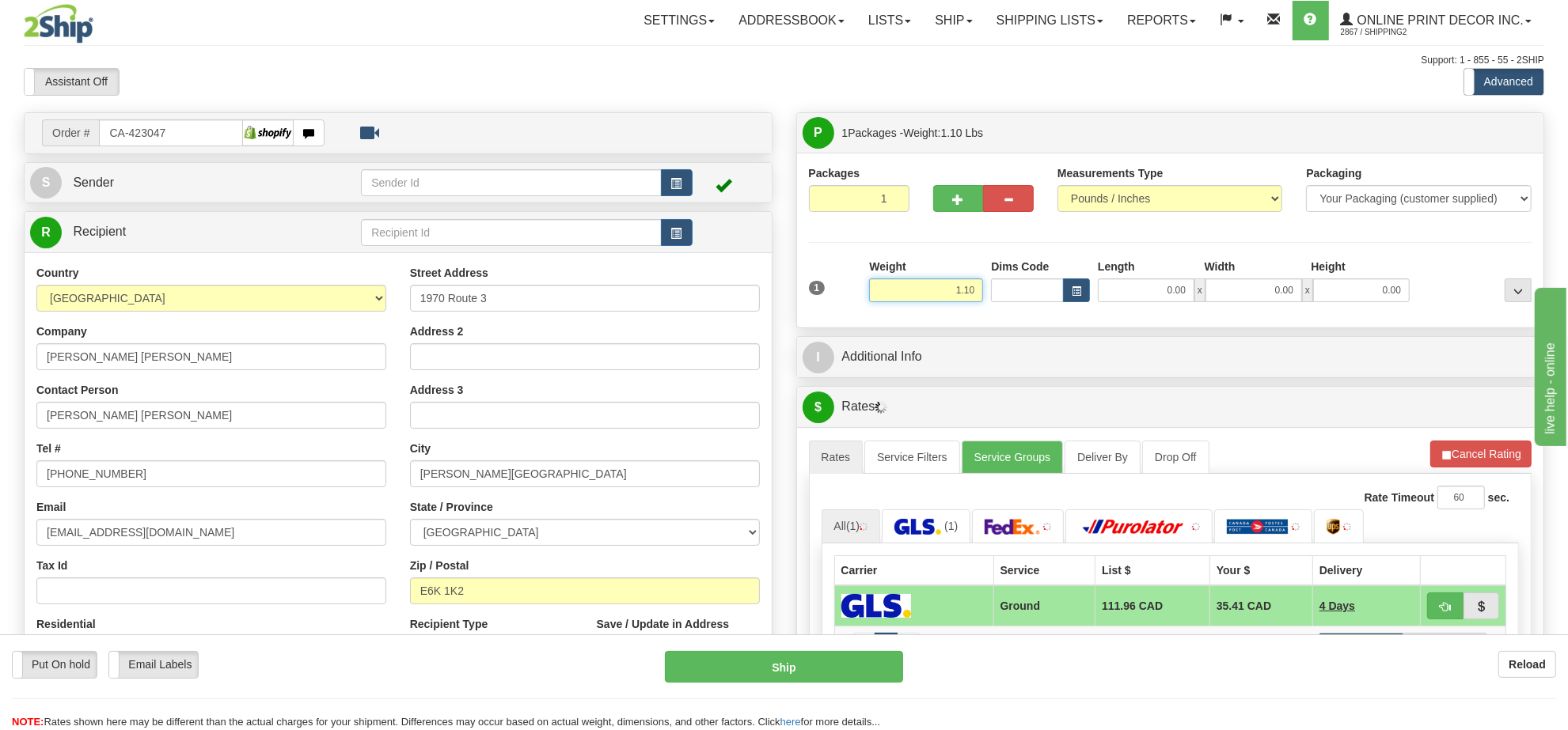
click at [946, 299] on input "1.10" at bounding box center [926, 291] width 114 height 24
type input "9.00"
click at [1067, 296] on button "button" at bounding box center [1075, 291] width 27 height 24
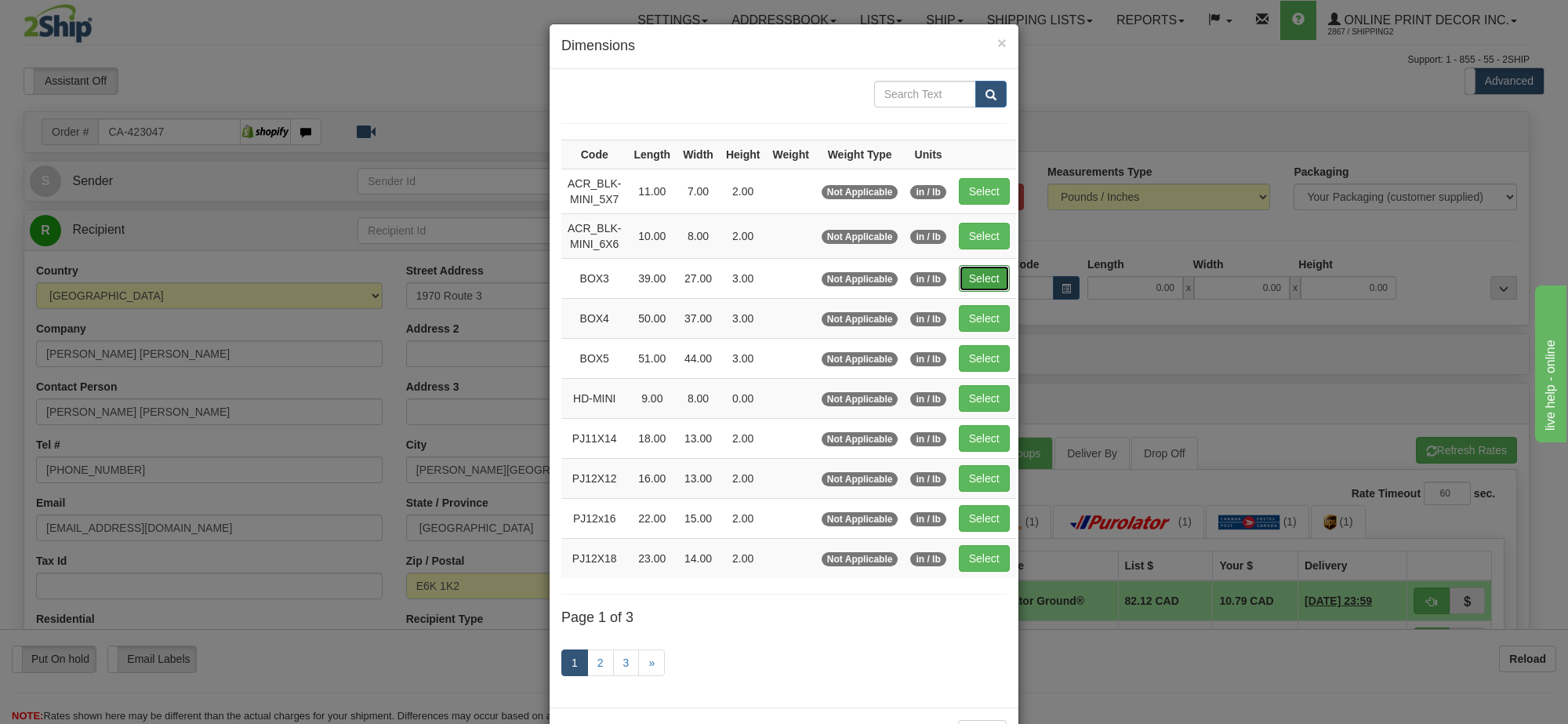
click at [974, 278] on button "Select" at bounding box center [984, 278] width 51 height 26
type input "BOX3"
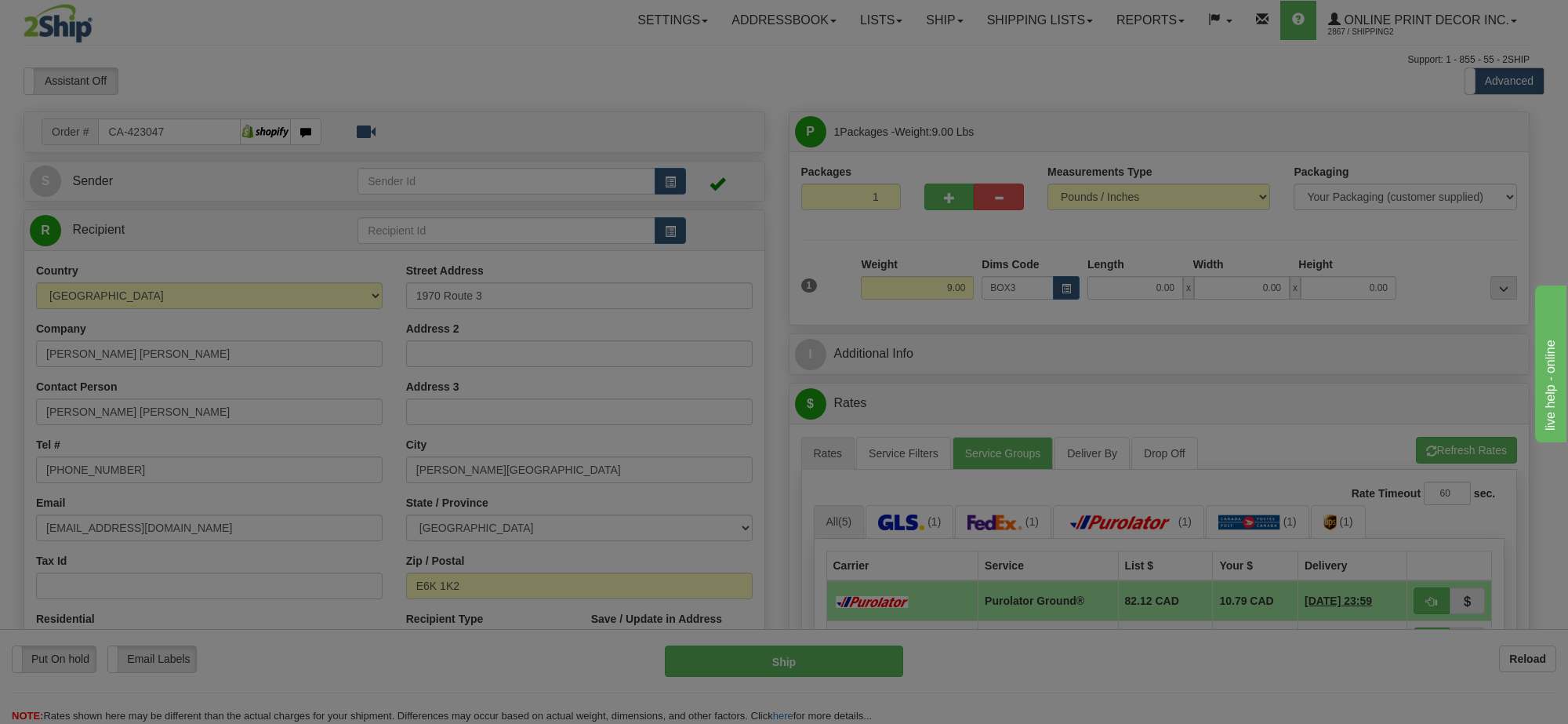
type input "39.00"
type input "27.00"
type input "3.00"
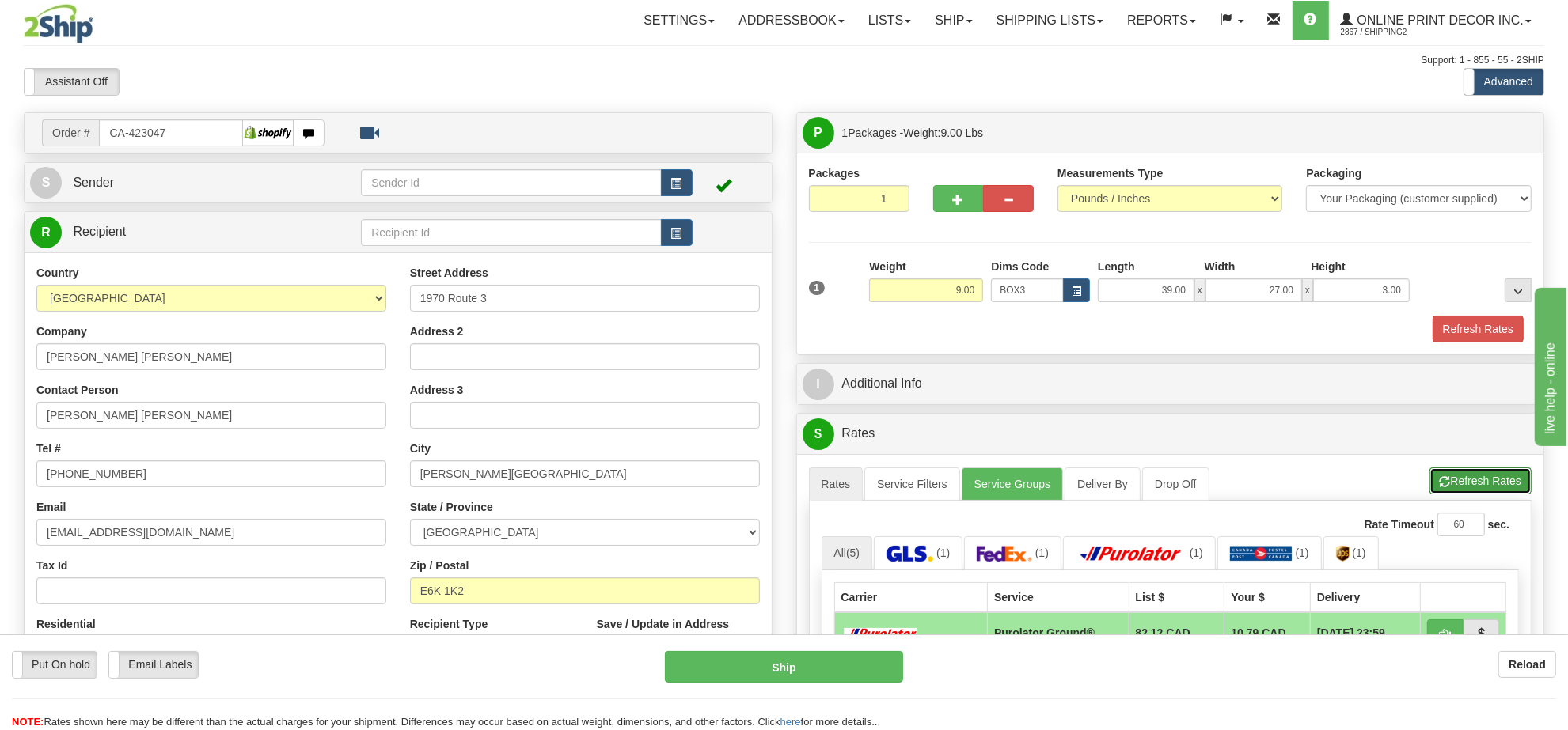
click at [1441, 485] on span "button" at bounding box center [1445, 481] width 11 height 10
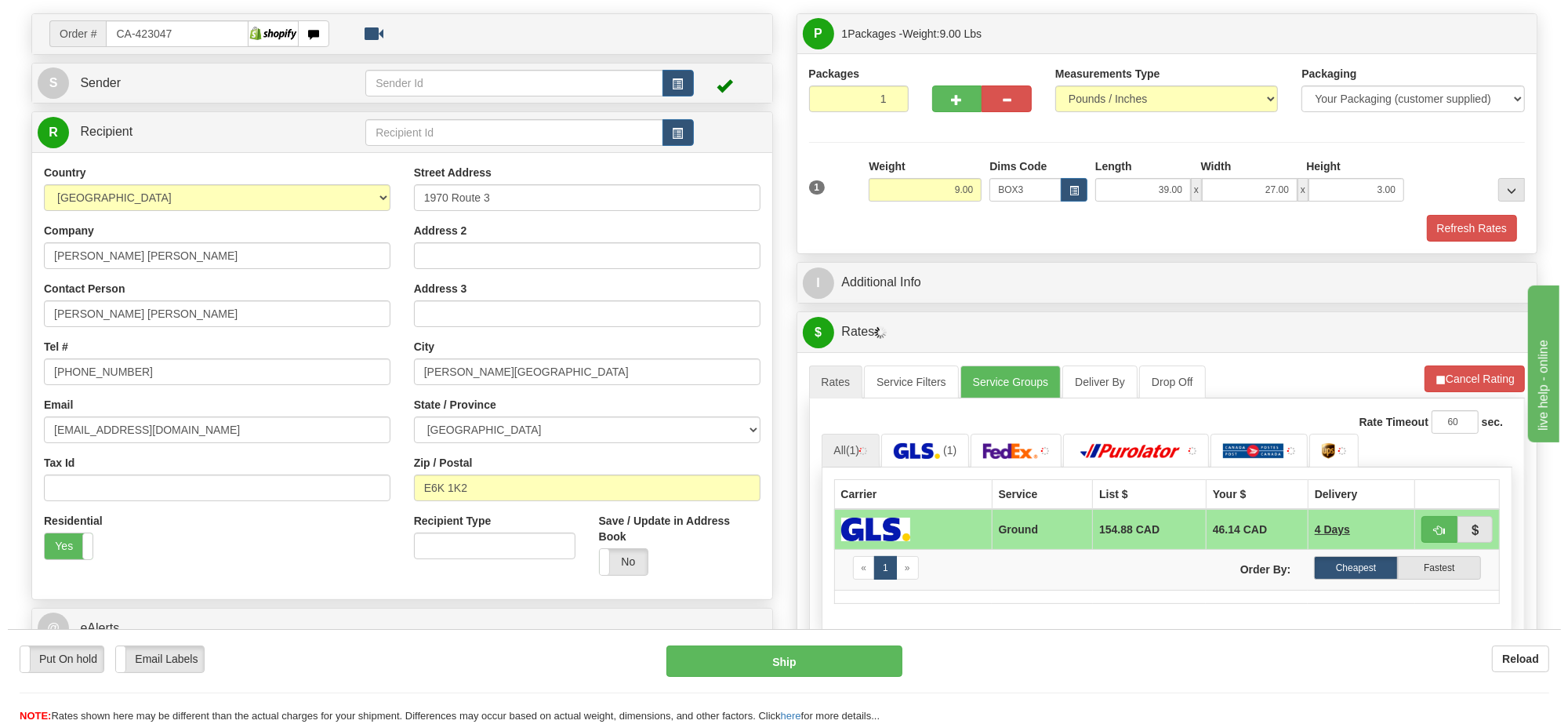
scroll to position [196, 0]
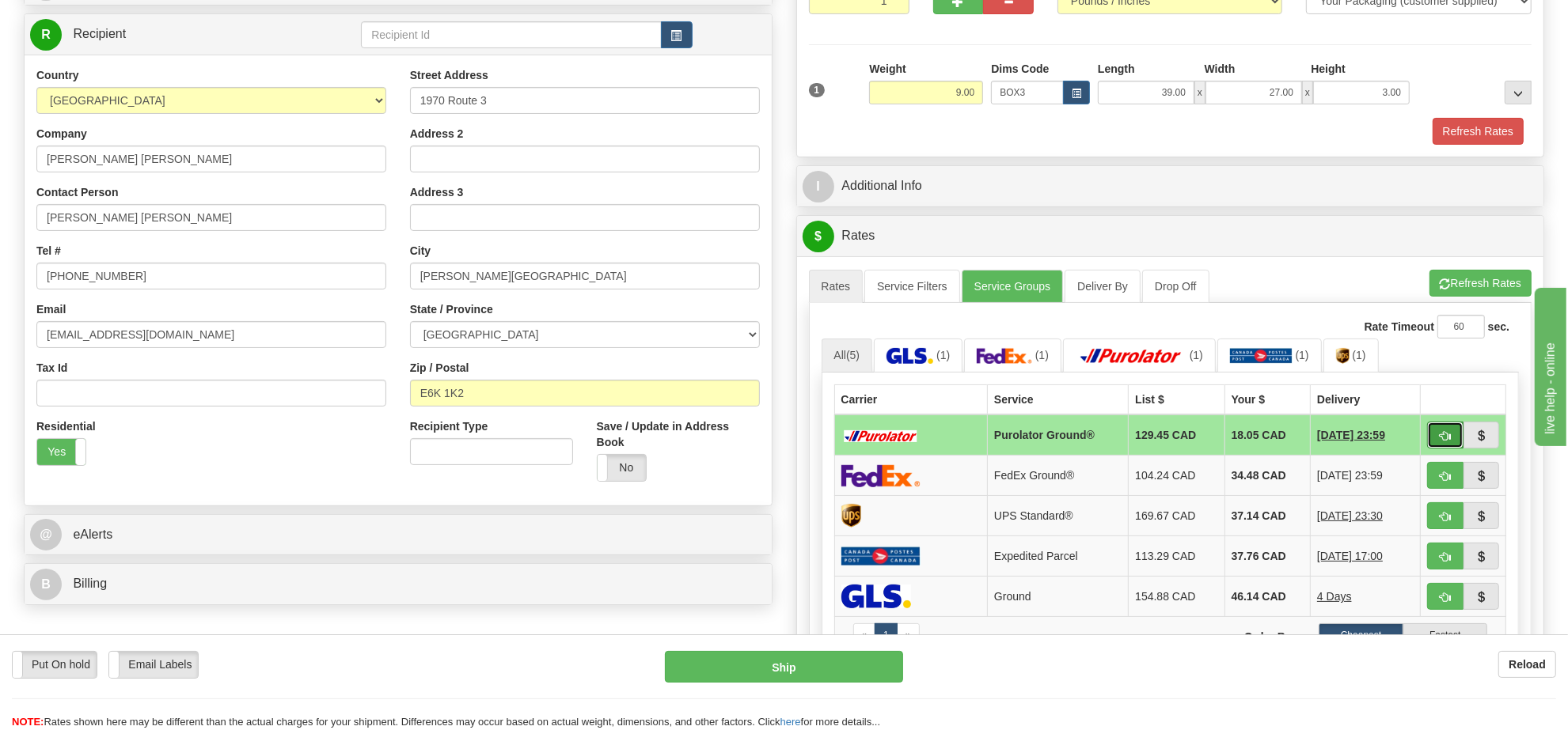
click at [1444, 448] on button "button" at bounding box center [1445, 435] width 37 height 27
type input "260"
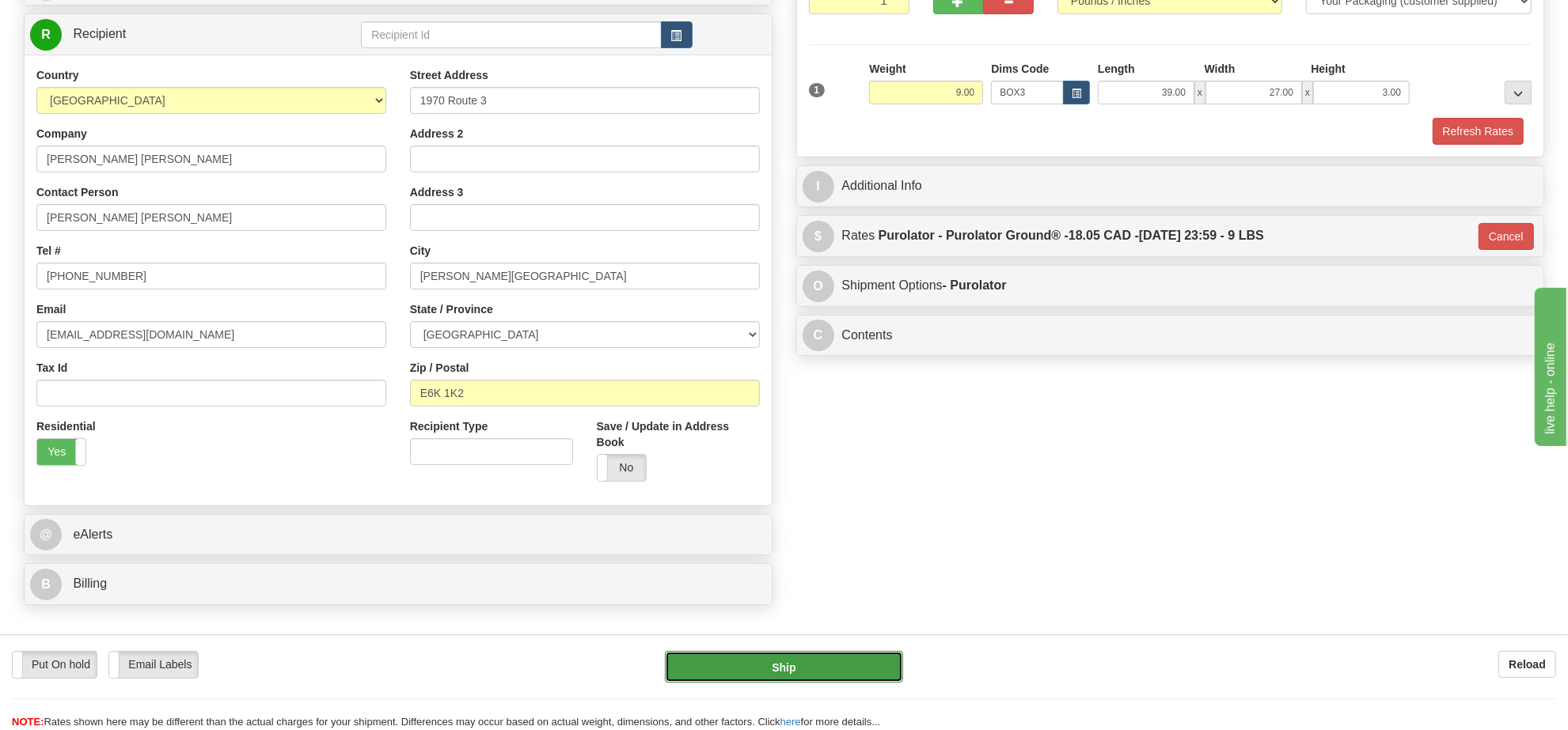
click at [848, 667] on button "Ship" at bounding box center [783, 667] width 238 height 31
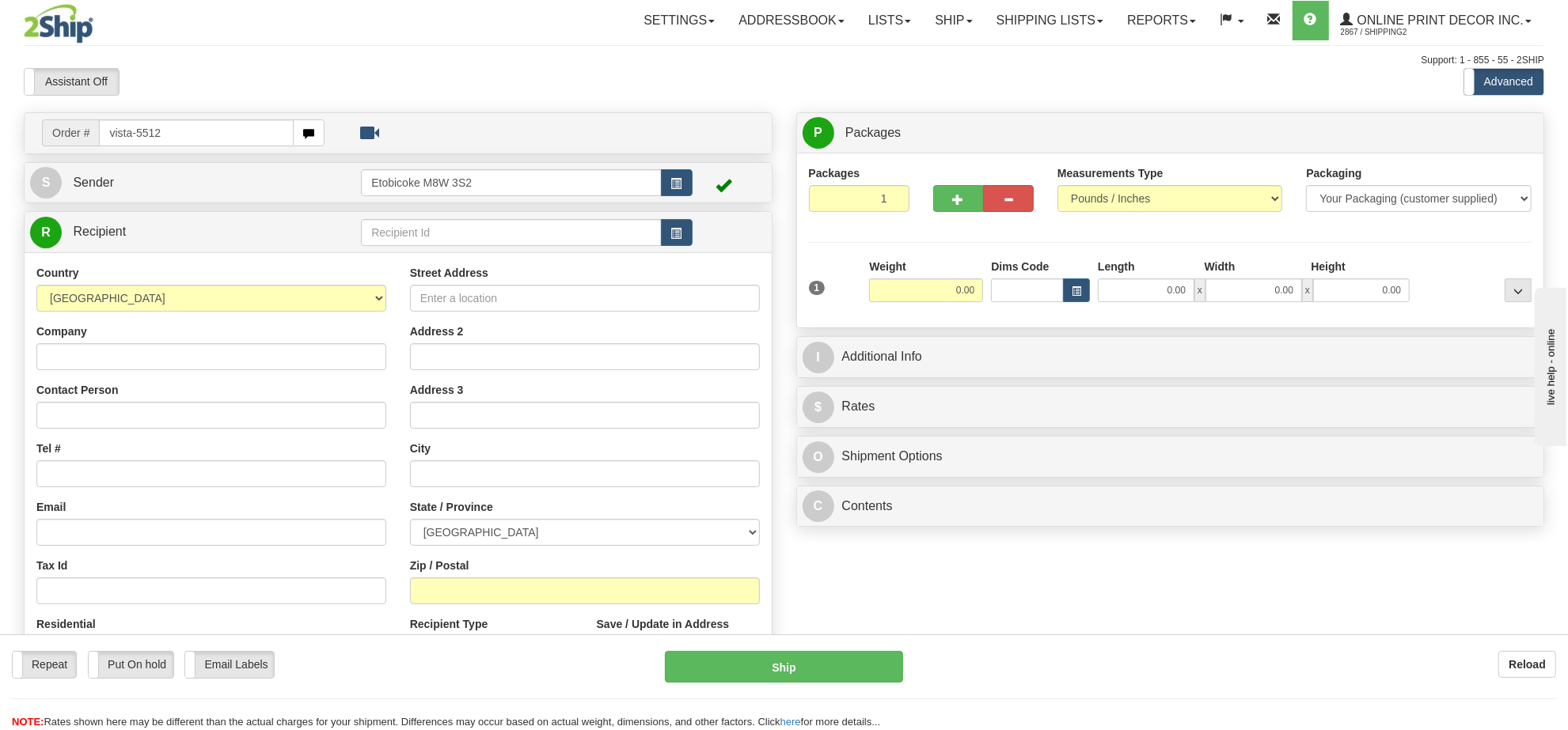
type input "vista-5512"
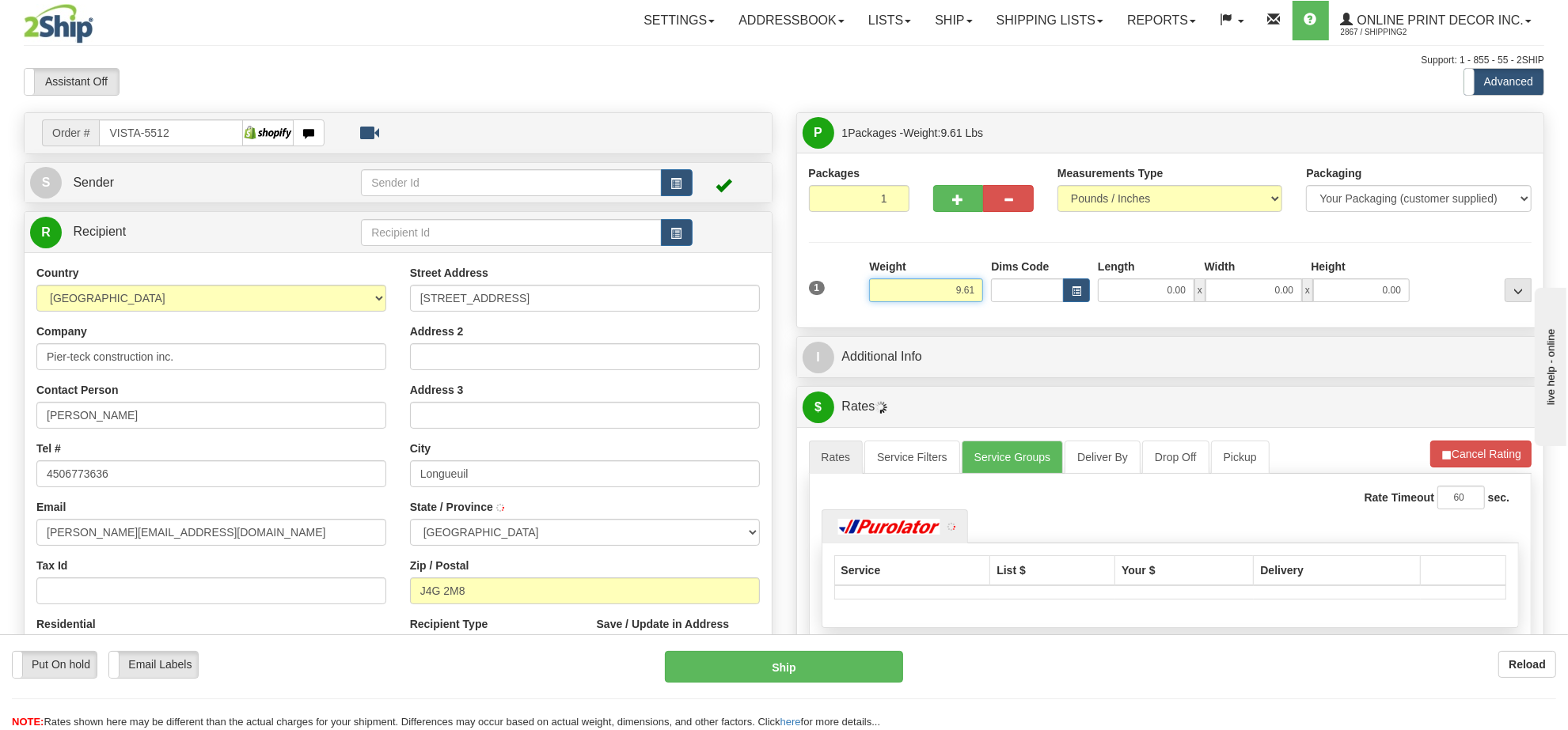
click at [948, 291] on input "9.61" at bounding box center [926, 291] width 114 height 24
type input "LONGUEUIL"
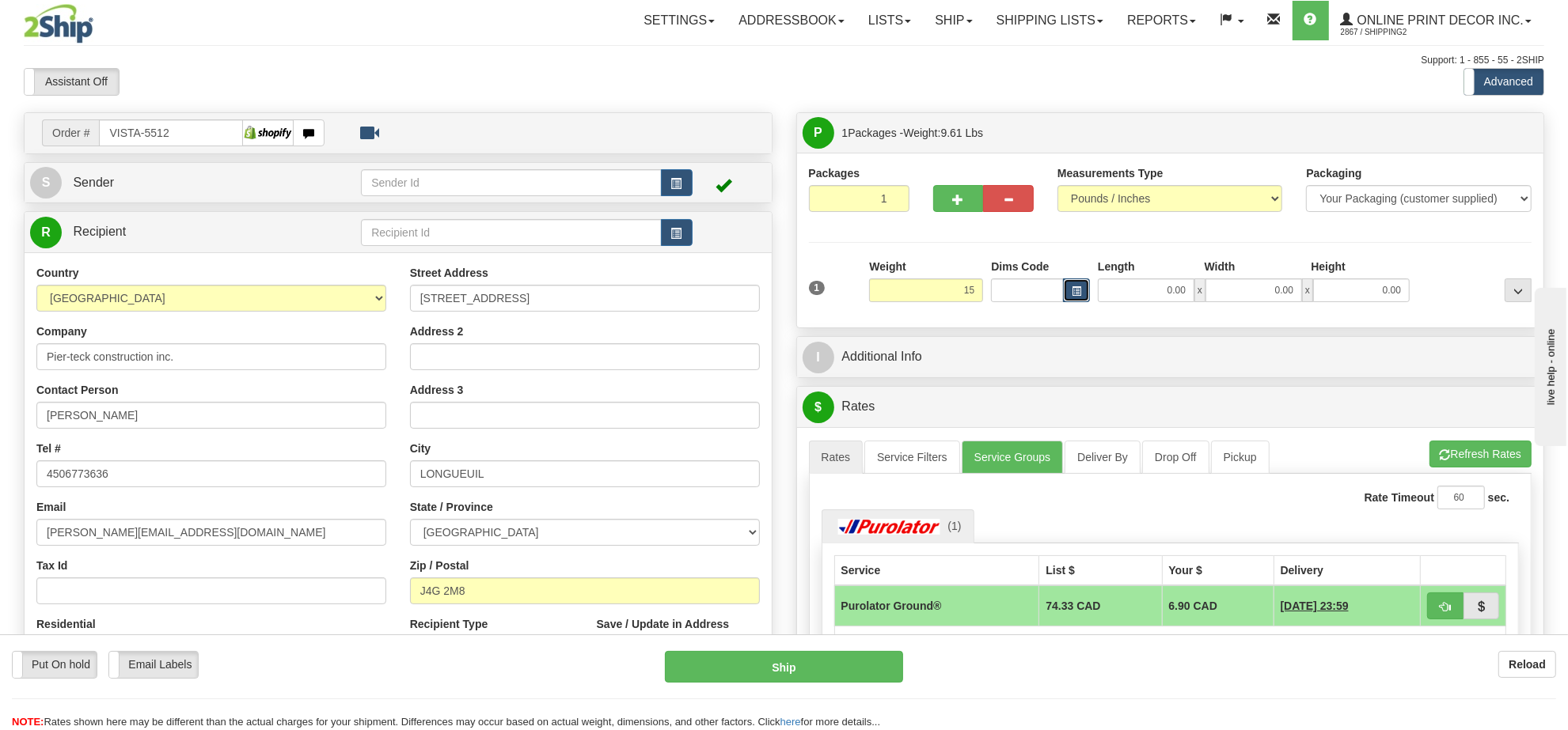
type input "15.00"
click at [1085, 291] on button "button" at bounding box center [1075, 291] width 27 height 24
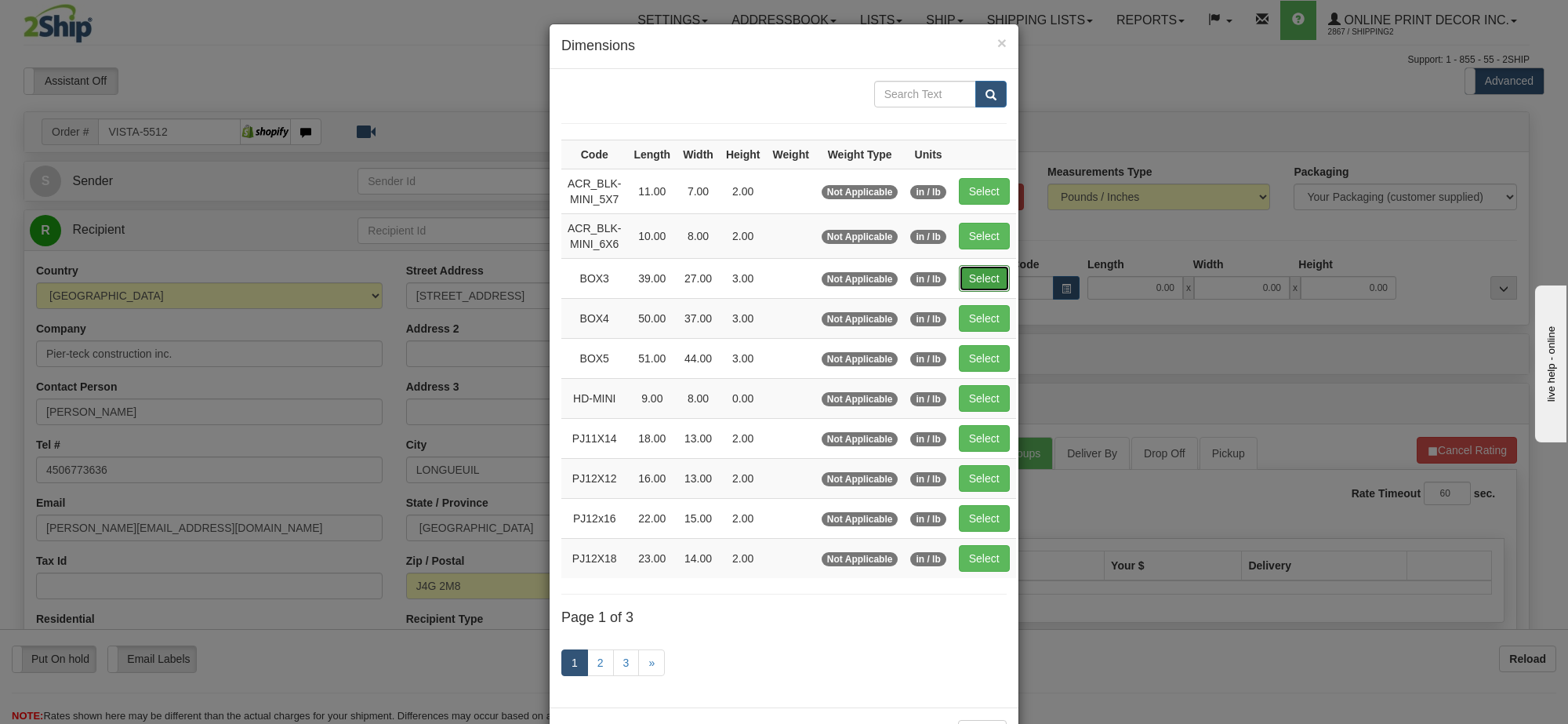
click at [1002, 279] on button "Select" at bounding box center [984, 278] width 51 height 26
type input "BOX3"
type input "39.00"
type input "27.00"
type input "3.00"
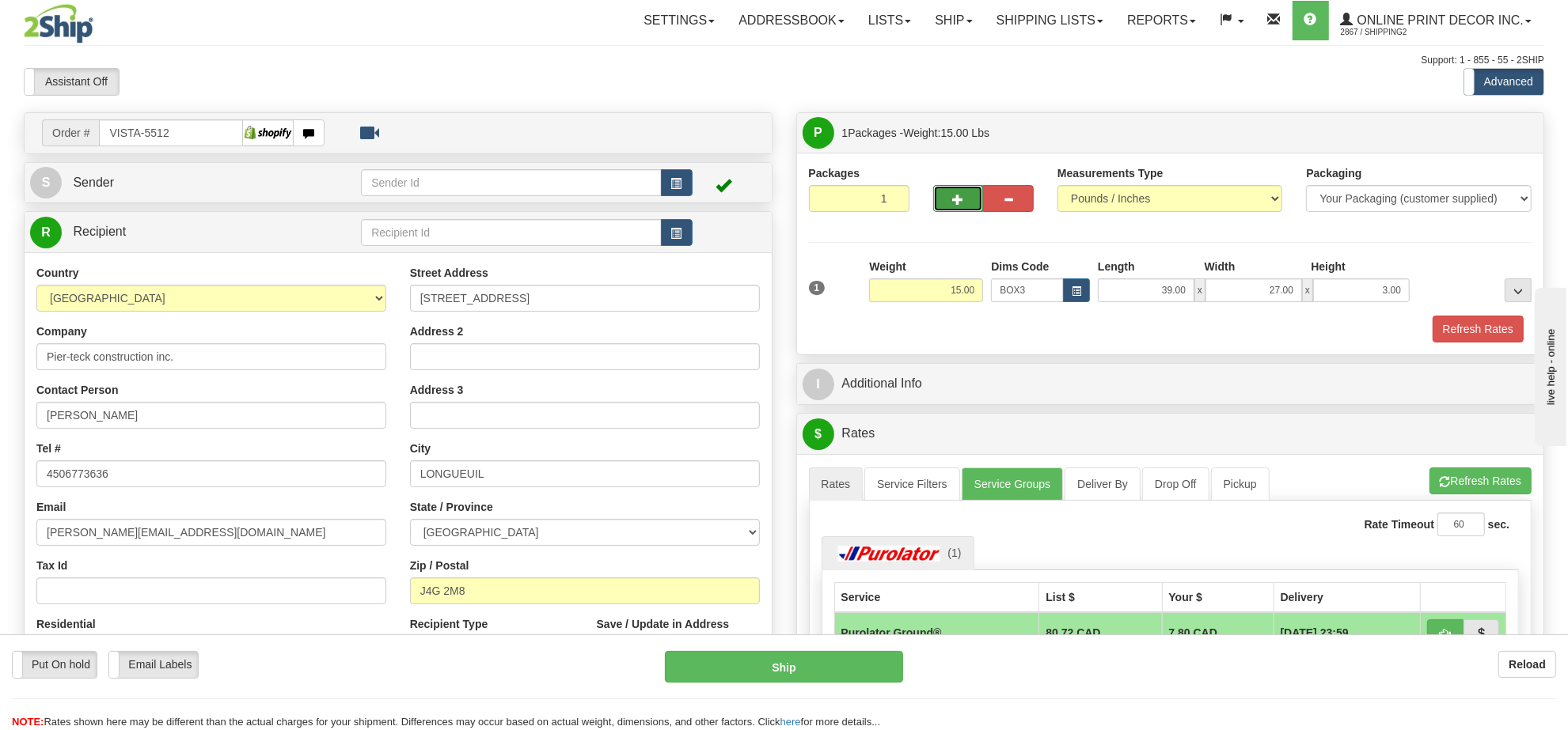
click at [958, 196] on span "button" at bounding box center [958, 199] width 11 height 10
radio input "true"
type input "2"
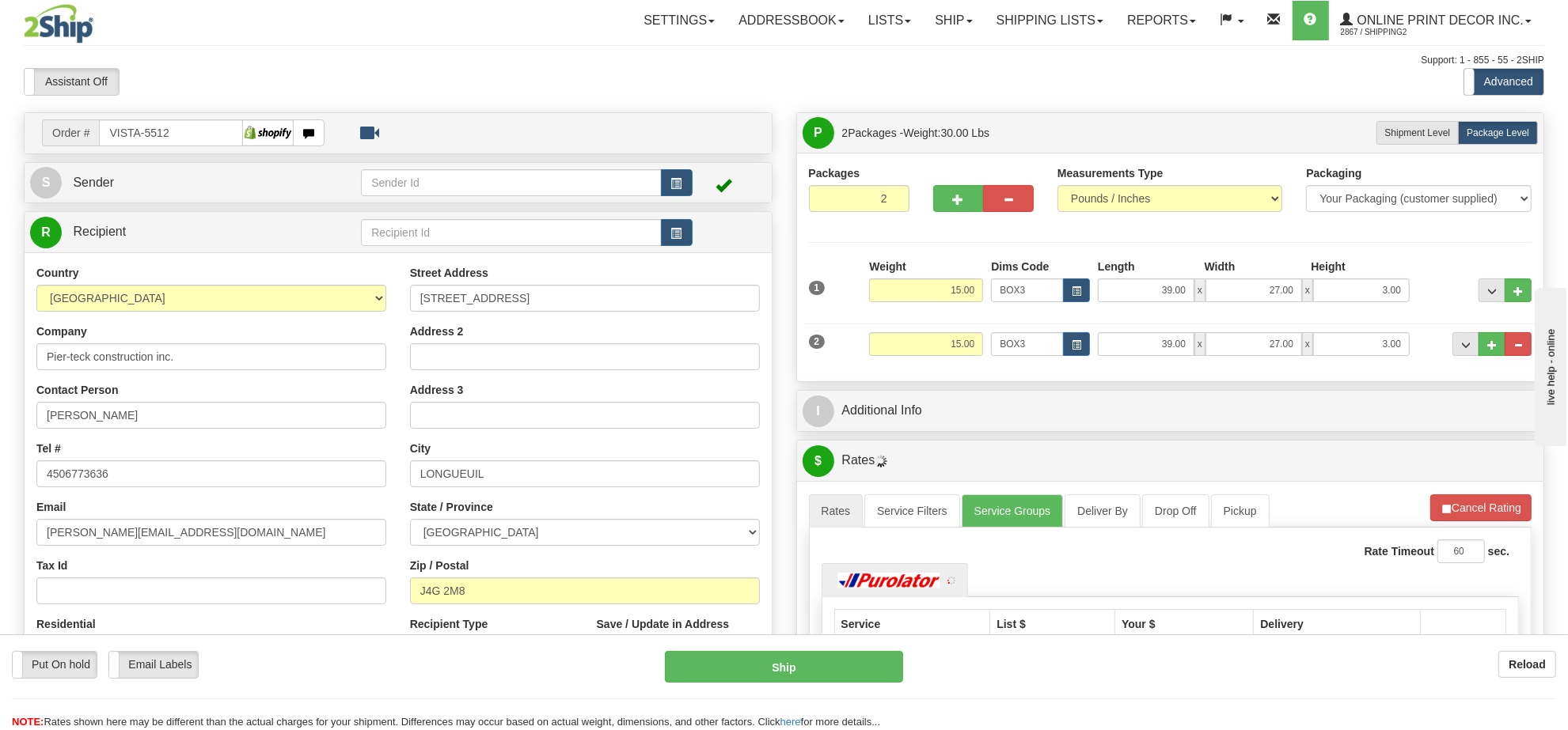
click at [1464, 527] on ul "Rates Service Filters Service Groups Deliver By Drop Off Pickup Refresh Rates C…" at bounding box center [1170, 511] width 723 height 33
click at [1464, 520] on button "Cancel Rating" at bounding box center [1481, 507] width 101 height 27
click at [1464, 520] on button "Refresh Rates" at bounding box center [1480, 507] width 102 height 27
click at [682, 182] on button "button" at bounding box center [676, 182] width 31 height 27
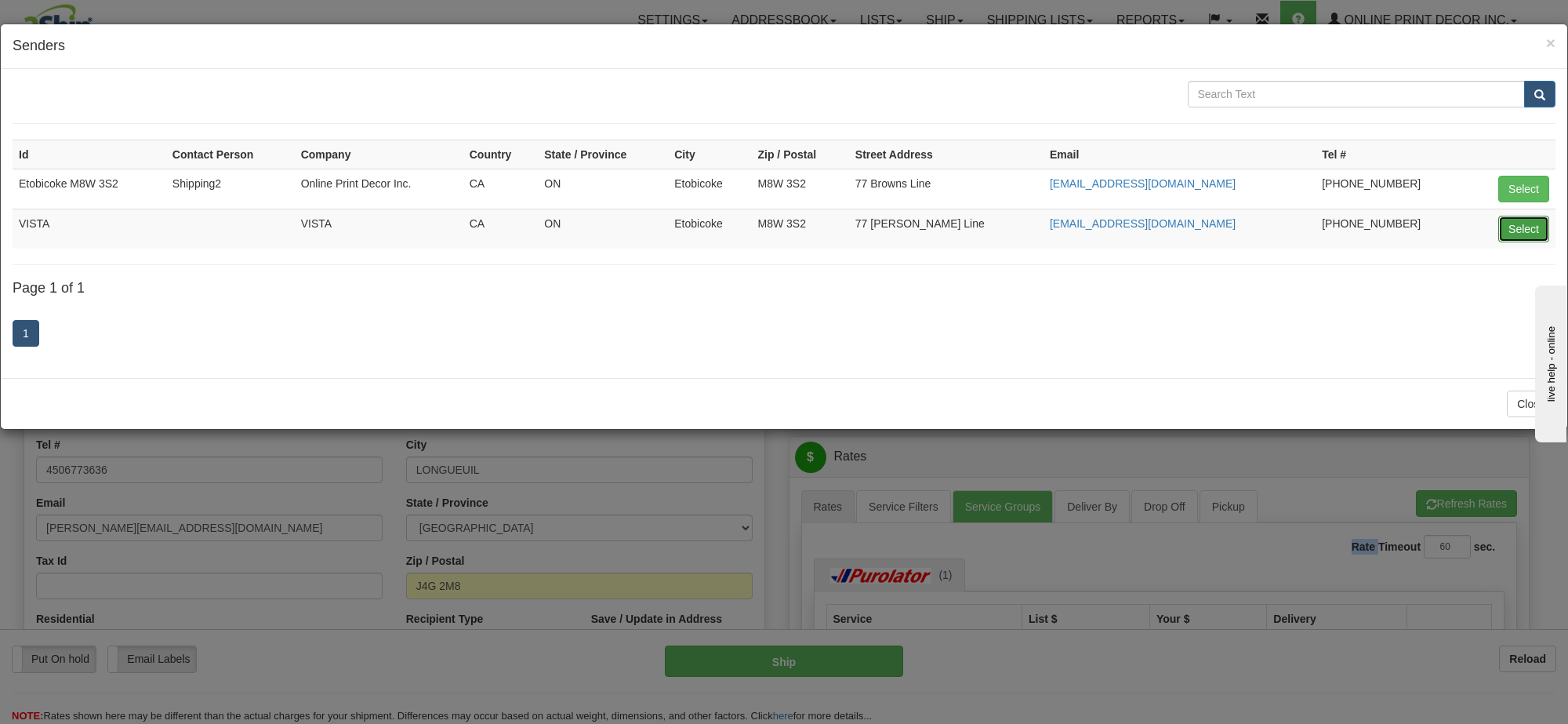
click at [1529, 225] on button "Select" at bounding box center [1523, 228] width 51 height 26
type input "VISTA"
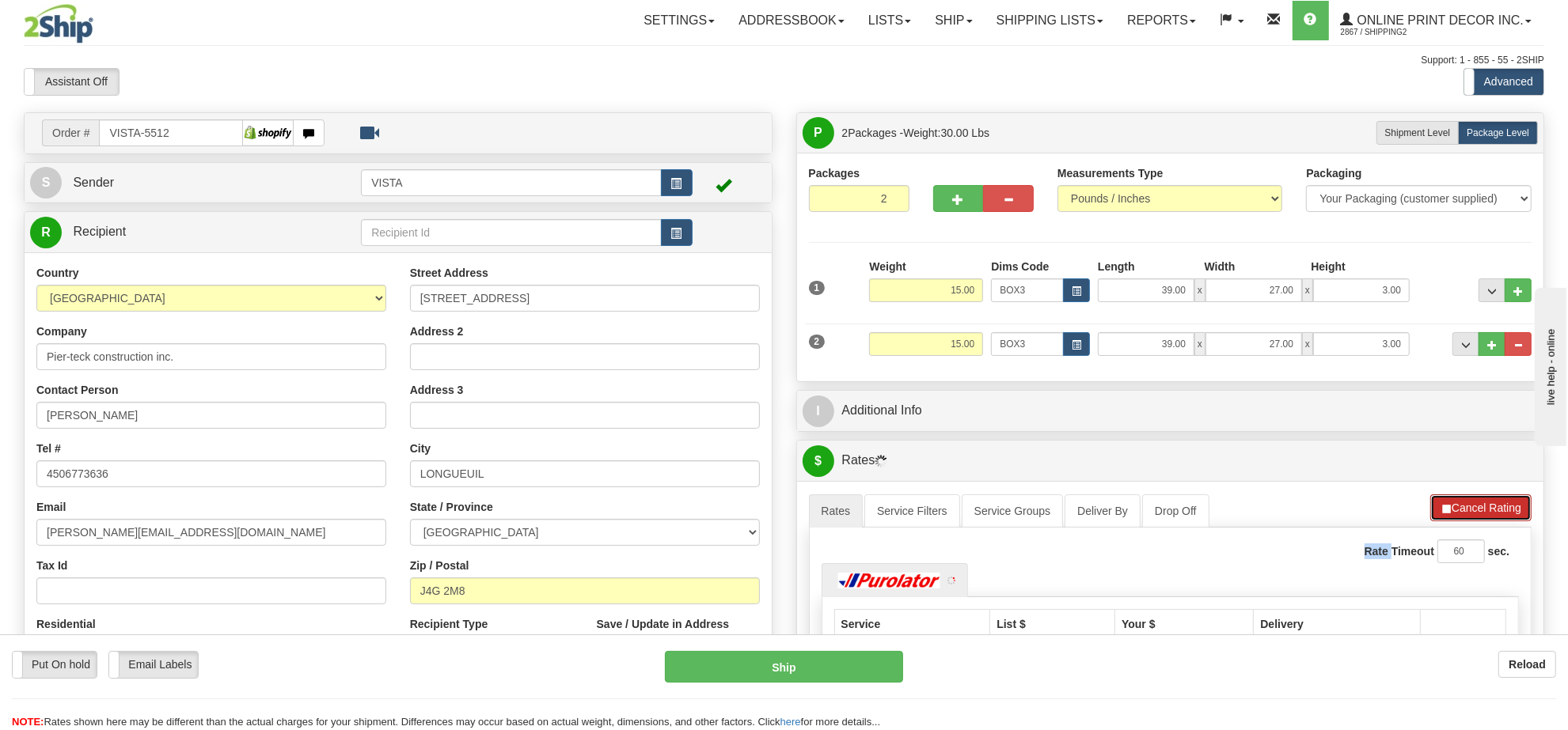
click at [1501, 508] on button "Cancel Rating" at bounding box center [1481, 507] width 101 height 27
click at [1501, 508] on button "Refresh Rates" at bounding box center [1480, 507] width 102 height 27
click at [1567, 500] on div "Toggle navigation Settings Shipping Preferences Fields Preferences New" at bounding box center [784, 485] width 1568 height 971
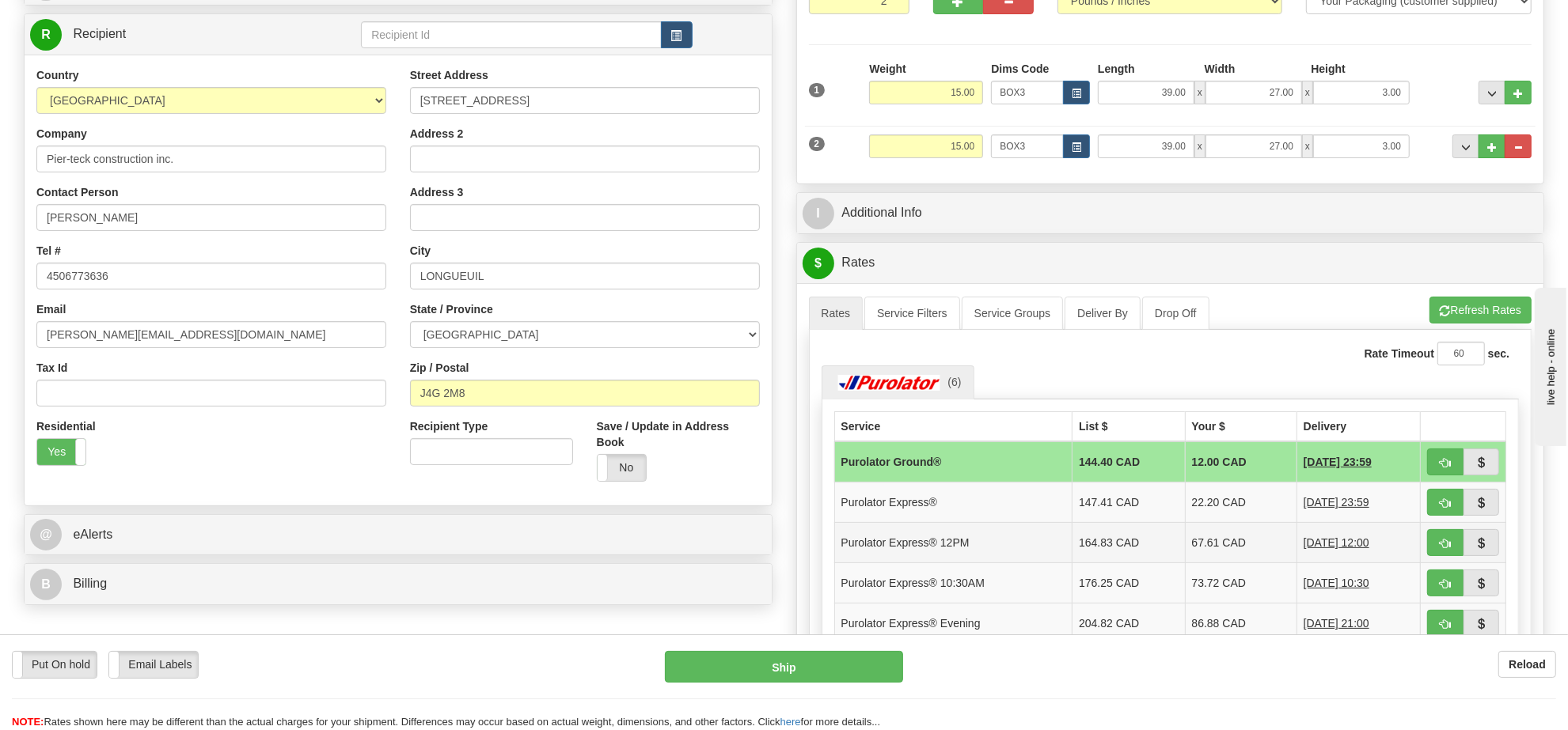
scroll to position [296, 0]
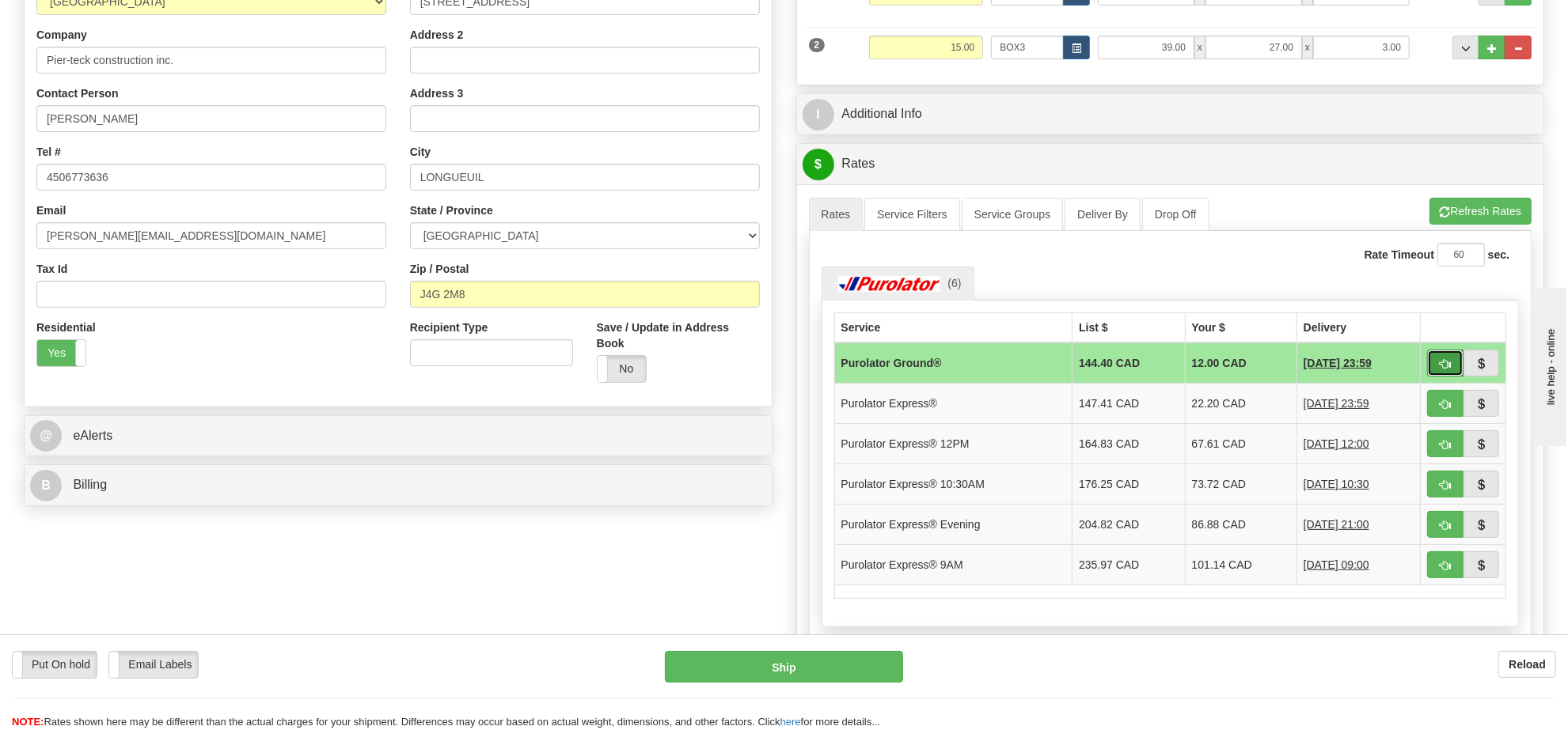
click at [1451, 368] on button "button" at bounding box center [1445, 362] width 37 height 27
type input "260"
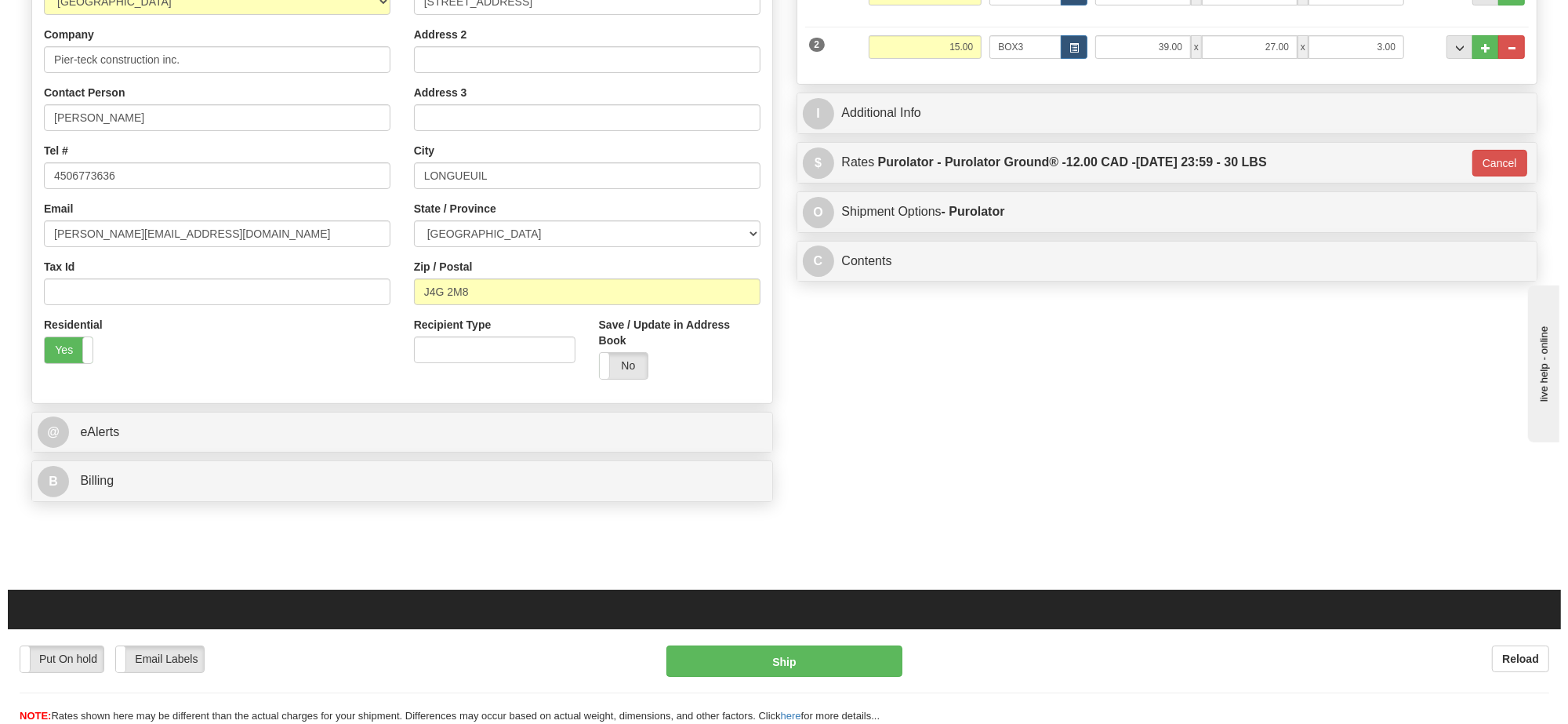
scroll to position [98, 0]
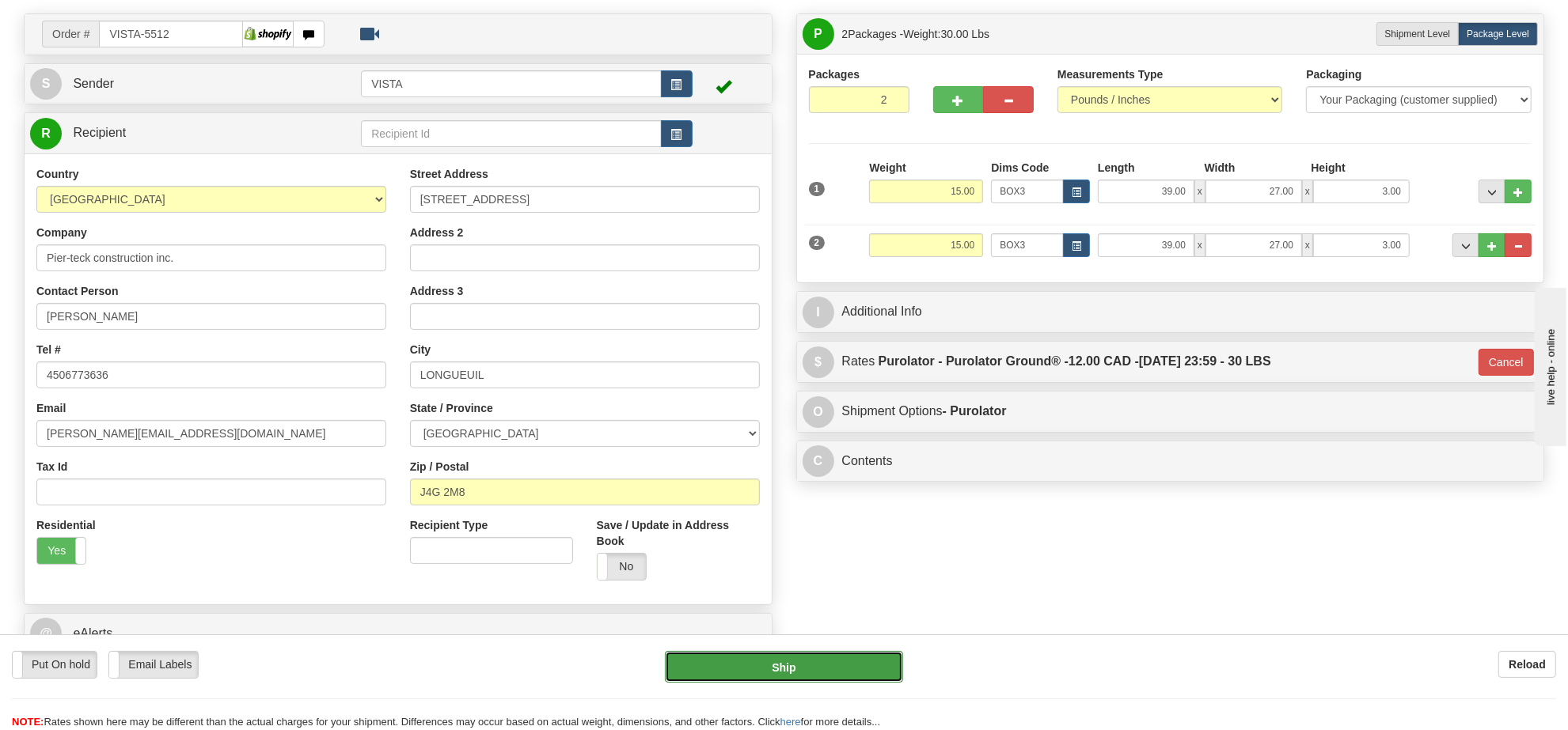
click at [841, 670] on button "Ship" at bounding box center [783, 667] width 238 height 31
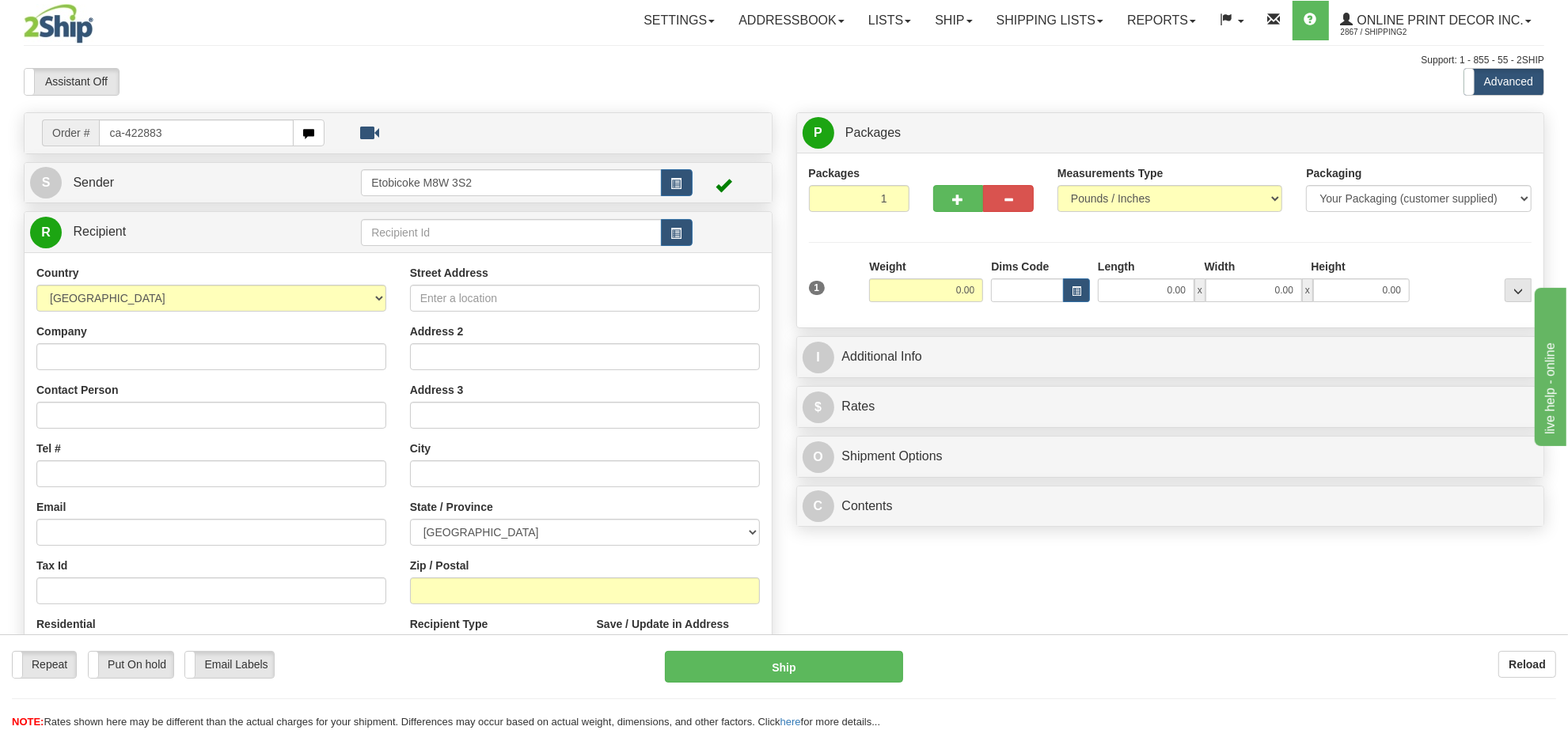
type input "ca-422883"
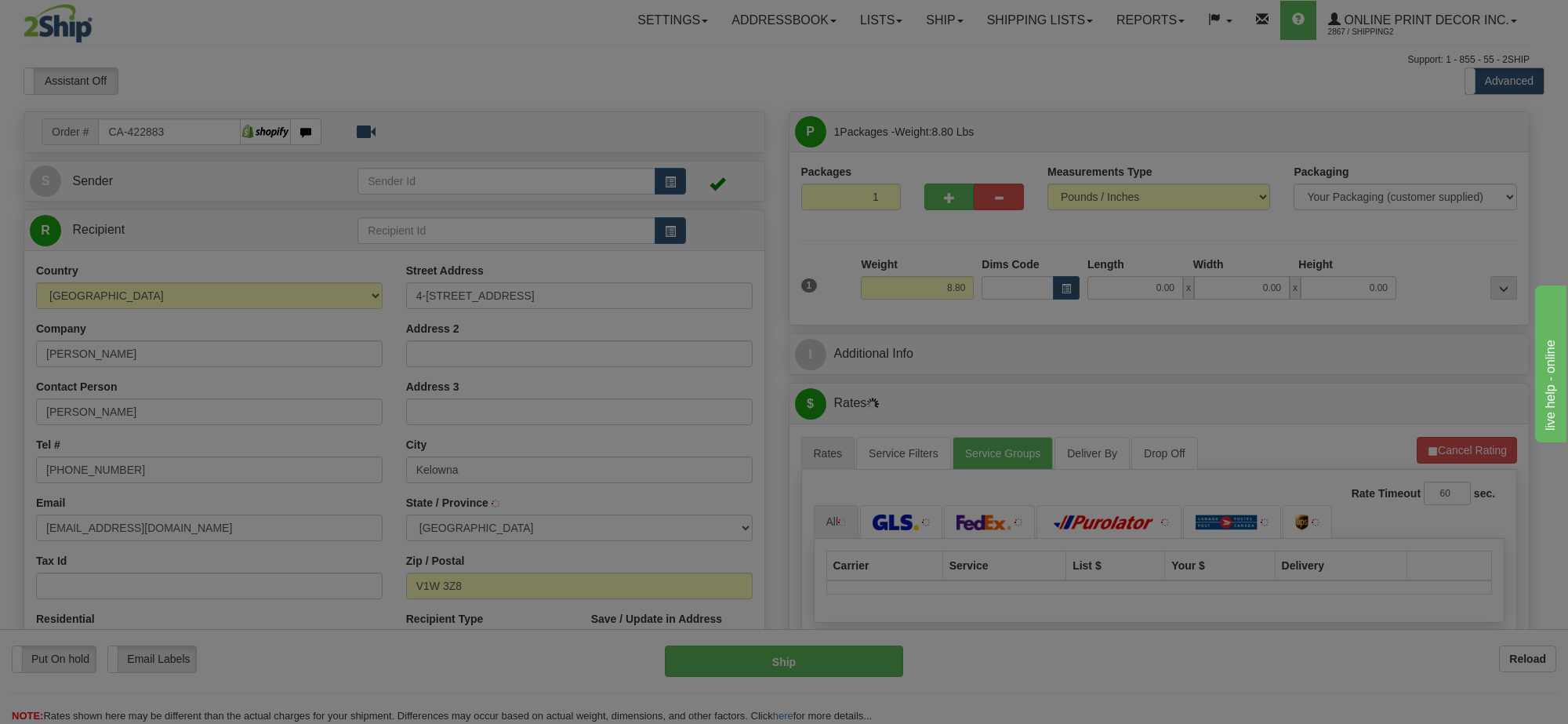
type input "KELOWNA"
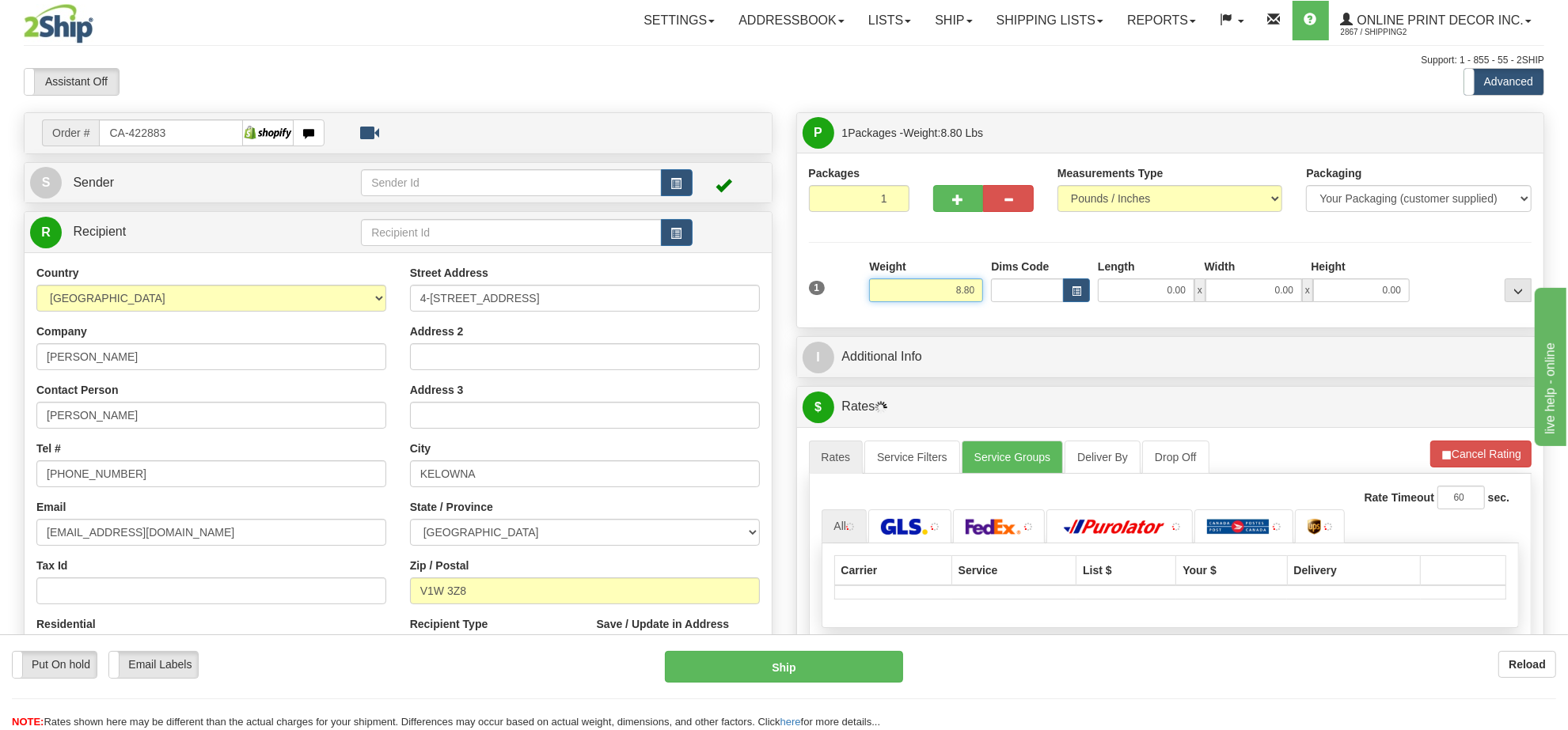
click at [941, 291] on input "8.80" at bounding box center [926, 291] width 114 height 24
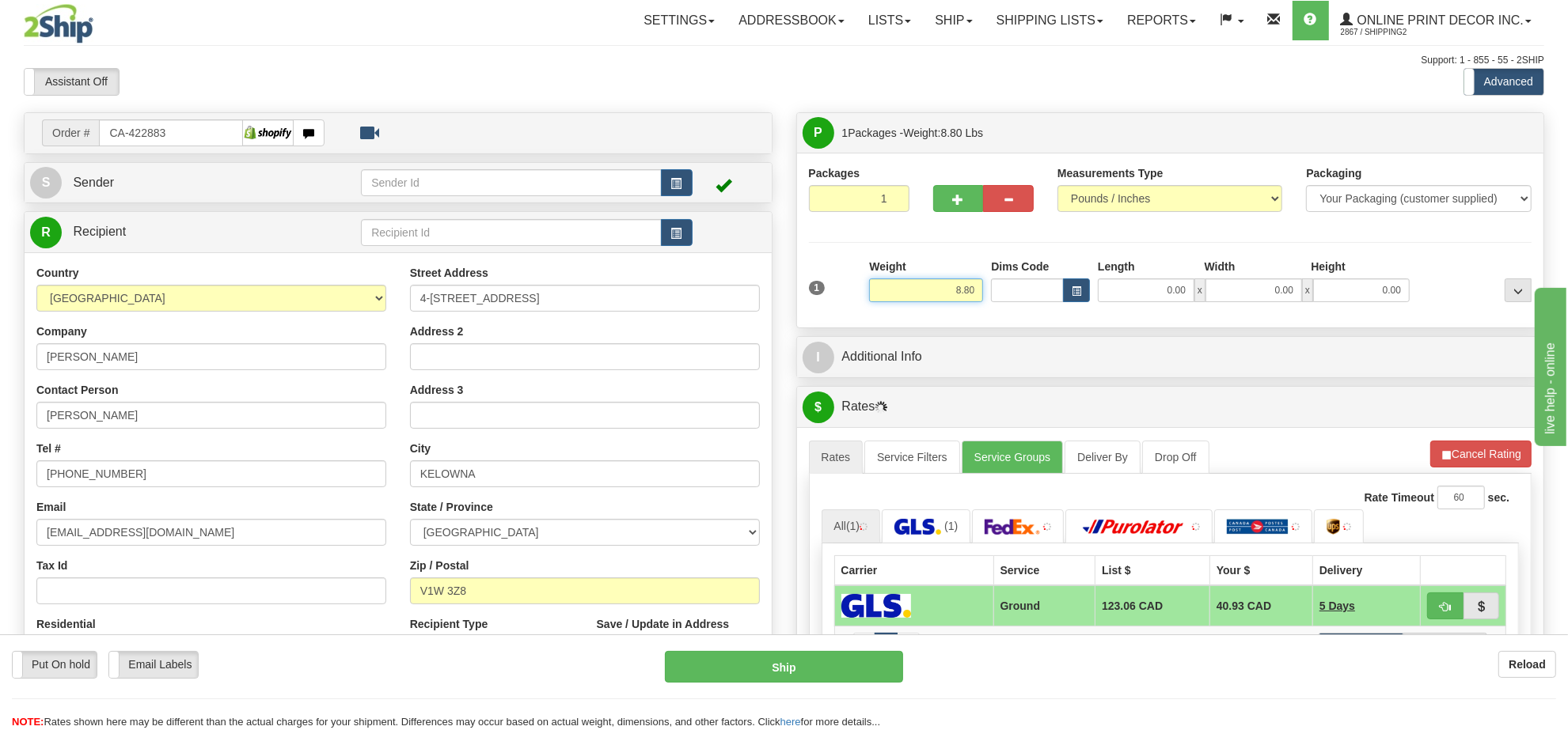
click at [941, 291] on input "8.80" at bounding box center [926, 291] width 114 height 24
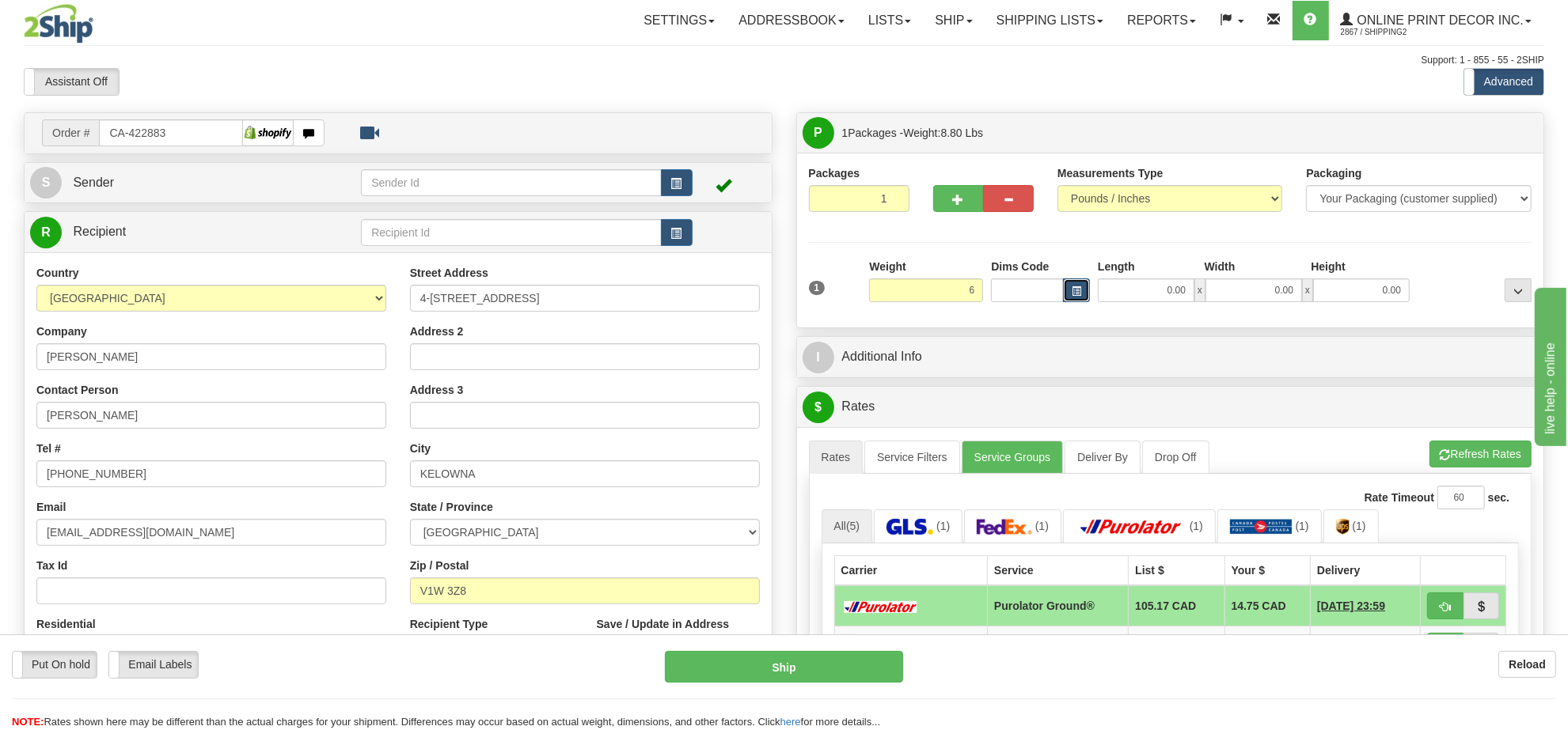
type input "6.00"
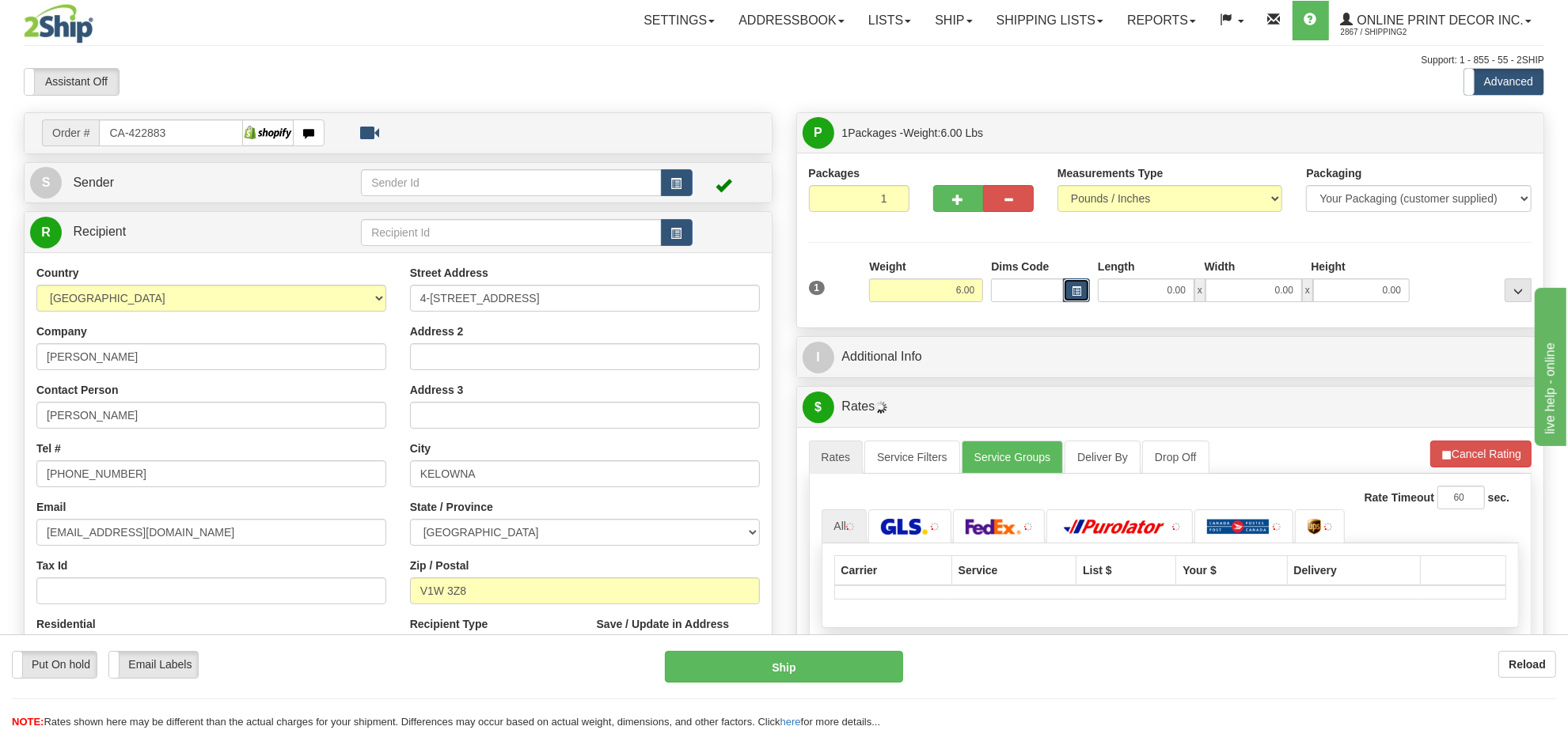
click at [1083, 284] on button "button" at bounding box center [1075, 291] width 27 height 24
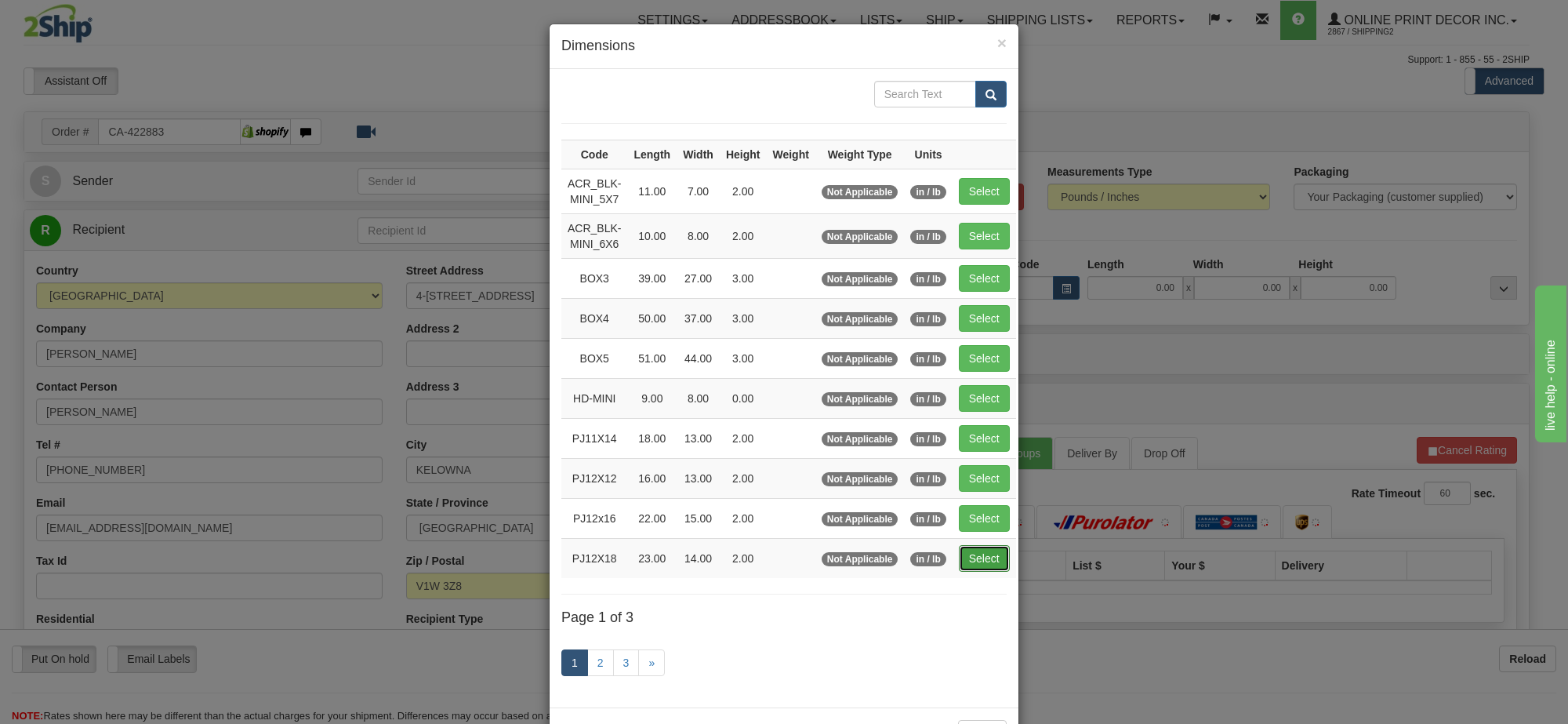
click at [996, 562] on button "Select" at bounding box center [984, 558] width 51 height 26
type input "PJ12X18"
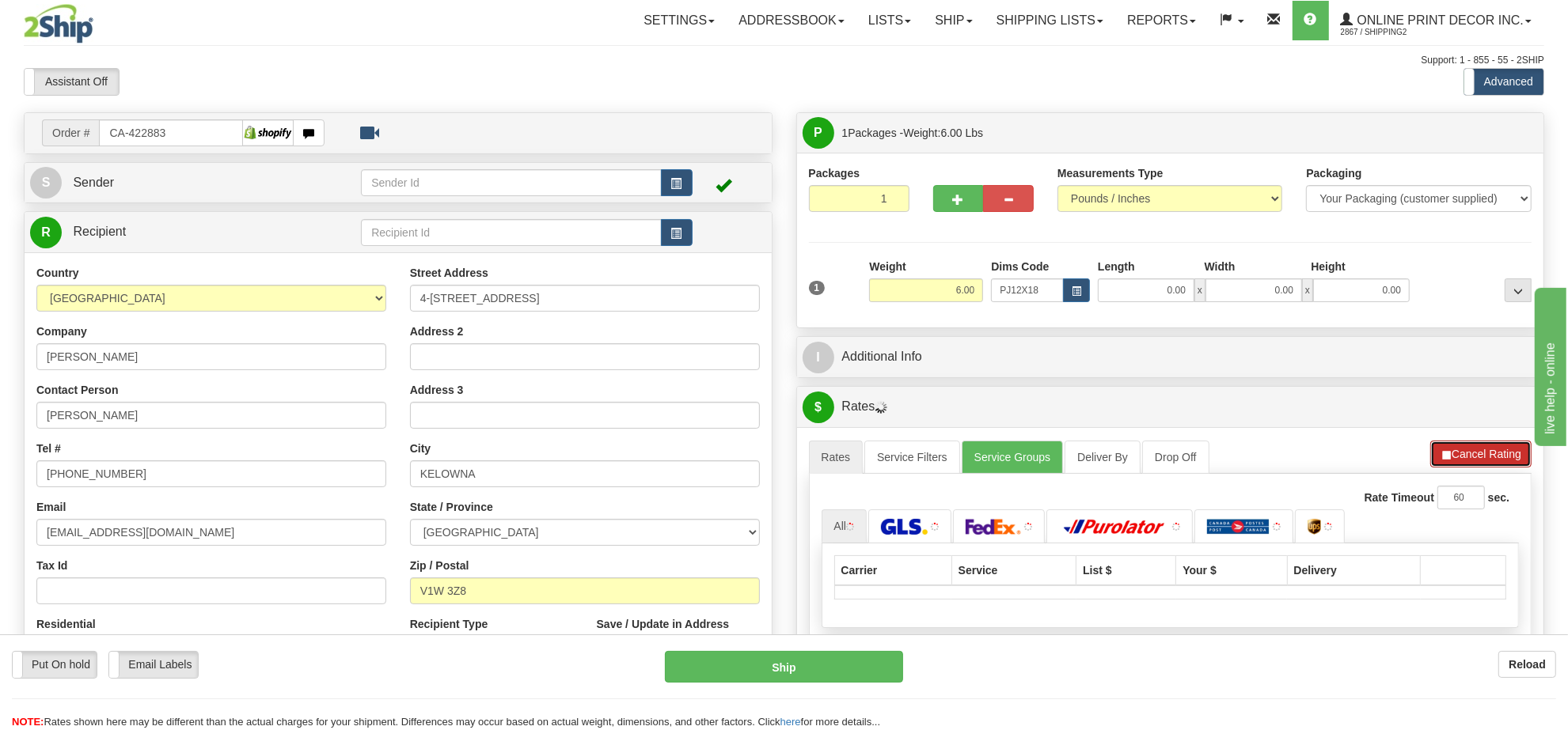
click at [1464, 463] on button "Cancel Rating" at bounding box center [1481, 453] width 101 height 27
click at [1464, 460] on button "Refresh Rates" at bounding box center [1480, 453] width 102 height 27
type input "23.00"
type input "14.00"
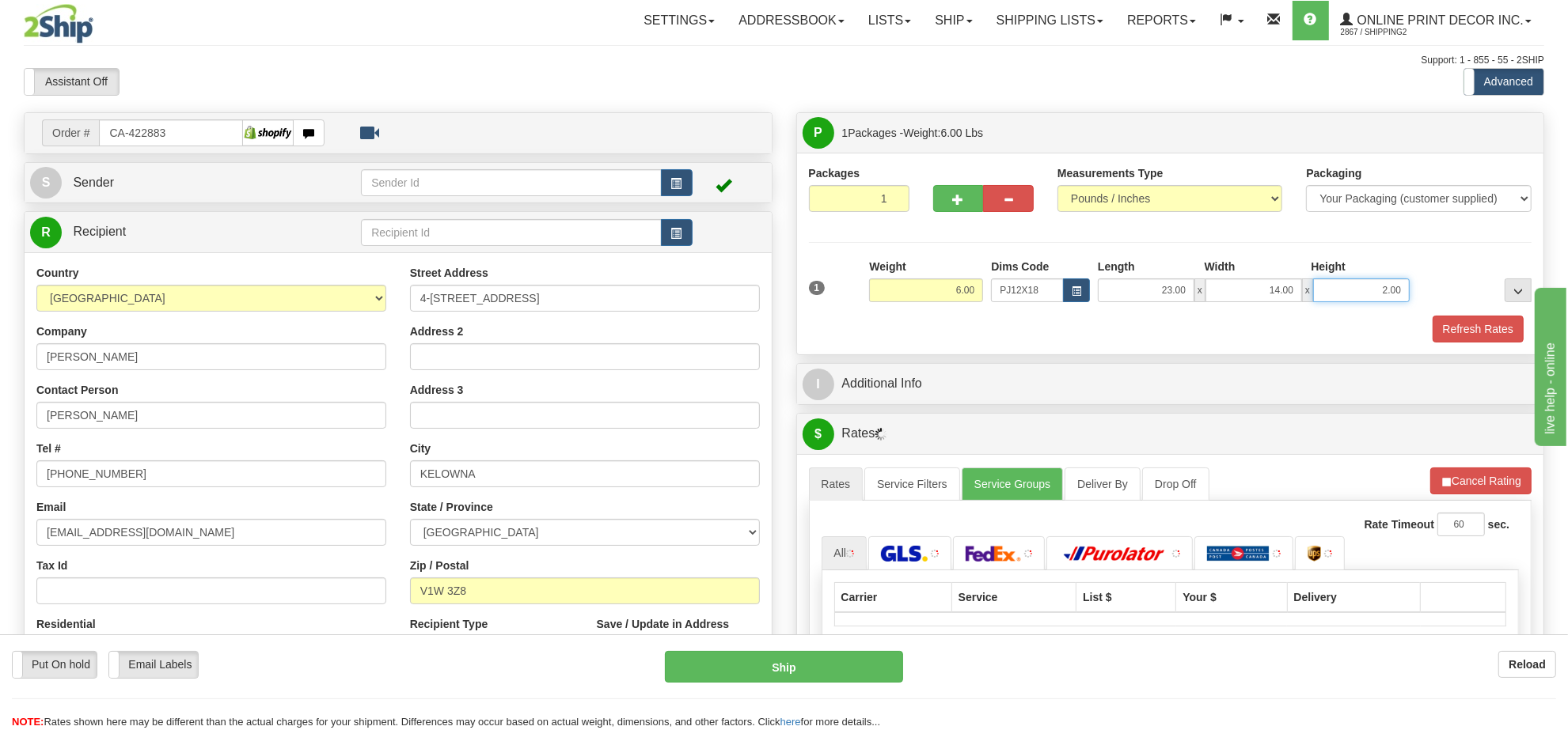
click at [1343, 286] on input "2.00" at bounding box center [1361, 291] width 96 height 24
click at [1373, 298] on input "42.00" at bounding box center [1361, 291] width 96 height 24
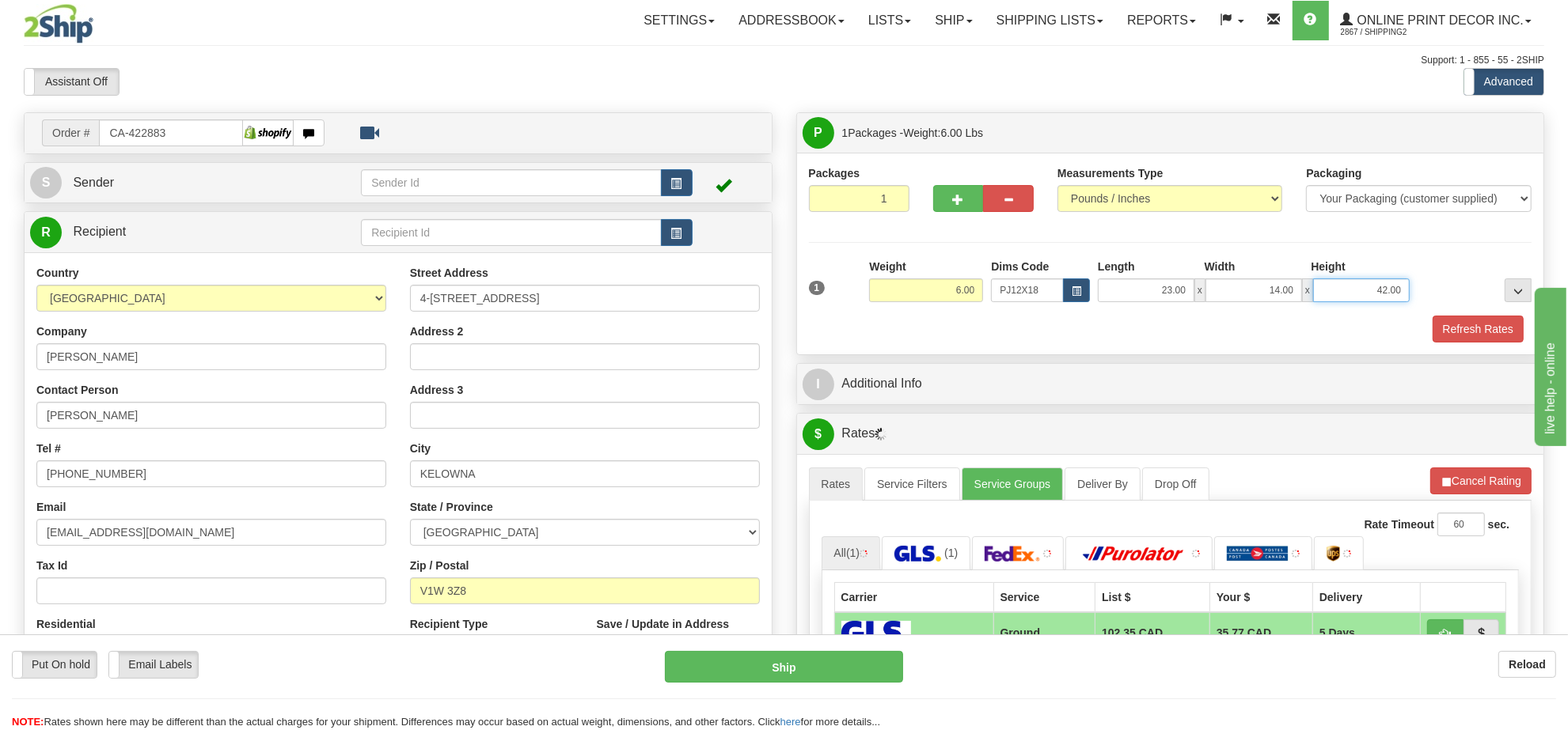
click at [1373, 296] on input "42.00" at bounding box center [1361, 291] width 96 height 24
type input "4.00"
click at [1465, 484] on button "Cancel Rating" at bounding box center [1481, 481] width 101 height 27
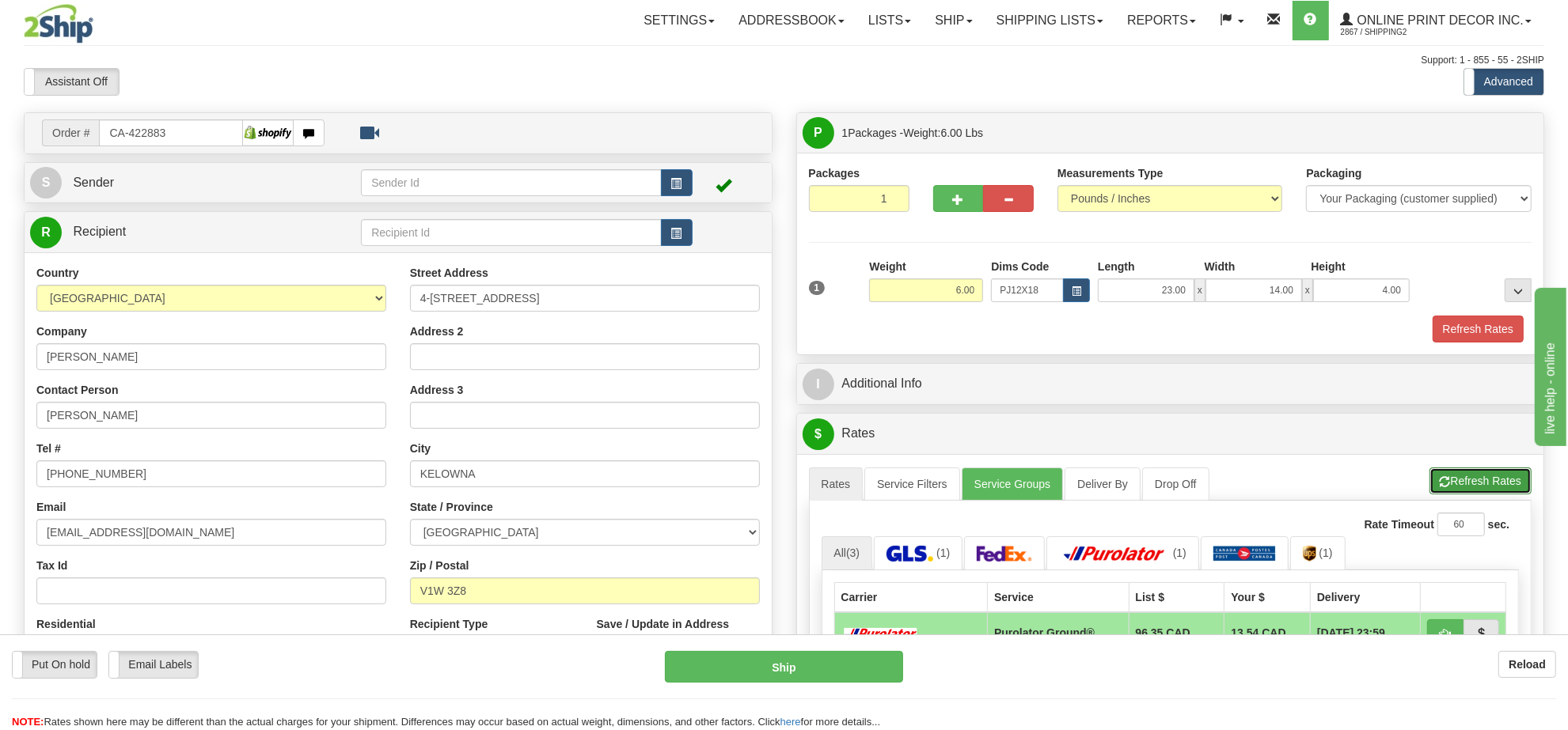
click at [1464, 484] on button "Refresh Rates" at bounding box center [1480, 481] width 102 height 27
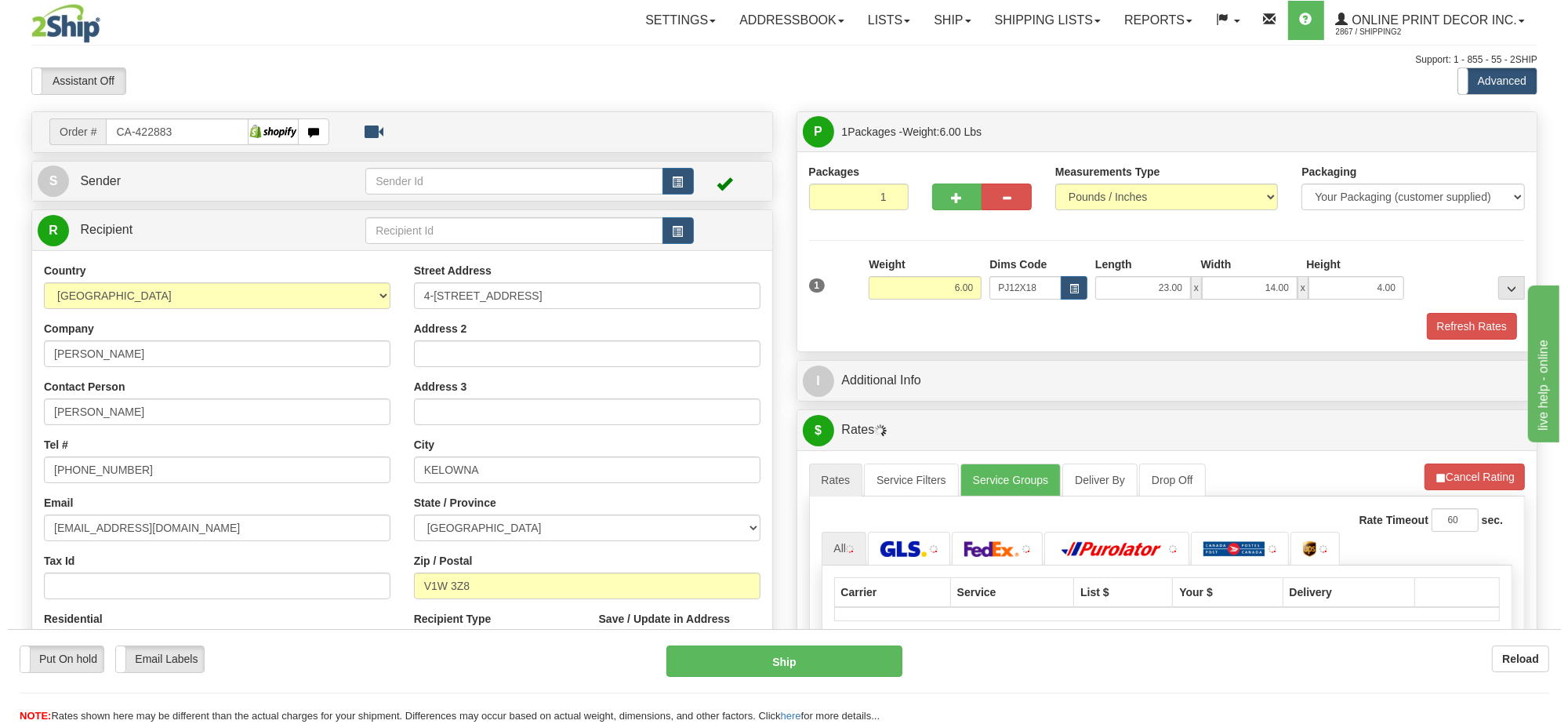
scroll to position [196, 0]
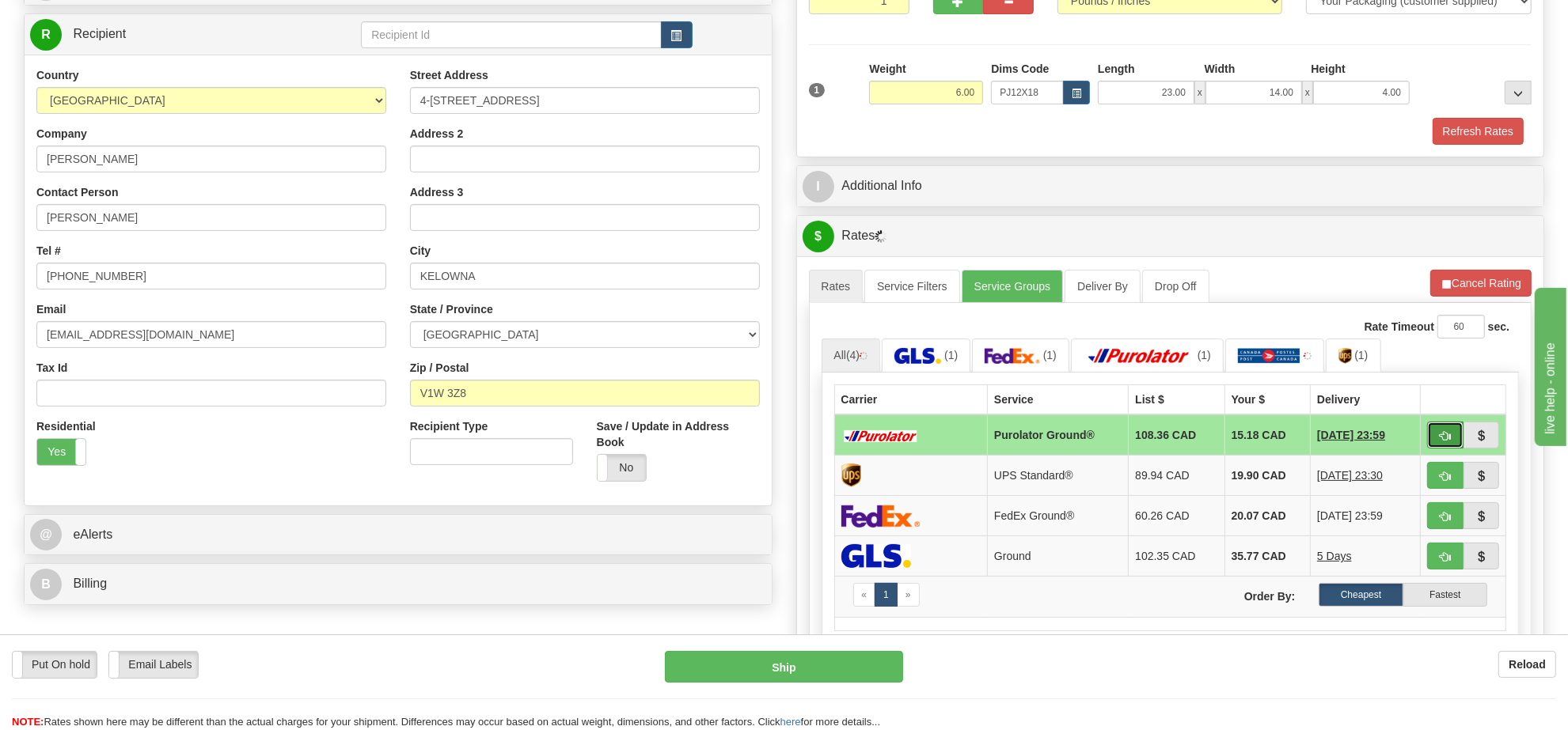
click at [1435, 441] on button "button" at bounding box center [1445, 435] width 37 height 27
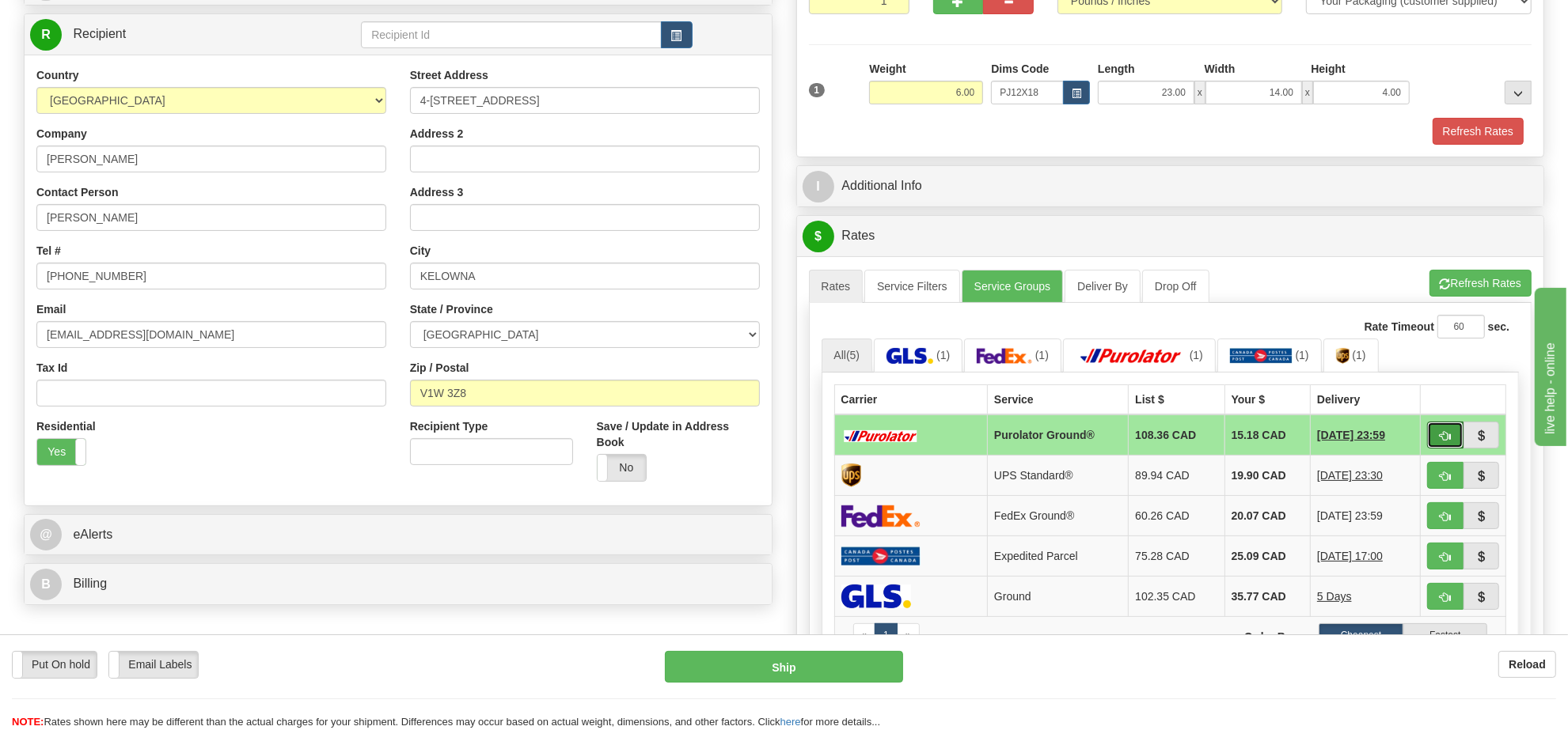
click at [1435, 441] on button "button" at bounding box center [1445, 435] width 37 height 27
type input "260"
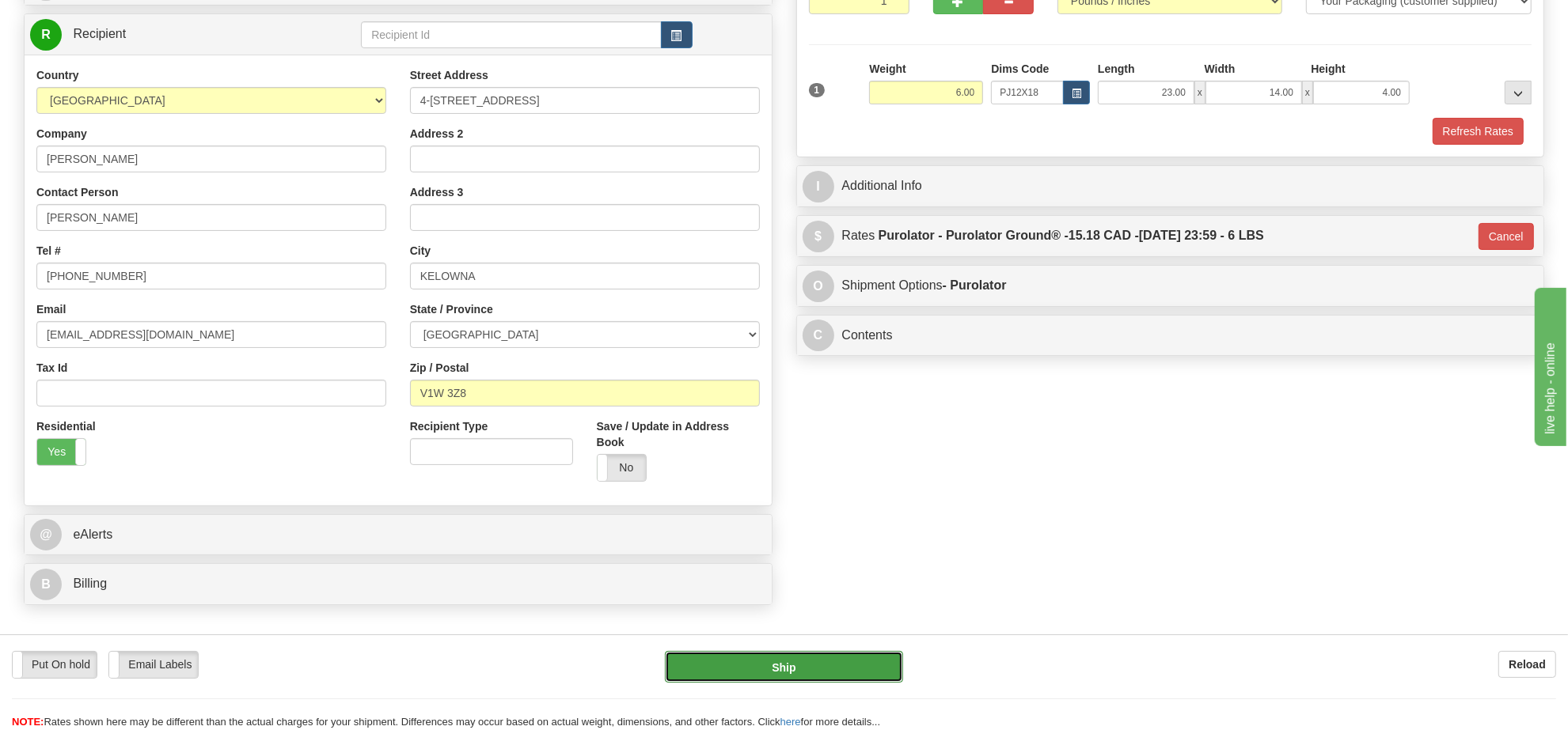
click at [796, 670] on button "Ship" at bounding box center [783, 667] width 238 height 31
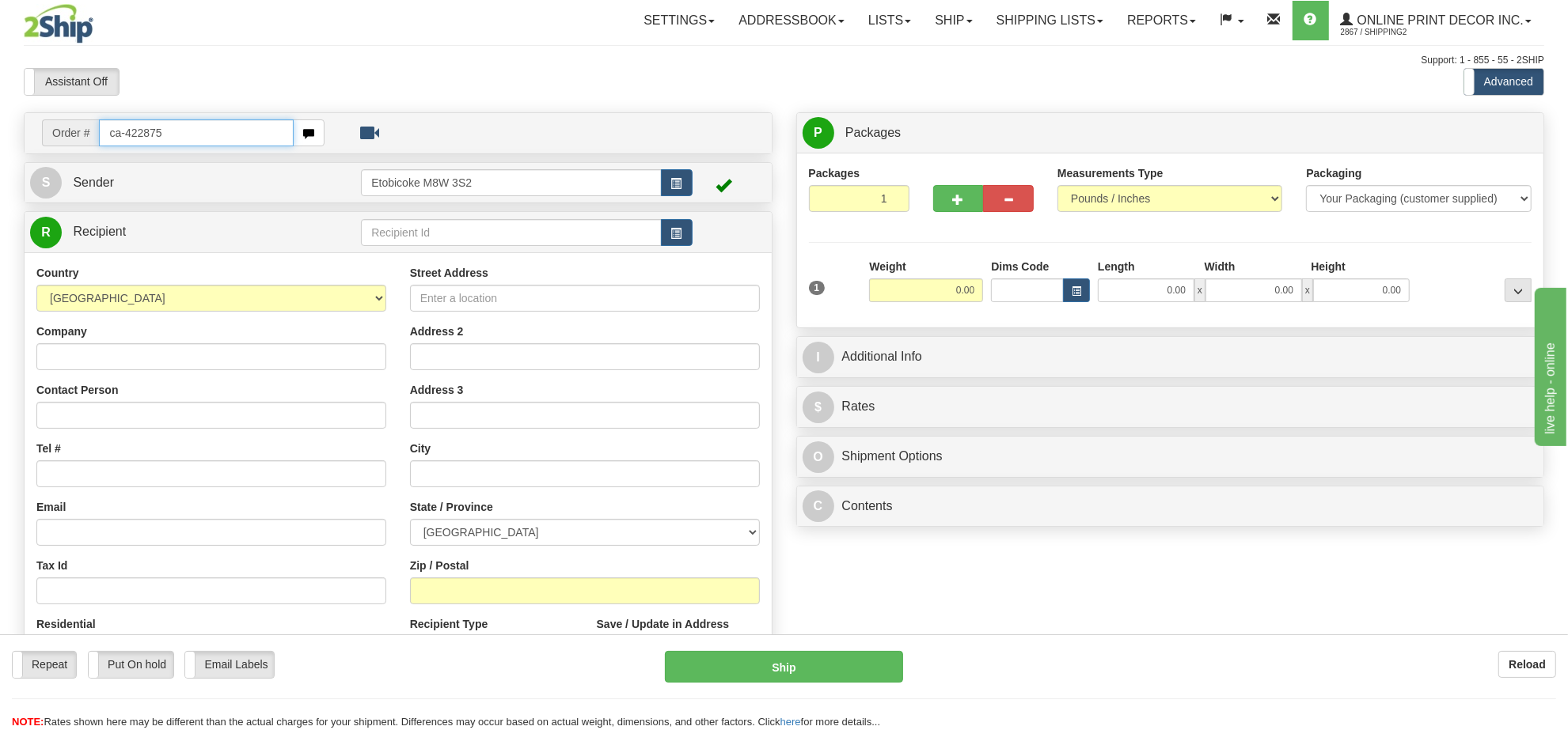
type input "ca-422875"
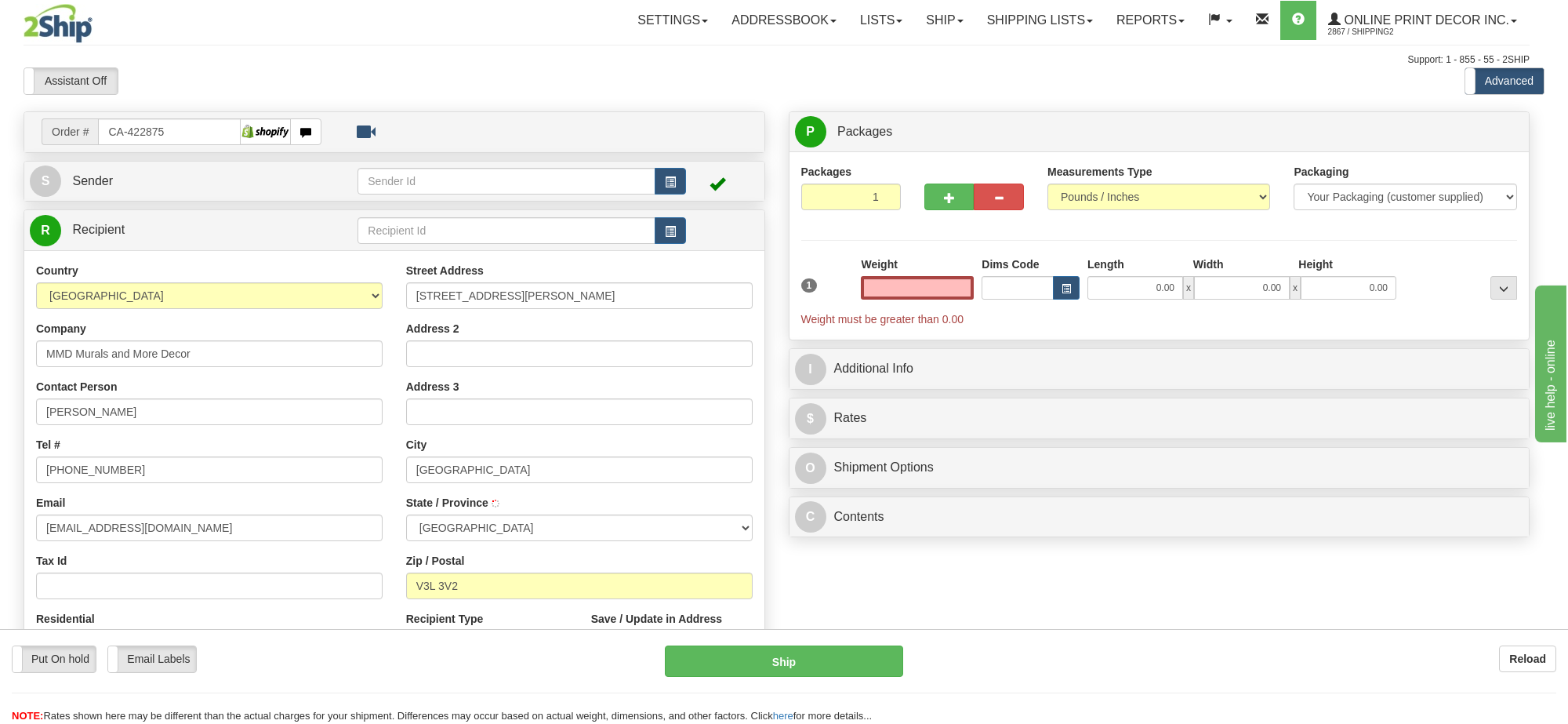
type input "[GEOGRAPHIC_DATA]"
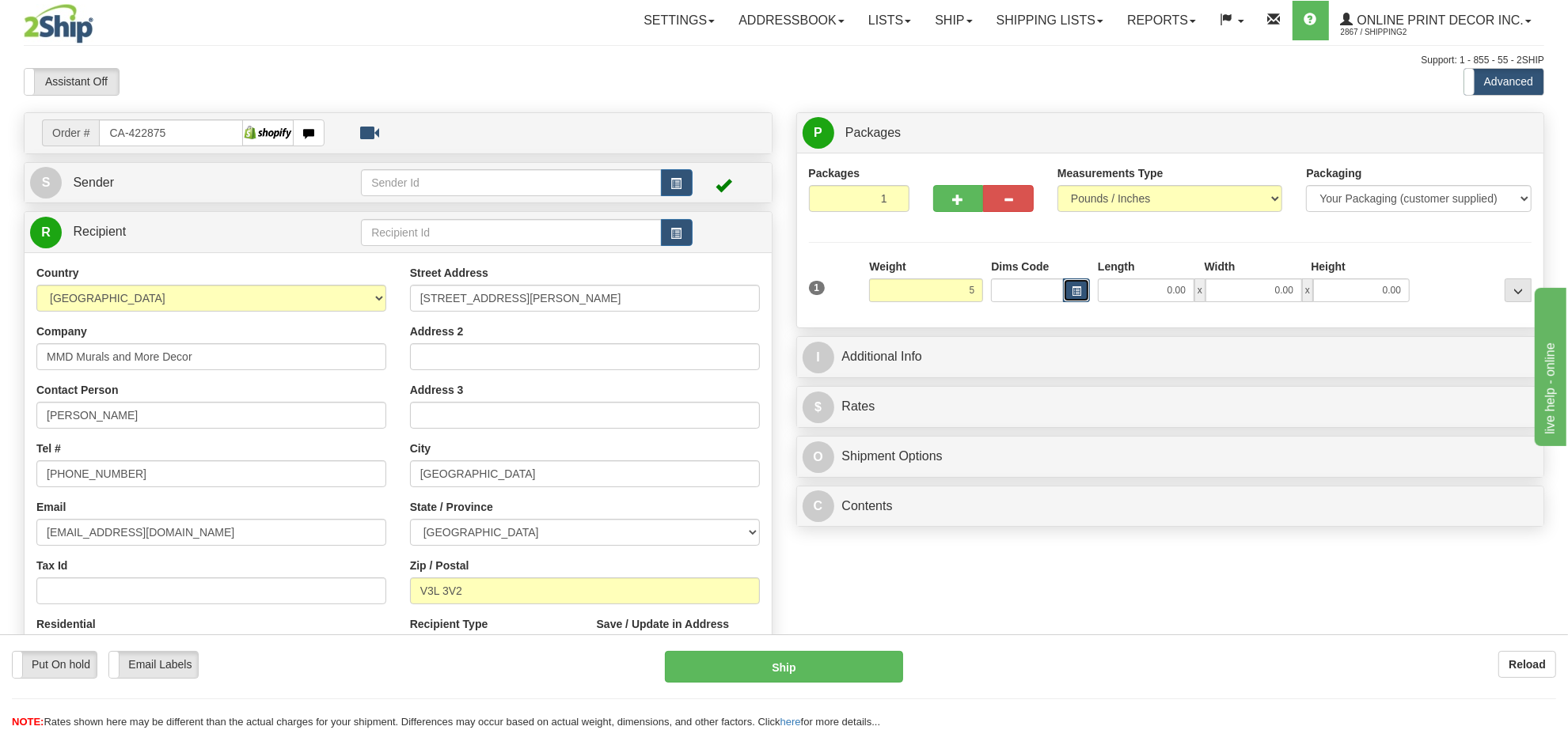
click at [1084, 290] on button "button" at bounding box center [1075, 291] width 27 height 24
type input "5.00"
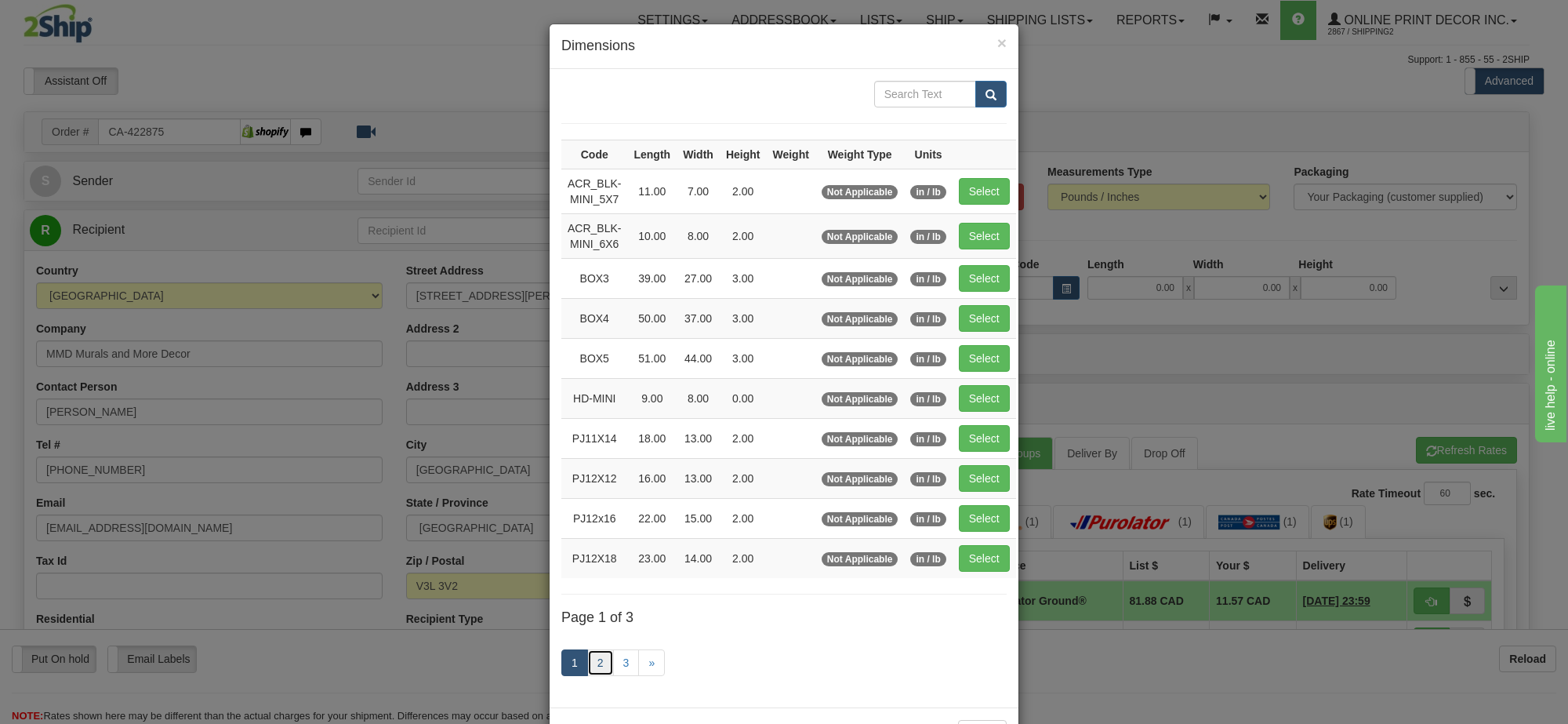
click at [590, 671] on link "2" at bounding box center [600, 662] width 26 height 26
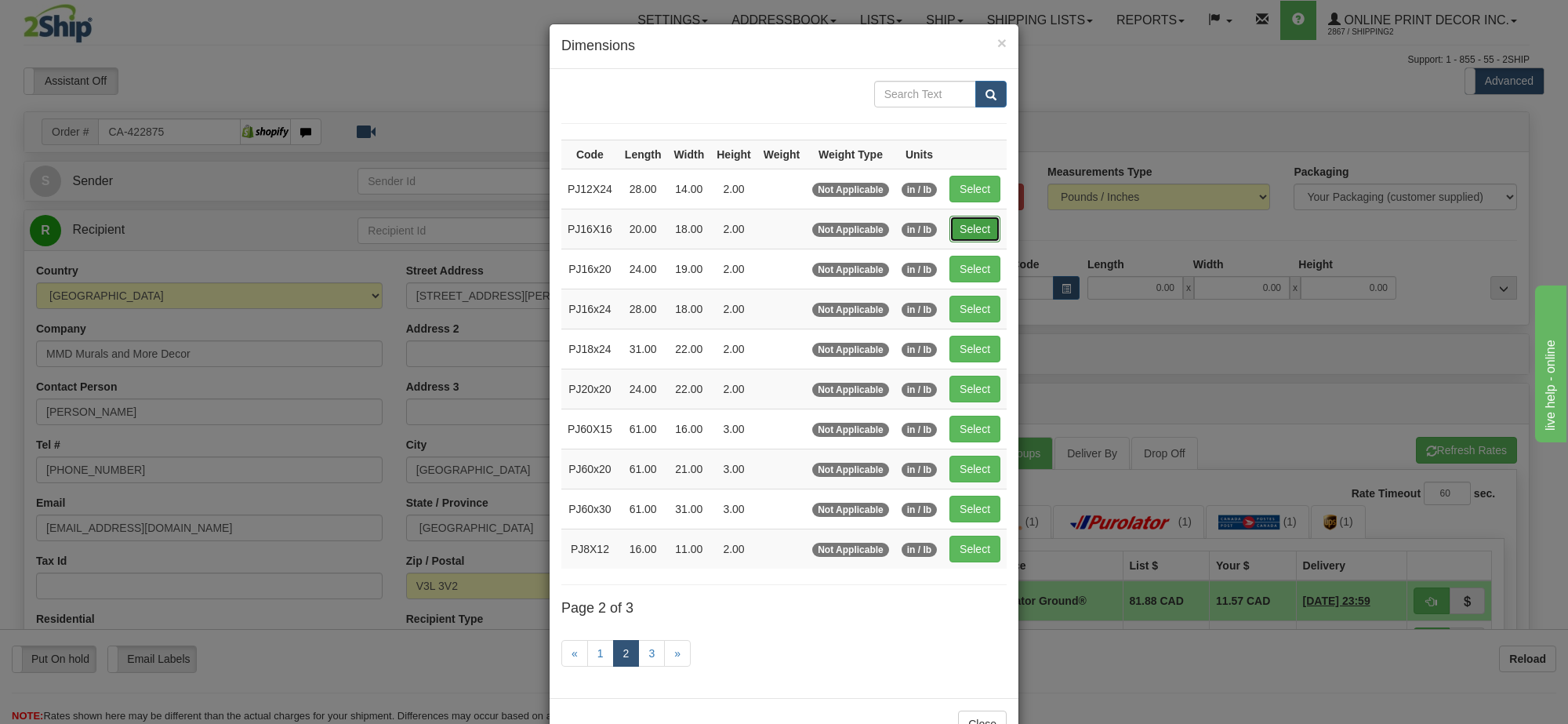
click at [986, 226] on button "Select" at bounding box center [974, 228] width 51 height 26
type input "PJ16X16"
type input "20.00"
type input "18.00"
type input "2.00"
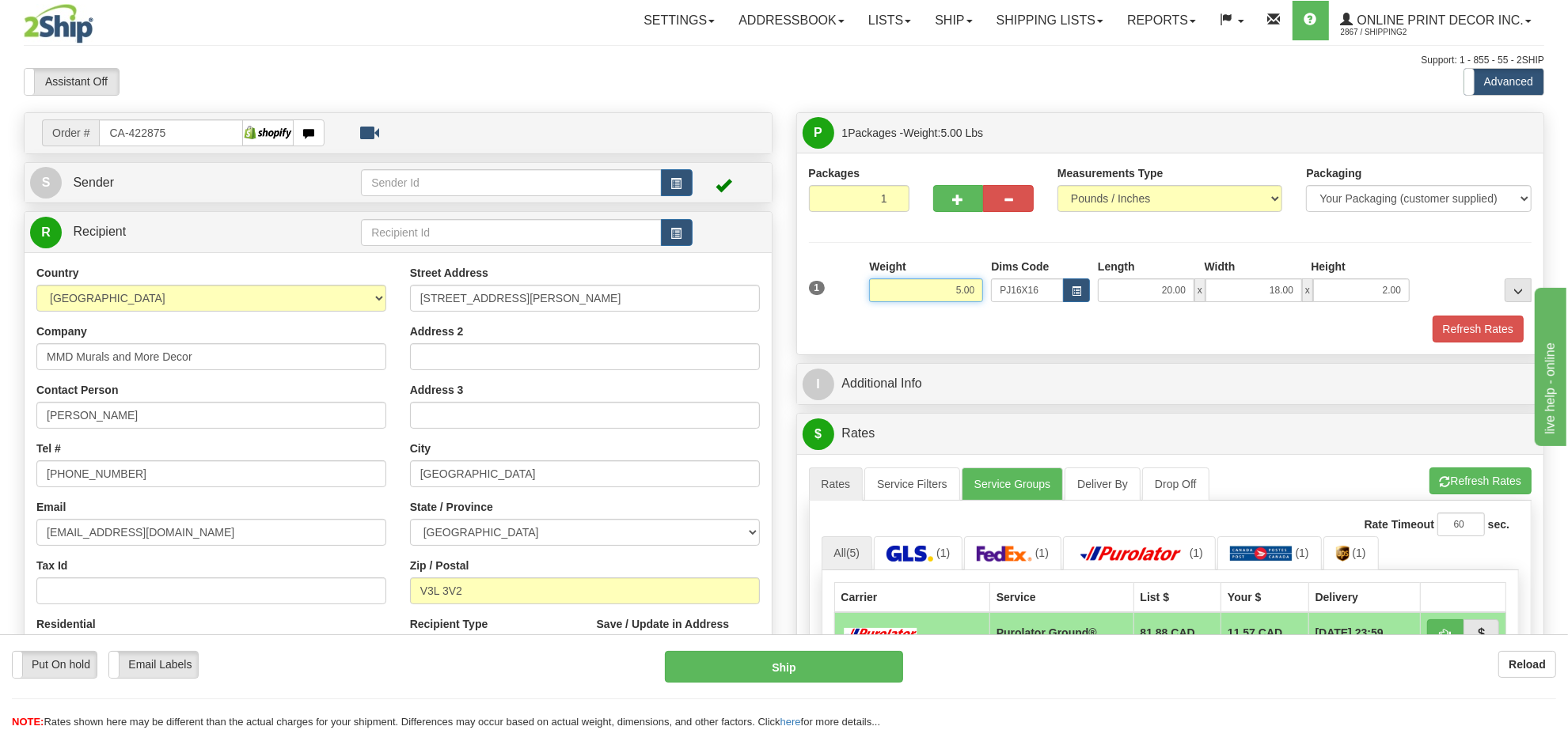
click at [952, 294] on input "5.00" at bounding box center [926, 291] width 114 height 24
type input "11.00"
click at [1351, 285] on input "2.00" at bounding box center [1361, 291] width 96 height 24
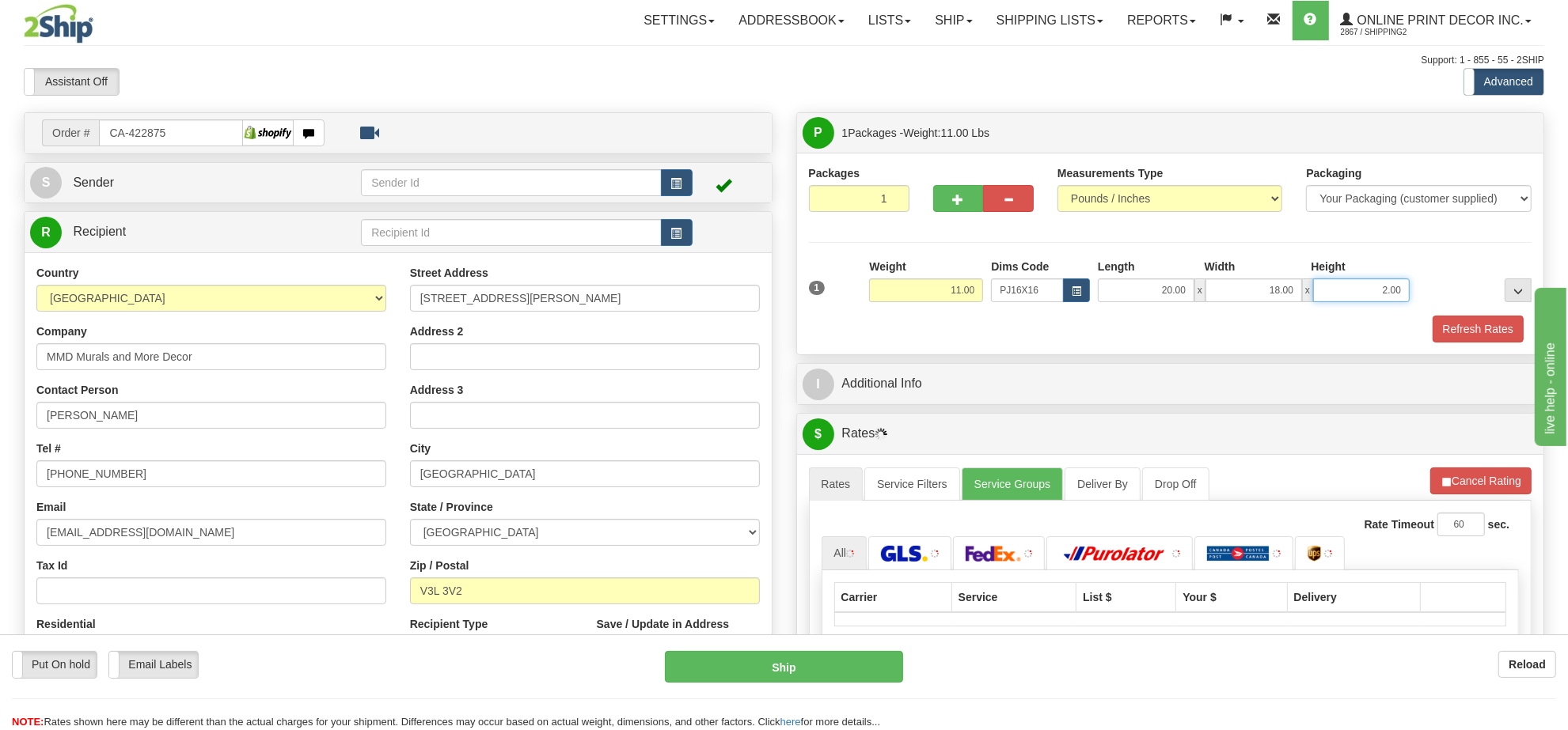
click at [1351, 285] on input "2.00" at bounding box center [1361, 291] width 96 height 24
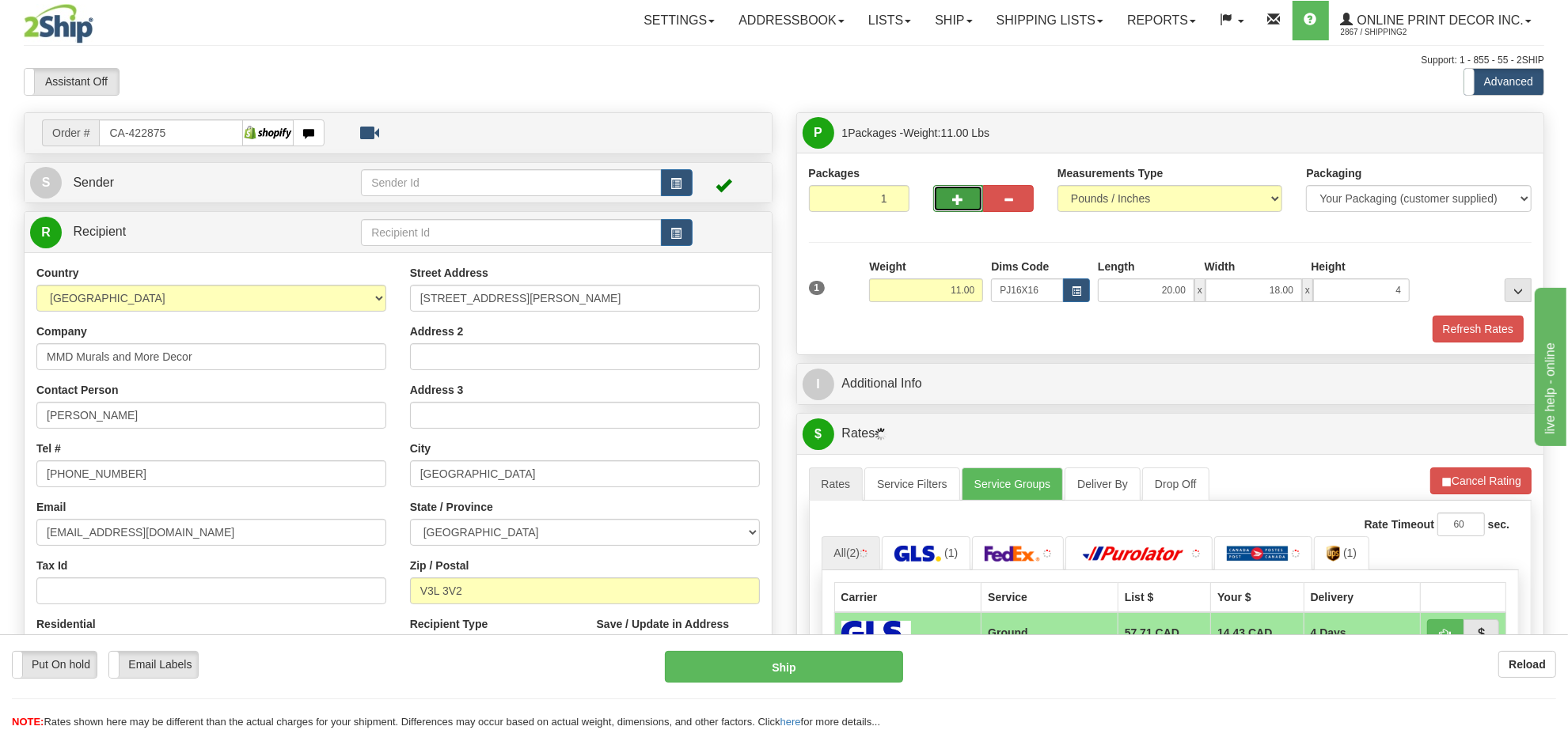
type input "4.00"
click at [960, 198] on span "button" at bounding box center [958, 199] width 11 height 10
radio input "true"
type input "2"
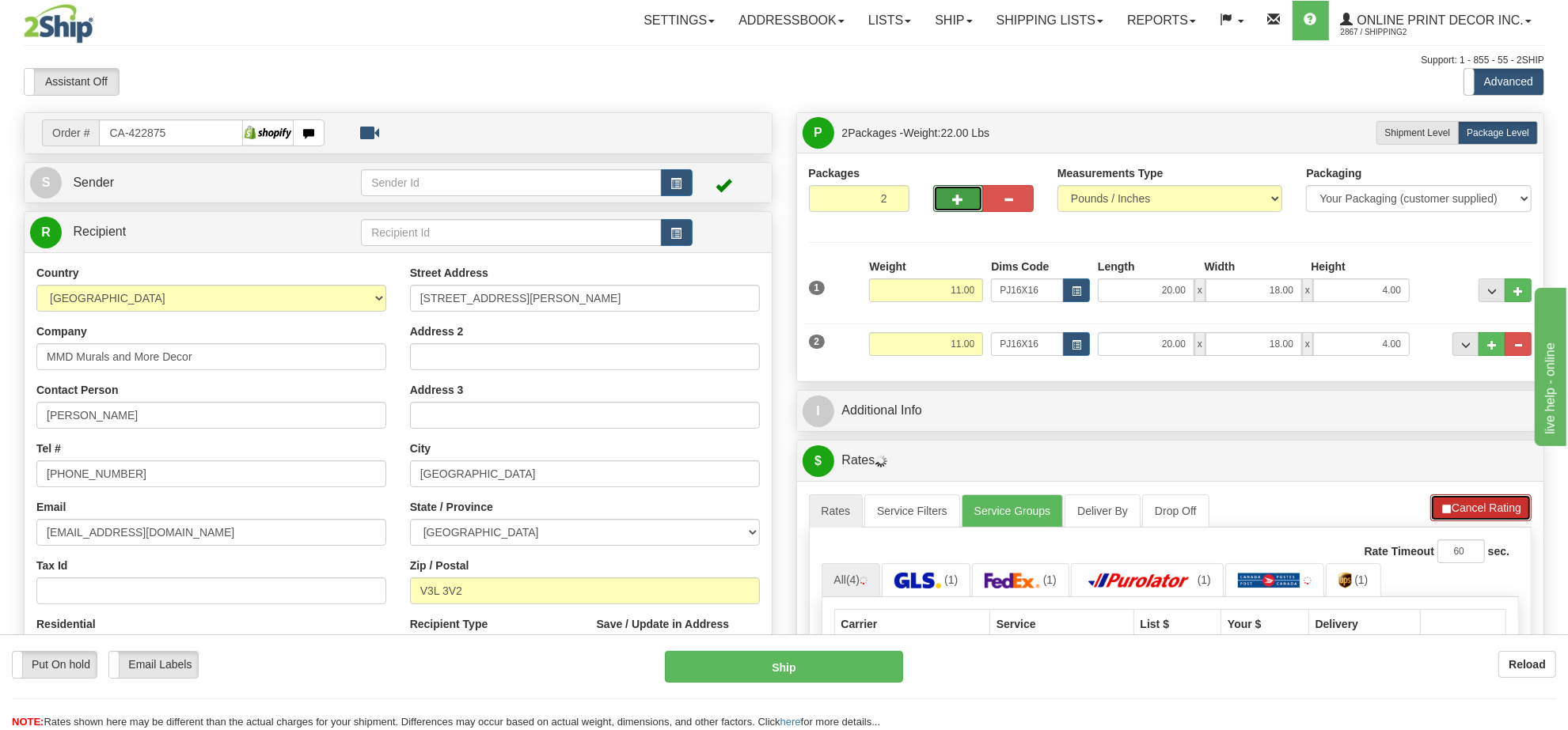
click at [1446, 514] on span "button" at bounding box center [1446, 508] width 11 height 10
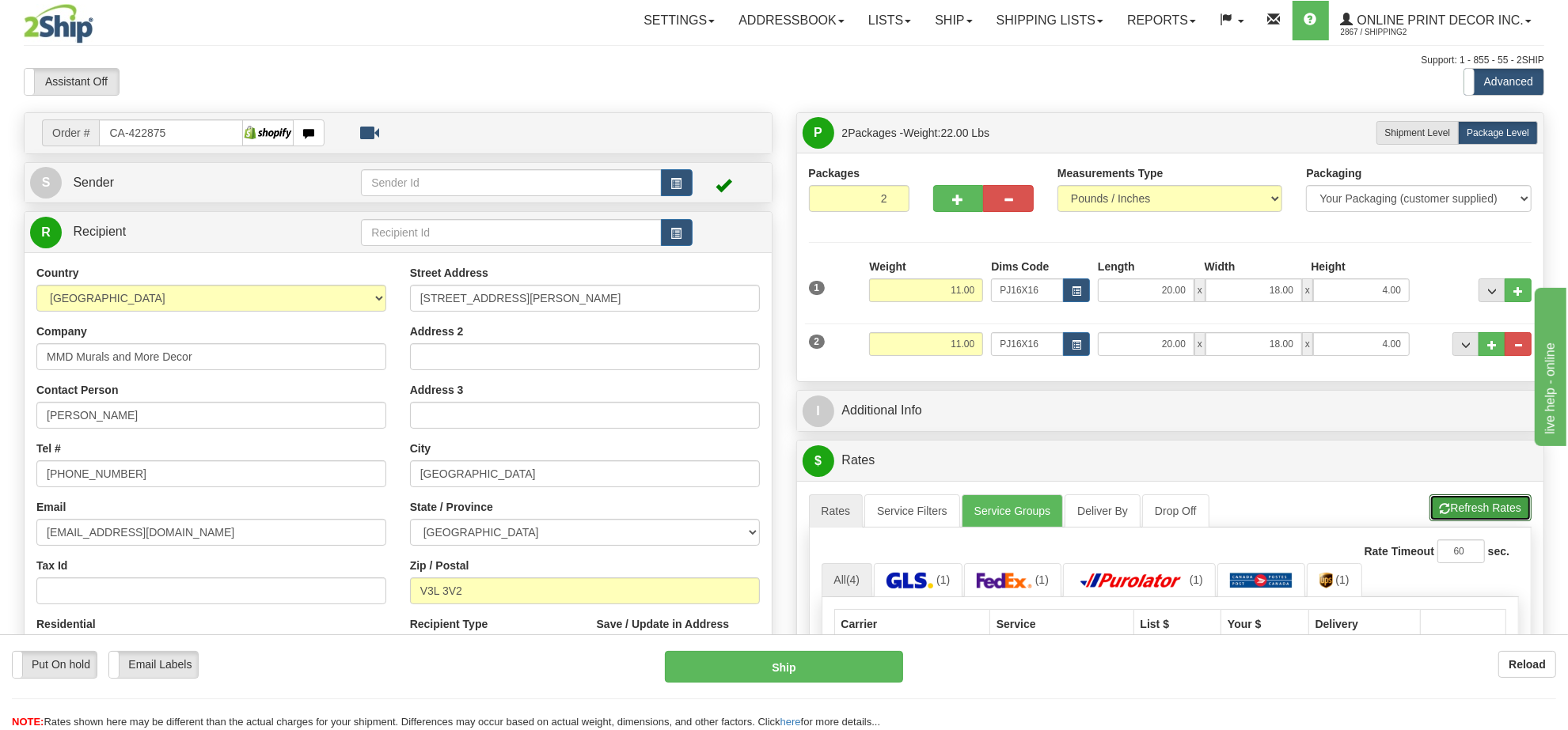
click at [1446, 514] on span "button" at bounding box center [1445, 508] width 11 height 10
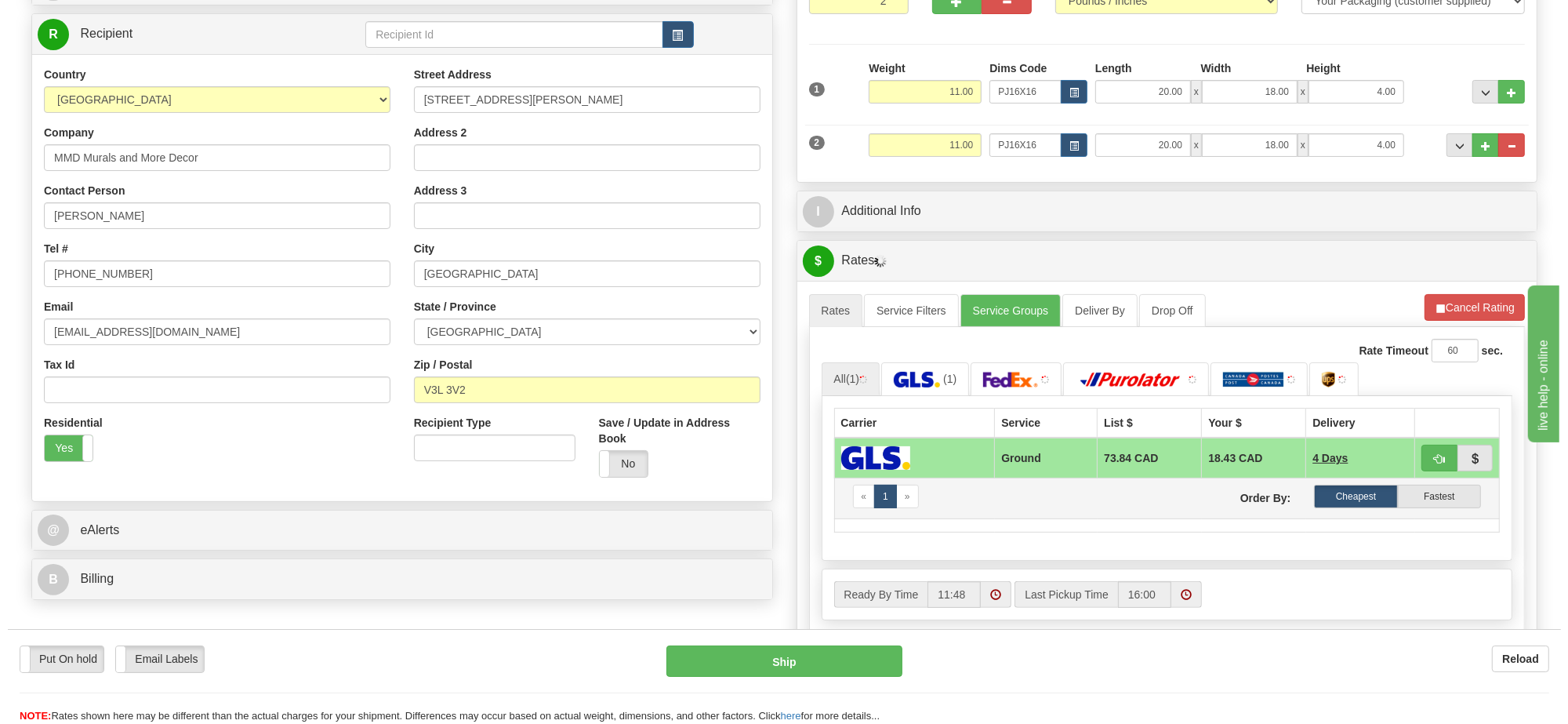
scroll to position [294, 0]
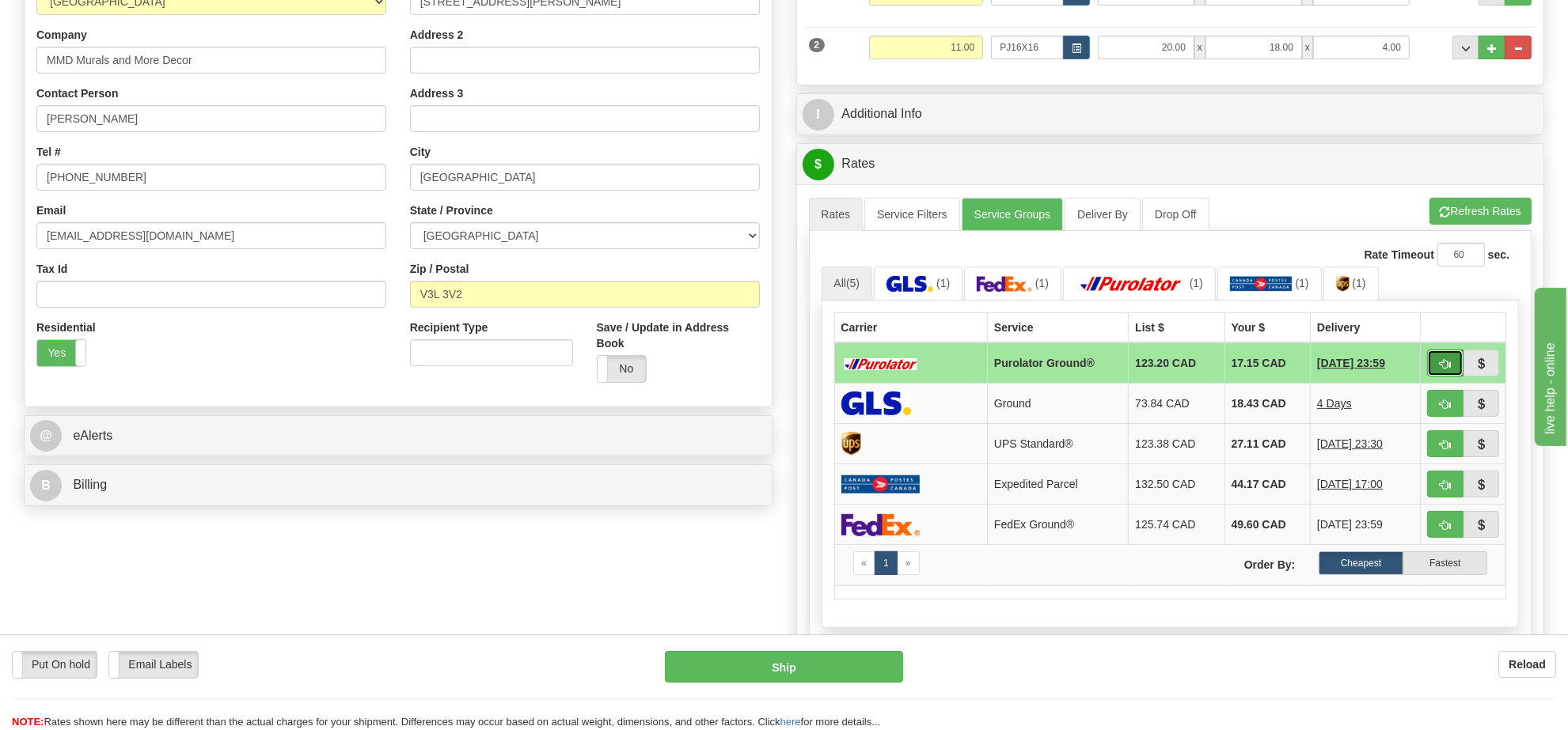
click at [1440, 366] on span "button" at bounding box center [1445, 364] width 11 height 10
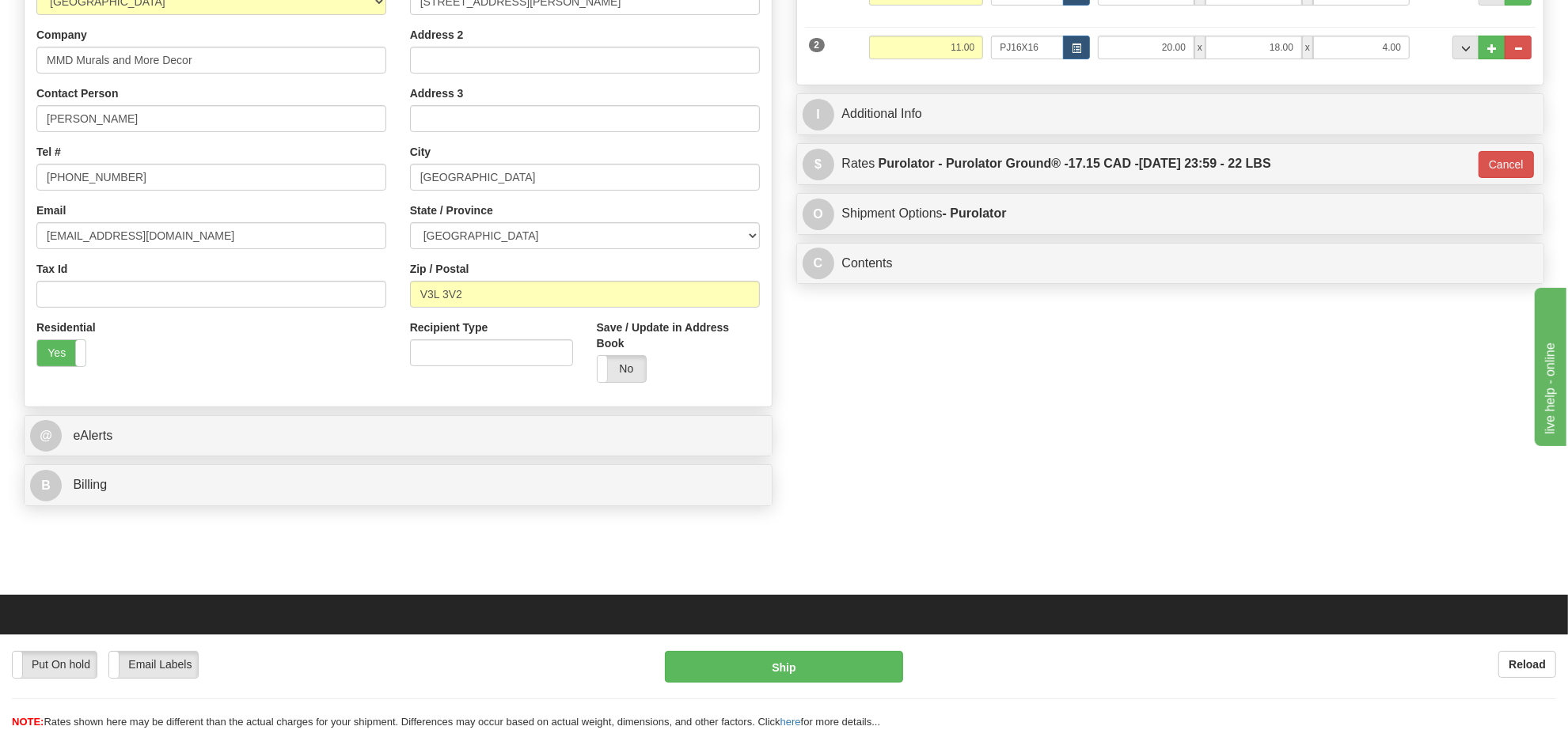
type input "260"
click at [853, 669] on button "Ship" at bounding box center [783, 667] width 238 height 31
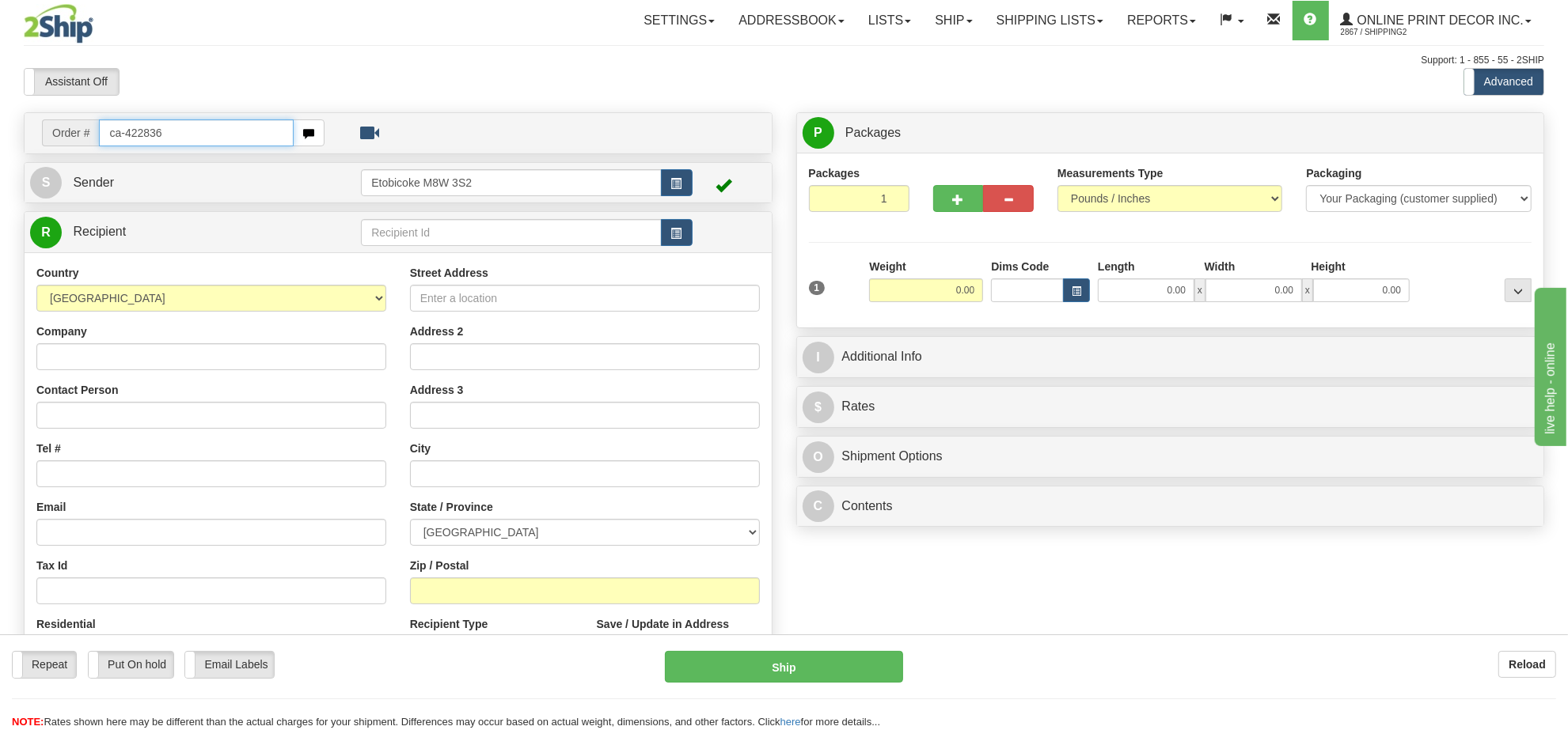
type input "ca-422836"
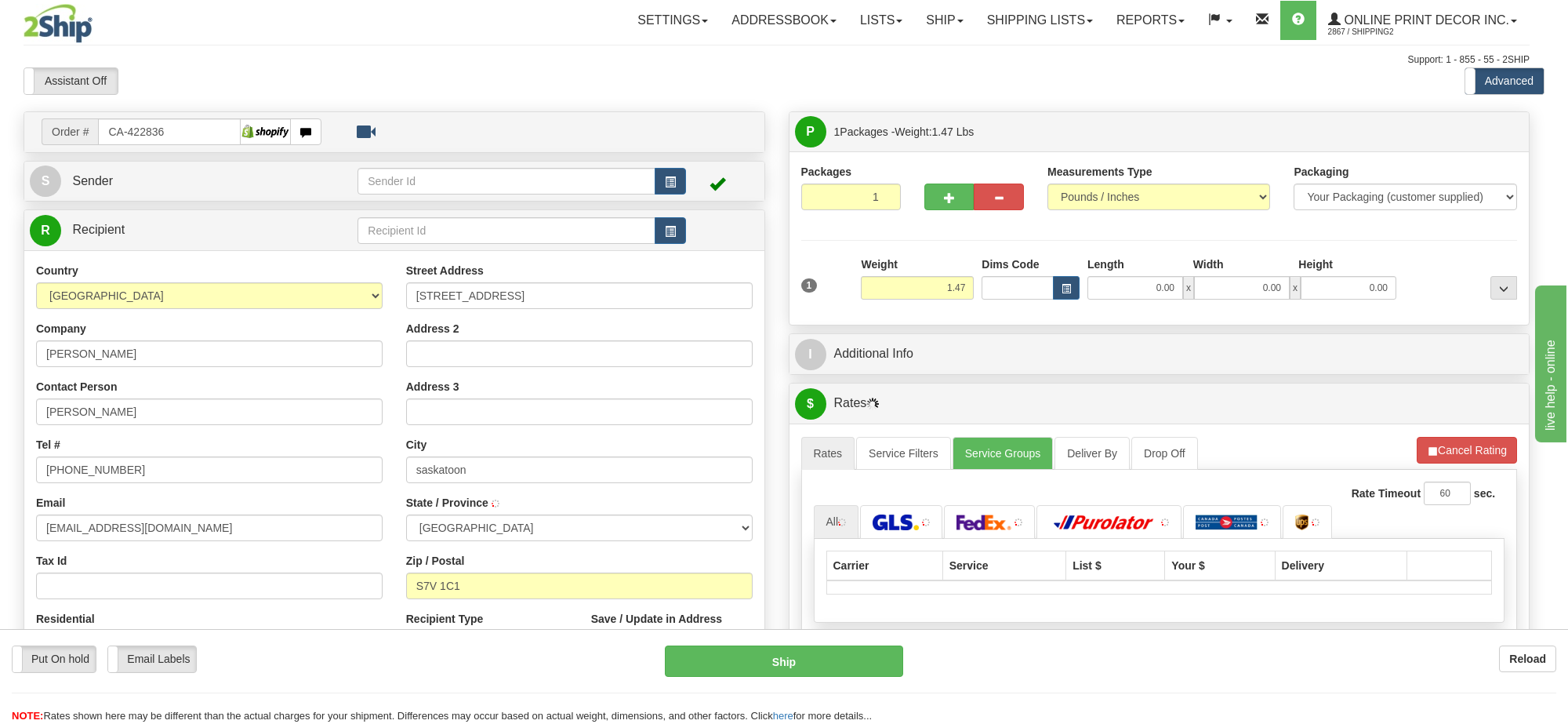
type input "SASKATOON"
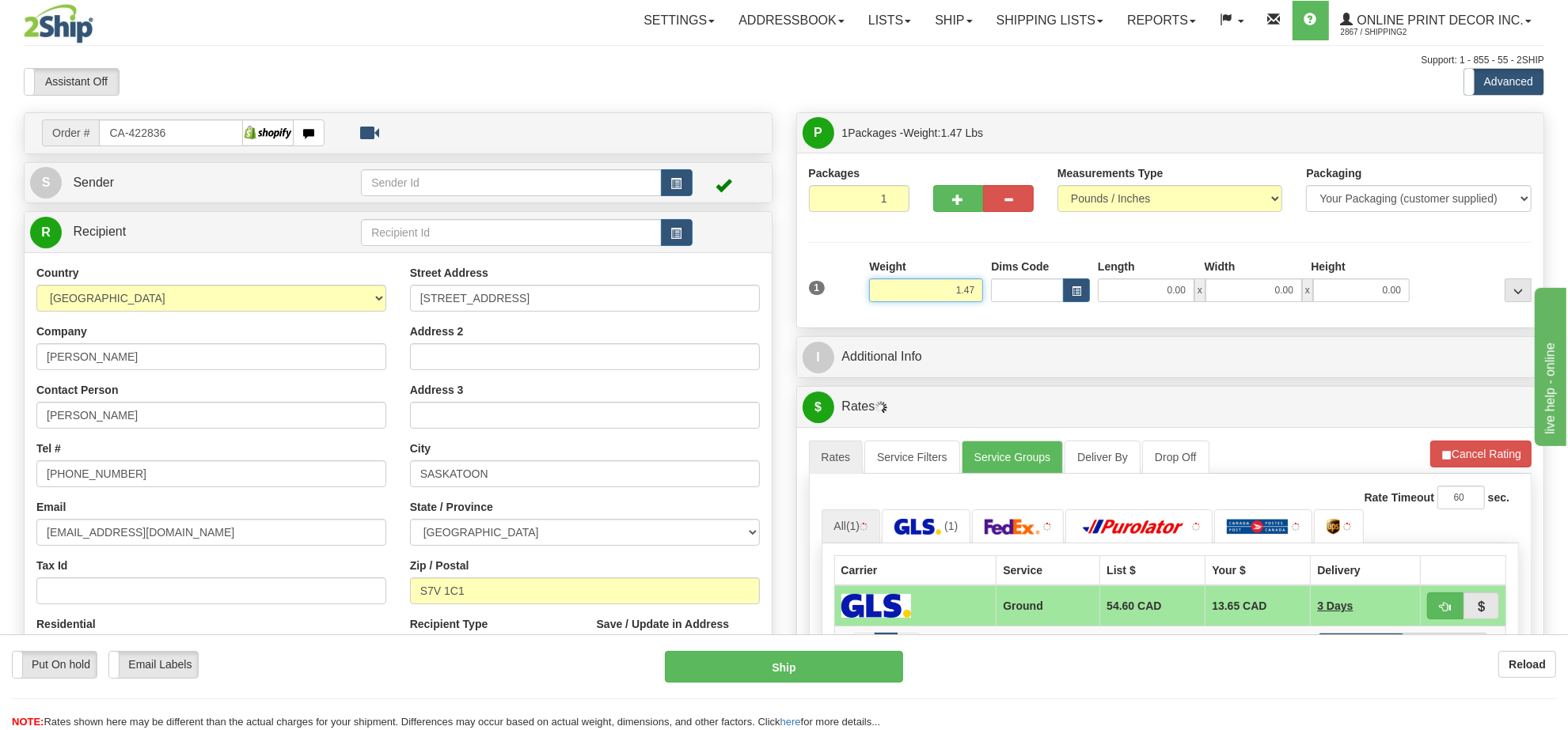
click at [940, 301] on input "1.47" at bounding box center [926, 291] width 114 height 24
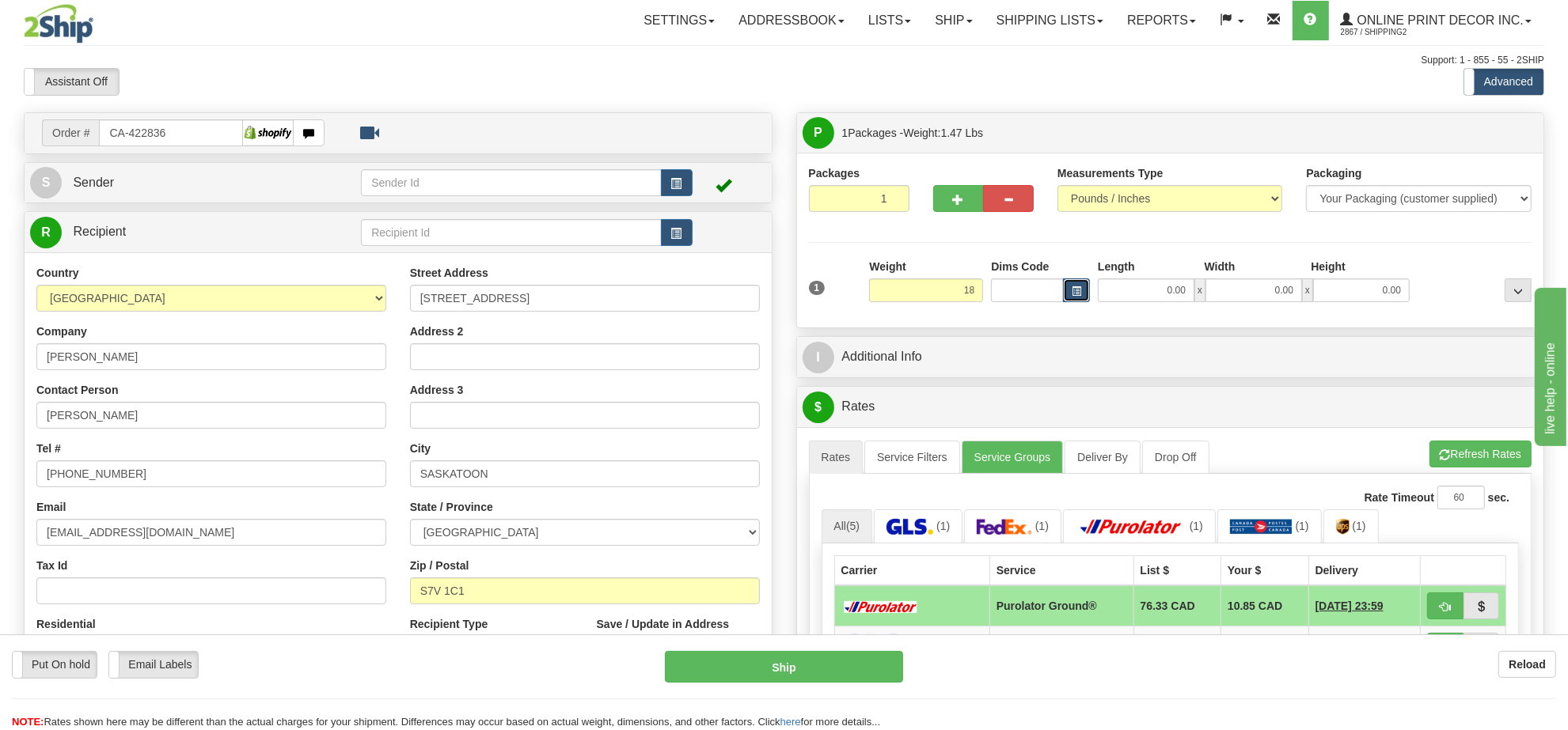
type input "18.00"
click at [1077, 293] on span "button" at bounding box center [1076, 291] width 9 height 8
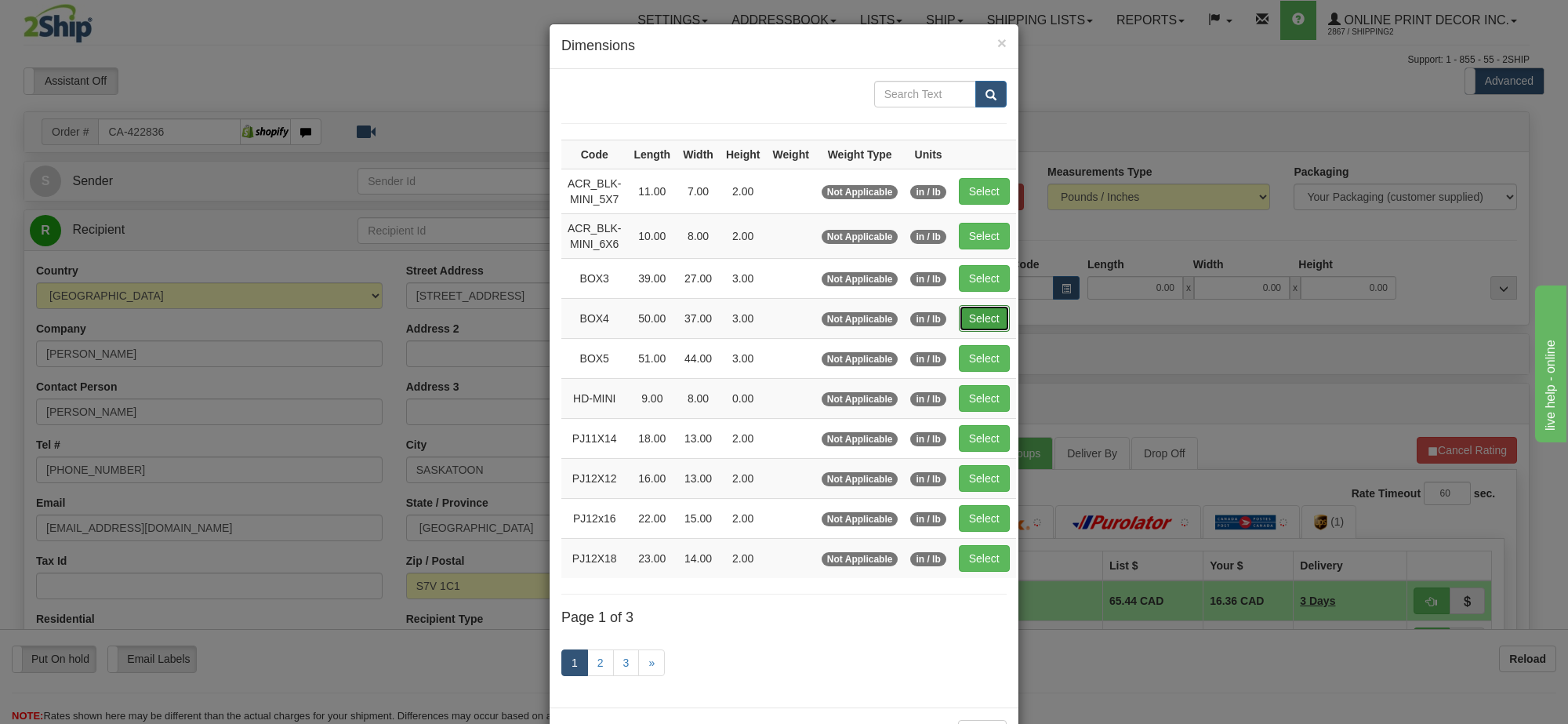
click at [995, 317] on button "Select" at bounding box center [984, 318] width 51 height 26
type input "BOX4"
type input "50.00"
type input "37.00"
type input "3.00"
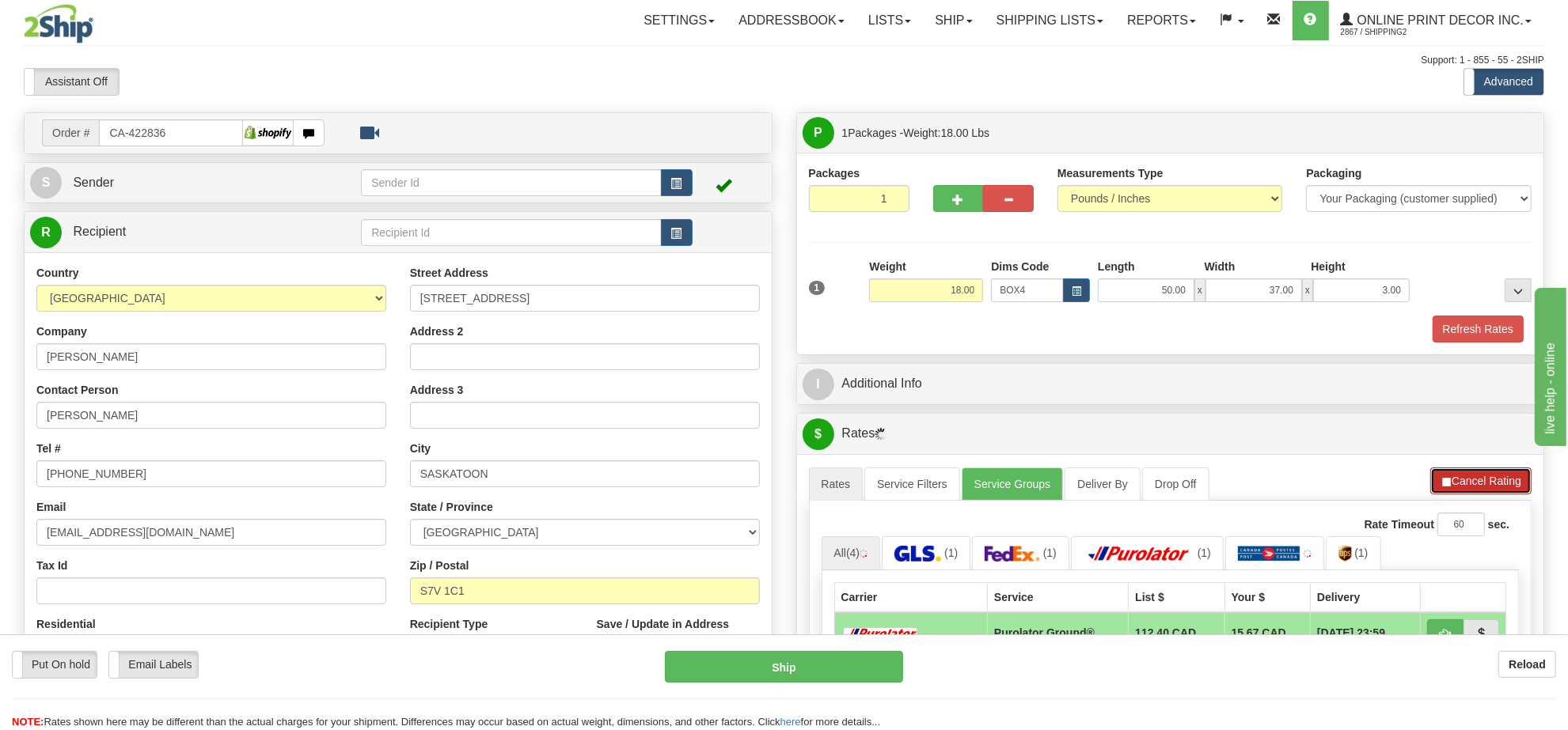
click at [1509, 483] on button "Cancel Rating" at bounding box center [1481, 481] width 101 height 27
click at [1508, 483] on button "Refresh Rates" at bounding box center [1480, 481] width 102 height 27
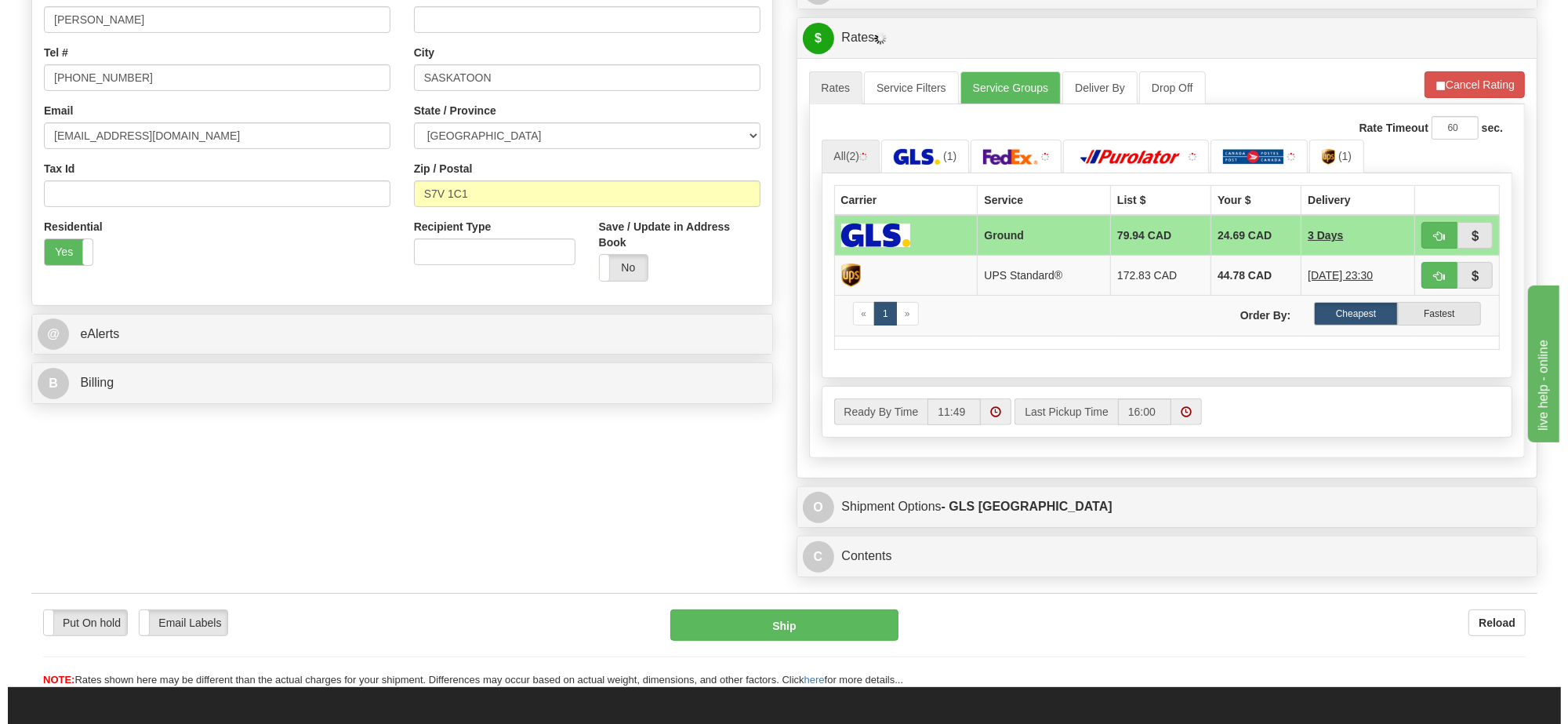
scroll to position [294, 0]
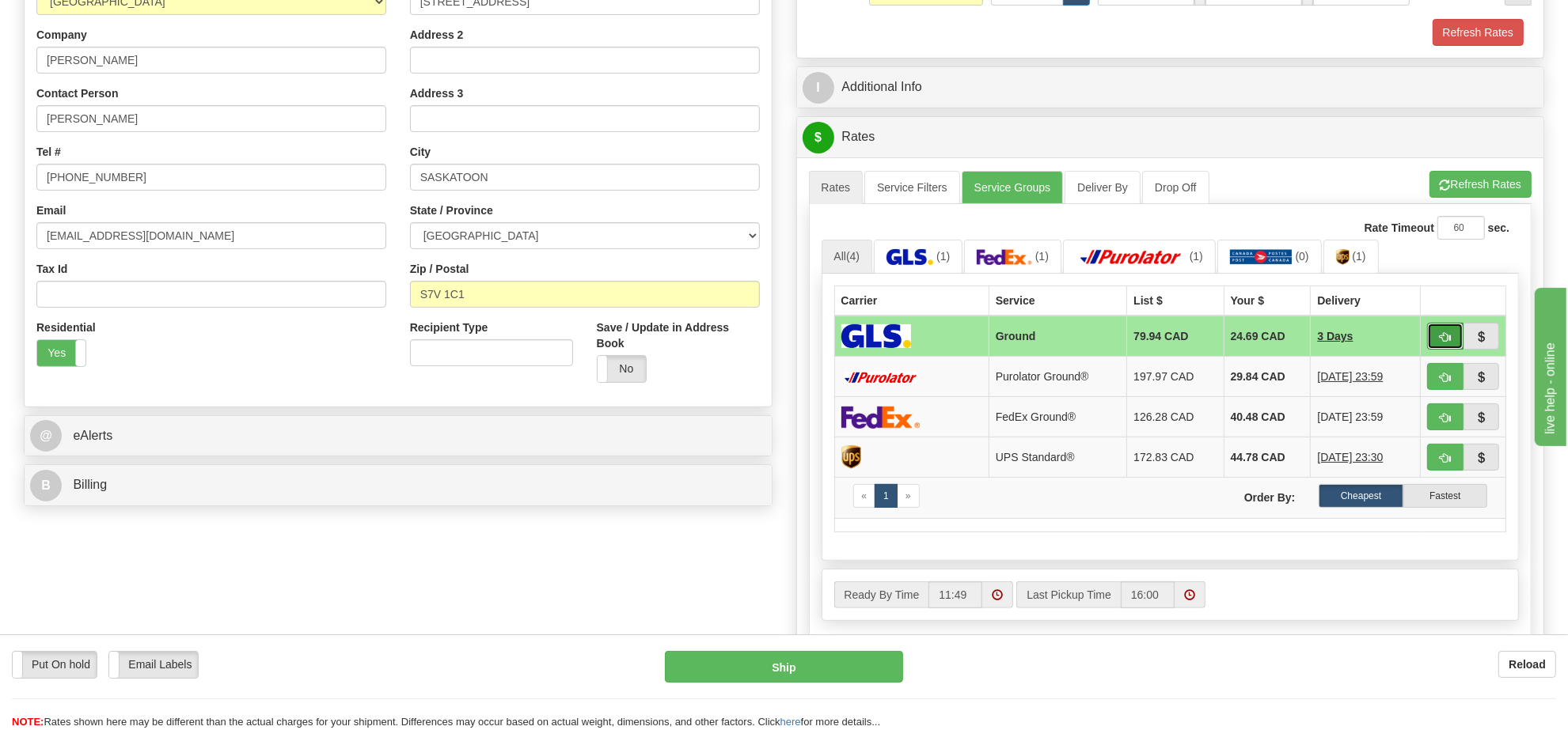
click at [1444, 349] on button "button" at bounding box center [1445, 336] width 37 height 27
type input "1"
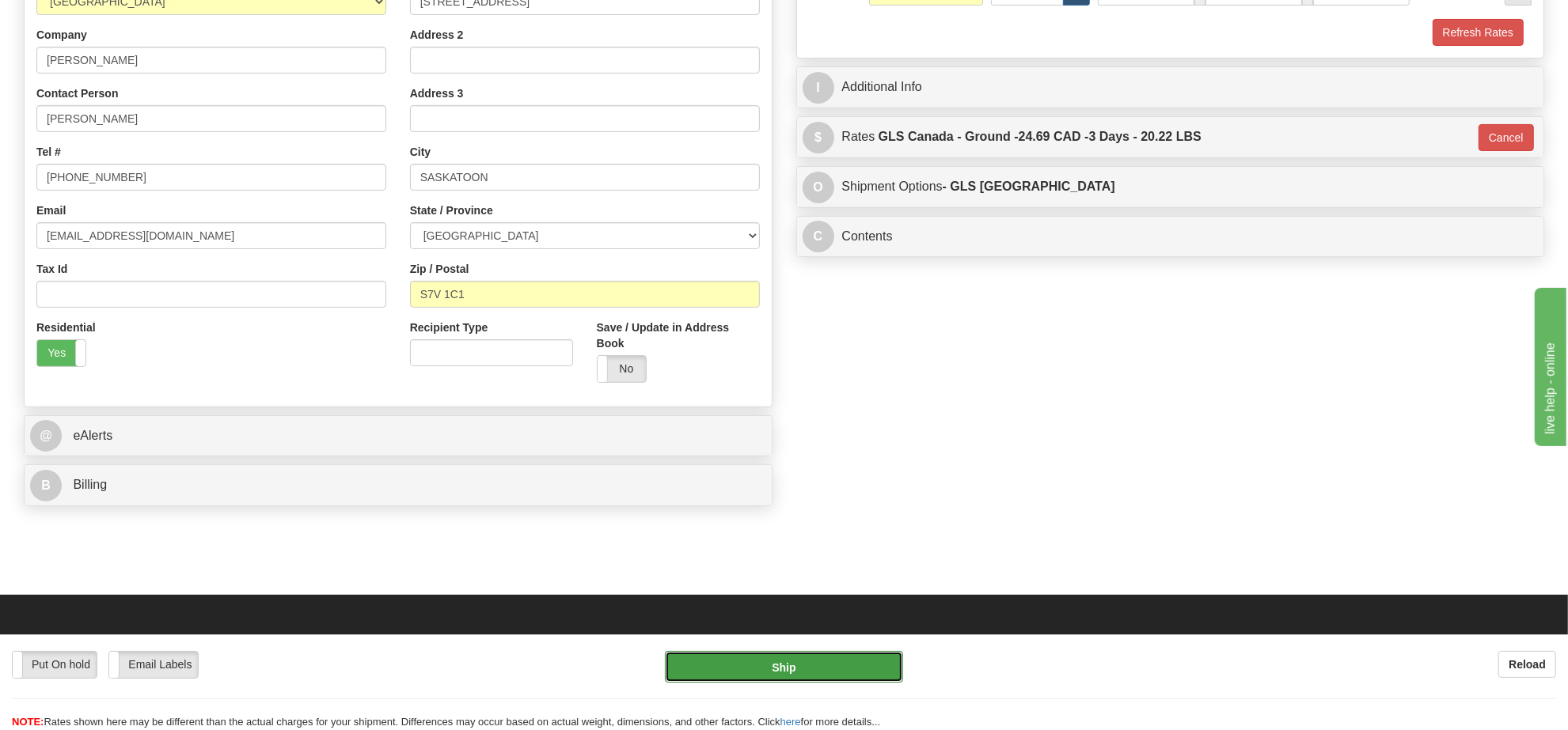
click at [847, 654] on button "Ship" at bounding box center [783, 667] width 238 height 31
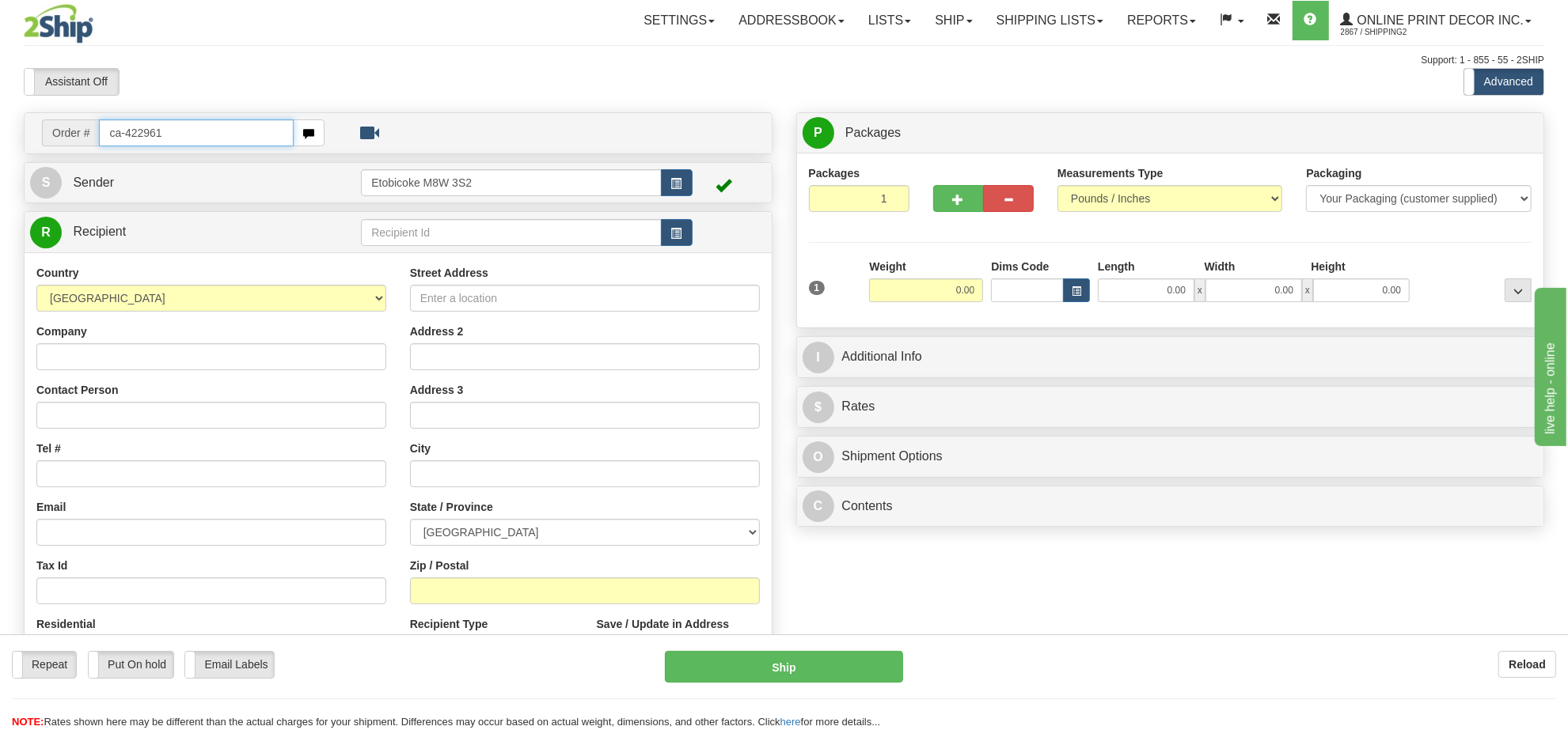
type input "ca-422961"
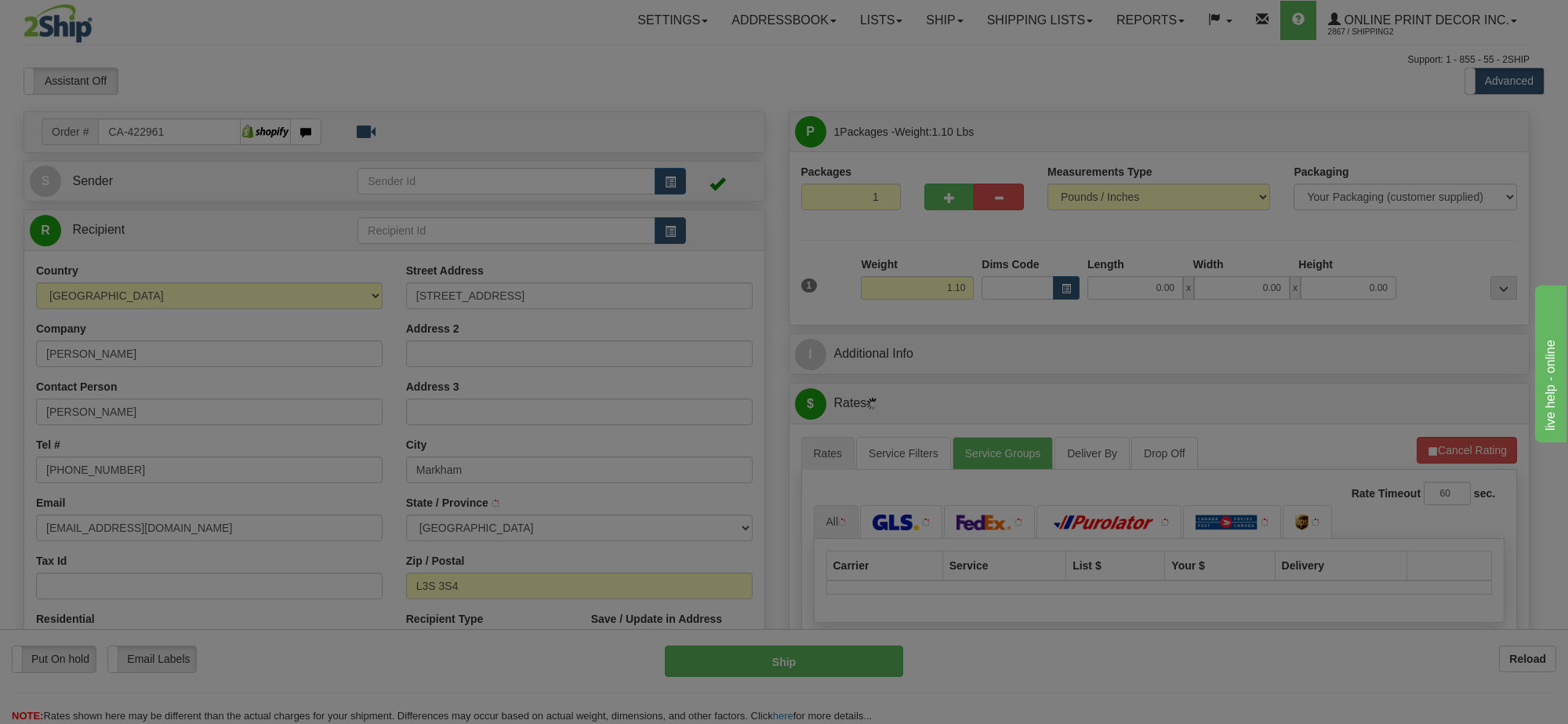
type input "MARKHAM"
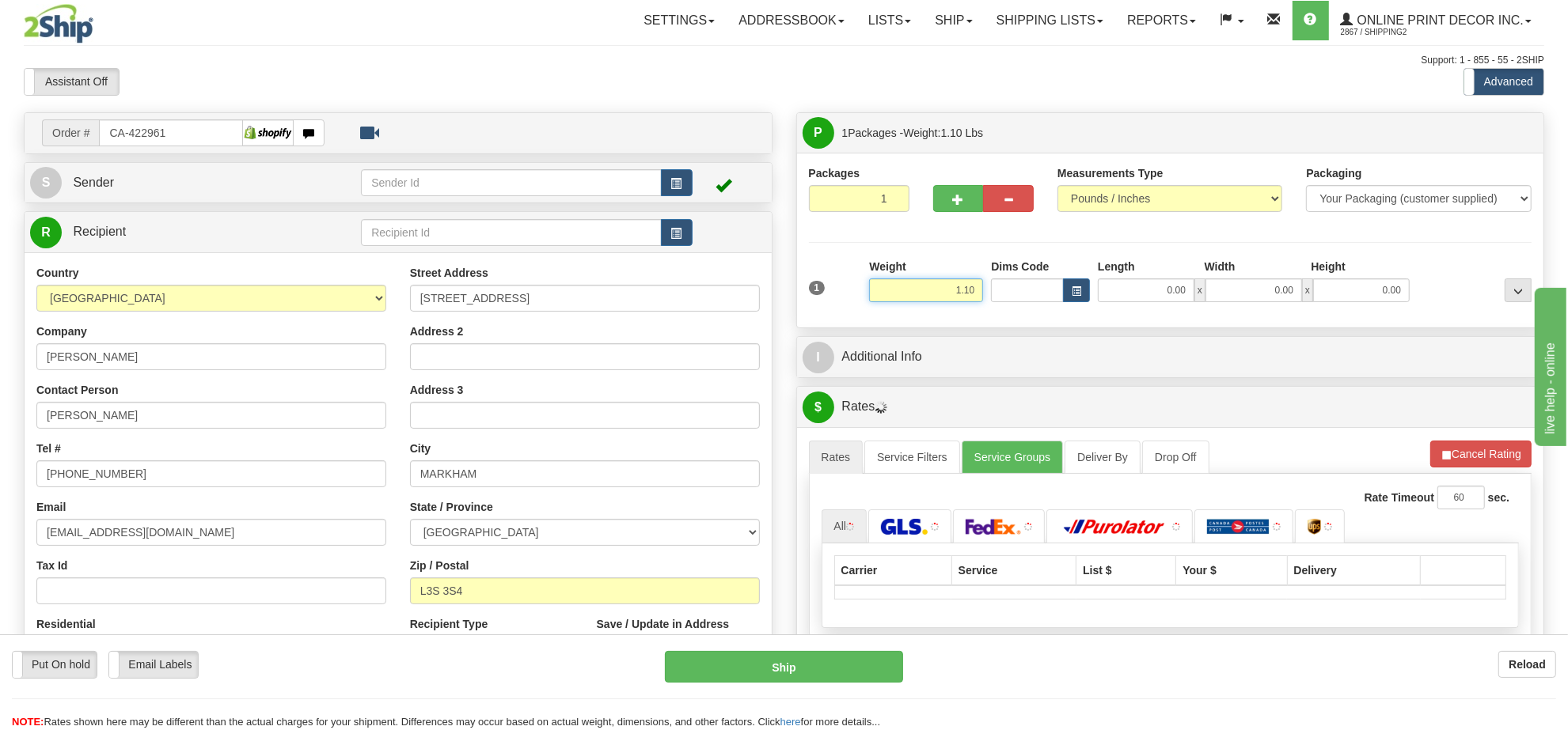
click at [952, 291] on input "1.10" at bounding box center [926, 291] width 114 height 24
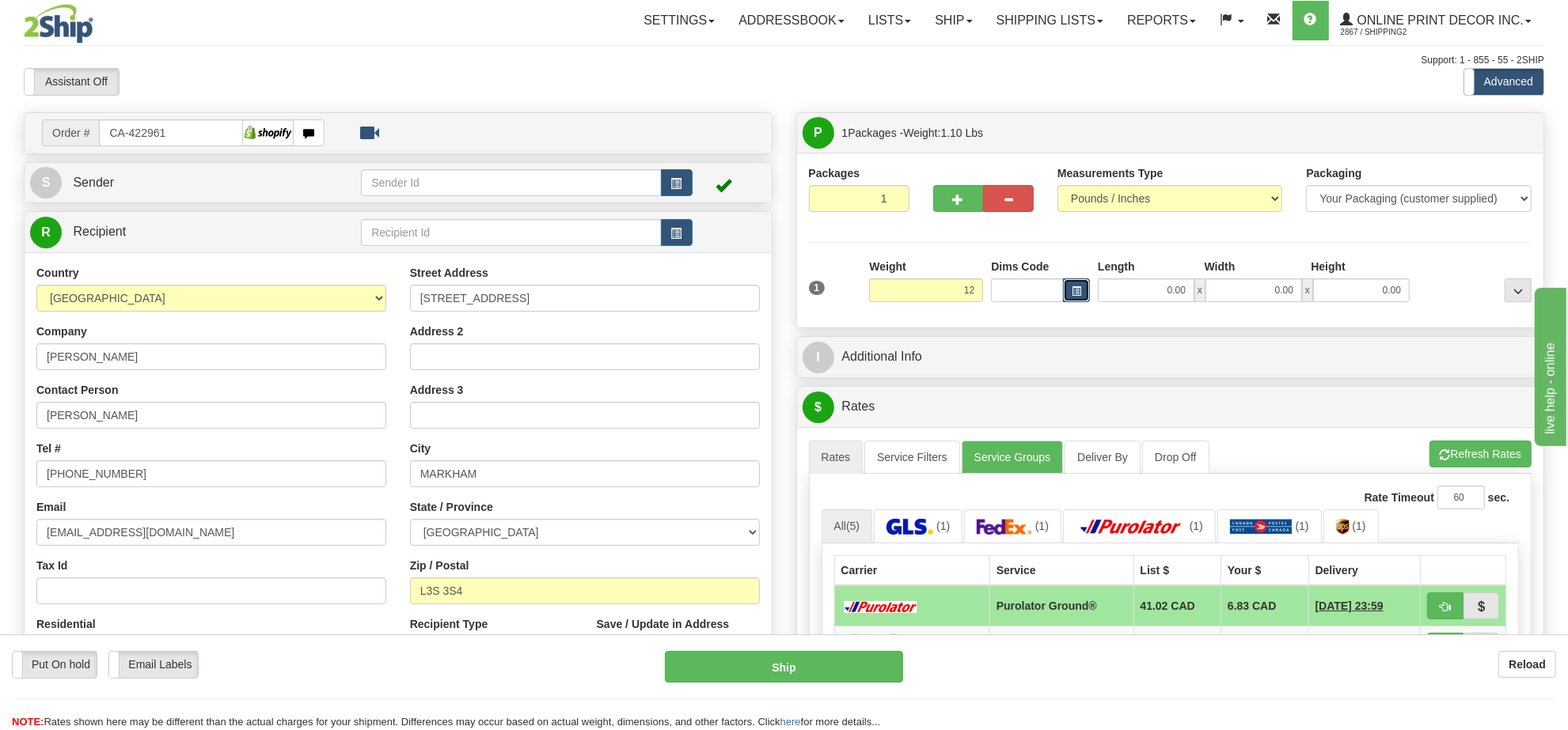
type input "12.00"
click at [1084, 285] on button "button" at bounding box center [1075, 291] width 27 height 24
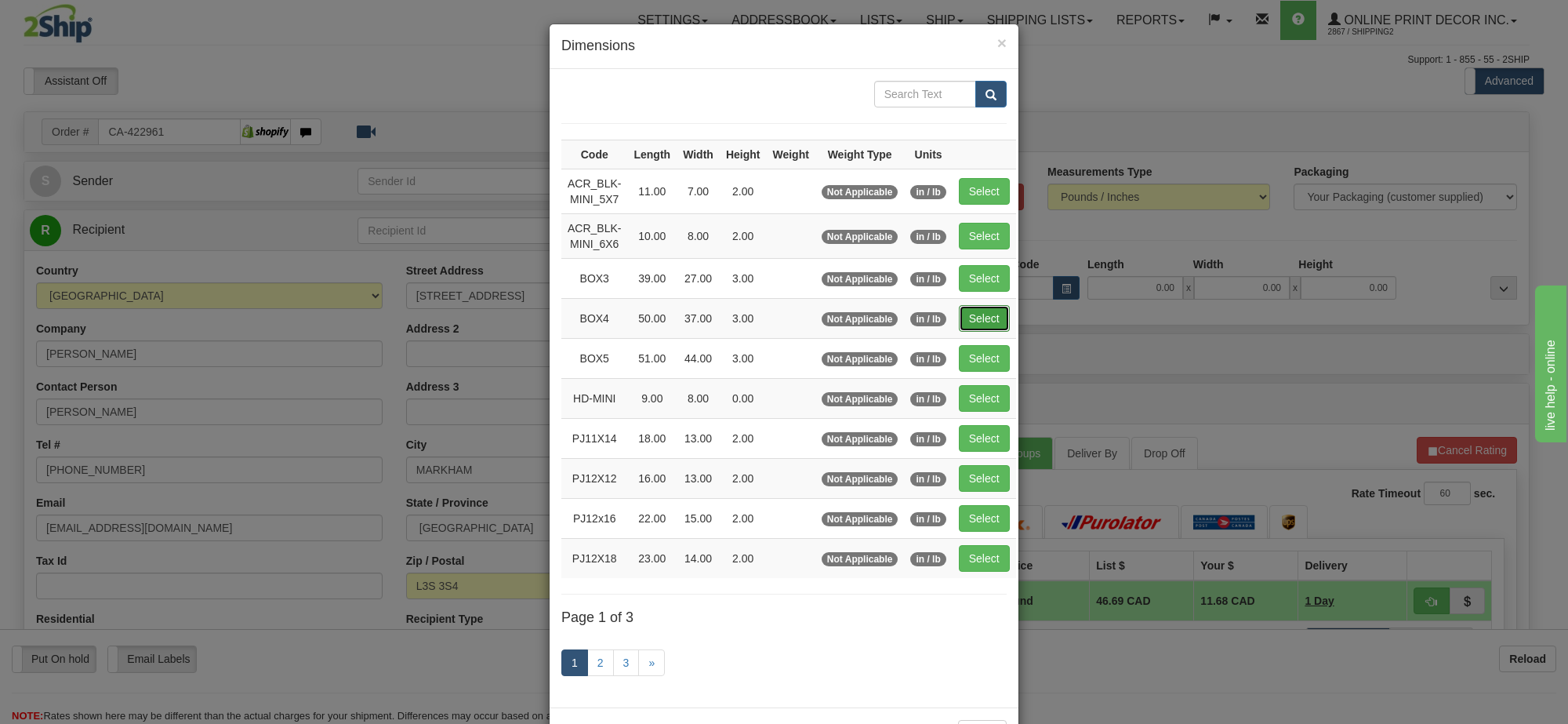
drag, startPoint x: 976, startPoint y: 323, endPoint x: 1000, endPoint y: 341, distance: 30.0
click at [977, 323] on button "Select" at bounding box center [984, 318] width 51 height 26
type input "BOX4"
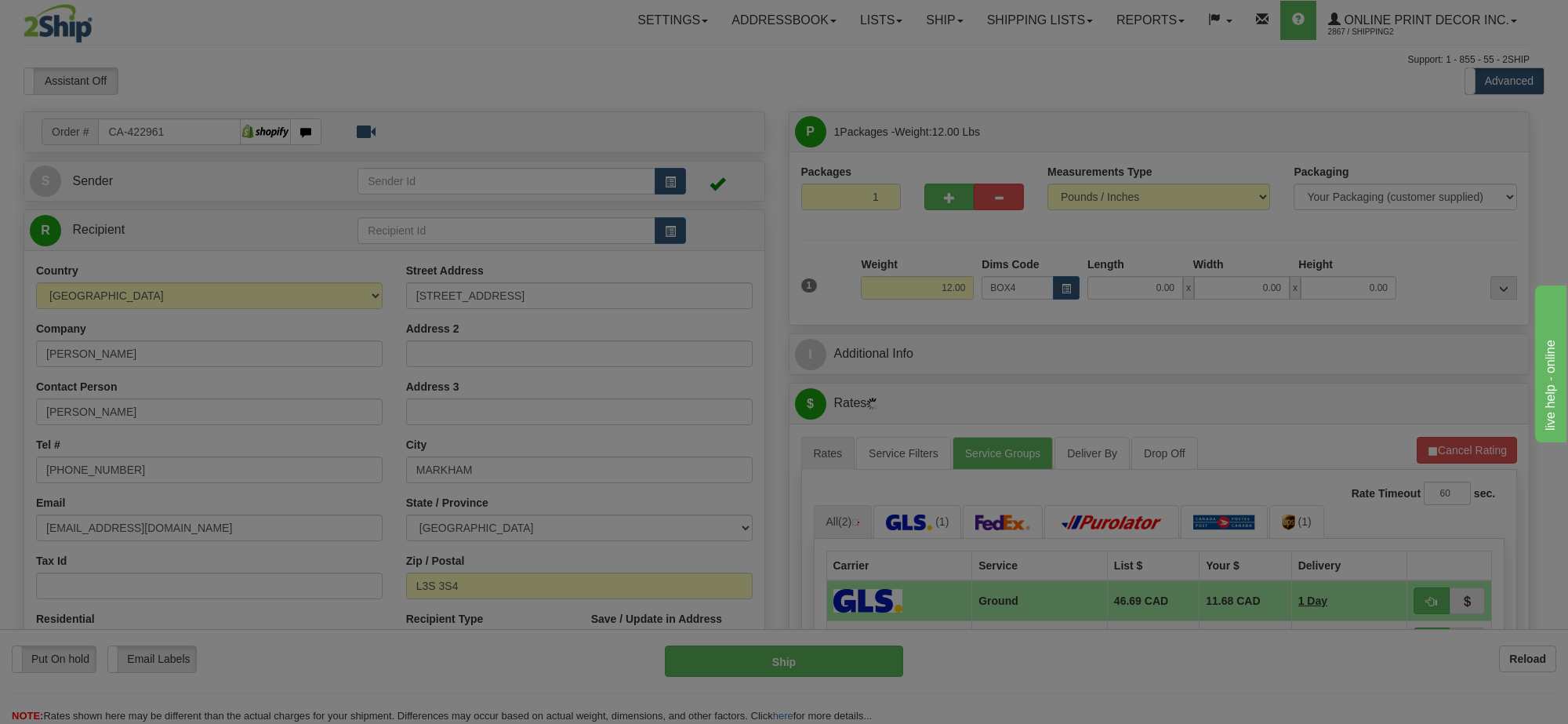
type input "50.00"
type input "37.00"
type input "3.00"
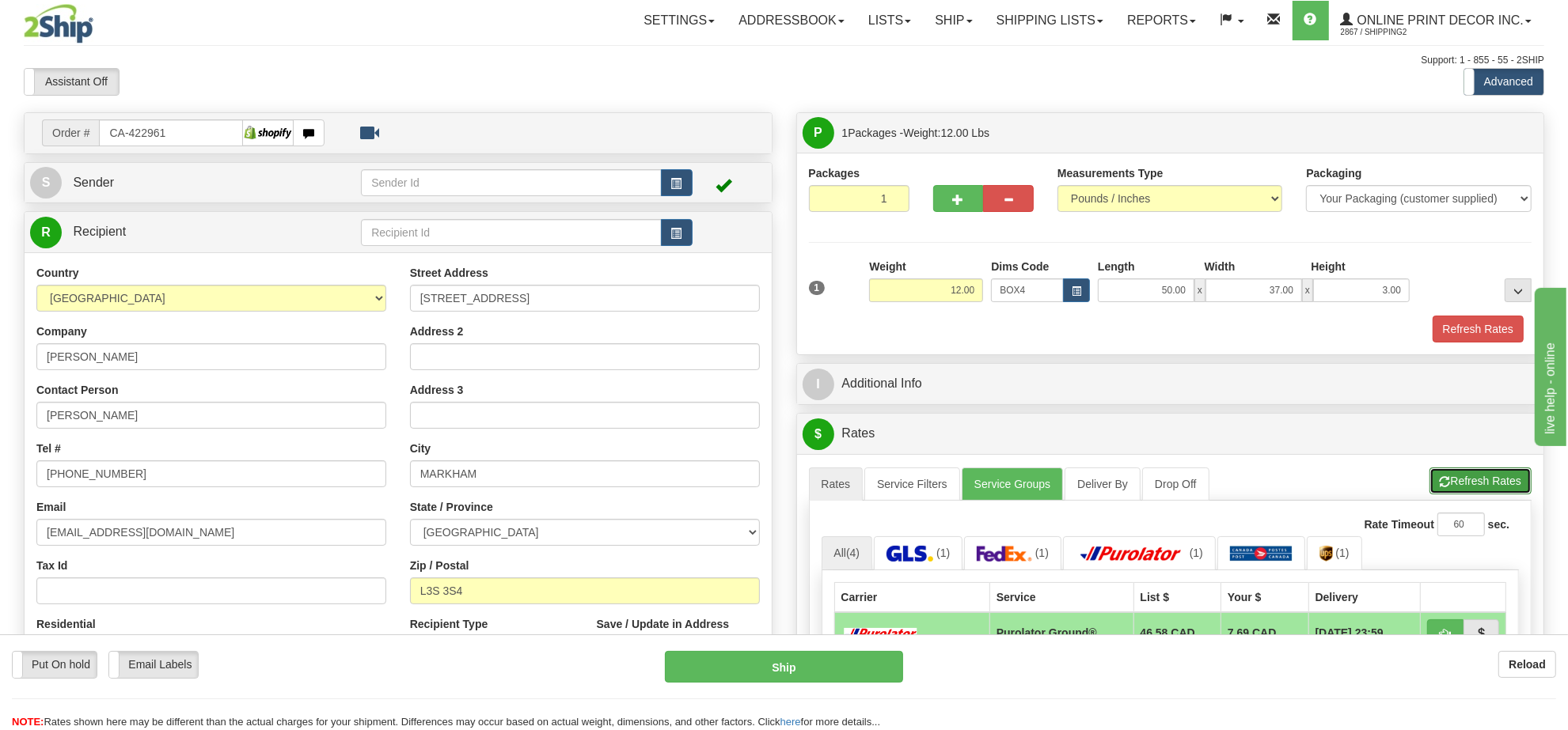
click at [1476, 486] on button "Refresh Rates" at bounding box center [1480, 481] width 102 height 27
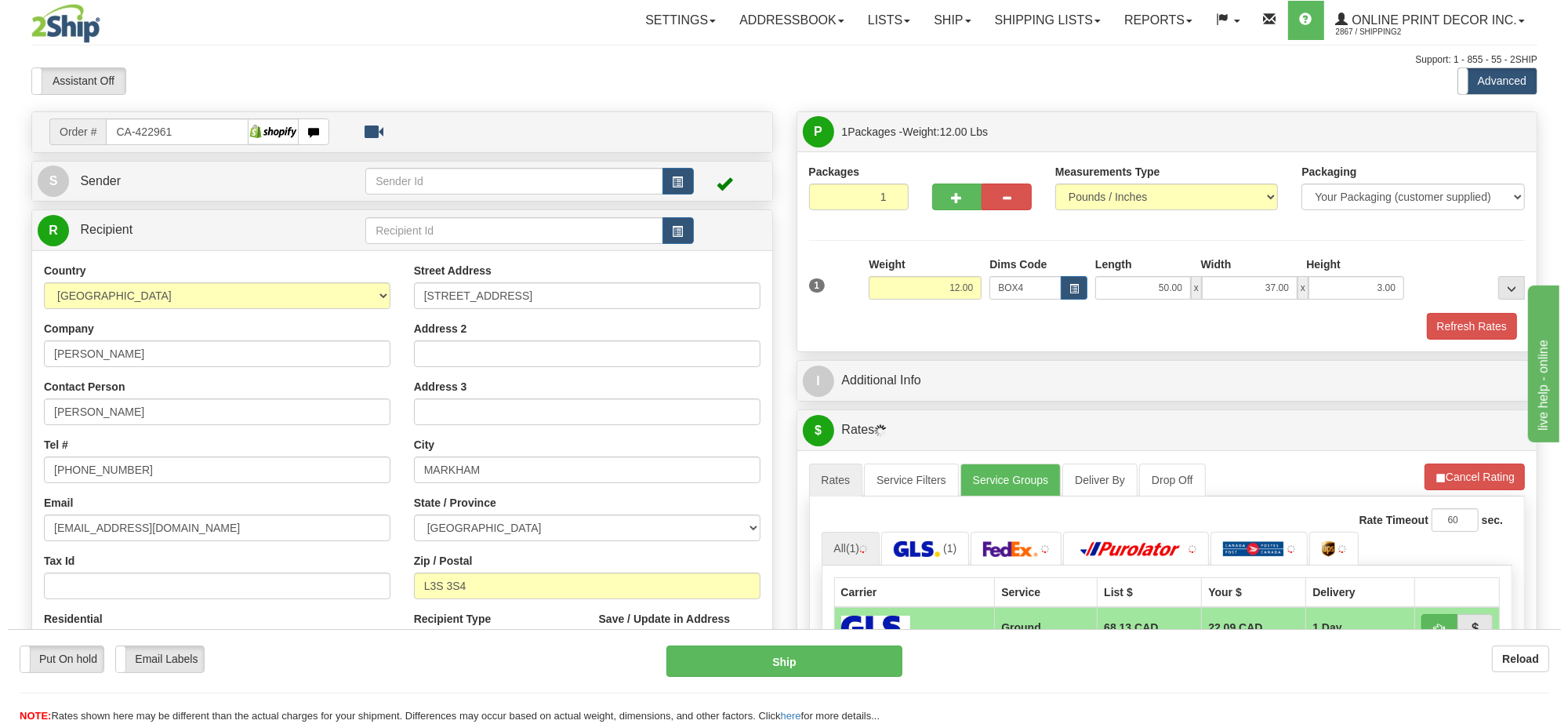
scroll to position [196, 0]
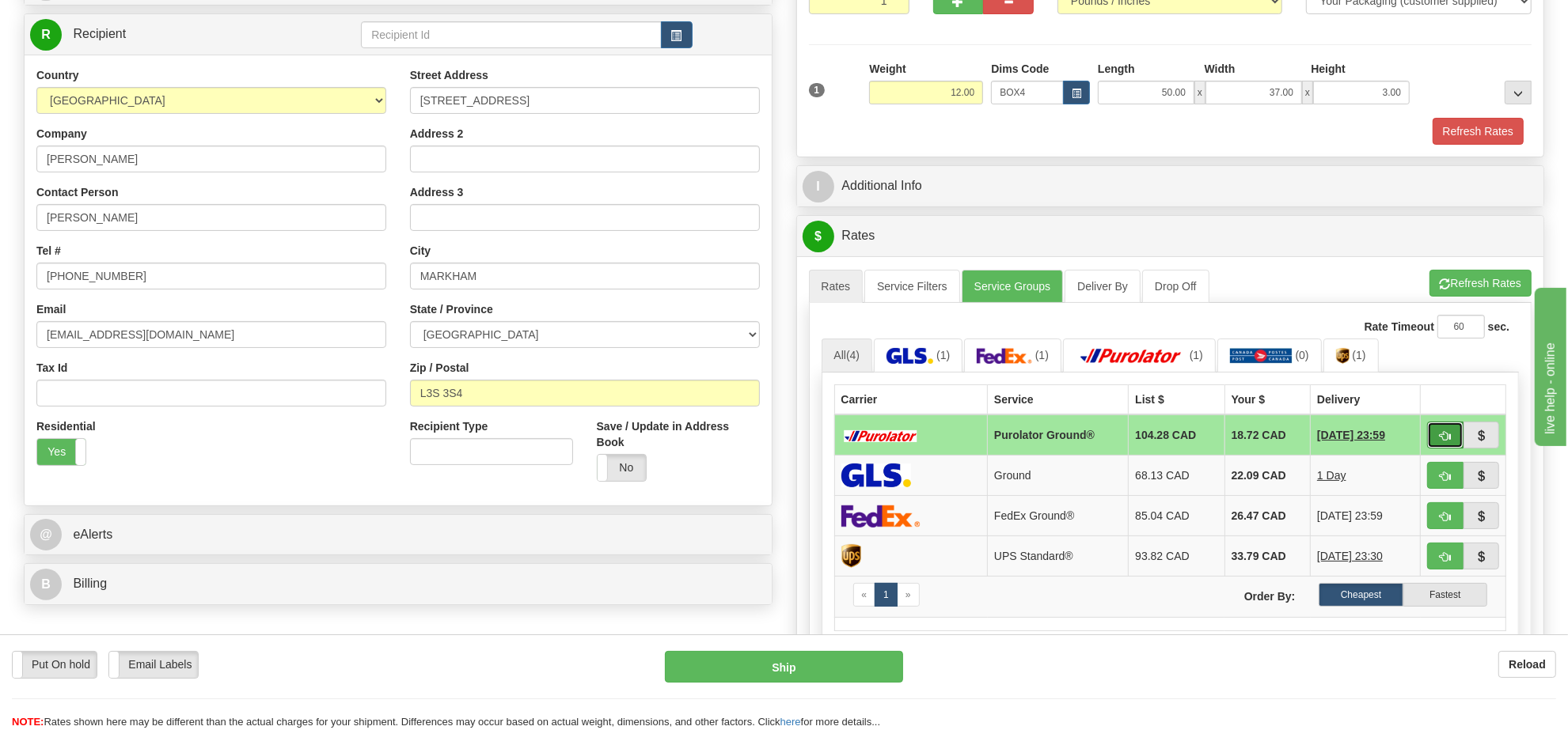
click at [1445, 437] on span "button" at bounding box center [1445, 436] width 11 height 10
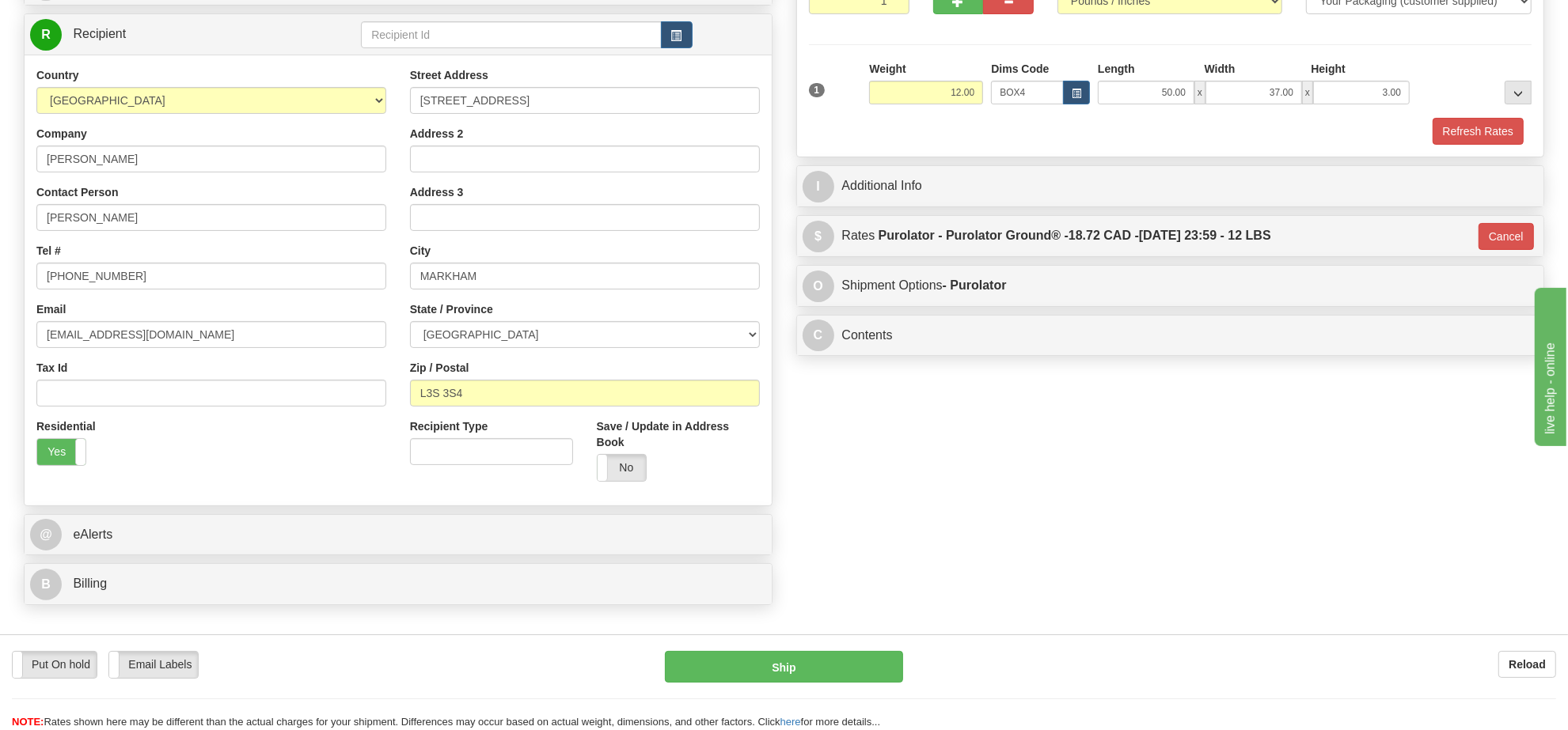
type input "260"
click at [766, 666] on button "Ship" at bounding box center [783, 667] width 238 height 31
